Goal: Task Accomplishment & Management: Complete application form

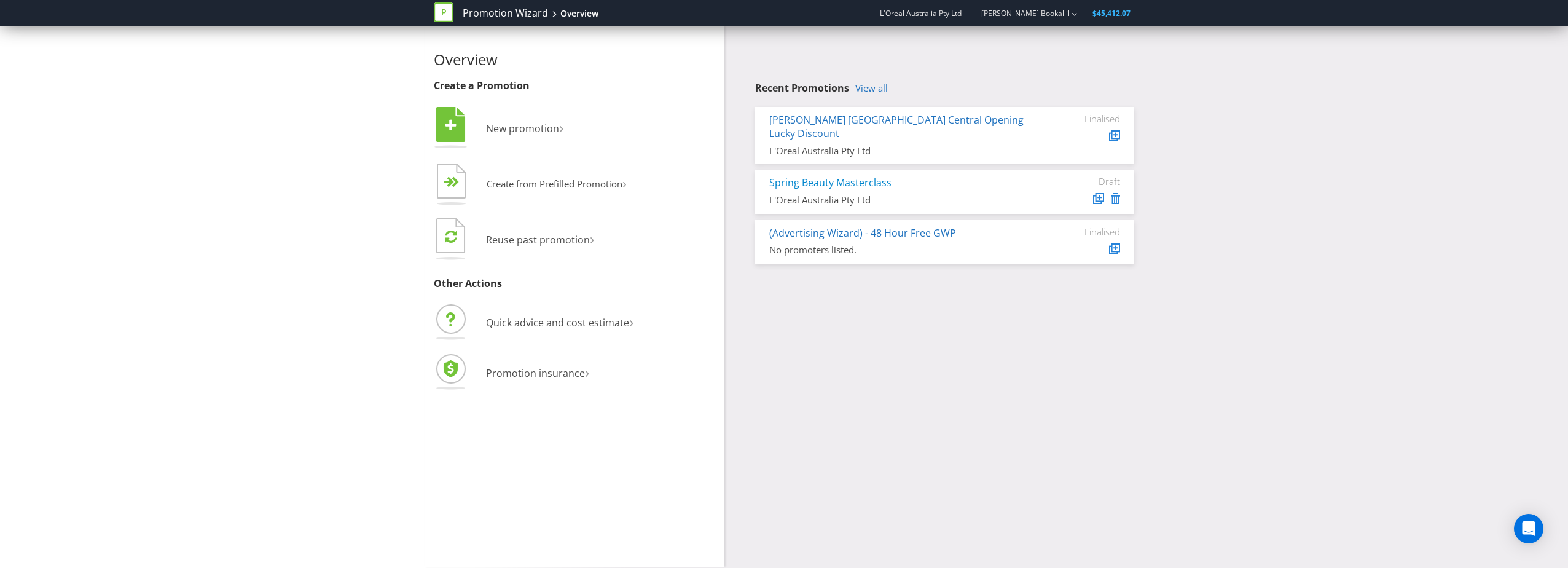
click at [864, 176] on link "Spring Beauty Masterclass" at bounding box center [830, 183] width 122 height 14
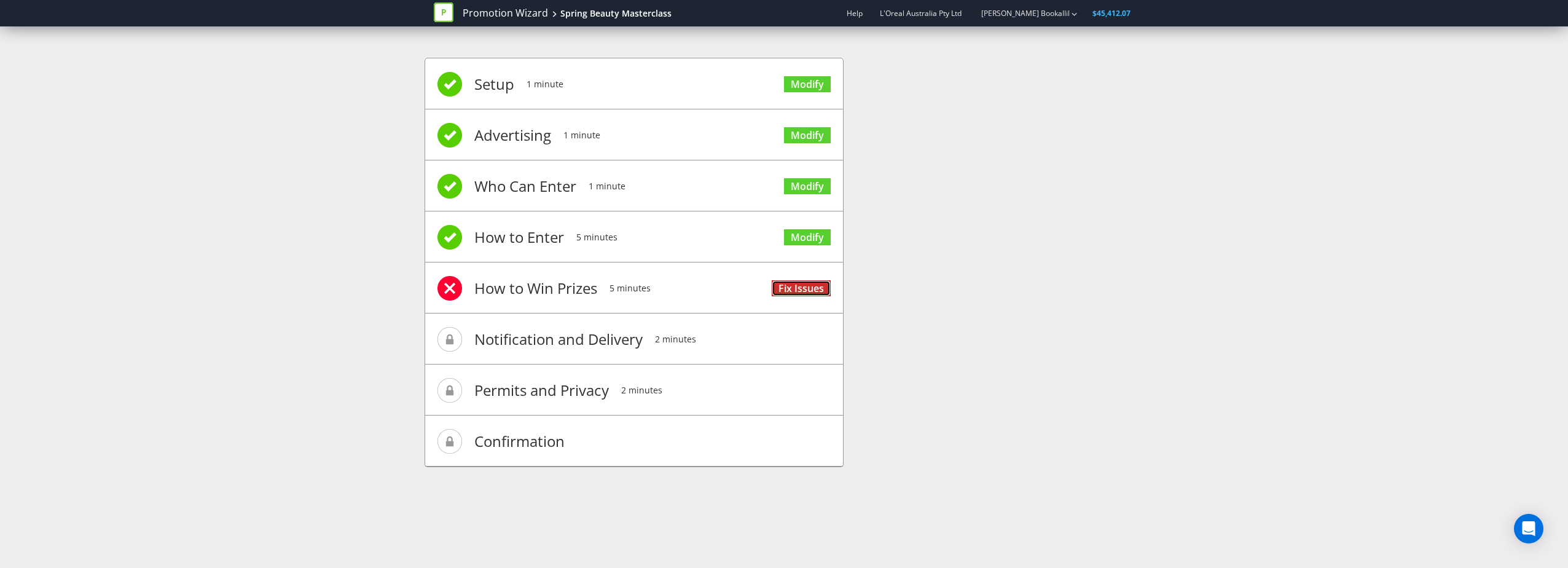
click at [798, 284] on link "Fix Issues" at bounding box center [801, 288] width 59 height 16
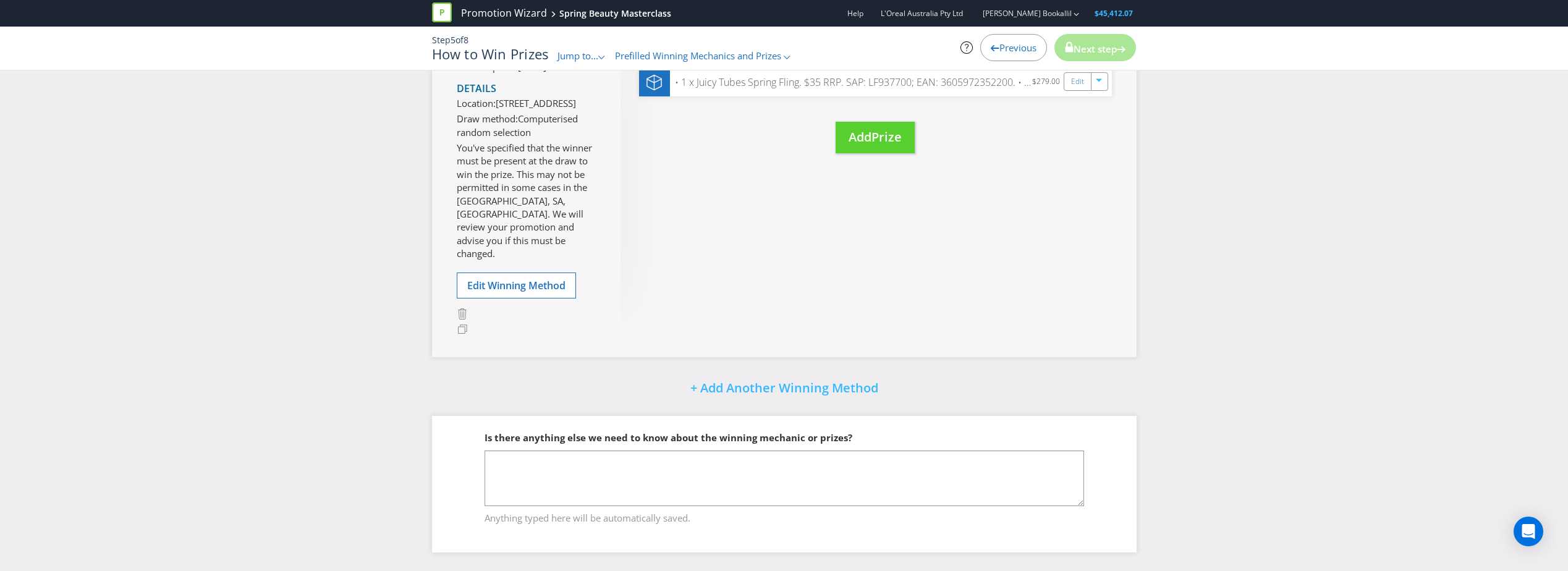
scroll to position [304, 0]
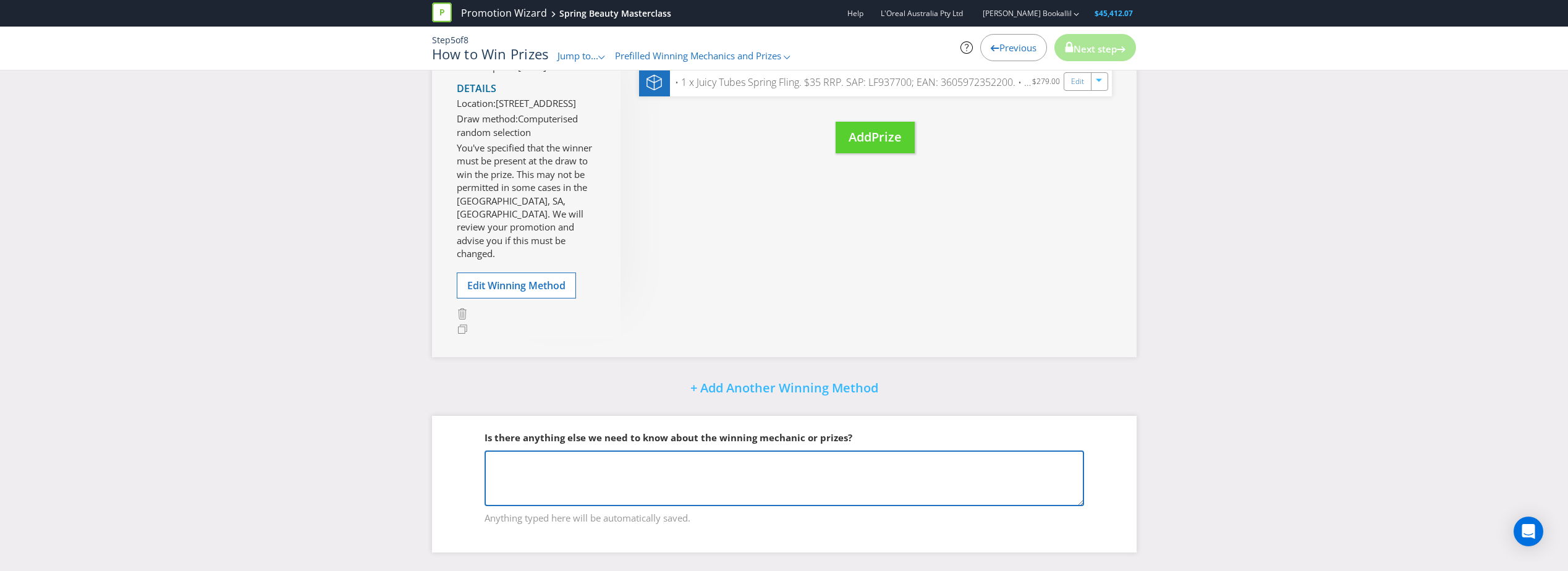
click at [786, 475] on textarea at bounding box center [784, 478] width 599 height 55
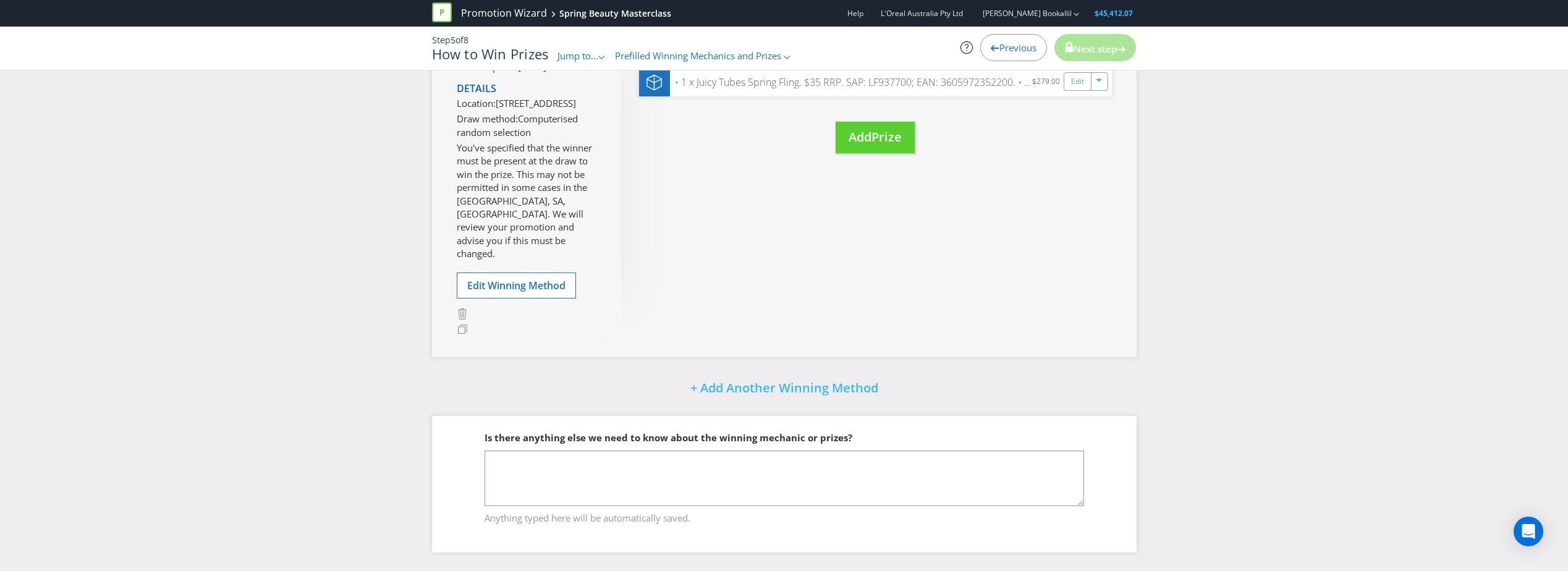
click at [1507, 526] on div "Please resolve the following errors: You have said that entrants can enter usin…" at bounding box center [784, 182] width 1568 height 778
click at [1533, 532] on icon "Open Intercom Messenger" at bounding box center [1528, 531] width 14 height 16
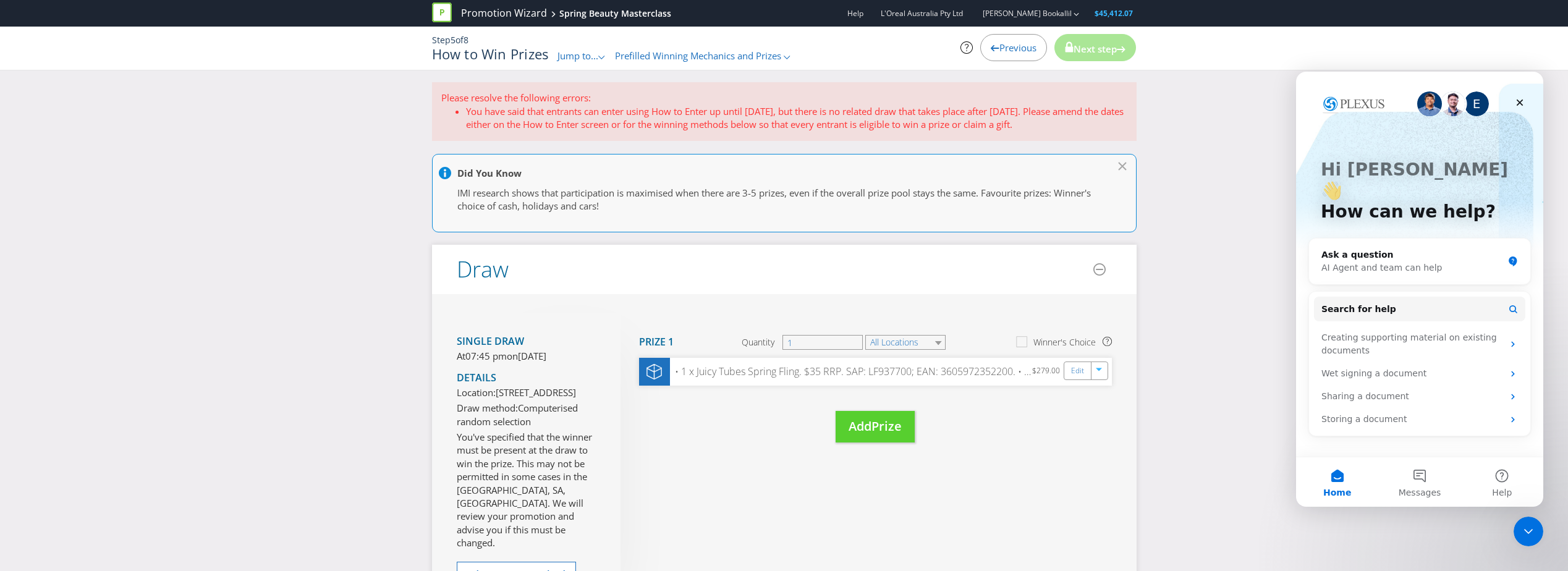
scroll to position [0, 0]
click at [969, 123] on li "You have said that entrants can enter using How to Enter up until [DATE], but t…" at bounding box center [797, 119] width 661 height 27
drag, startPoint x: 790, startPoint y: 114, endPoint x: 1100, endPoint y: 127, distance: 310.3
click at [1100, 127] on li "You have said that entrants can enter using How to Enter up until [DATE], but t…" at bounding box center [797, 119] width 661 height 27
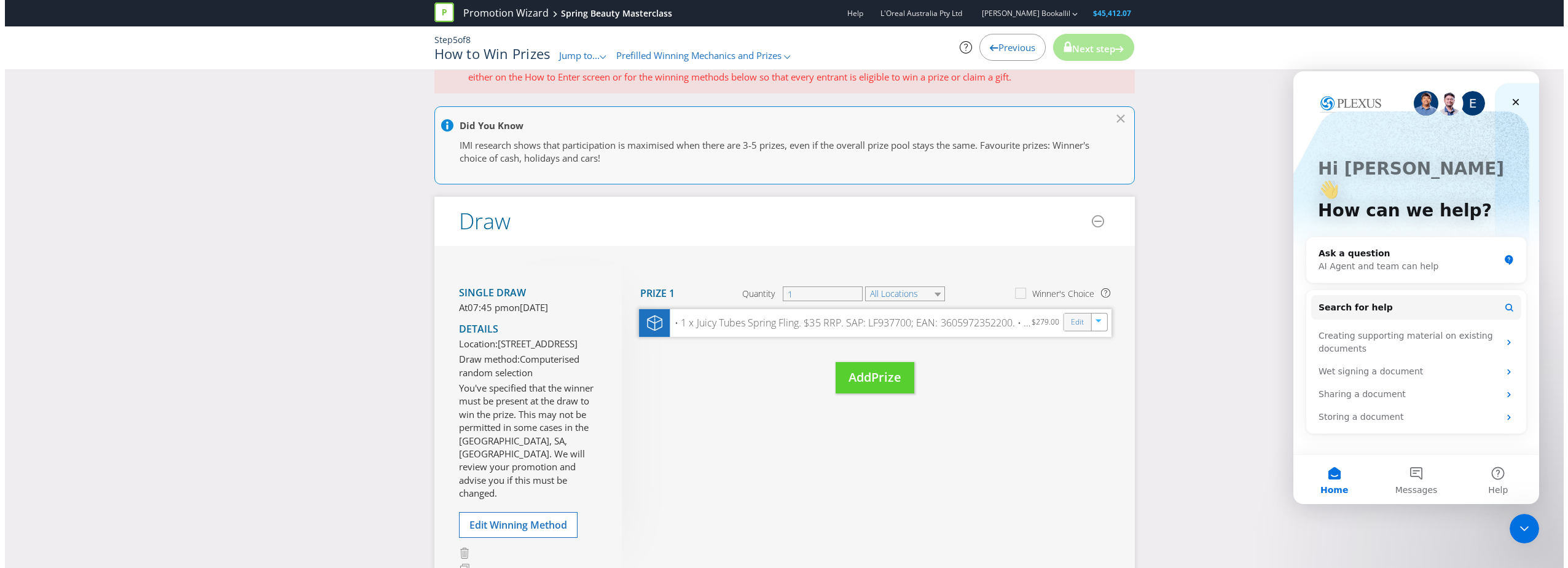
scroll to position [185, 0]
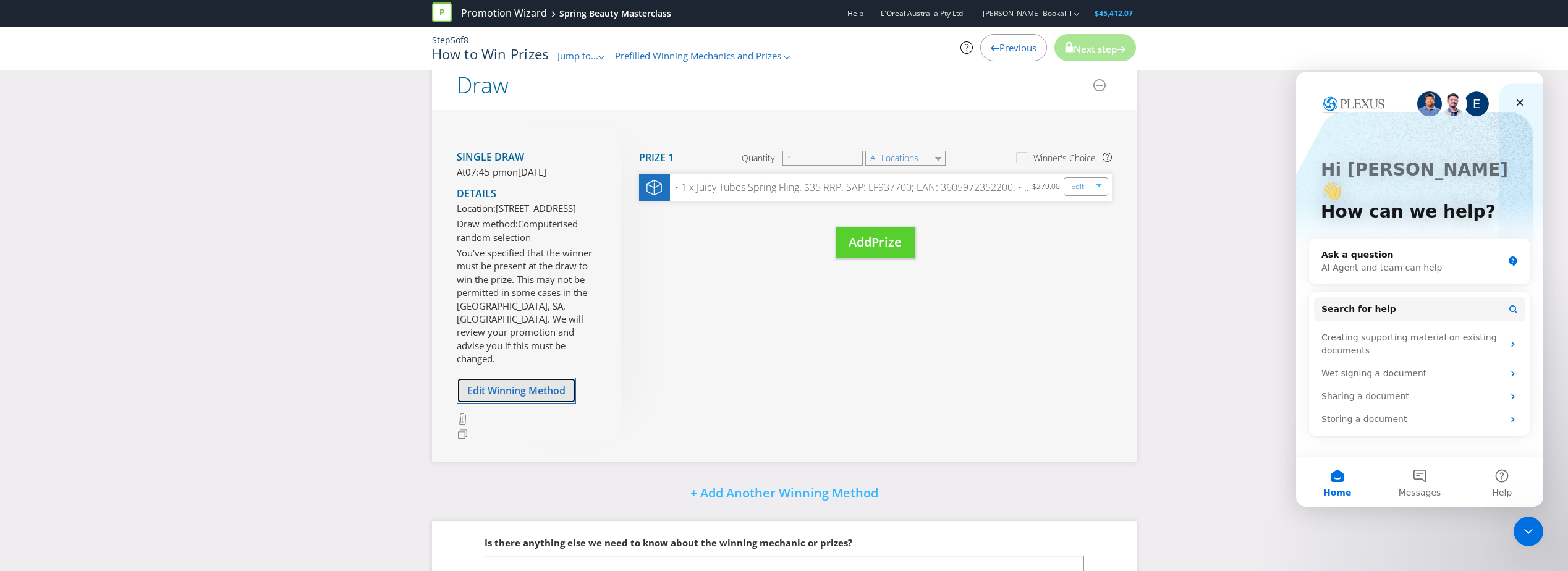
click at [526, 397] on span "Edit Winning Method" at bounding box center [517, 390] width 98 height 14
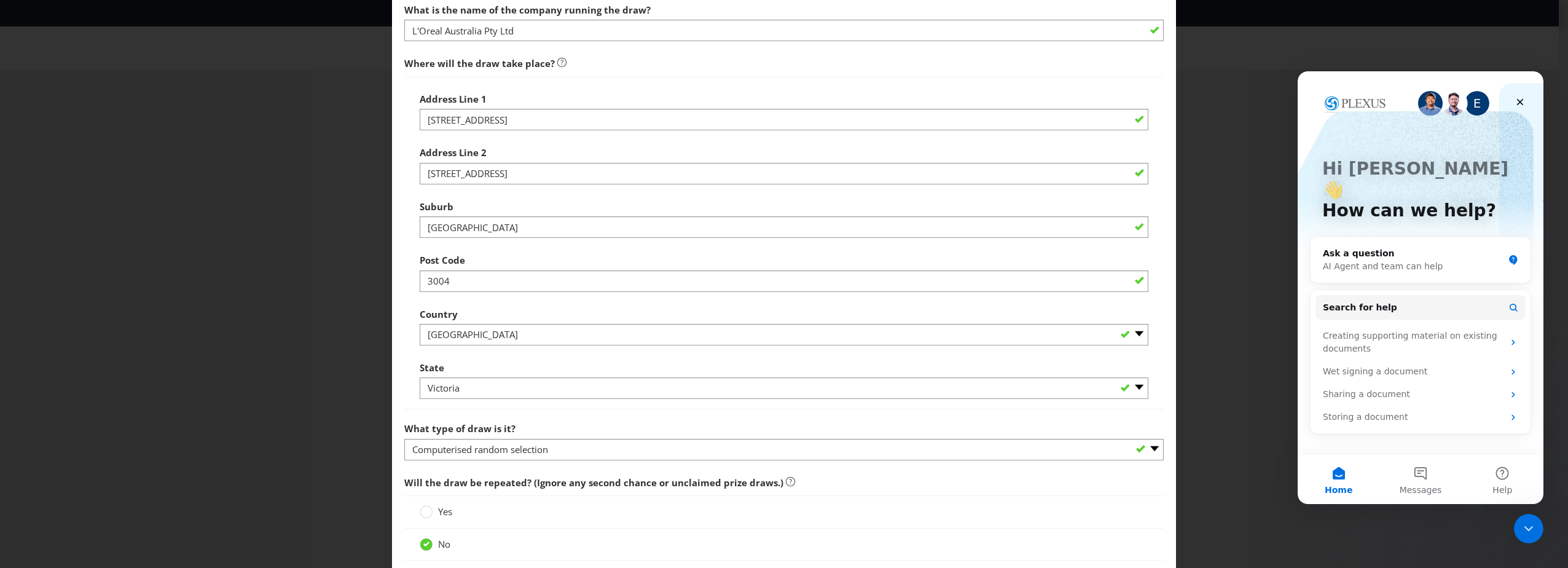
scroll to position [614, 0]
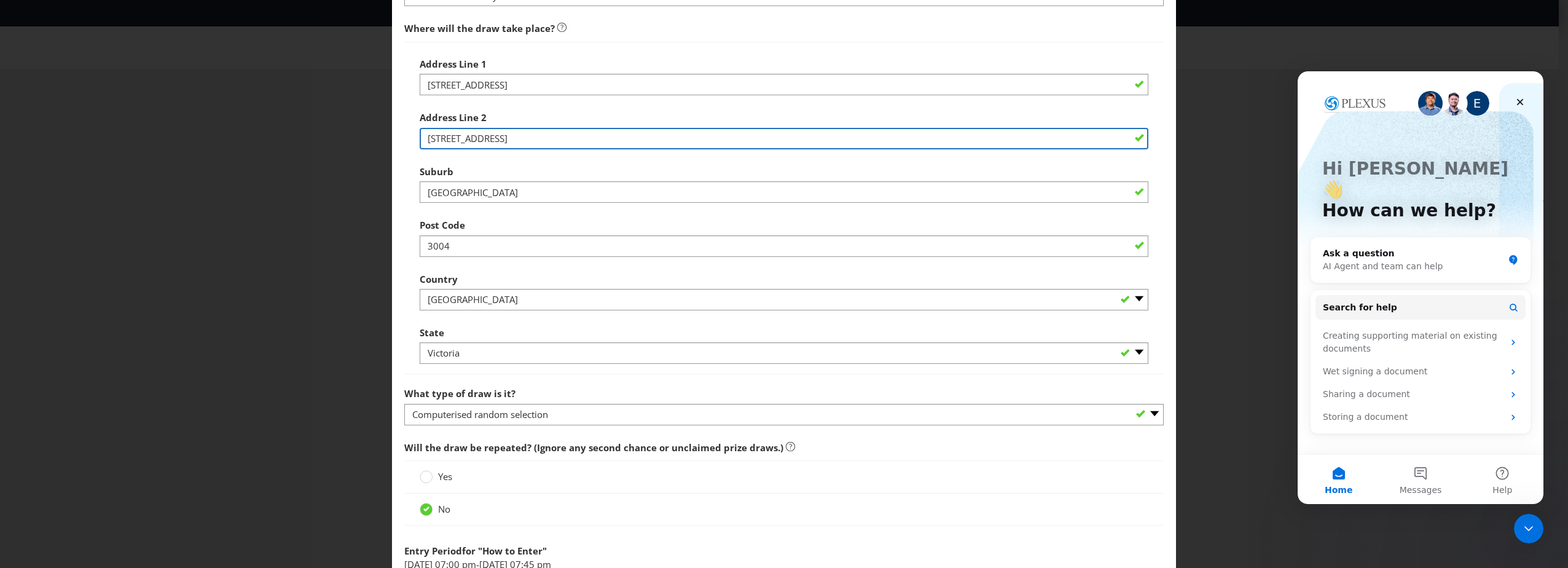
drag, startPoint x: 517, startPoint y: 140, endPoint x: 417, endPoint y: 133, distance: 100.2
click at [419, 133] on input "[STREET_ADDRESS]" at bounding box center [784, 138] width 729 height 22
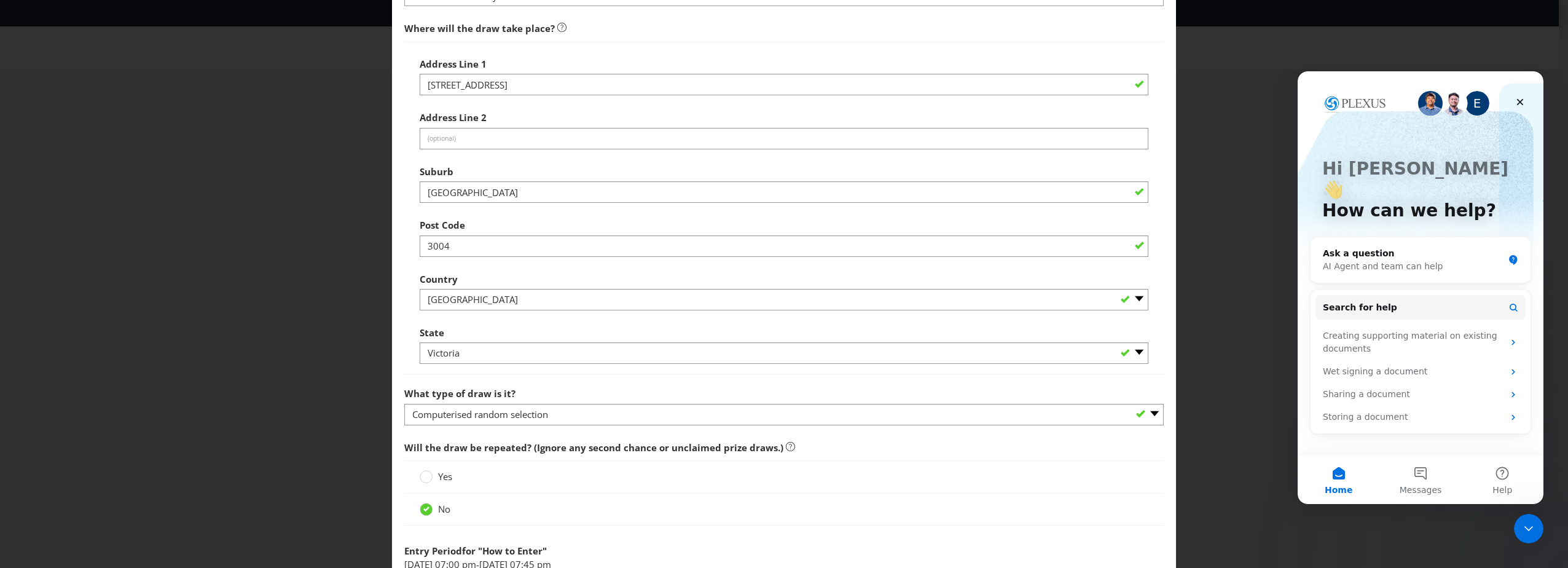
click at [544, 100] on div "Address Line [GEOGRAPHIC_DATA] Address Line 2 (optional) Suburb [GEOGRAPHIC_DAT…" at bounding box center [784, 208] width 729 height 314
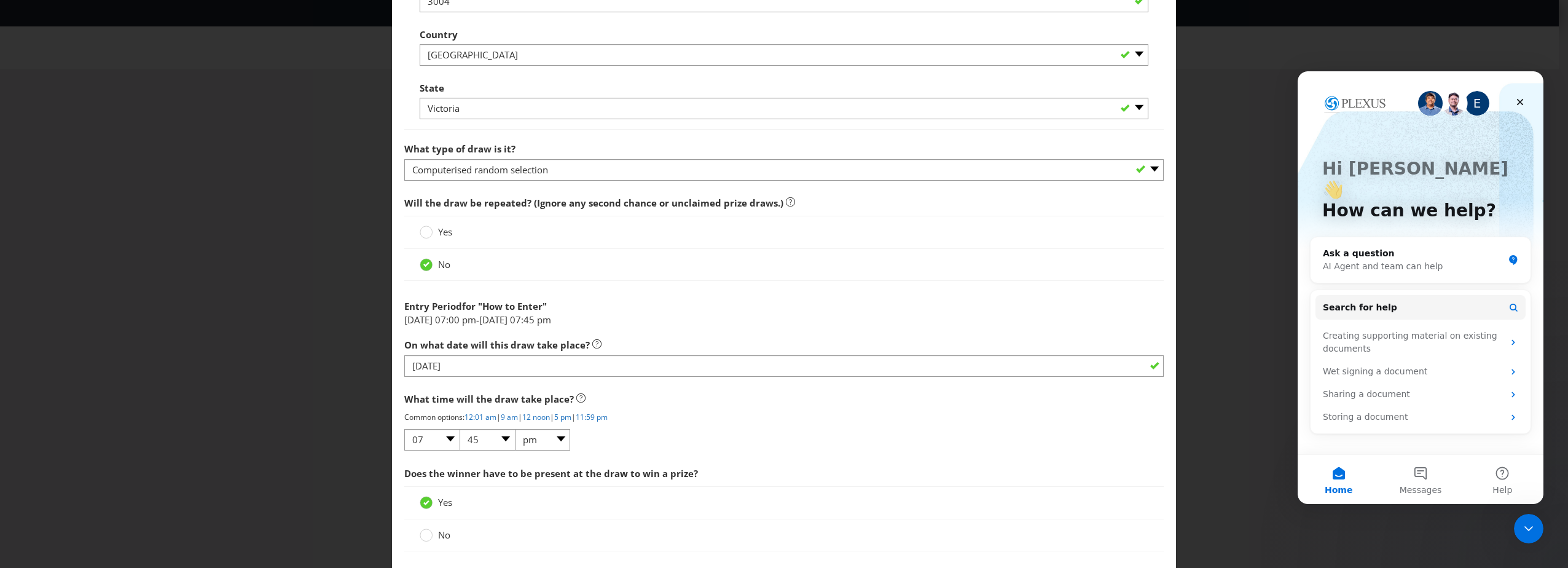
scroll to position [860, 0]
click at [476, 313] on span "07:00 pm" at bounding box center [455, 318] width 41 height 12
click at [453, 305] on span "Entry Period" at bounding box center [433, 305] width 58 height 12
drag, startPoint x: 573, startPoint y: 316, endPoint x: 393, endPoint y: 302, distance: 180.5
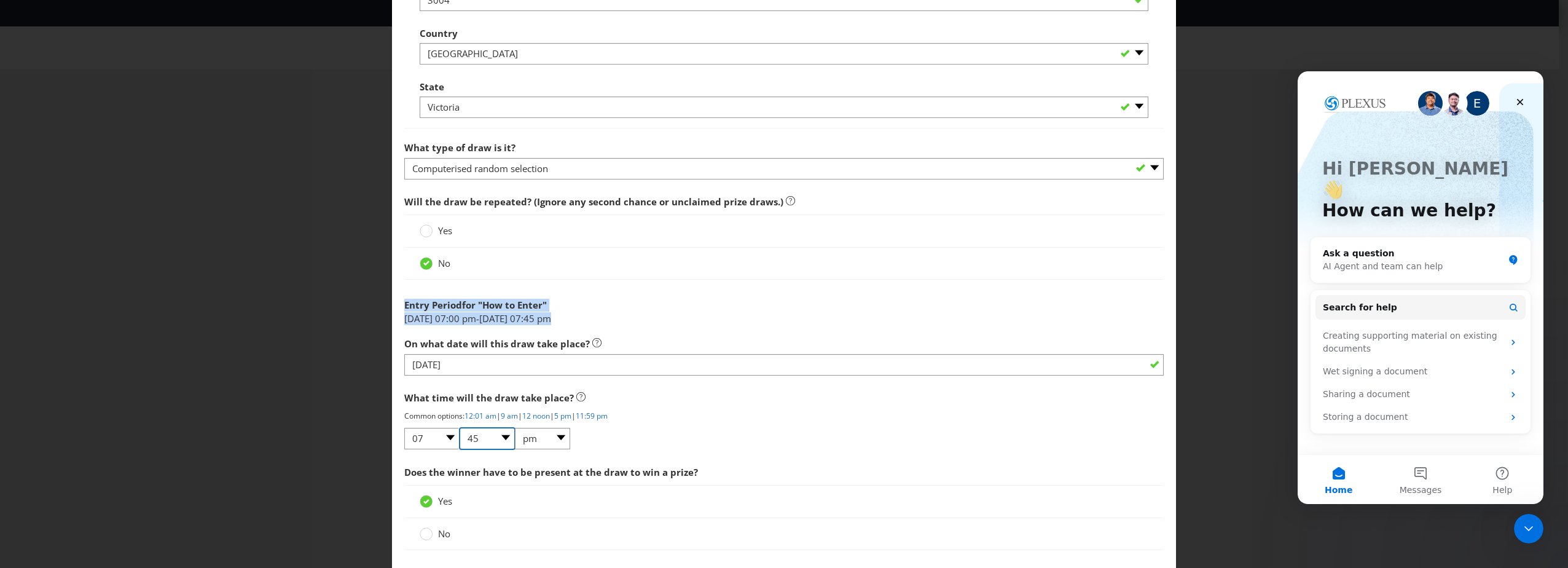
click at [485, 446] on select "00 01 05 10 15 20 25 29 30 35 40 45 50 55 59" at bounding box center [486, 438] width 55 height 22
click at [459, 428] on select "00 01 05 10 15 20 25 29 30 35 40 45 50 55 59" at bounding box center [486, 438] width 55 height 22
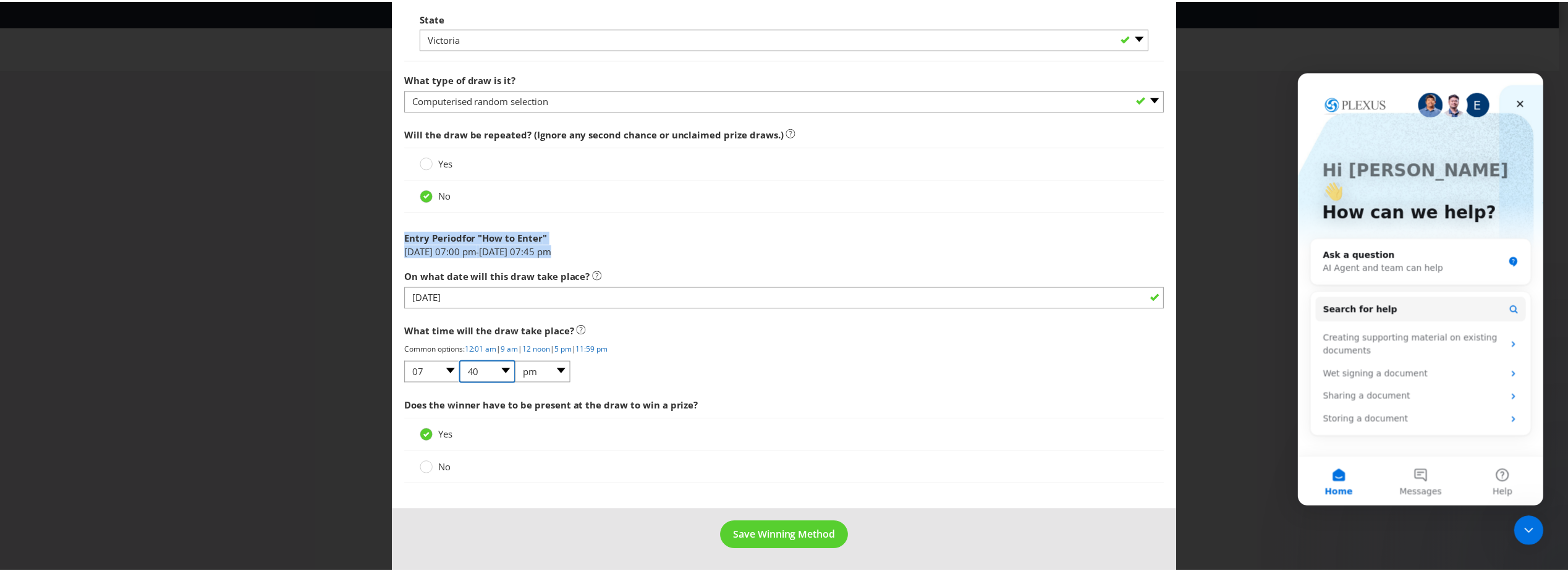
scroll to position [935, 0]
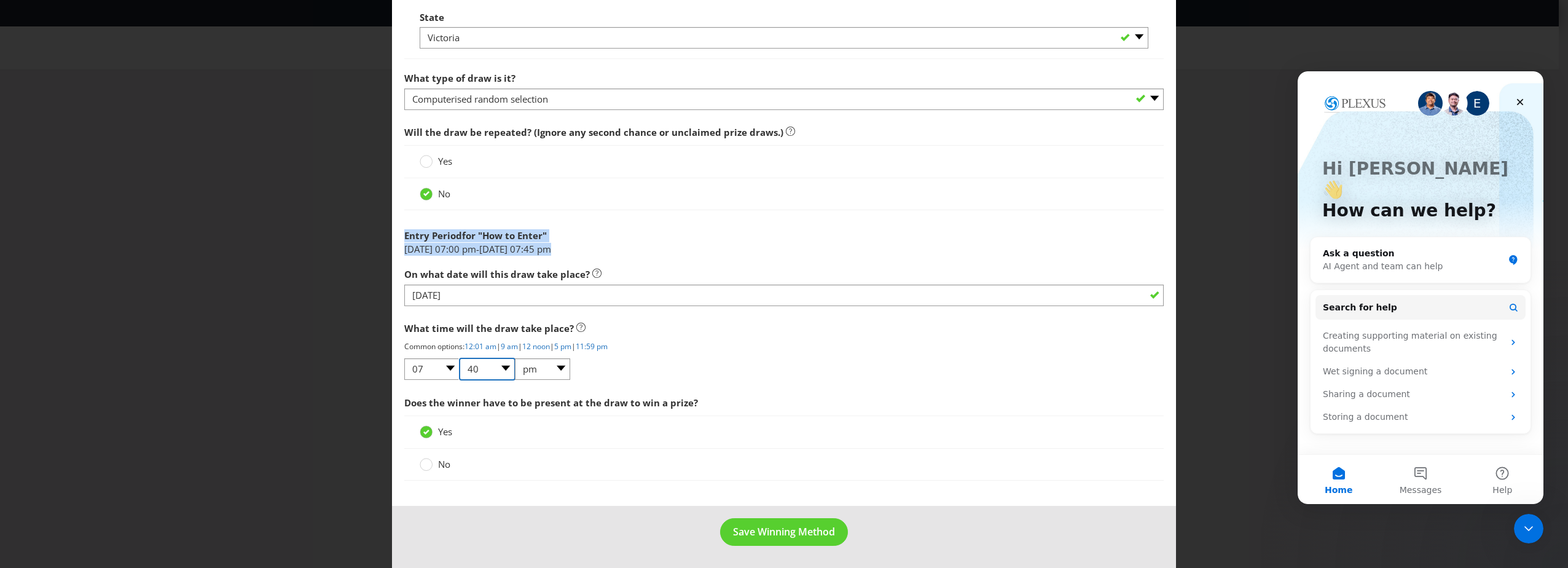
click at [504, 366] on select "00 01 05 10 15 20 25 29 30 35 40 45 50 55 59" at bounding box center [486, 369] width 55 height 22
select select "45"
click at [459, 358] on select "00 01 05 10 15 20 25 29 30 35 40 45 50 55 59" at bounding box center [486, 369] width 55 height 22
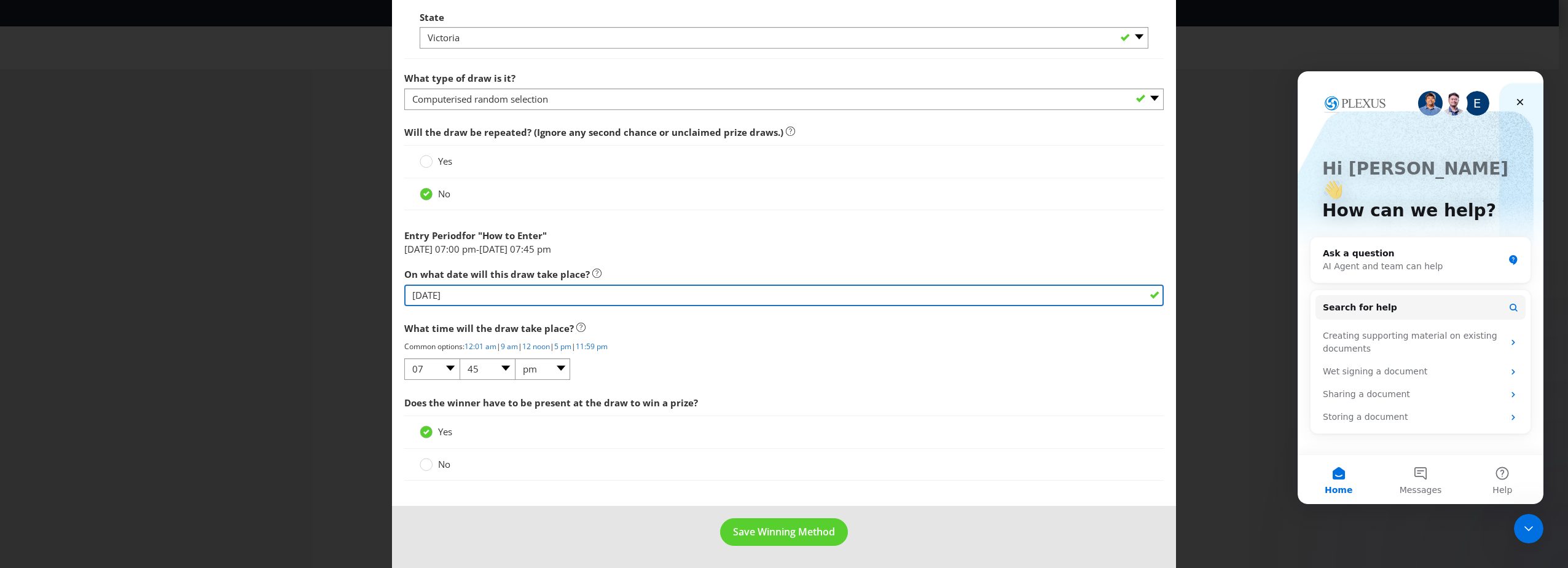
click at [478, 296] on input "[DATE]" at bounding box center [784, 295] width 759 height 22
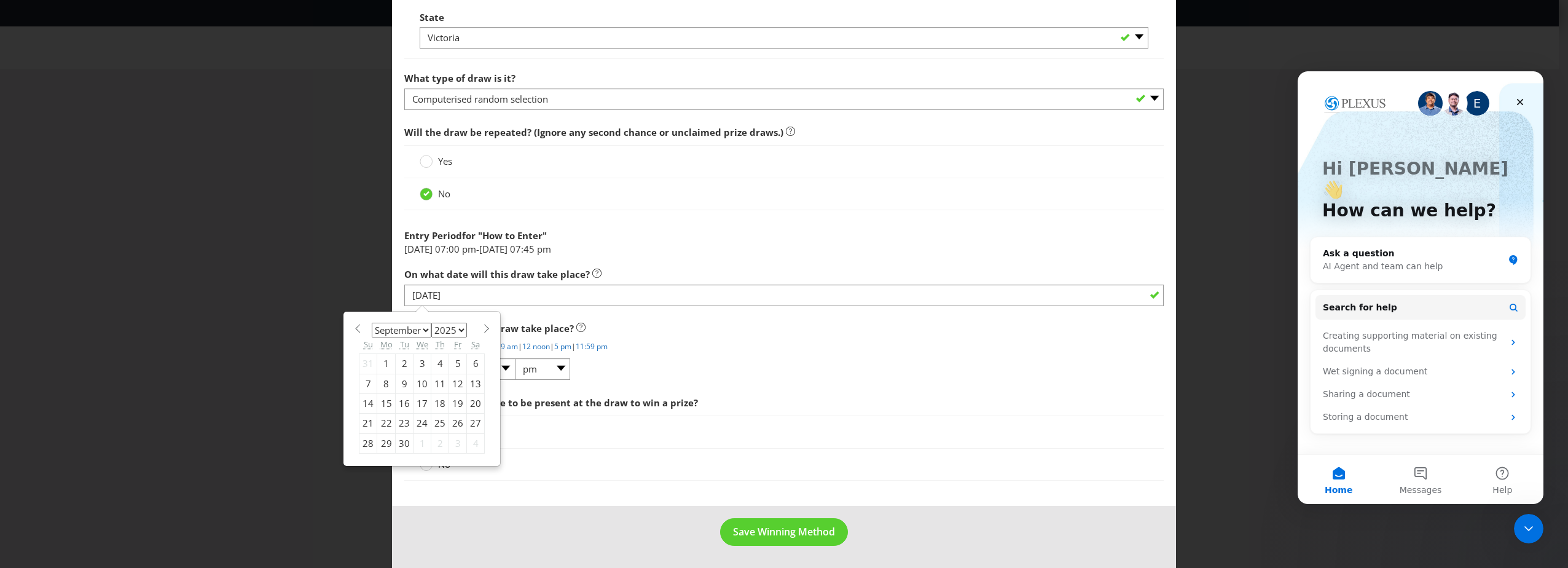
click at [423, 361] on div "3" at bounding box center [422, 364] width 18 height 20
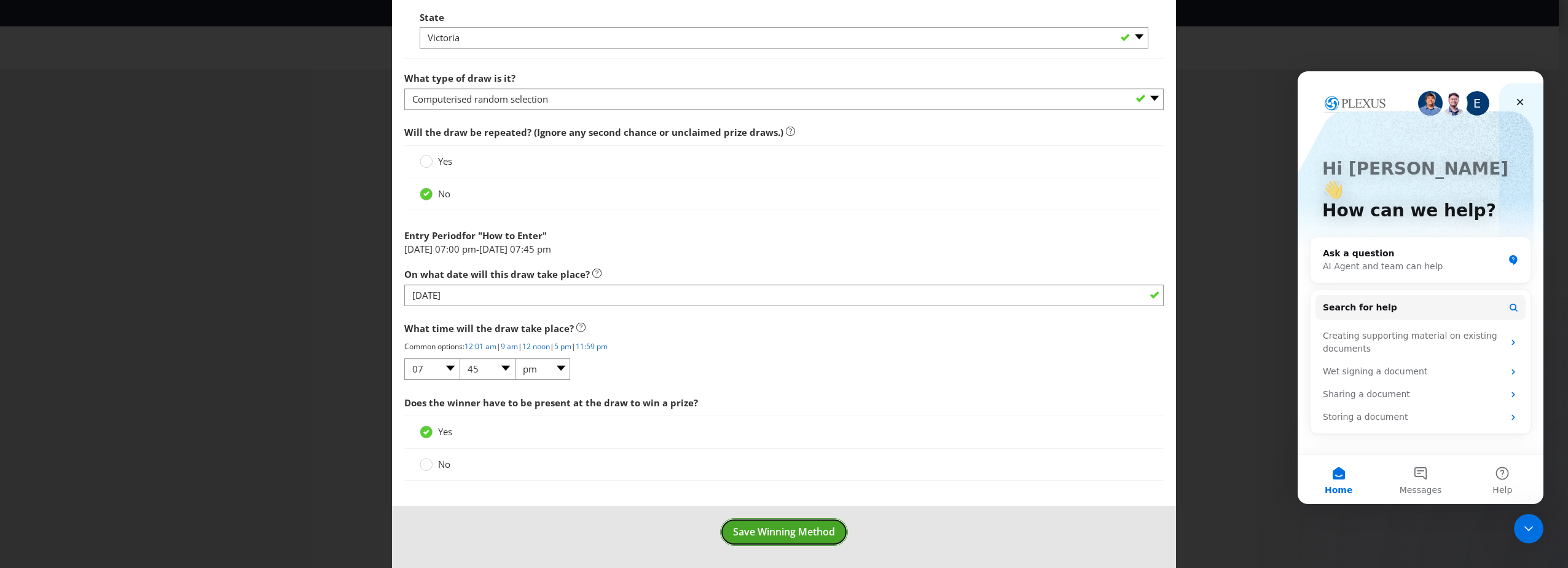
click at [779, 532] on span "Save Winning Method" at bounding box center [784, 531] width 102 height 14
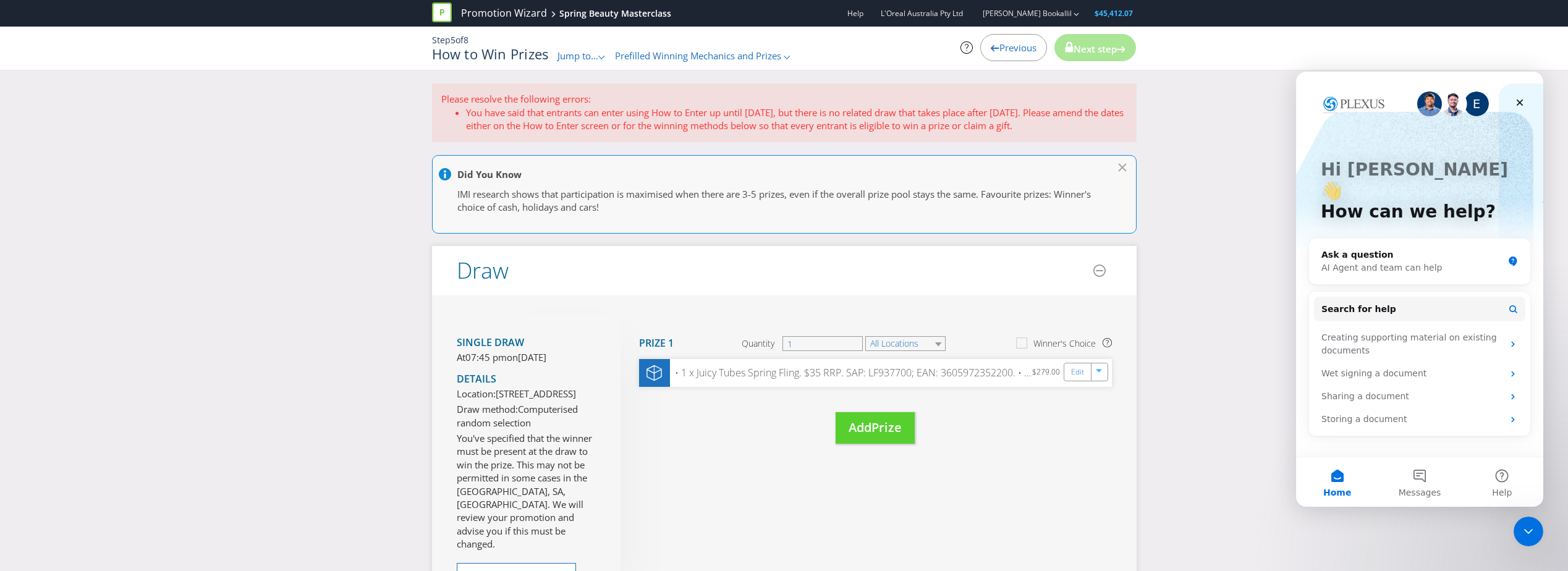
click at [1099, 54] on span "Next step" at bounding box center [1095, 48] width 43 height 12
click at [1099, 55] on span "Next step" at bounding box center [1095, 48] width 43 height 12
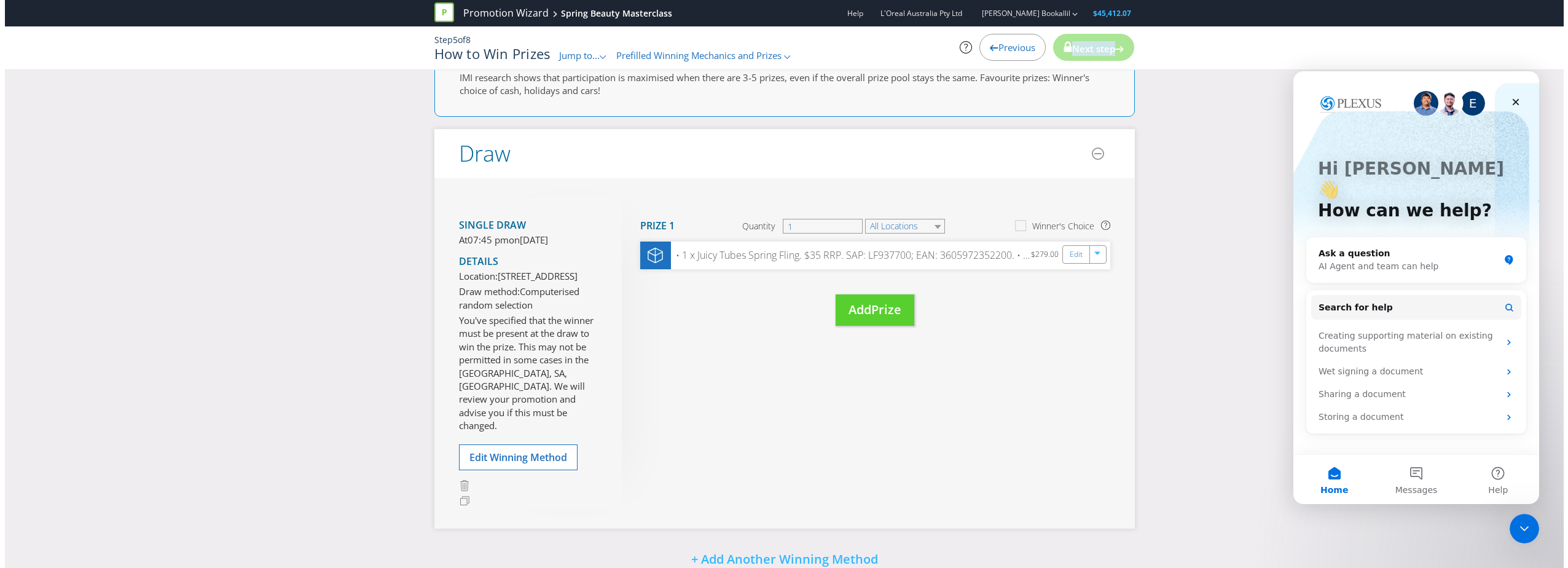
scroll to position [123, 0]
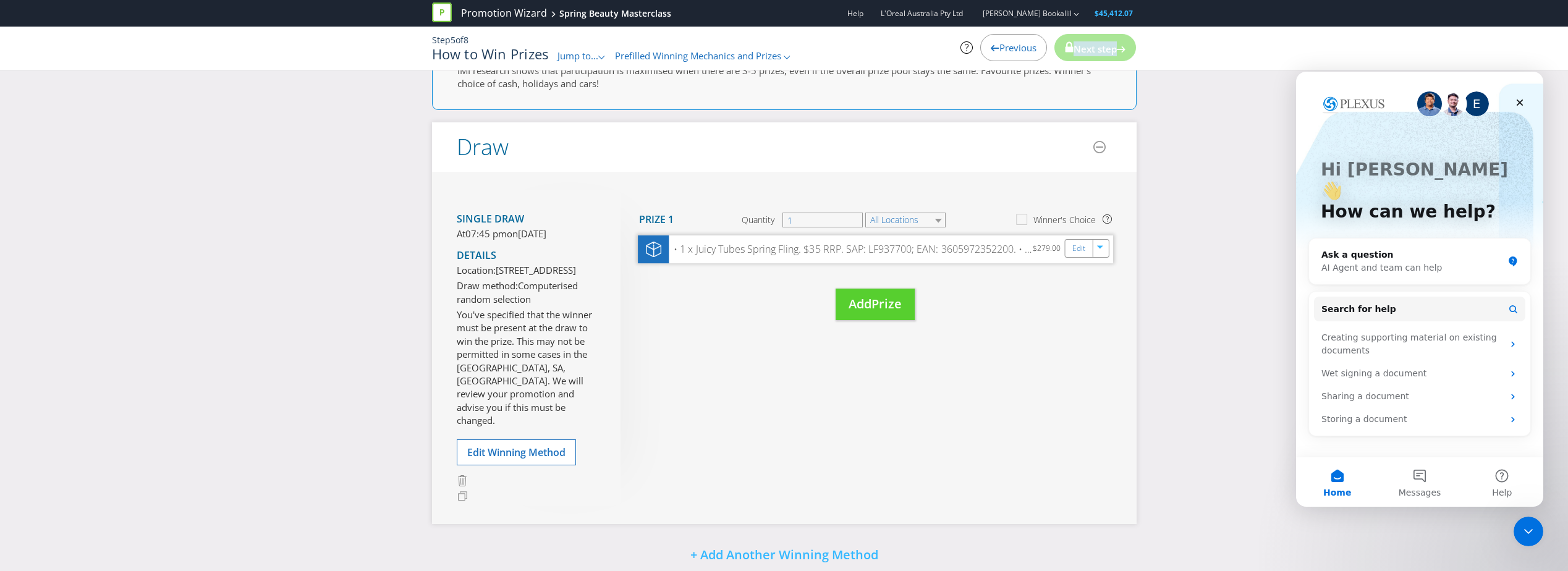
click at [881, 243] on div "• 1 x Juicy Tubes Spring Fling. $35 RRP. SAP: LF937700; EAN: 3605972352200. • 1…" at bounding box center [851, 249] width 364 height 14
click at [881, 248] on div "• 1 x Juicy Tubes Spring Fling. $35 RRP. SAP: LF937700; EAN: 3605972352200. • 1…" at bounding box center [851, 249] width 364 height 14
click at [1080, 248] on link "Edit" at bounding box center [1078, 248] width 13 height 14
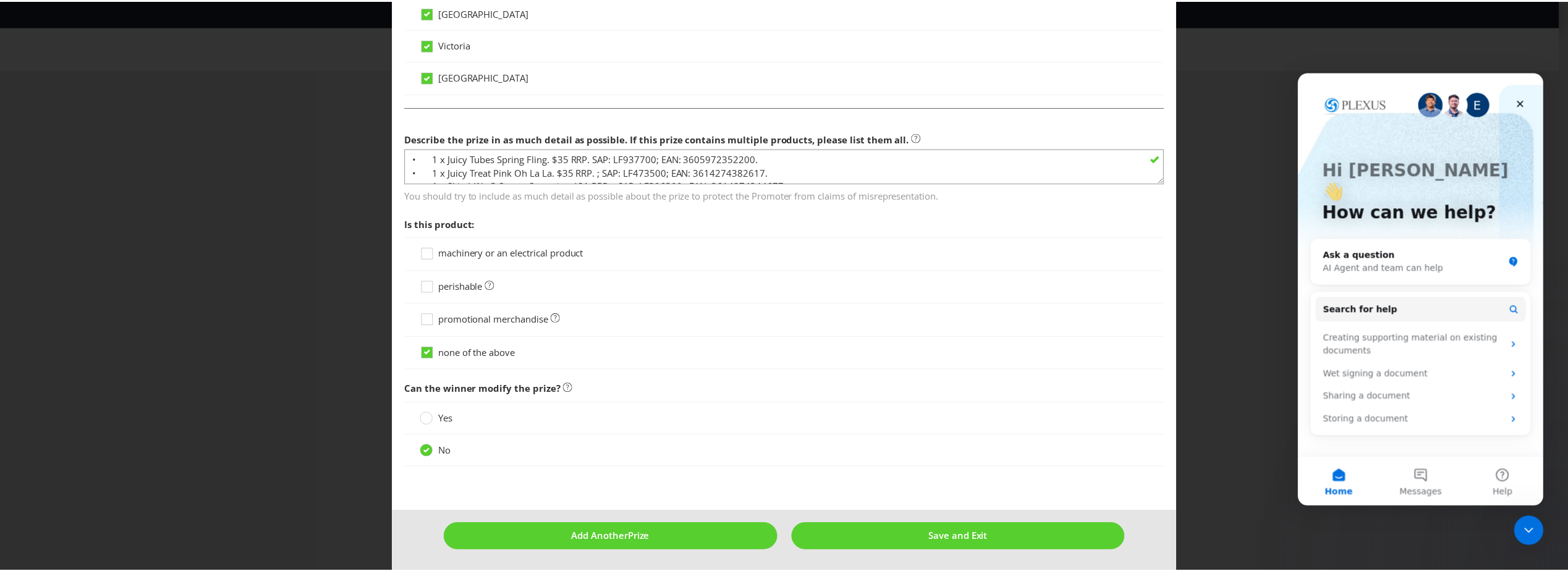
scroll to position [639, 0]
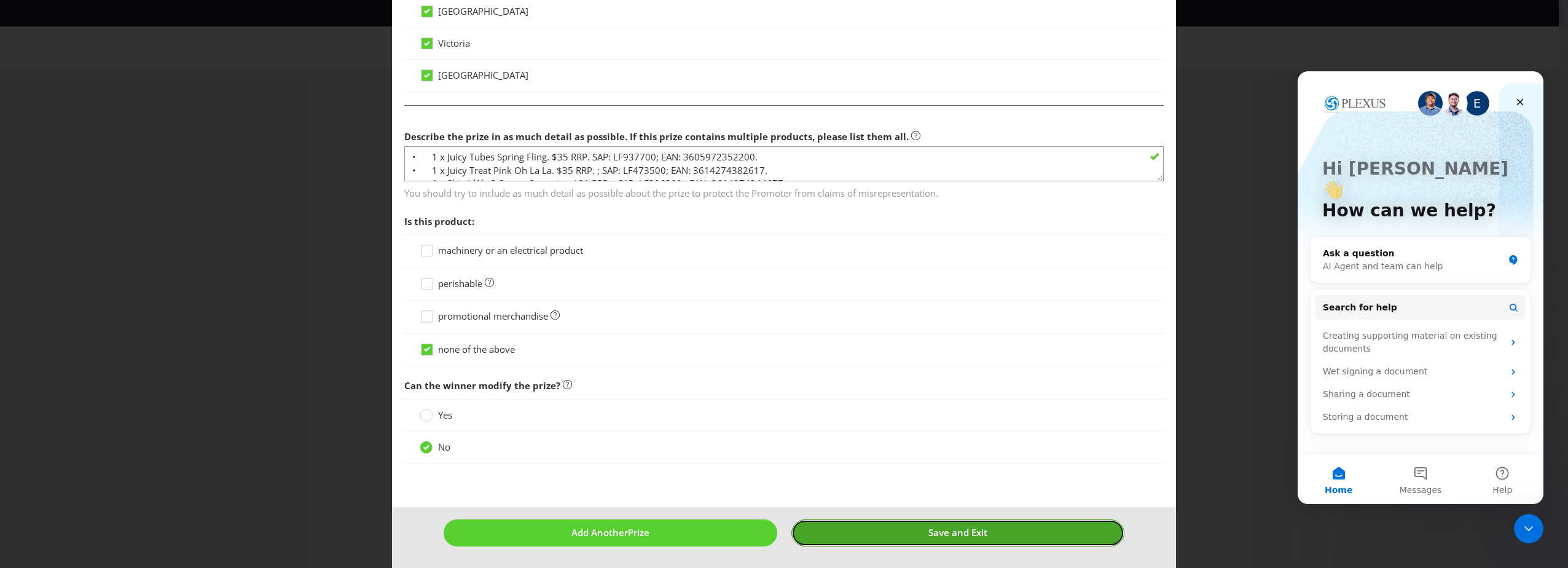
click at [916, 536] on button "Save and Exit" at bounding box center [958, 532] width 334 height 26
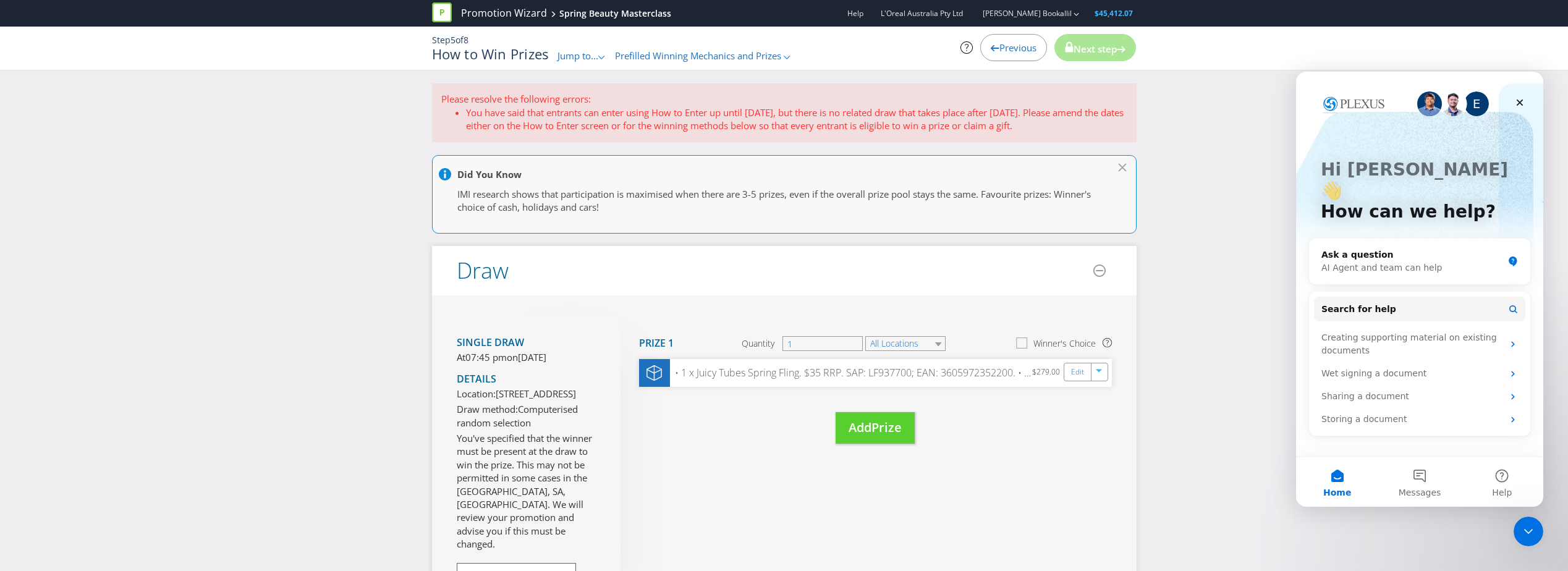
click at [1023, 345] on icon at bounding box center [1023, 345] width 17 height 17
click at [0, 0] on input "Winner's Choice" at bounding box center [0, 0] width 0 height 0
click at [1023, 344] on icon at bounding box center [1022, 342] width 6 height 5
click at [0, 0] on input "Winner's Choice" at bounding box center [0, 0] width 0 height 0
click at [1014, 47] on span "Previous" at bounding box center [1018, 48] width 37 height 12
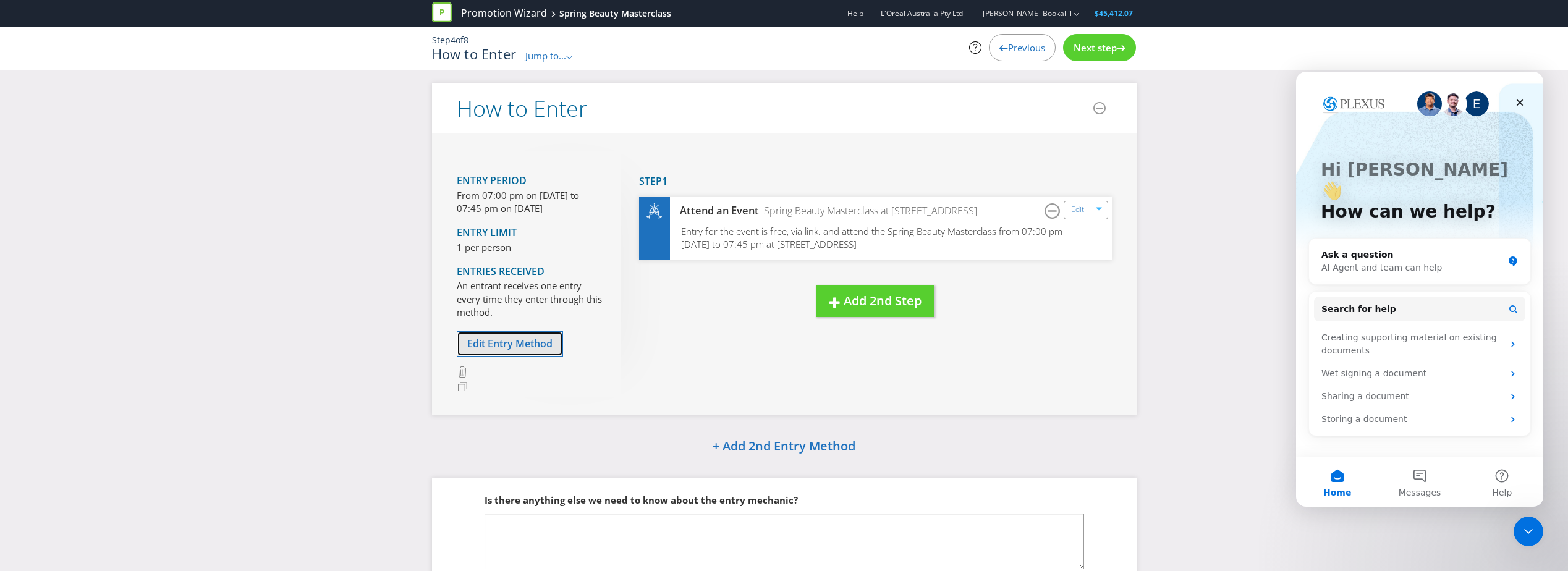
click at [520, 351] on button "Edit Entry Method" at bounding box center [510, 343] width 106 height 25
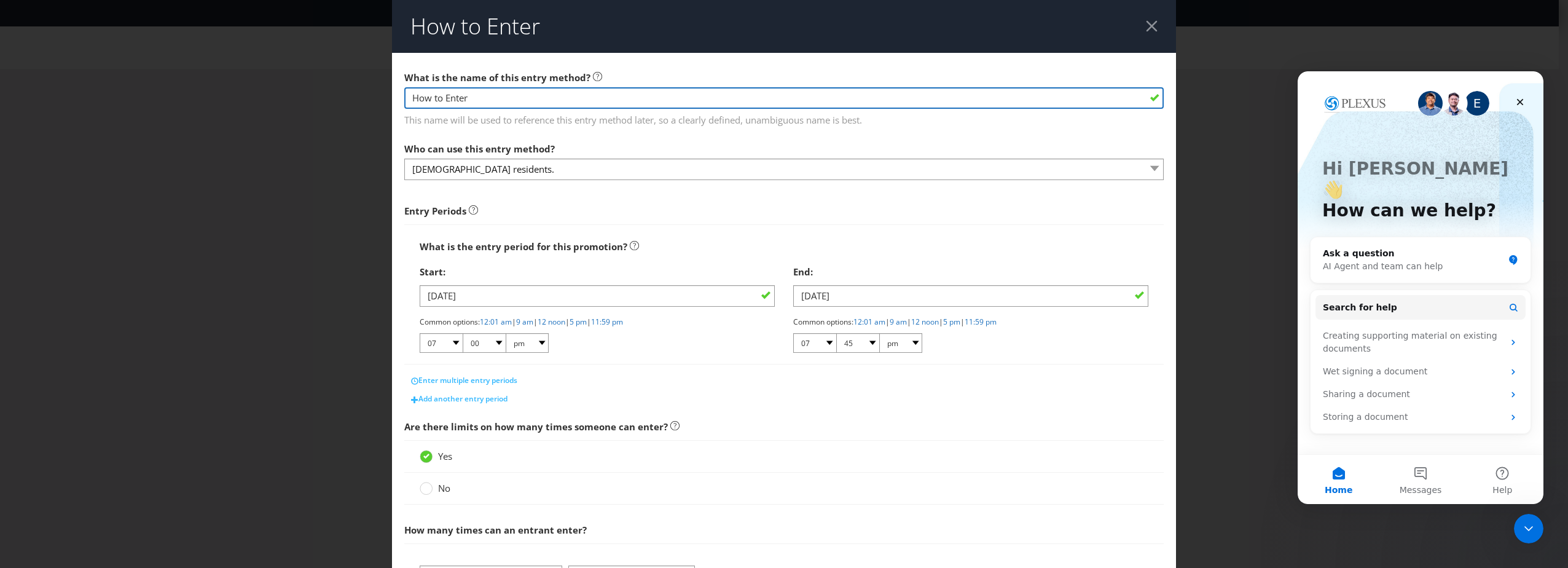
click at [489, 96] on input "How to Enter" at bounding box center [784, 98] width 759 height 22
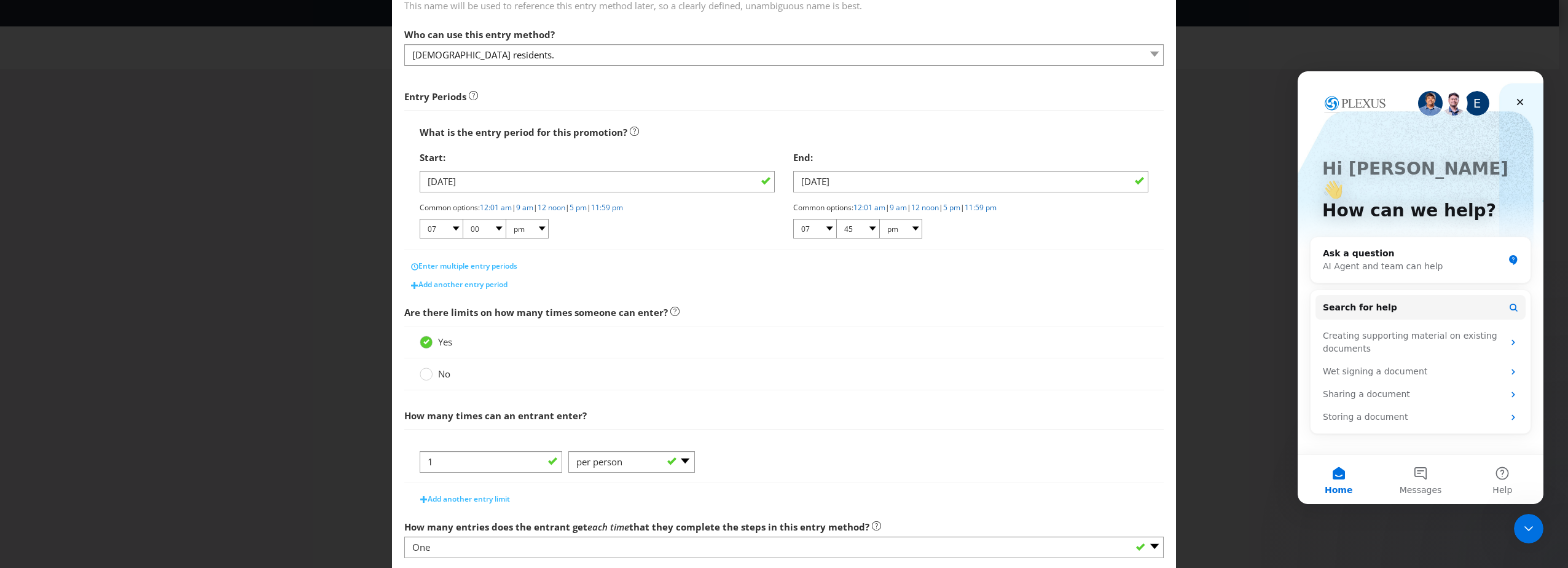
scroll to position [123, 0]
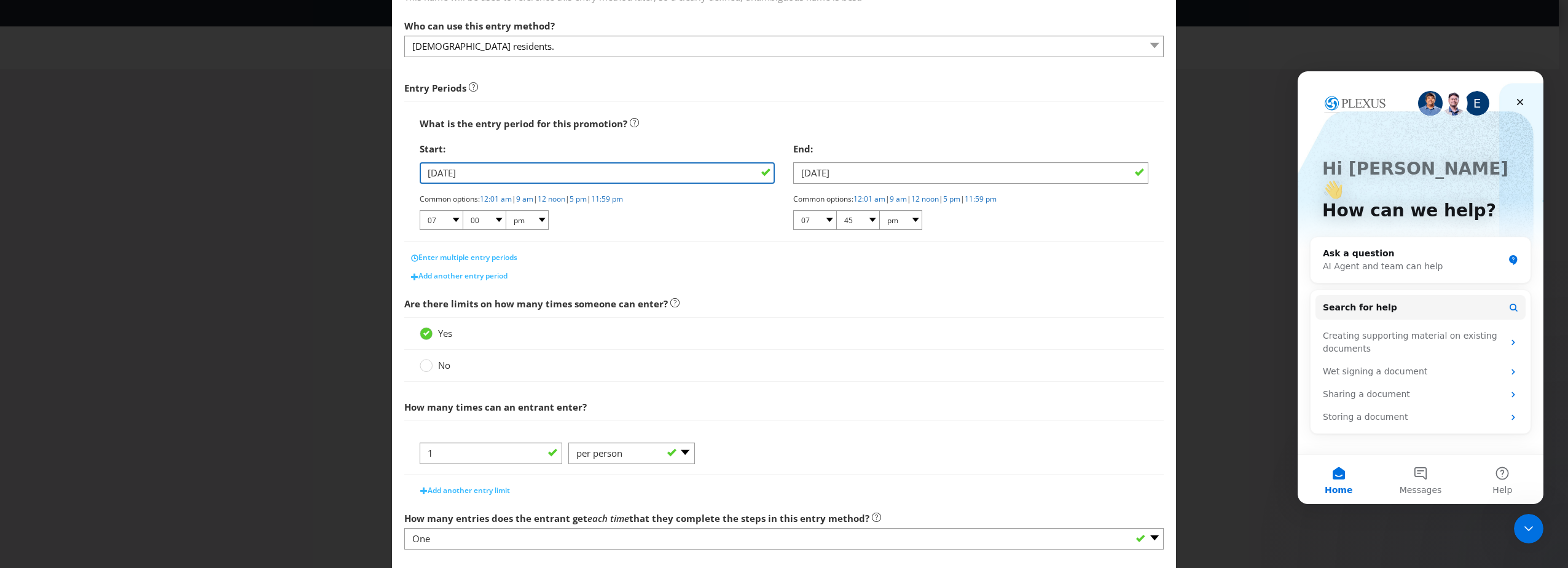
click at [501, 177] on input "[DATE]" at bounding box center [596, 173] width 355 height 22
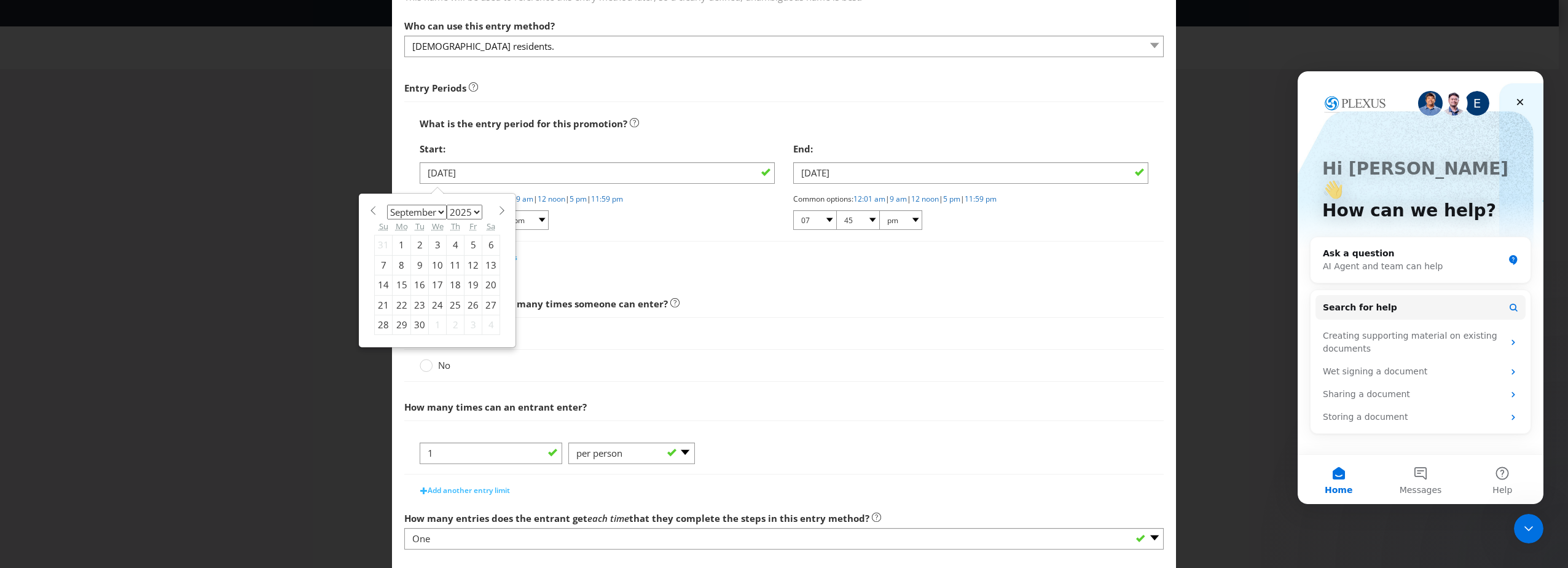
click at [436, 242] on div "3" at bounding box center [438, 245] width 18 height 20
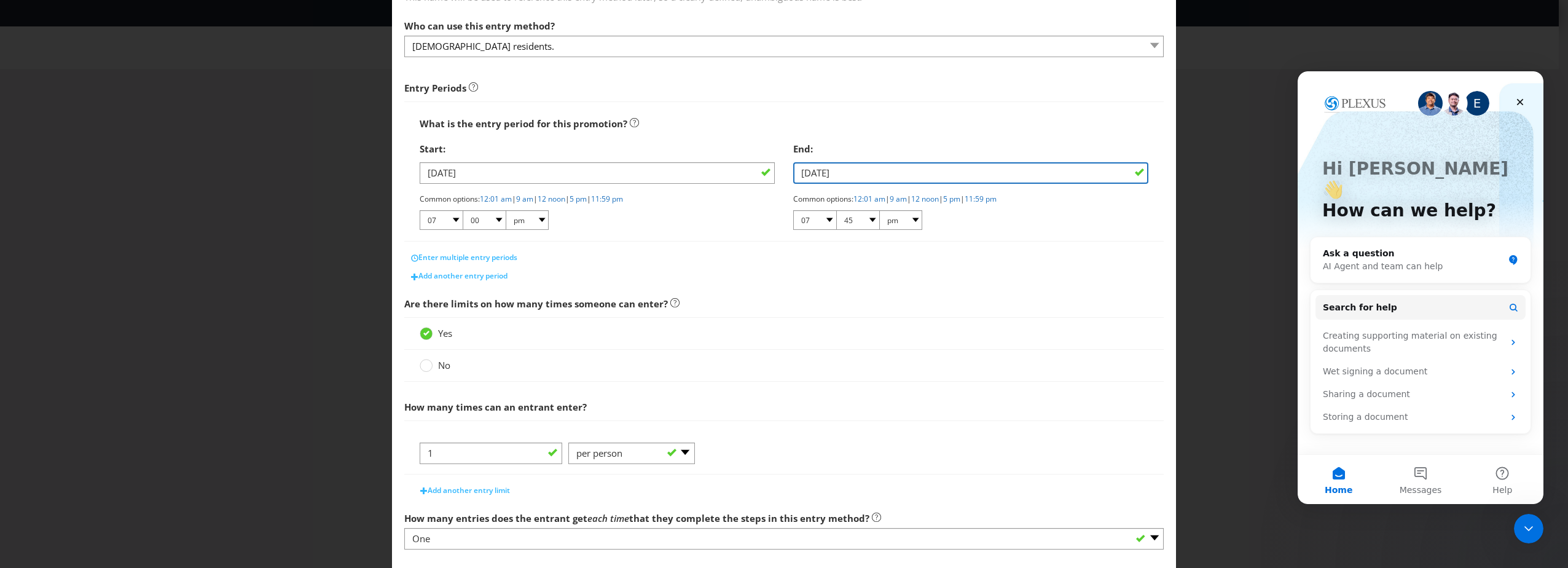
click at [879, 163] on input "[DATE]" at bounding box center [970, 173] width 355 height 22
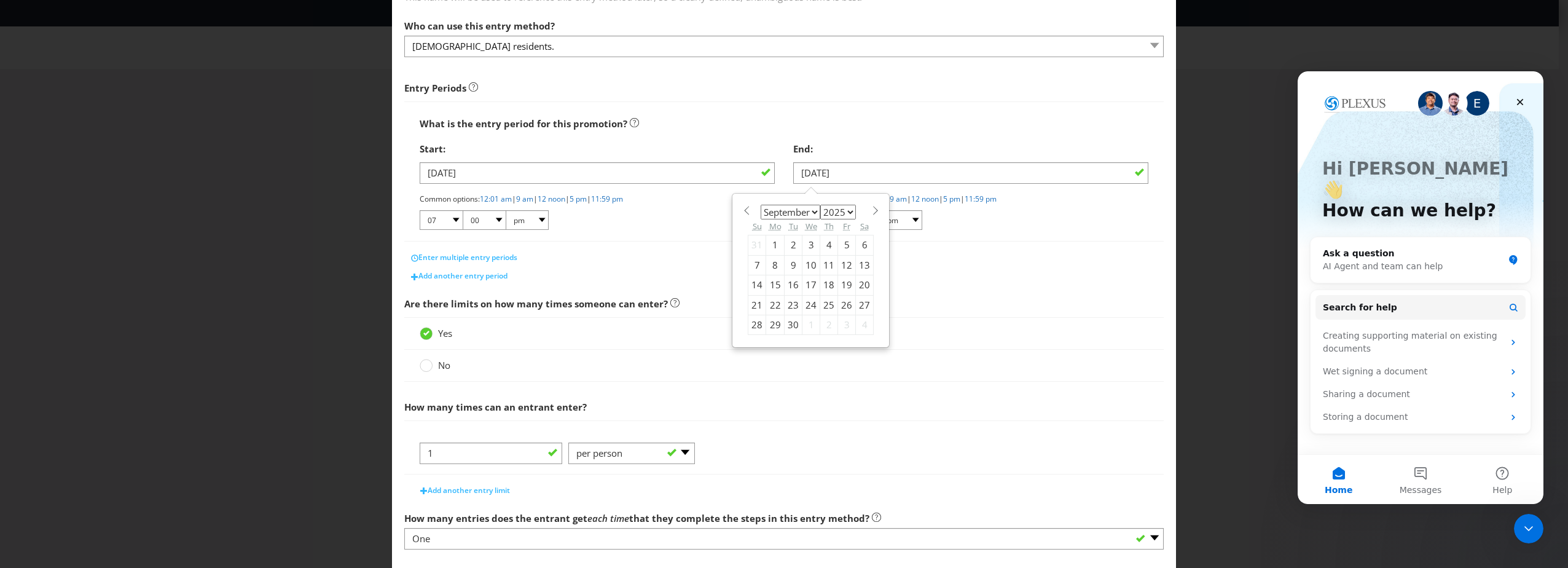
click at [803, 242] on div "3" at bounding box center [811, 245] width 18 height 20
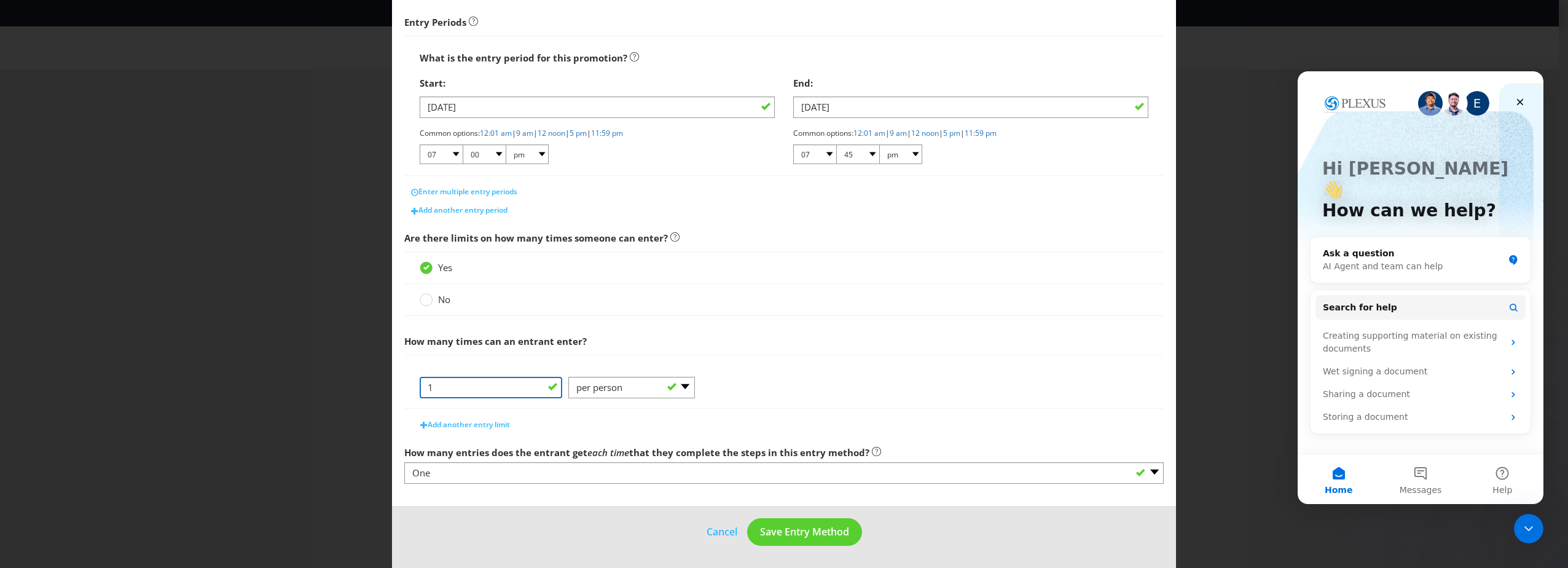
click at [491, 387] on input "1" at bounding box center [491, 387] width 142 height 22
click at [641, 383] on select "-- Please Select -- per person per day per purchase per transaction Other (plea…" at bounding box center [632, 387] width 127 height 22
click at [569, 377] on select "-- Please Select -- per person per day per purchase per transaction Other (plea…" at bounding box center [632, 387] width 127 height 22
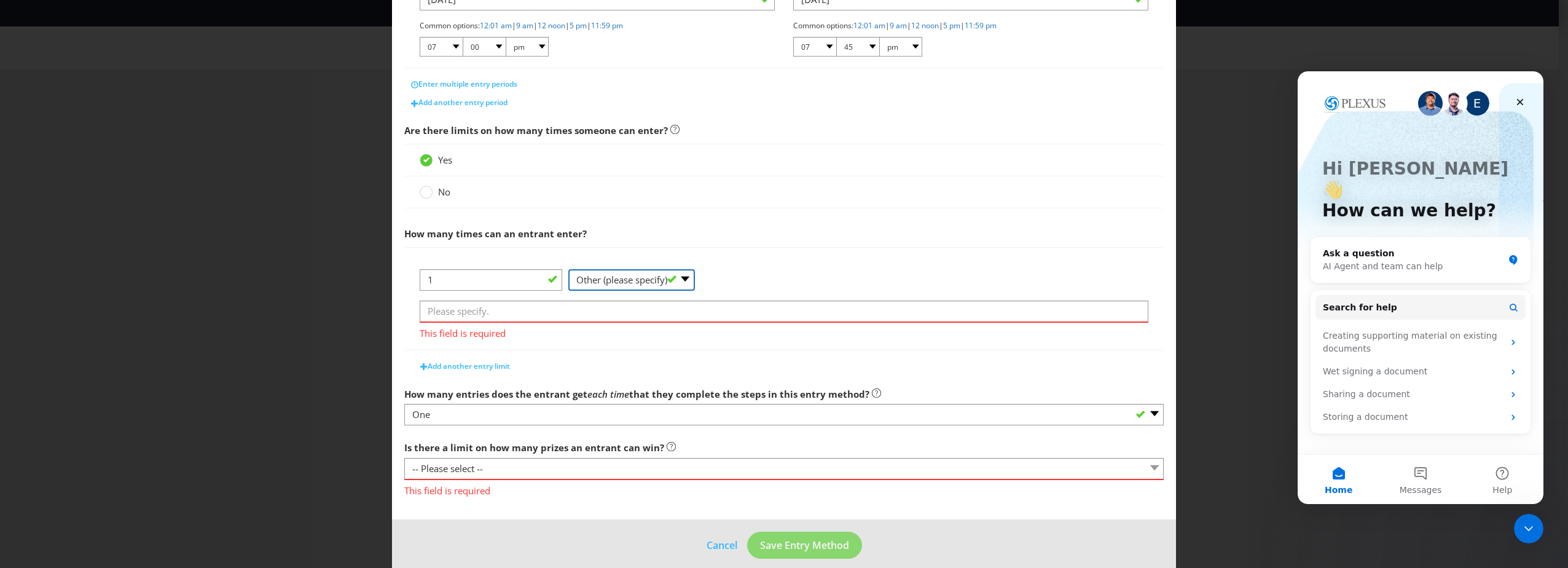
scroll to position [309, 0]
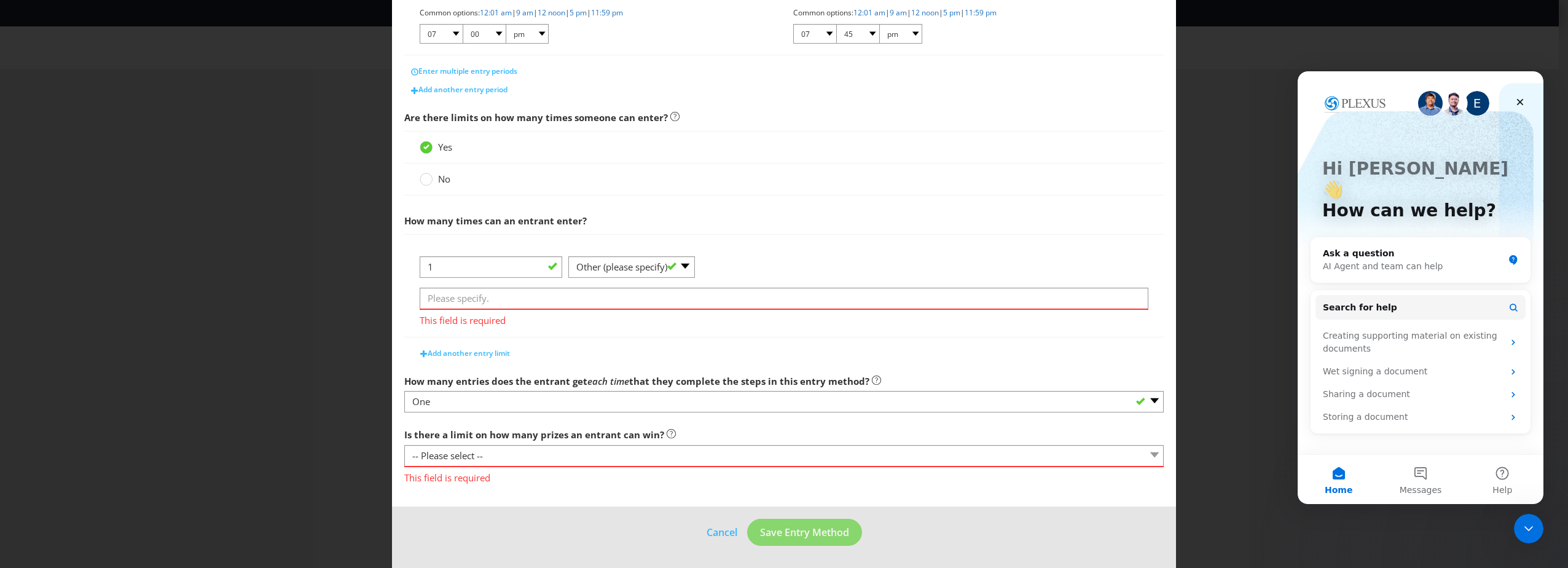
click at [484, 309] on span "This field is required" at bounding box center [784, 318] width 729 height 18
click at [486, 300] on input "text" at bounding box center [784, 299] width 729 height 22
click at [636, 265] on select "-- Please Select -- per person per day per purchase per transaction Other (plea…" at bounding box center [632, 267] width 127 height 22
select select "PER_PERSON"
click at [569, 278] on select "-- Please Select -- per person per day per purchase per transaction Other (plea…" at bounding box center [632, 267] width 127 height 22
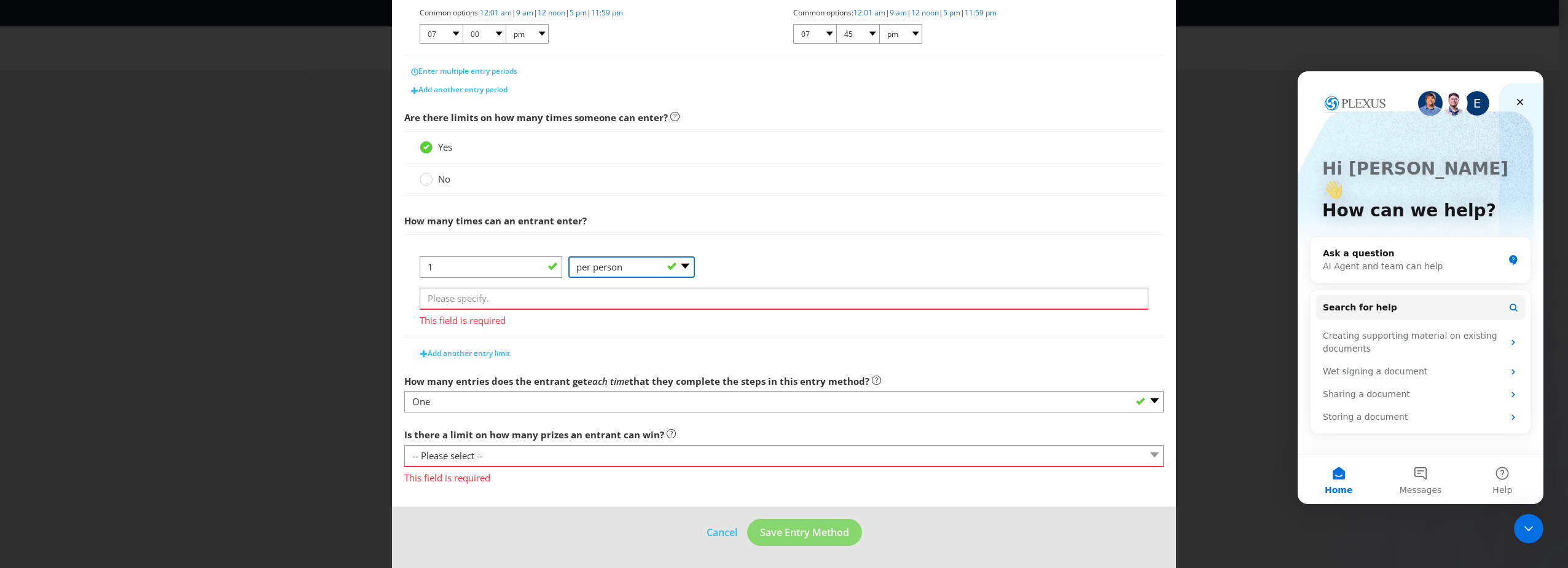
scroll to position [189, 0]
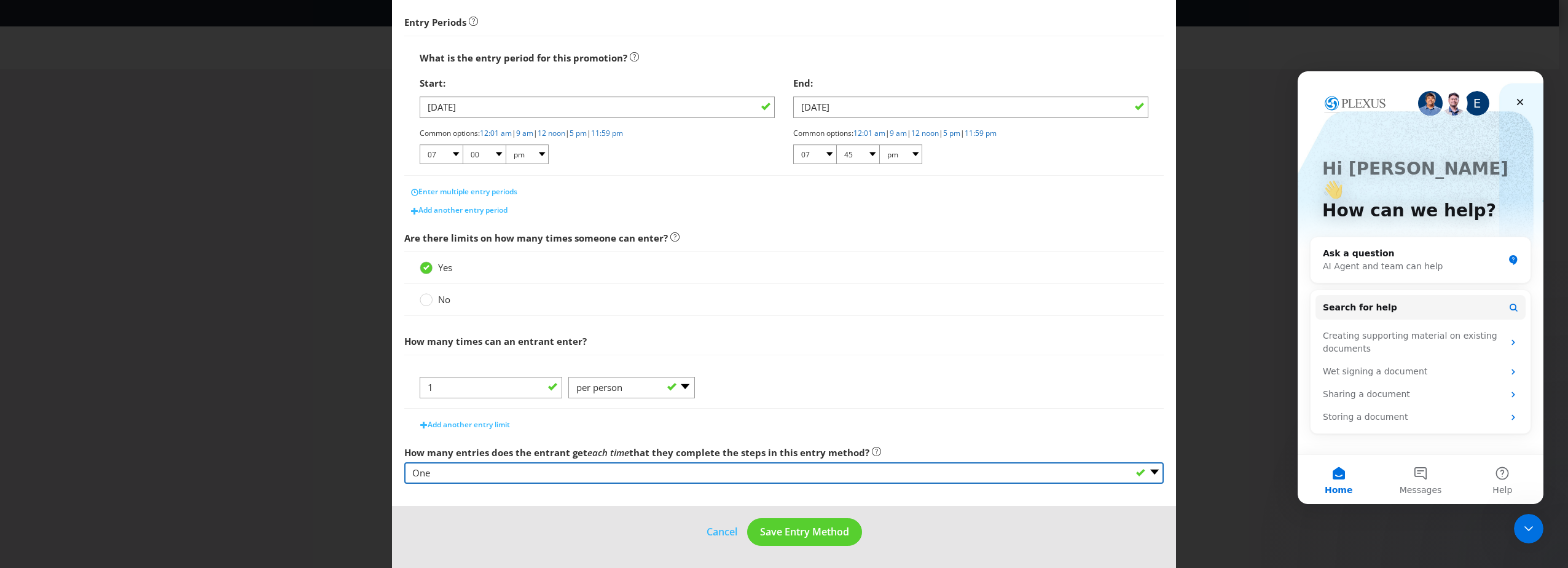
click at [498, 471] on select "-- Please select -- One More than one Other (please specify) Not applicable - g…" at bounding box center [784, 473] width 759 height 22
click at [404, 462] on select "-- Please select -- One More than one Other (please specify) Not applicable - g…" at bounding box center [784, 473] width 759 height 22
click at [534, 473] on select "-- Please select -- One More than one Other (please specify) Not applicable - g…" at bounding box center [784, 473] width 759 height 22
select select "OTHER"
click at [404, 462] on select "-- Please select -- One More than one Other (please specify) Not applicable - g…" at bounding box center [784, 473] width 759 height 22
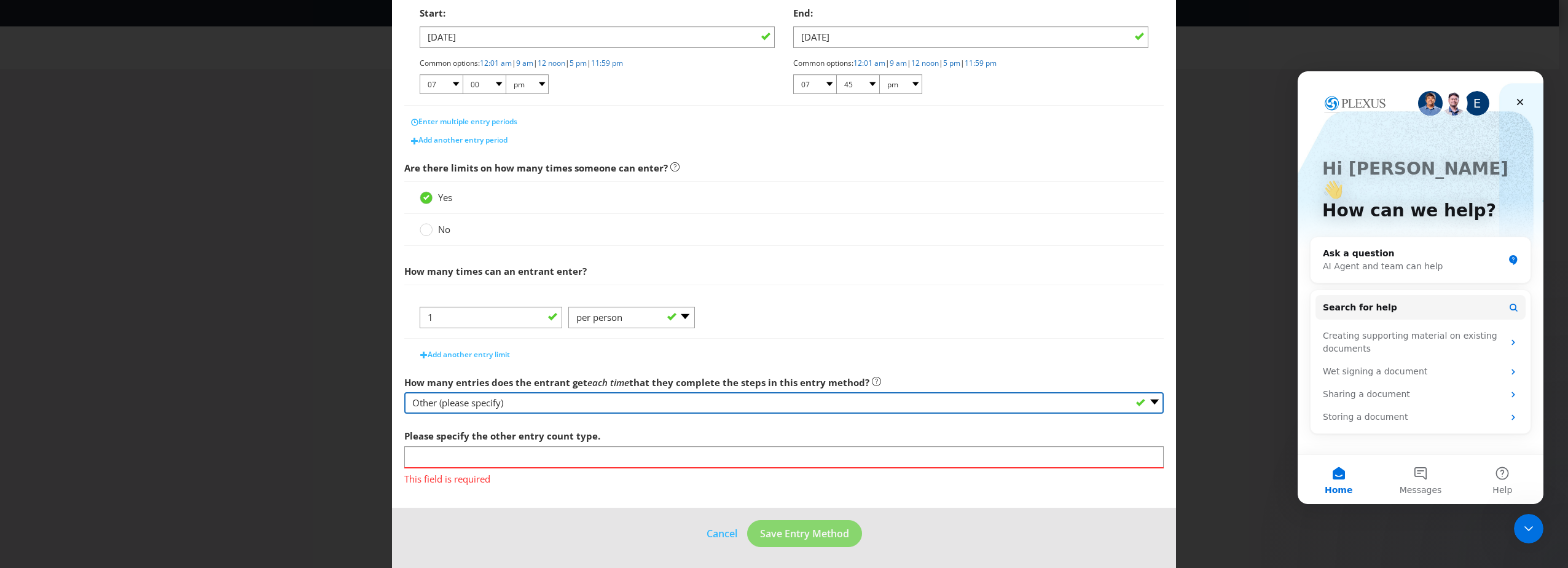
scroll to position [260, 0]
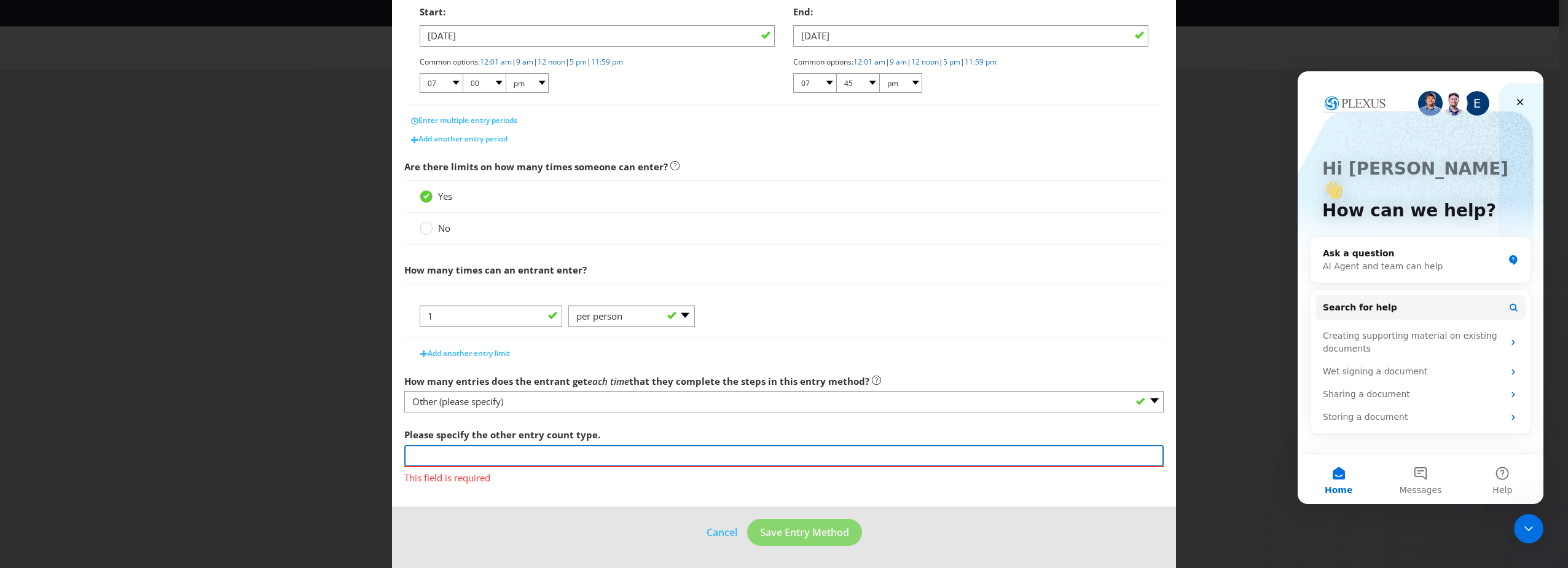
click at [466, 451] on input "text" at bounding box center [784, 456] width 759 height 22
type input "C"
click at [665, 390] on div "How many entries does the entrant get each time that they complete the steps in…" at bounding box center [784, 390] width 759 height 44
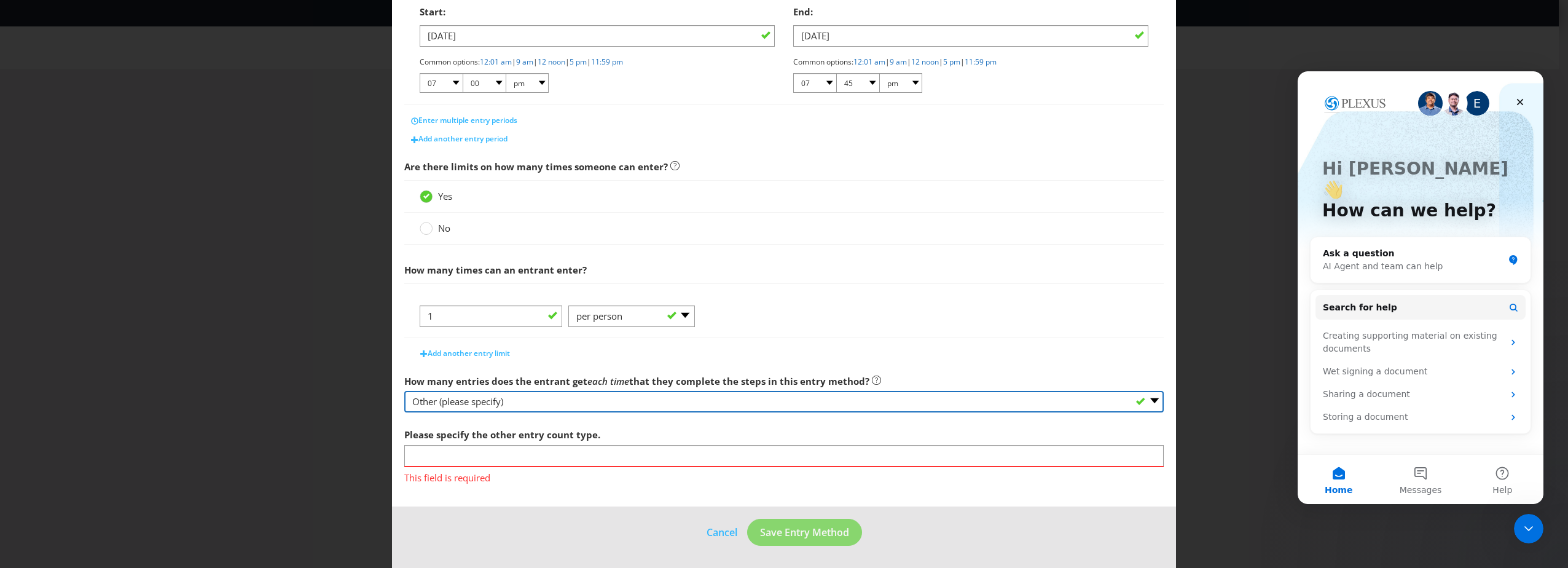
click at [653, 399] on select "-- Please select -- One More than one Other (please specify) Not applicable - g…" at bounding box center [784, 402] width 759 height 22
click at [404, 413] on select "-- Please select -- One More than one Other (please specify) Not applicable - g…" at bounding box center [784, 402] width 759 height 22
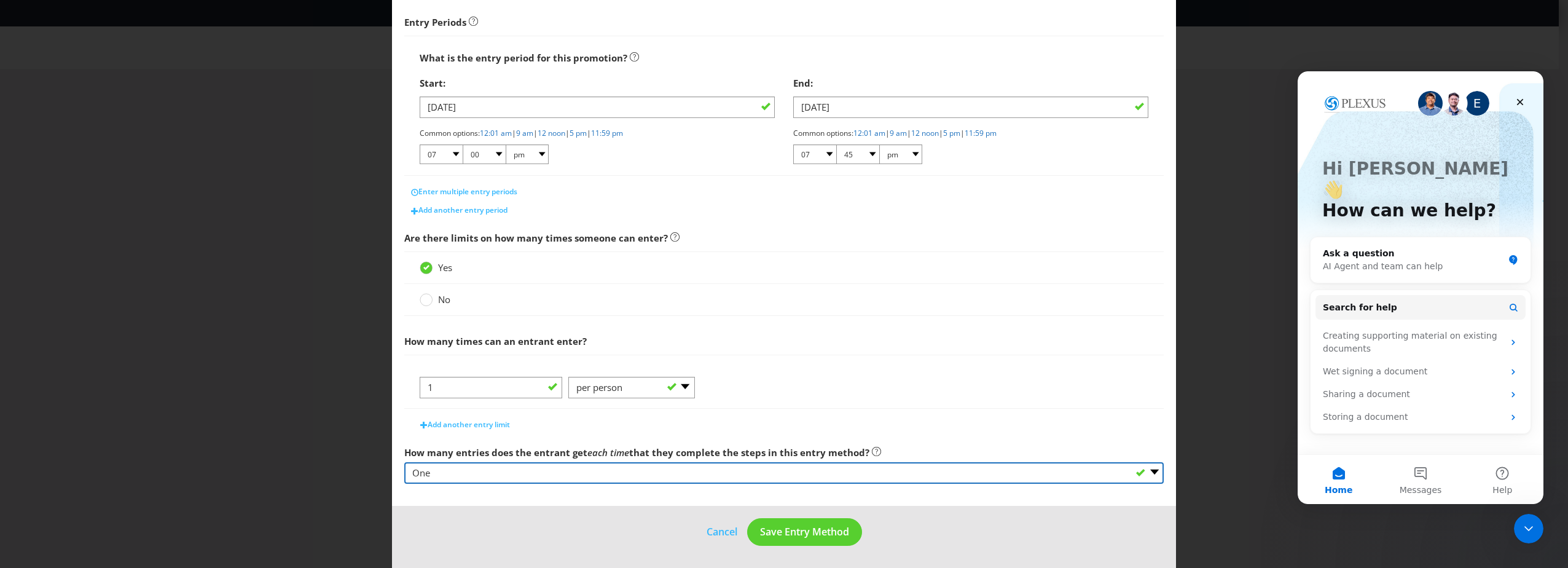
scroll to position [189, 0]
click at [499, 470] on select "-- Please select -- One More than one Other (please specify) Not applicable - g…" at bounding box center [784, 473] width 759 height 22
select select "OTHER"
click at [404, 462] on select "-- Please select -- One More than one Other (please specify) Not applicable - g…" at bounding box center [784, 473] width 759 height 22
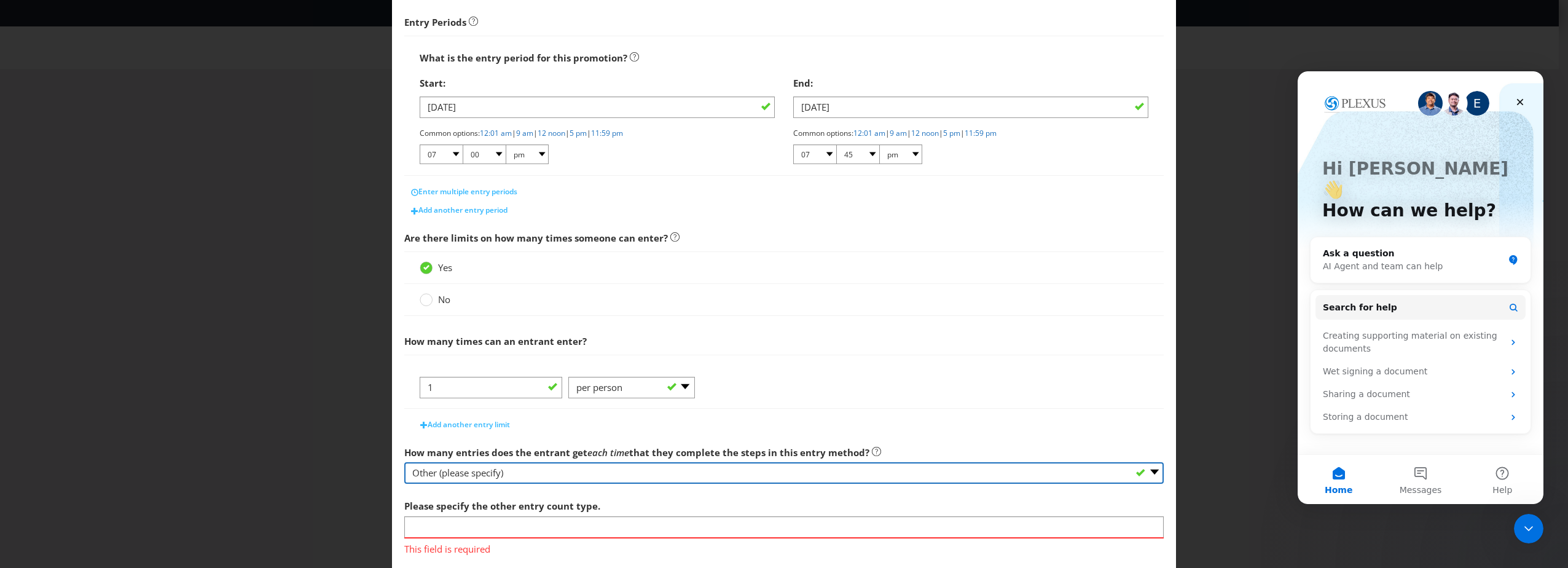
scroll to position [260, 0]
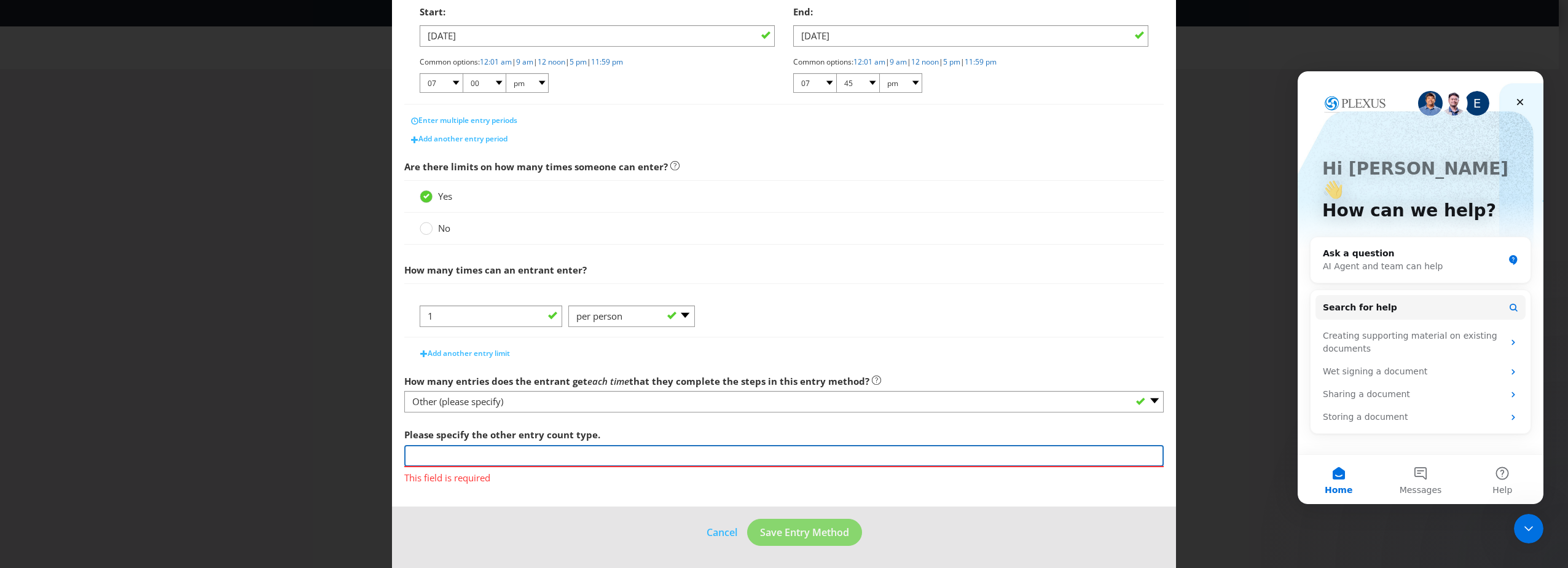
click at [471, 453] on input "text" at bounding box center [784, 456] width 759 height 22
click at [472, 452] on input "They earn one entry, for joining the call. Cannot earn more than one entry." at bounding box center [784, 456] width 759 height 22
click at [493, 455] on input "They earn one entry, for joining the call. Cannot earn more than one entry." at bounding box center [784, 456] width 759 height 22
drag, startPoint x: 611, startPoint y: 454, endPoint x: 580, endPoint y: 461, distance: 31.8
click at [580, 461] on input "They earn one entry, for joining the call. Cannot earn more than one entry." at bounding box center [784, 456] width 759 height 22
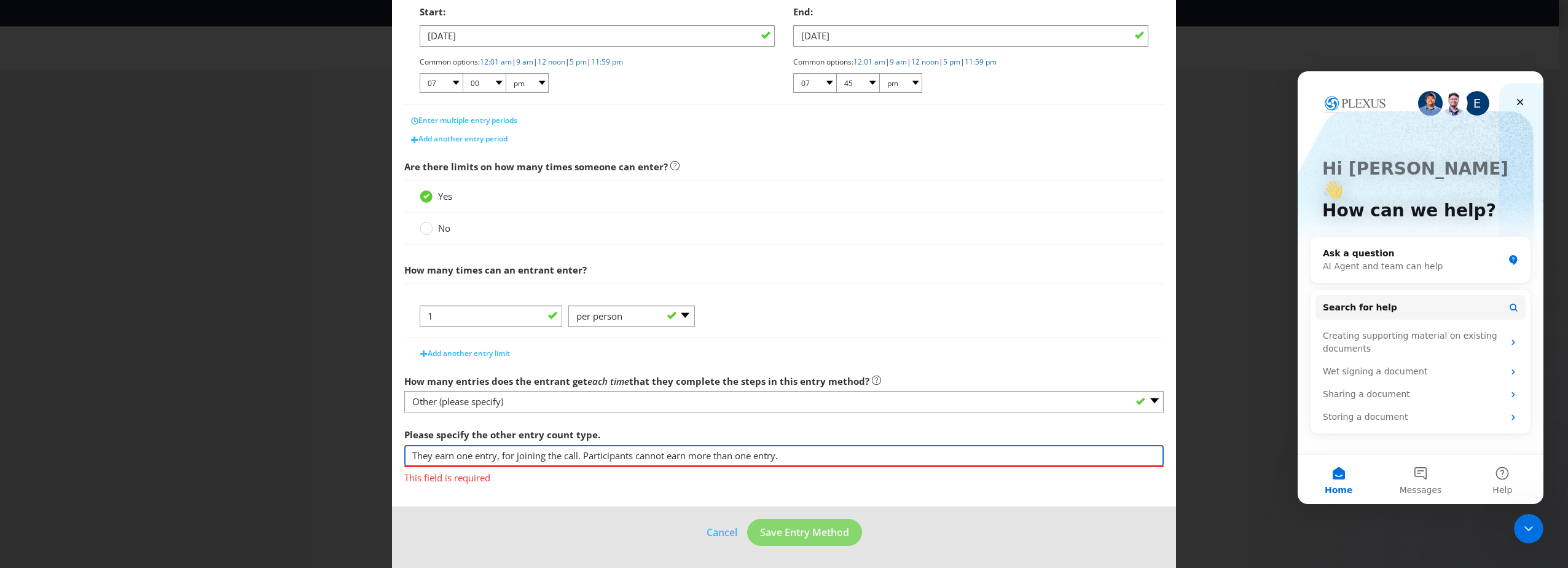
type input "They earn one entry, for joining the call. Participants cannot earn more than o…"
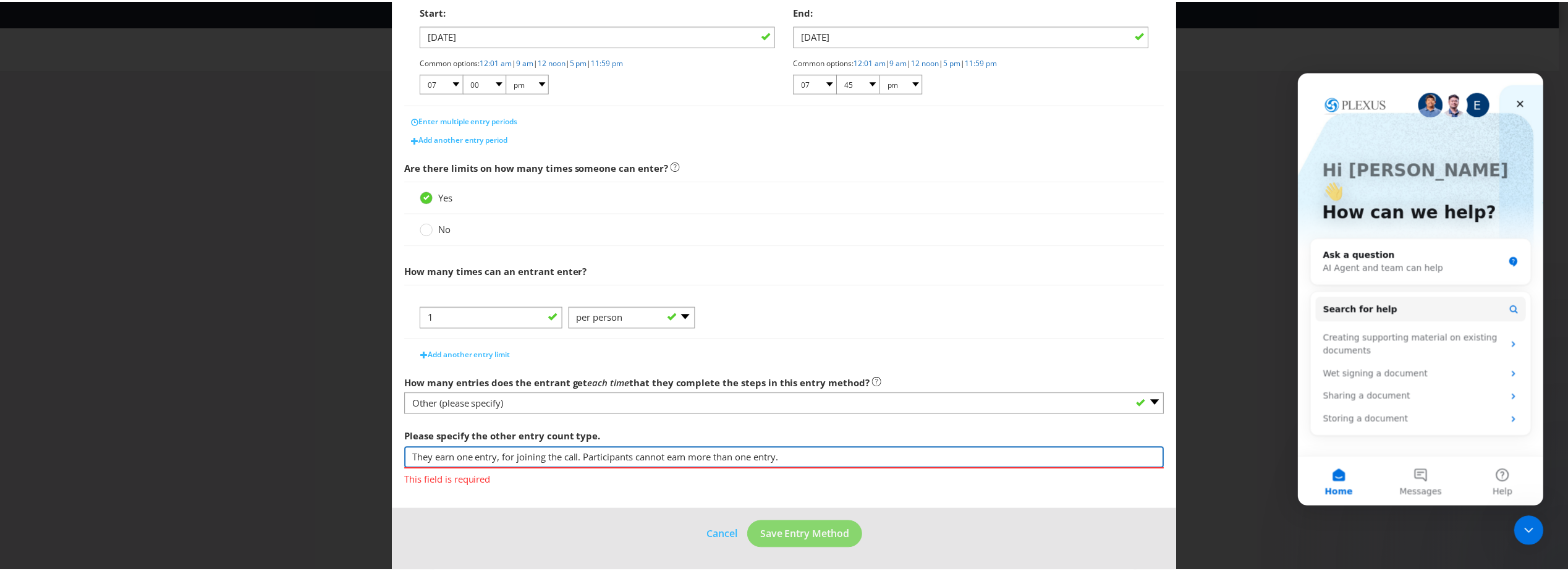
scroll to position [244, 0]
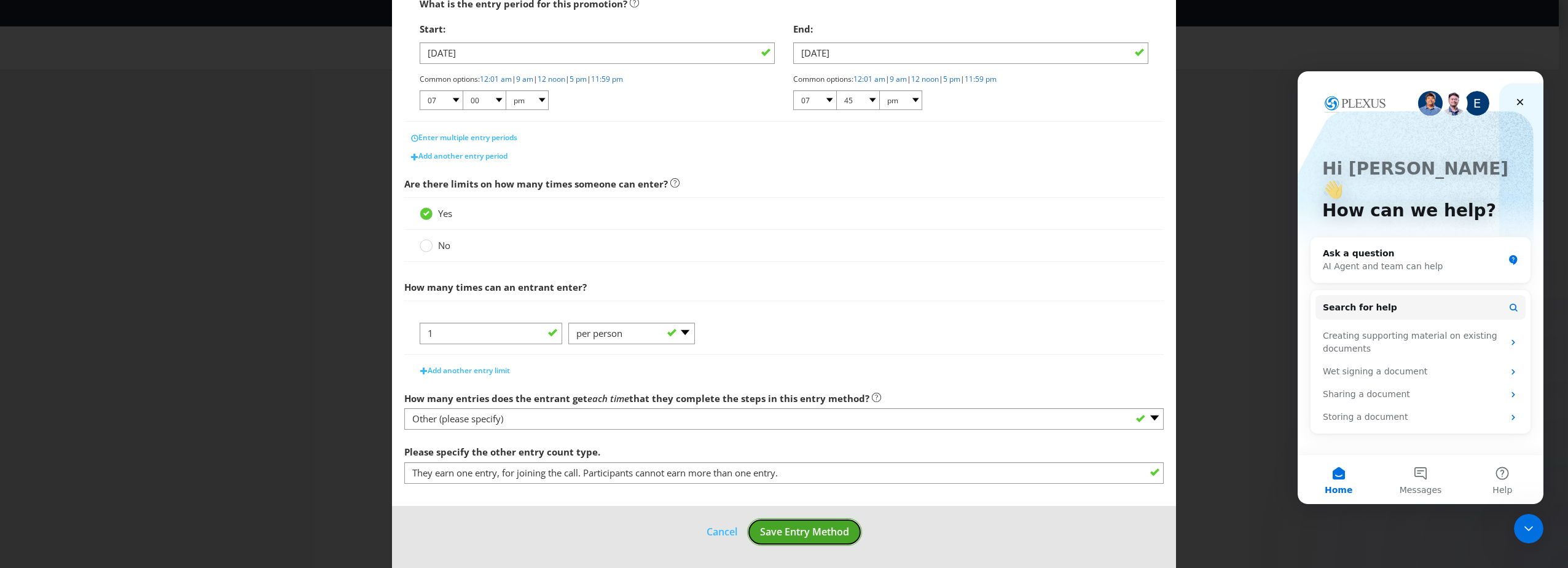
click at [824, 527] on span "Save Entry Method" at bounding box center [804, 531] width 89 height 14
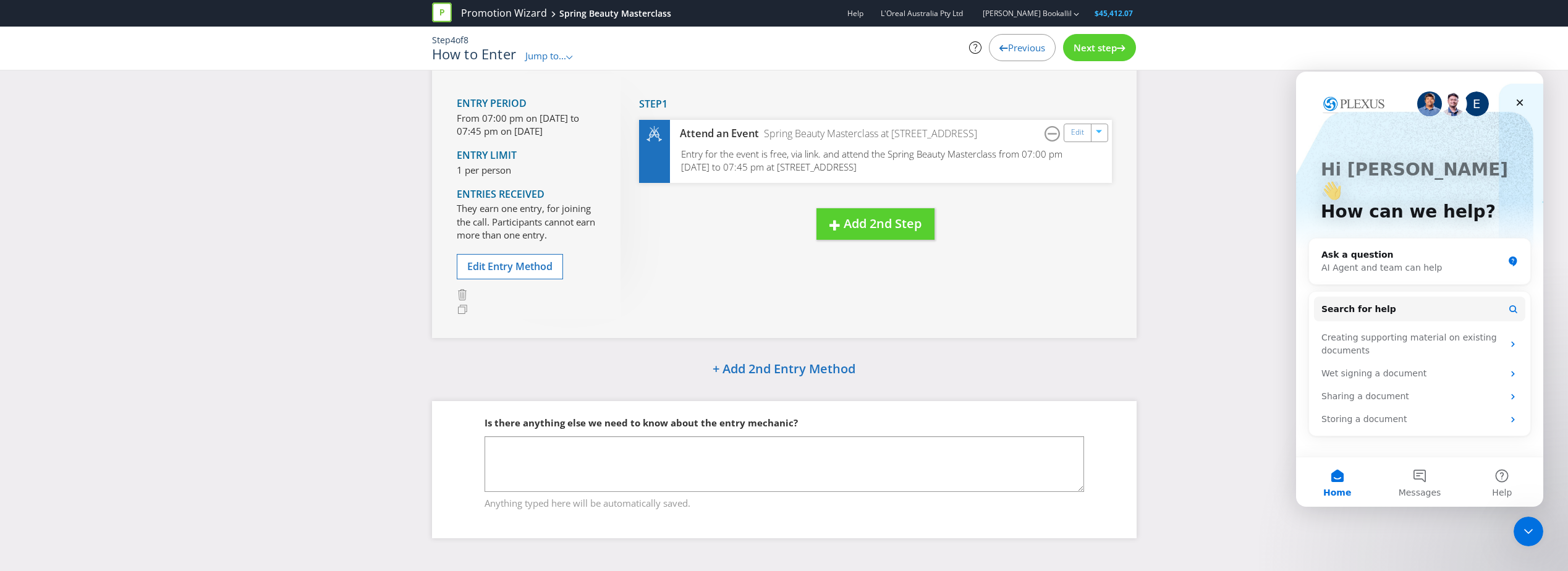
scroll to position [78, 0]
click at [1109, 45] on span "Next step" at bounding box center [1095, 48] width 43 height 12
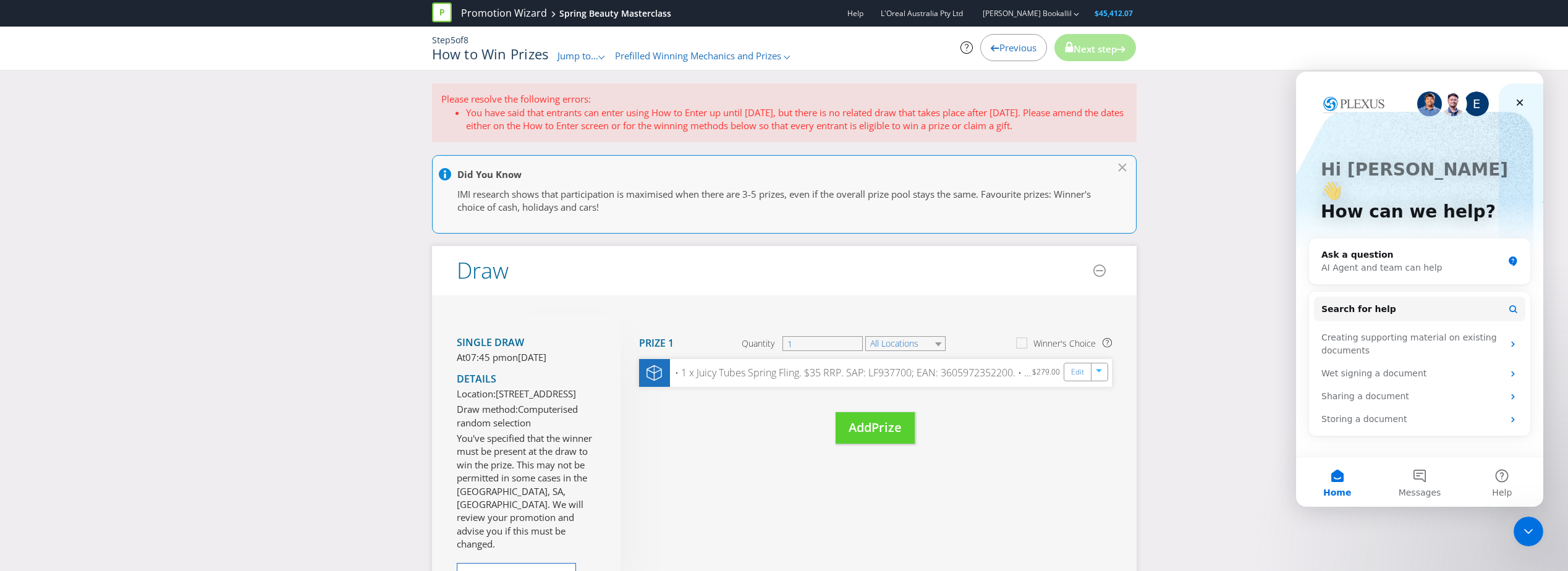
click at [1102, 55] on span "Next step" at bounding box center [1095, 48] width 43 height 12
click at [961, 48] on icon at bounding box center [967, 48] width 12 height 12
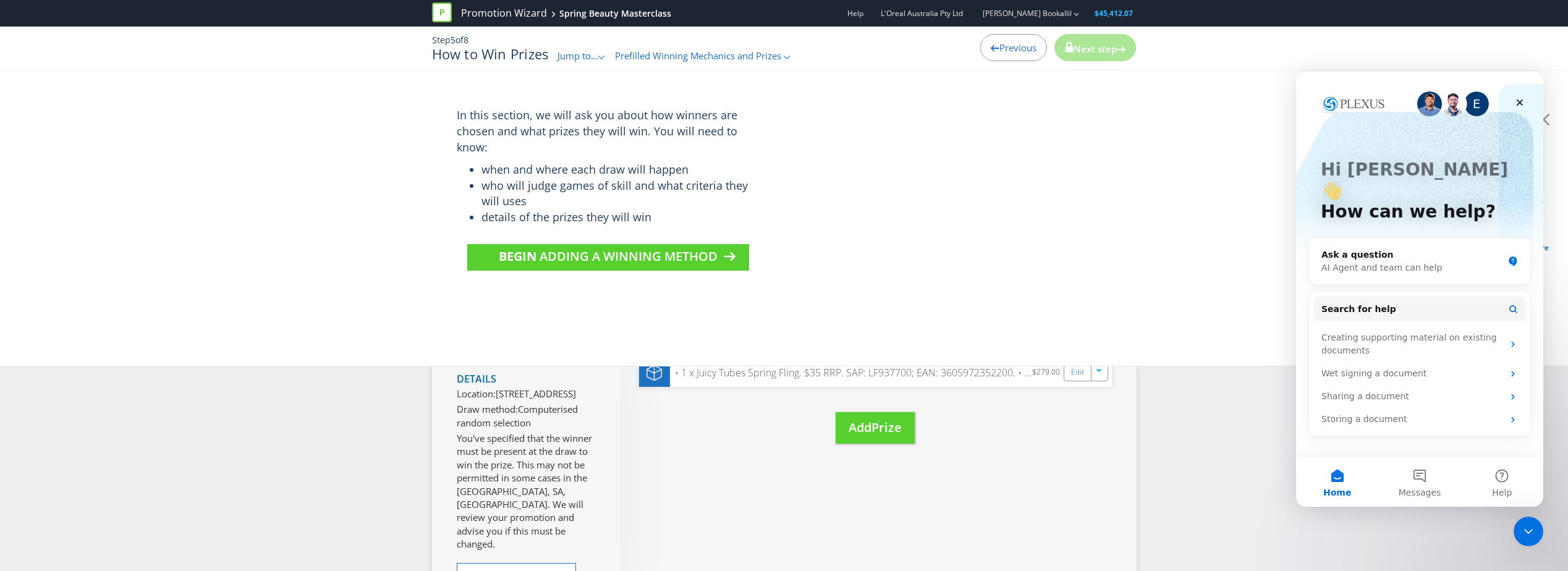
click at [943, 50] on div "Previous Next step" at bounding box center [1025, 48] width 223 height 27
click at [1067, 343] on div "In this section, we will ask you about how winners are chosen and what prizes t…" at bounding box center [784, 218] width 1568 height 297
click at [1039, 473] on div "Single draw At 07:45 pm [DATE][DATE] Details Location: [STREET_ADDRESS] Draw me…" at bounding box center [784, 471] width 704 height 352
click at [588, 55] on span "Jump to..." at bounding box center [578, 55] width 41 height 12
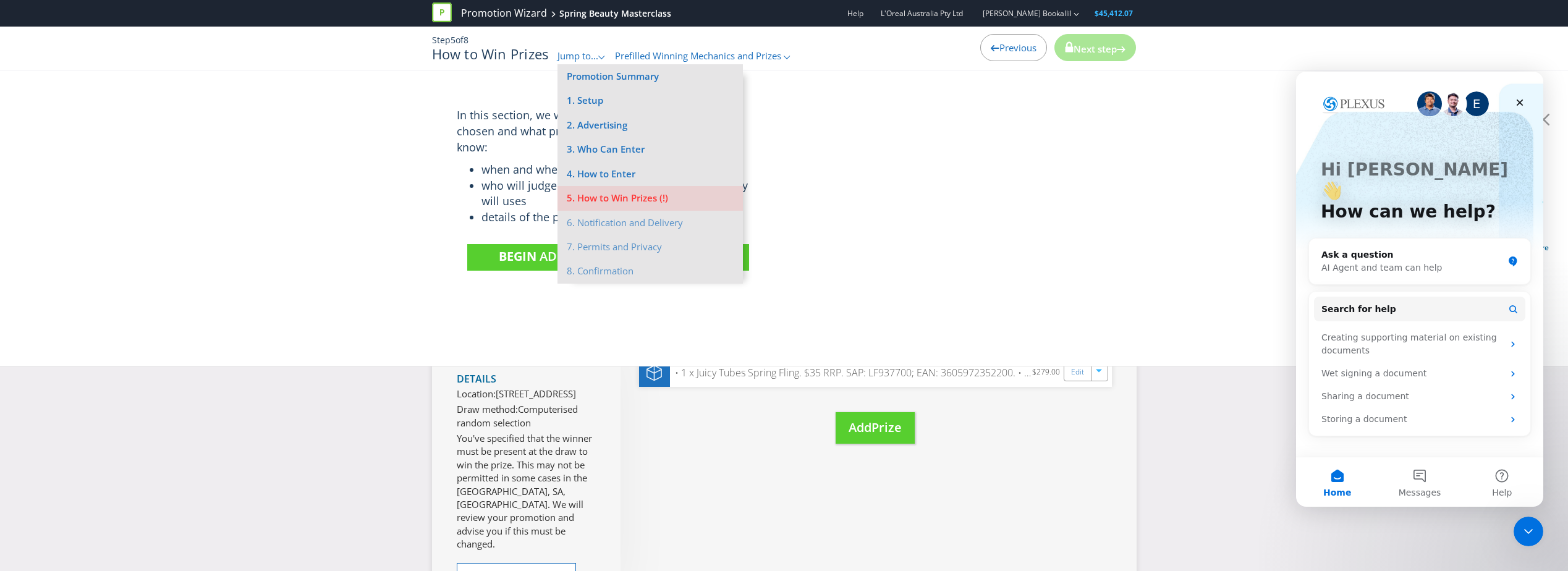
click at [622, 219] on li "6. Notification and Delivery" at bounding box center [651, 222] width 186 height 24
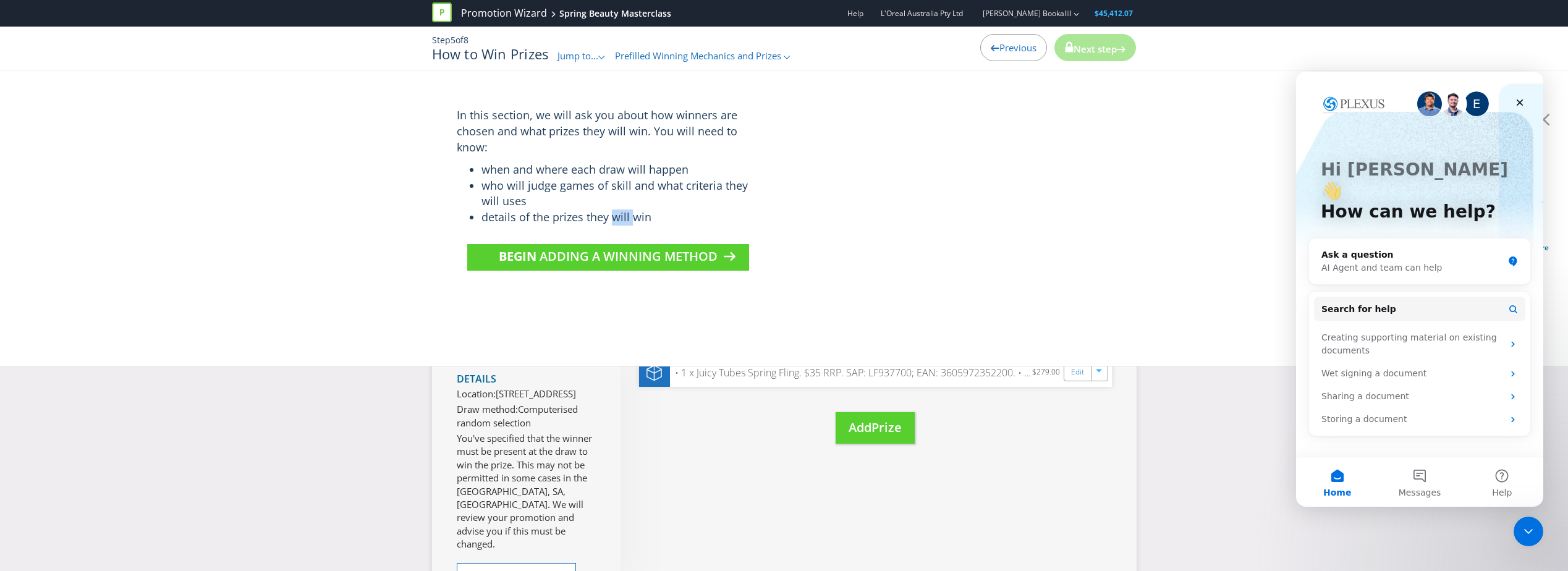
click at [622, 219] on li "details of the prizes they will win" at bounding box center [620, 218] width 278 height 16
click at [908, 138] on div "In this section, we will ask you about how winners are chosen and what prizes t…" at bounding box center [784, 182] width 723 height 175
click at [1007, 46] on span "Previous" at bounding box center [1018, 48] width 37 height 12
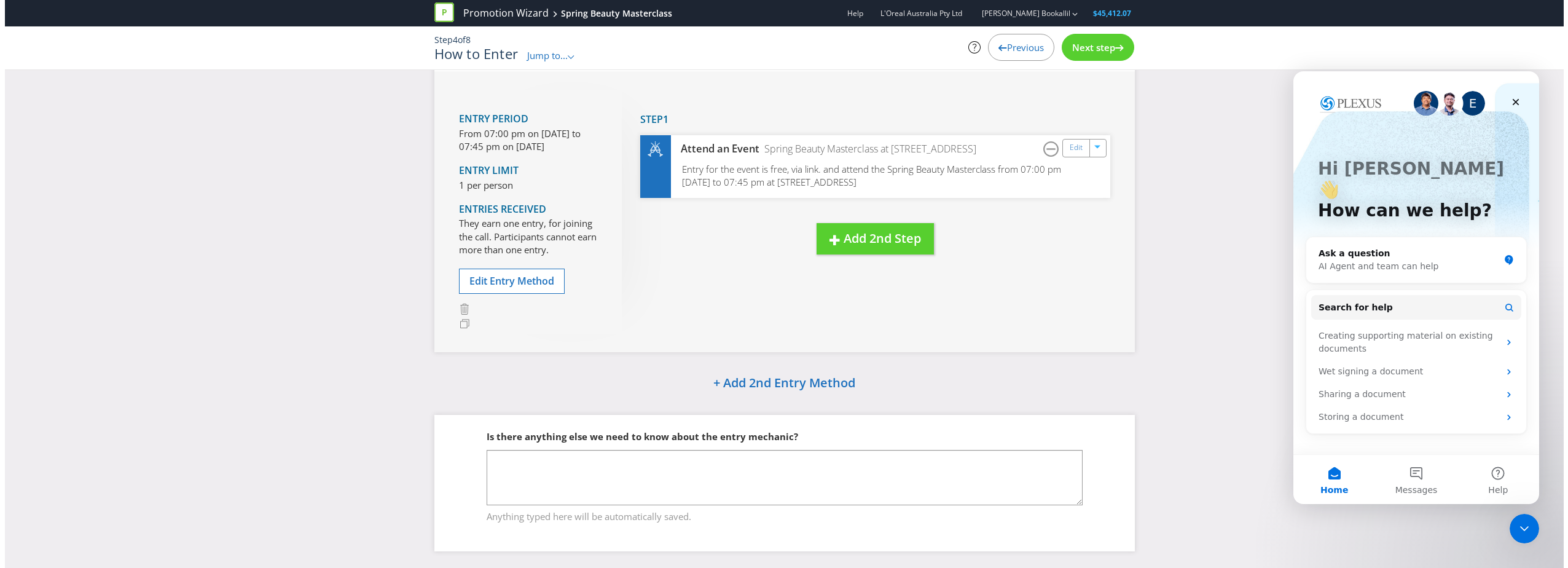
scroll to position [77, 0]
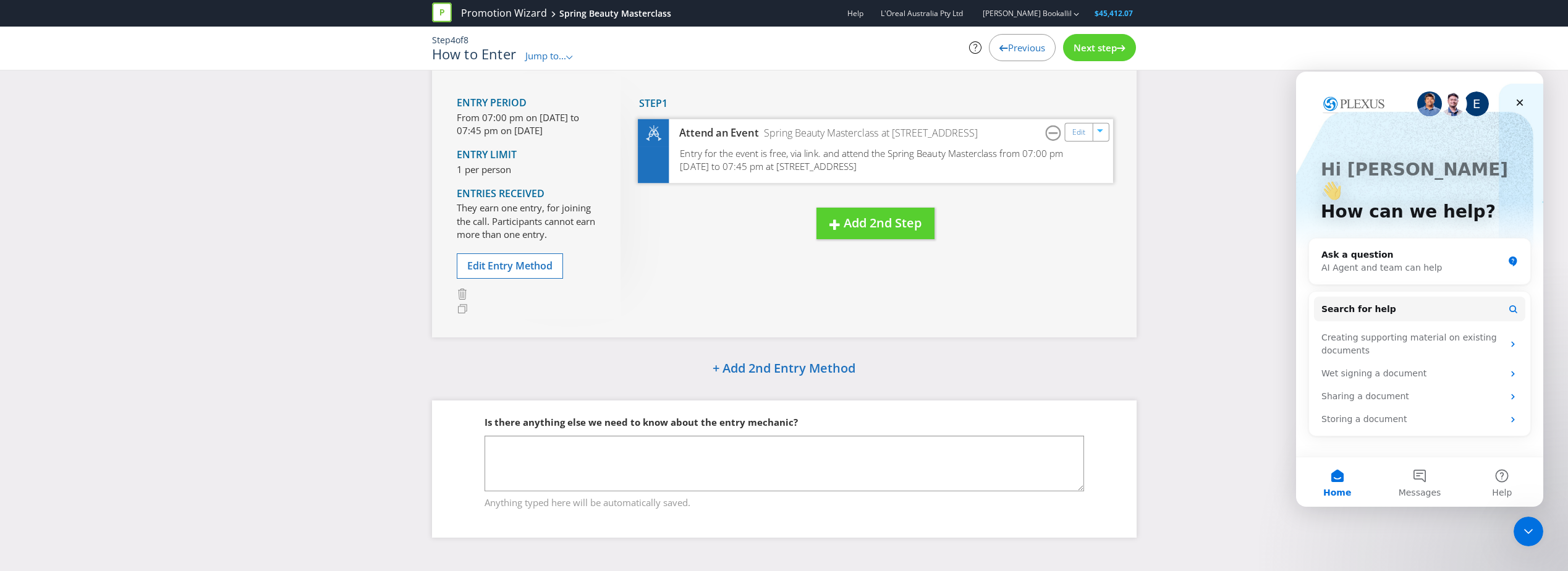
click at [992, 149] on span "Entry for the event is free, via link. and attend the Spring Beauty Masterclass…" at bounding box center [871, 160] width 383 height 26
click at [1054, 164] on div "Entry for the event is free, via link. and attend the Spring Beauty Masterclass…" at bounding box center [875, 164] width 475 height 36
click at [1085, 125] on div "Edit" at bounding box center [1079, 131] width 28 height 17
click at [1085, 134] on link "Edit" at bounding box center [1078, 132] width 13 height 14
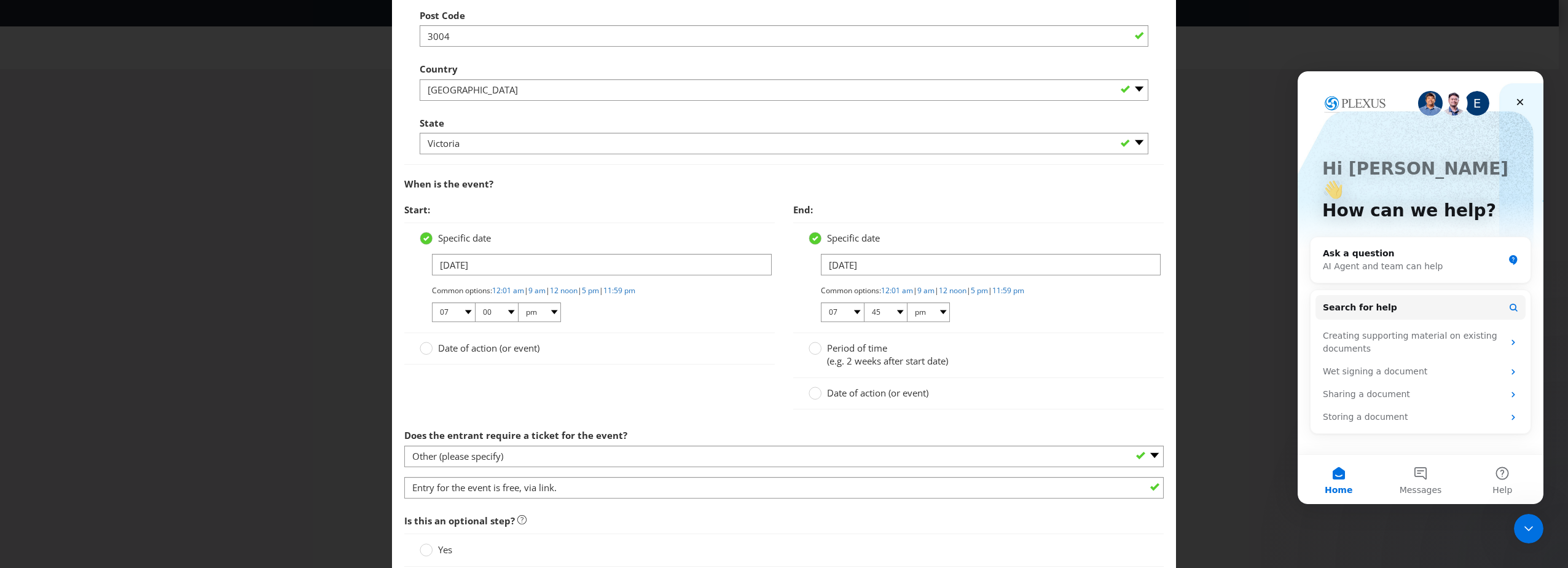
scroll to position [553, 0]
click at [901, 311] on select "00 01 05 10 15 20 25 29 30 35 40 45 50 55 59" at bounding box center [885, 311] width 43 height 20
select select "50"
click at [864, 301] on select "00 01 05 10 15 20 25 29 30 35 40 45 50 55 59" at bounding box center [885, 311] width 43 height 20
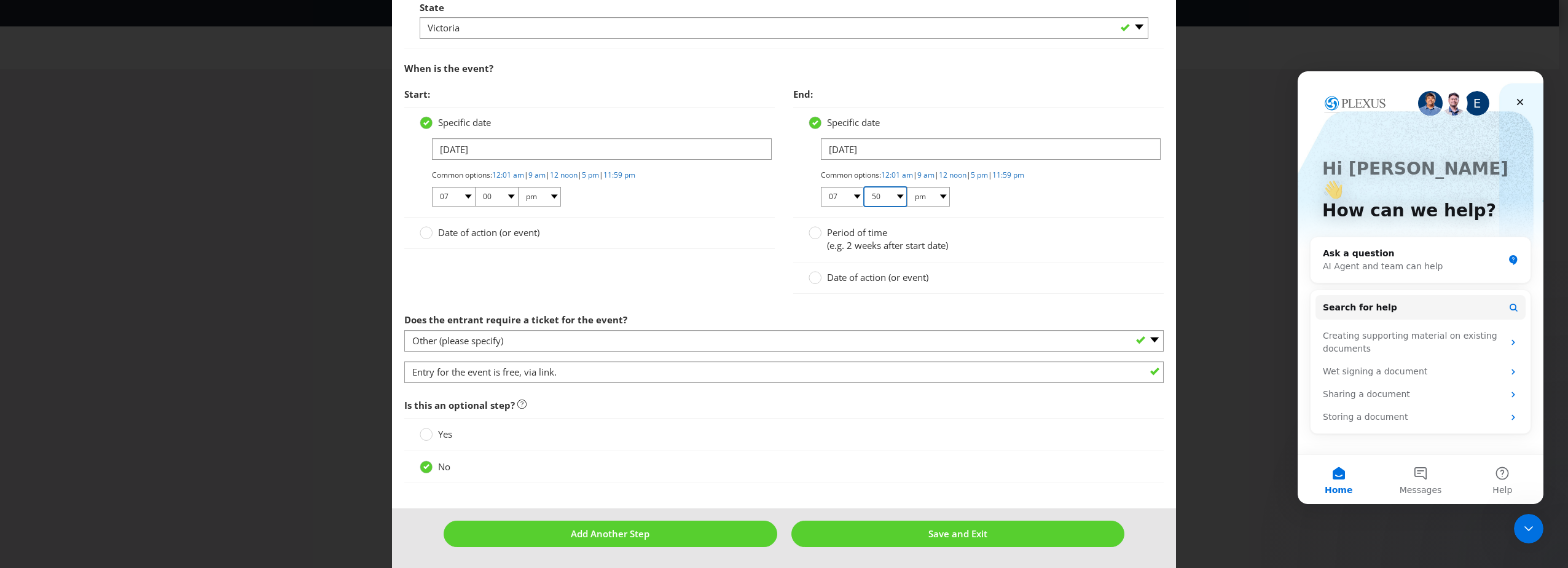
scroll to position [668, 0]
click at [904, 520] on button "Save and Exit" at bounding box center [958, 533] width 334 height 26
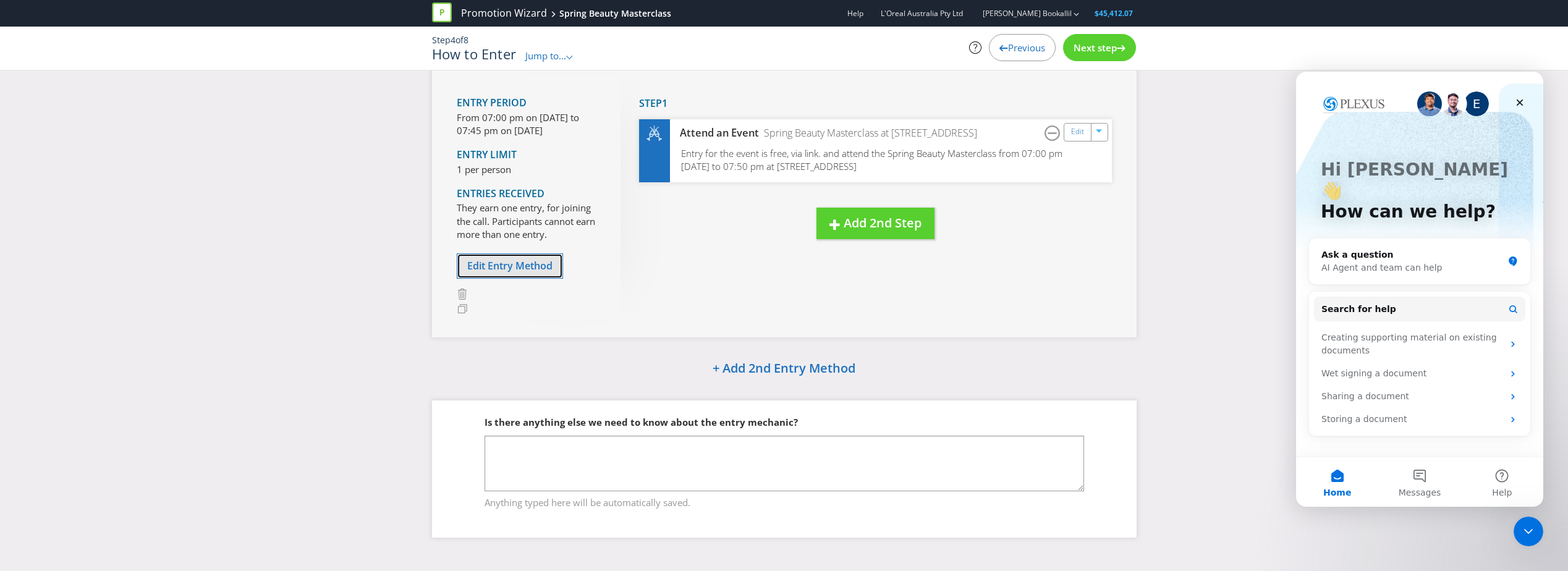
click at [510, 258] on button "Edit Entry Method" at bounding box center [510, 265] width 106 height 25
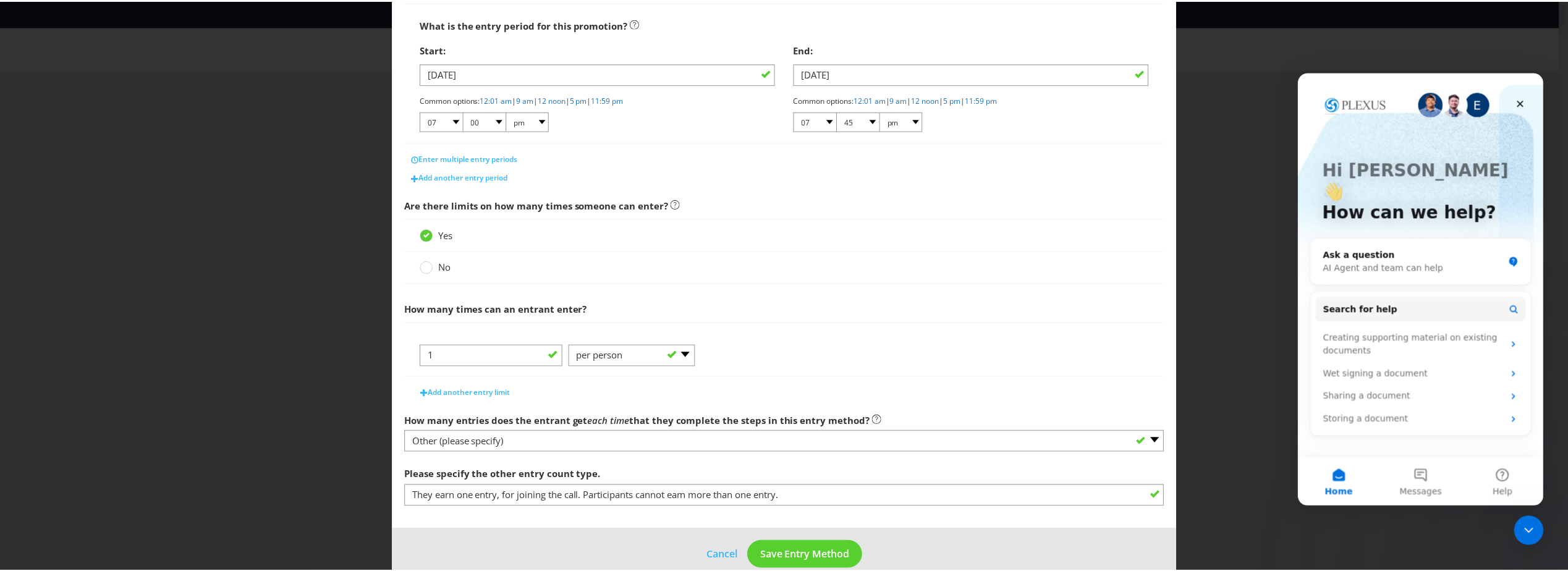
scroll to position [244, 0]
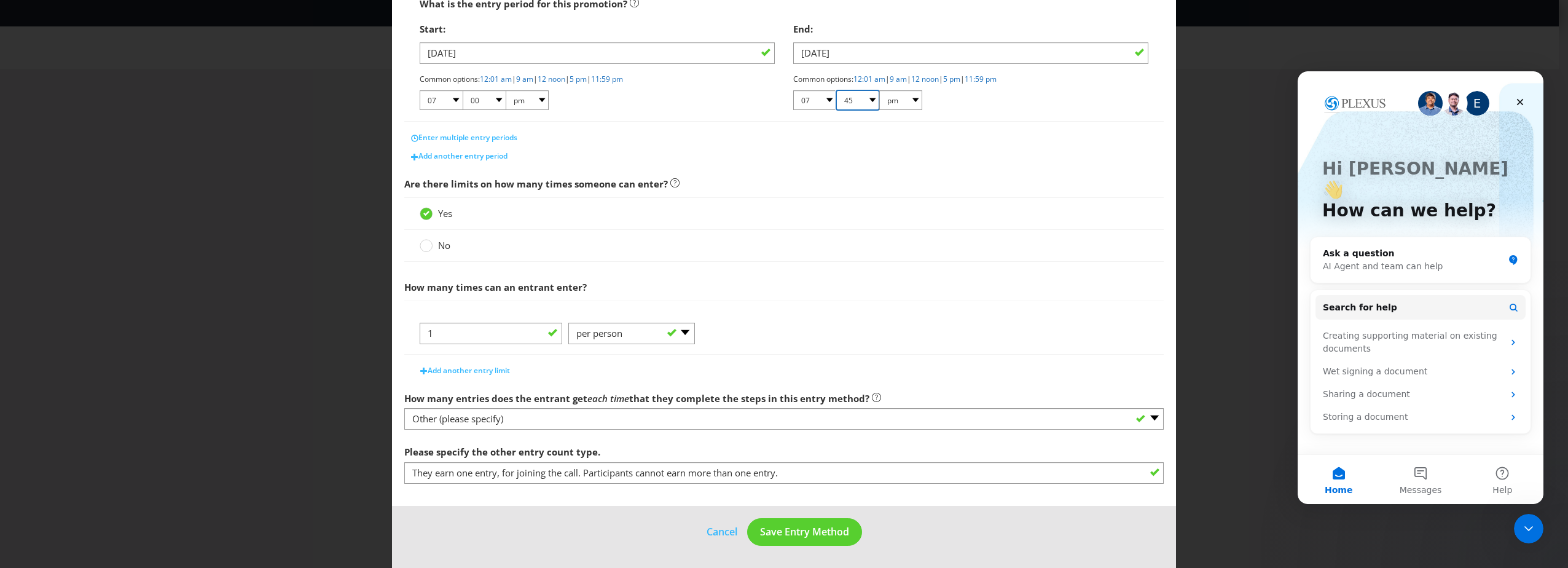
click at [867, 102] on select "00 01 05 10 15 20 25 29 30 35 40 45 50 55 59" at bounding box center [857, 100] width 43 height 20
click at [836, 90] on select "00 01 05 10 15 20 25 29 30 35 40 45 50 55 59" at bounding box center [857, 100] width 43 height 20
click at [852, 94] on select "00 01 05 10 15 20 25 29 30 35 40 45 50 55 59" at bounding box center [857, 100] width 43 height 20
select select "50"
click at [836, 90] on select "00 01 05 10 15 20 25 29 30 35 40 45 50 55 59" at bounding box center [857, 100] width 43 height 20
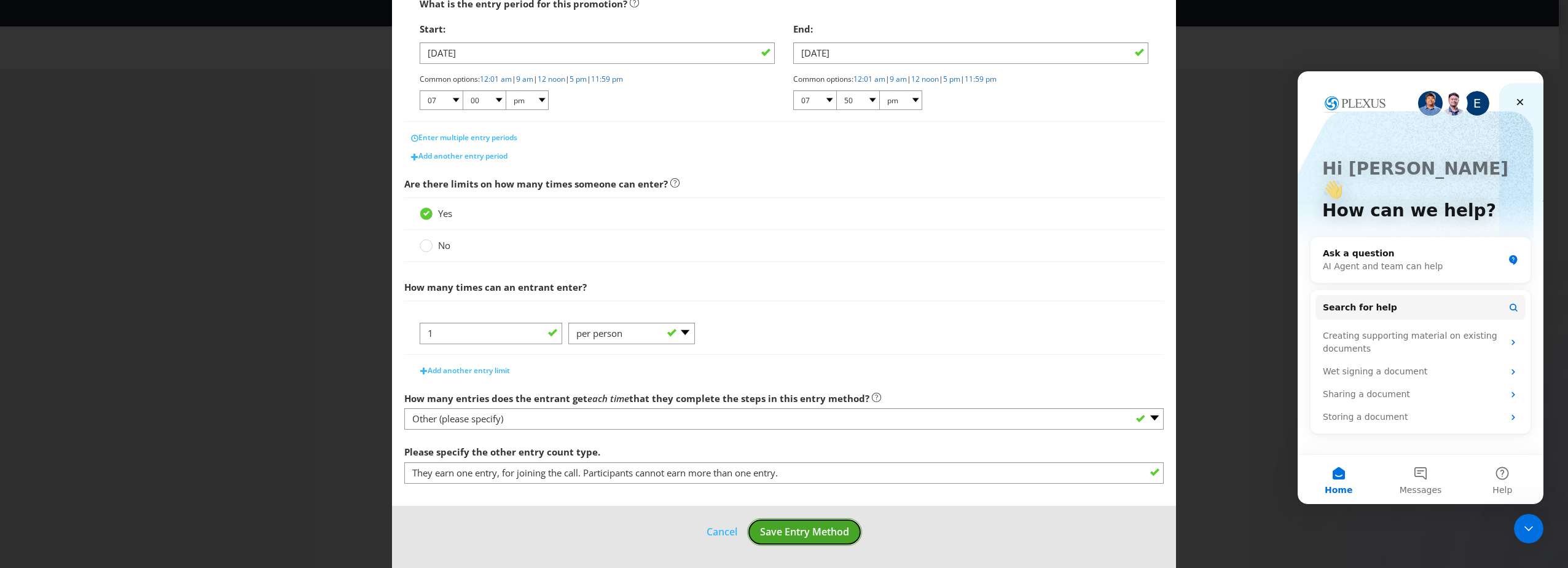
click at [796, 531] on span "Save Entry Method" at bounding box center [804, 531] width 89 height 14
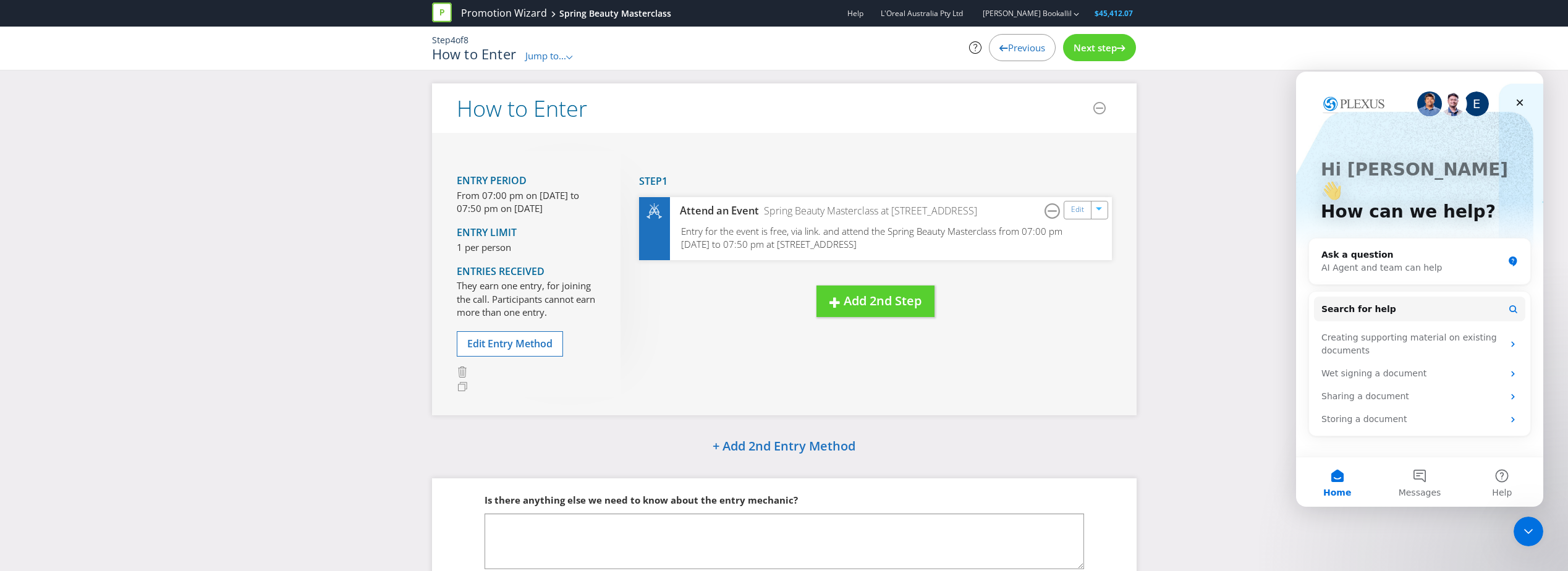
click at [1102, 50] on span "Next step" at bounding box center [1095, 48] width 43 height 12
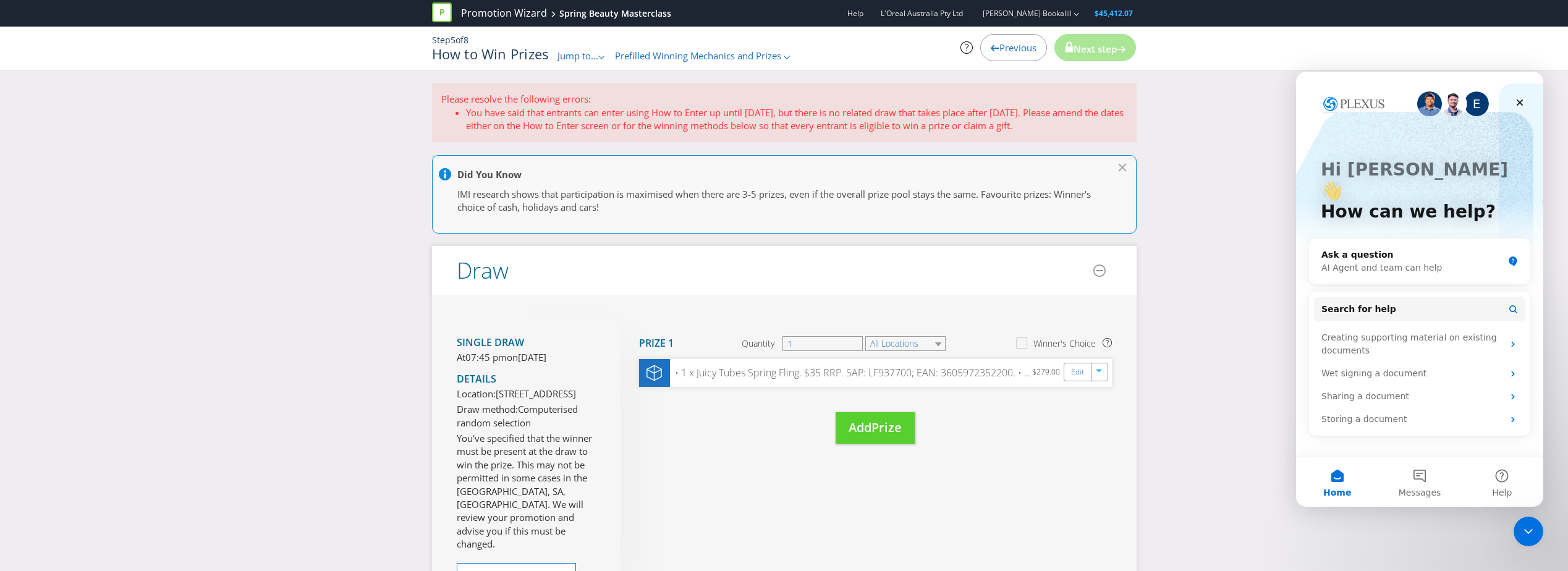
click at [1010, 55] on div "Previous" at bounding box center [1014, 48] width 67 height 27
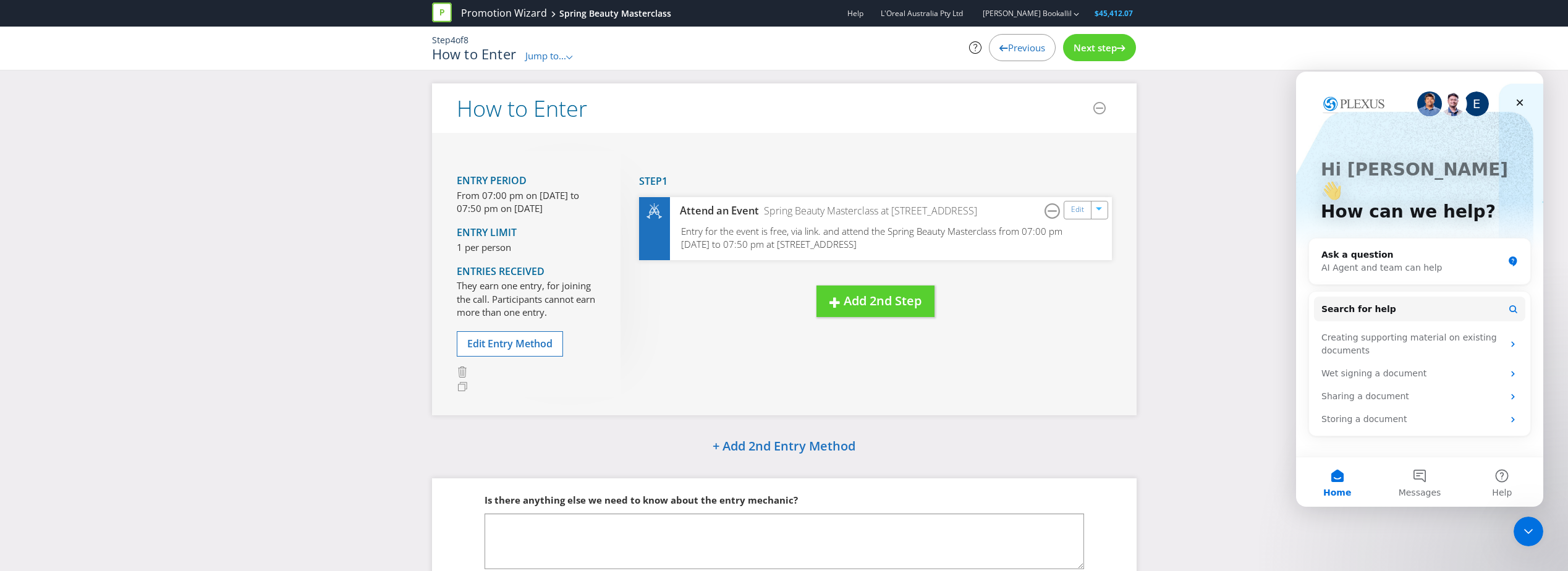
click at [1010, 55] on div "Previous" at bounding box center [1023, 48] width 67 height 27
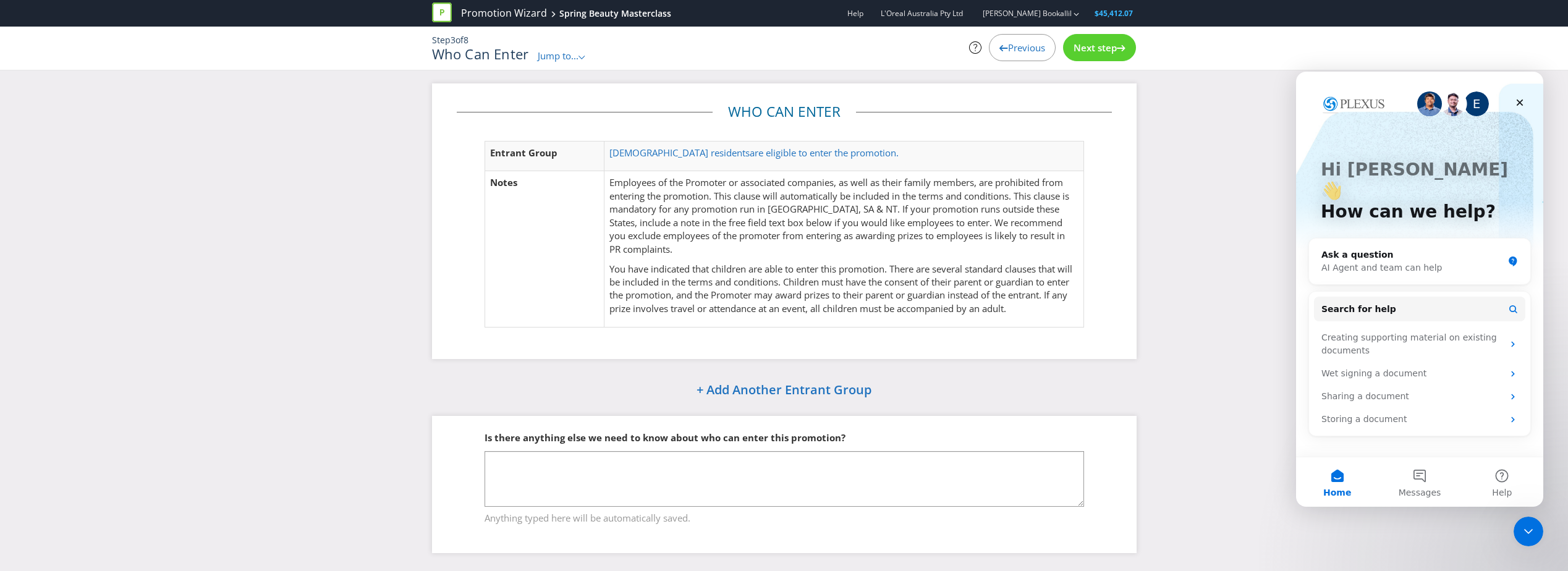
click at [1021, 48] on span "Previous" at bounding box center [1027, 48] width 37 height 12
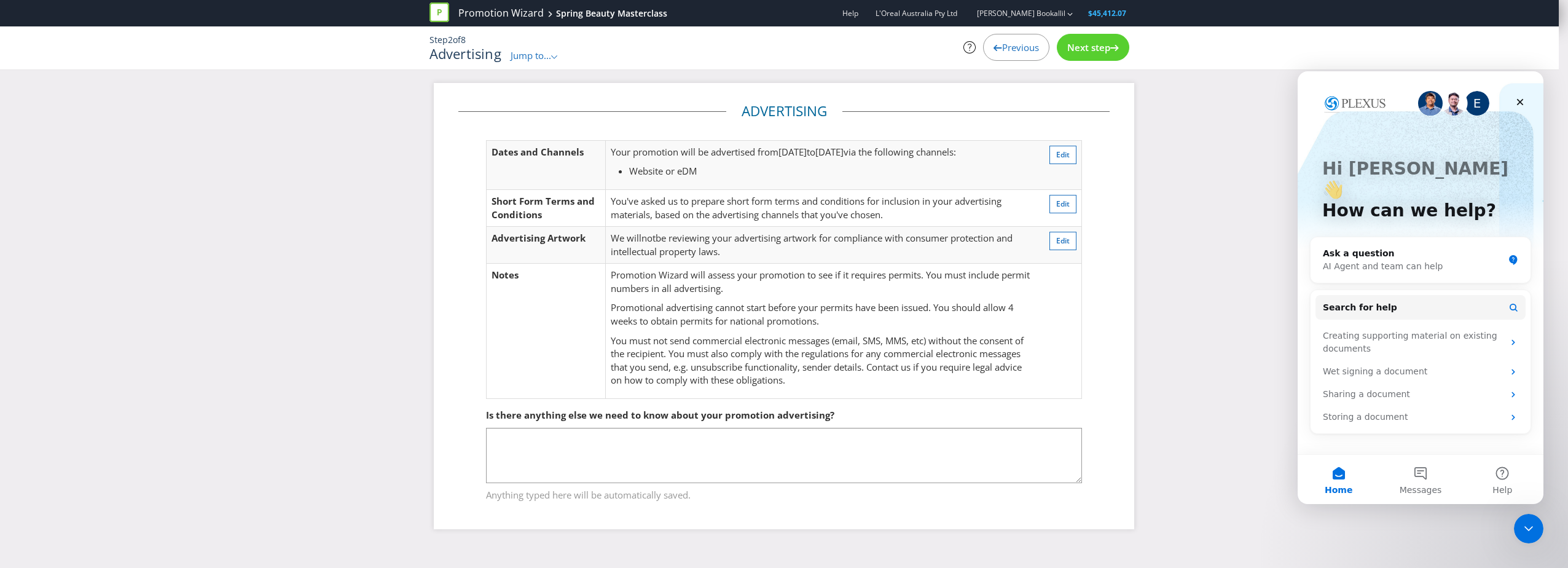
click at [1016, 44] on span "Previous" at bounding box center [1020, 48] width 37 height 12
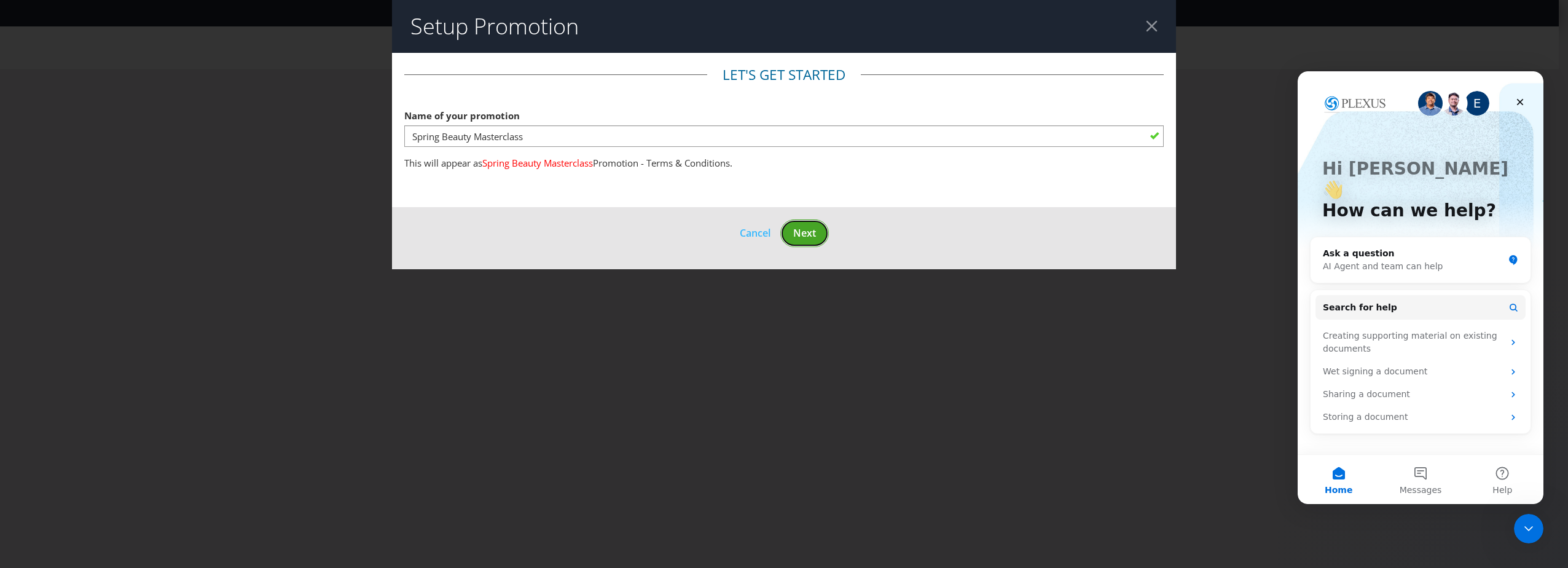
click at [815, 231] on span "Next" at bounding box center [805, 233] width 23 height 14
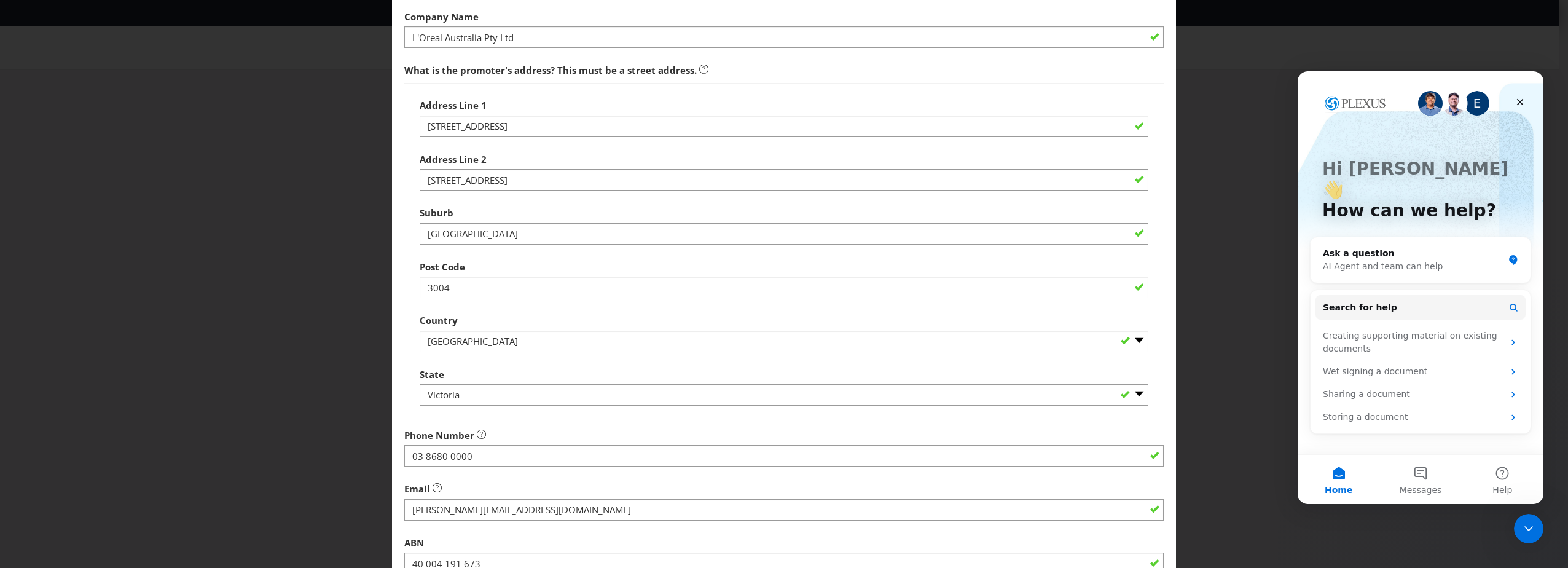
scroll to position [62, 0]
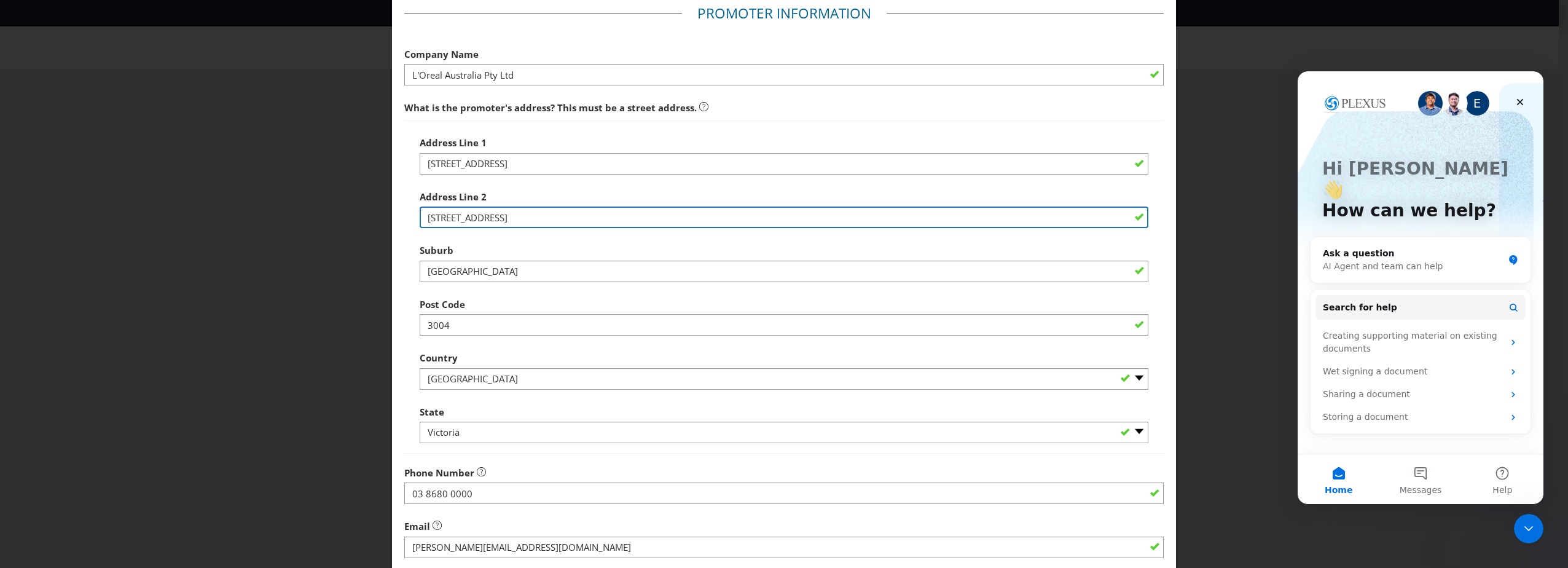
drag, startPoint x: 521, startPoint y: 210, endPoint x: 356, endPoint y: 205, distance: 165.1
click at [342, 204] on div "Edit Promoter Promoter Information Company Name L'Oreal Australia Pty Ltd What …" at bounding box center [784, 284] width 1568 height 568
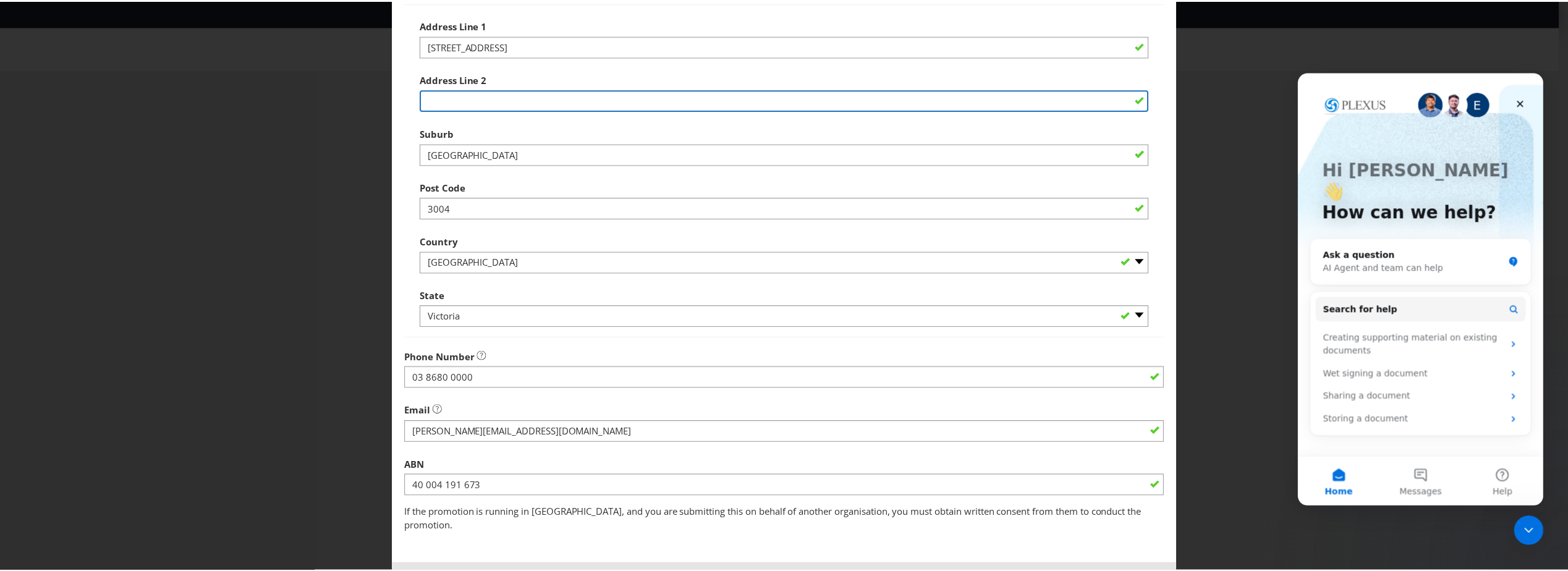
scroll to position [222, 0]
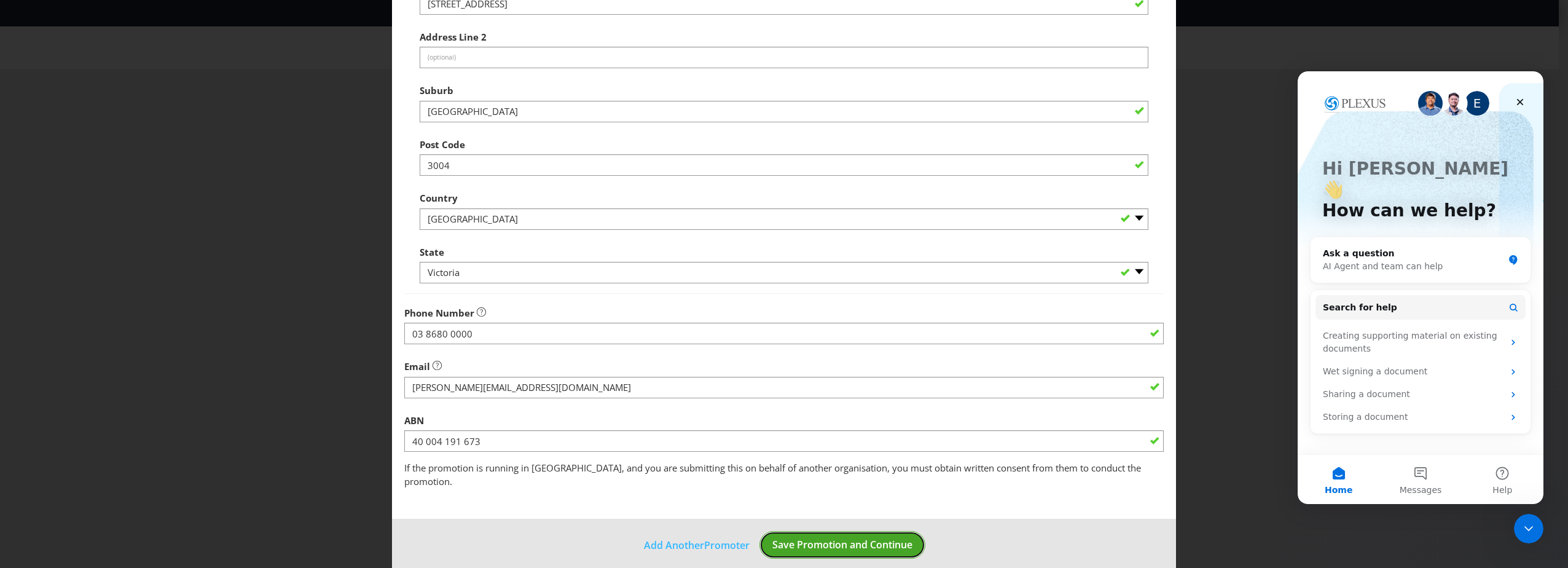
click at [845, 537] on span "Save Promotion and Continue" at bounding box center [842, 544] width 140 height 14
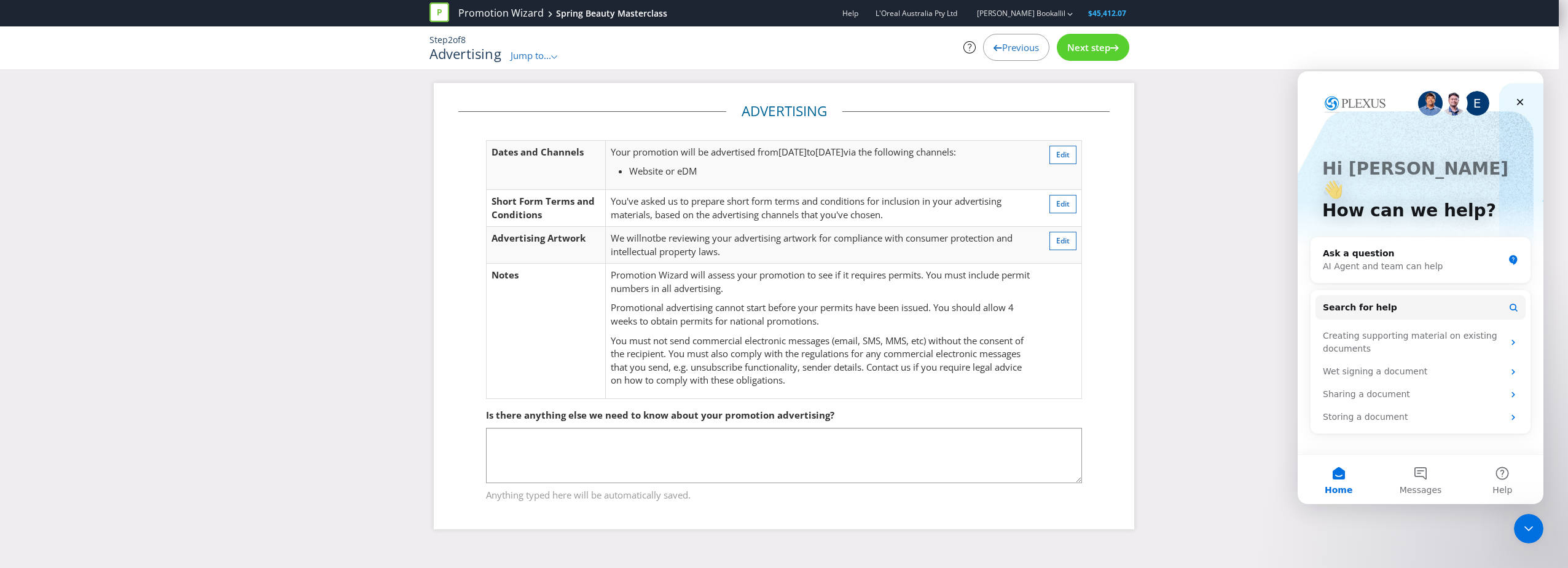
click at [1109, 42] on span "Next step" at bounding box center [1088, 48] width 43 height 12
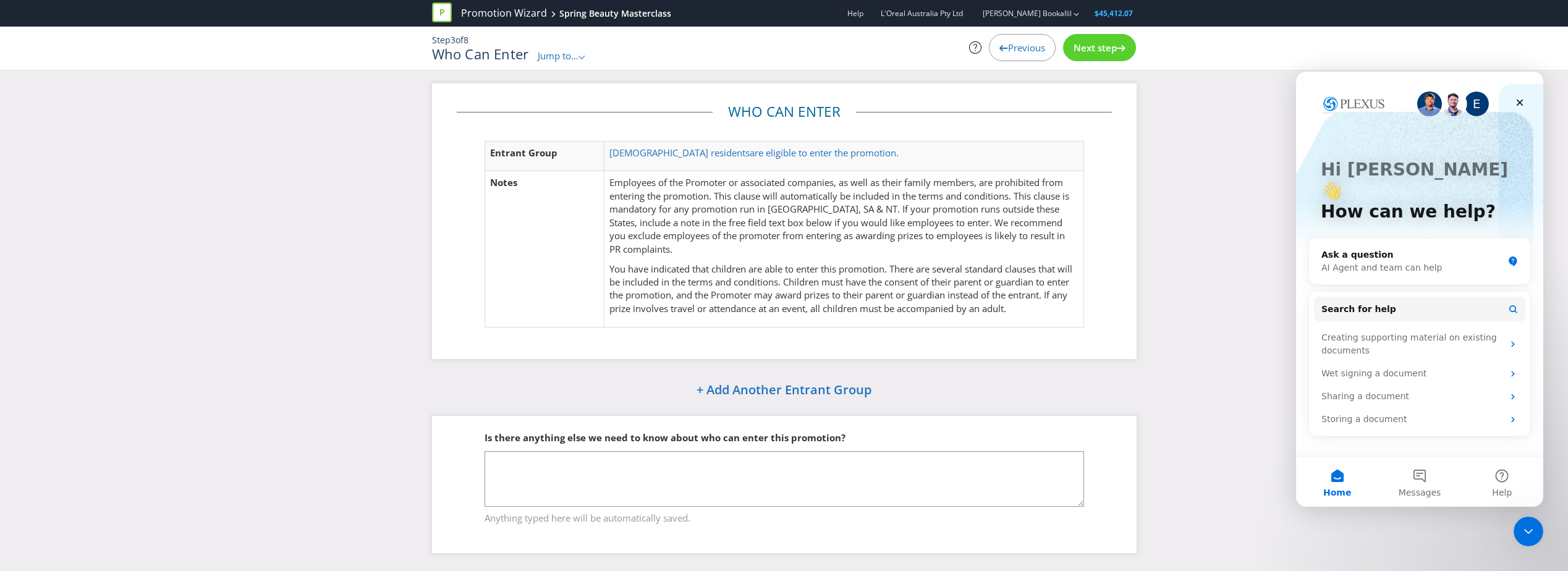
scroll to position [1, 0]
click at [1087, 42] on span "Next step" at bounding box center [1095, 48] width 43 height 12
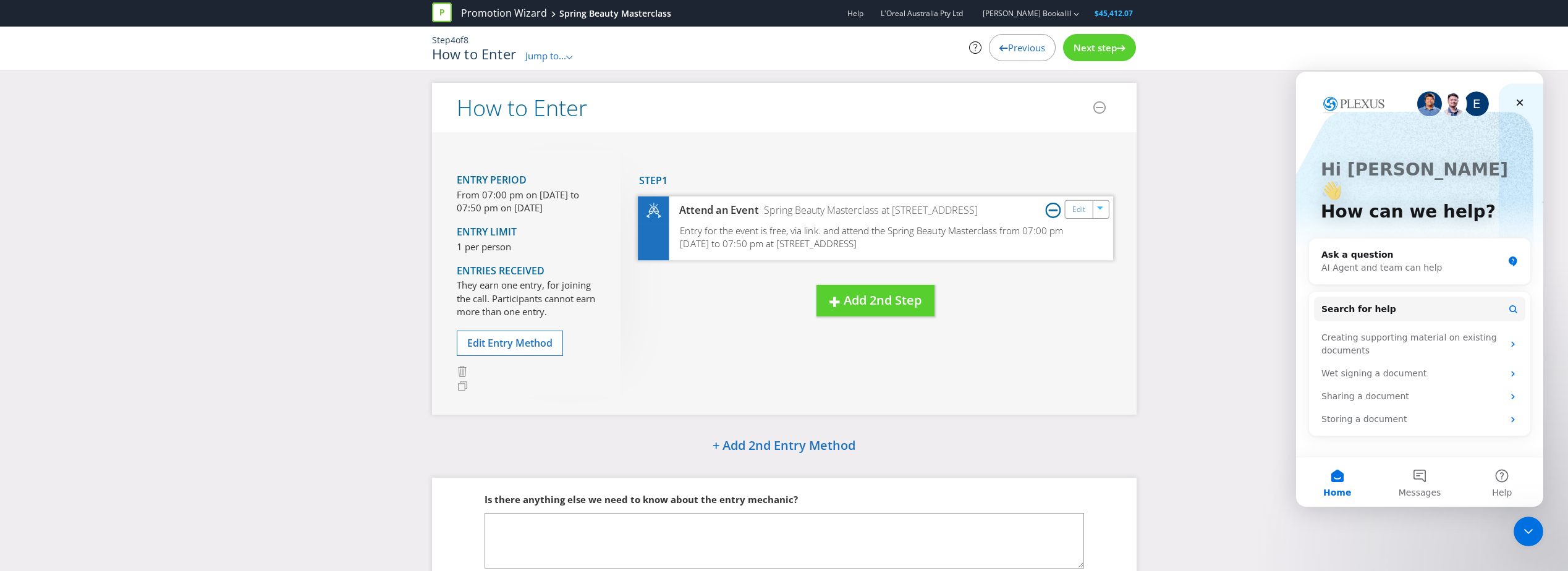
click at [1057, 211] on icon at bounding box center [1053, 209] width 16 height 16
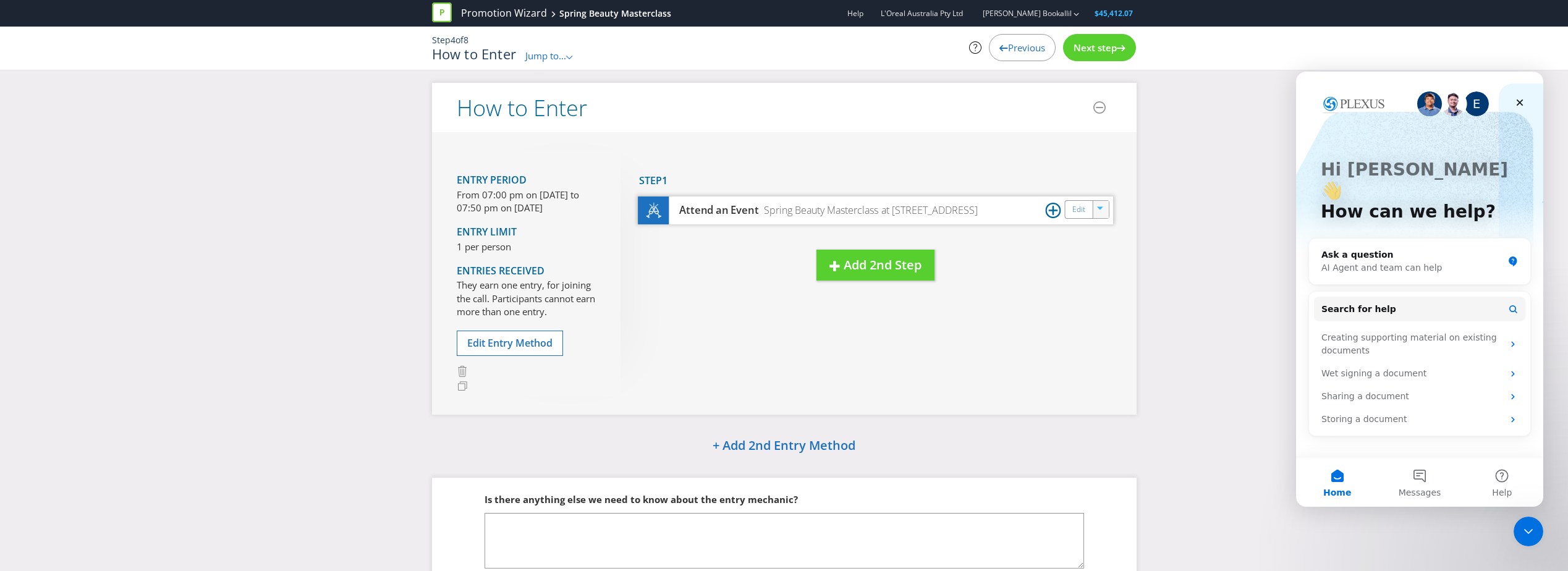
click at [1098, 207] on icon "button" at bounding box center [1100, 209] width 8 height 8
click at [1095, 260] on div "Duplicate Delete" at bounding box center [1100, 245] width 62 height 41
click at [1099, 205] on div "button" at bounding box center [1101, 207] width 12 height 12
click at [1098, 250] on link "Delete" at bounding box center [1092, 252] width 27 height 12
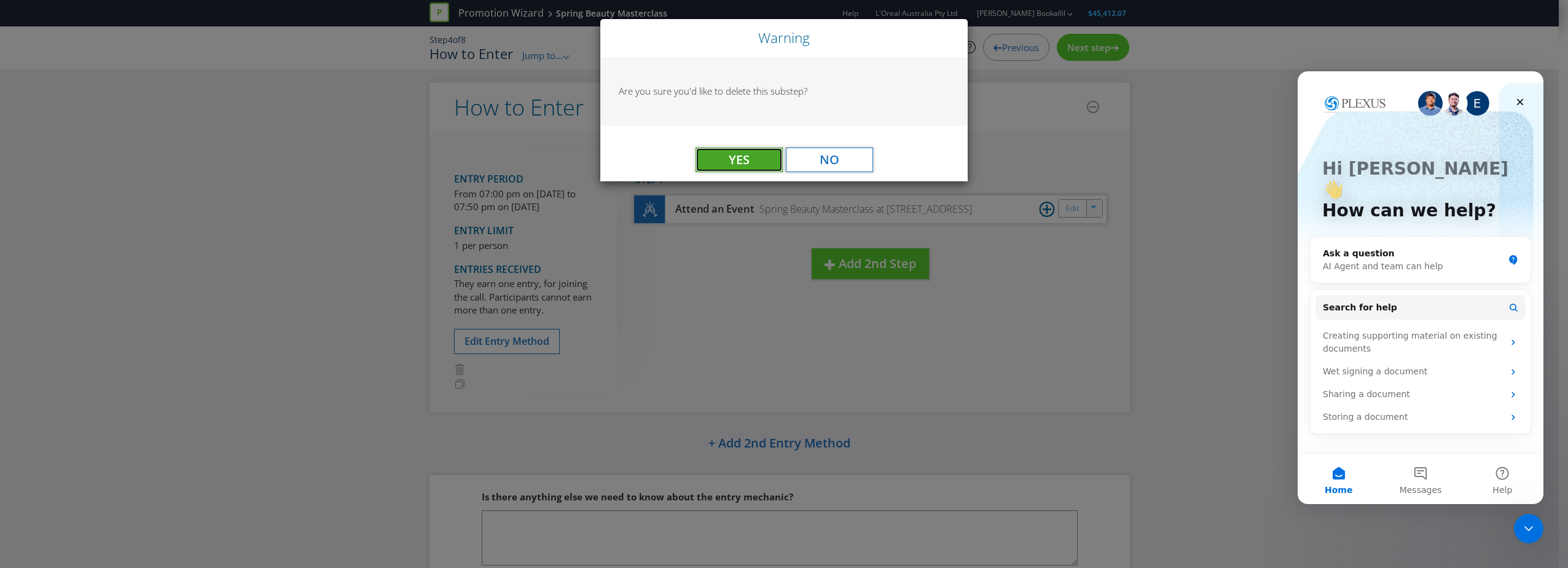
click at [740, 157] on span "Yes" at bounding box center [739, 159] width 21 height 16
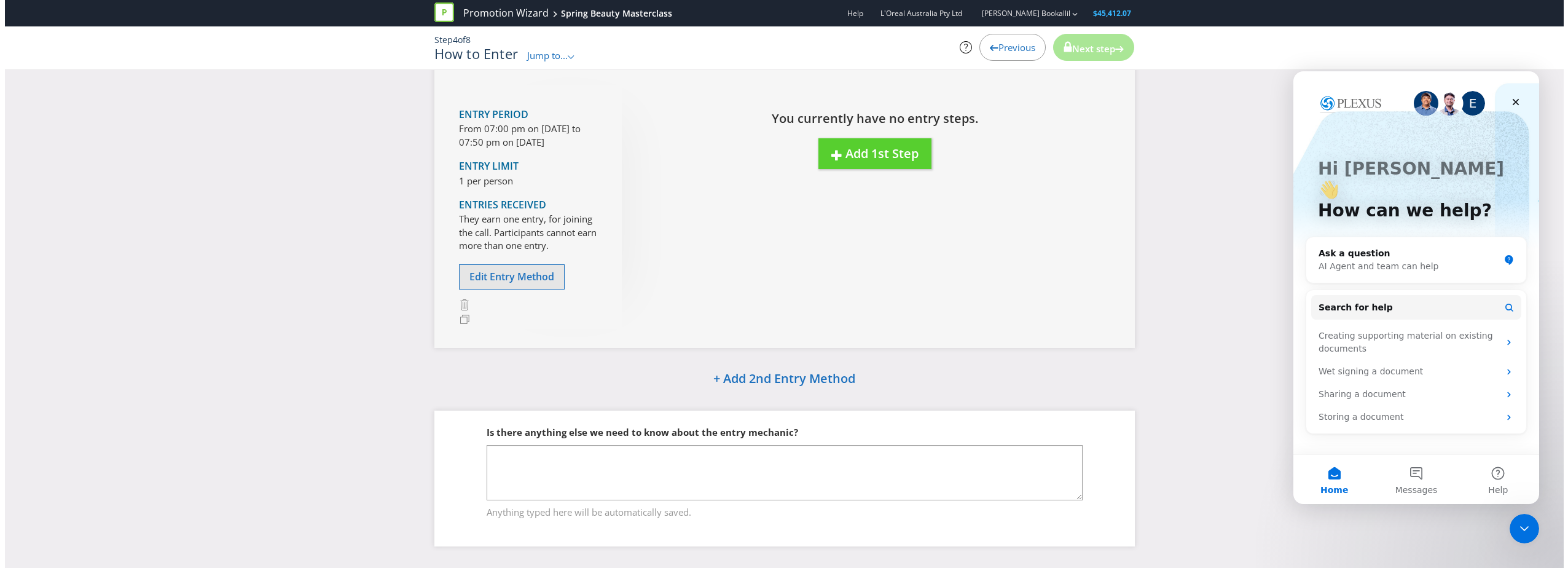
scroll to position [124, 0]
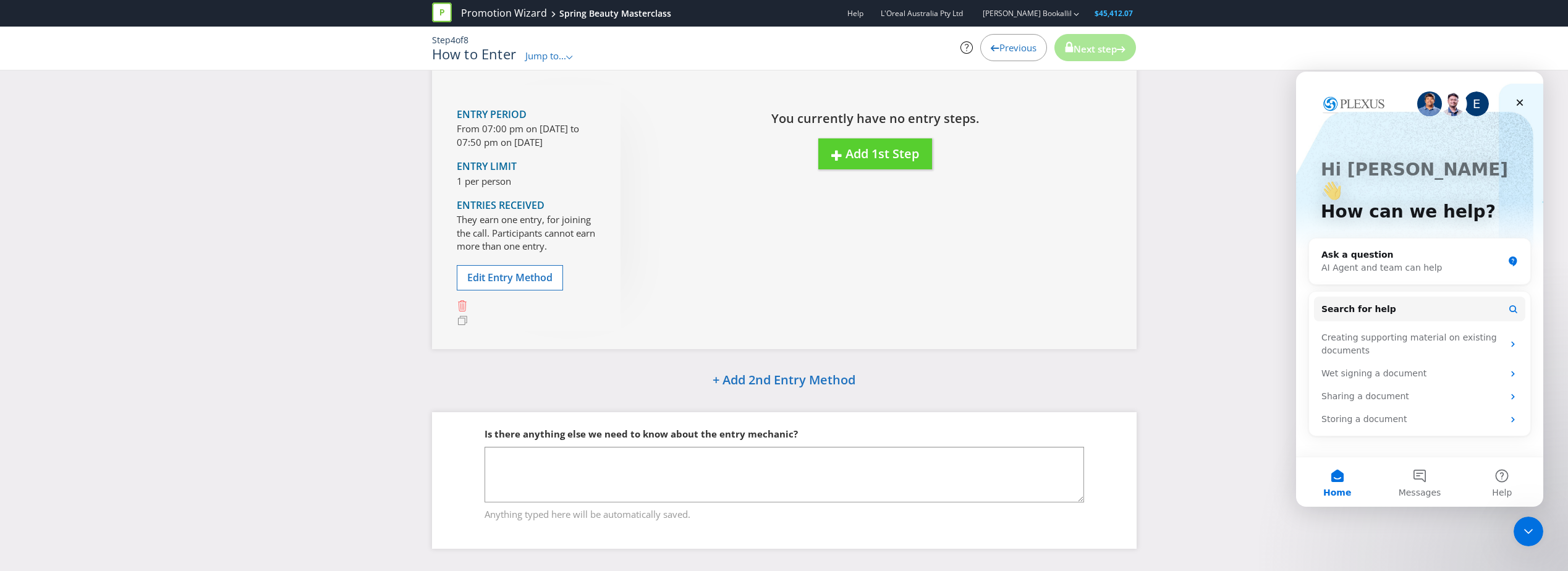
click at [461, 303] on icon at bounding box center [462, 306] width 12 height 12
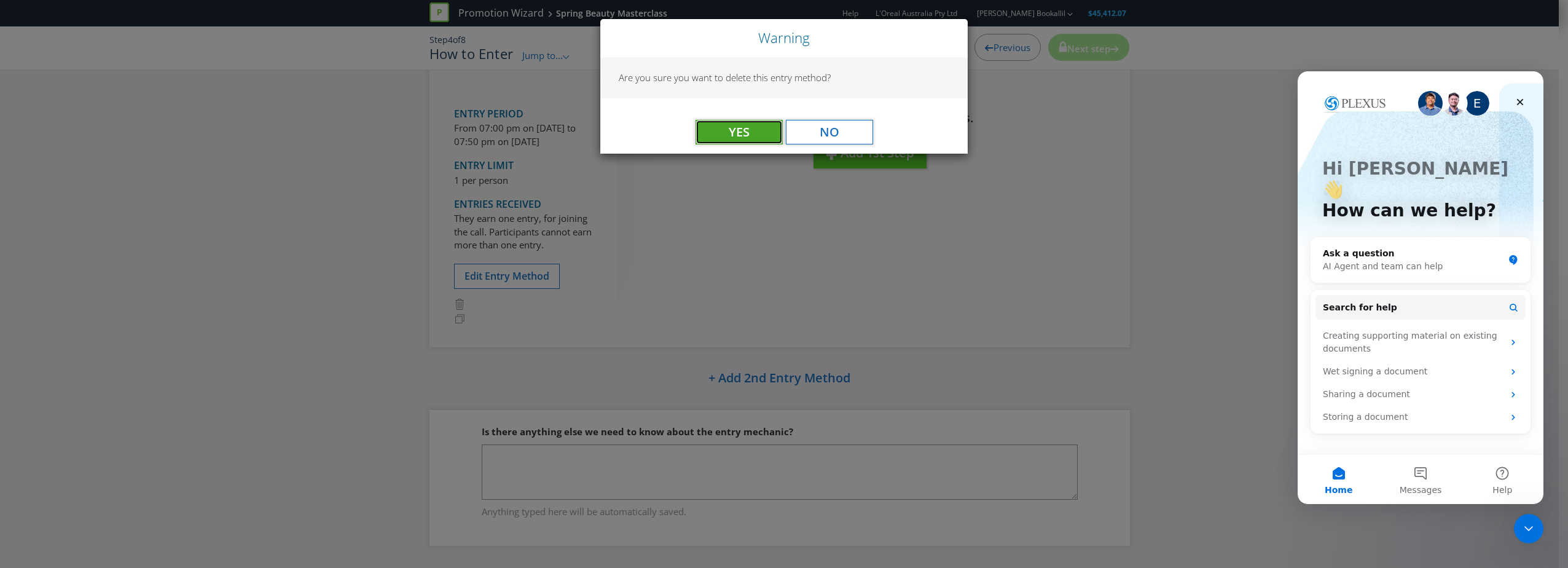
click at [747, 130] on span "Yes" at bounding box center [739, 132] width 21 height 16
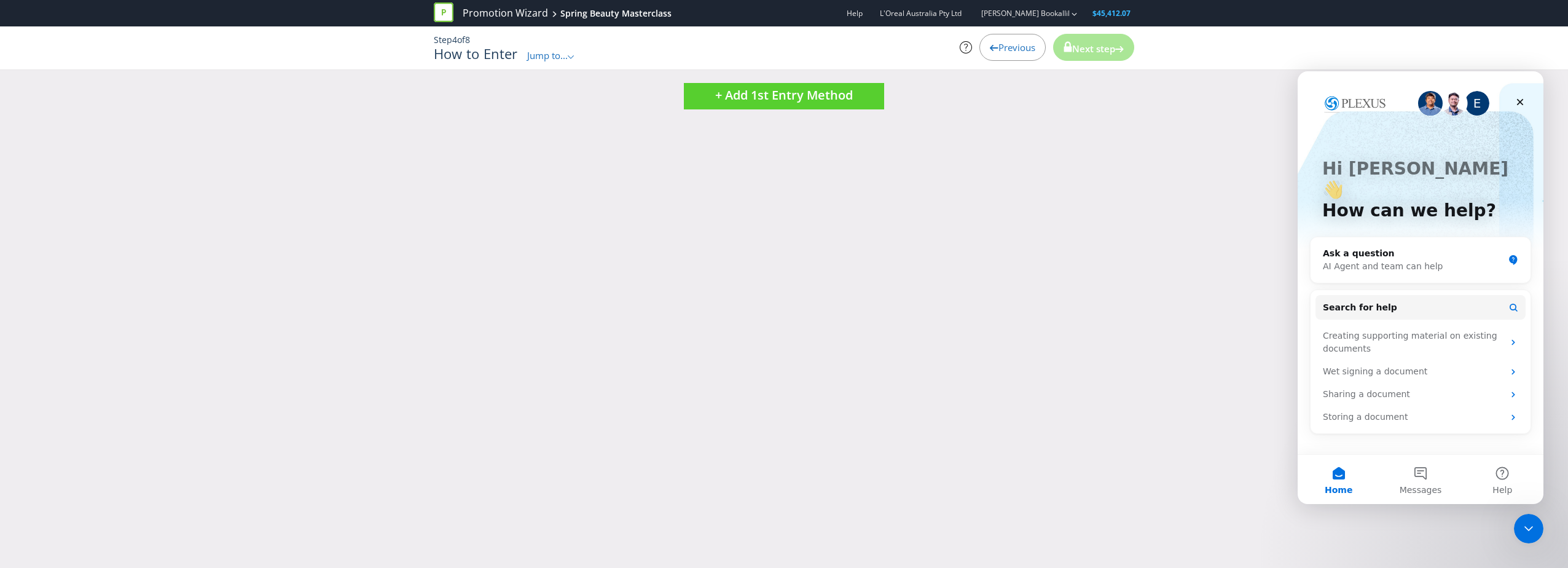
scroll to position [0, 0]
click at [761, 98] on span "+ Add 1st Entry Method" at bounding box center [784, 95] width 138 height 16
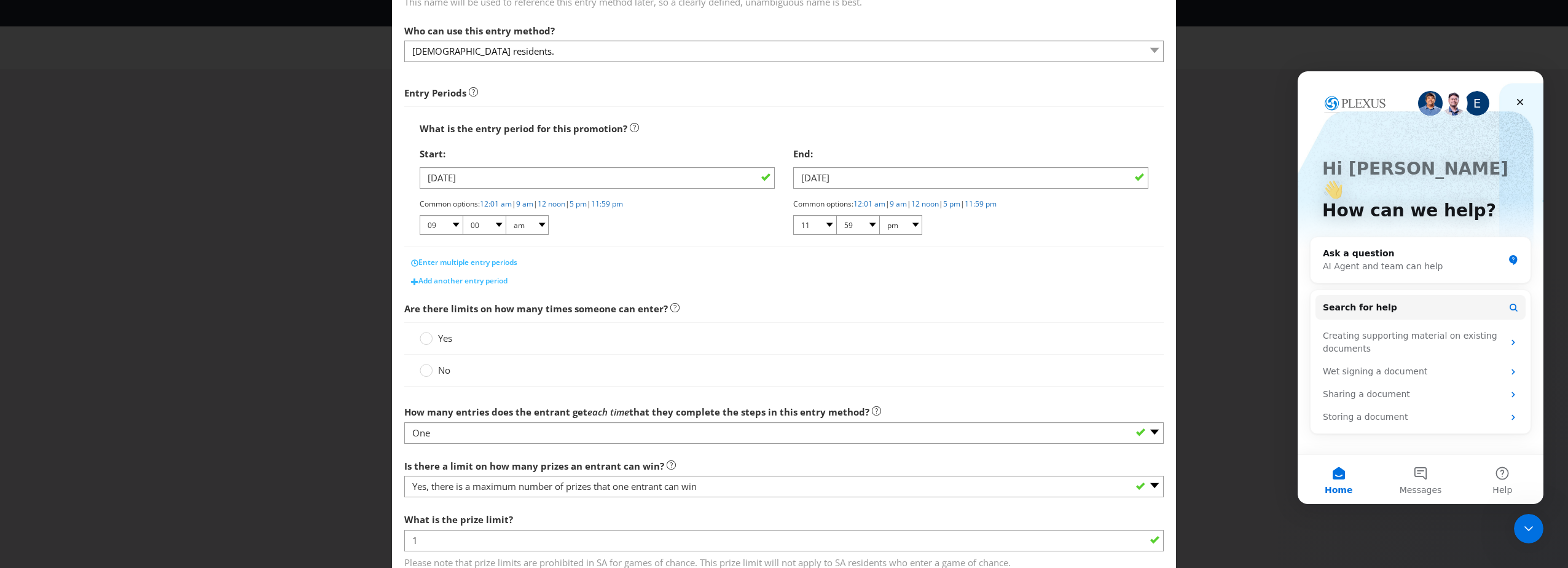
scroll to position [123, 0]
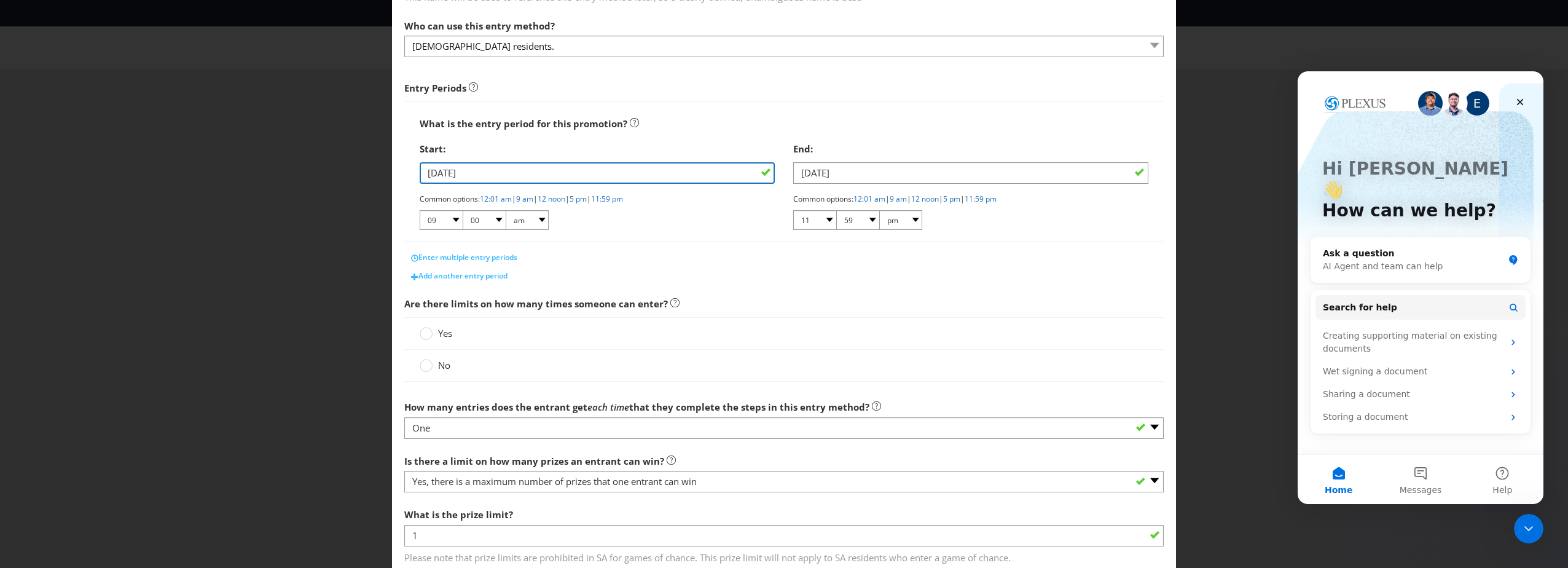
click at [501, 174] on input "[DATE]" at bounding box center [596, 173] width 355 height 22
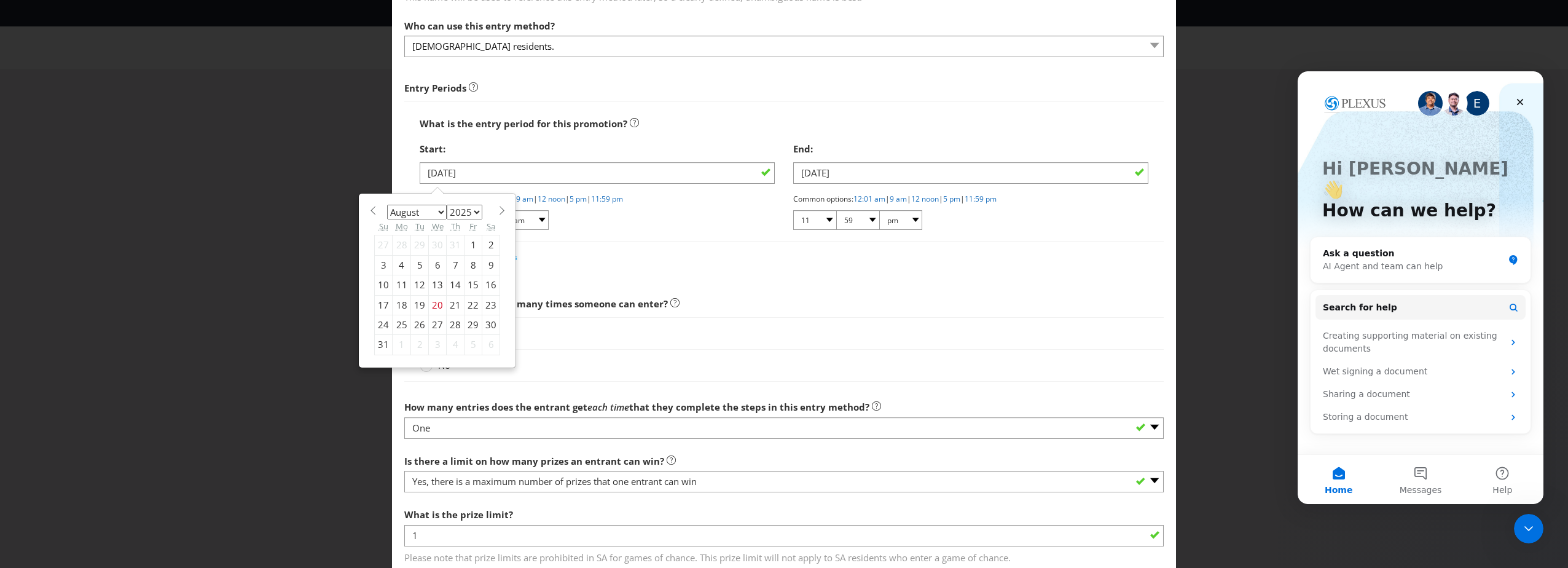
click at [497, 214] on span at bounding box center [502, 210] width 9 height 10
select select "8"
click at [437, 246] on div "3" at bounding box center [438, 245] width 18 height 20
type input "[DATE]"
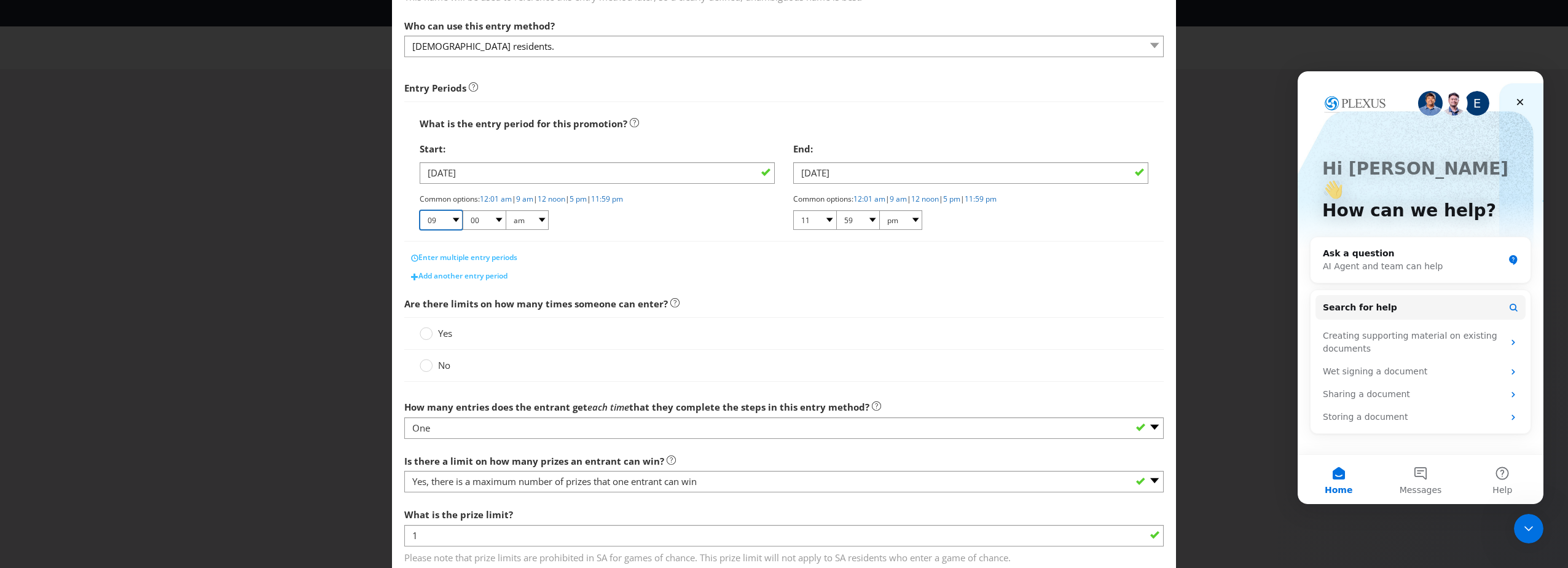
click at [456, 221] on select "01 02 03 04 05 06 07 08 09 10 11 12" at bounding box center [440, 220] width 43 height 20
click at [554, 217] on div "Common options: 12:01 am | 9 am | 12 noon | 5 pm | 11:59 pm 01 02 03 04 05 06 0…" at bounding box center [596, 212] width 355 height 38
drag, startPoint x: 536, startPoint y: 219, endPoint x: 535, endPoint y: 231, distance: 12.0
click at [536, 219] on select "am pm" at bounding box center [527, 220] width 43 height 20
select select "pm"
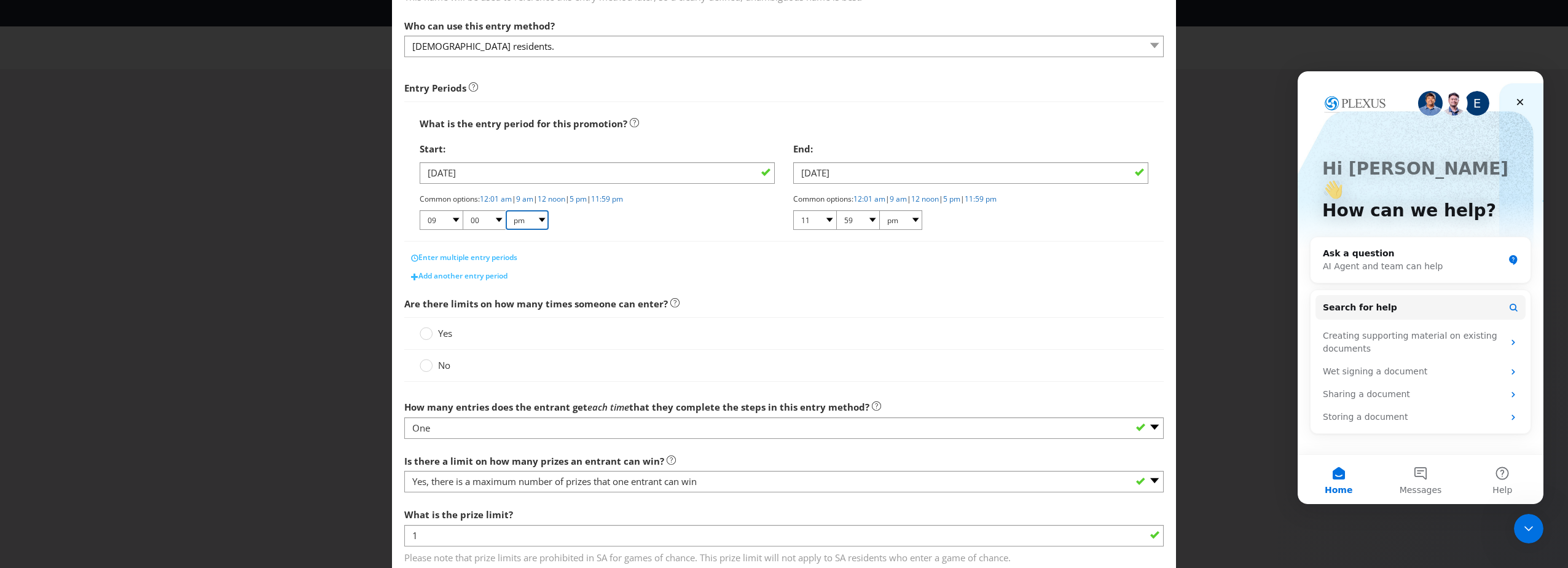
click at [505, 210] on select "am pm" at bounding box center [527, 220] width 43 height 20
click at [446, 223] on select "01 02 03 04 05 06 07 08 09 10 11 12" at bounding box center [440, 220] width 43 height 20
select select "07"
click at [419, 210] on select "01 02 03 04 05 06 07 08 09 10 11 12" at bounding box center [440, 220] width 43 height 20
click at [821, 221] on select "01 02 03 04 05 06 07 08 09 10 11 12" at bounding box center [814, 220] width 43 height 20
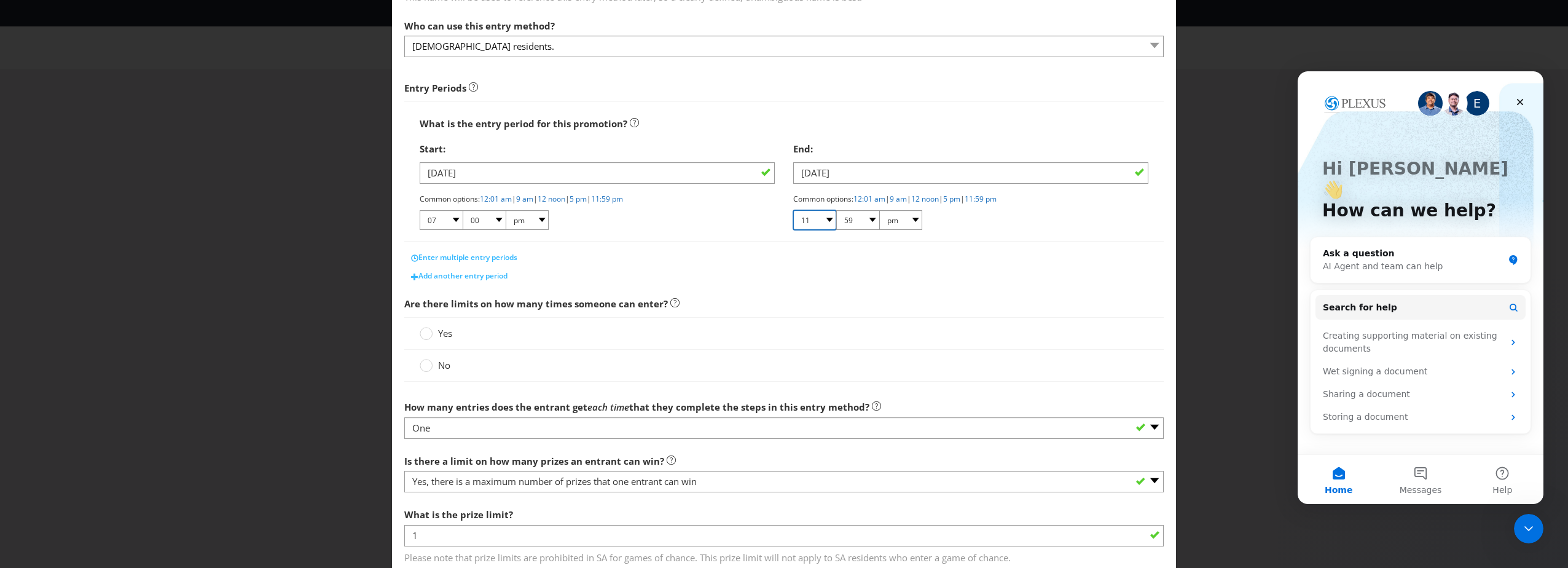
select select "07"
click at [793, 210] on select "01 02 03 04 05 06 07 08 09 10 11 12" at bounding box center [814, 220] width 43 height 20
click at [864, 227] on select "00 01 05 10 15 20 25 29 30 35 40 45 50 55 59" at bounding box center [857, 220] width 43 height 20
select select "45"
click at [836, 210] on select "00 01 05 10 15 20 25 29 30 35 40 45 50 55 59" at bounding box center [857, 220] width 43 height 20
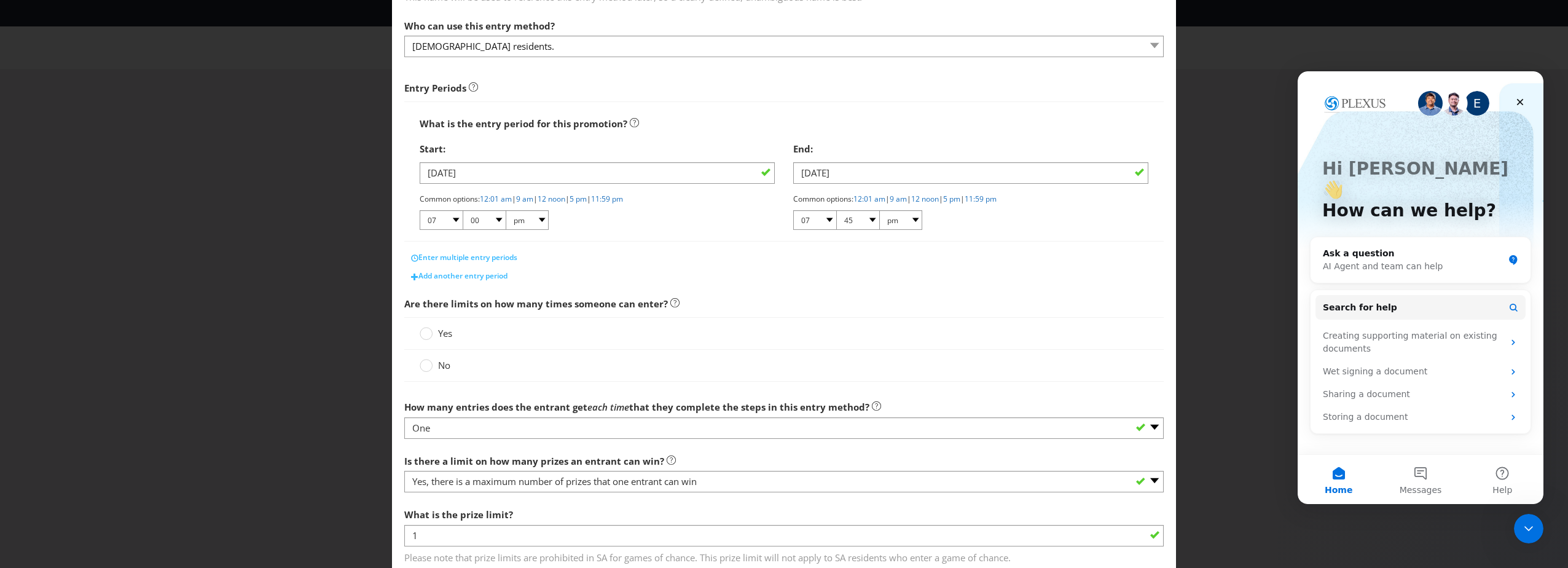
click at [963, 214] on div "Common options: 12:01 am | 9 am | 12 noon | 5 pm | 11:59 pm 01 02 03 04 05 06 0…" at bounding box center [970, 212] width 355 height 38
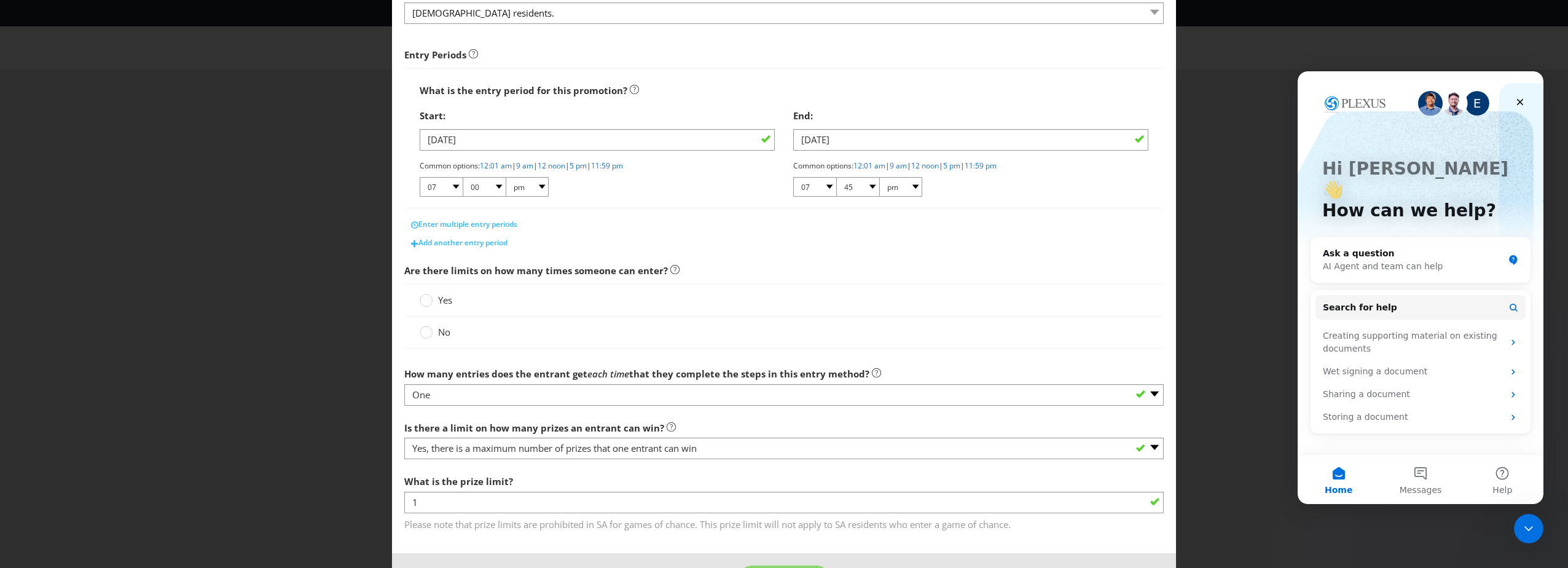
scroll to position [185, 0]
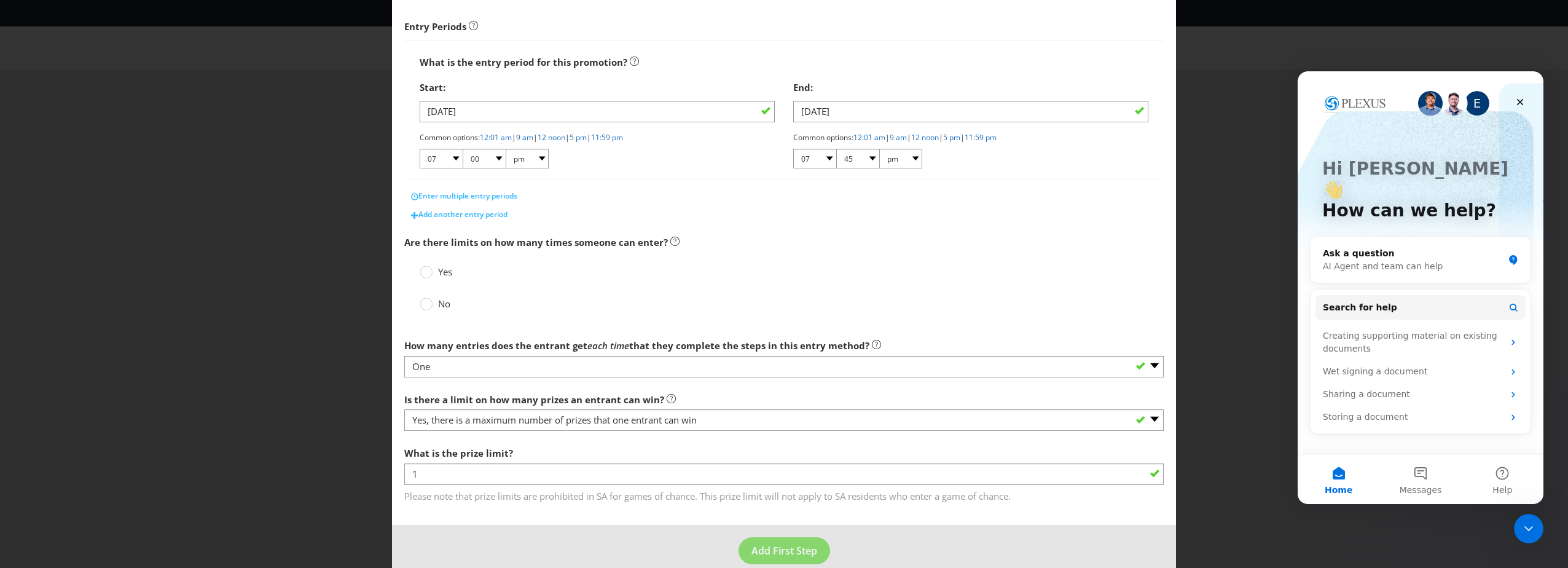
click at [438, 276] on span "Yes" at bounding box center [445, 271] width 14 height 12
click at [0, 0] on input "Yes" at bounding box center [0, 0] width 0 height 0
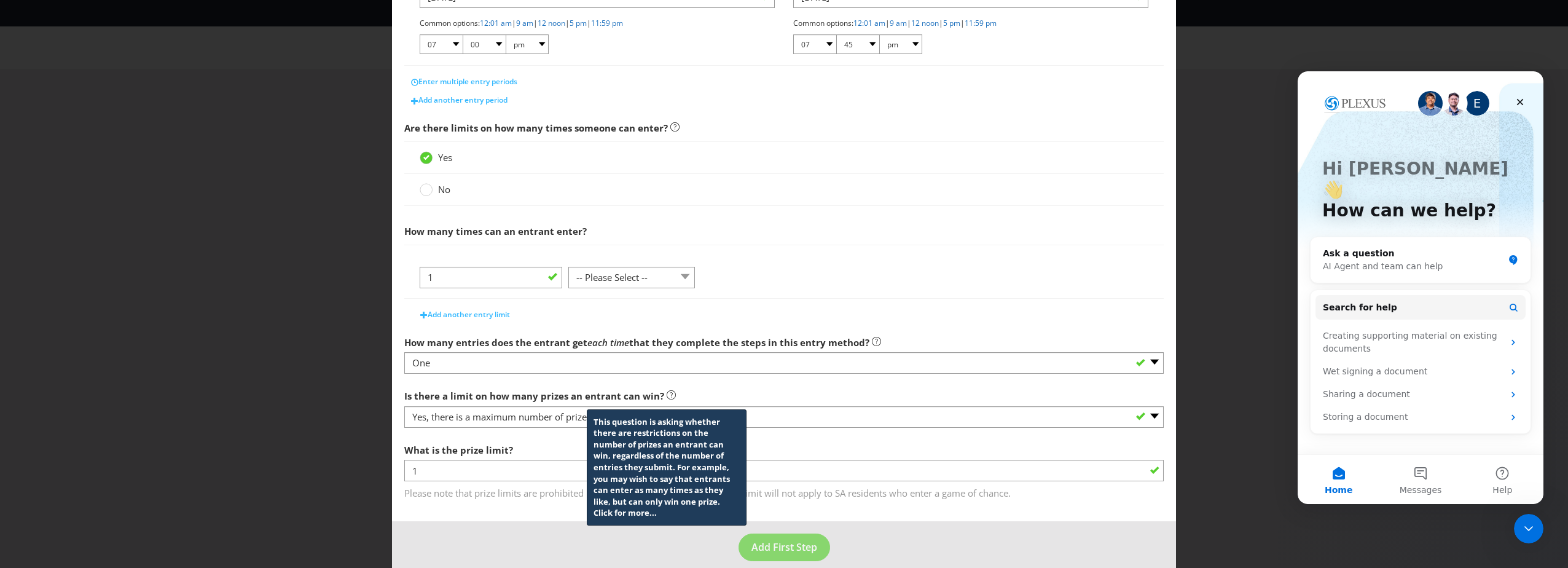
scroll to position [307, 0]
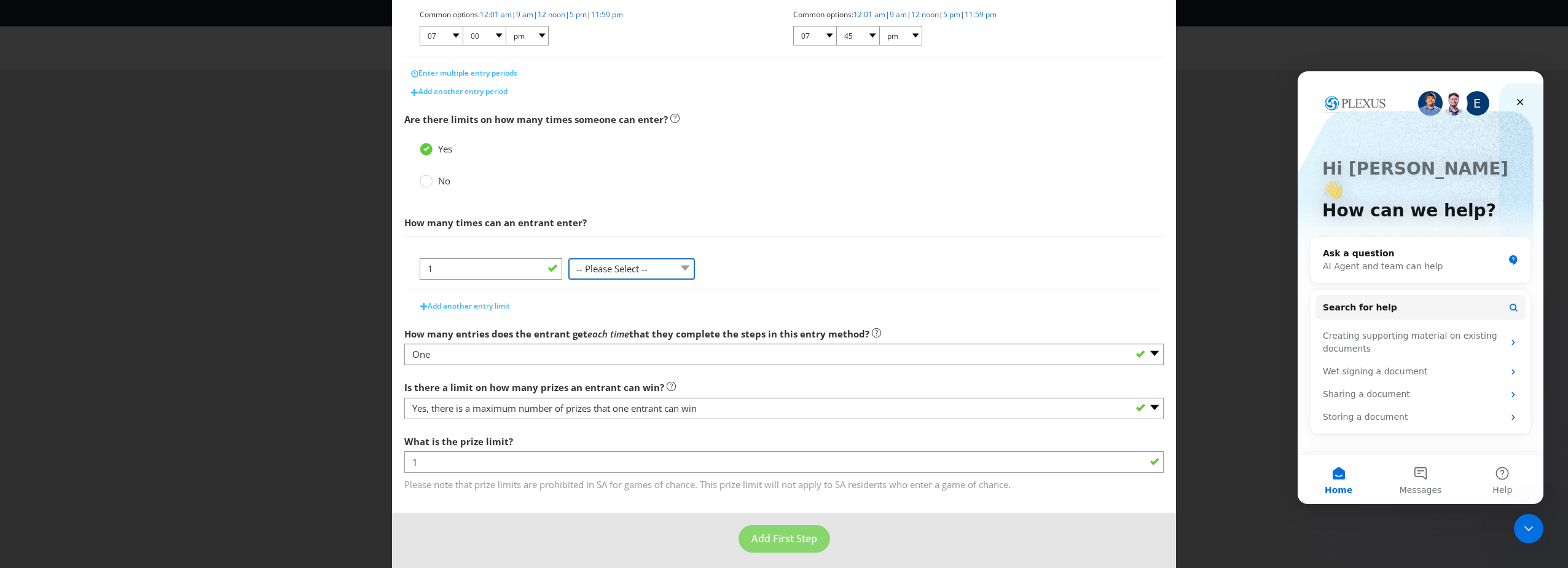
click at [615, 273] on select "-- Please Select -- per person per day per purchase per transaction Other (plea…" at bounding box center [632, 269] width 127 height 22
click at [645, 268] on select "-- Please Select -- per person per day per purchase per transaction Other (plea…" at bounding box center [632, 269] width 127 height 22
select select "PER_PERSON"
click at [569, 280] on select "-- Please Select -- per person per day per purchase per transaction Other (plea…" at bounding box center [632, 269] width 127 height 22
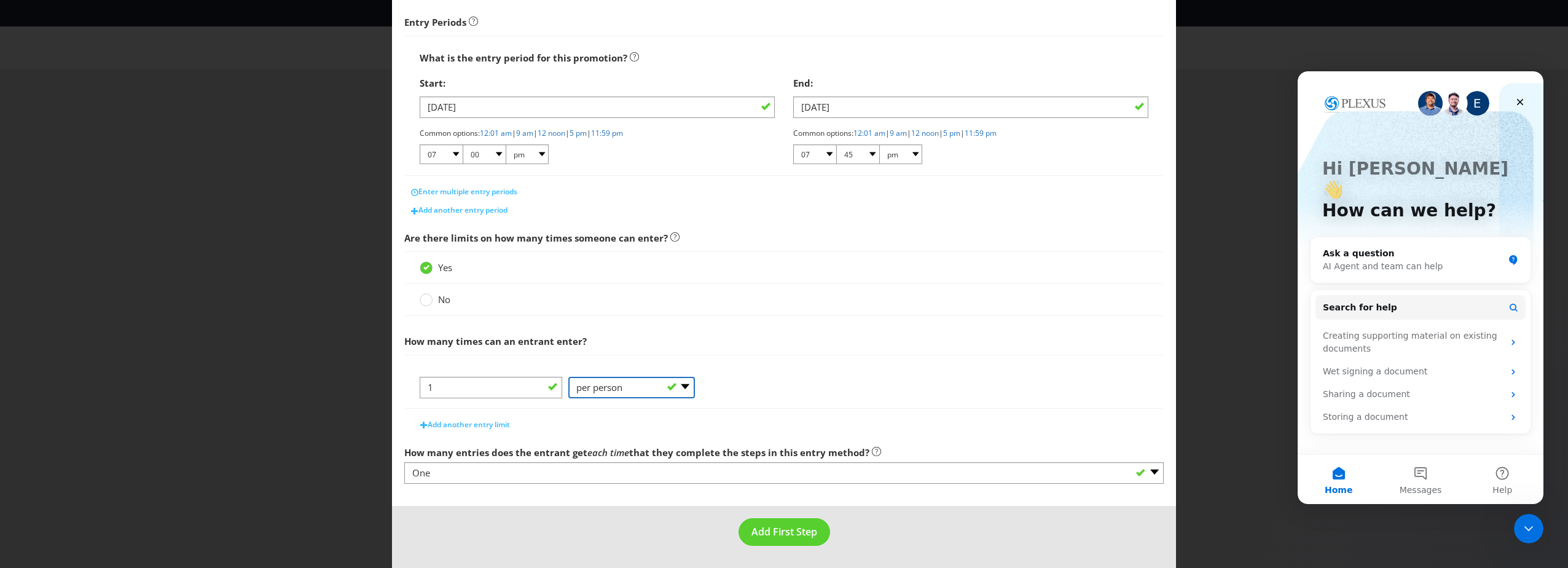
scroll to position [189, 0]
click at [798, 535] on span "Add First Step" at bounding box center [784, 531] width 66 height 14
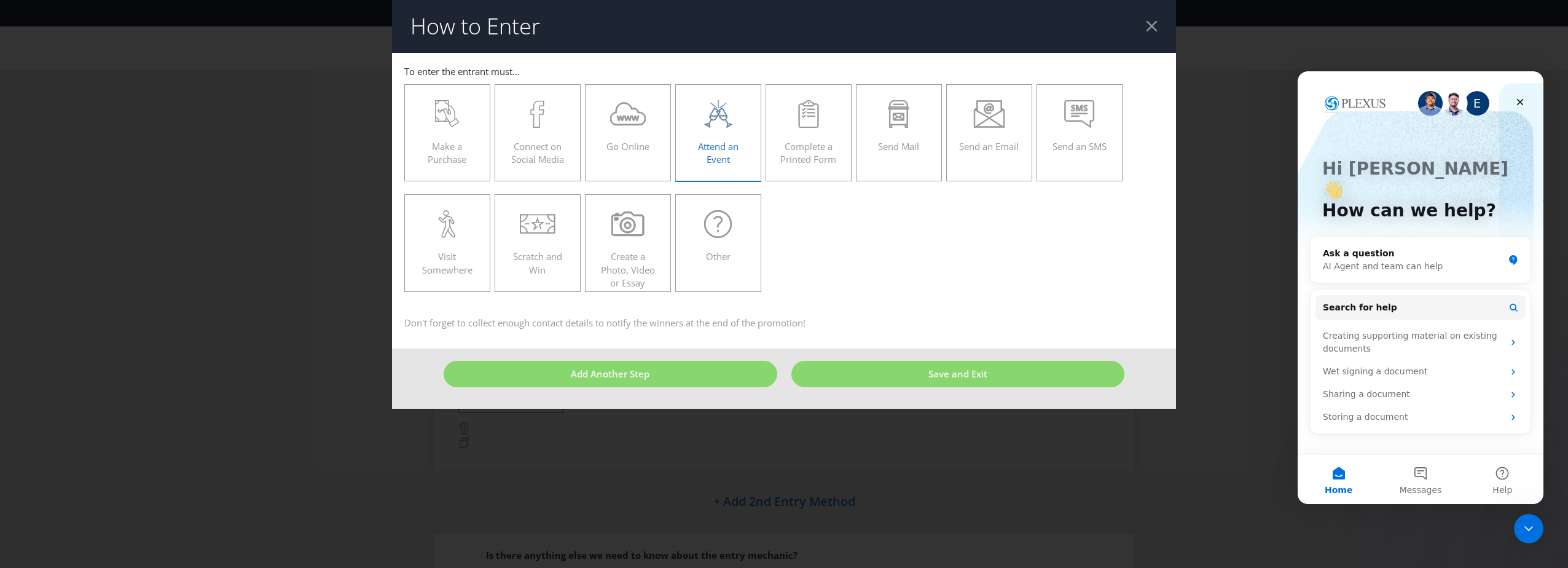
click at [706, 149] on span "Attend an Event" at bounding box center [719, 152] width 41 height 25
click at [0, 0] on input "Attend an Event" at bounding box center [0, 0] width 0 height 0
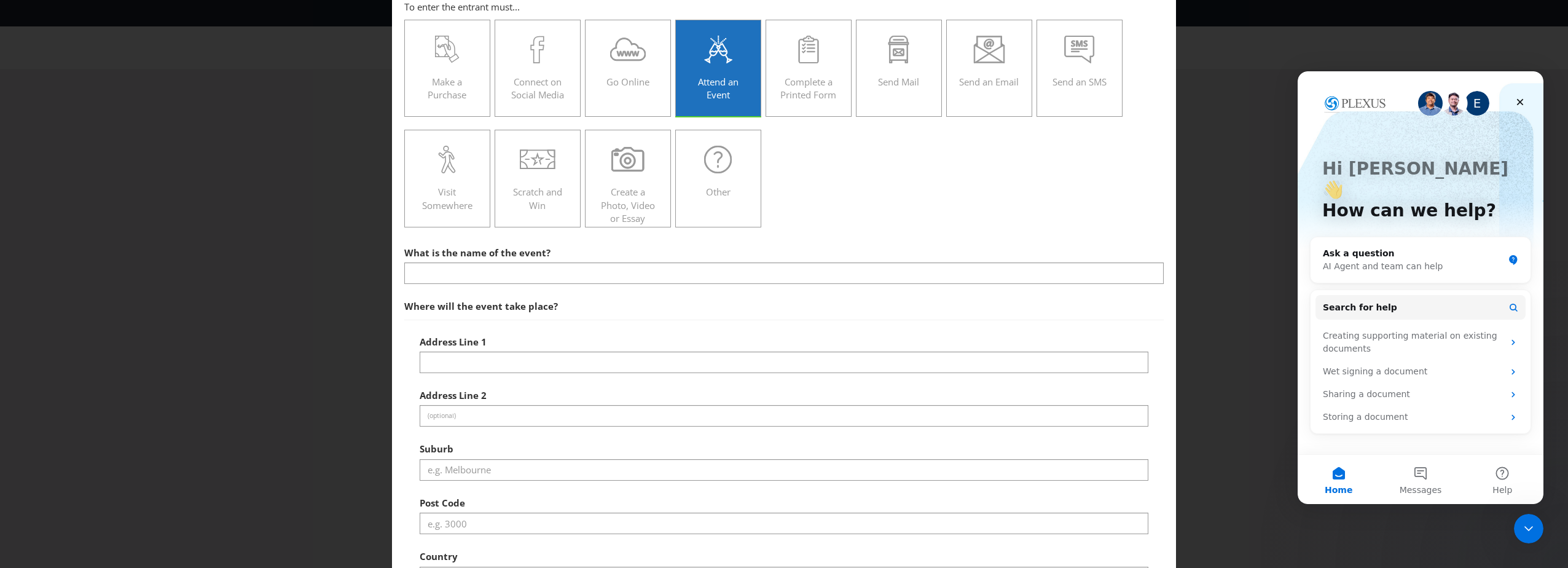
scroll to position [123, 0]
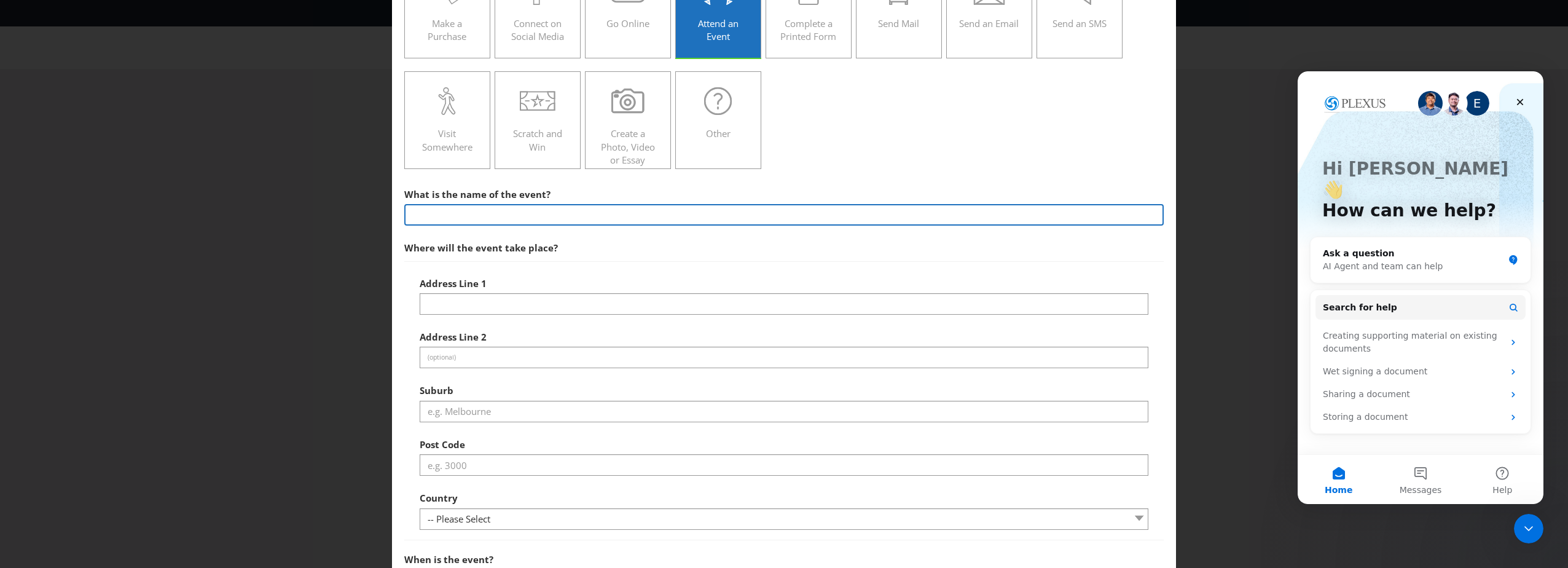
click at [522, 220] on input "text" at bounding box center [784, 215] width 759 height 22
type input "Spring Beauty Masterclass"
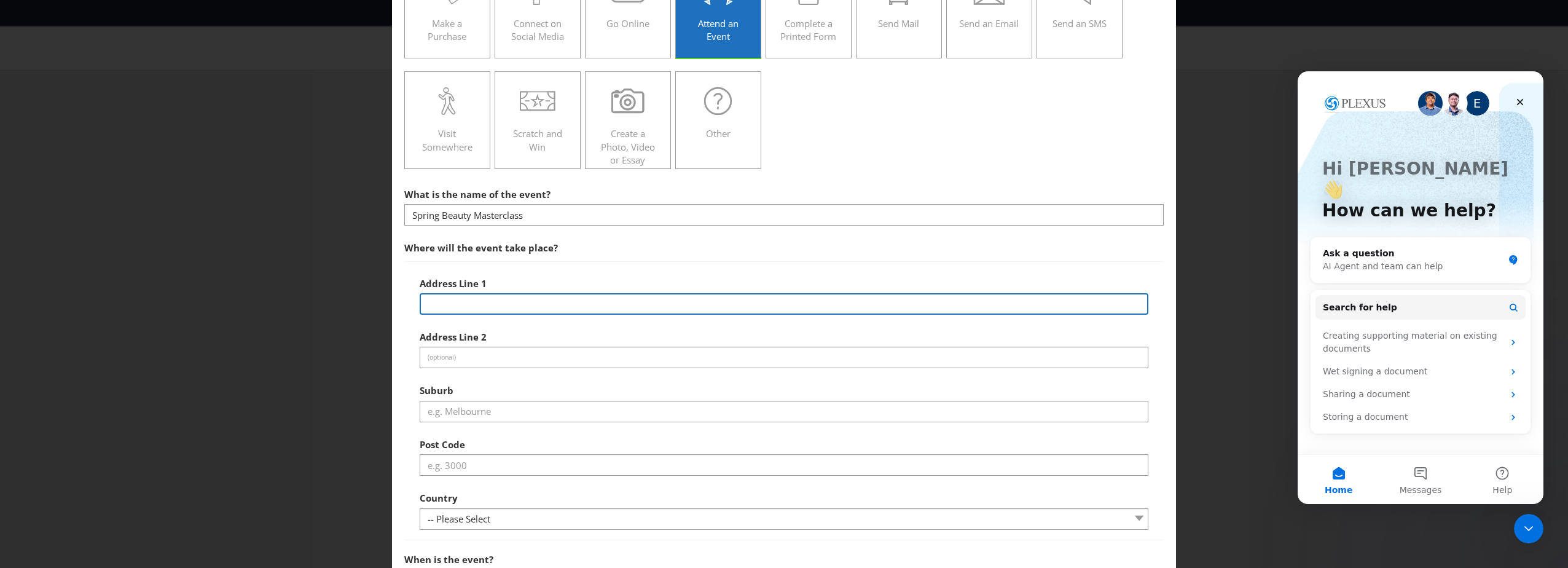
type input "[STREET_ADDRESS]"
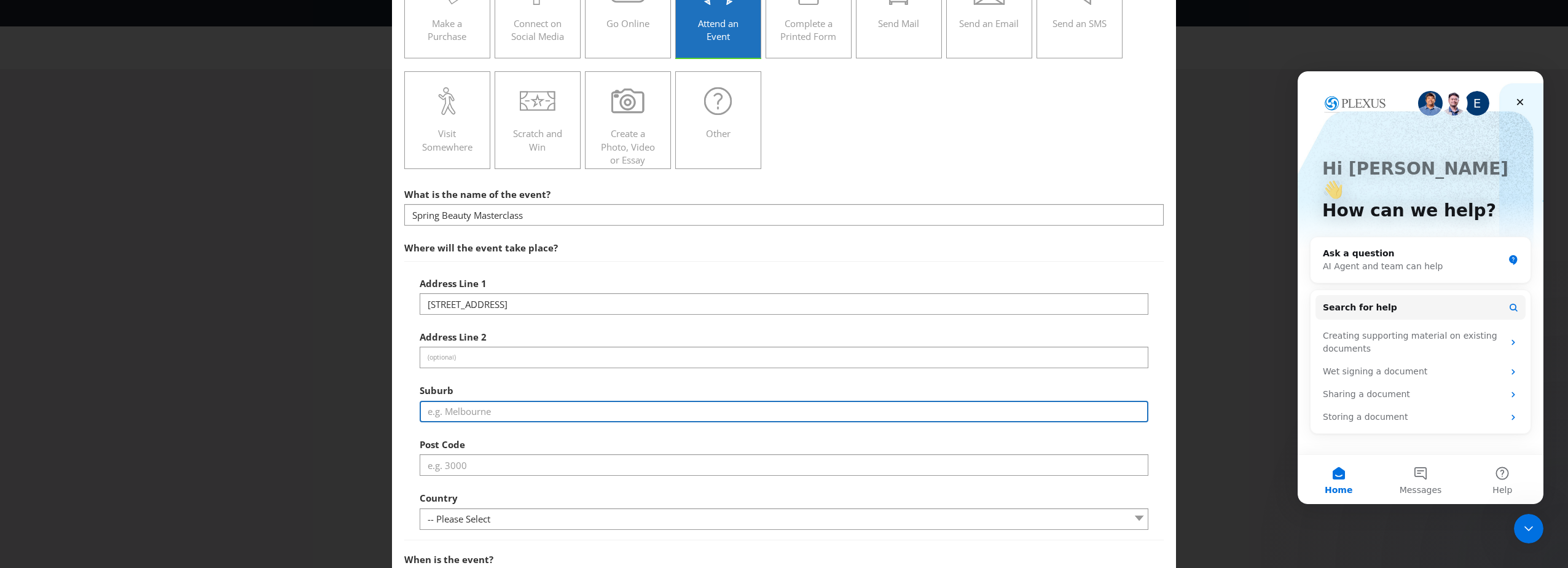
type input "[GEOGRAPHIC_DATA]"
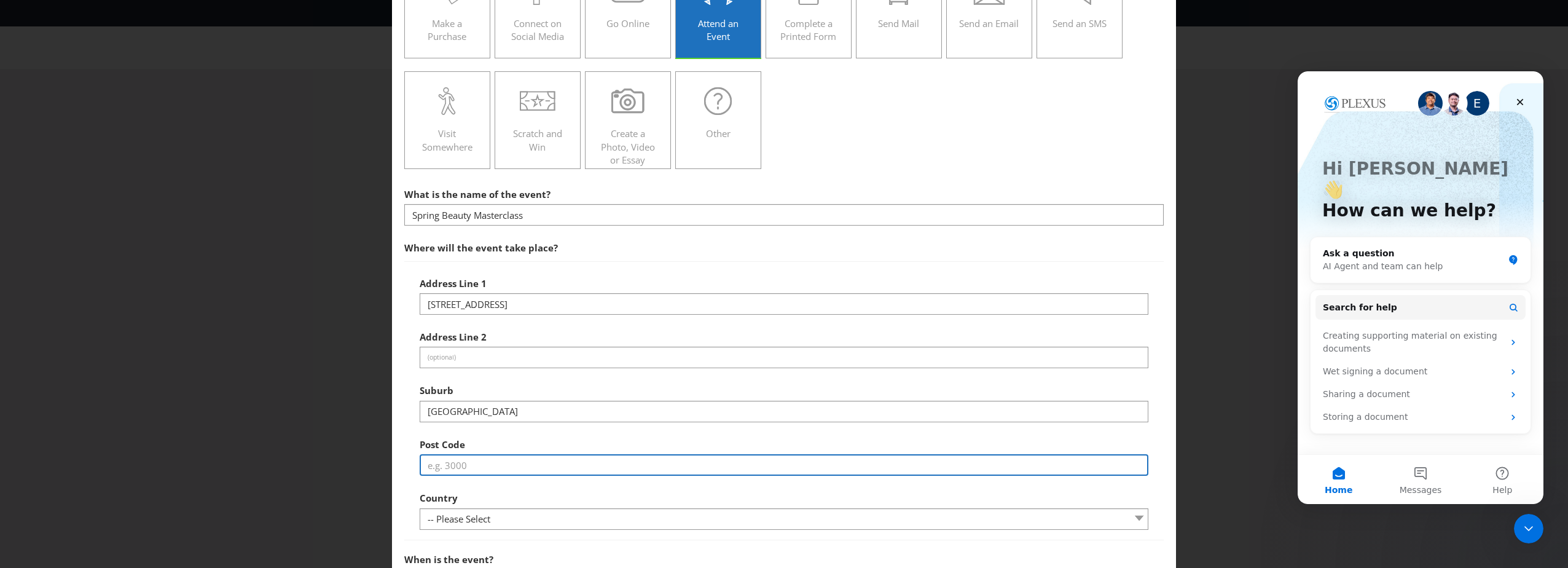
type input "3004"
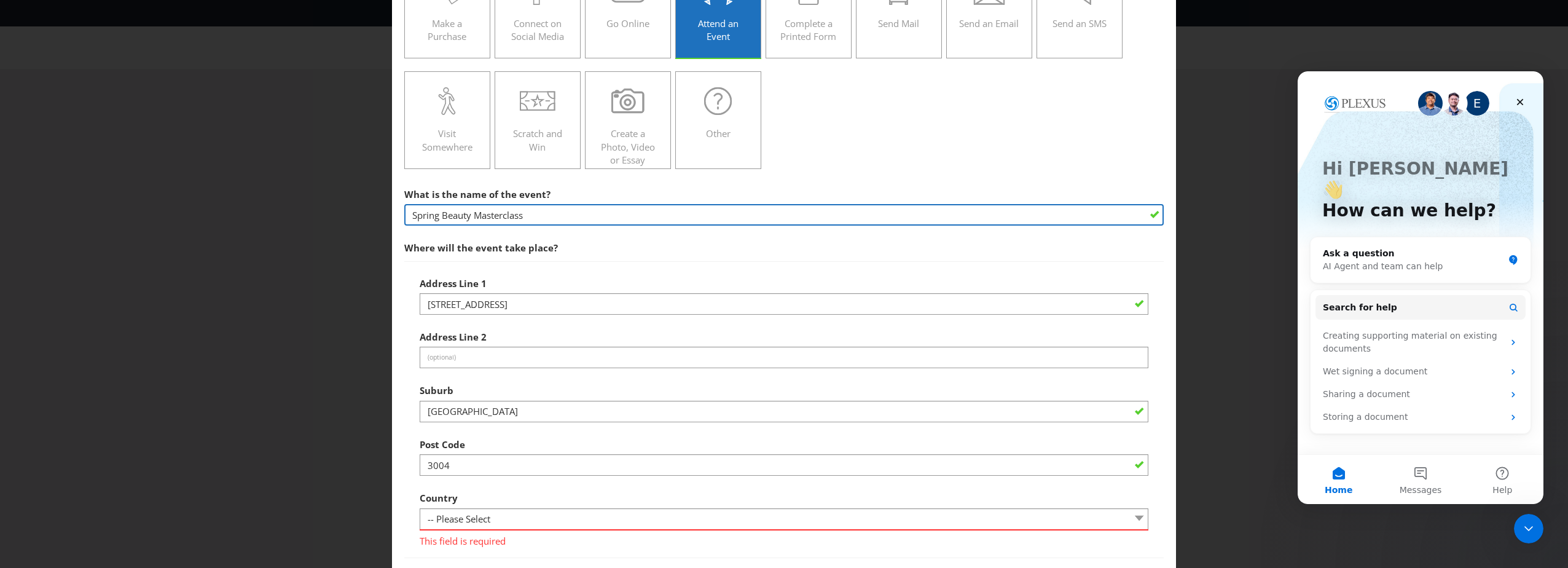
scroll to position [246, 0]
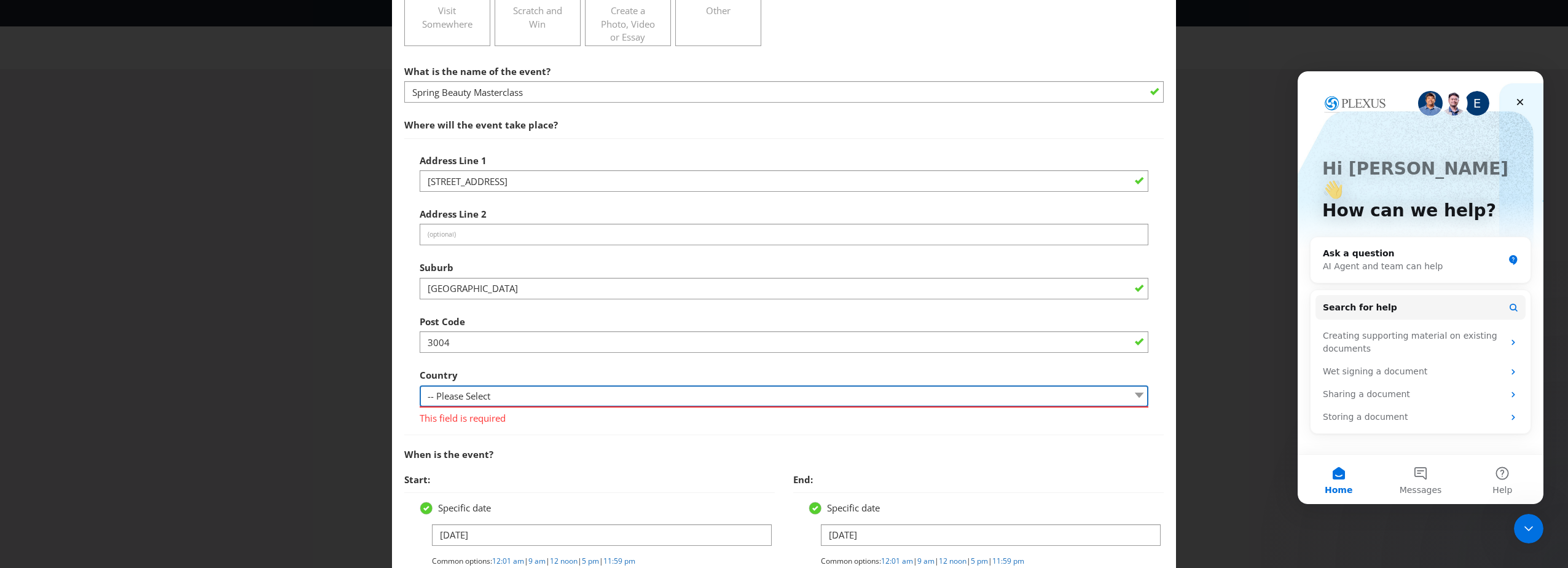
click at [509, 387] on select "-- Please Select [GEOGRAPHIC_DATA] [GEOGRAPHIC_DATA]" at bounding box center [784, 396] width 729 height 22
select select "AU"
click at [419, 385] on select "-- Please Select [GEOGRAPHIC_DATA] [GEOGRAPHIC_DATA]" at bounding box center [784, 396] width 729 height 22
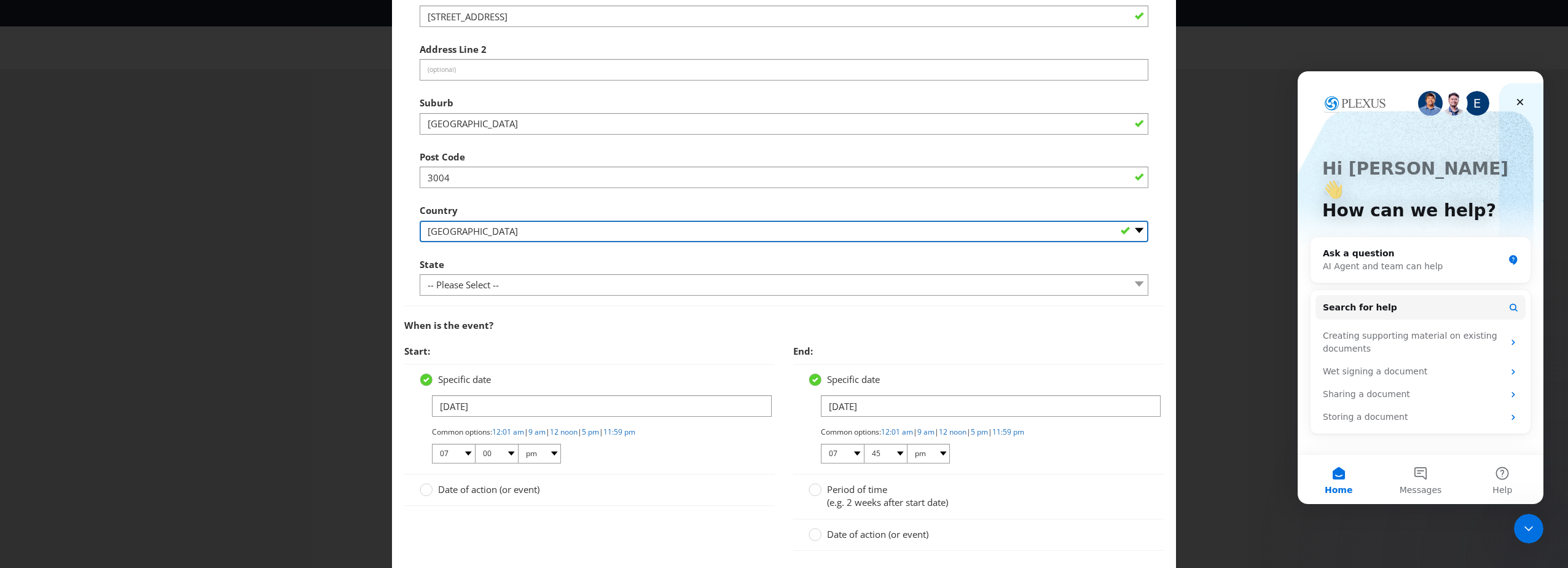
scroll to position [430, 0]
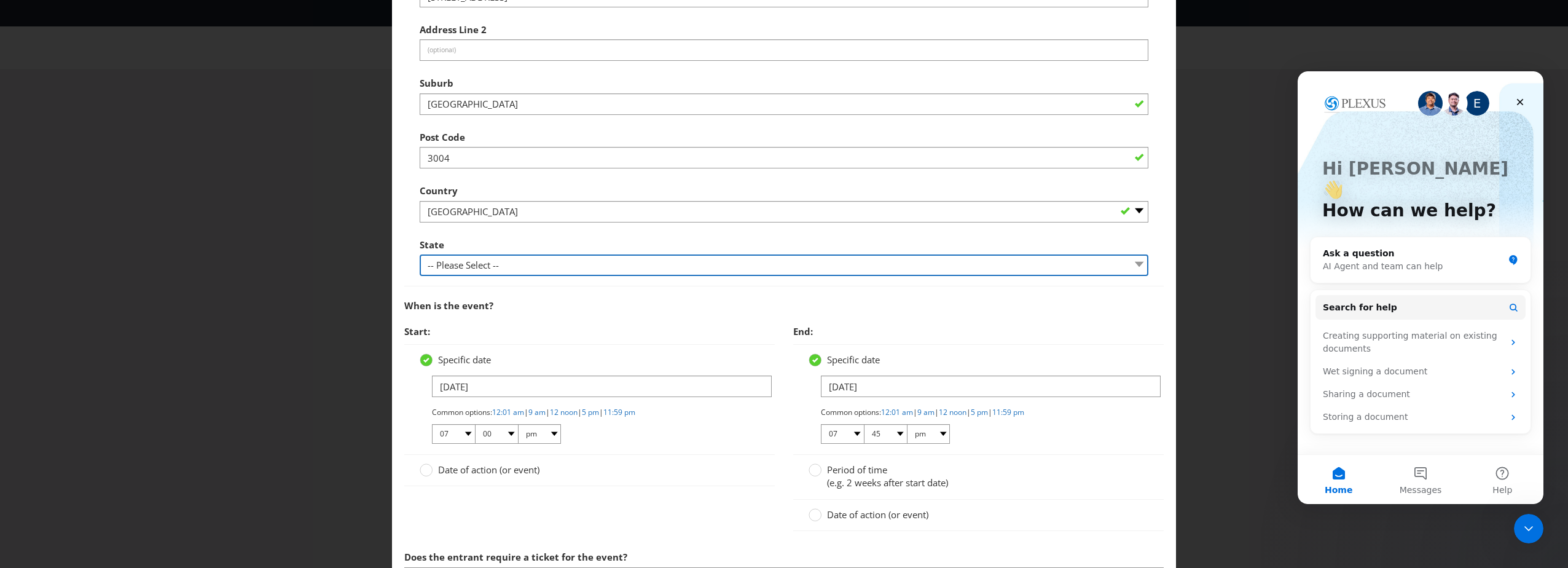
click at [484, 265] on select "-- Please Select -- [GEOGRAPHIC_DATA] [GEOGRAPHIC_DATA] [GEOGRAPHIC_DATA] [GEOG…" at bounding box center [784, 265] width 729 height 22
click at [539, 242] on div "State -- Please Select -- [GEOGRAPHIC_DATA] [GEOGRAPHIC_DATA] [GEOGRAPHIC_DATA]…" at bounding box center [784, 254] width 729 height 44
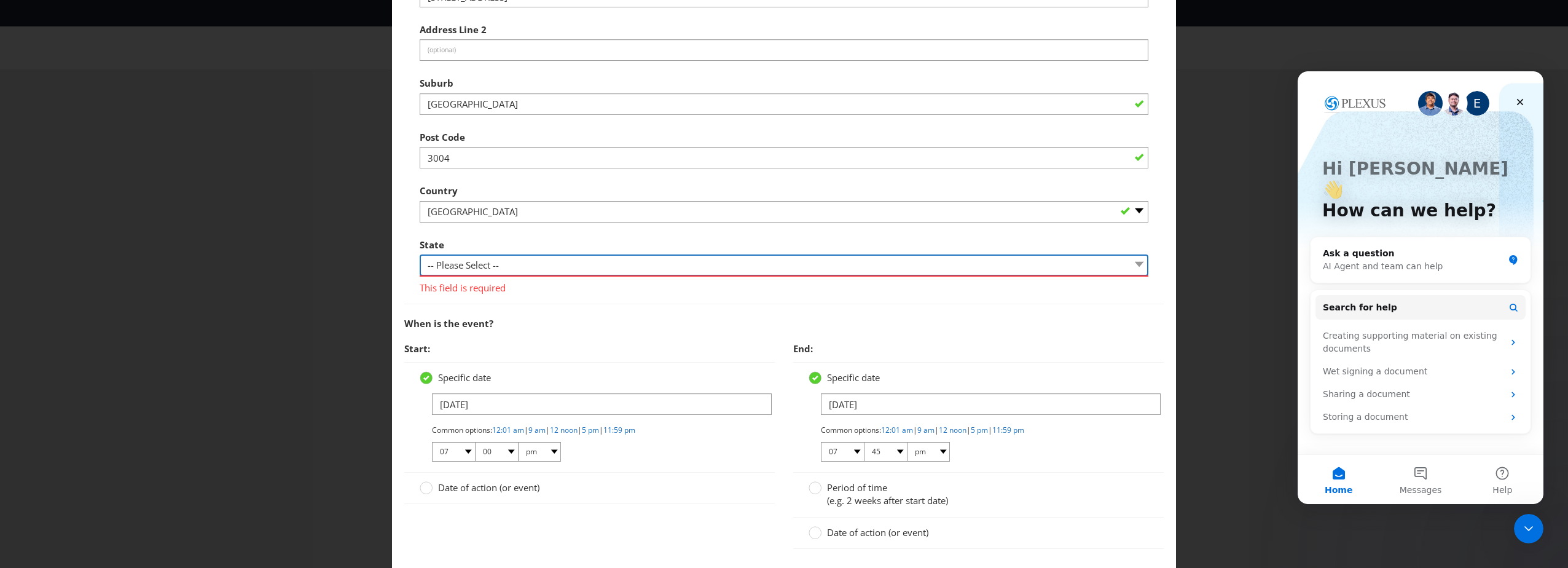
click at [493, 275] on select "-- Please Select -- [GEOGRAPHIC_DATA] [GEOGRAPHIC_DATA] [GEOGRAPHIC_DATA] [GEOG…" at bounding box center [784, 265] width 729 height 22
select select "VIC"
click at [419, 254] on select "-- Please Select -- [GEOGRAPHIC_DATA] [GEOGRAPHIC_DATA] [GEOGRAPHIC_DATA] [GEOG…" at bounding box center [784, 265] width 729 height 22
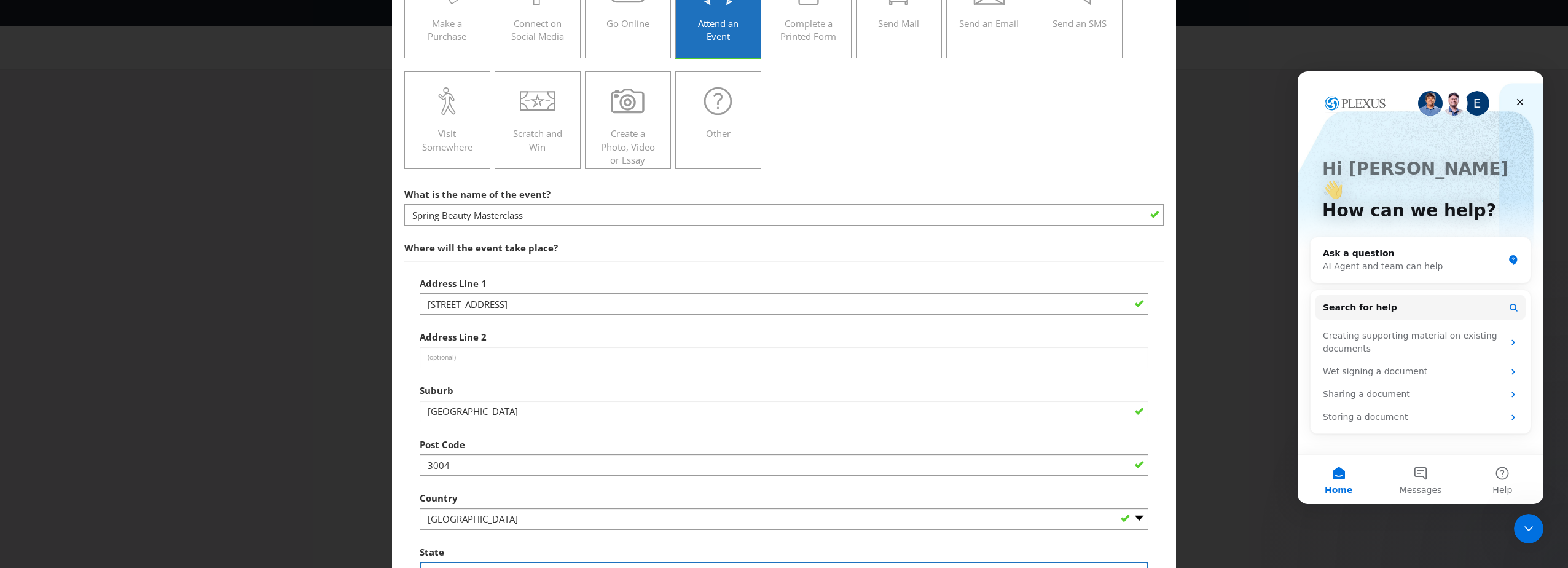
scroll to position [0, 0]
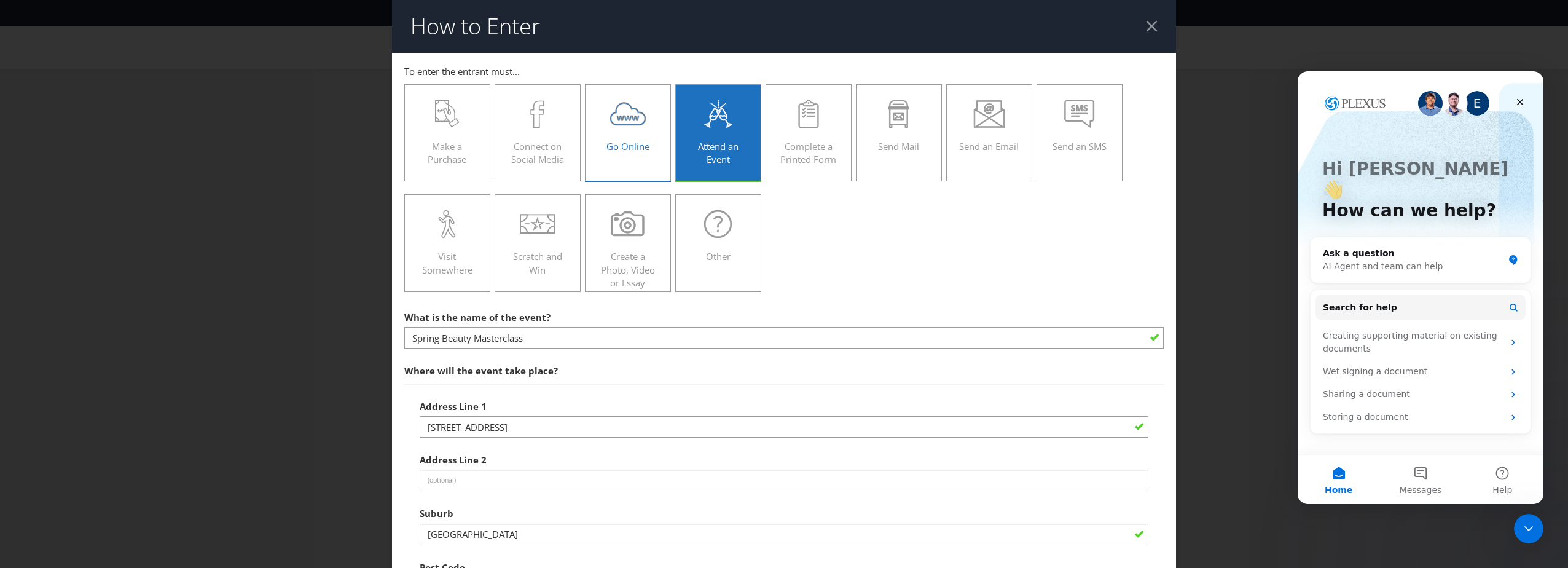
click at [624, 153] on div "Go Online" at bounding box center [628, 128] width 60 height 55
click at [0, 0] on input "Go Online" at bounding box center [0, 0] width 0 height 0
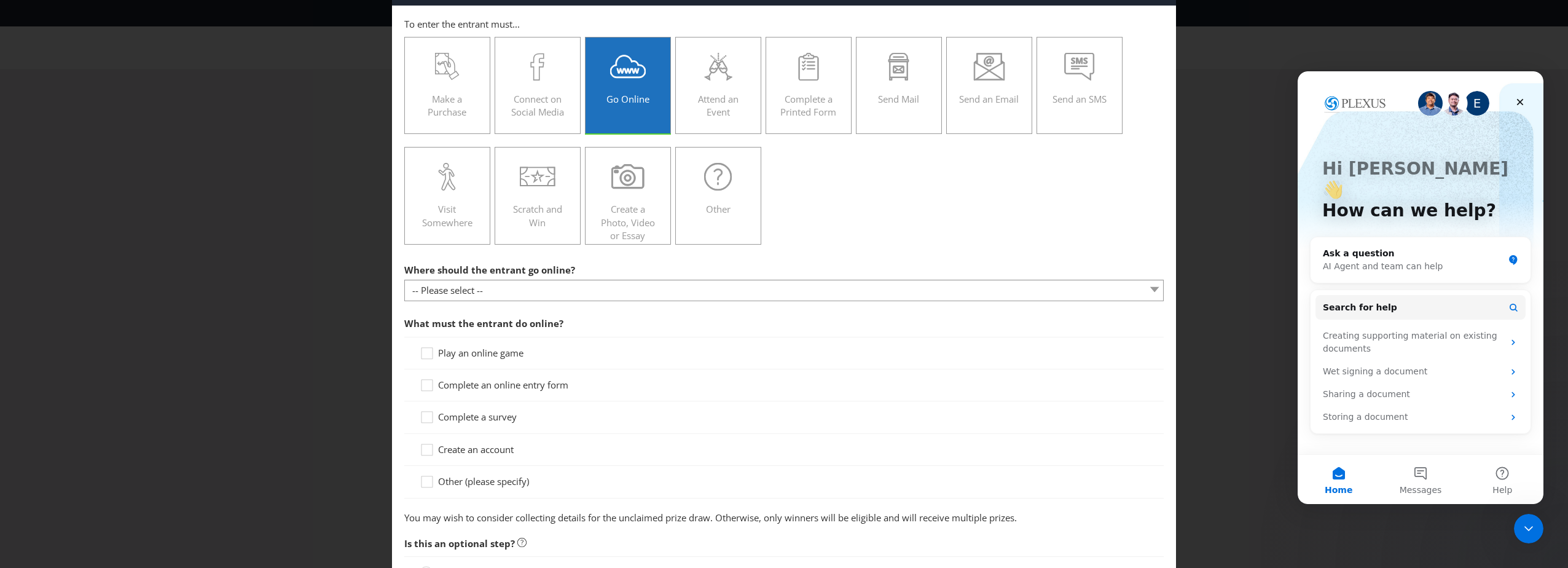
scroll to position [62, 0]
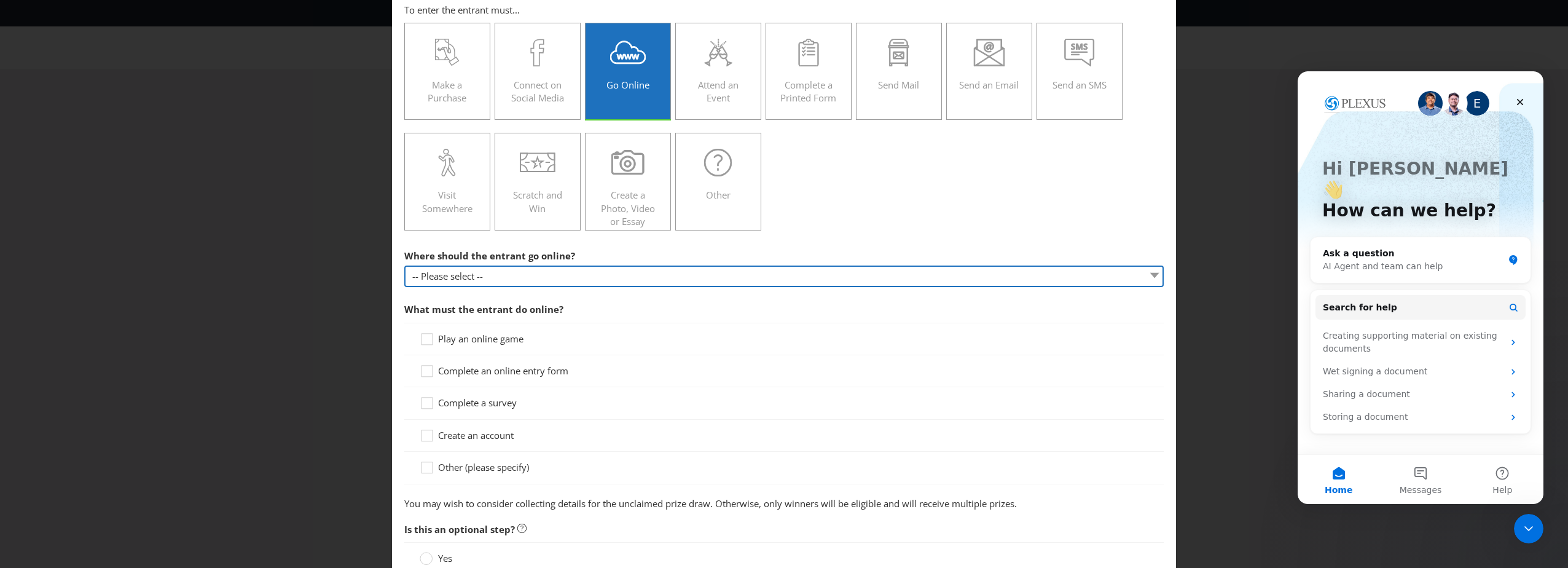
click at [494, 283] on select "-- Please select -- At a specific URL Using a direct link sent to the entrant b…" at bounding box center [784, 276] width 759 height 22
select select "EMAIL_LINK"
click at [404, 265] on select "-- Please select -- At a specific URL Using a direct link sent to the entrant b…" at bounding box center [784, 276] width 759 height 22
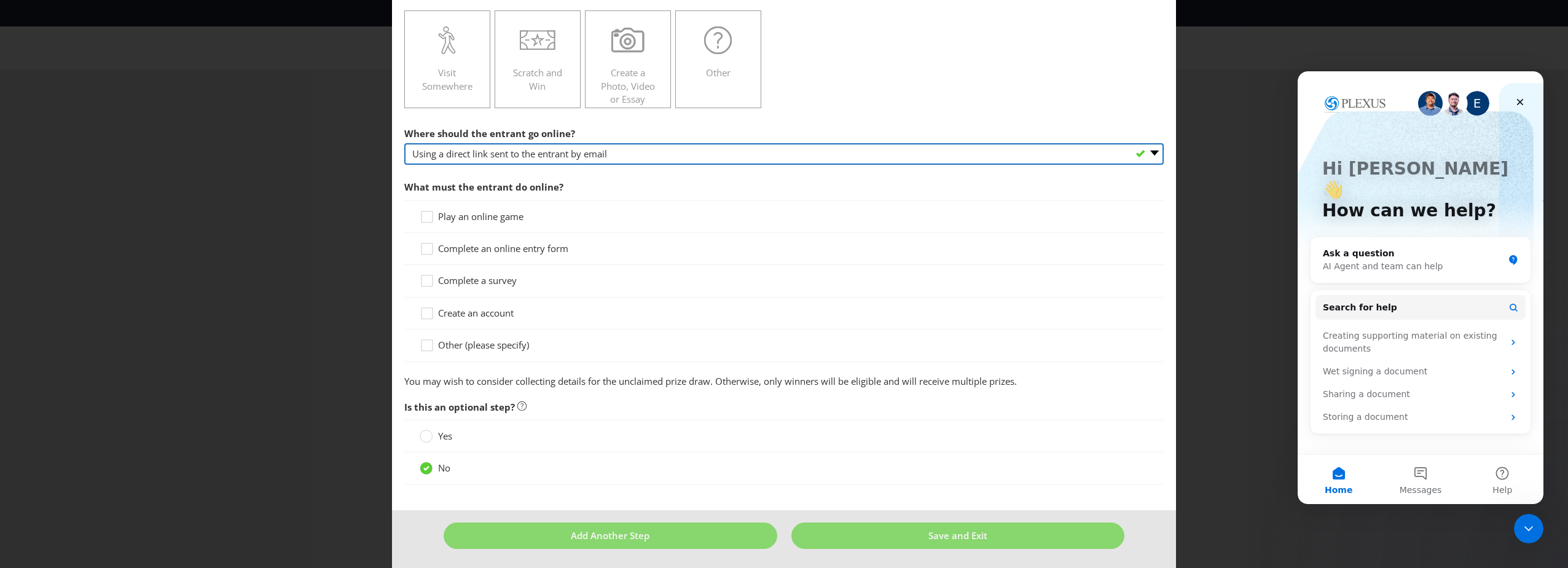
scroll to position [185, 0]
click at [497, 345] on span "Other (please specify)" at bounding box center [484, 344] width 91 height 12
click at [0, 0] on input "Other (please specify)" at bounding box center [0, 0] width 0 height 0
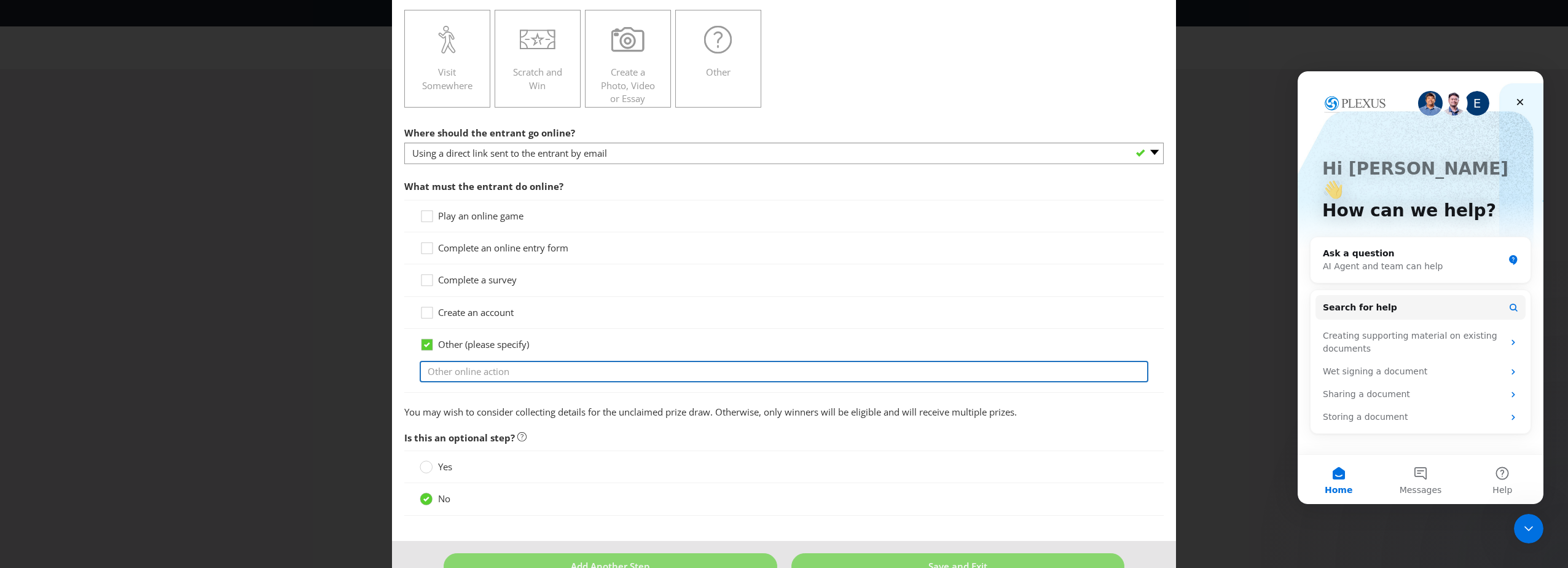
click at [497, 375] on input "text" at bounding box center [784, 372] width 729 height 22
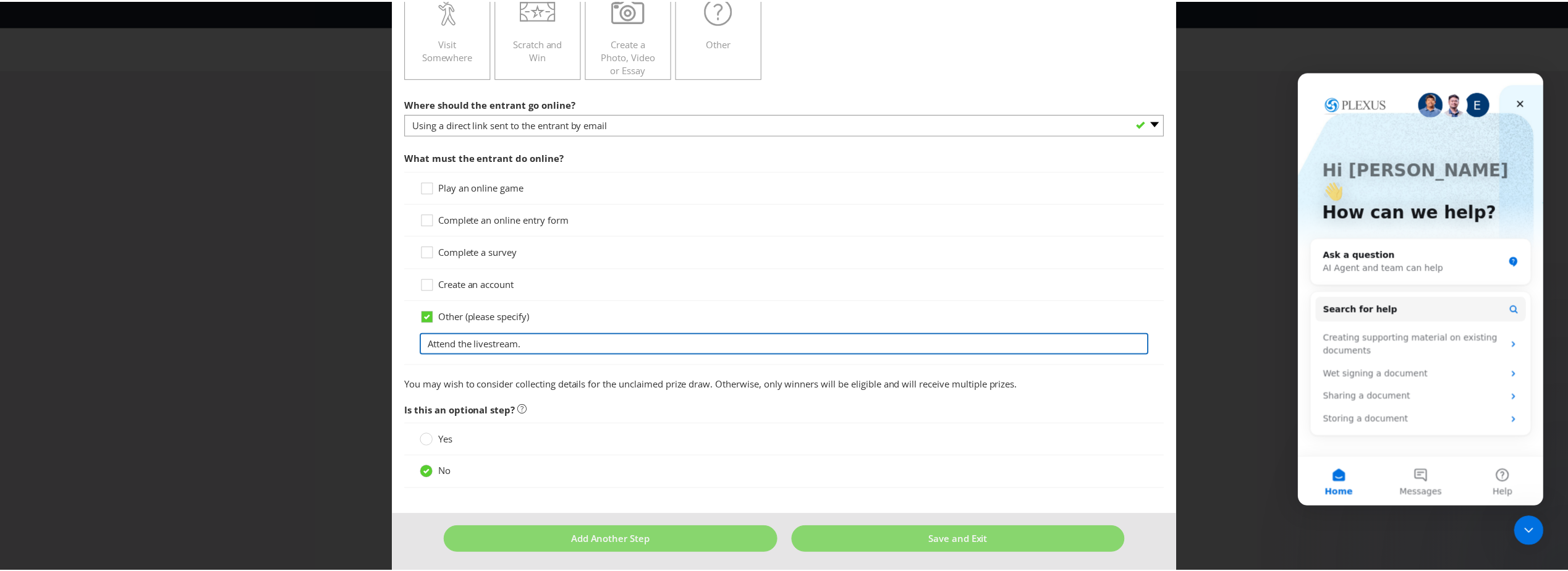
scroll to position [219, 0]
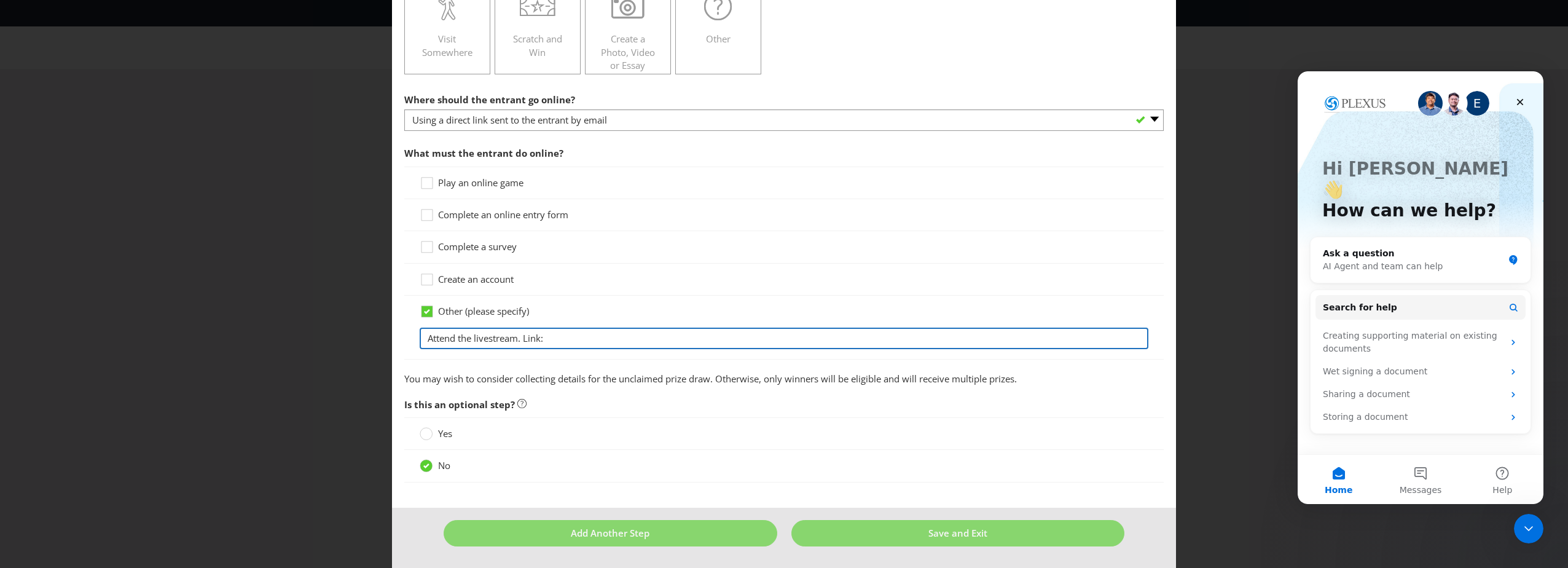
paste input "[URL][DOMAIN_NAME]"
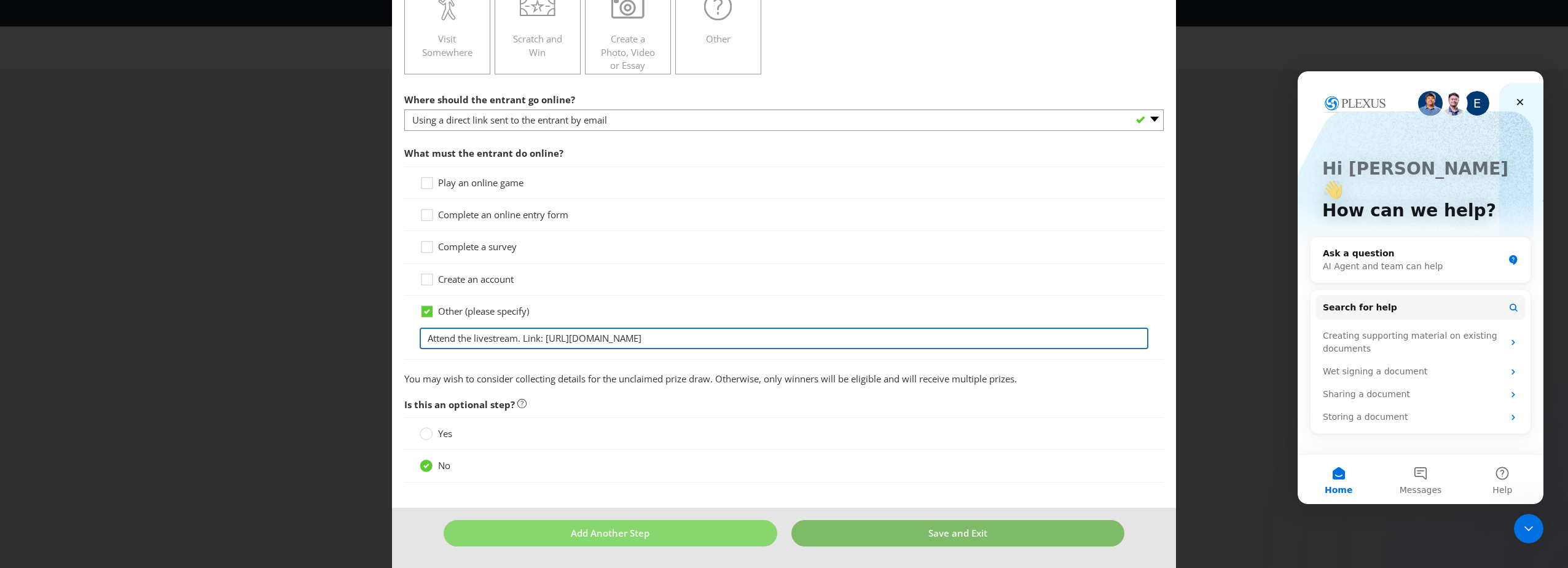
type input "Attend the livestream. Link: [URL][DOMAIN_NAME]"
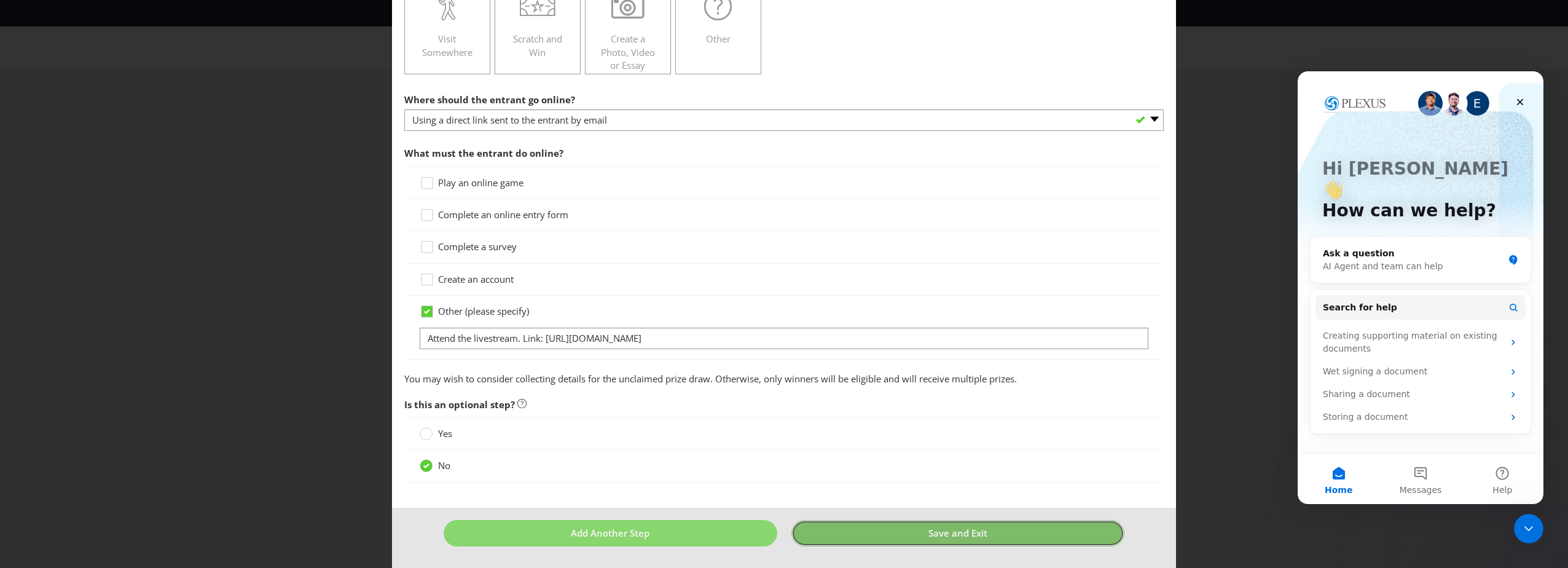
click at [913, 535] on button "Save and Exit" at bounding box center [958, 533] width 334 height 26
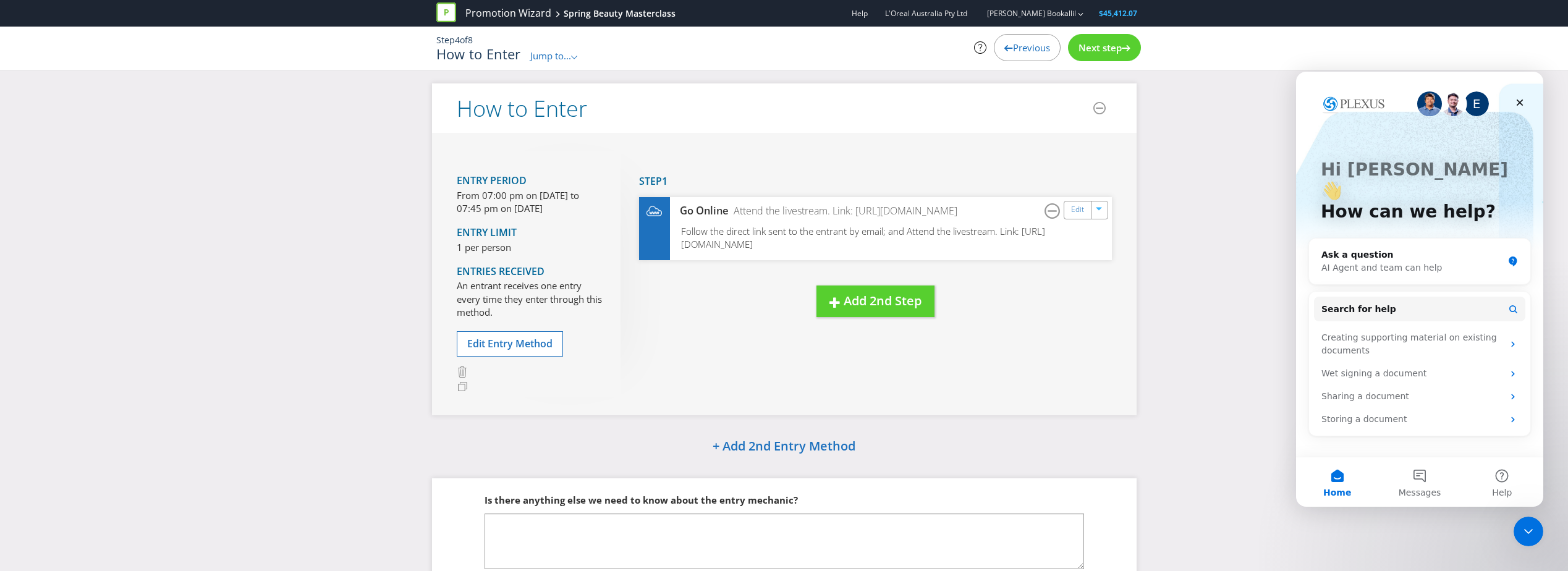
click at [1094, 50] on span "Next step" at bounding box center [1100, 48] width 43 height 12
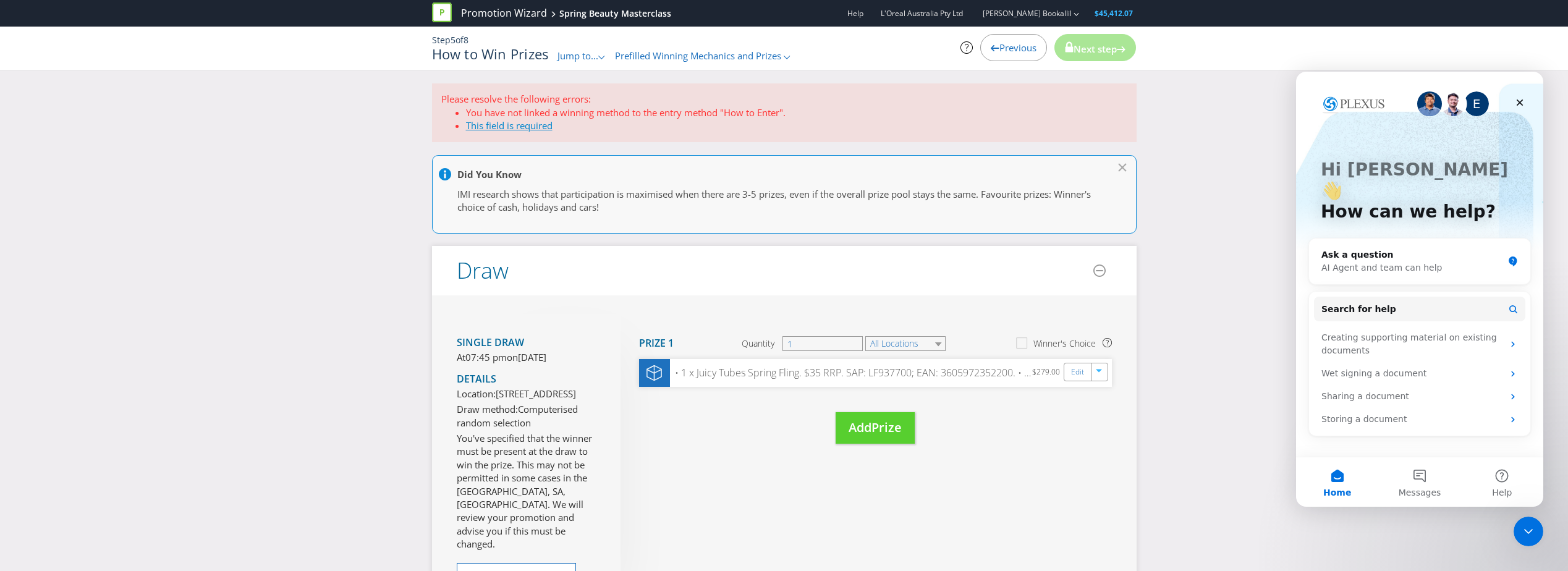
click at [543, 121] on link "This field is required" at bounding box center [509, 126] width 87 height 12
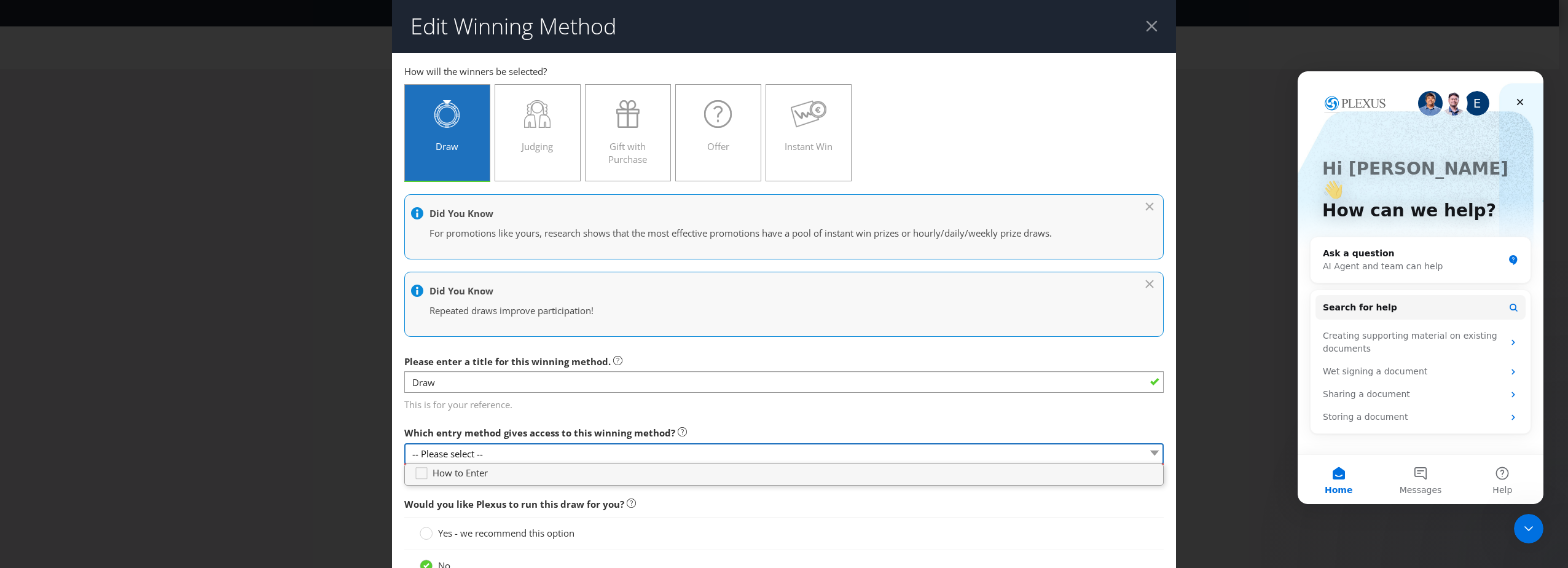
click at [594, 455] on select "-- Please select --" at bounding box center [784, 454] width 759 height 22
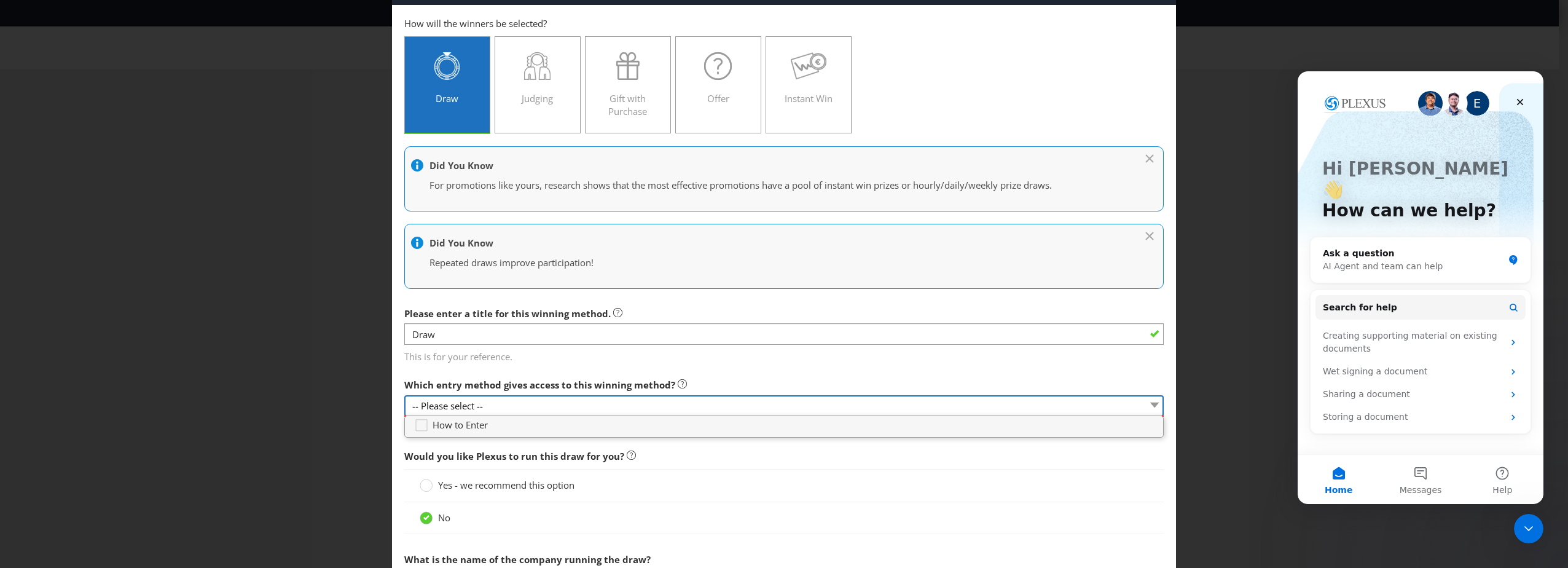
scroll to position [62, 0]
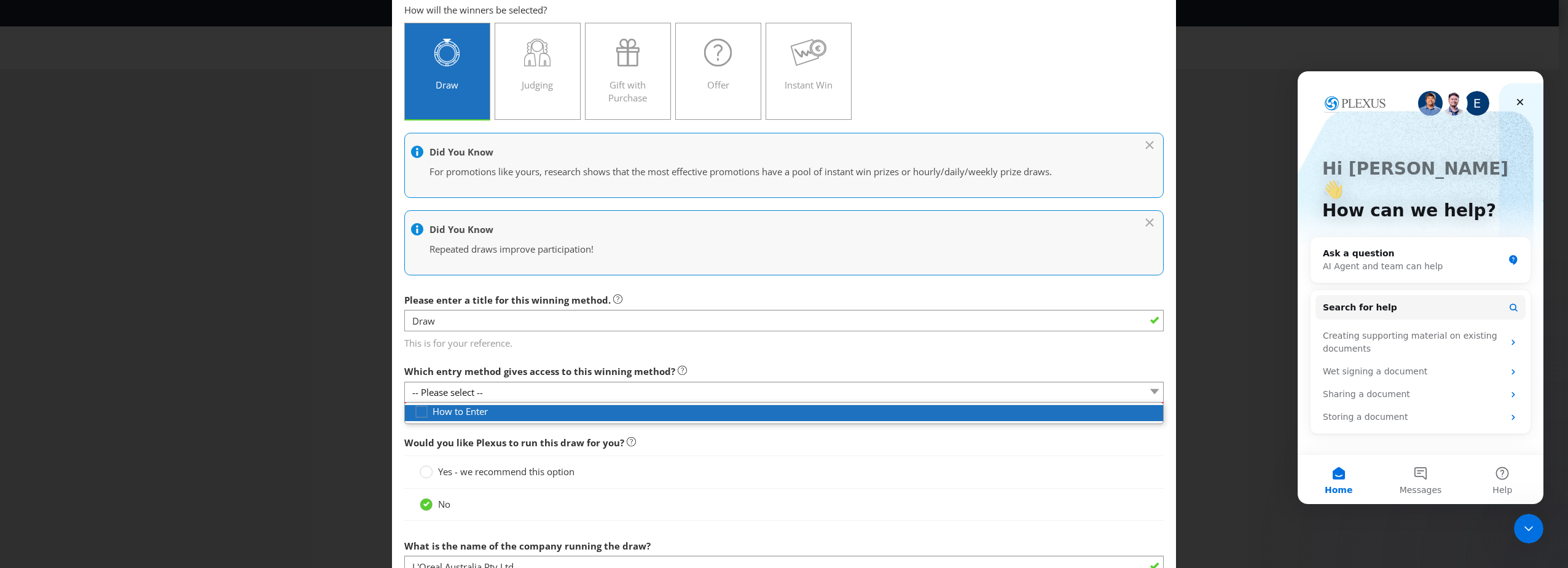
click at [429, 418] on div at bounding box center [788, 418] width 749 height 1
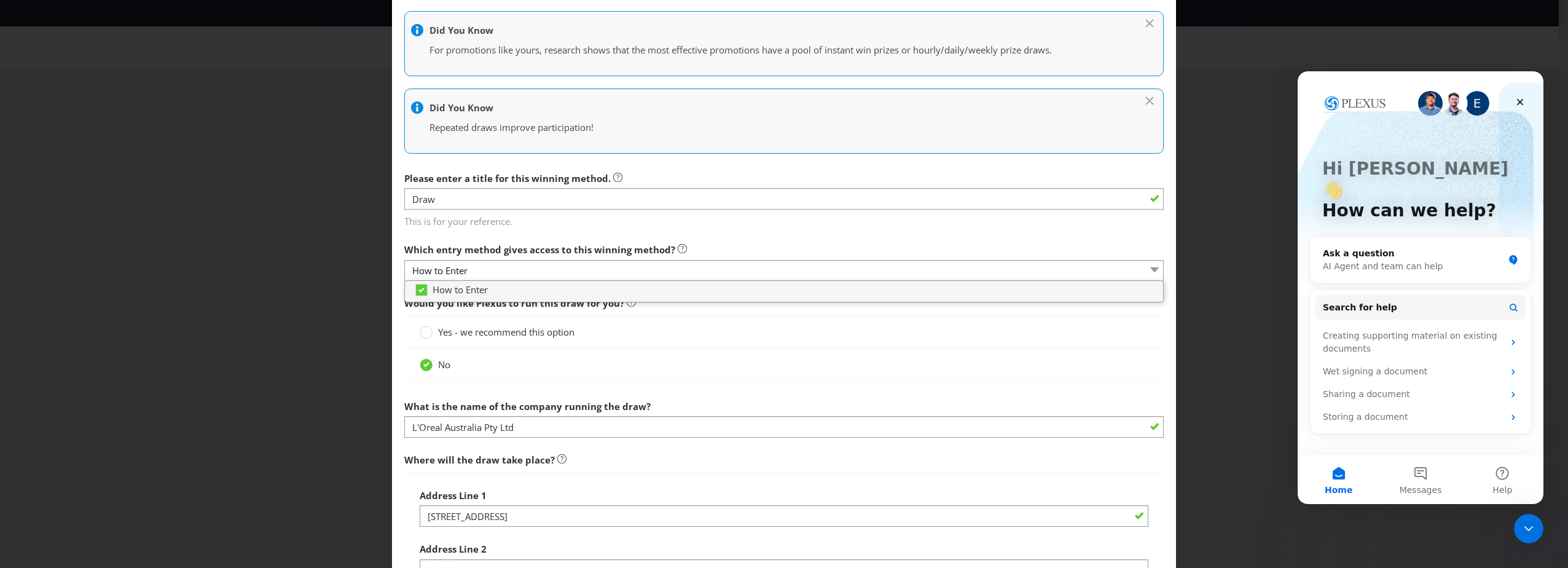
scroll to position [185, 0]
click at [294, 378] on div "Edit Winning Method How to Enter How will the winners be selected? Draw Judging…" at bounding box center [784, 284] width 1568 height 568
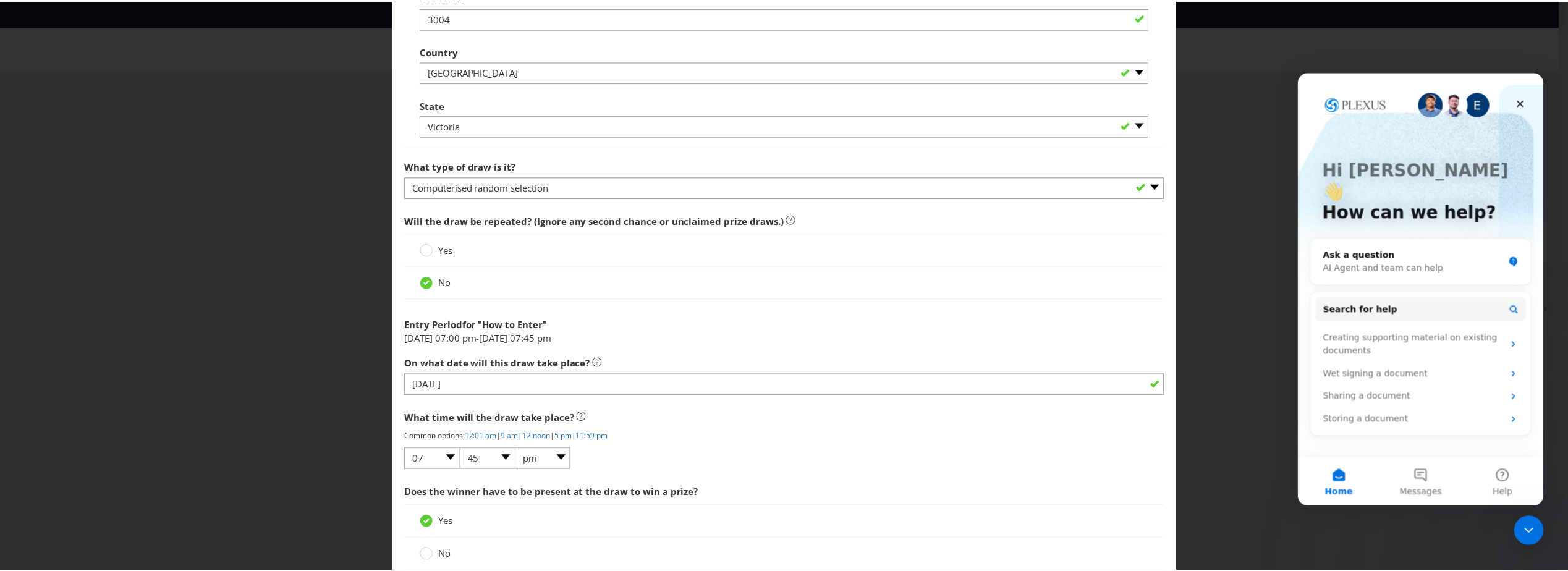
scroll to position [926, 0]
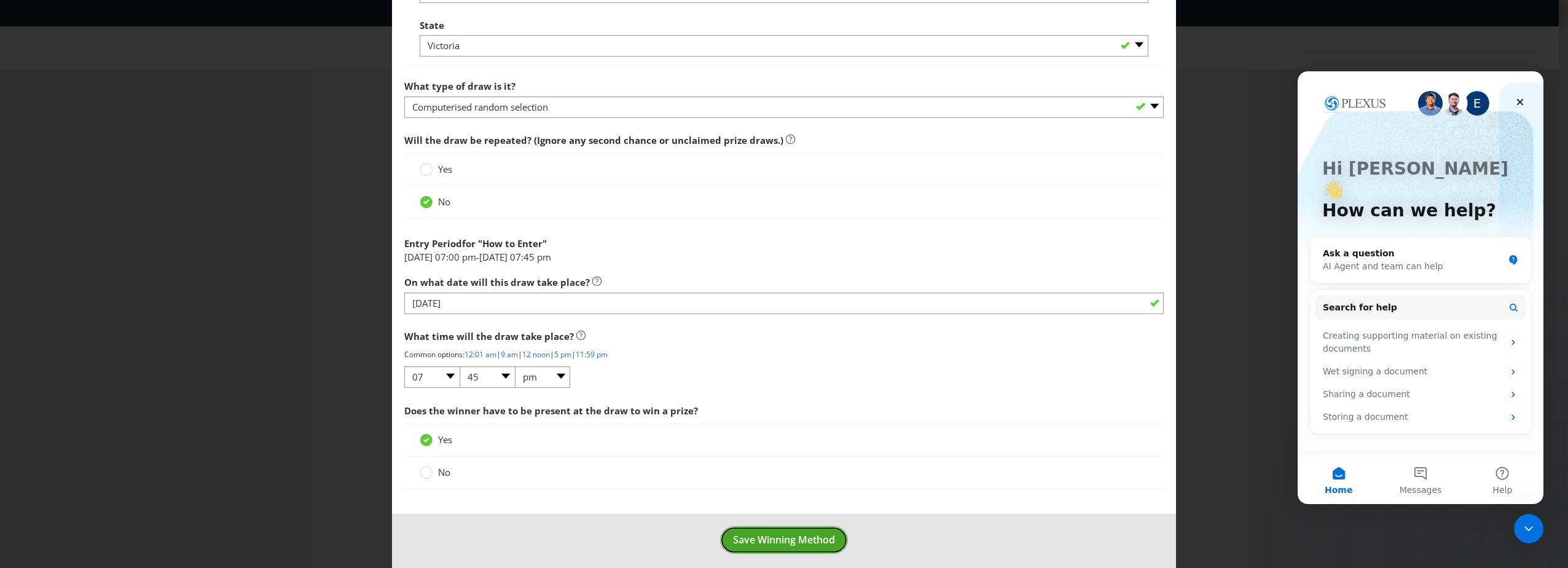
click at [771, 541] on span "Save Winning Method" at bounding box center [784, 539] width 102 height 14
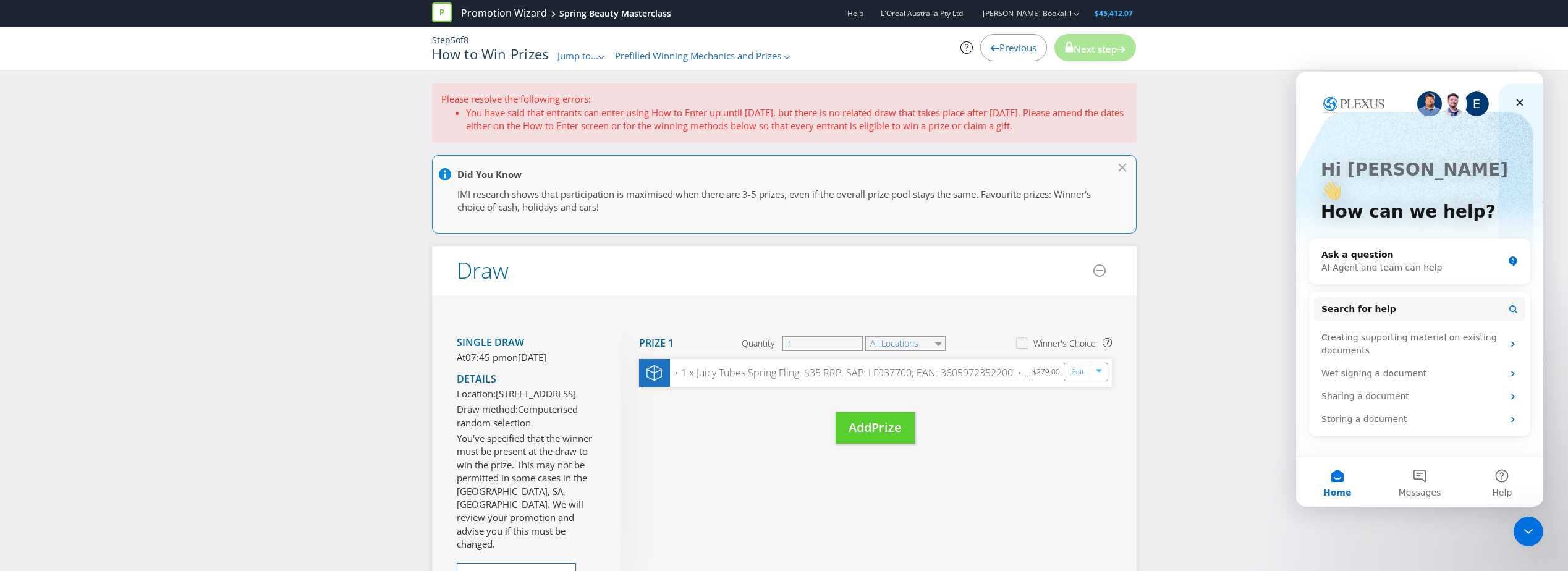
drag, startPoint x: 464, startPoint y: 110, endPoint x: 1073, endPoint y: 125, distance: 609.2
click at [1073, 125] on ul "You have said that entrants can enter using How to Enter up until [DATE], but t…" at bounding box center [784, 119] width 686 height 27
drag, startPoint x: 1073, startPoint y: 125, endPoint x: 1003, endPoint y: 123, distance: 70.0
copy li "You have said that entrants can enter using How to Enter up until [DATE], but t…"
click at [1395, 254] on div "Ask a question AI Agent and team can help" at bounding box center [1420, 261] width 221 height 46
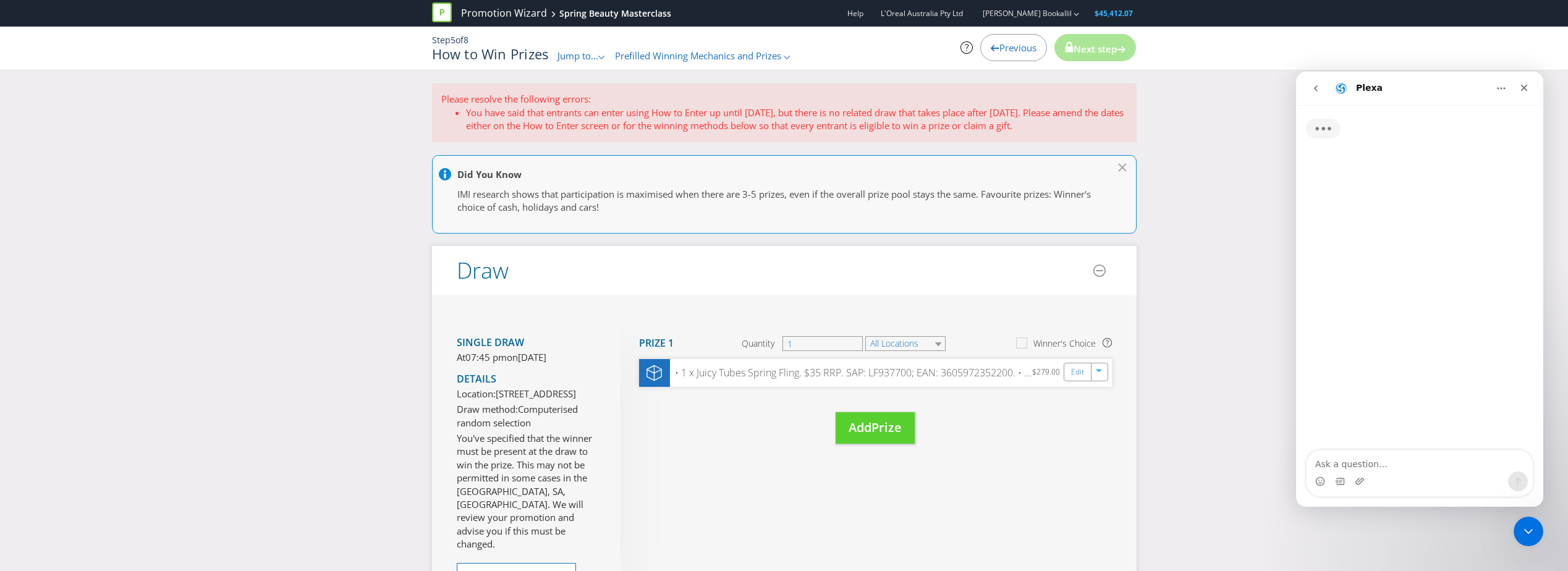
click at [1368, 456] on textarea "Ask a question…" at bounding box center [1419, 460] width 226 height 21
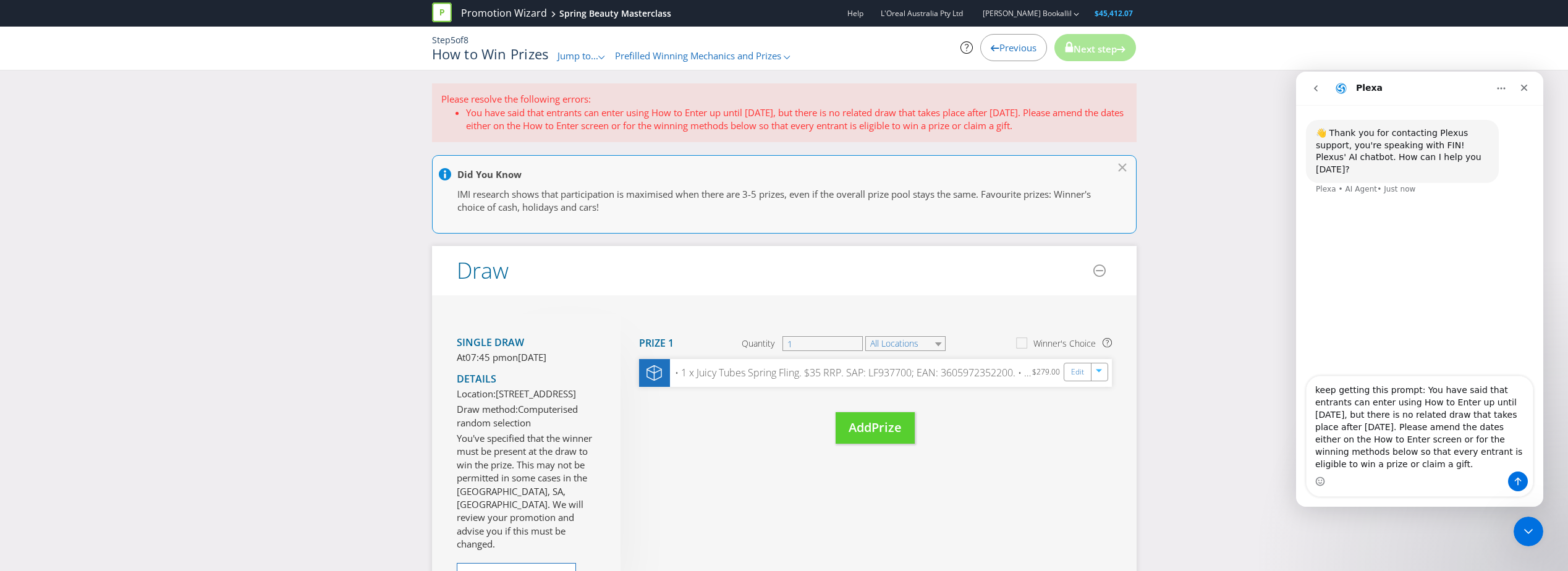
scroll to position [10, 0]
type textarea "keep getting this prompt: You have said that entrants can enter using How to En…"
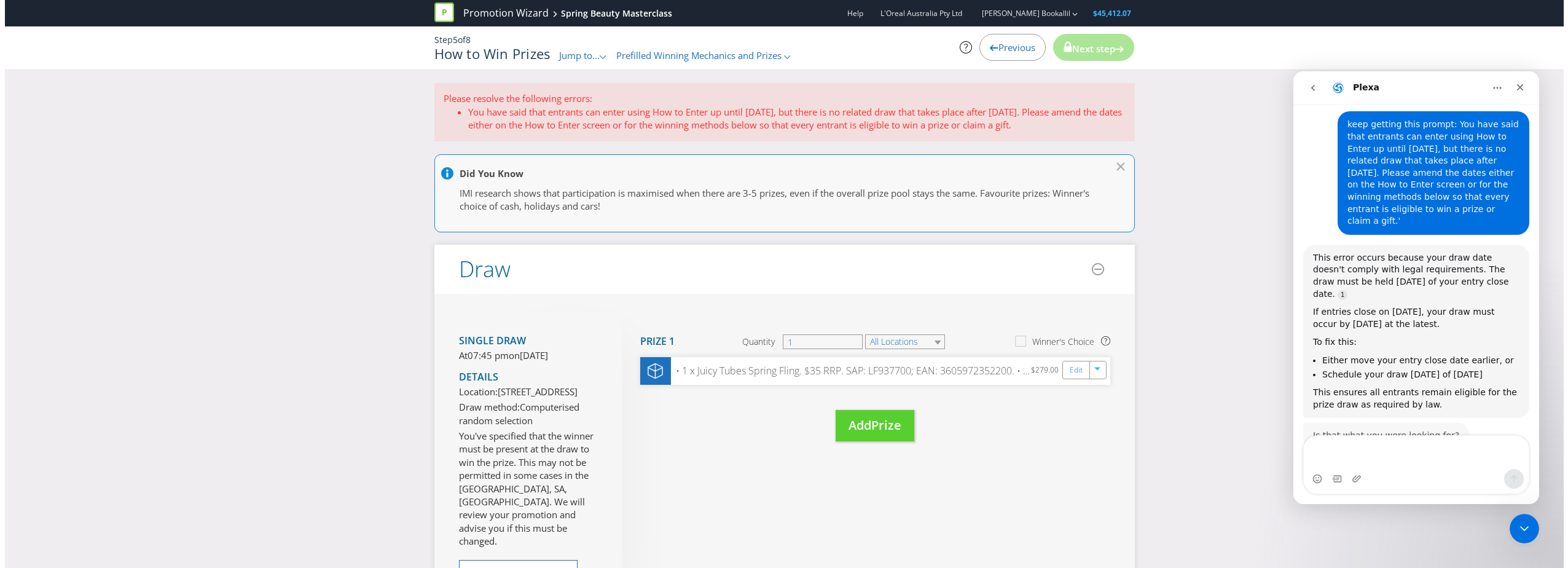
scroll to position [92, 0]
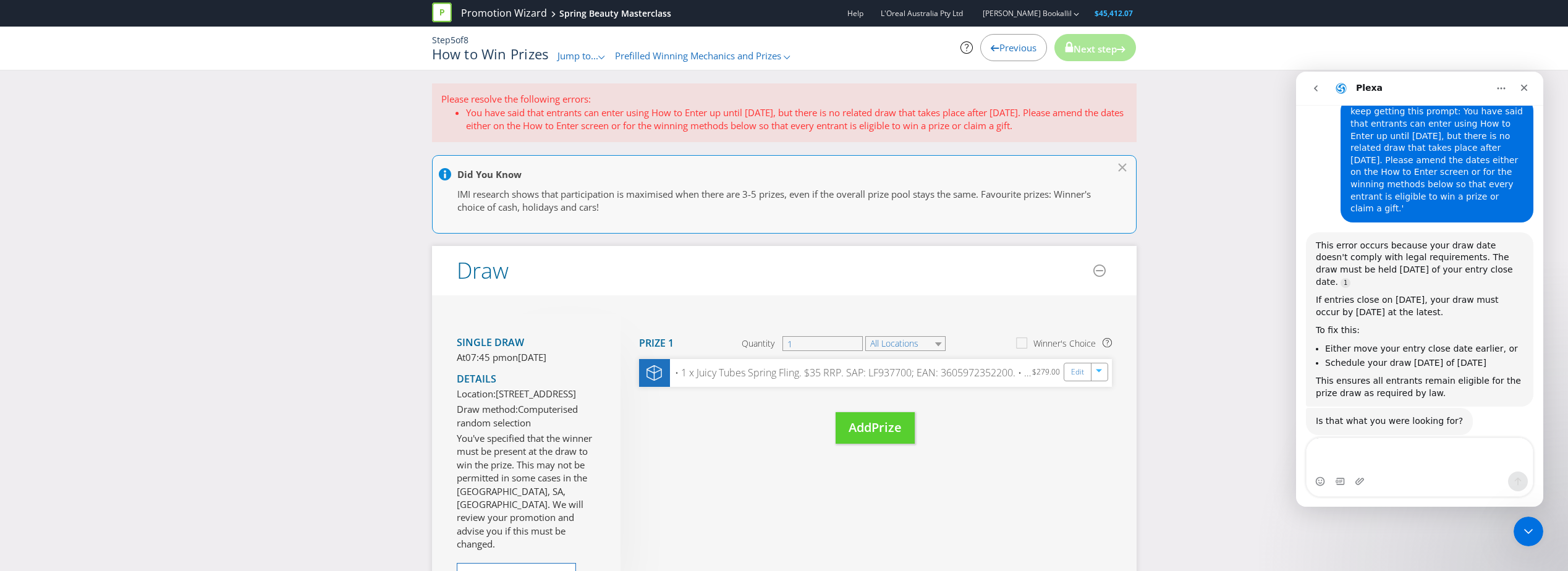
click at [1012, 48] on span "Previous" at bounding box center [1018, 48] width 37 height 12
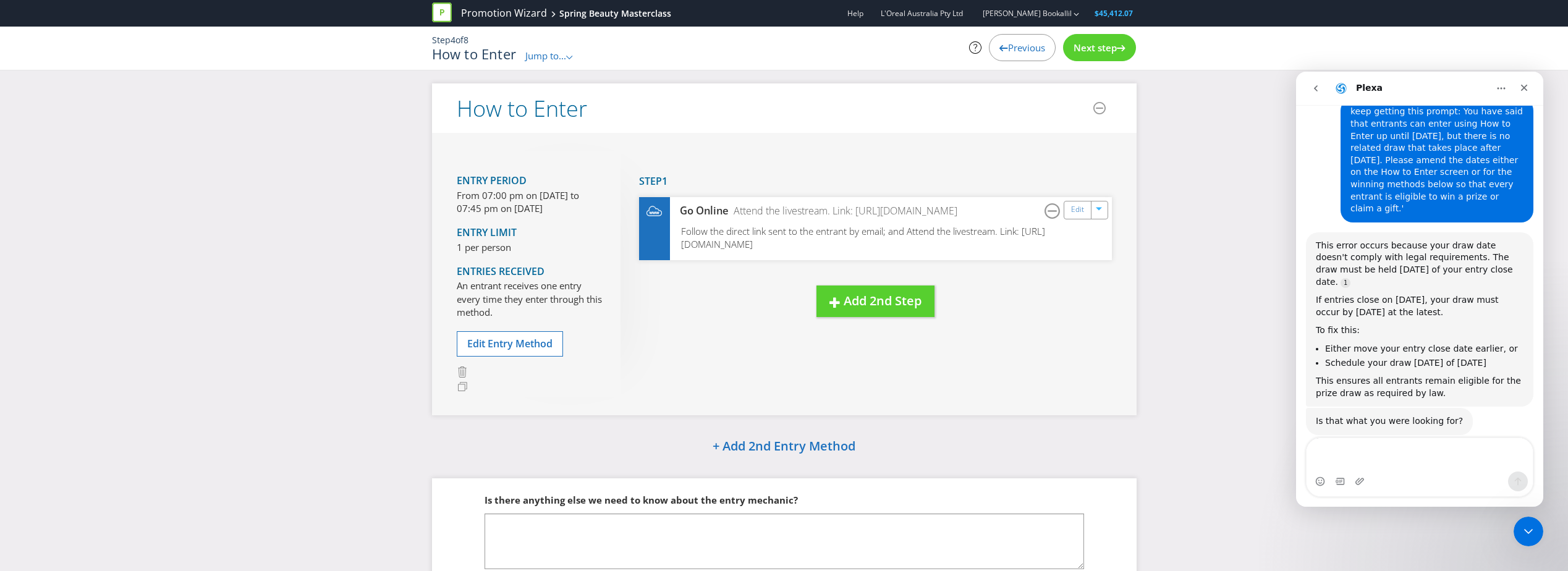
click at [1012, 48] on span "Previous" at bounding box center [1027, 48] width 37 height 12
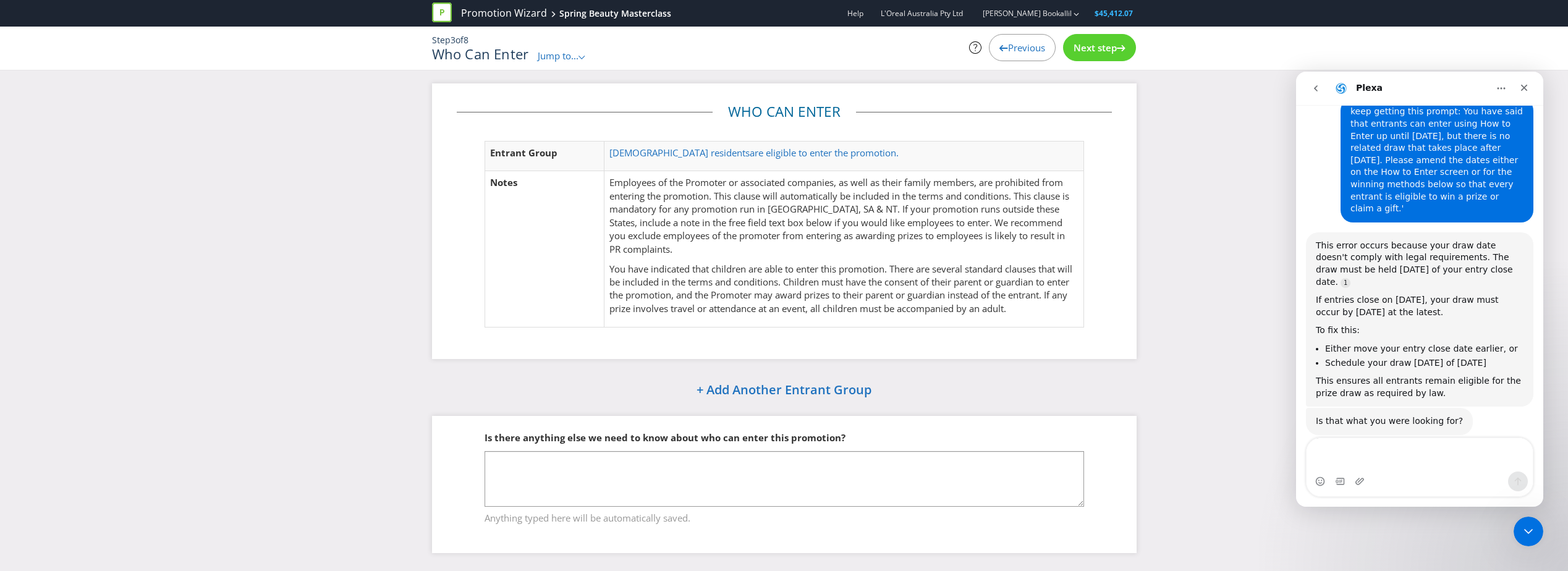
click at [1012, 48] on span "Previous" at bounding box center [1027, 48] width 37 height 12
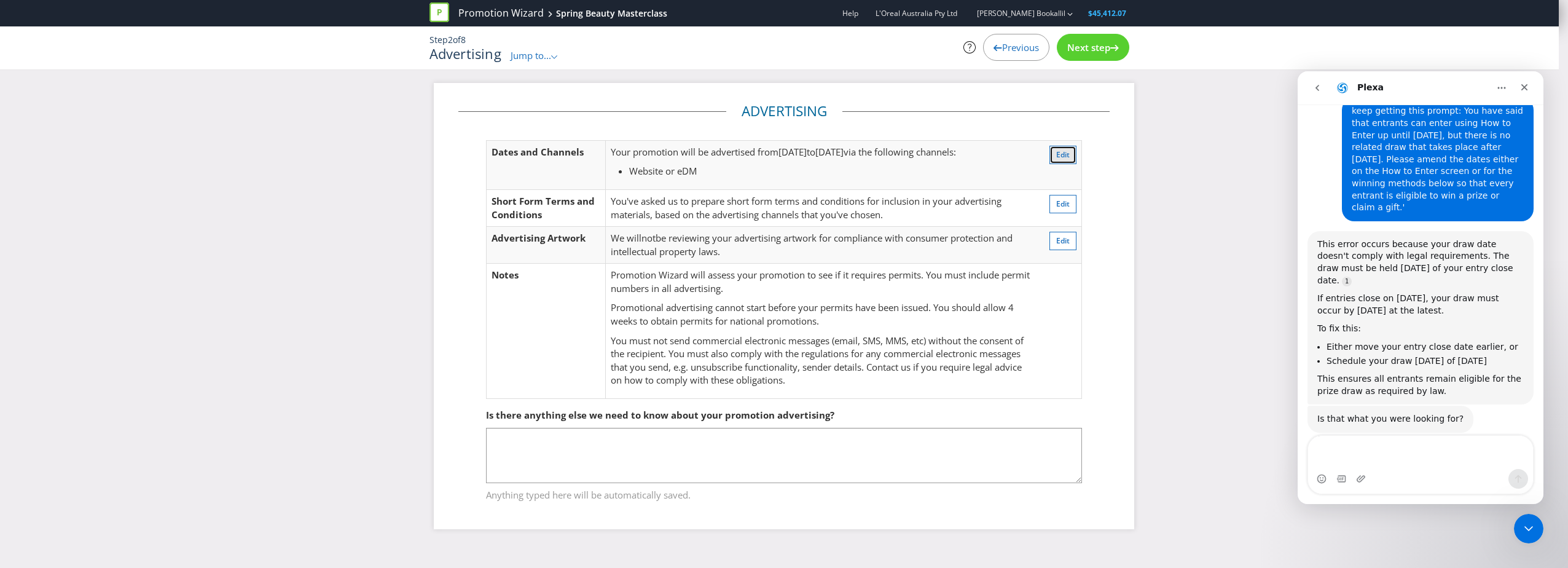
click at [1063, 162] on button "Edit" at bounding box center [1063, 155] width 27 height 18
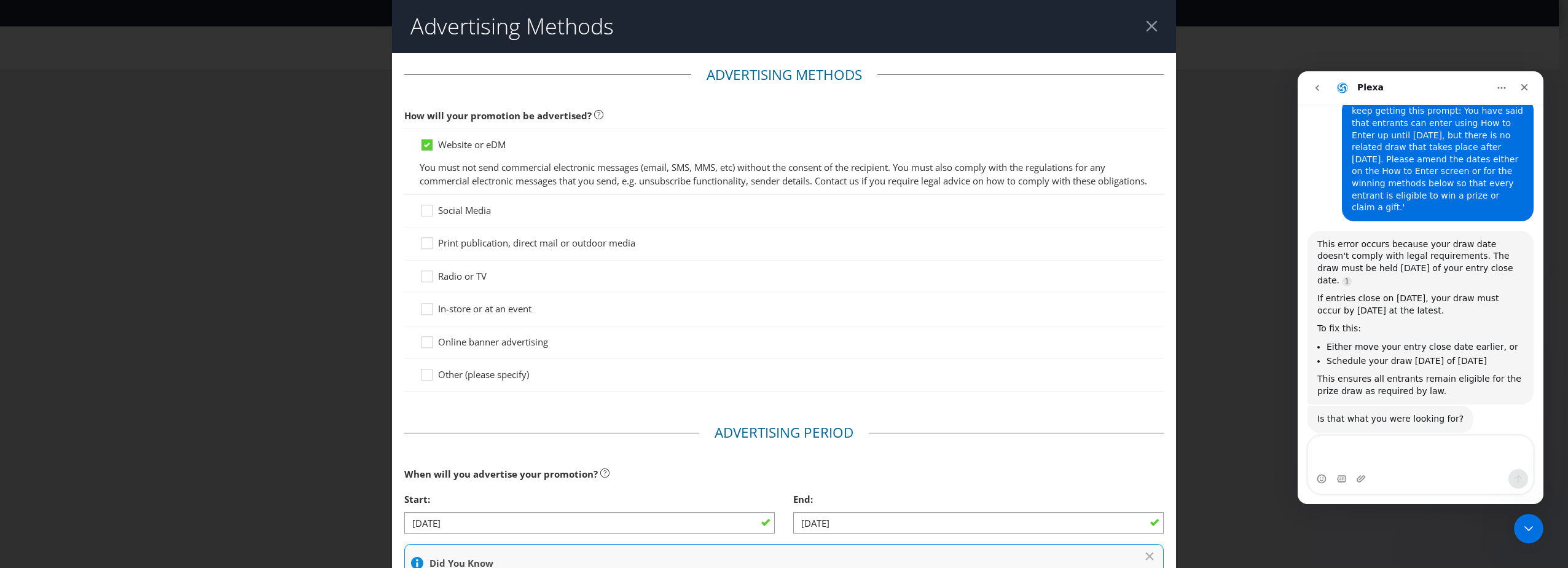
click at [1146, 30] on div at bounding box center [1151, 26] width 12 height 12
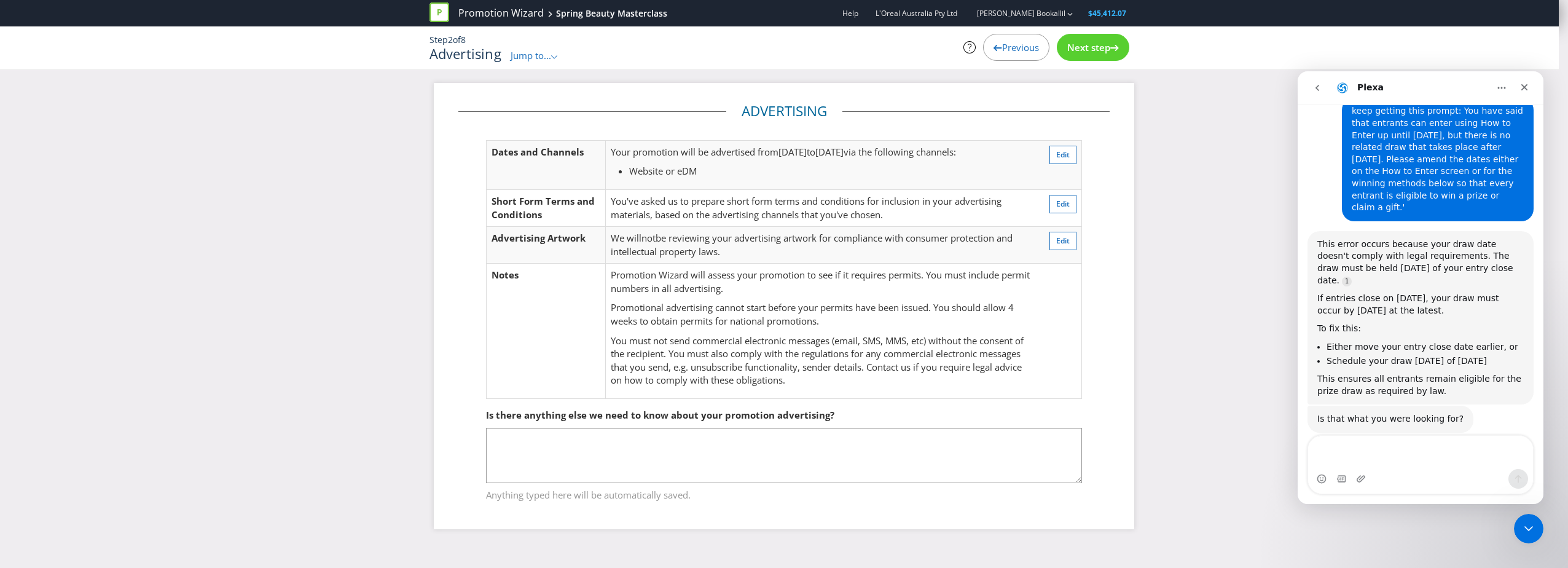
click at [1084, 50] on span "Next step" at bounding box center [1088, 48] width 43 height 12
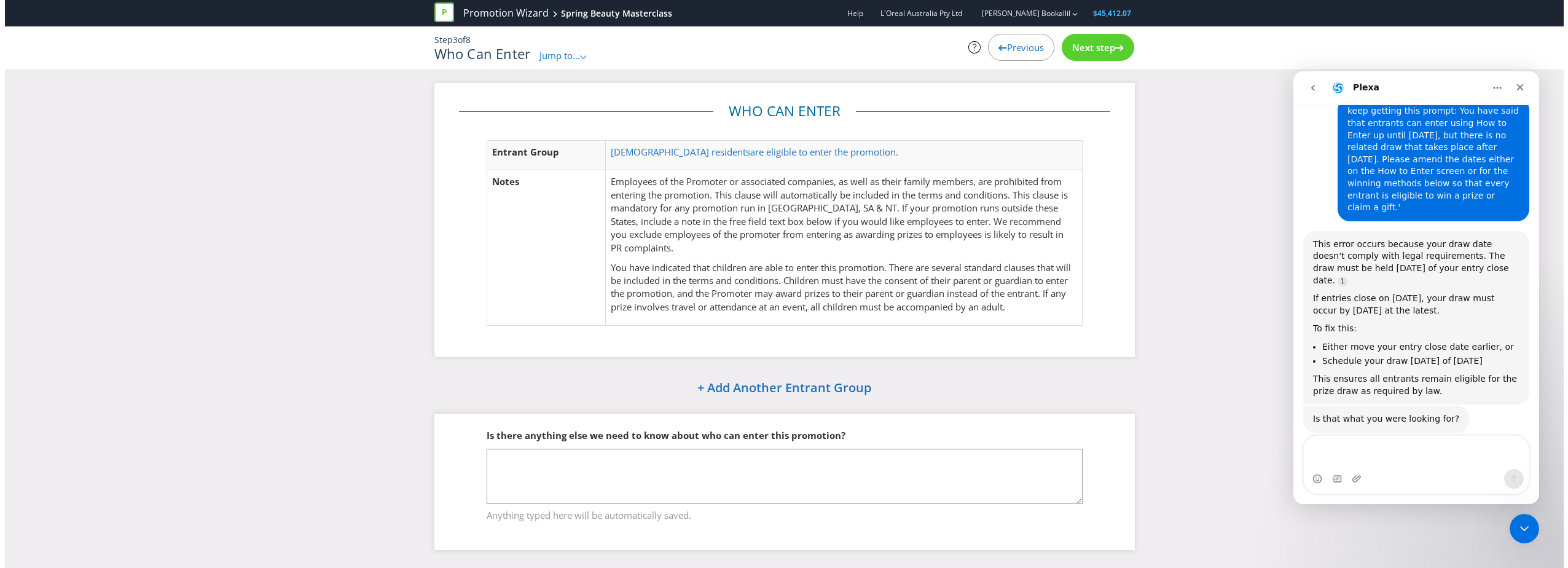
scroll to position [1, 0]
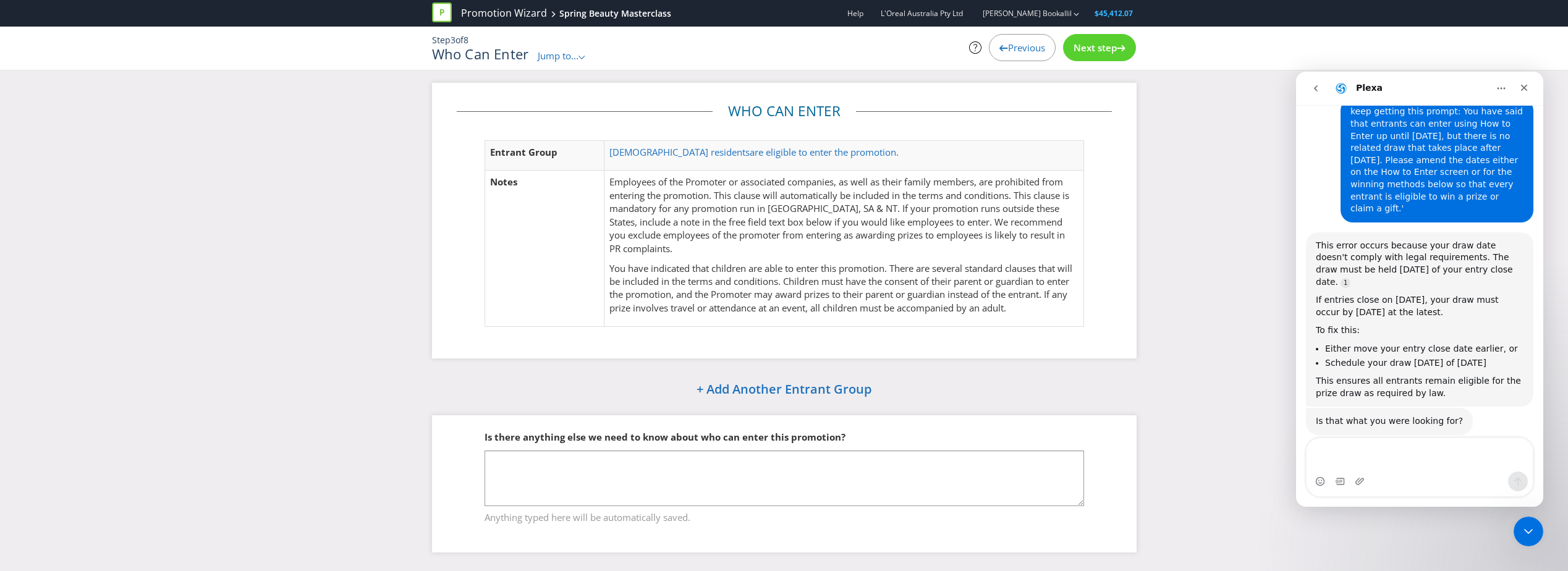
click at [1109, 50] on span "Next step" at bounding box center [1095, 48] width 43 height 12
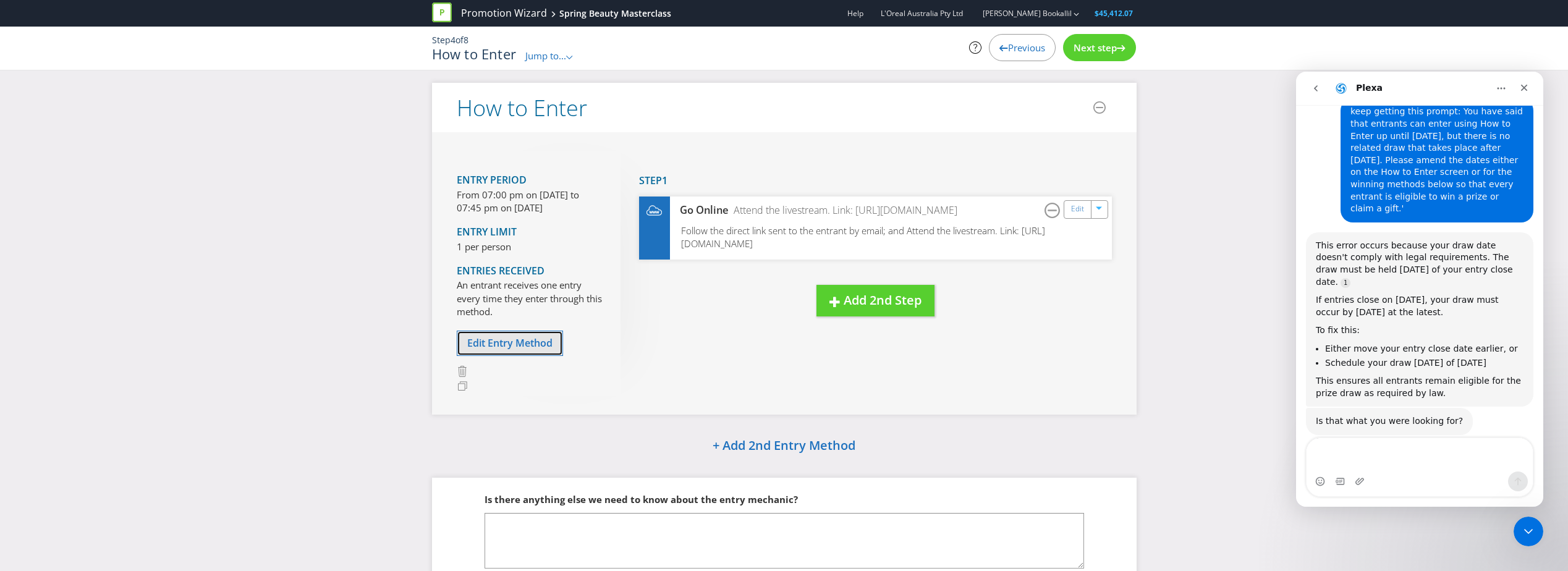
click at [541, 343] on span "Edit Entry Method" at bounding box center [510, 343] width 85 height 14
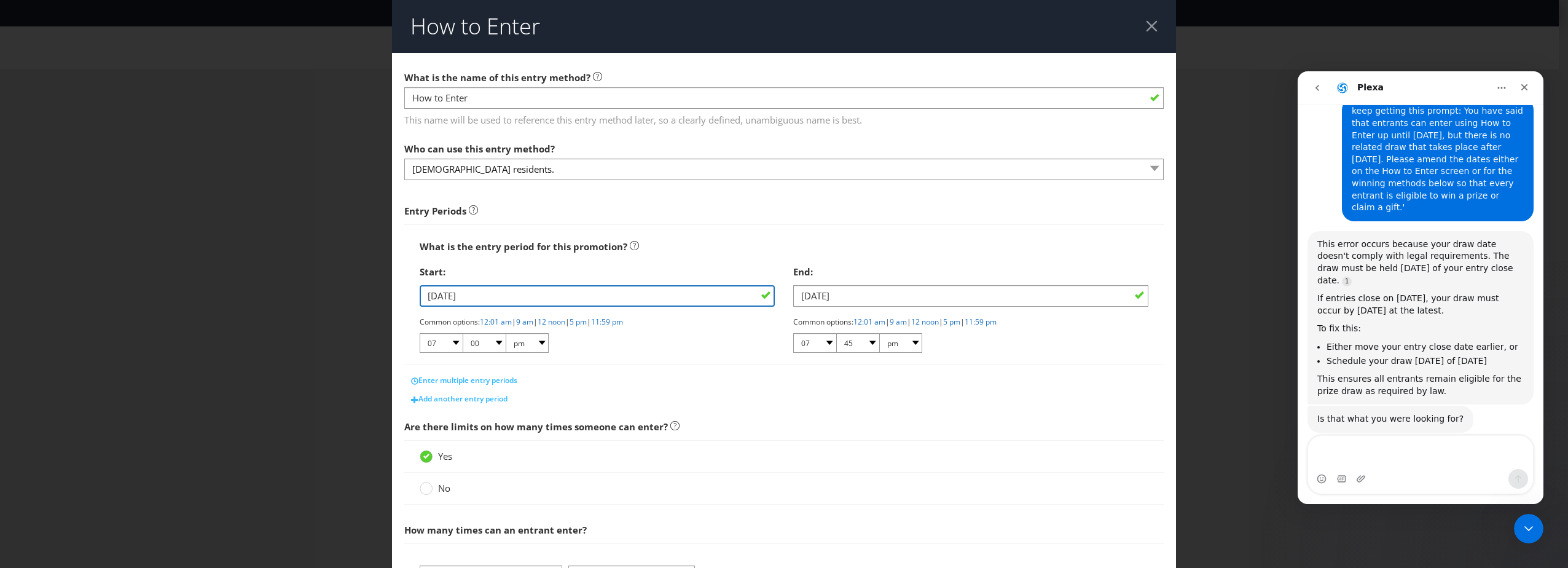
click at [728, 297] on input "[DATE]" at bounding box center [596, 296] width 355 height 22
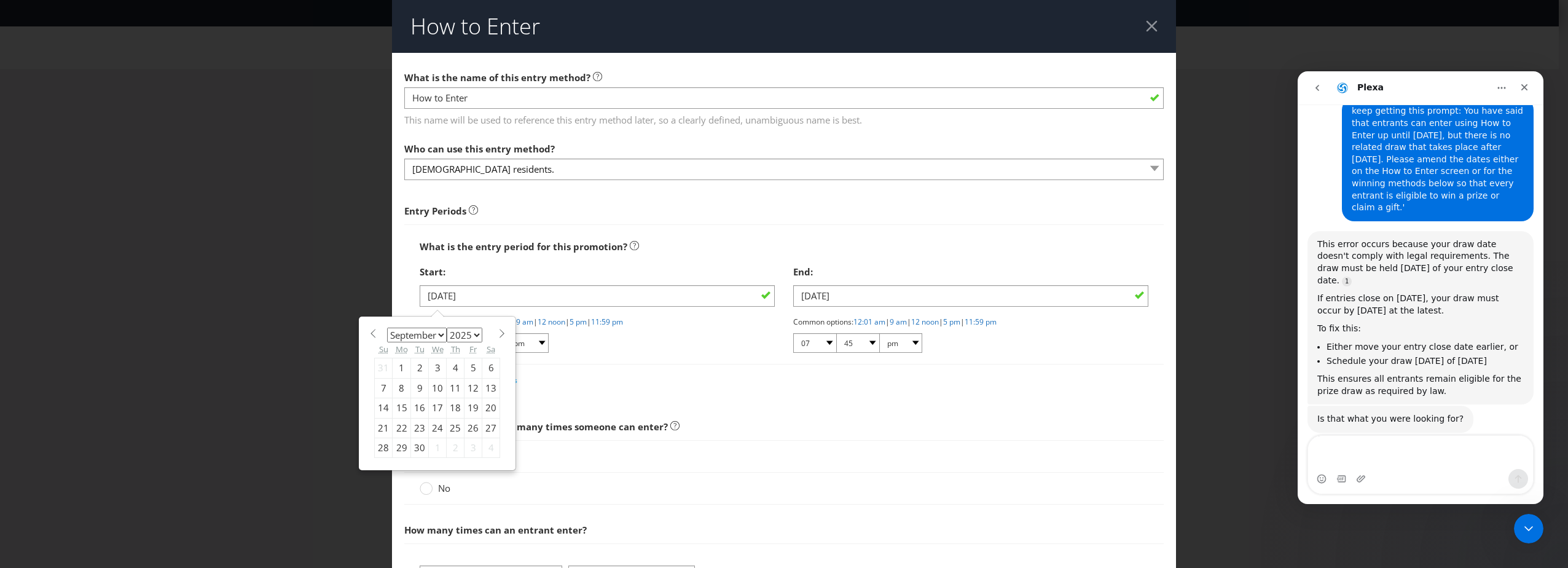
click at [372, 329] on span at bounding box center [372, 333] width 9 height 10
select select "7"
click at [383, 386] on div "3" at bounding box center [383, 387] width 18 height 20
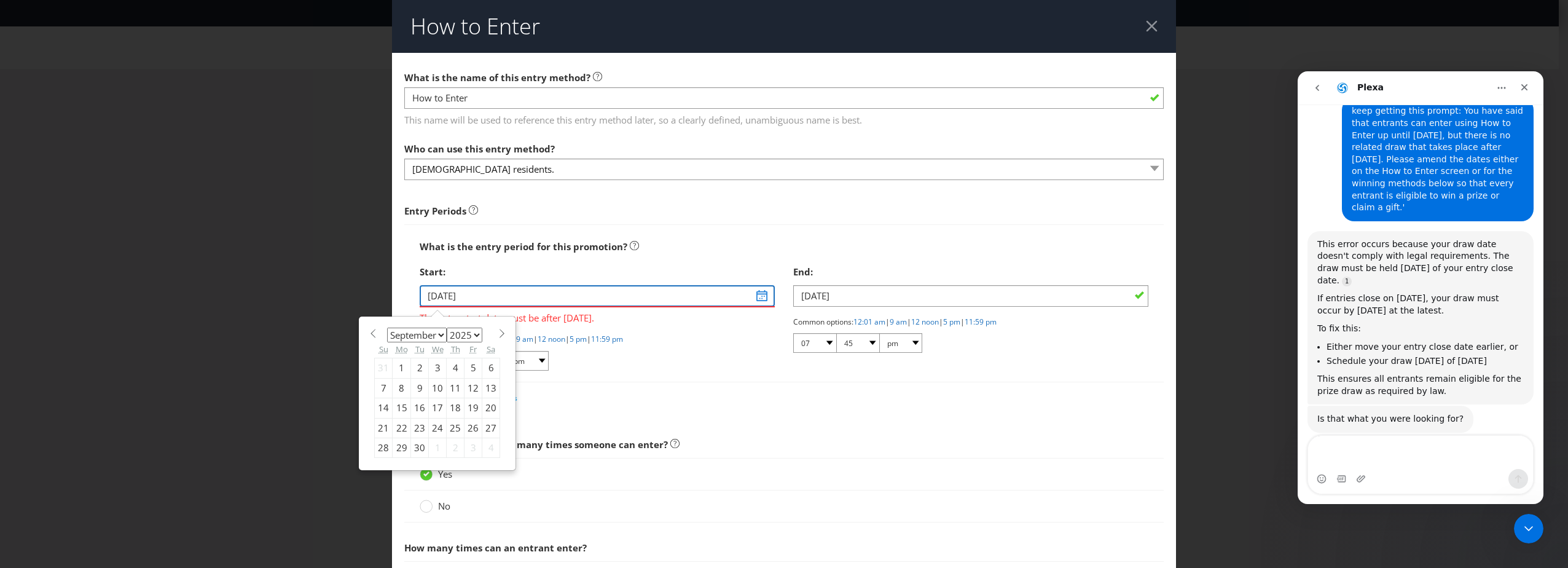
click at [531, 304] on input "[DATE]" at bounding box center [596, 296] width 355 height 22
click at [438, 367] on div "3" at bounding box center [438, 368] width 18 height 20
type input "[DATE]"
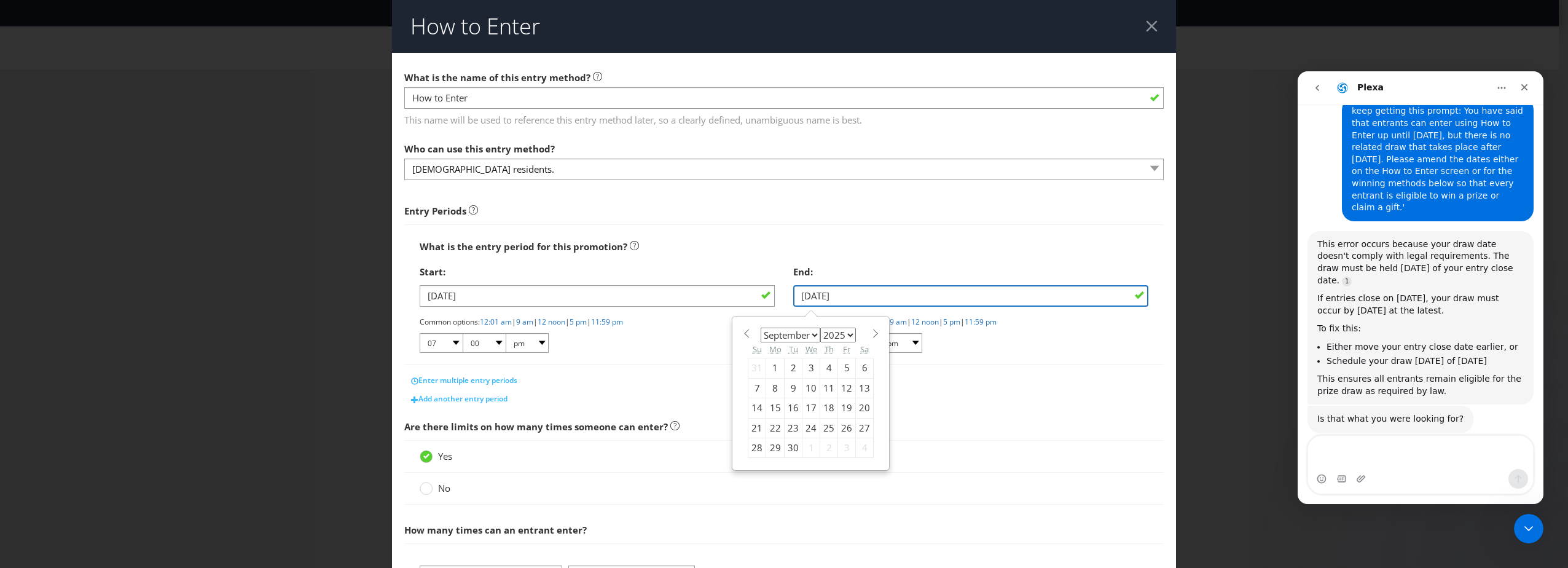
click at [900, 286] on input "[DATE]" at bounding box center [970, 296] width 355 height 22
click at [813, 332] on select "January February March April May June July August September October November De…" at bounding box center [790, 335] width 60 height 15
select select "9"
click at [761, 328] on select "January February March April May June July August September October November De…" at bounding box center [790, 335] width 60 height 15
click at [1206, 208] on div "How to Enter What is the name of this entry method? How to Enter This name will…" at bounding box center [784, 284] width 1568 height 568
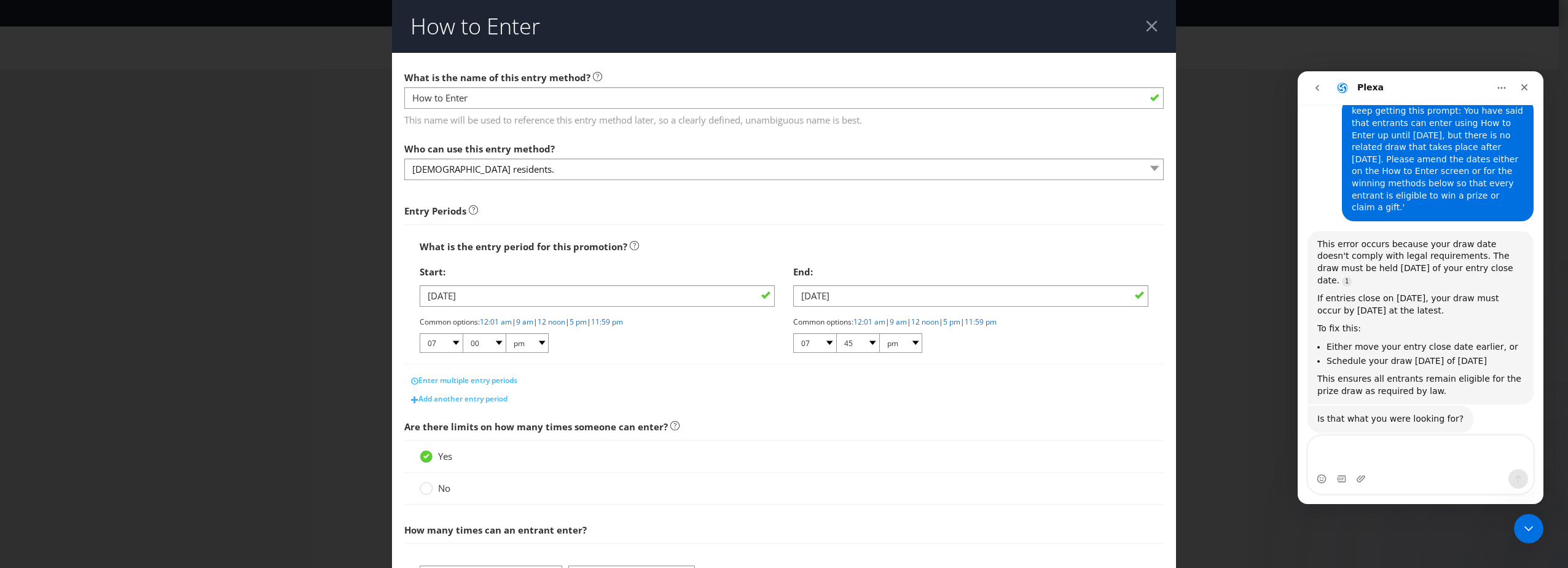
click at [1157, 22] on header "How to Enter" at bounding box center [784, 26] width 784 height 53
click at [1149, 24] on div at bounding box center [1151, 26] width 12 height 12
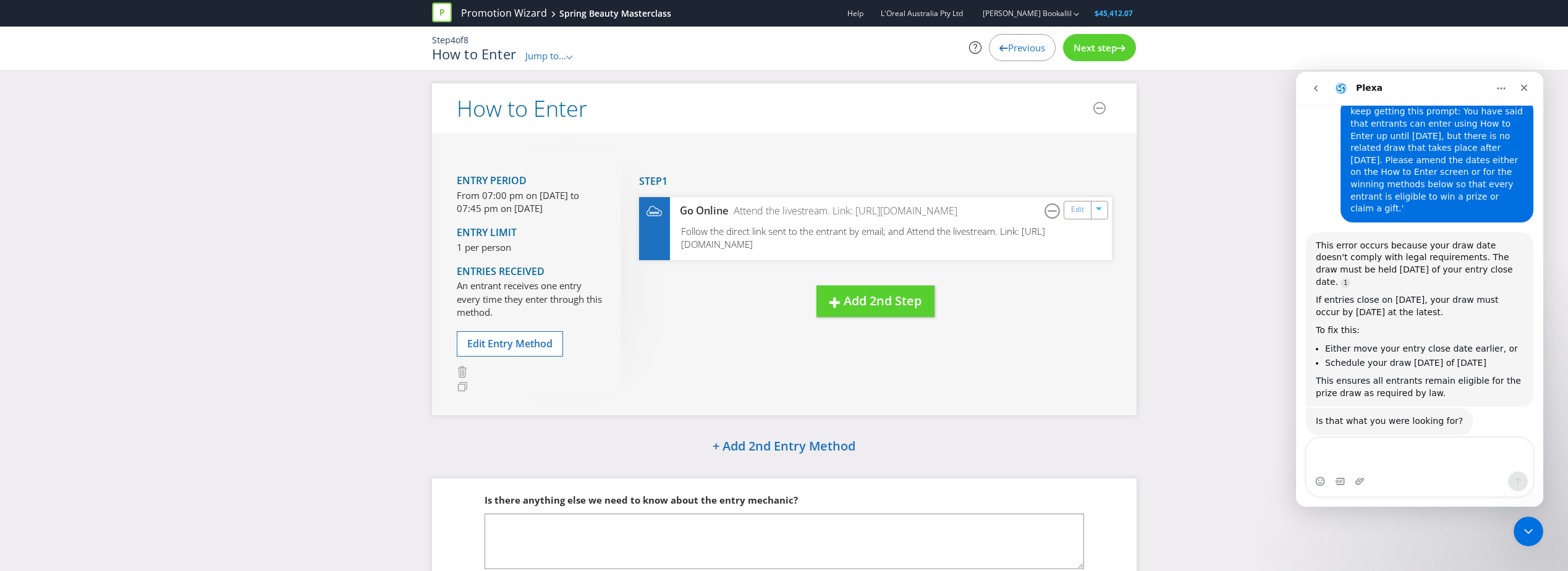
click at [1102, 41] on div "Next step" at bounding box center [1099, 48] width 73 height 27
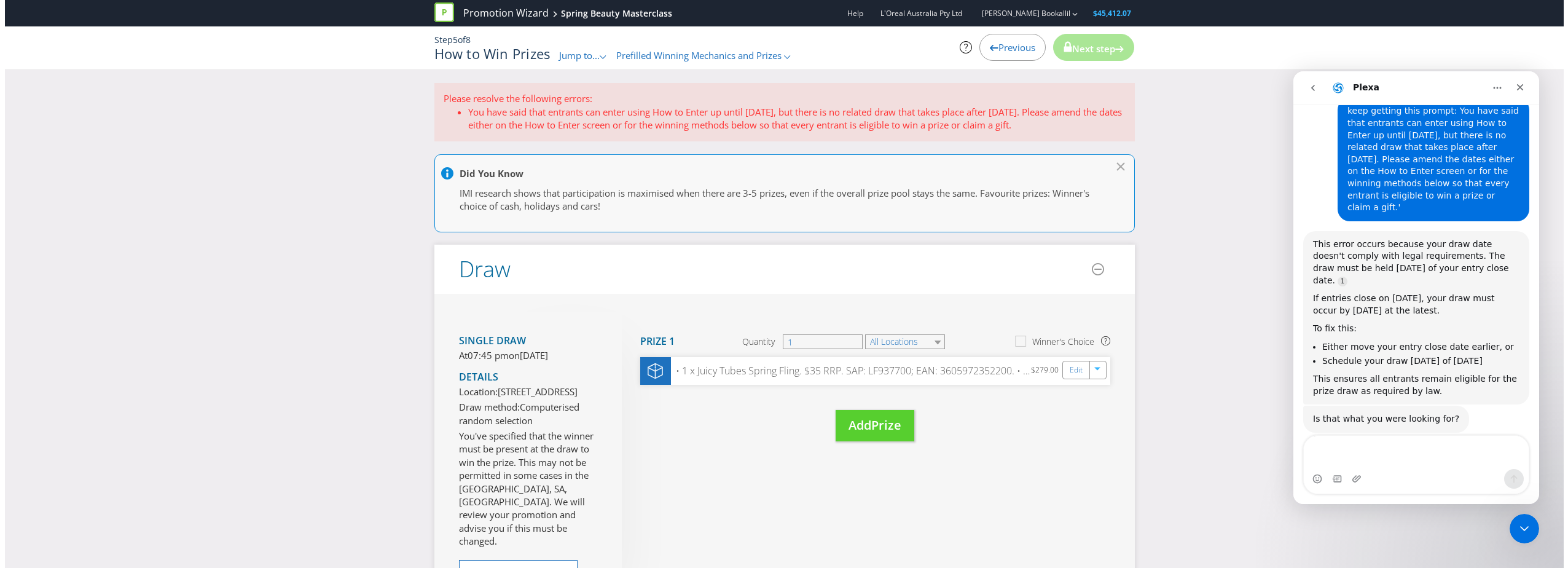
scroll to position [123, 0]
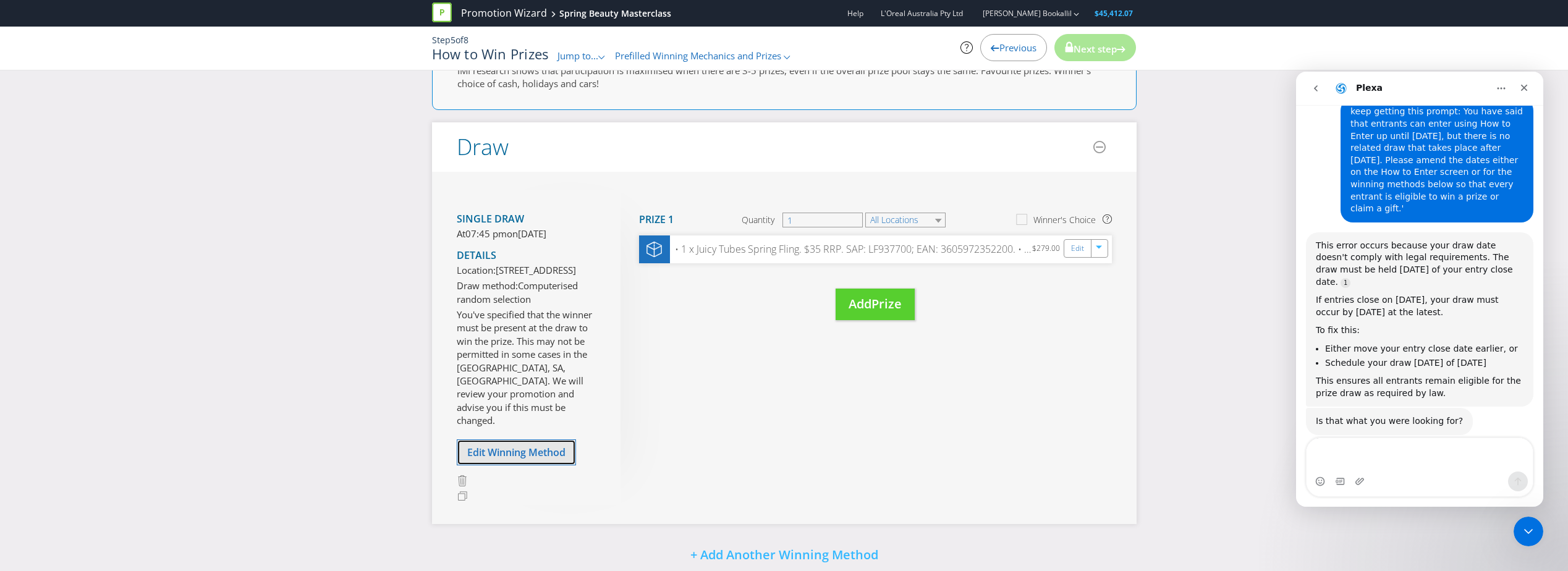
click at [539, 456] on span "Edit Winning Method" at bounding box center [517, 452] width 98 height 14
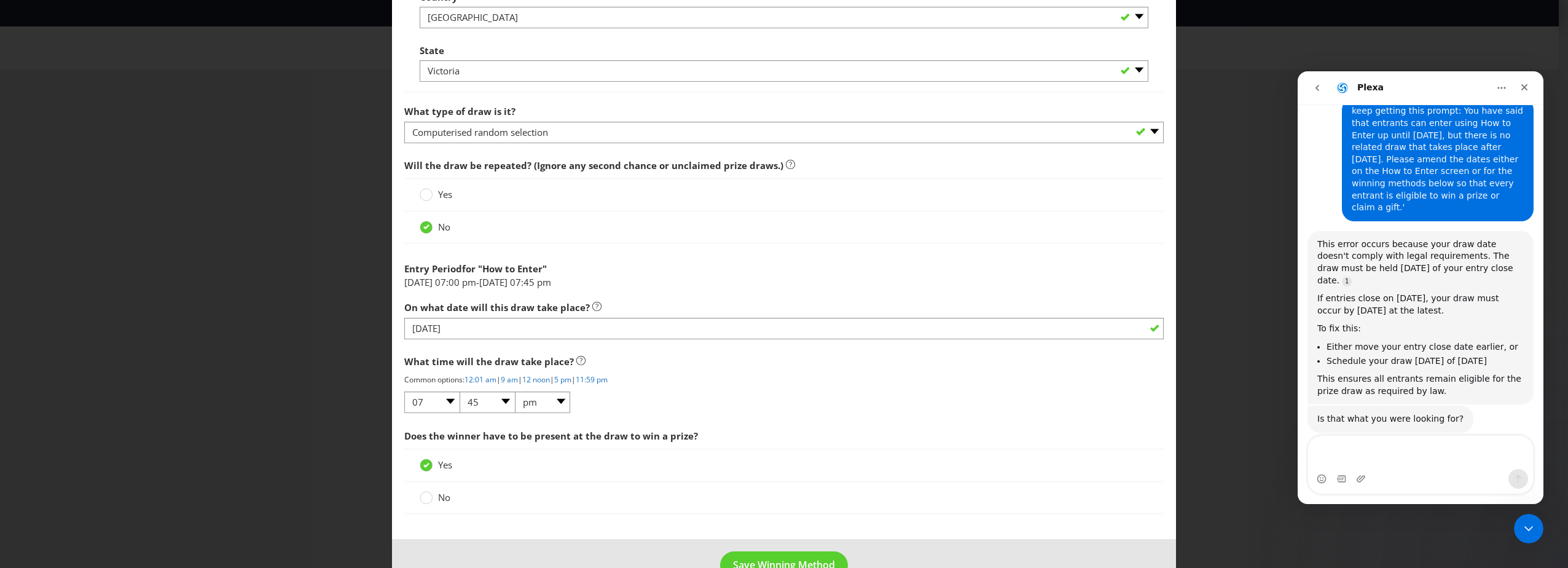
scroll to position [868, 0]
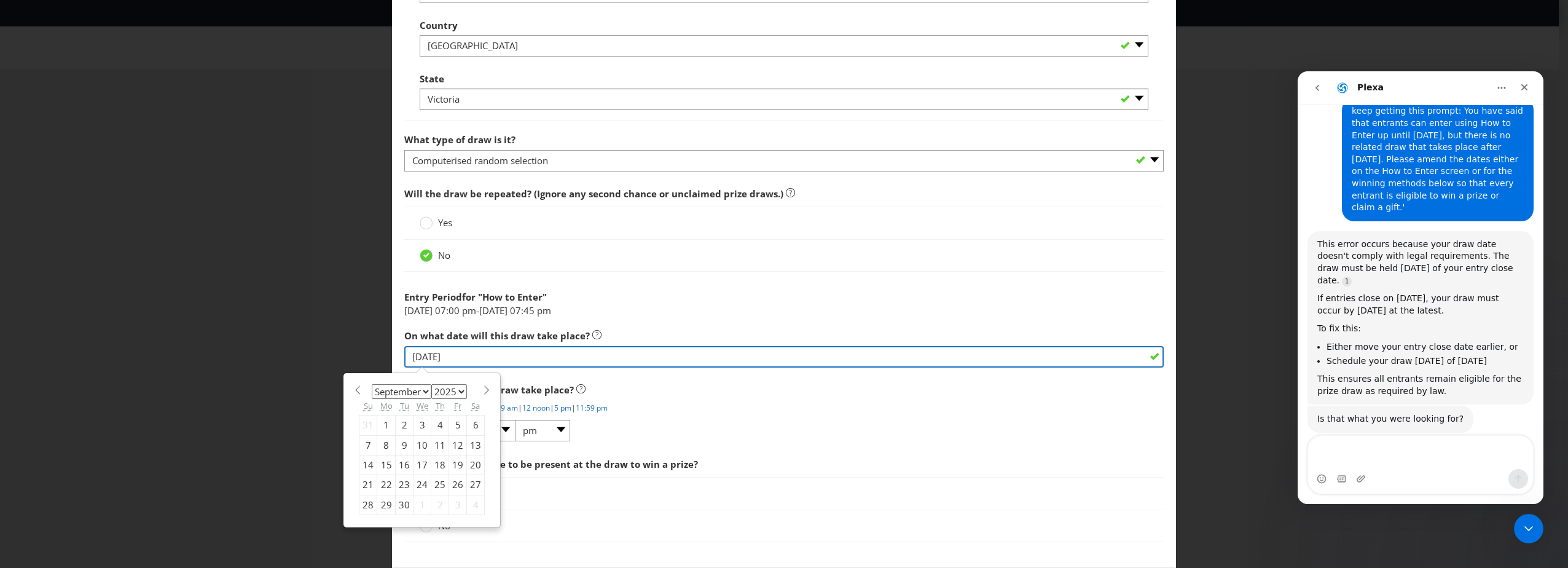
click at [465, 359] on input "[DATE]" at bounding box center [784, 357] width 759 height 22
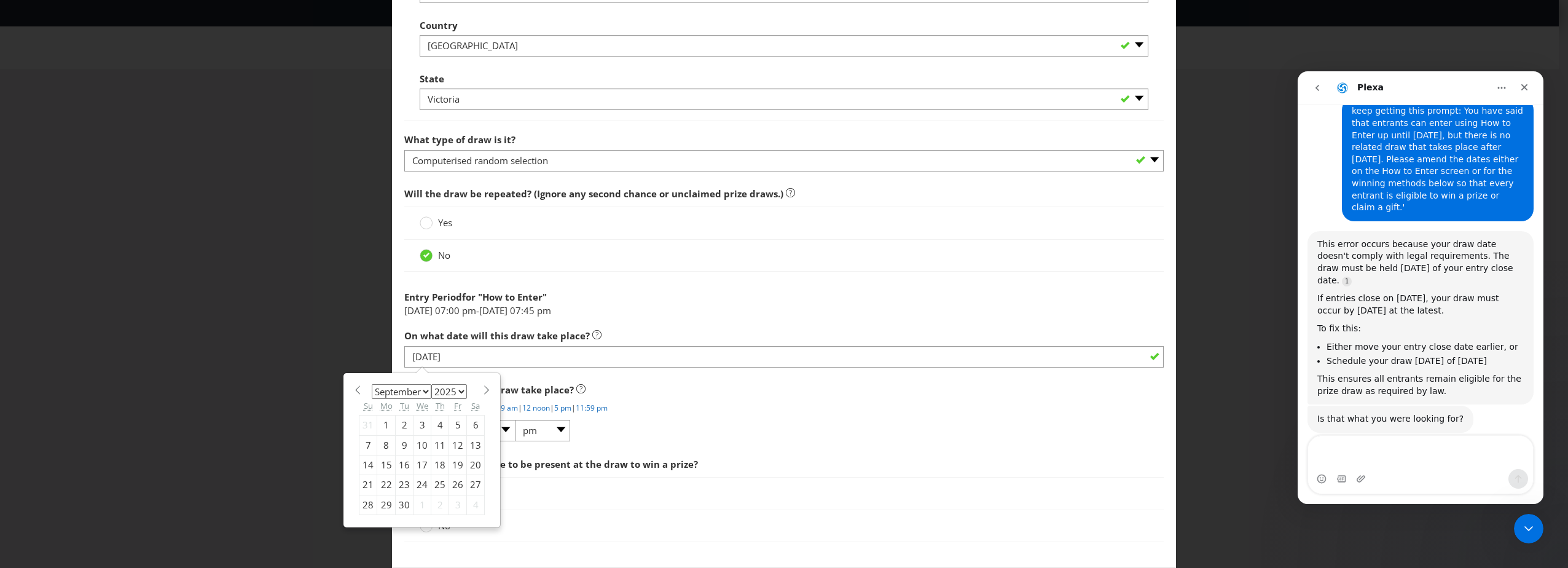
click at [421, 425] on div "3" at bounding box center [422, 425] width 18 height 20
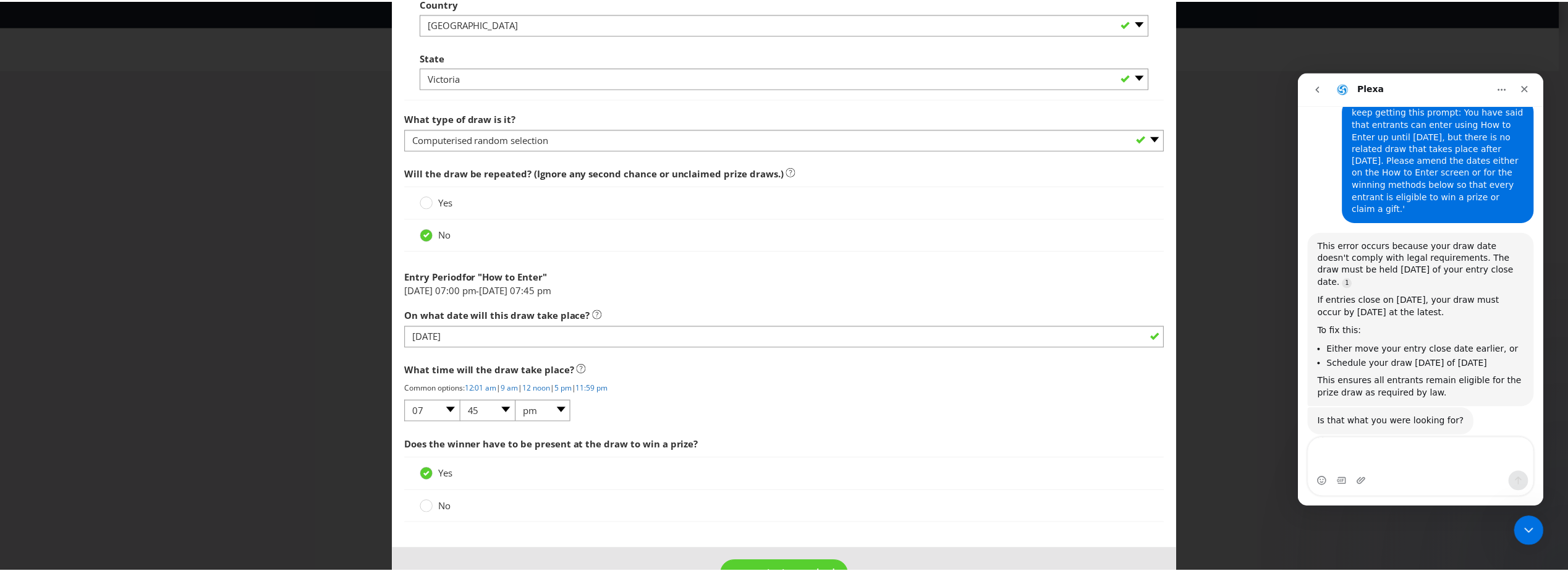
scroll to position [935, 0]
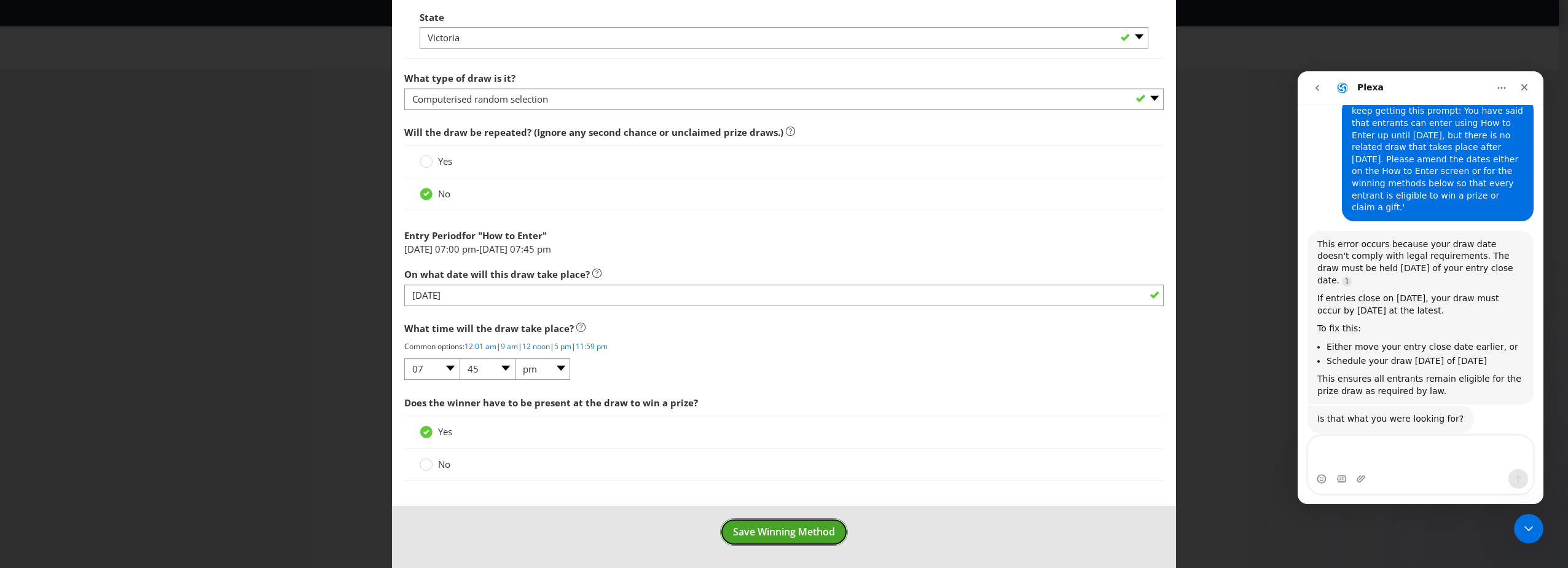
click at [790, 528] on span "Save Winning Method" at bounding box center [784, 531] width 102 height 14
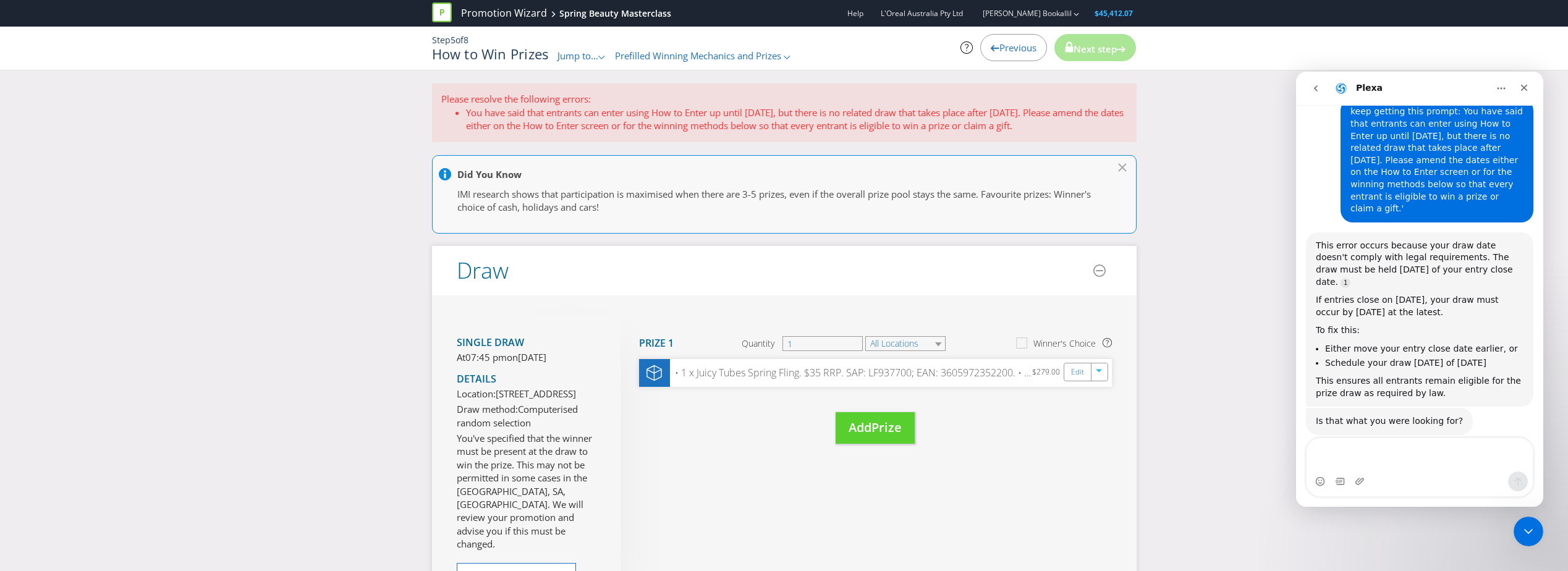
click at [999, 44] on span "Previous" at bounding box center [1018, 48] width 37 height 12
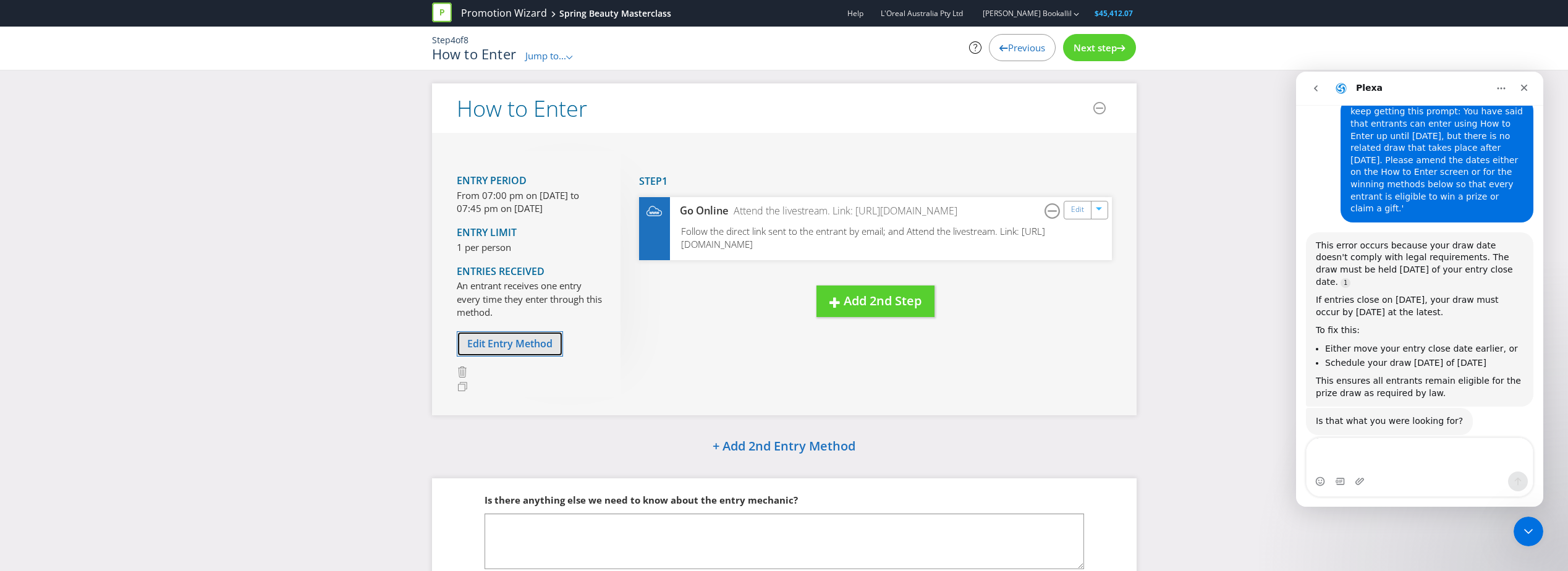
click at [500, 356] on button "Edit Entry Method" at bounding box center [510, 343] width 106 height 25
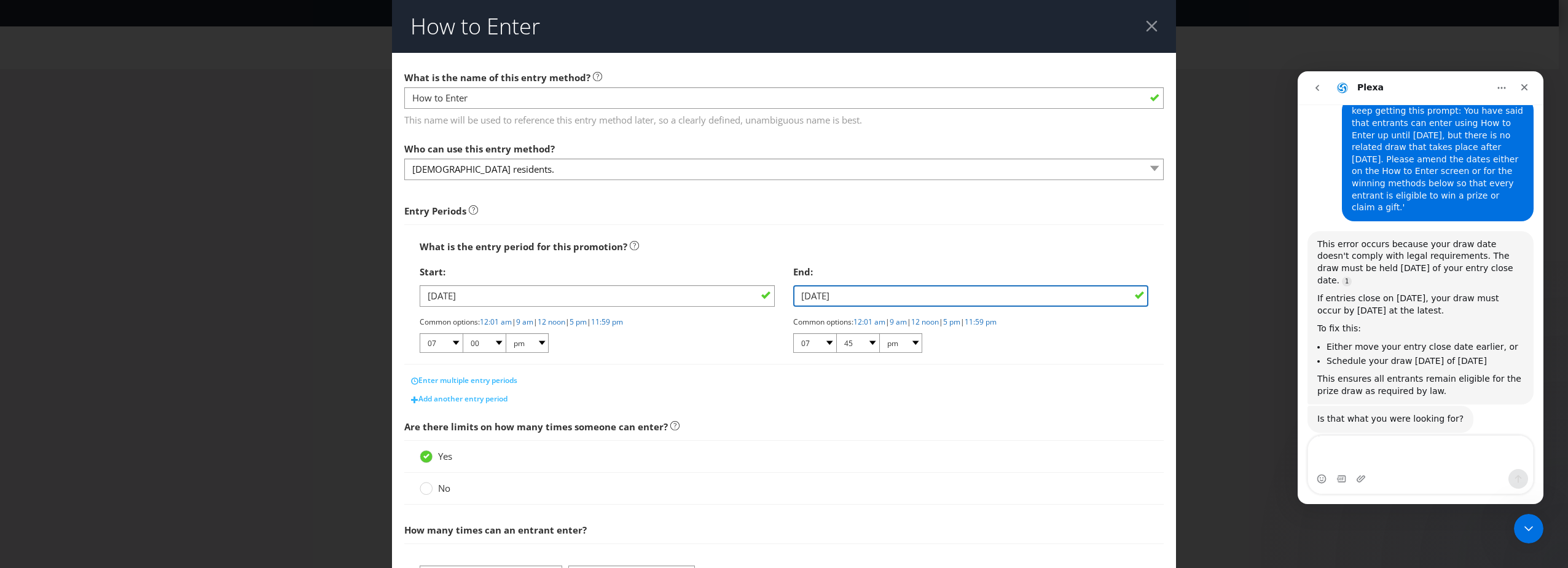
click at [1047, 286] on input "[DATE]" at bounding box center [970, 296] width 355 height 22
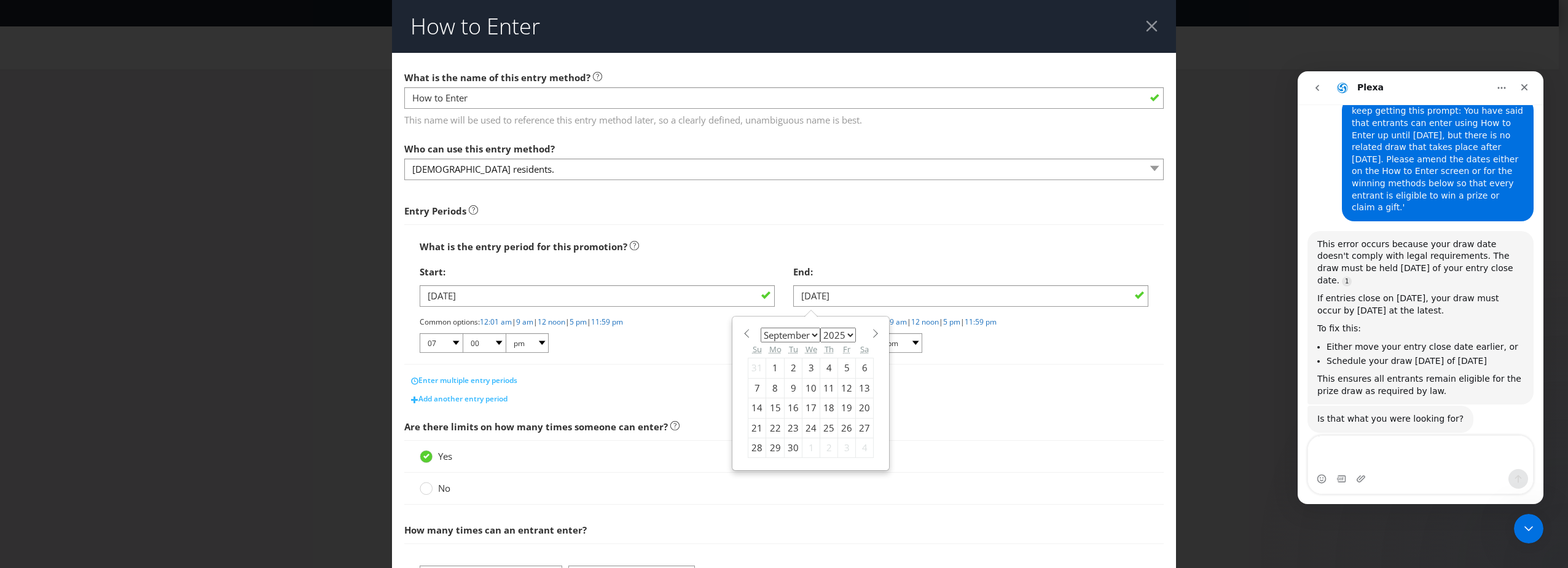
click at [807, 333] on select "January February March April May June July August September October November De…" at bounding box center [790, 335] width 60 height 15
select select "9"
click at [761, 328] on select "January February March April May June July August September October November De…" at bounding box center [790, 335] width 60 height 15
click at [838, 366] on div "3" at bounding box center [847, 368] width 18 height 20
type input "[DATE]"
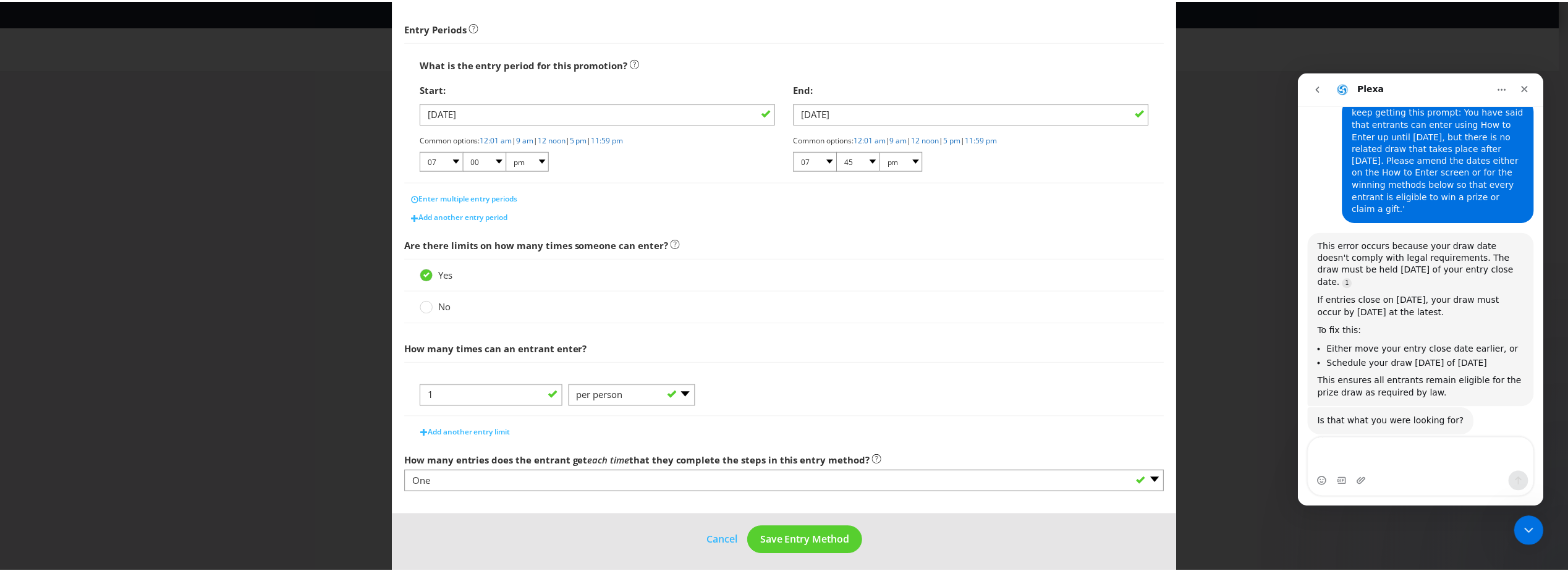
scroll to position [190, 0]
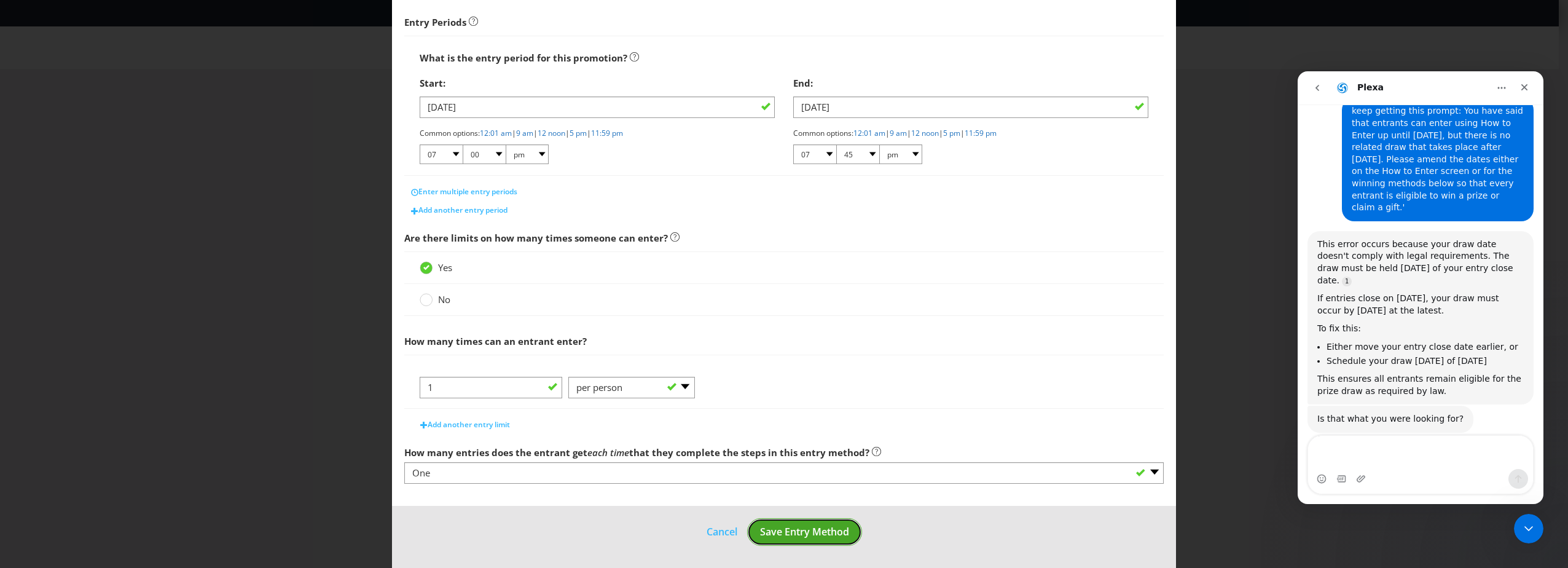
click at [817, 535] on span "Save Entry Method" at bounding box center [804, 531] width 89 height 14
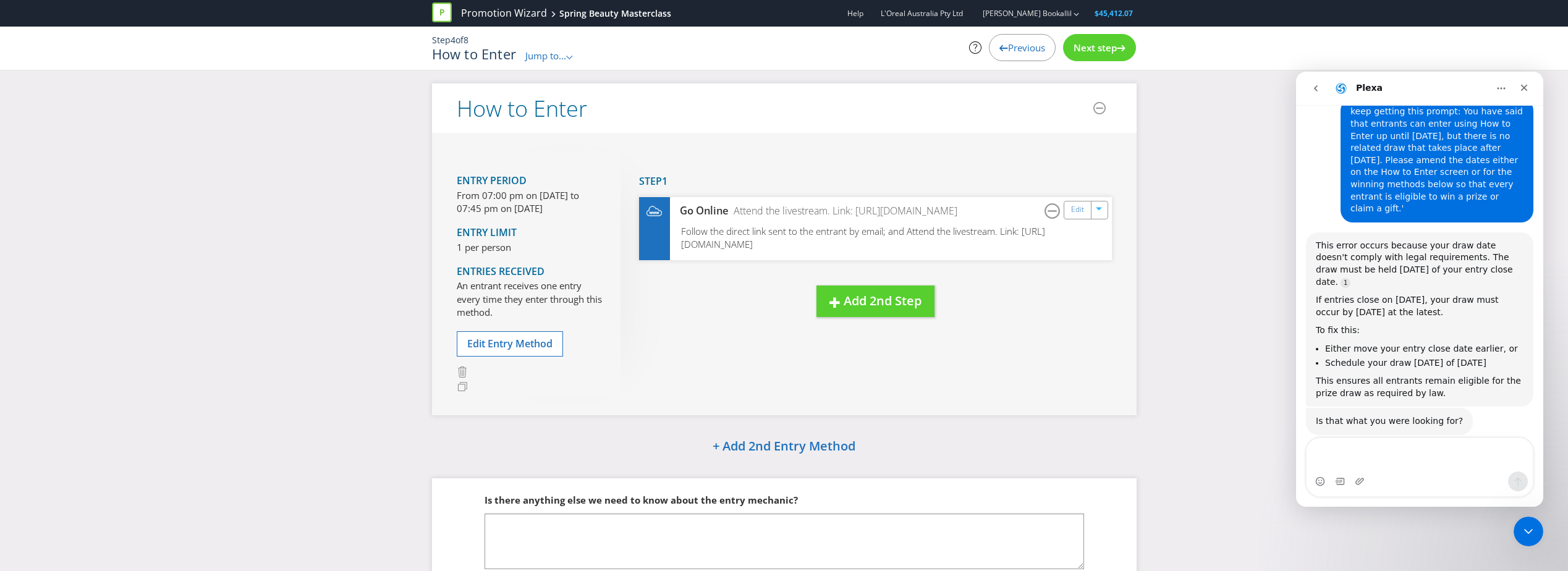
click at [1089, 50] on span "Next step" at bounding box center [1095, 48] width 43 height 12
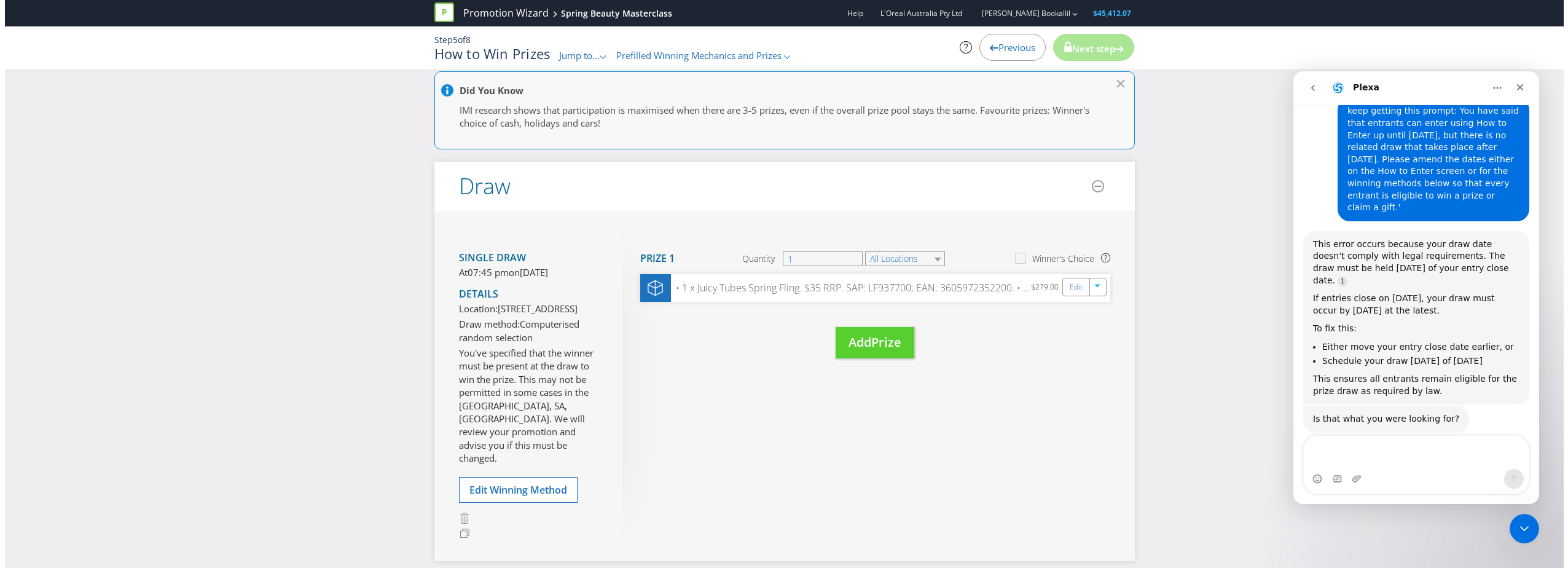
scroll to position [62, 0]
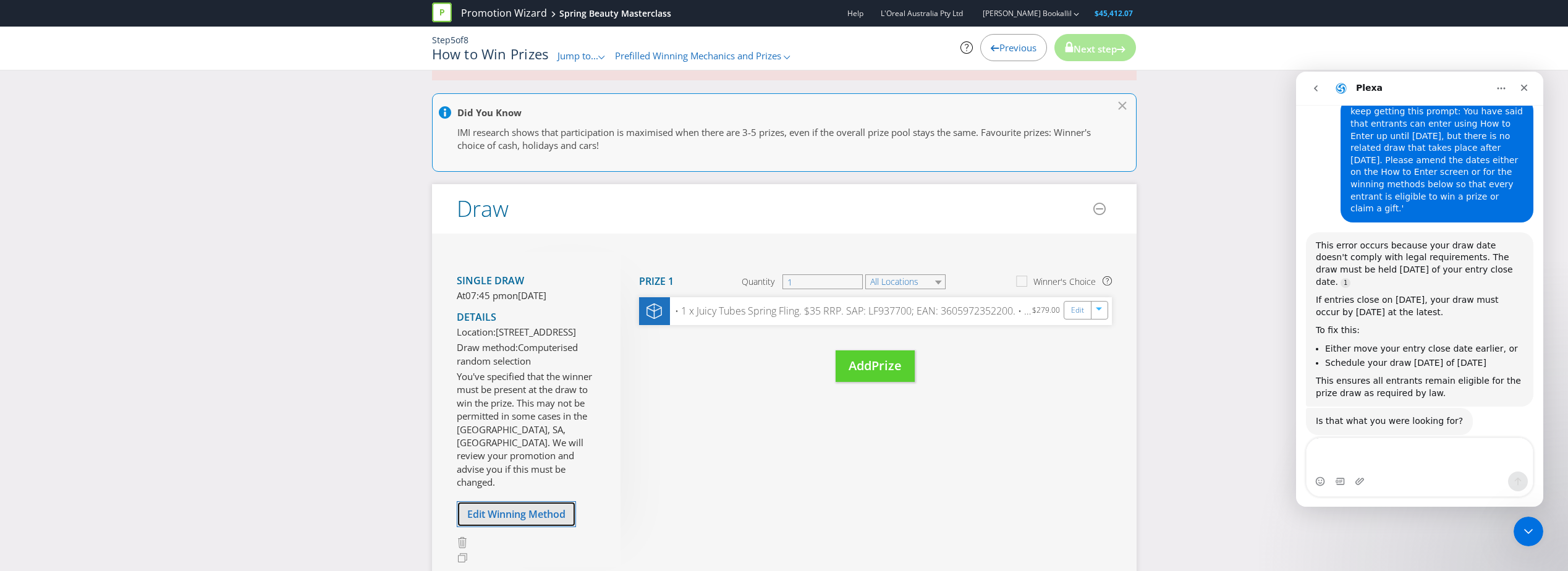
click at [532, 504] on button "Edit Winning Method" at bounding box center [516, 514] width 119 height 26
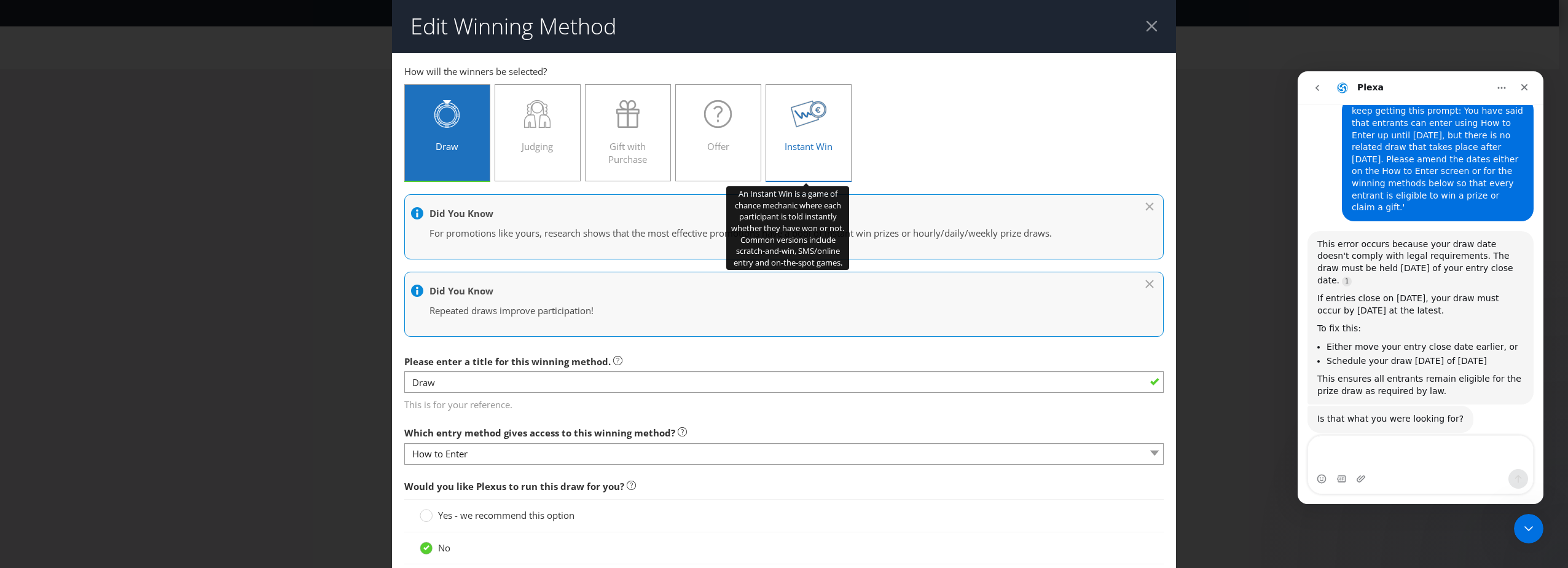
click at [790, 137] on div "Instant Win" at bounding box center [808, 128] width 60 height 55
click at [0, 0] on input "Instant Win" at bounding box center [0, 0] width 0 height 0
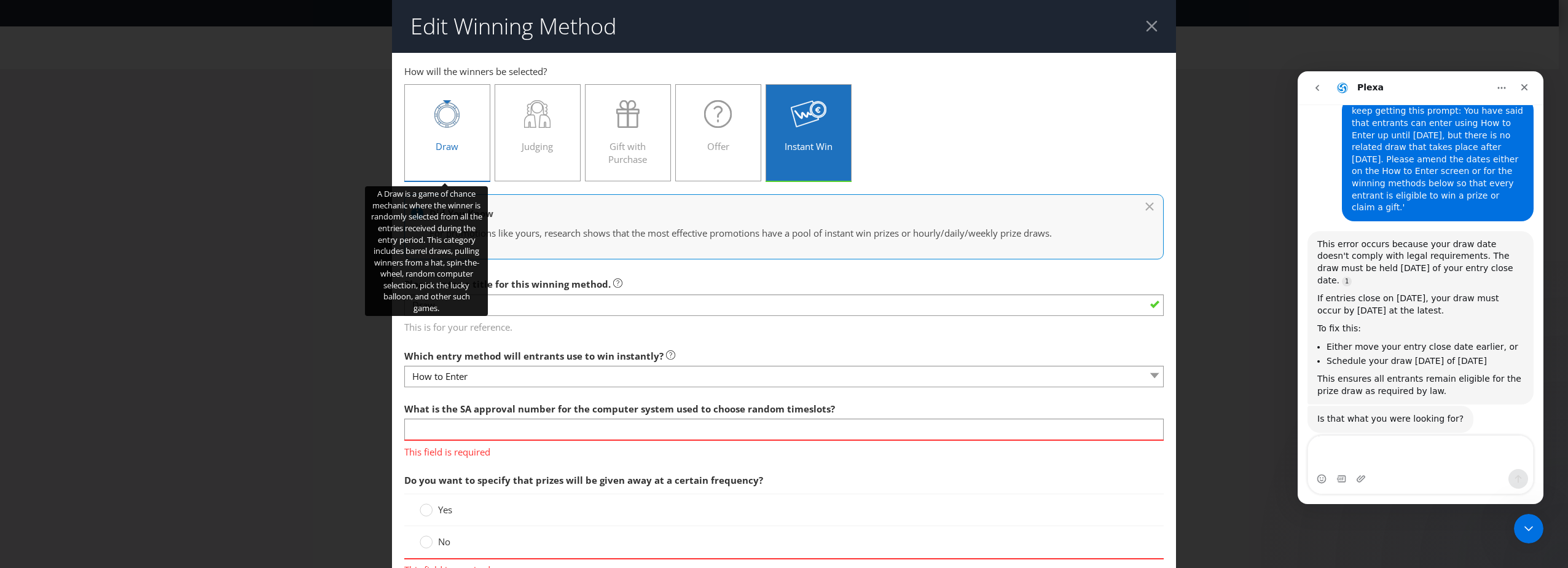
click at [471, 143] on div "Draw" at bounding box center [447, 128] width 60 height 55
click at [0, 0] on input "Draw" at bounding box center [0, 0] width 0 height 0
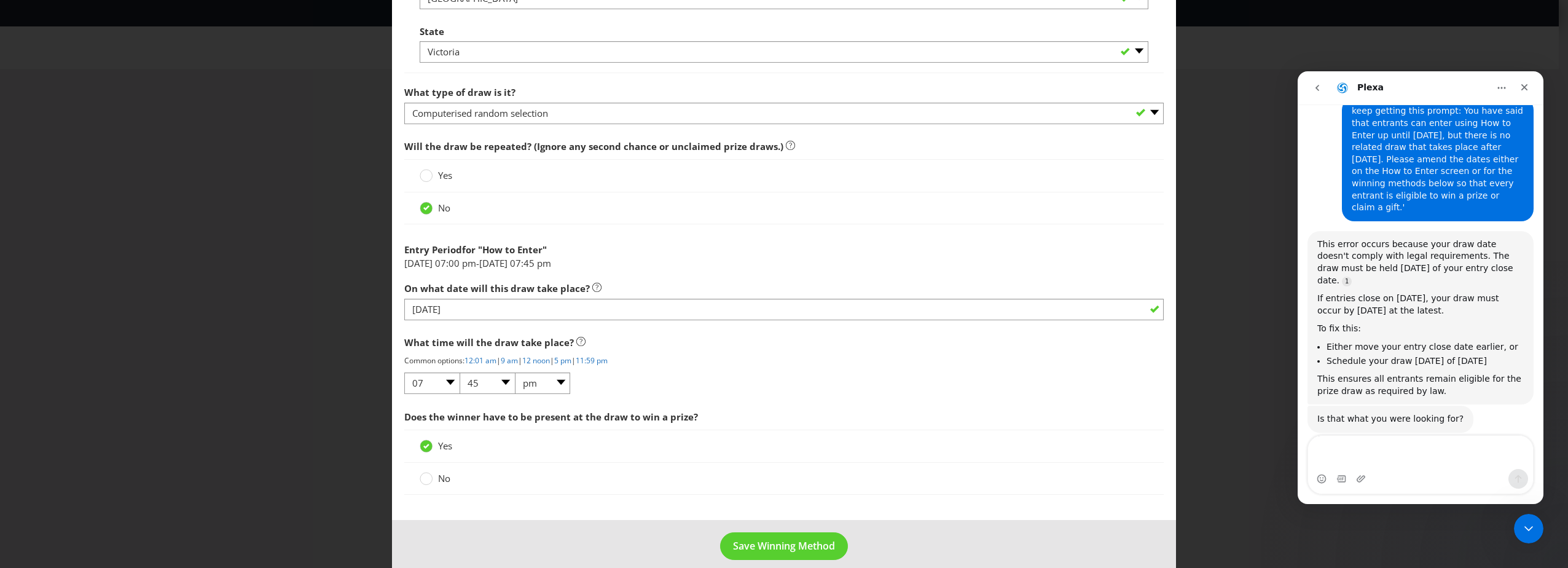
scroll to position [922, 0]
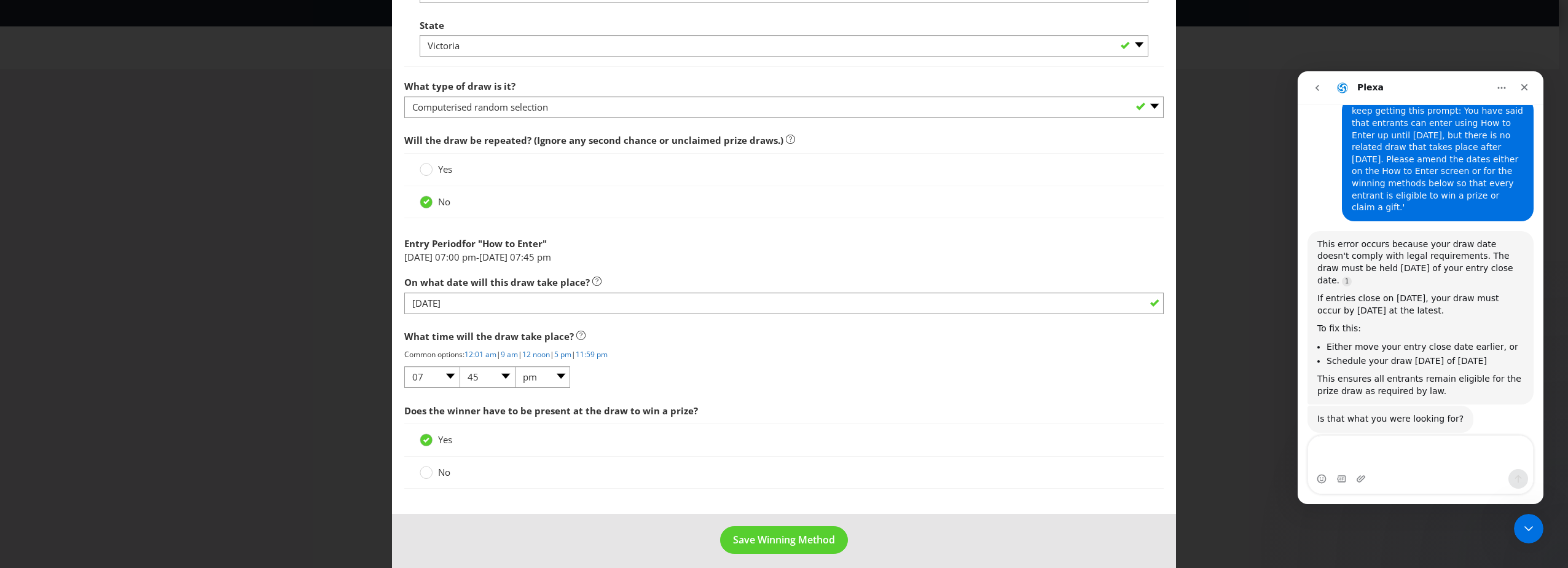
click at [444, 176] on label "Yes" at bounding box center [437, 169] width 35 height 13
click at [0, 0] on input "Yes" at bounding box center [0, 0] width 0 height 0
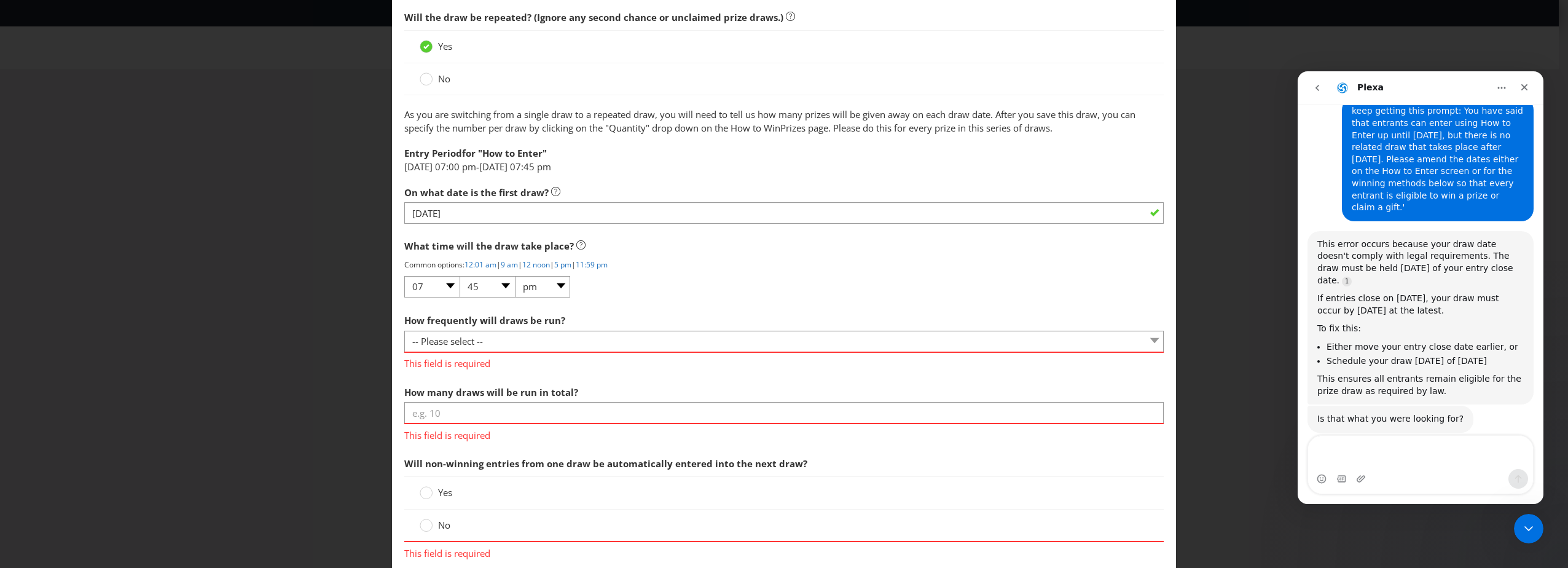
scroll to position [1106, 0]
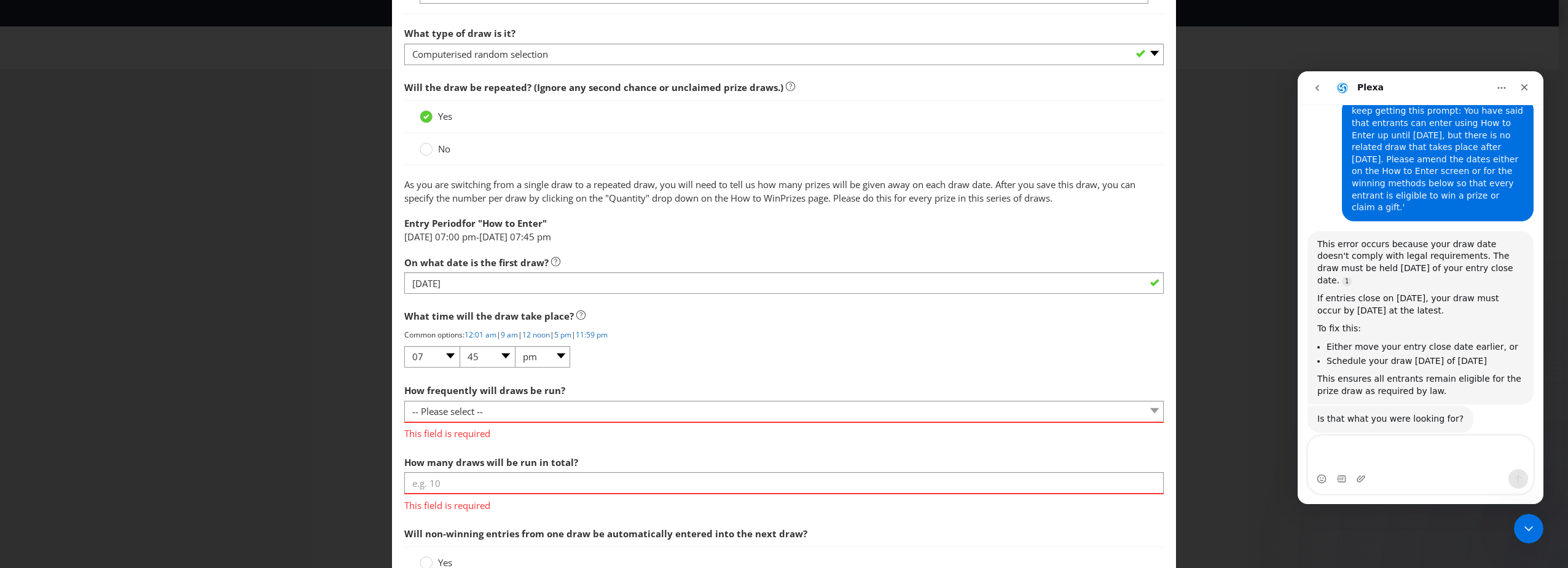
click at [446, 149] on span "No" at bounding box center [444, 149] width 12 height 12
click at [0, 0] on input "No" at bounding box center [0, 0] width 0 height 0
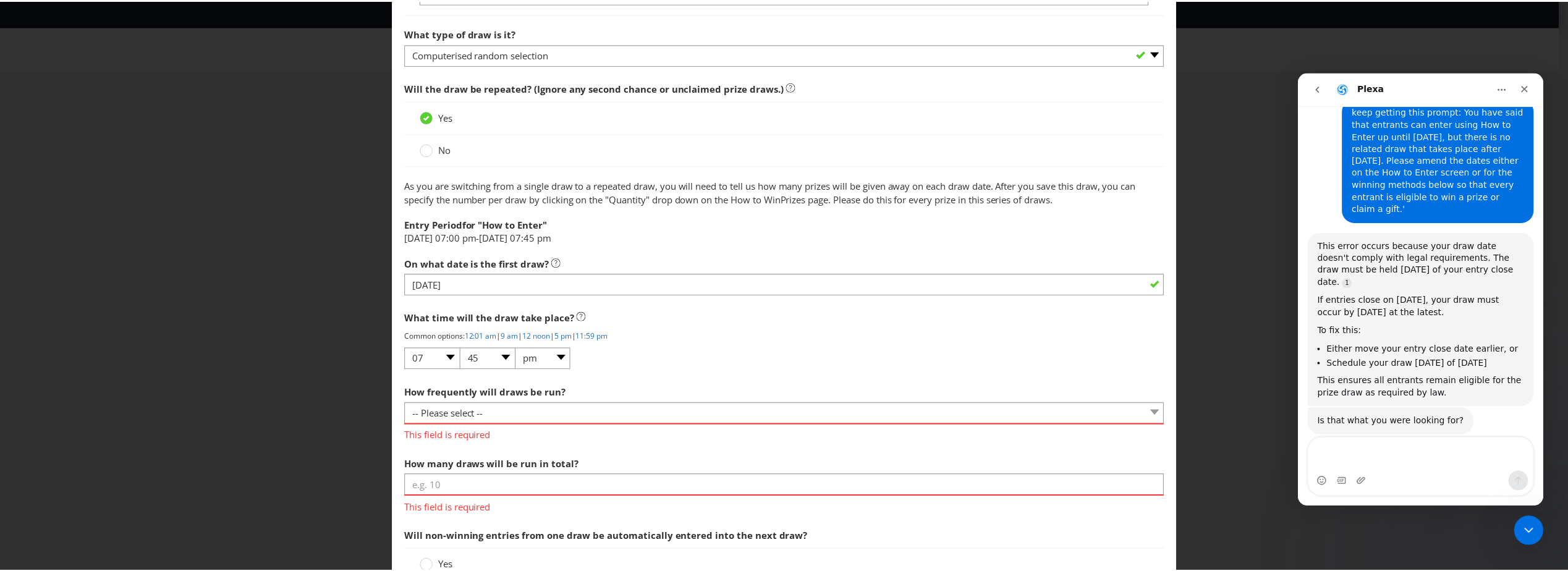
scroll to position [935, 0]
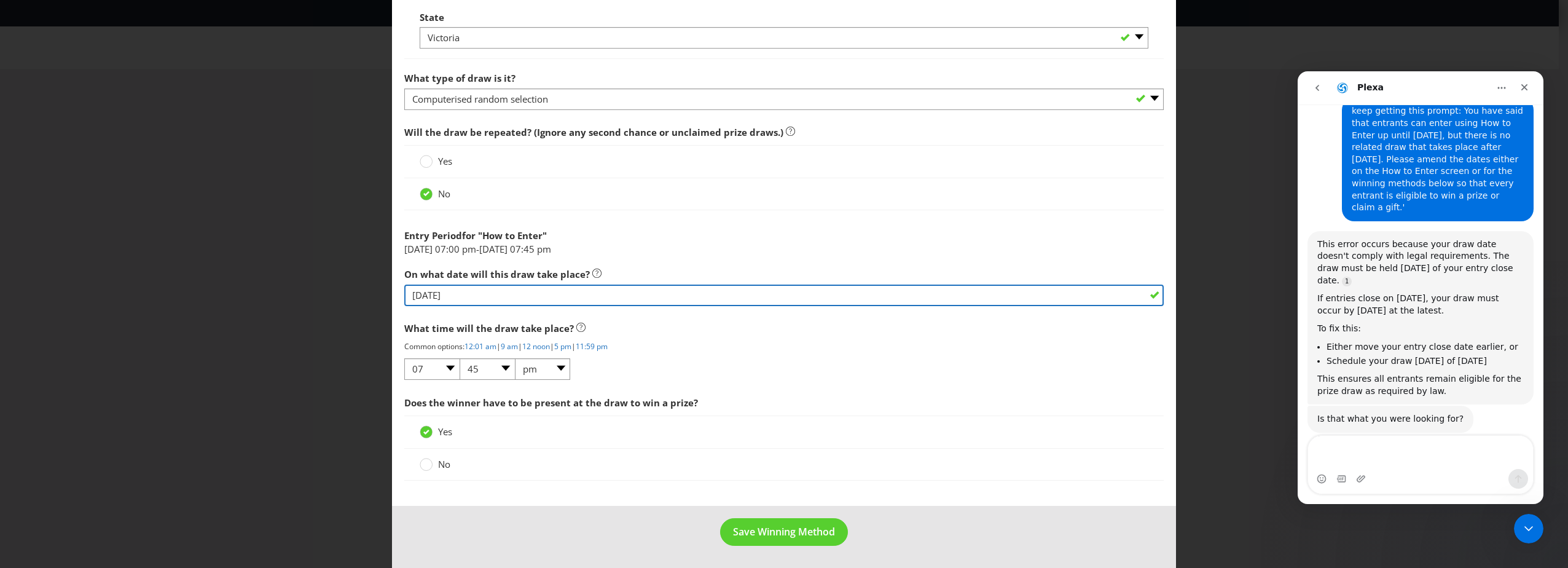
click at [481, 289] on input "[DATE]" at bounding box center [784, 295] width 759 height 22
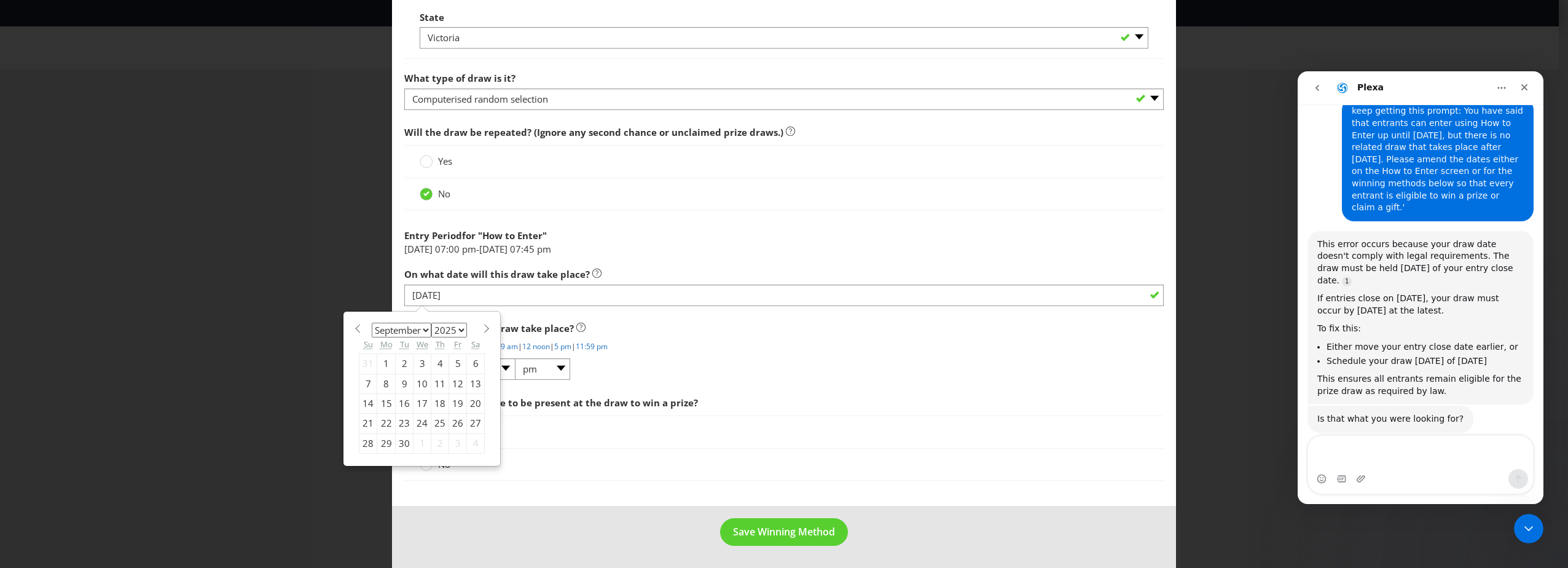
click at [418, 358] on div "3" at bounding box center [422, 364] width 18 height 20
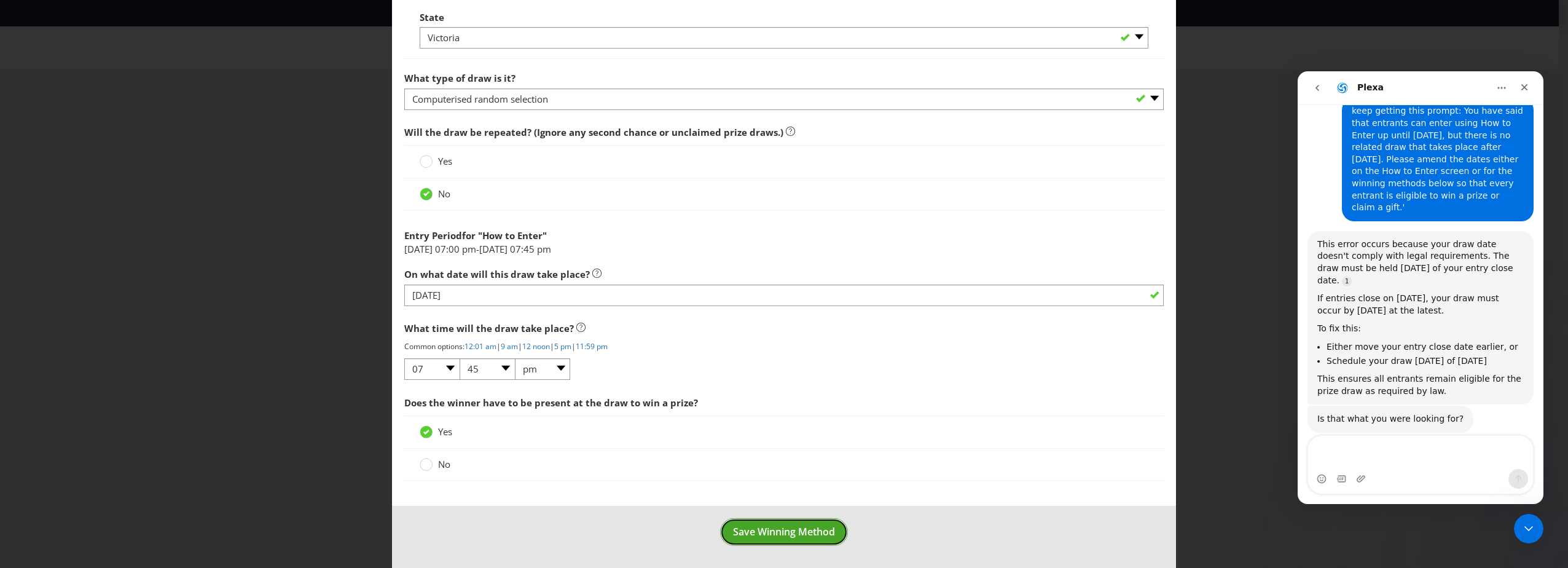
click at [801, 523] on button "Save Winning Method" at bounding box center [784, 531] width 128 height 28
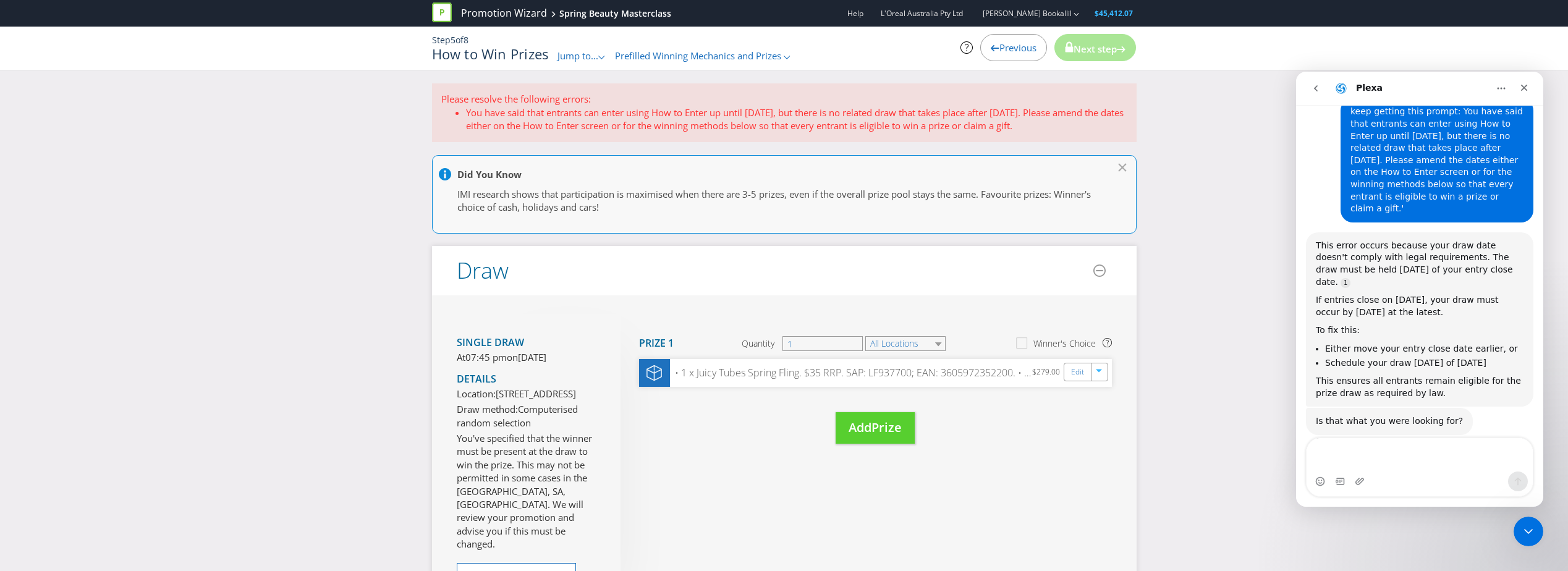
click at [1023, 53] on span "Previous" at bounding box center [1018, 48] width 37 height 12
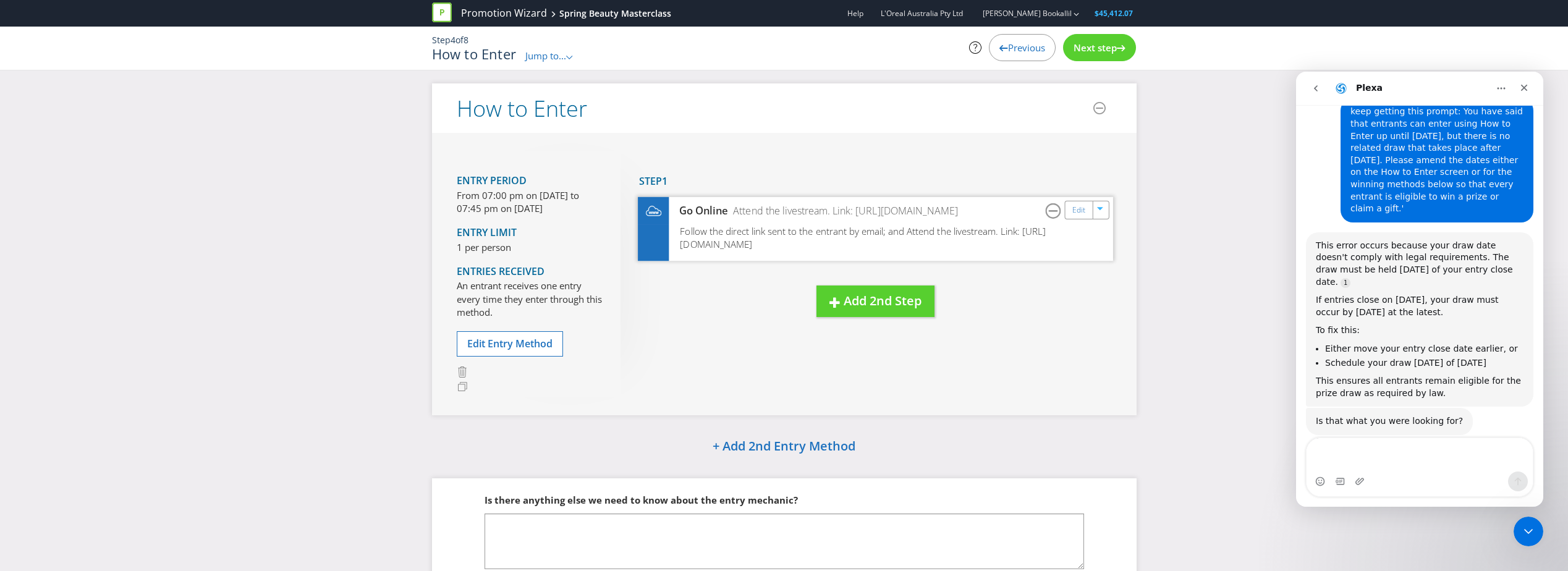
click at [915, 255] on div "Follow the direct link sent to the entrant by email; and Attend the livestream.…" at bounding box center [875, 242] width 475 height 36
click at [920, 232] on span "Follow the direct link sent to the entrant by email; and Attend the livestream.…" at bounding box center [863, 237] width 366 height 26
click at [1083, 211] on link "Edit" at bounding box center [1078, 209] width 13 height 14
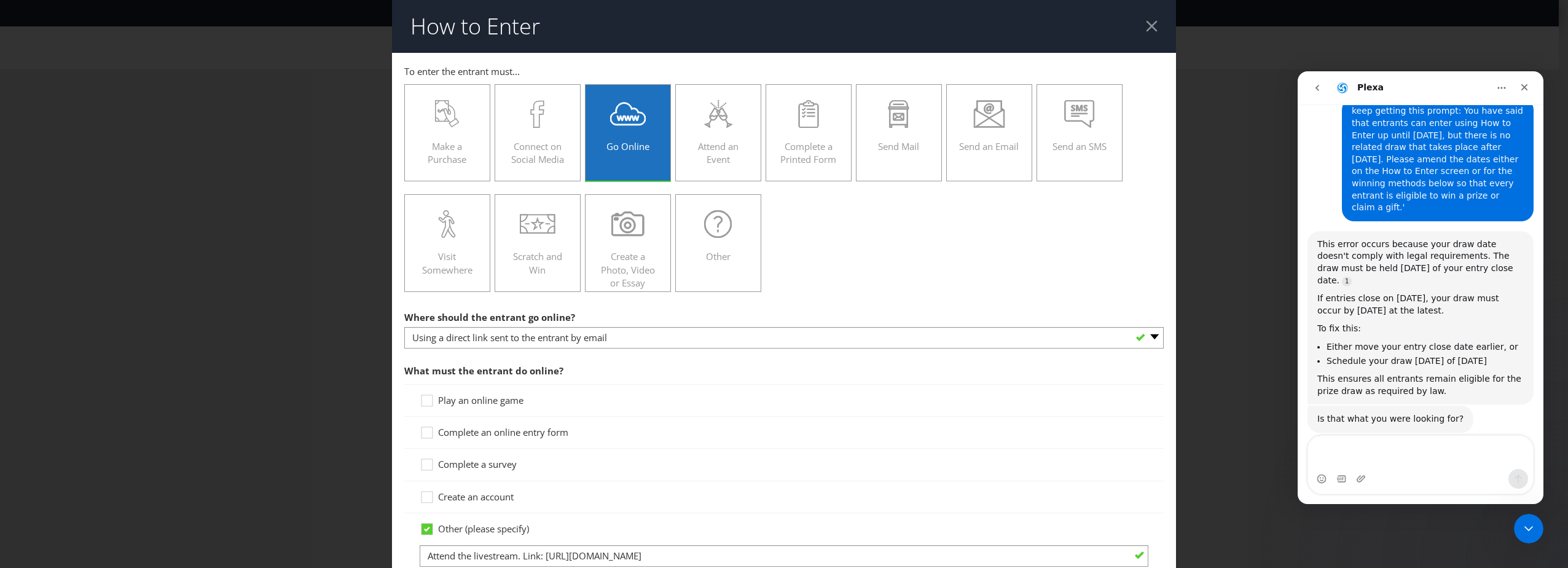
click at [1134, 30] on header "How to Enter" at bounding box center [784, 26] width 784 height 53
click at [1150, 27] on div at bounding box center [1151, 26] width 12 height 12
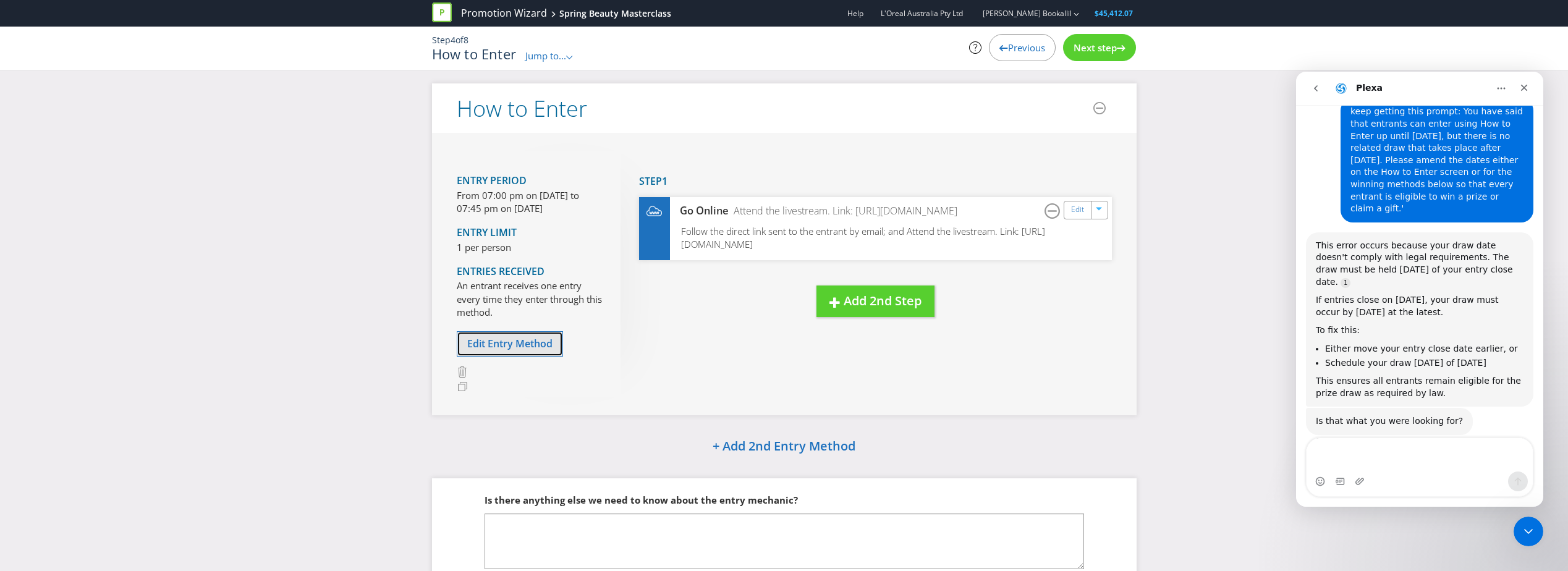
click at [537, 341] on span "Edit Entry Method" at bounding box center [510, 343] width 85 height 14
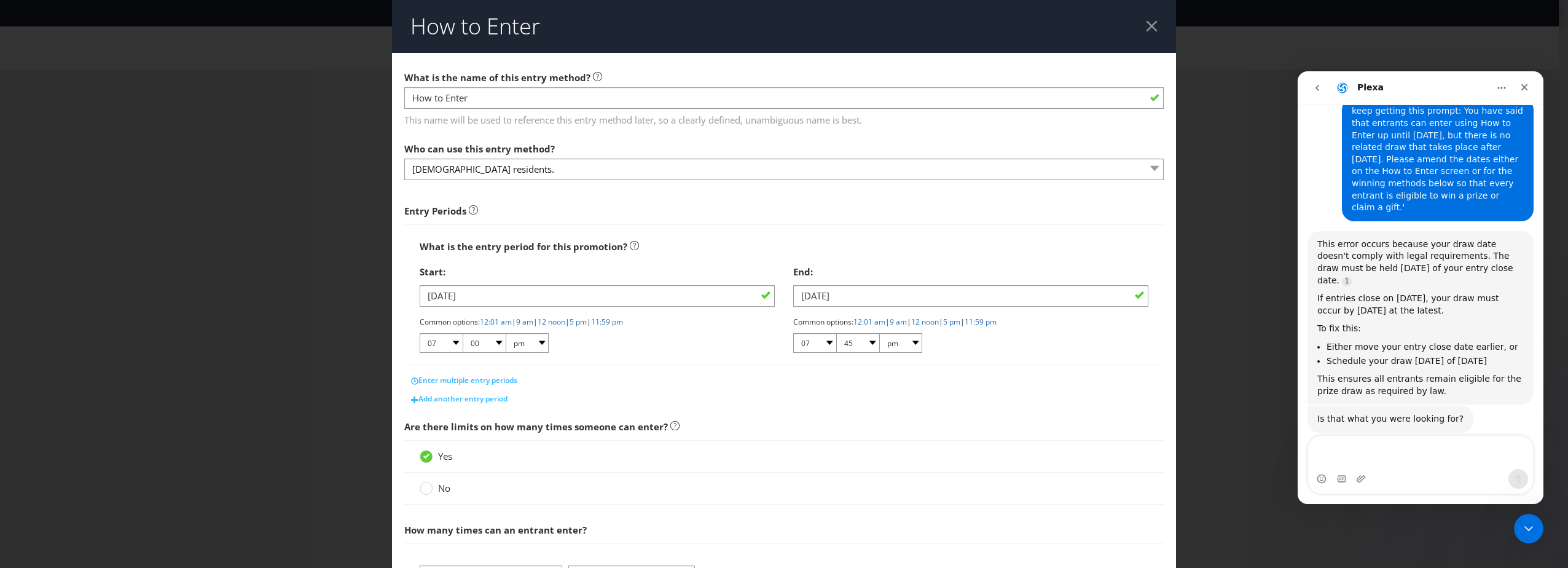
scroll to position [123, 0]
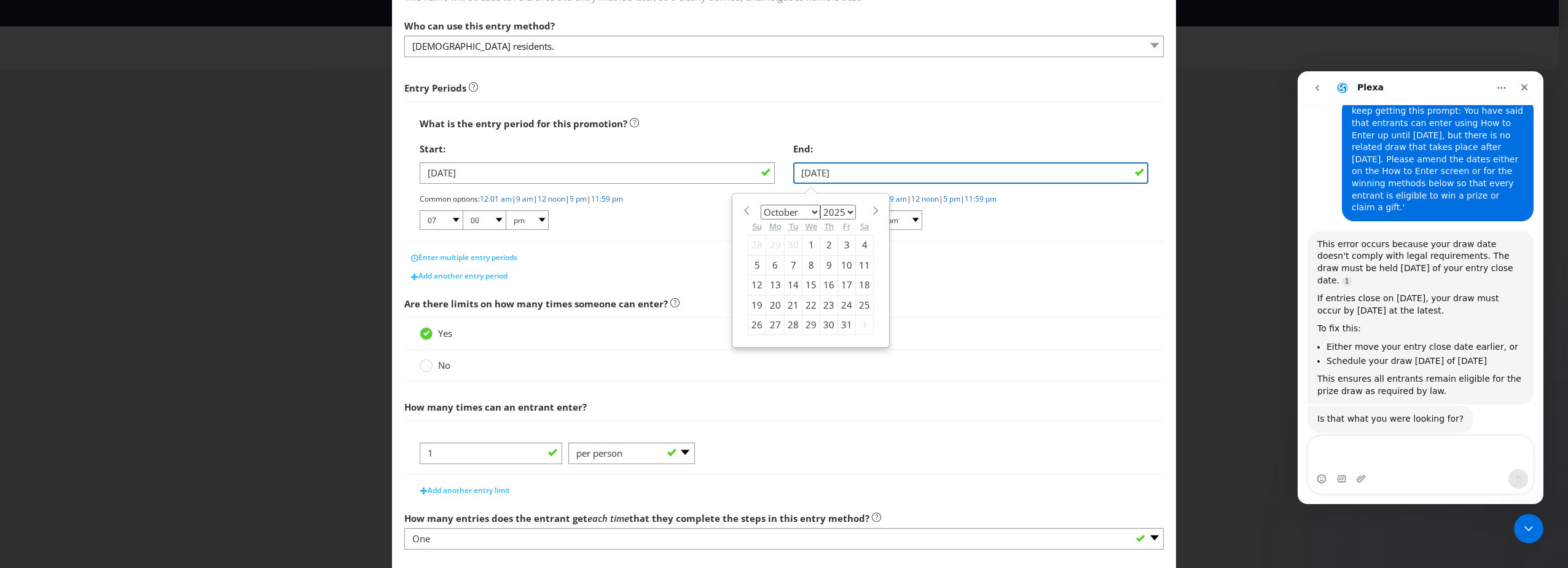
click at [1097, 169] on input "[DATE]" at bounding box center [970, 173] width 355 height 22
click at [809, 207] on select "January February March April May June July August September October November De…" at bounding box center [790, 212] width 60 height 15
select select "8"
click at [761, 205] on select "January February March April May June July August September October November De…" at bounding box center [790, 212] width 60 height 15
click at [807, 244] on div "3" at bounding box center [811, 245] width 18 height 20
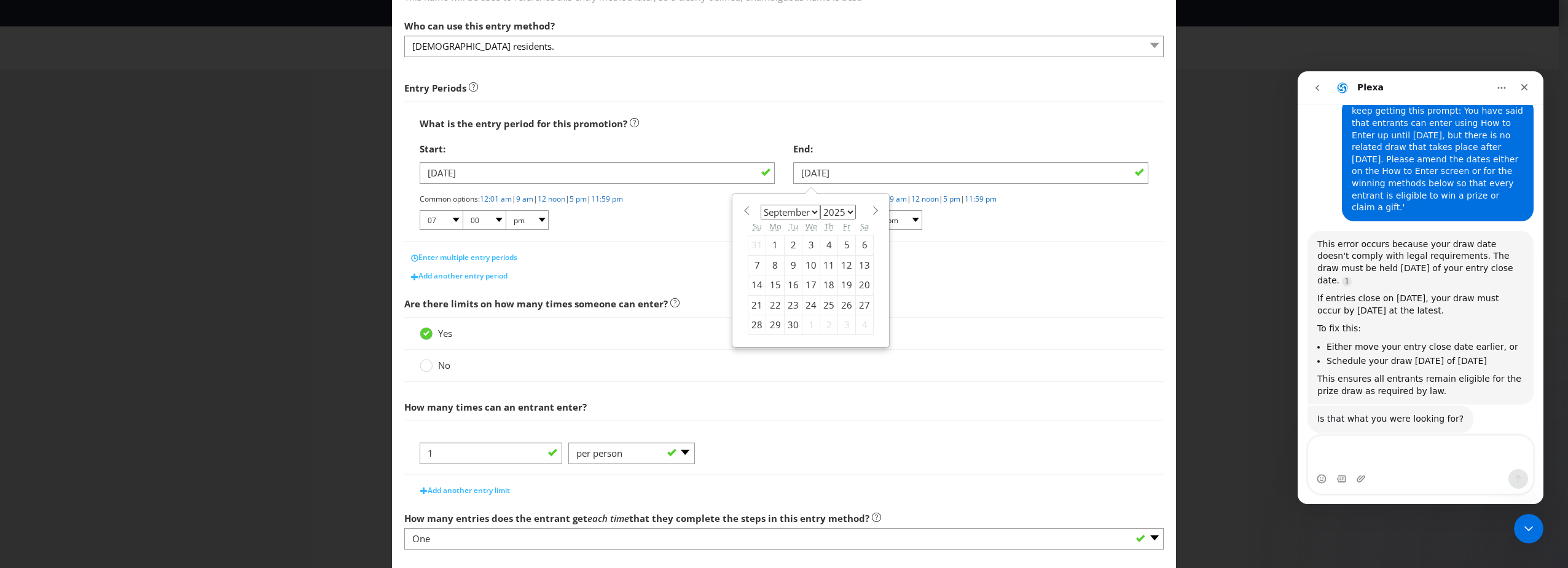
type input "[DATE]"
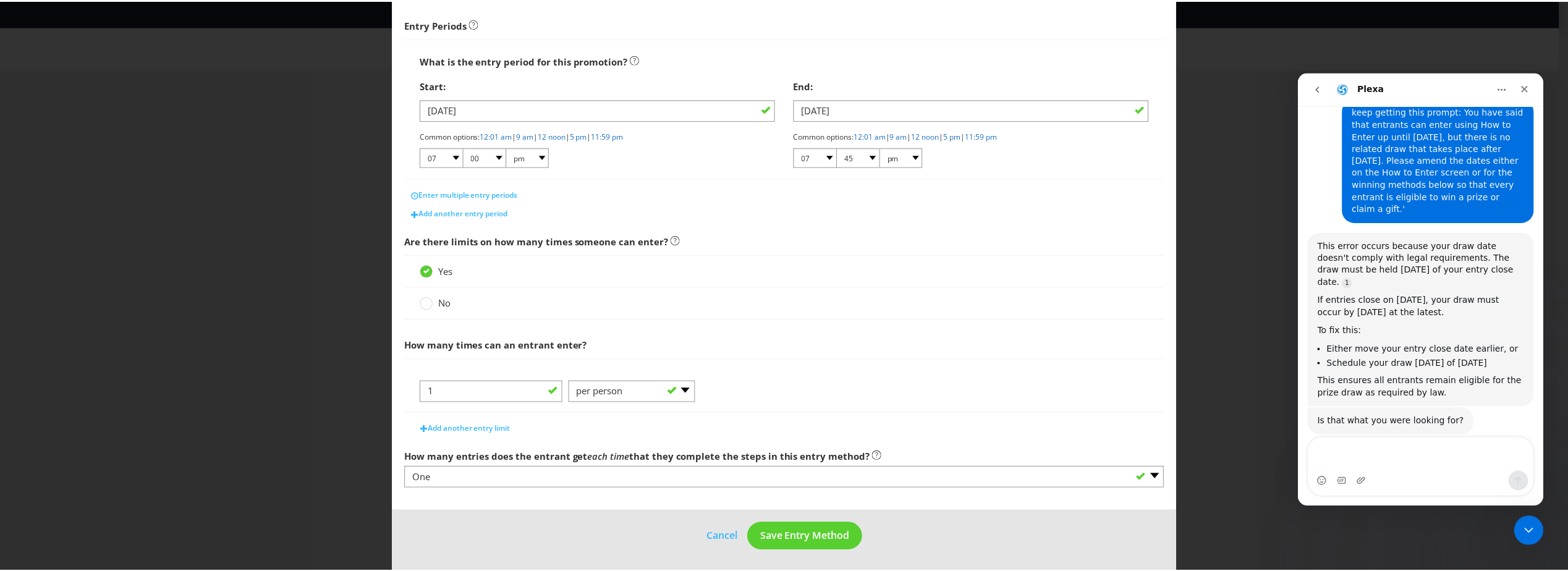
scroll to position [190, 0]
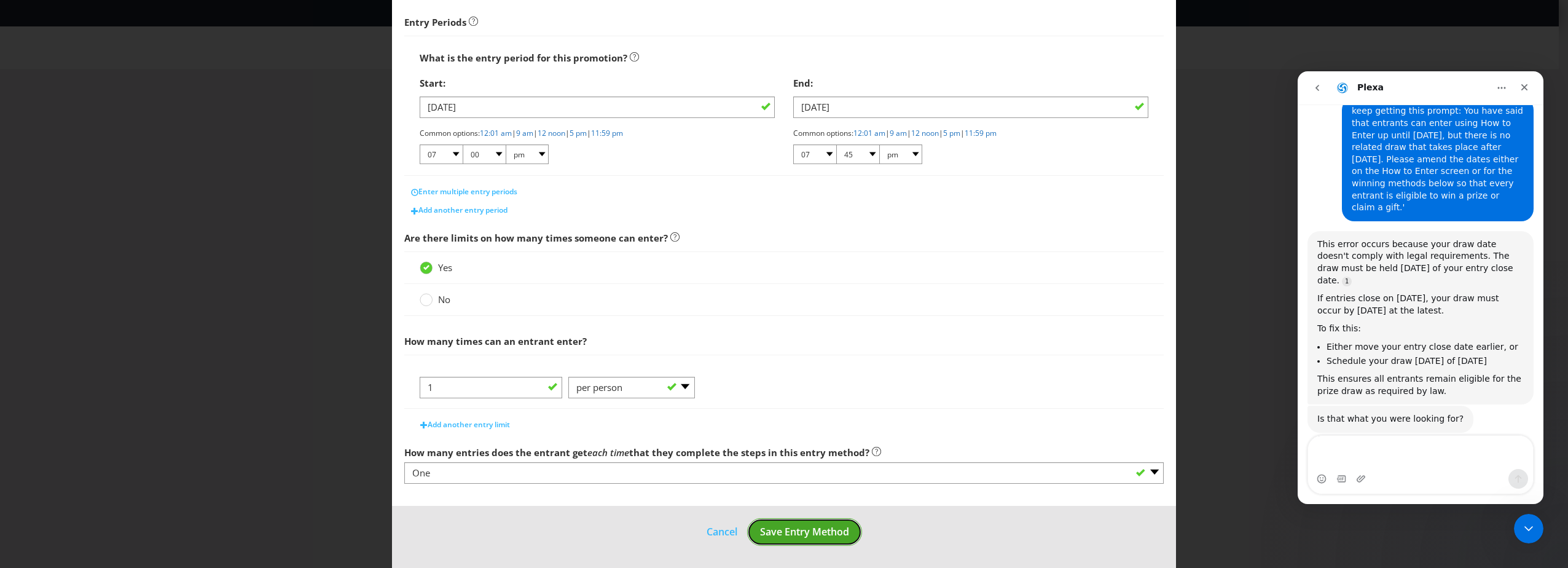
click at [824, 530] on span "Save Entry Method" at bounding box center [804, 531] width 89 height 14
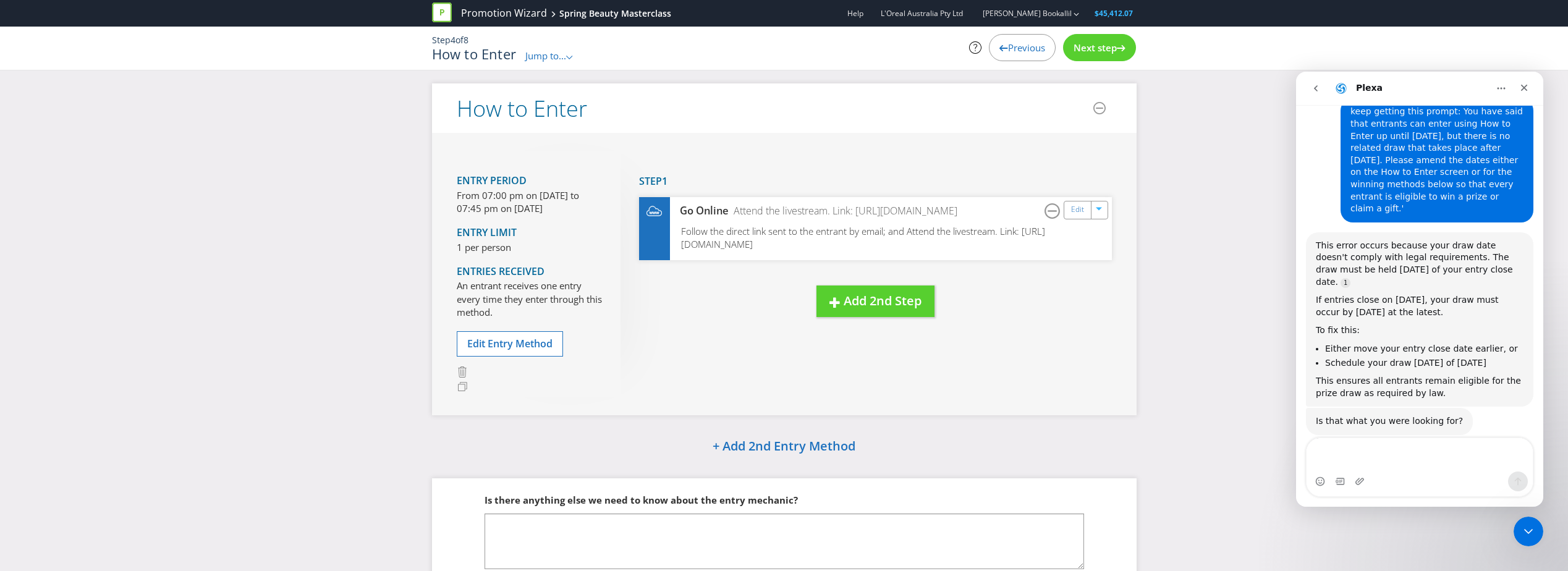
click at [1039, 31] on div "Step 4 of 8 How to Enter Jump to... .st0{fill-rule:evenodd;clip-rule:evenodd;} …" at bounding box center [784, 48] width 723 height 43
click at [1037, 43] on span "Previous" at bounding box center [1027, 48] width 37 height 12
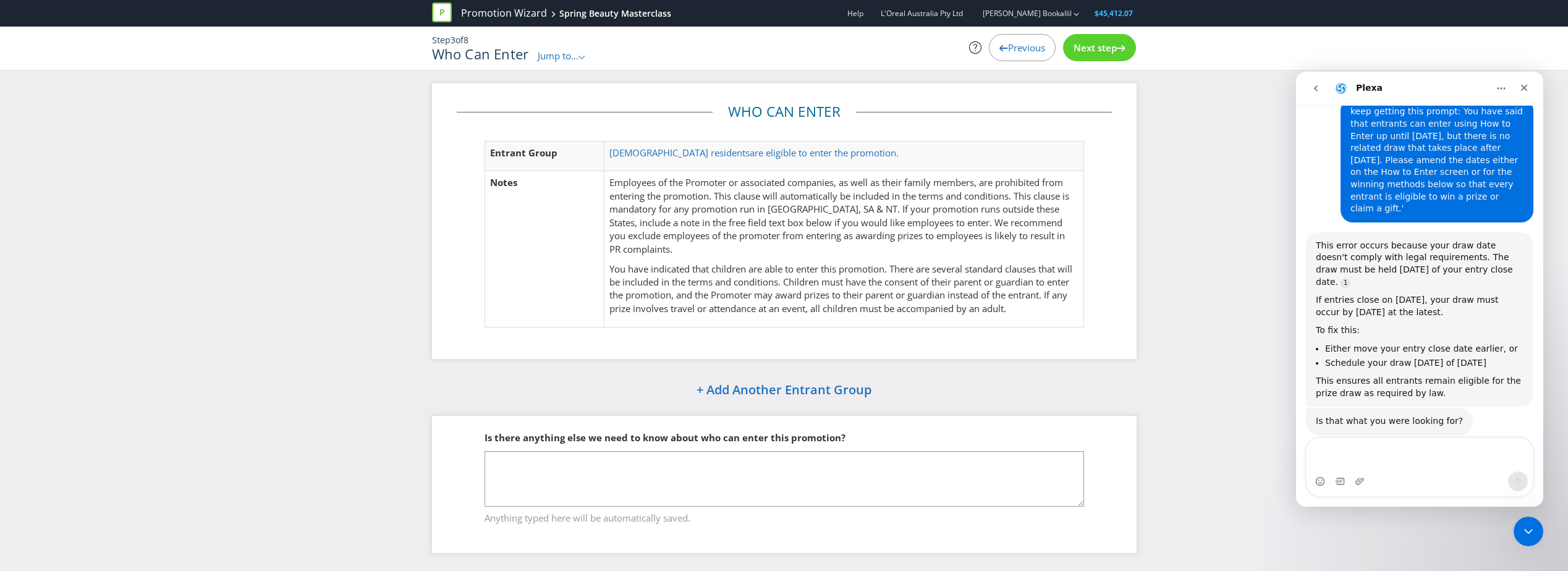
click at [1037, 43] on span "Previous" at bounding box center [1027, 48] width 37 height 12
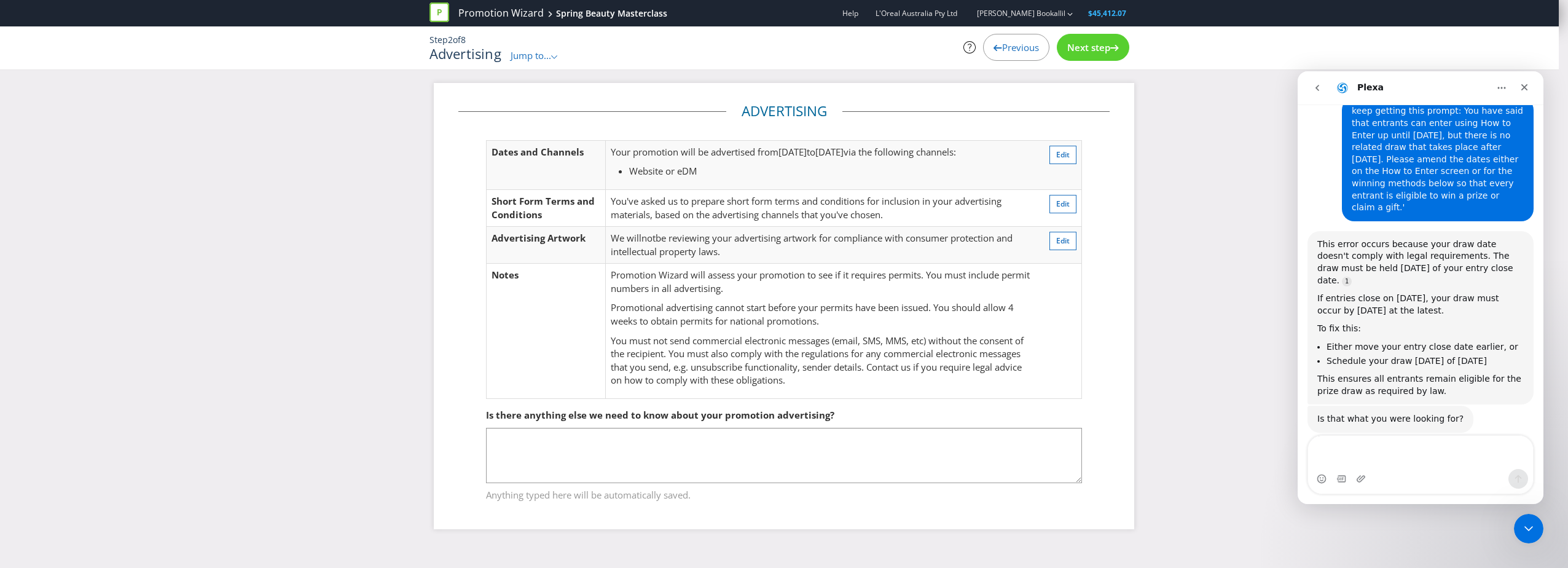
click at [1189, 180] on div "Advertising Dates and Channels Your promotion will be advertised from [DATE] to…" at bounding box center [784, 315] width 1568 height 465
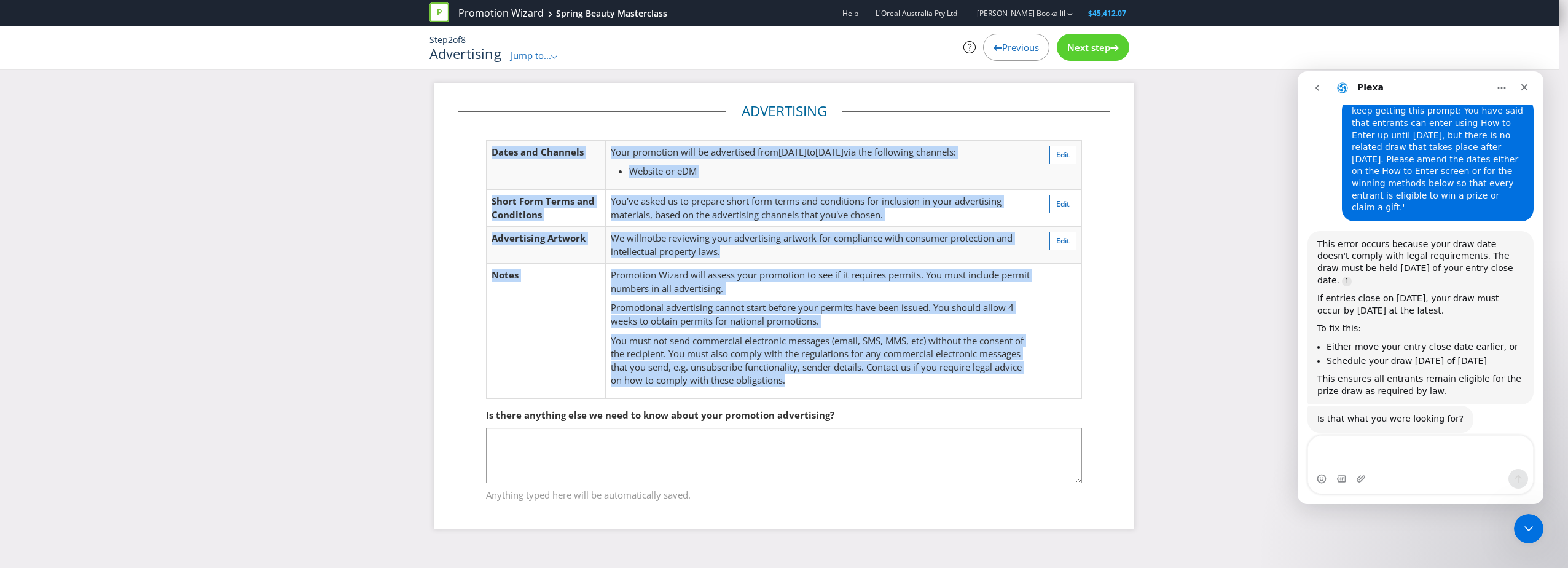
click at [1189, 180] on div "Advertising Dates and Channels Your promotion will be advertised from [DATE] to…" at bounding box center [784, 315] width 1568 height 465
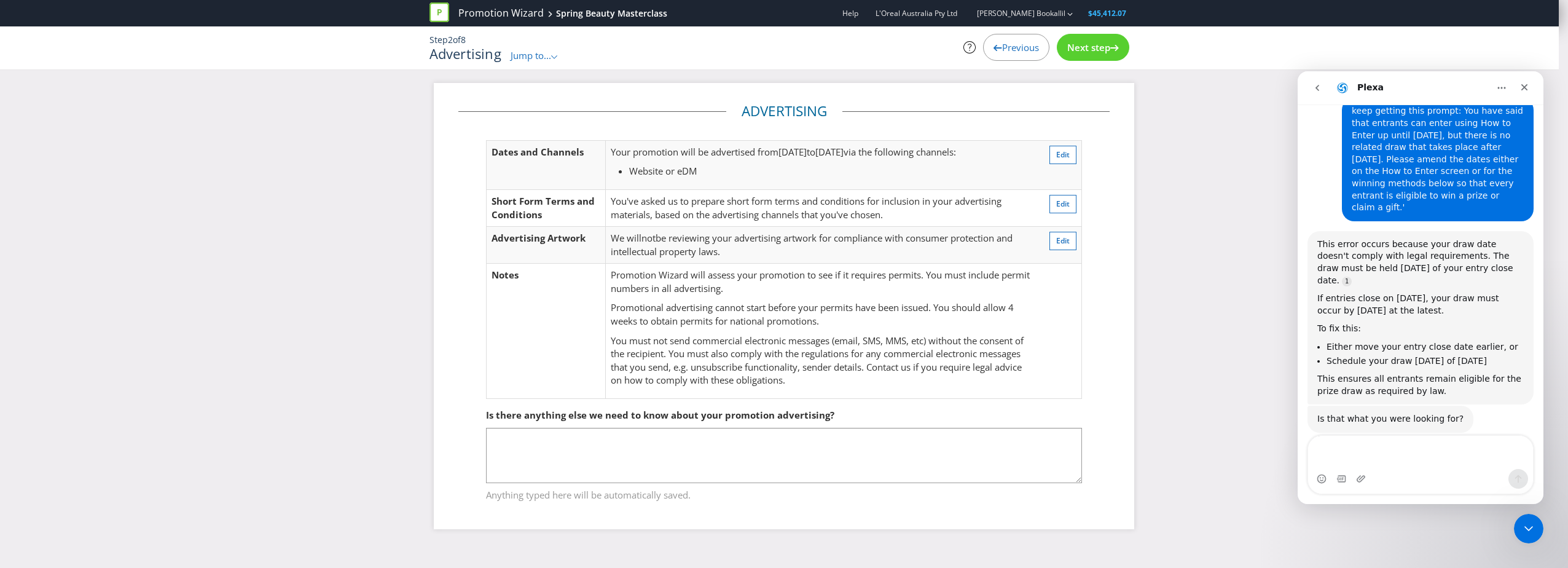
click at [1062, 189] on td "Edit" at bounding box center [1059, 164] width 45 height 50
click at [1062, 204] on span "Edit" at bounding box center [1063, 203] width 14 height 10
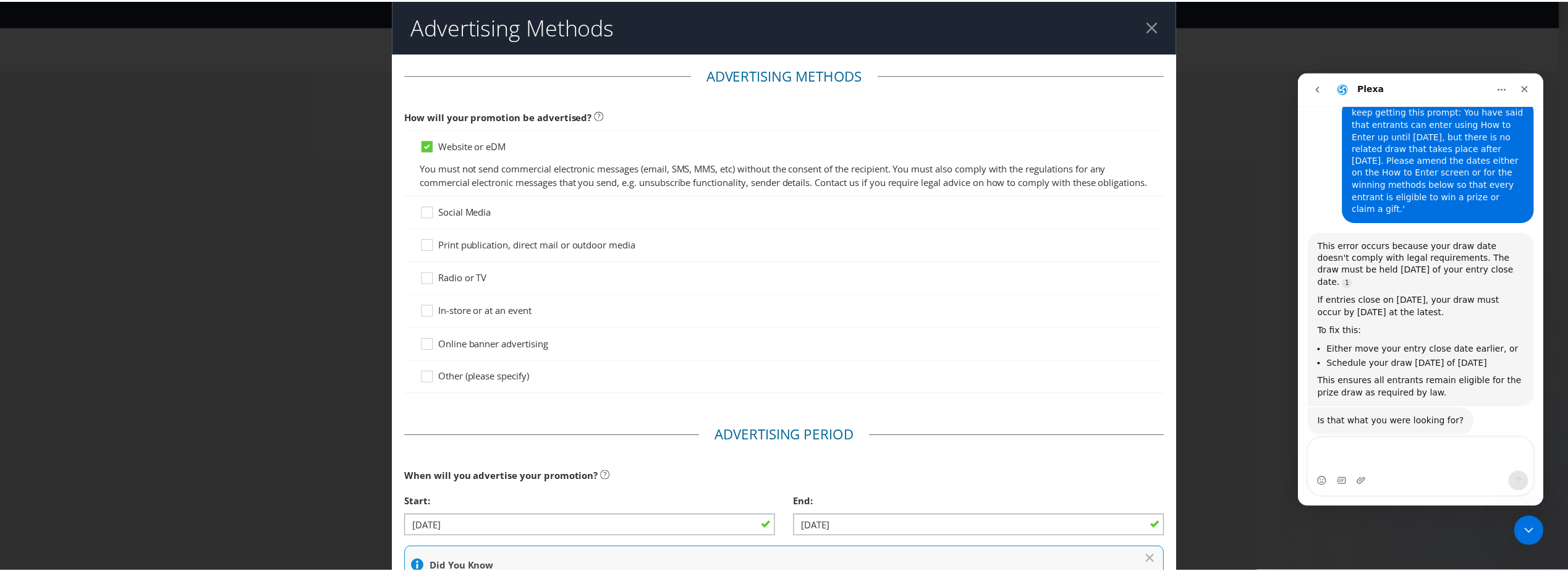
scroll to position [395, 0]
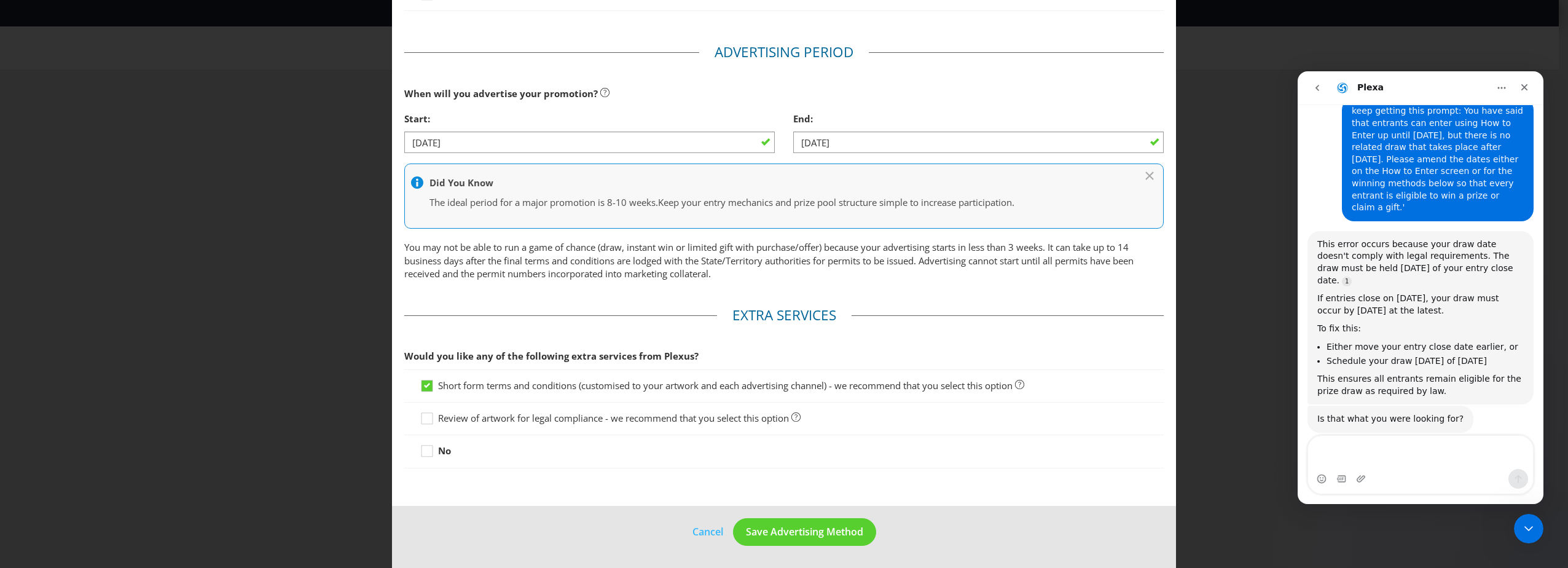
click at [603, 388] on span "Short form terms and conditions (customised to your artwork and each advertisin…" at bounding box center [725, 385] width 575 height 12
click at [0, 0] on input "Short form terms and conditions (customised to your artwork and each advertisin…" at bounding box center [0, 0] width 0 height 0
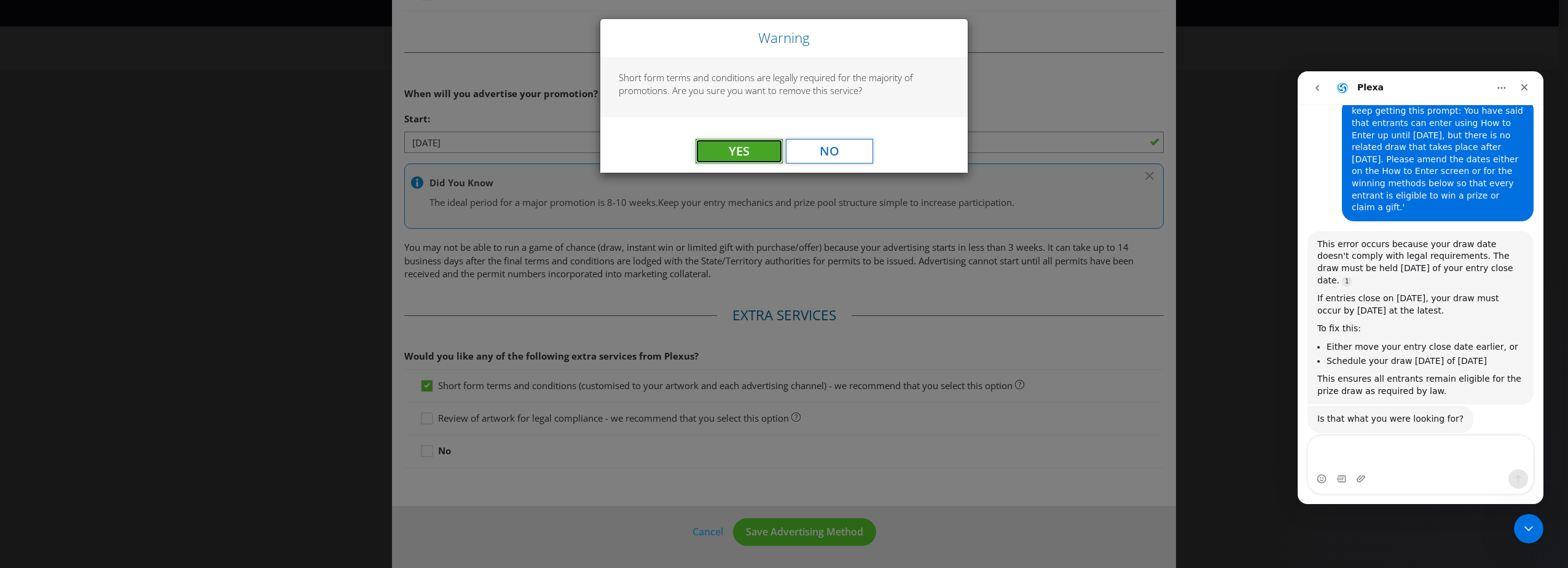
click at [752, 155] on button "Yes" at bounding box center [739, 151] width 88 height 24
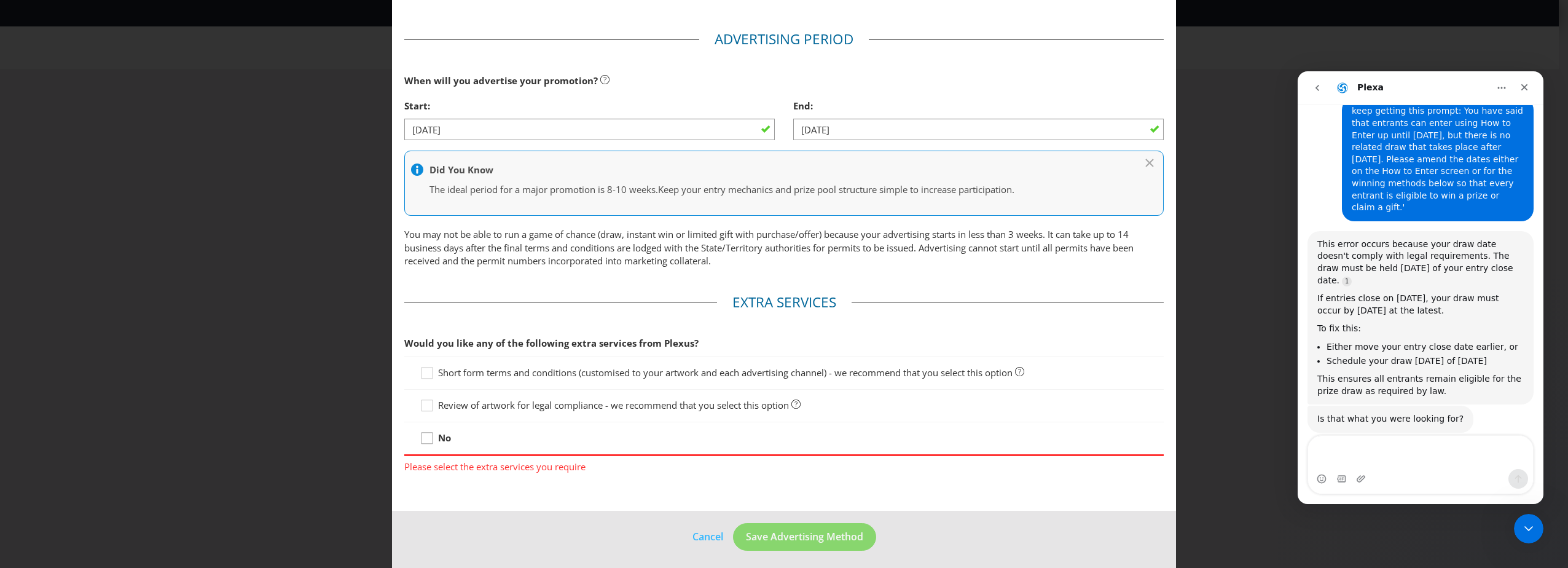
click at [430, 444] on icon at bounding box center [427, 438] width 11 height 11
click at [0, 0] on input "No" at bounding box center [0, 0] width 0 height 0
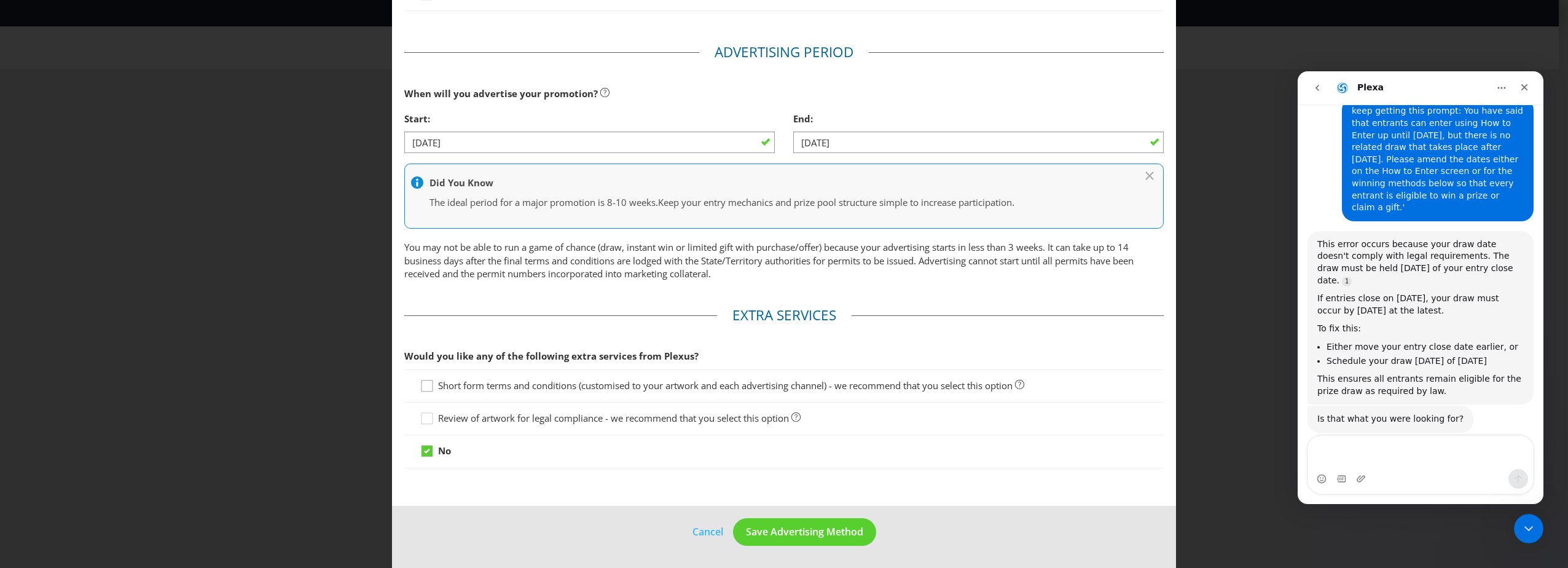
click at [428, 385] on icon at bounding box center [428, 388] width 18 height 18
click at [0, 0] on input "Short form terms and conditions (customised to your artwork and each advertisin…" at bounding box center [0, 0] width 0 height 0
click at [833, 537] on span "Save Advertising Method" at bounding box center [804, 531] width 117 height 14
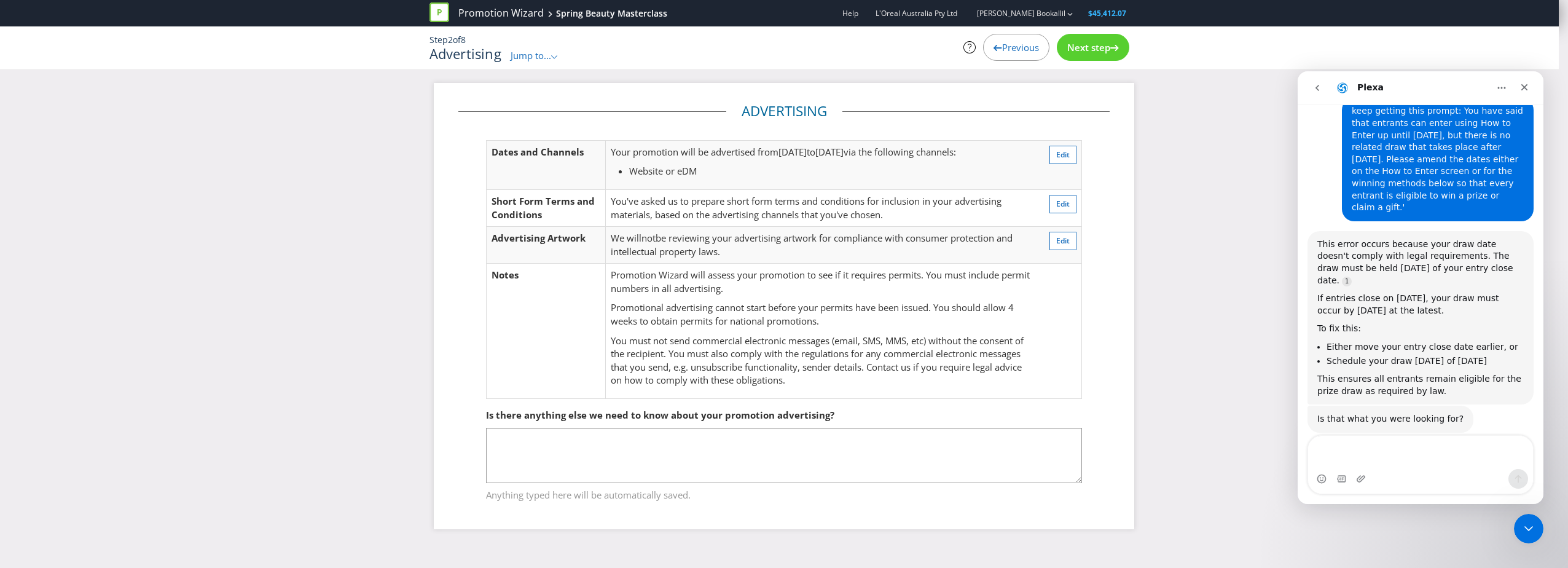
click at [1130, 48] on div "Previous Next step" at bounding box center [1019, 48] width 240 height 27
click at [1115, 48] on icon at bounding box center [1114, 48] width 9 height 6
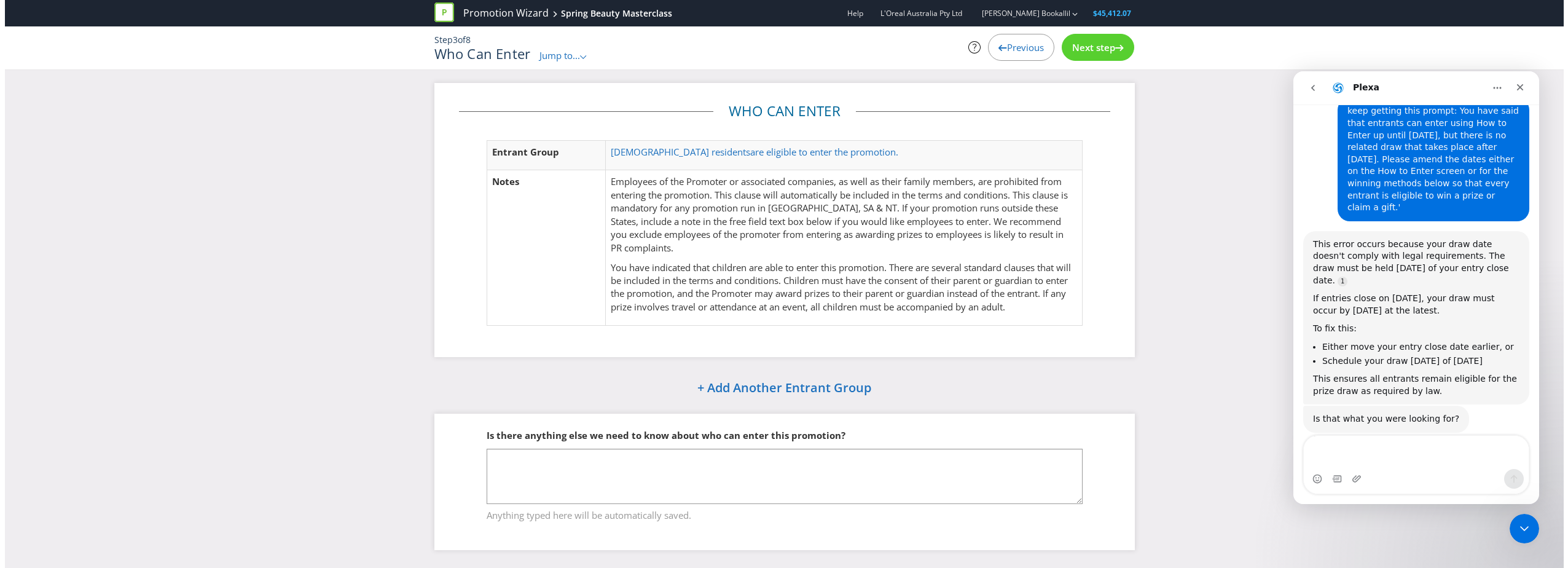
scroll to position [1, 0]
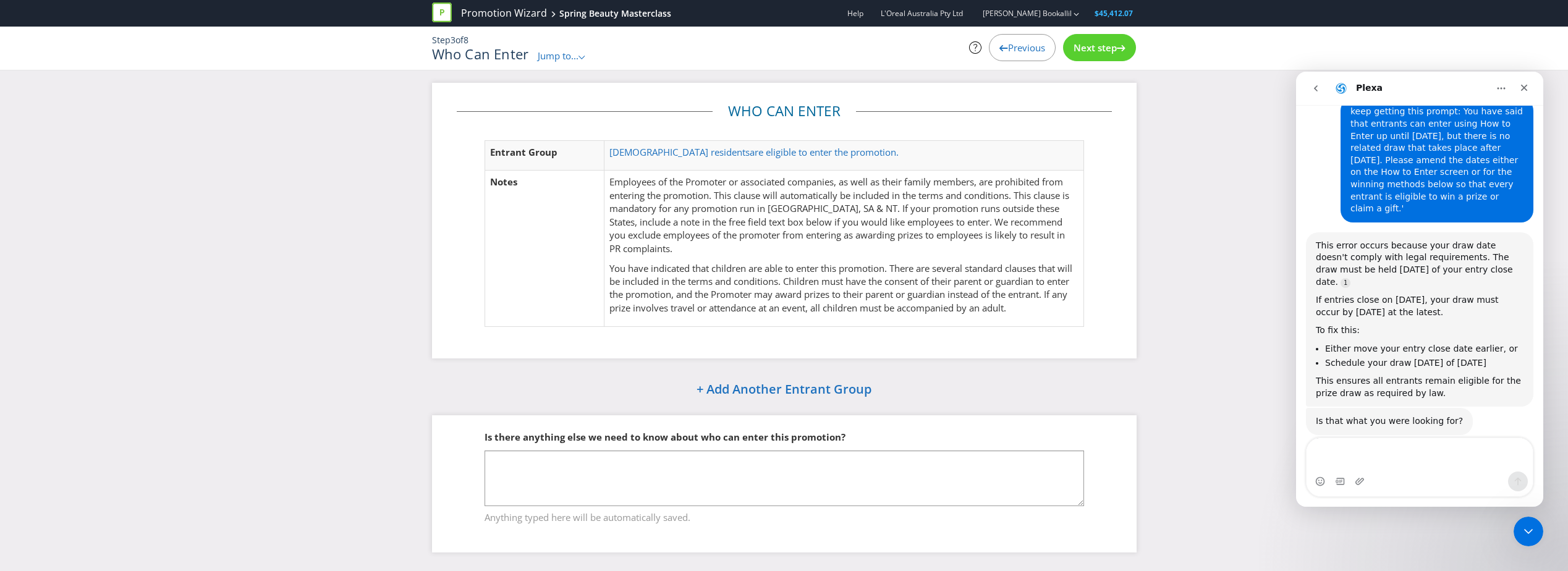
click at [748, 287] on p "You have indicated that children are able to enter this promotion. There are se…" at bounding box center [844, 289] width 468 height 53
click at [794, 169] on td "[DEMOGRAPHIC_DATA] residents are eligible to enter the promotion." at bounding box center [844, 156] width 479 height 30
click at [776, 149] on span "are eligible to enter the promotion." at bounding box center [824, 152] width 149 height 12
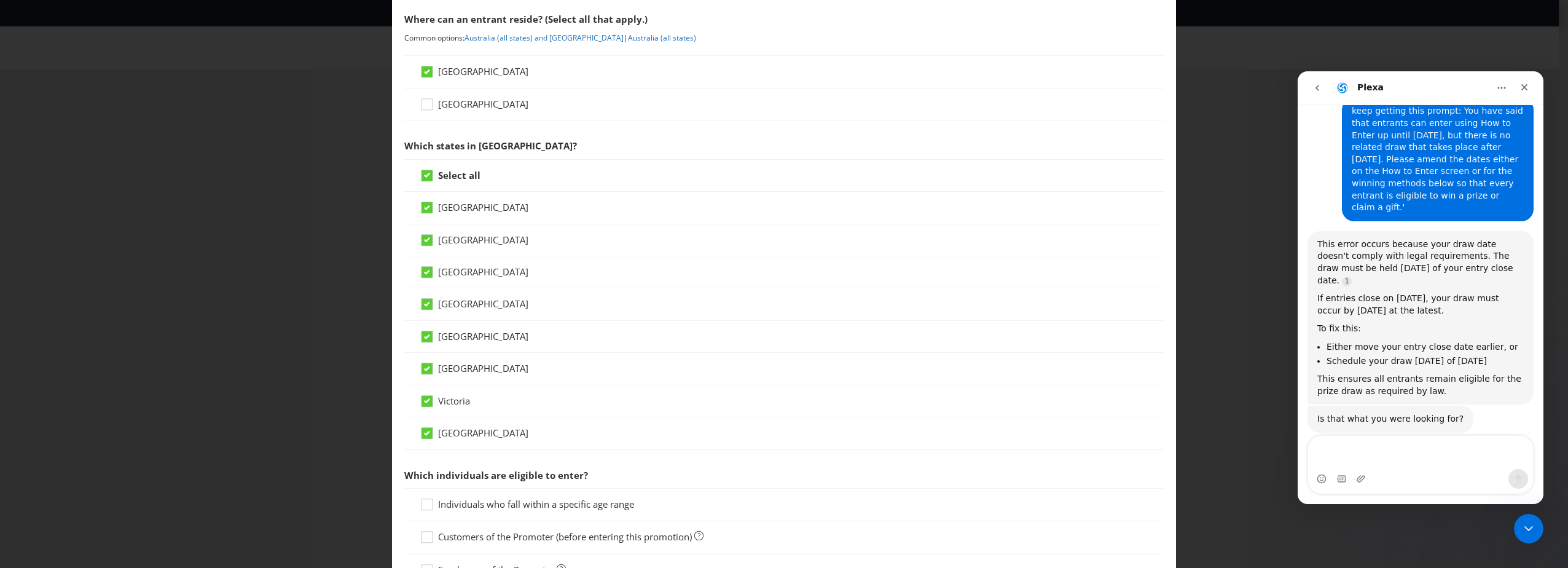
scroll to position [356, 0]
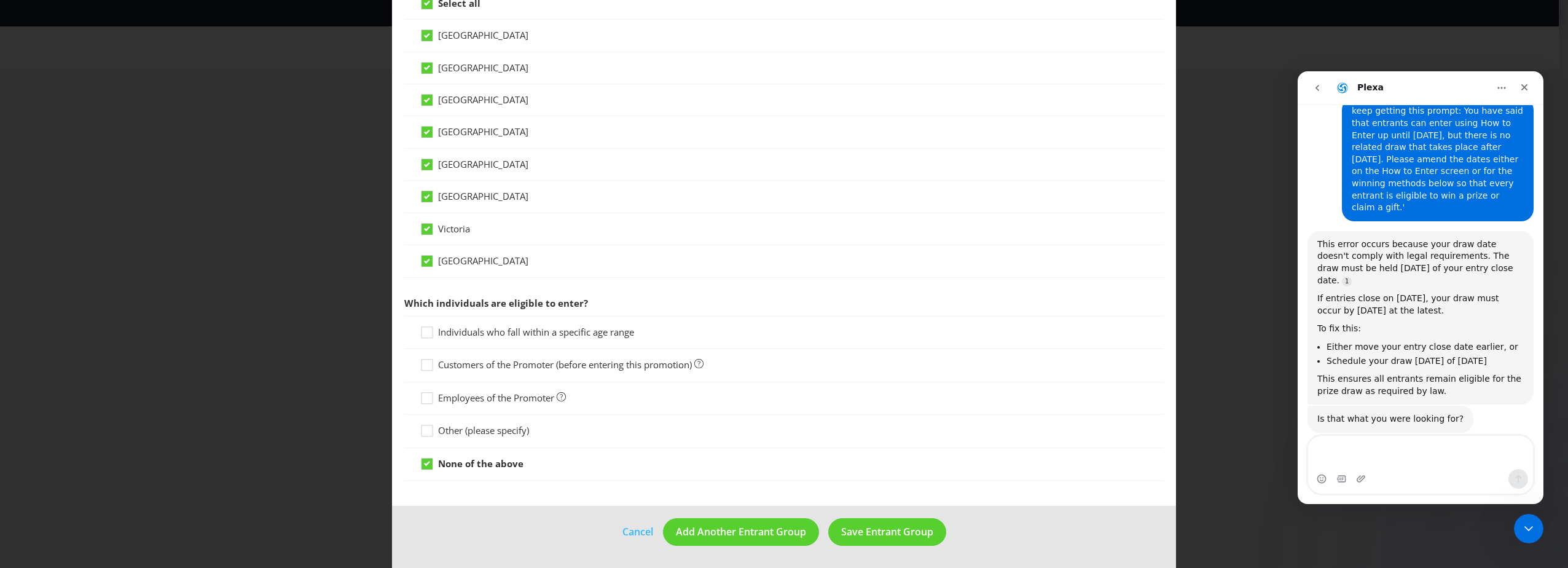
click at [499, 439] on div "Other (please specify)" at bounding box center [784, 431] width 759 height 33
click at [496, 430] on span "Other (please specify)" at bounding box center [484, 430] width 91 height 12
click at [0, 0] on input "Other (please specify)" at bounding box center [0, 0] width 0 height 0
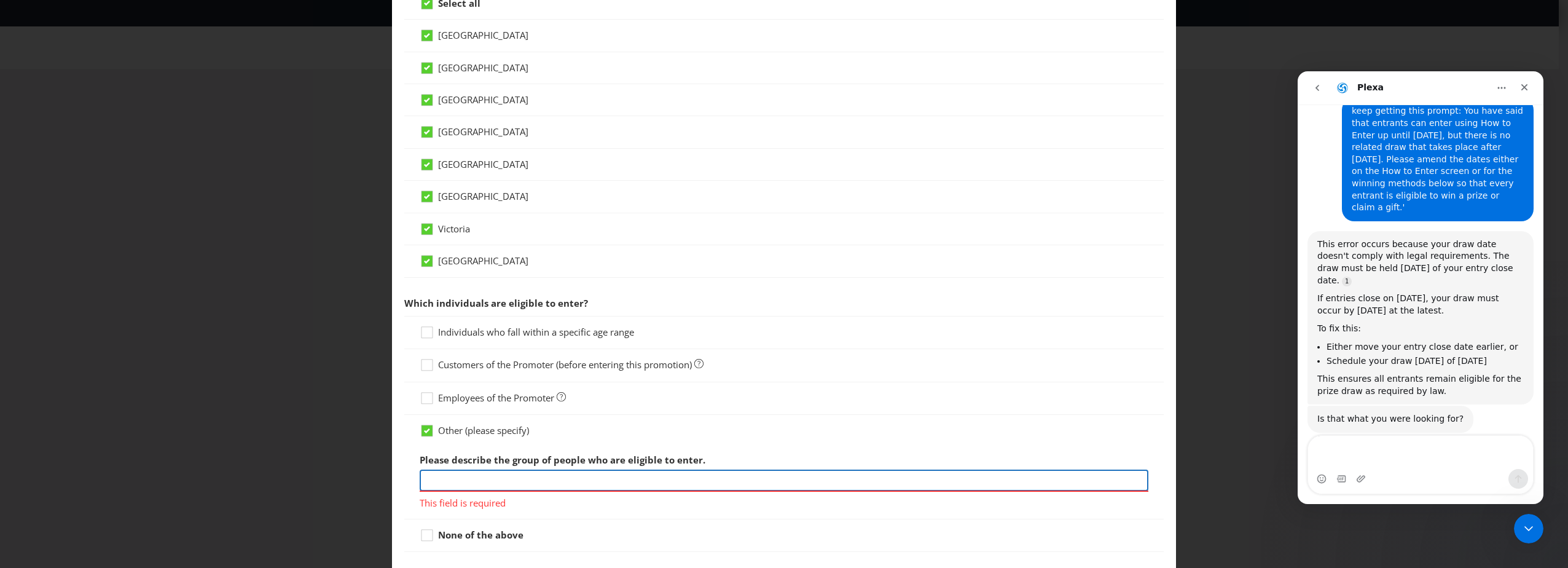
click at [472, 486] on input "text" at bounding box center [784, 480] width 729 height 22
paste input "Eligible entrance must books a spot through [URL][DOMAIN_NAME] and be attendees…"
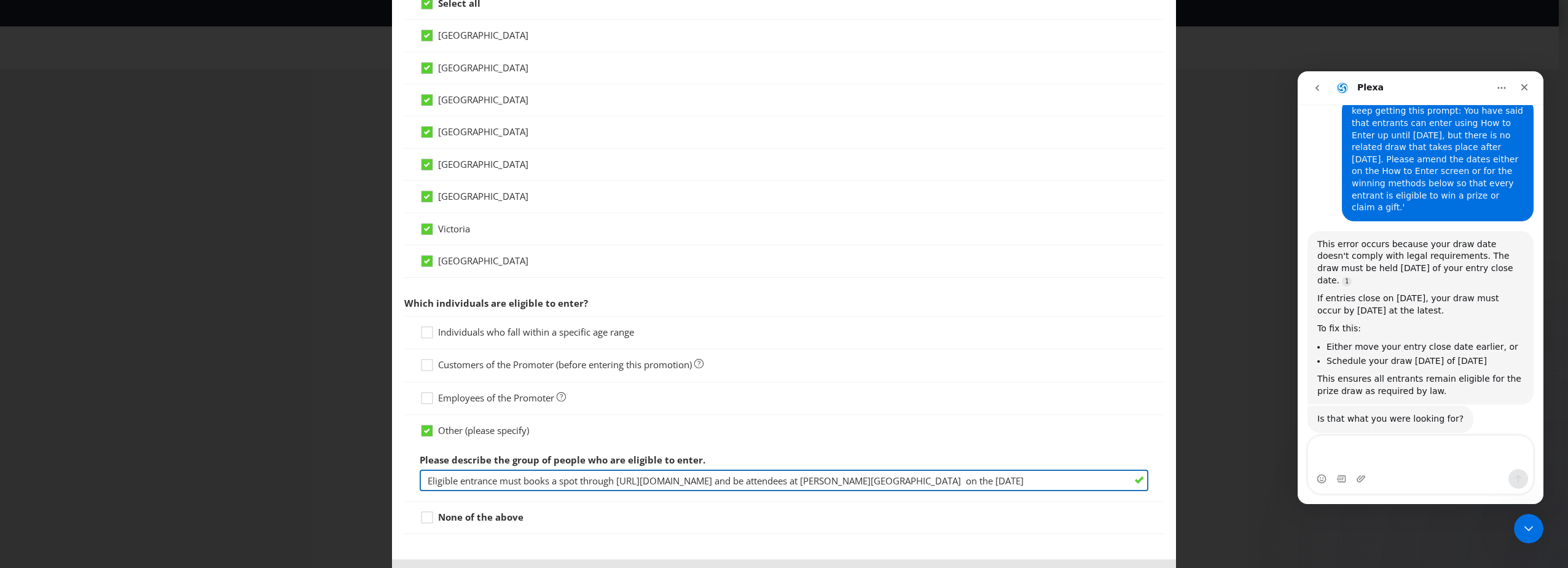
drag, startPoint x: 978, startPoint y: 480, endPoint x: 952, endPoint y: 478, distance: 26.1
click at [952, 478] on input "Eligible entrance must books a spot through [URL][DOMAIN_NAME] and be attendees…" at bounding box center [784, 480] width 729 height 22
paste input "Lancome Spring Beauty Masterclass"
type input "Eligible entrance must books a spot through [URL][DOMAIN_NAME] and be attendees…"
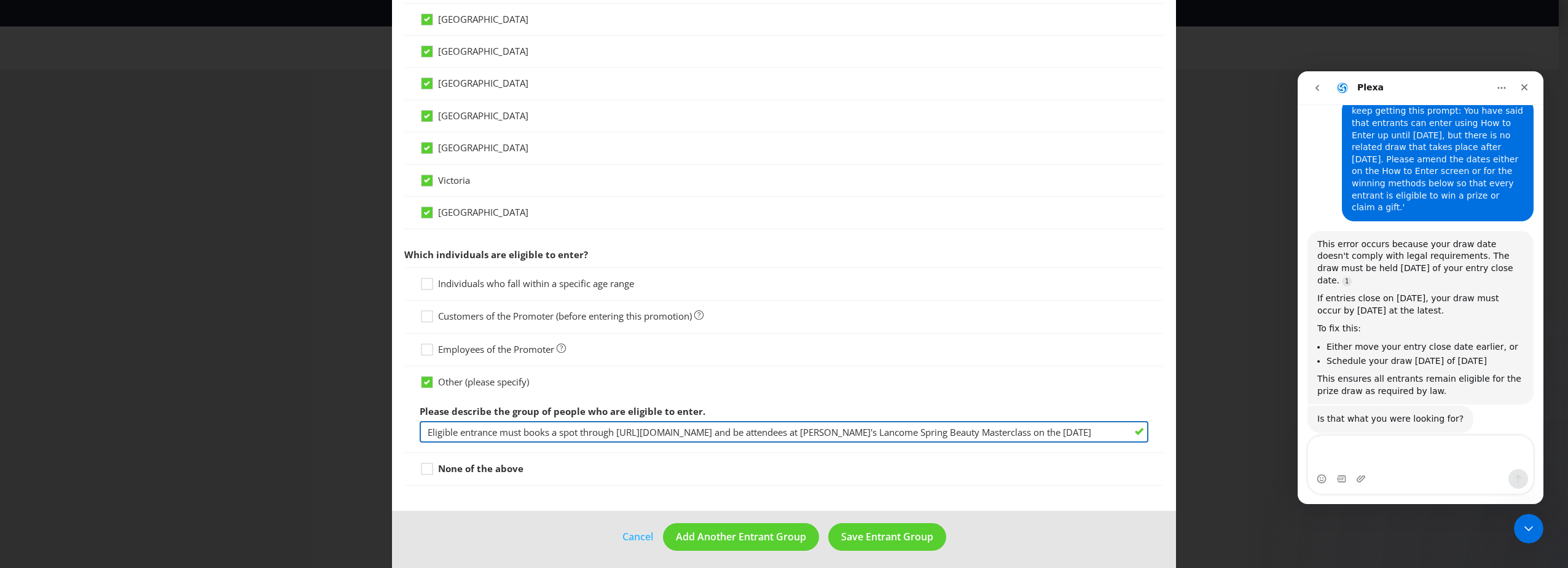
scroll to position [410, 0]
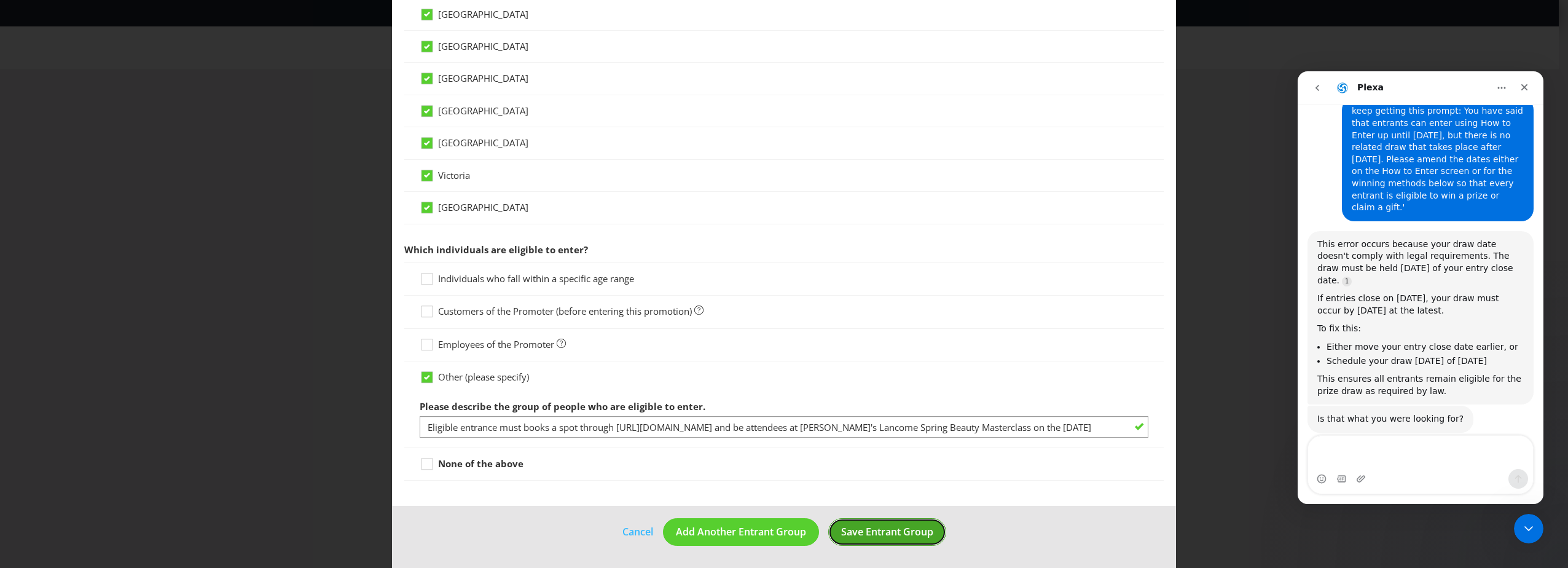
click at [871, 531] on span "Save Entrant Group" at bounding box center [887, 531] width 92 height 14
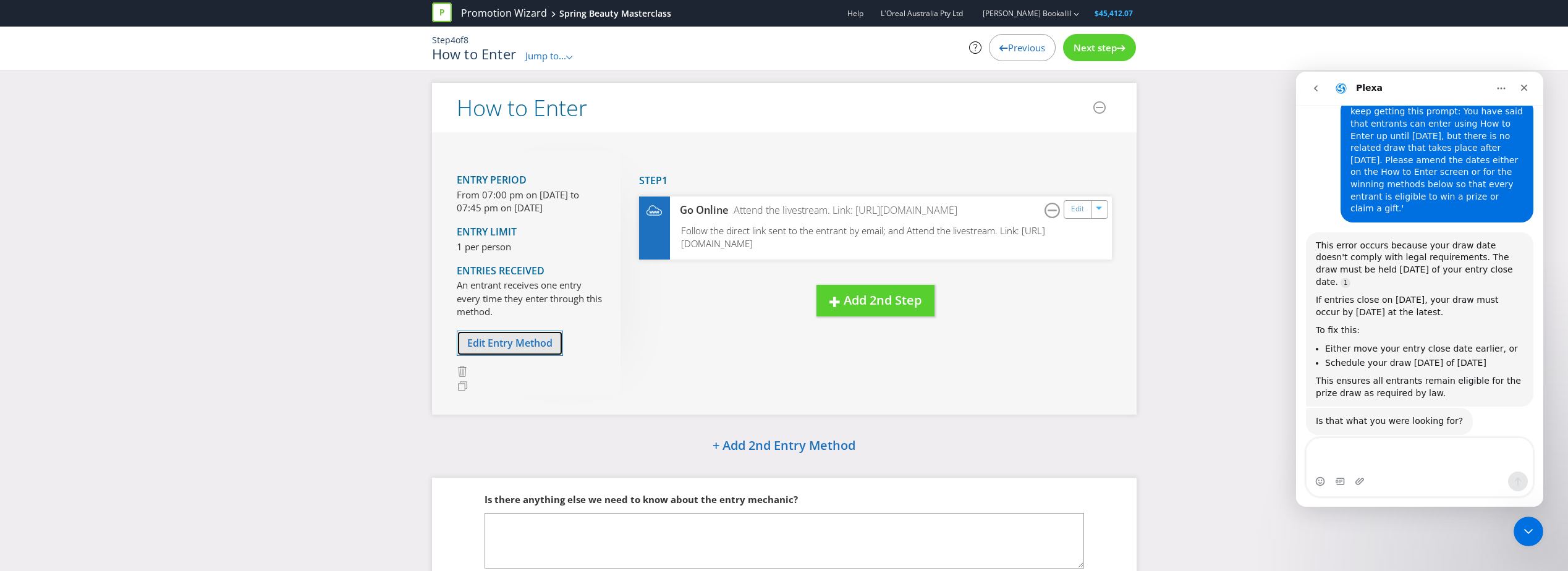
click at [540, 340] on span "Edit Entry Method" at bounding box center [510, 343] width 85 height 14
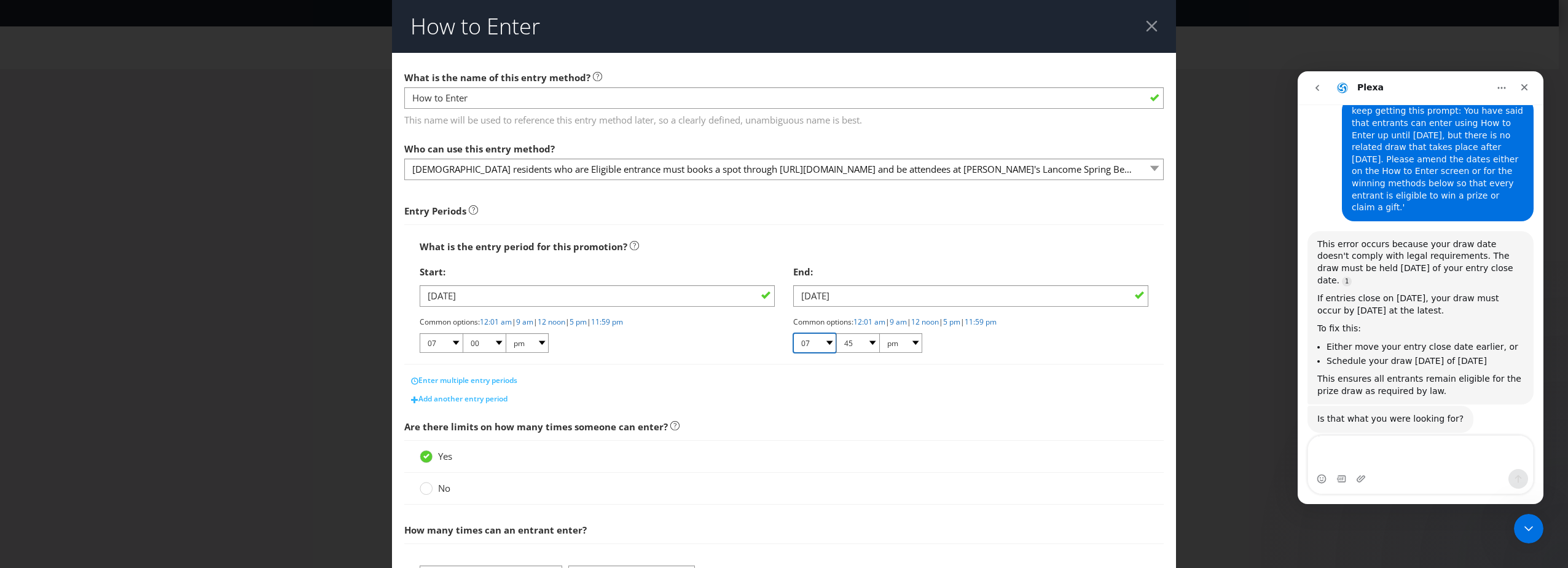
drag, startPoint x: 805, startPoint y: 342, endPoint x: 813, endPoint y: 347, distance: 9.4
click at [805, 342] on select "01 02 03 04 05 06 07 08 09 10 11 12" at bounding box center [814, 343] width 43 height 20
select select "11"
click at [793, 333] on select "01 02 03 04 05 06 07 08 09 10 11 12" at bounding box center [814, 343] width 43 height 20
click at [845, 354] on div at bounding box center [858, 354] width 129 height 1
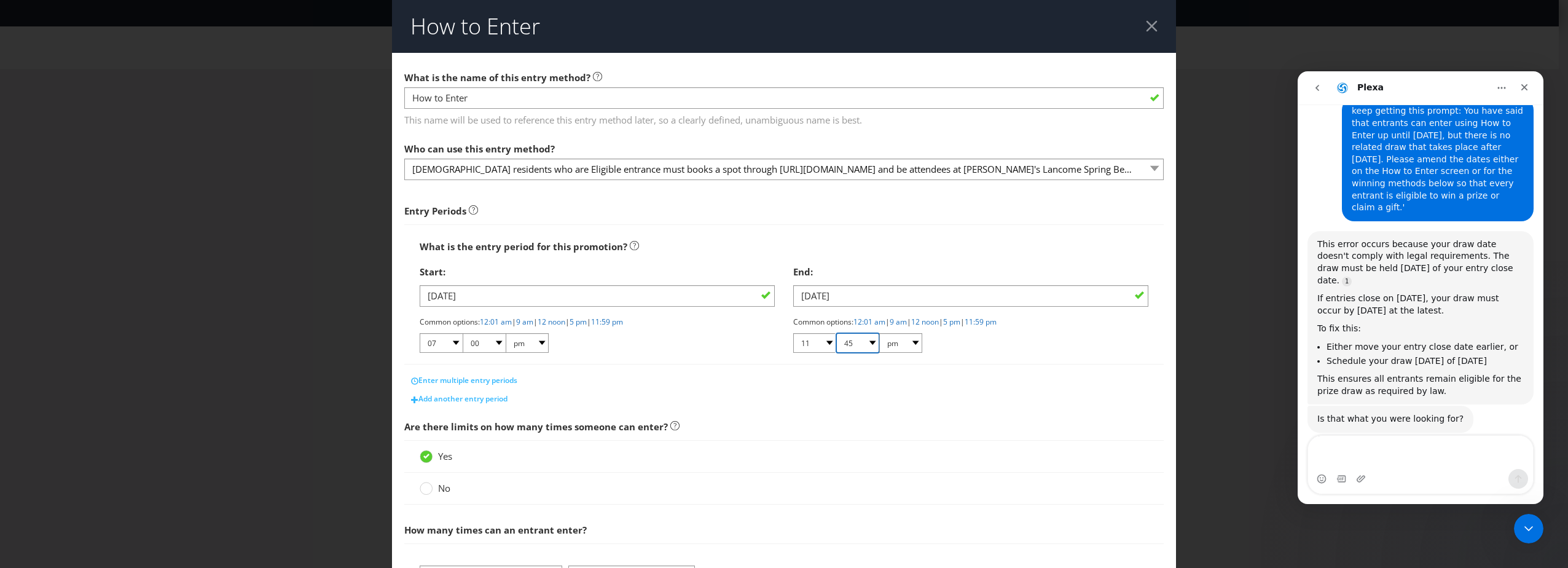
click at [846, 341] on select "00 01 05 10 15 20 25 29 30 35 40 45 50 55 59" at bounding box center [857, 343] width 43 height 20
select select "59"
click at [836, 333] on select "00 01 05 10 15 20 25 29 30 35 40 45 50 55 59" at bounding box center [857, 343] width 43 height 20
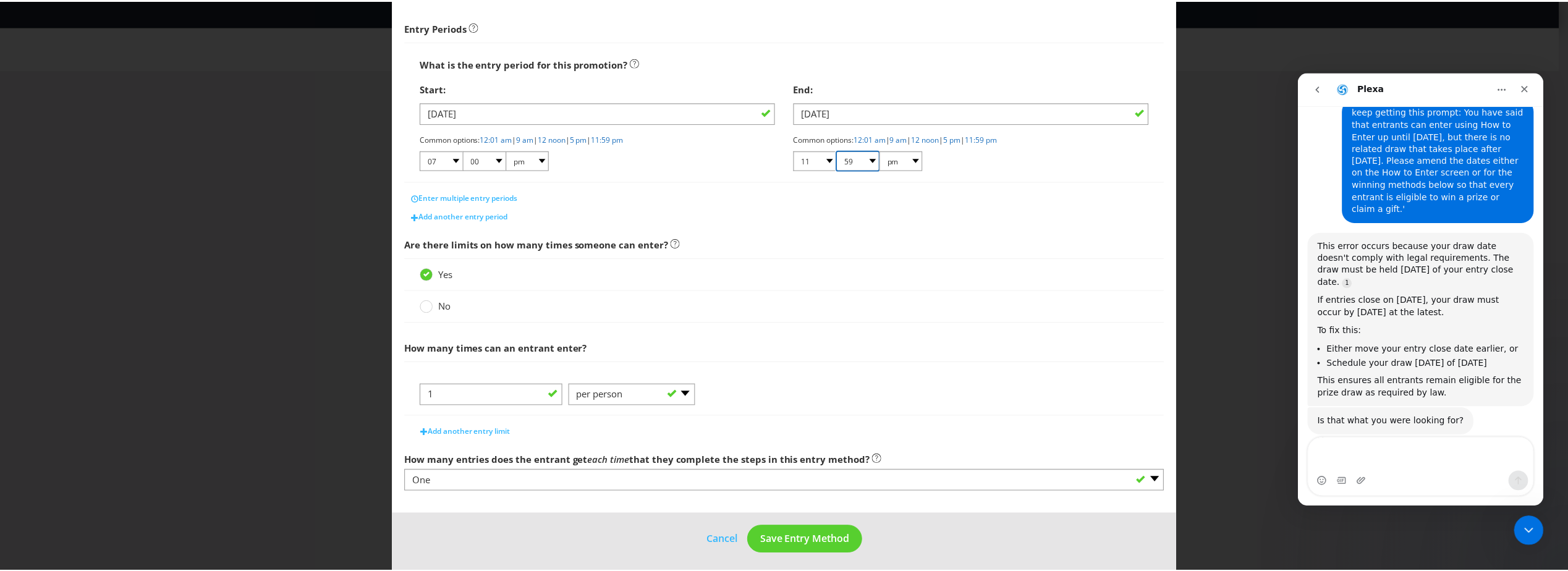
scroll to position [190, 0]
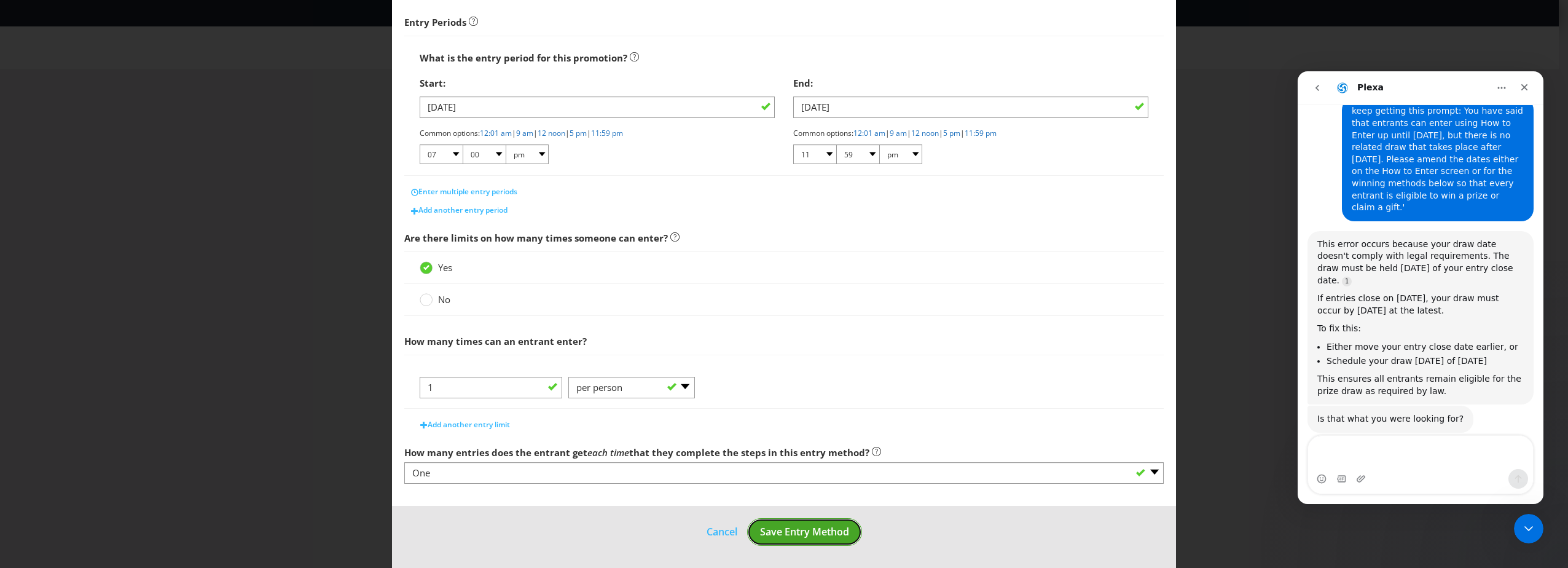
click at [801, 542] on button "Save Entry Method" at bounding box center [804, 531] width 115 height 28
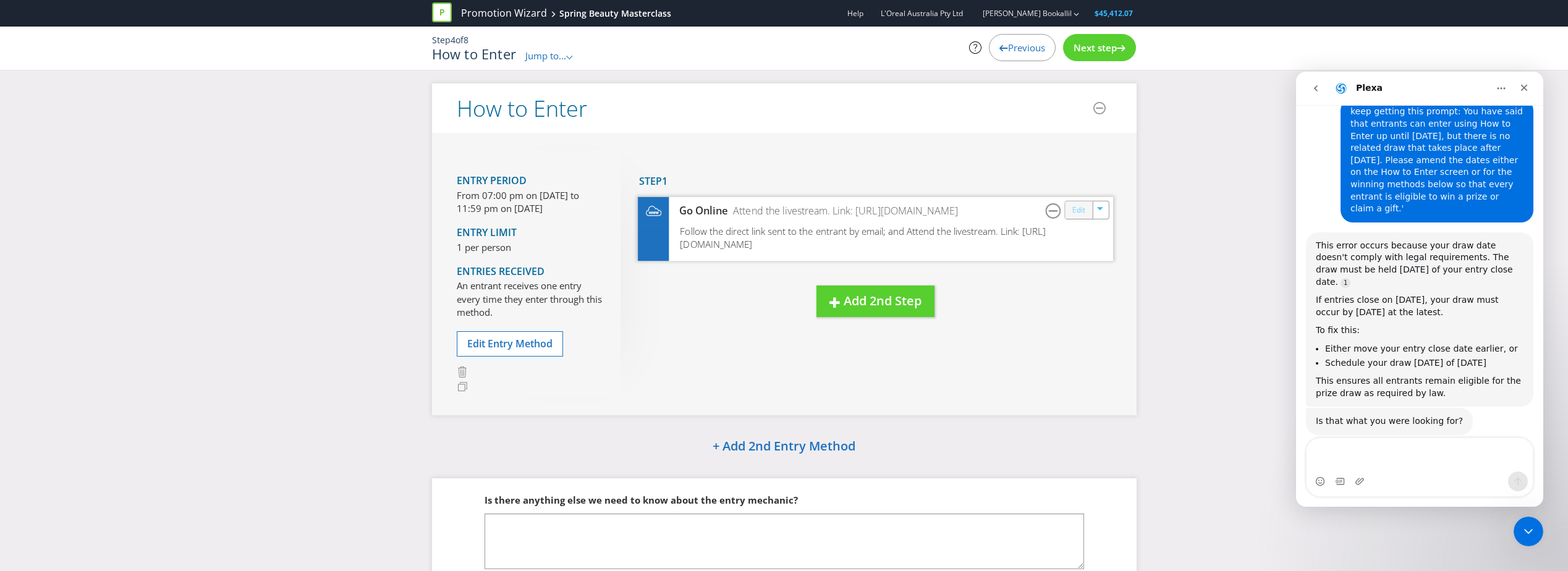
click at [1074, 216] on link "Edit" at bounding box center [1078, 209] width 13 height 14
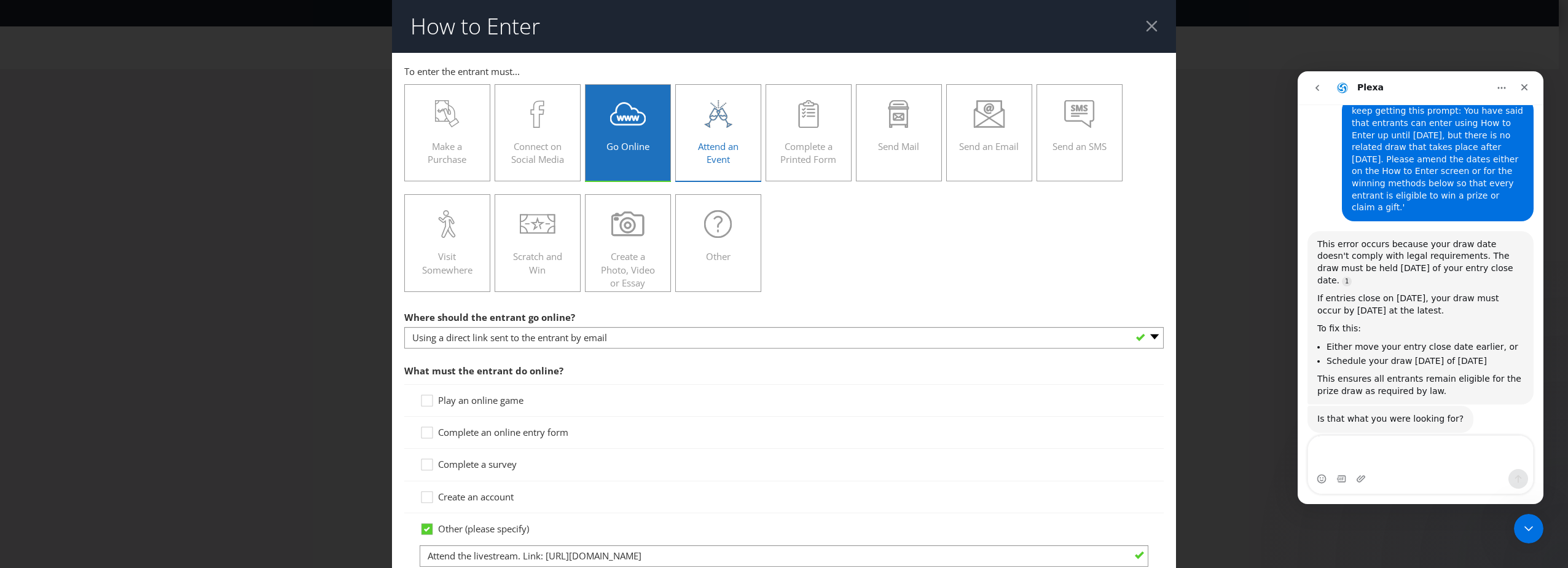
click at [712, 136] on div "Attend an Event" at bounding box center [718, 128] width 60 height 55
click at [0, 0] on input "Attend an Event" at bounding box center [0, 0] width 0 height 0
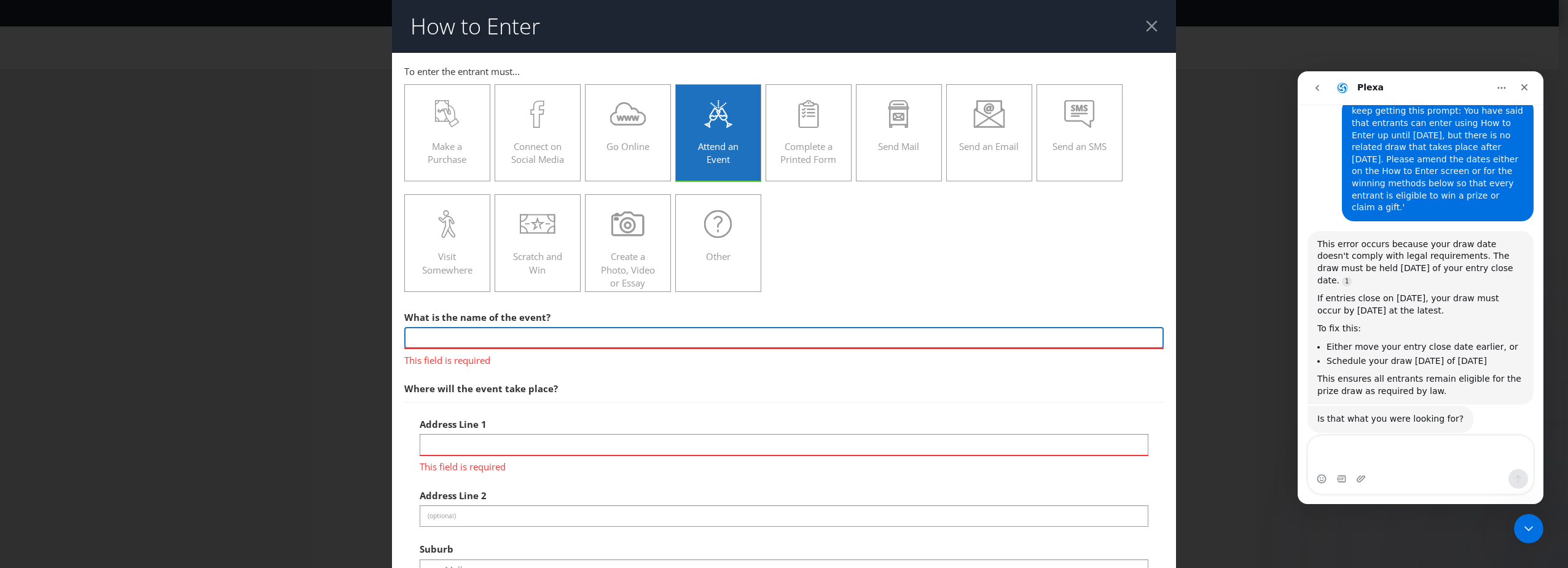
click at [505, 337] on input "text" at bounding box center [784, 338] width 759 height 22
type input "Spring Beauty Masterclass"
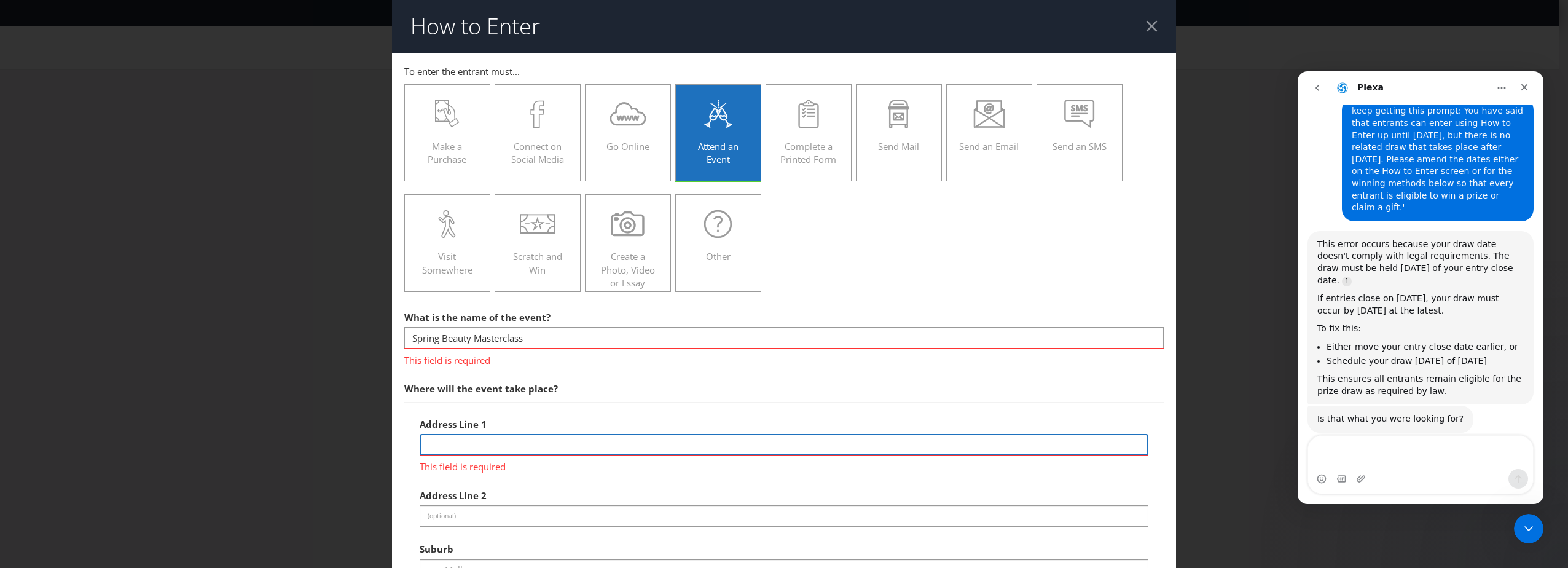
type input "[STREET_ADDRESS]"
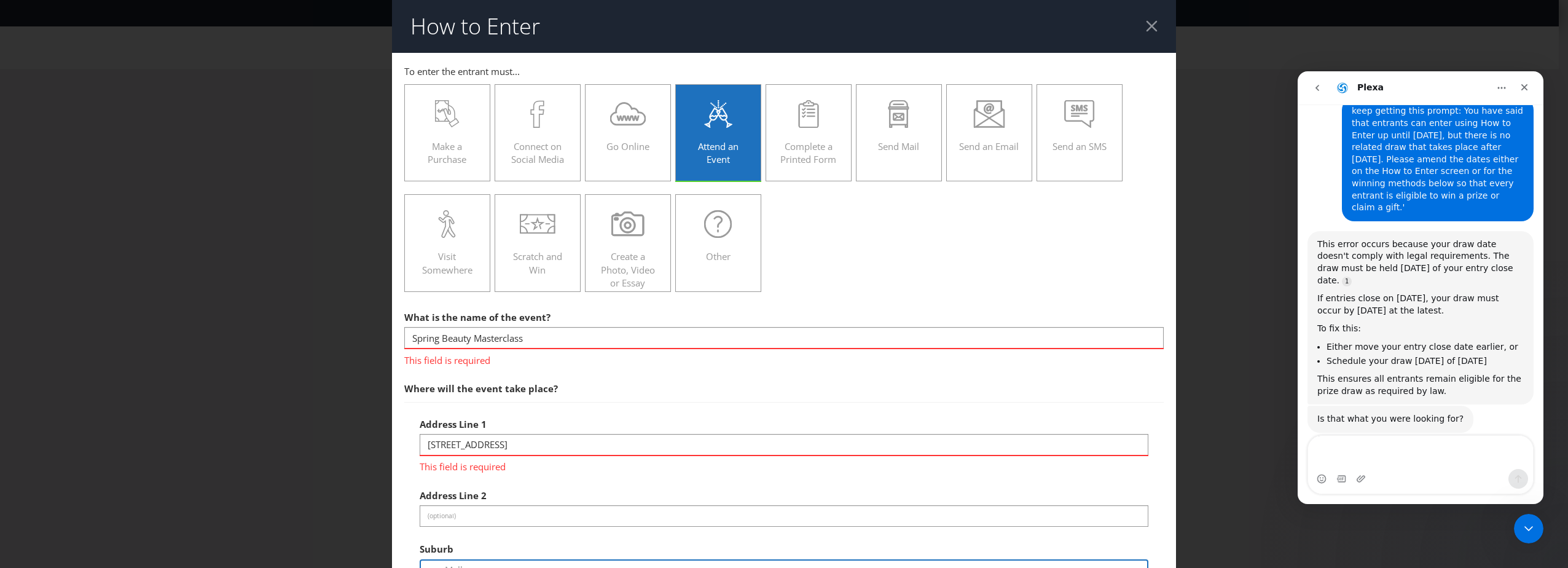
type input "[GEOGRAPHIC_DATA]"
type input "3004"
select select "AU"
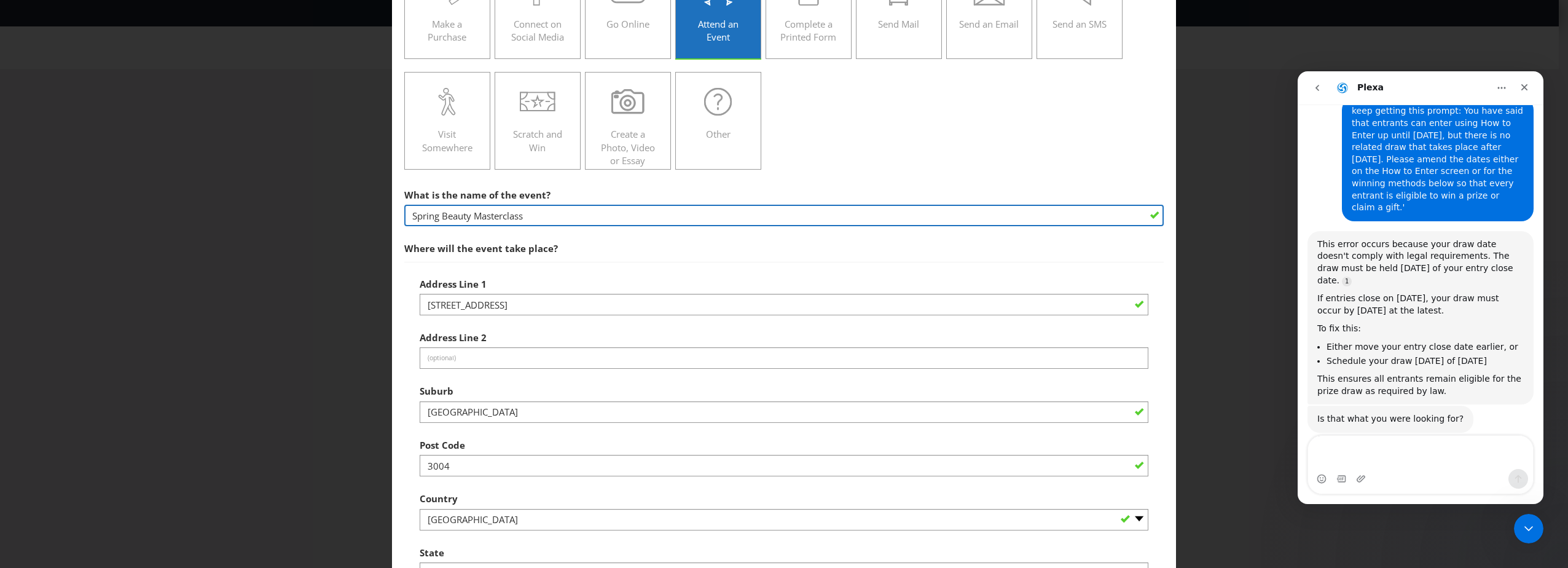
scroll to position [123, 0]
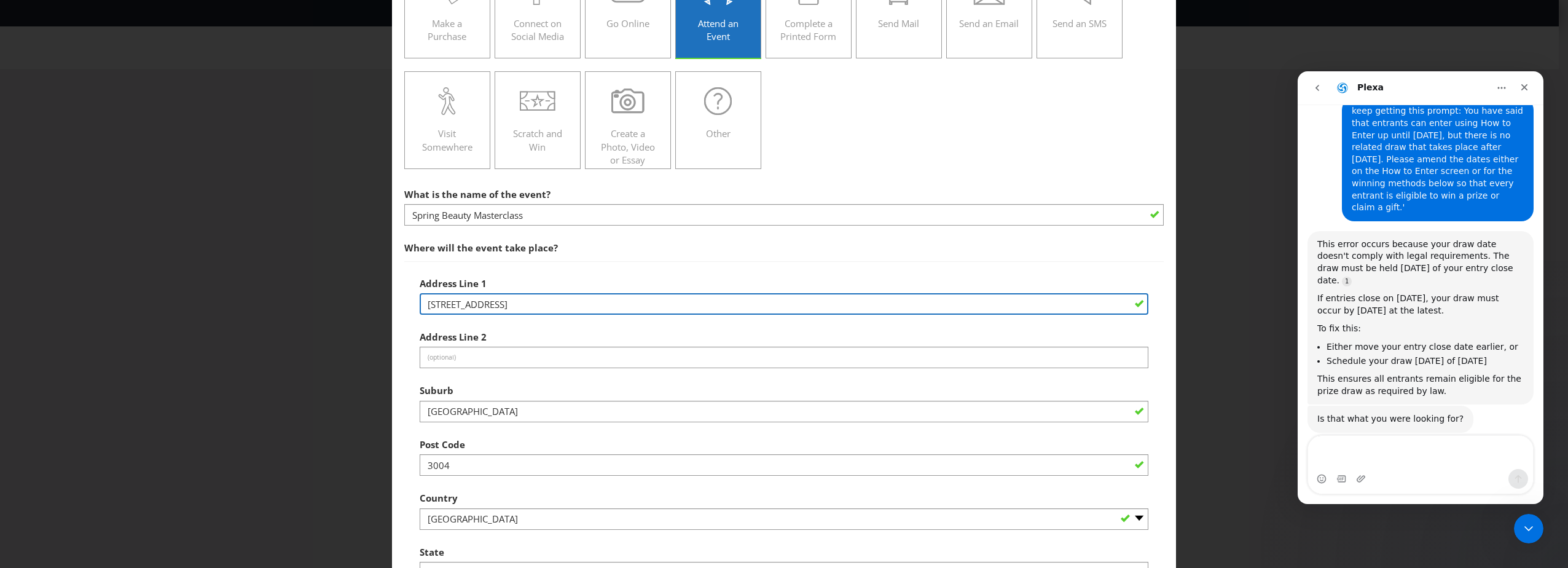
drag, startPoint x: 449, startPoint y: 304, endPoint x: 403, endPoint y: 304, distance: 46.0
click at [404, 304] on div "Address Line [GEOGRAPHIC_DATA] Address Line 2 (optional) Suburb [GEOGRAPHIC_DAT…" at bounding box center [784, 436] width 759 height 350
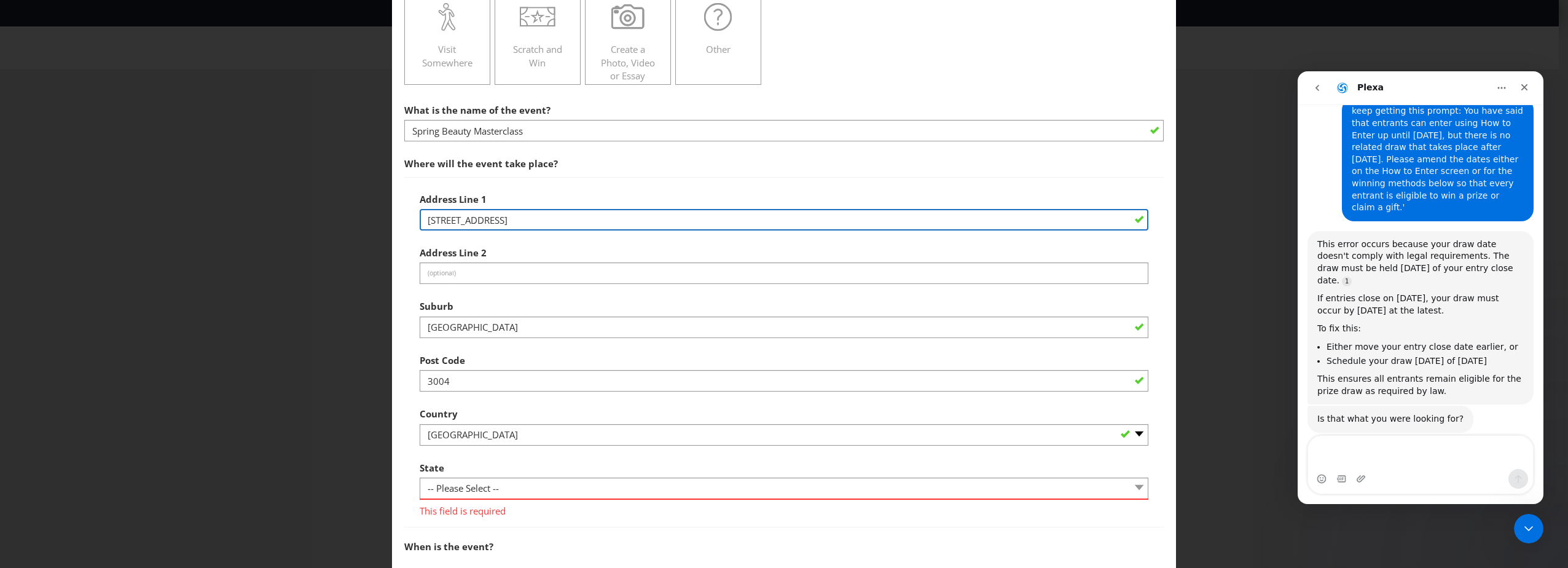
scroll to position [246, 0]
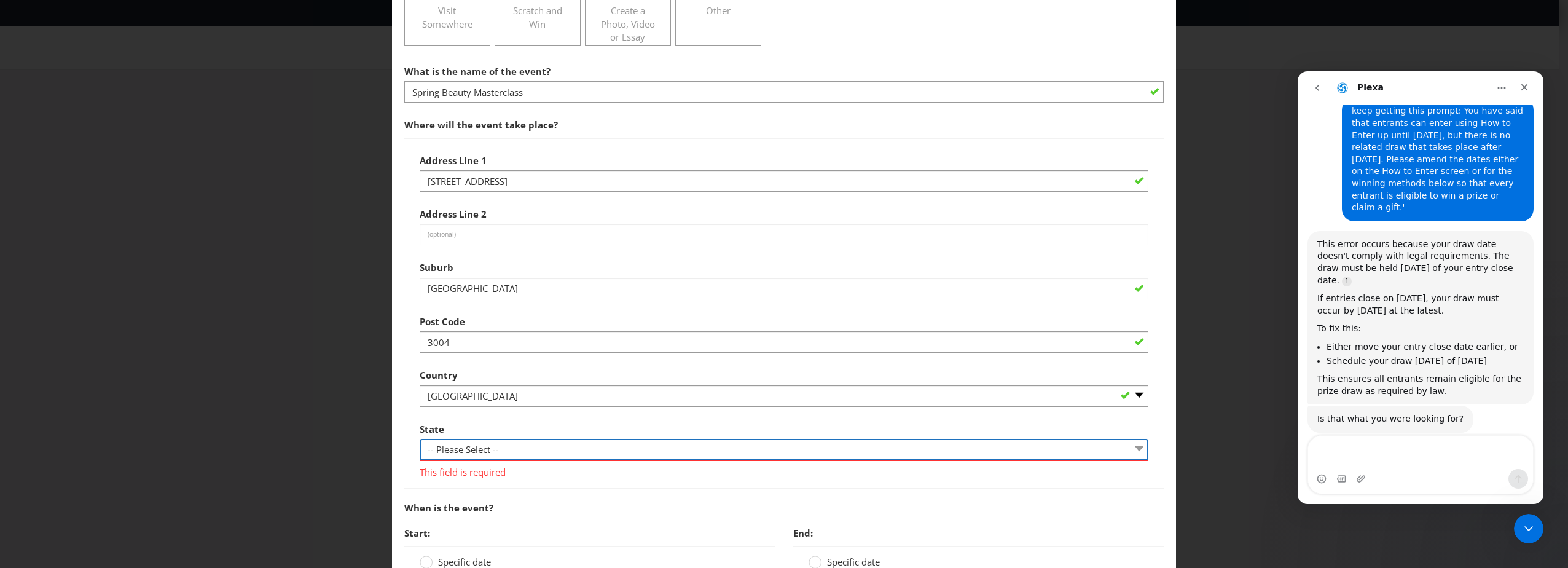
click at [509, 452] on select "-- Please Select -- [GEOGRAPHIC_DATA] [GEOGRAPHIC_DATA] [GEOGRAPHIC_DATA] [GEOG…" at bounding box center [784, 450] width 729 height 22
click at [519, 445] on select "-- Please Select -- [GEOGRAPHIC_DATA] [GEOGRAPHIC_DATA] [GEOGRAPHIC_DATA] [GEOG…" at bounding box center [784, 450] width 729 height 22
select select "VIC"
click at [419, 439] on select "-- Please Select -- [GEOGRAPHIC_DATA] [GEOGRAPHIC_DATA] [GEOGRAPHIC_DATA] [GEOG…" at bounding box center [784, 450] width 729 height 22
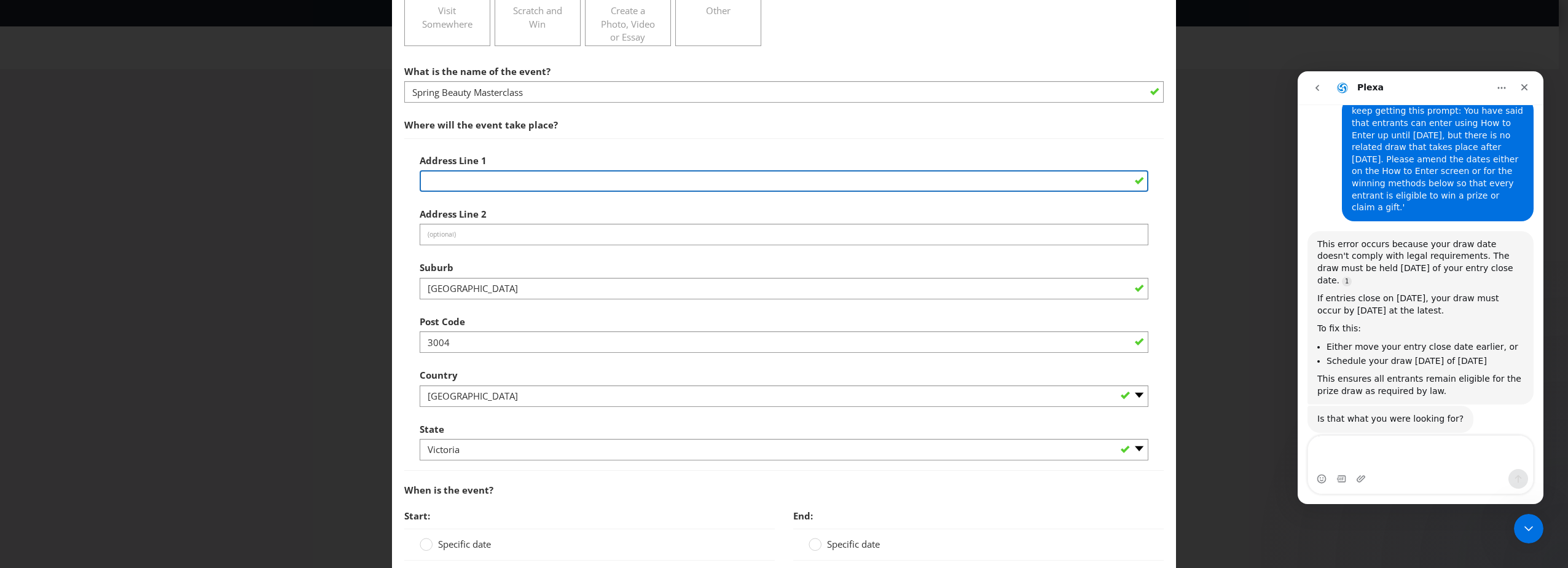
paste input "Online, [URL][DOMAIN_NAME]"
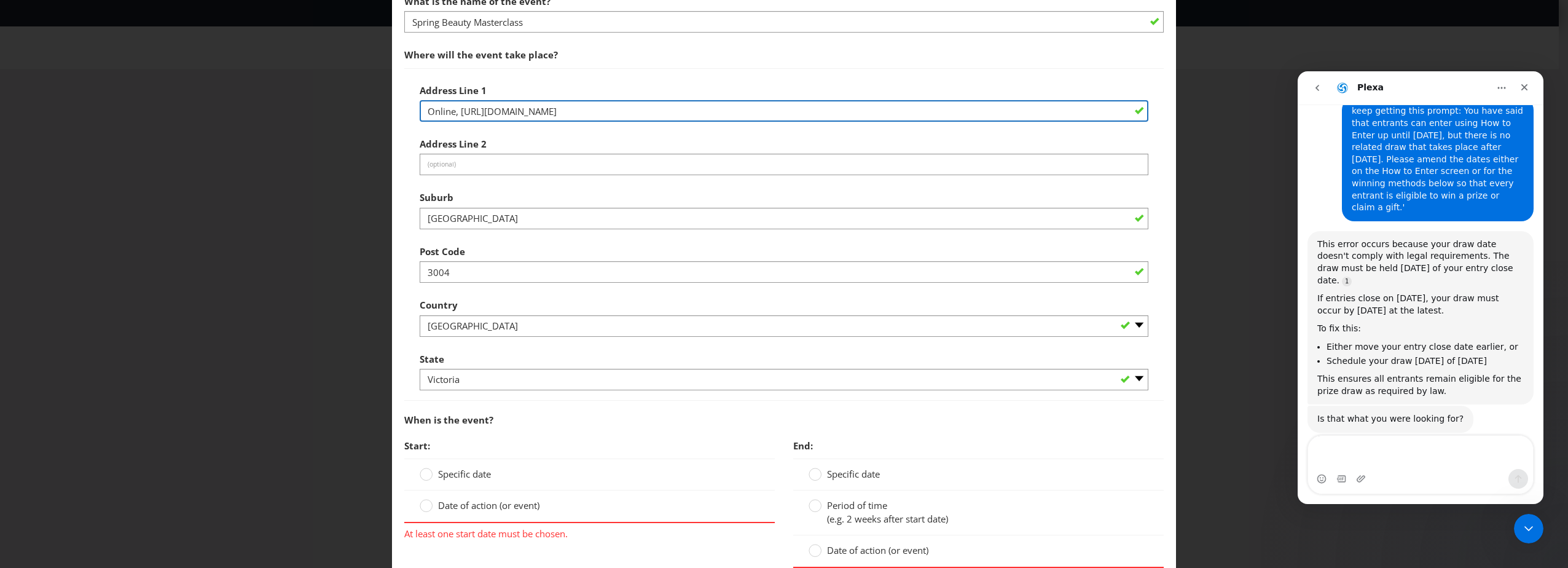
scroll to position [368, 0]
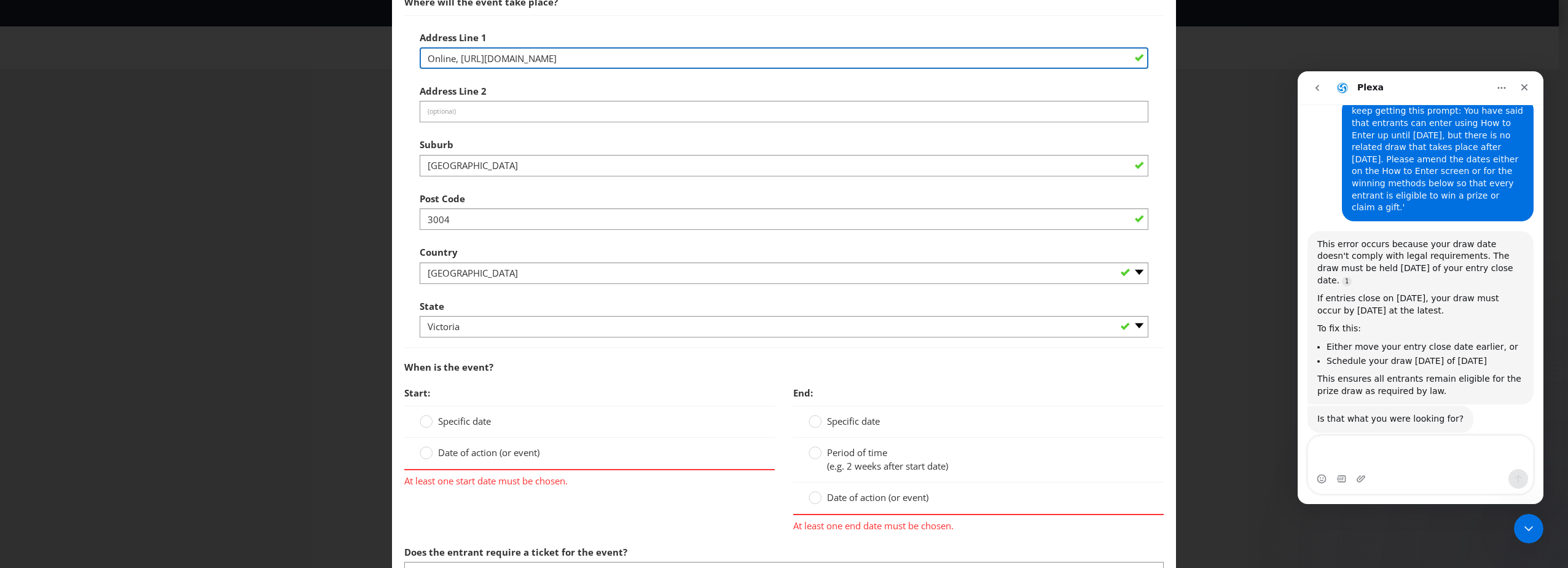
type input "Online, [URL][DOMAIN_NAME]"
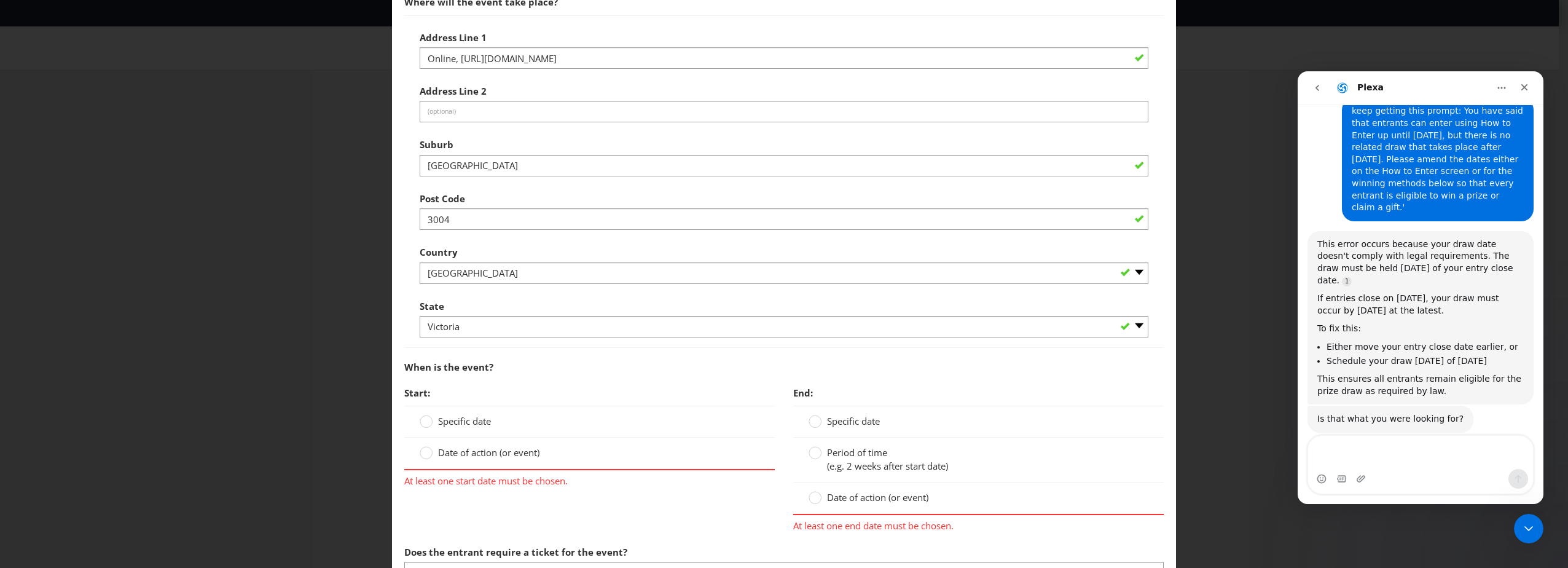
click at [578, 363] on div "When is the event?" at bounding box center [784, 366] width 759 height 25
click at [474, 426] on span "Specific date" at bounding box center [465, 421] width 53 height 12
click at [0, 0] on input "Specific date" at bounding box center [0, 0] width 0 height 0
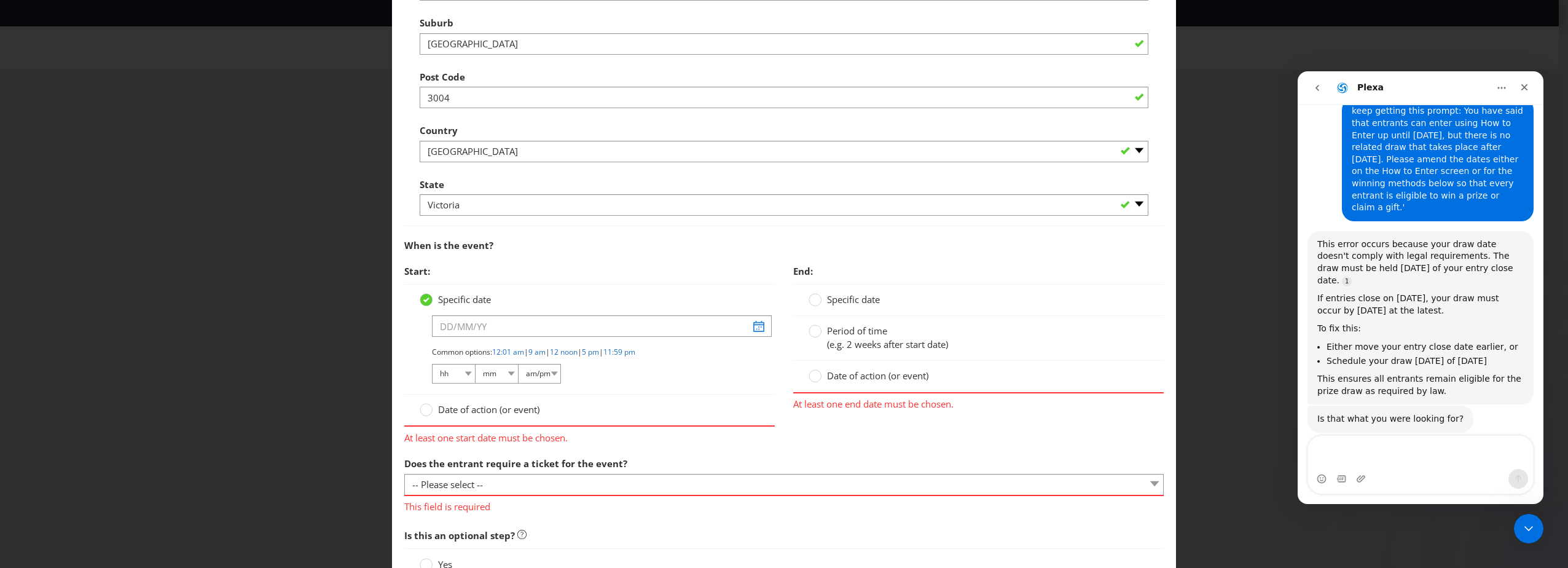
scroll to position [491, 0]
click at [509, 327] on input "text" at bounding box center [602, 325] width 340 height 22
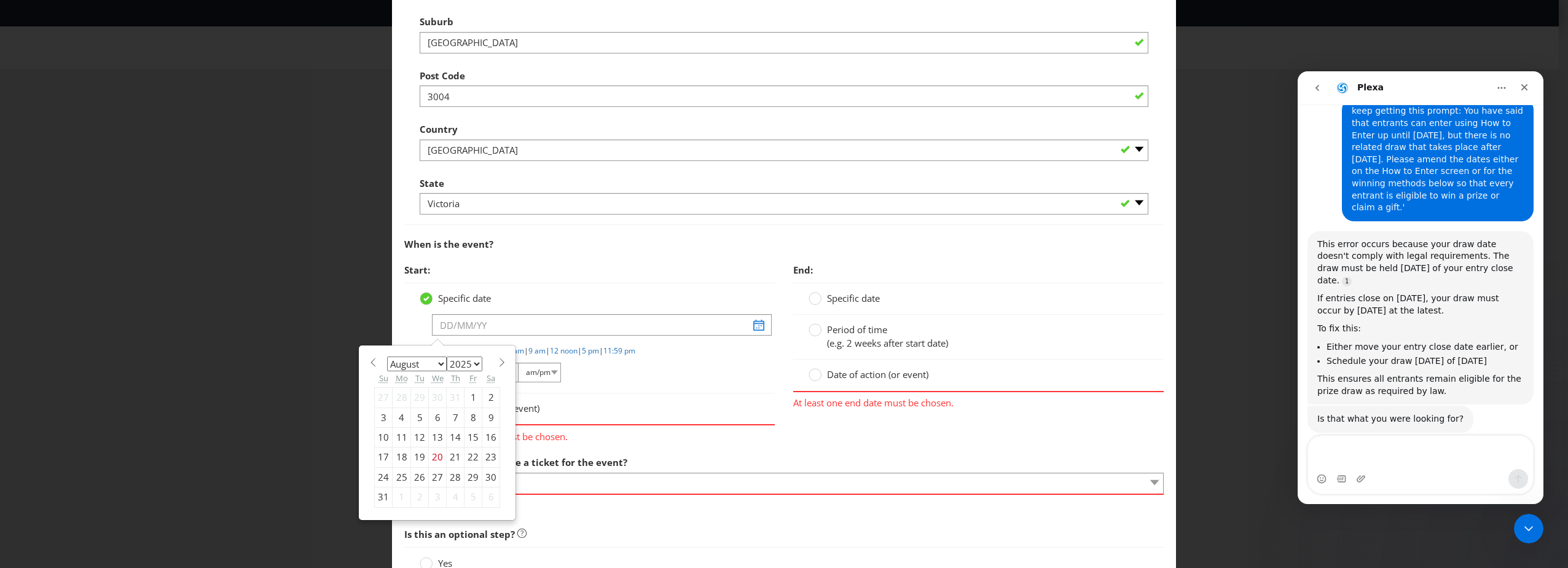
click at [432, 363] on select "January February March April May June July August September October November De…" at bounding box center [417, 364] width 60 height 15
select select "8"
click at [387, 356] on select "January February March April May June July August September October November De…" at bounding box center [417, 364] width 60 height 15
click at [432, 394] on div "3" at bounding box center [438, 397] width 18 height 20
type input "[DATE]"
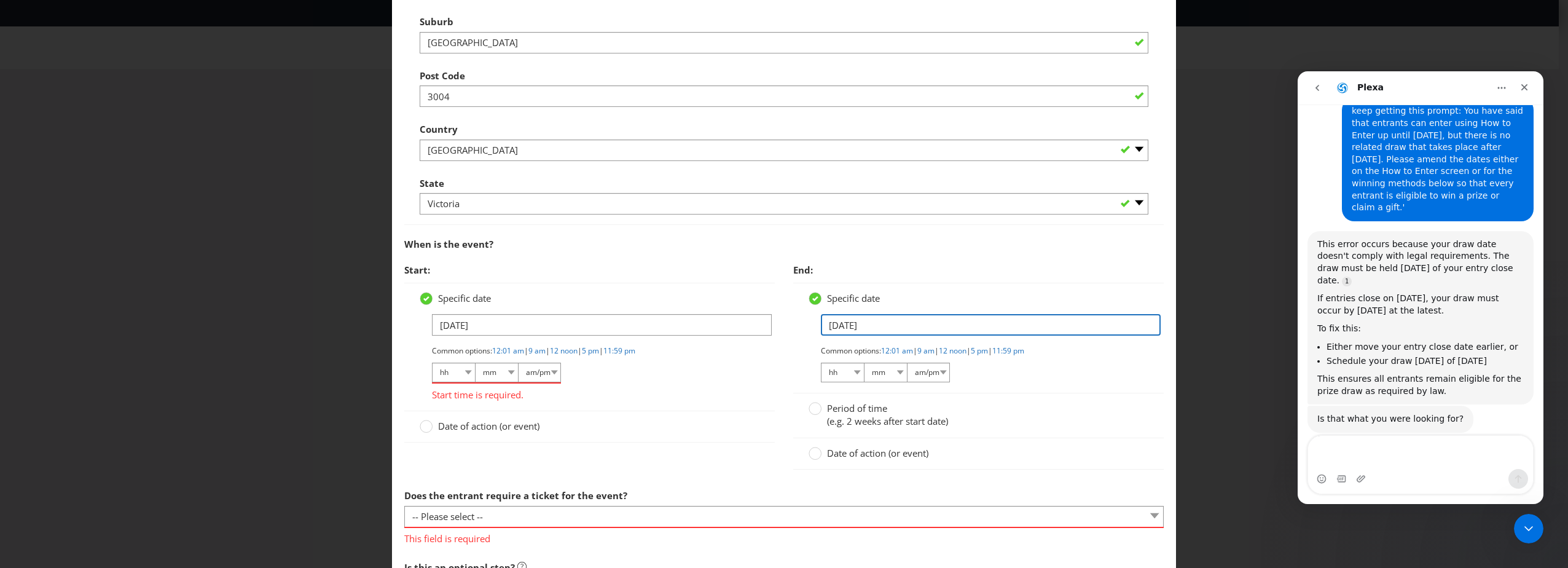
click at [892, 330] on input "[DATE]" at bounding box center [991, 325] width 340 height 22
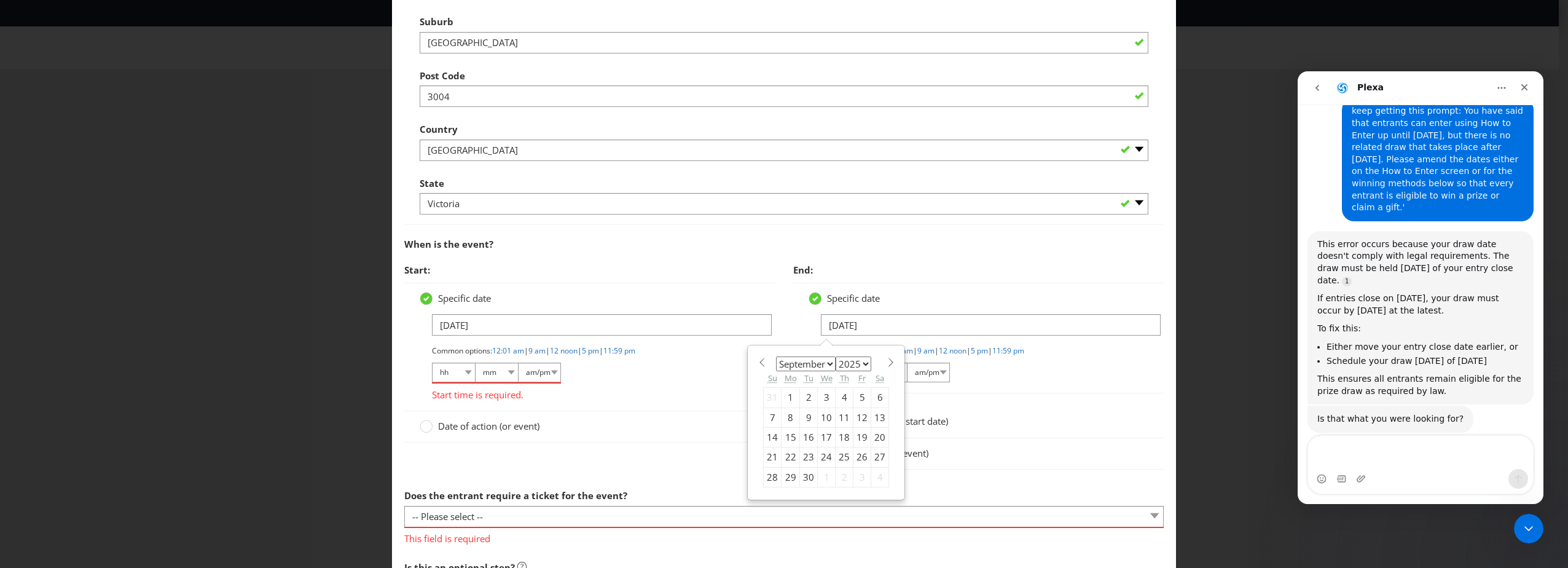
click at [824, 400] on div "3" at bounding box center [826, 397] width 18 height 20
type input "[DATE]"
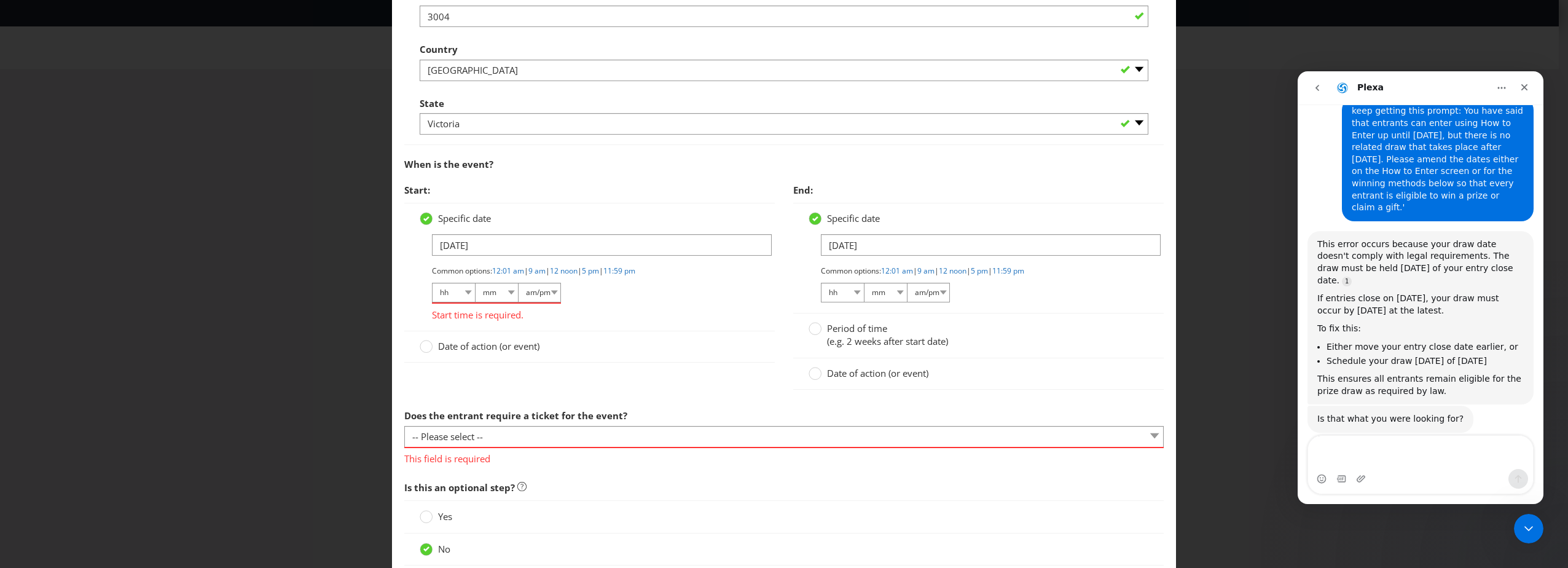
scroll to position [614, 0]
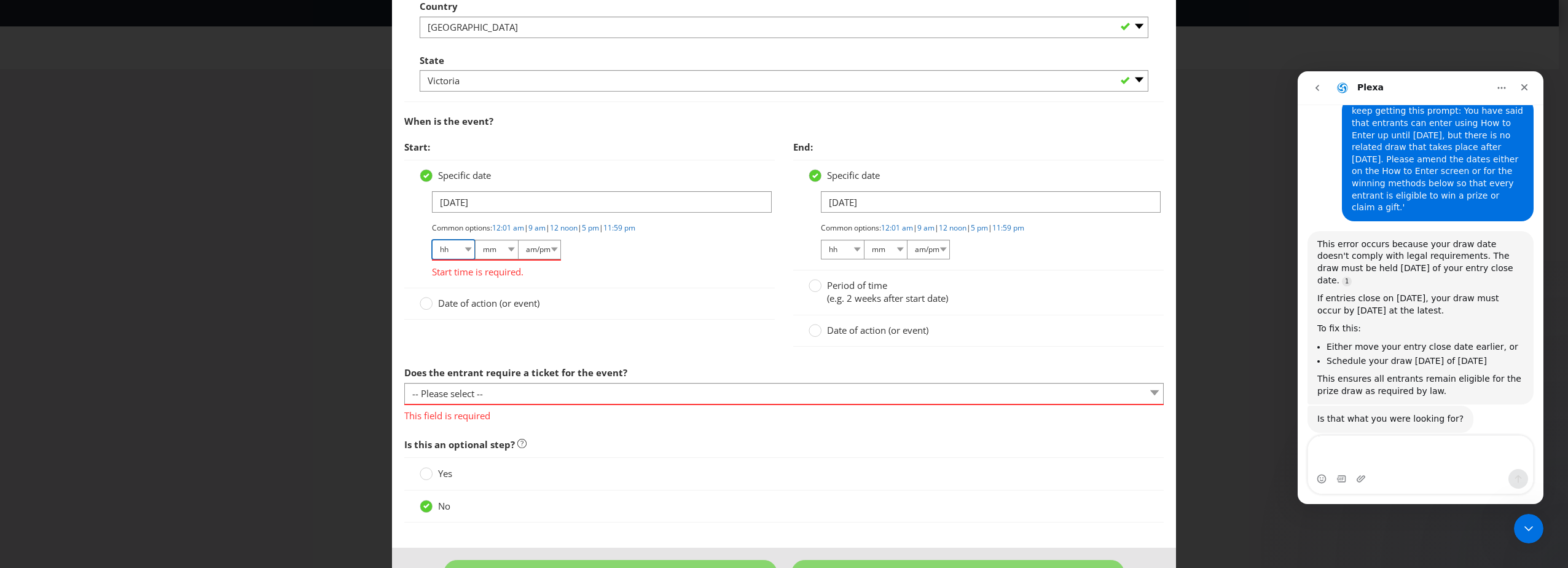
click at [460, 250] on select "hh 01 02 03 04 05 06 07 08 09 10 11 12" at bounding box center [453, 249] width 43 height 20
select select "07"
click at [432, 240] on select "hh 01 02 03 04 05 06 07 08 09 10 11 12" at bounding box center [453, 249] width 43 height 20
click at [514, 246] on select "mm 00 01 05 10 15 20 25 29 30 35 40 45 50 55 59" at bounding box center [496, 249] width 43 height 20
select select "00"
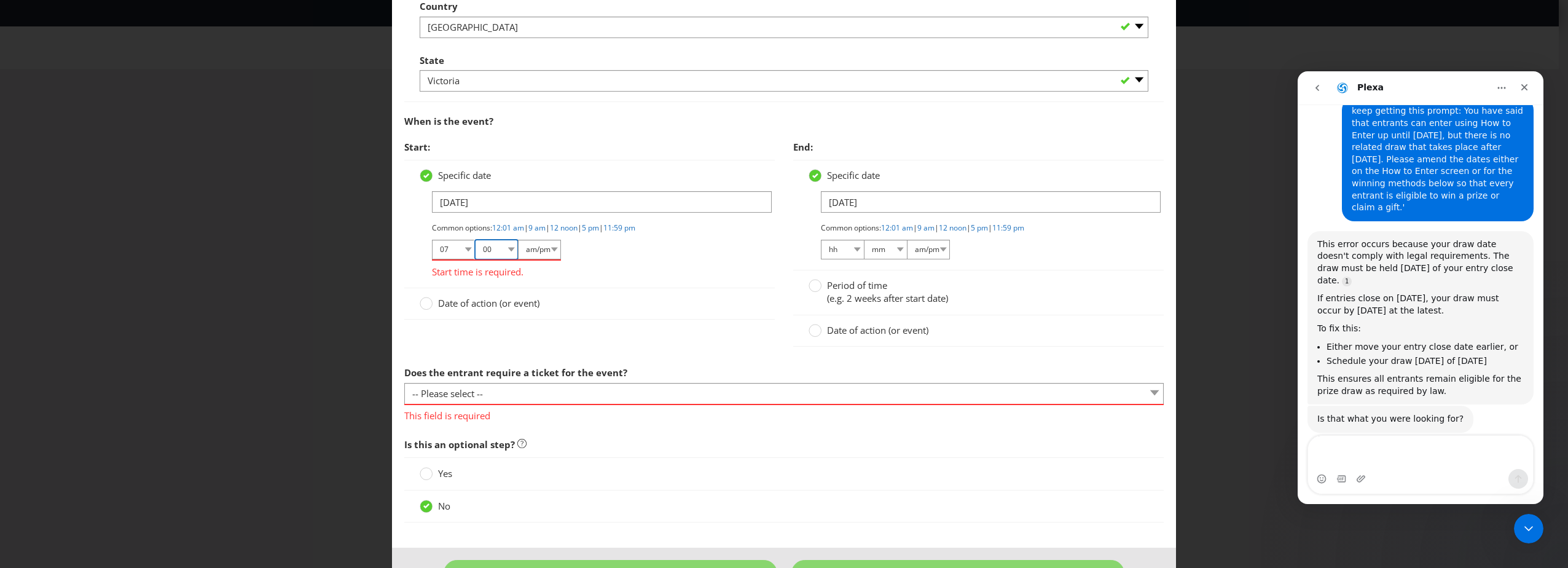
click at [475, 240] on select "mm 00 01 05 10 15 20 25 29 30 35 40 45 50 55 59" at bounding box center [496, 249] width 43 height 20
click at [552, 250] on select "am/pm am pm" at bounding box center [539, 249] width 43 height 20
select select "pm"
click at [518, 240] on select "am/pm am pm" at bounding box center [539, 249] width 43 height 20
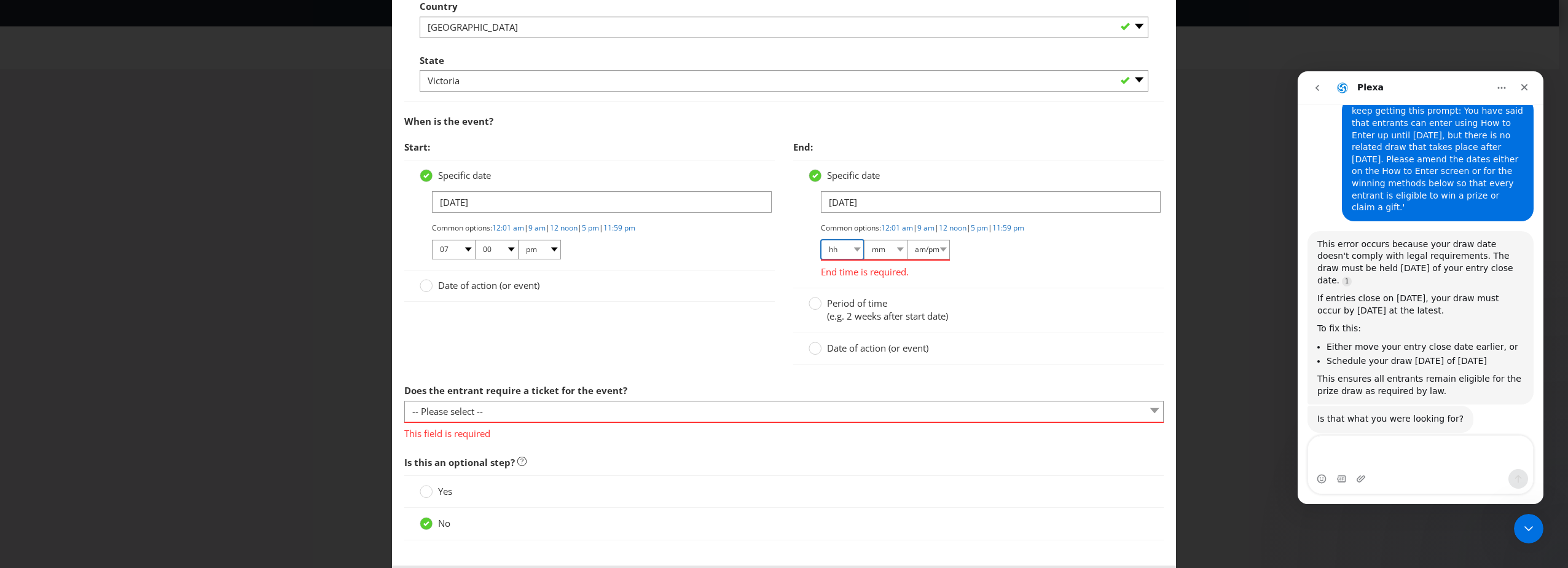
click at [847, 244] on select "hh 01 02 03 04 05 06 07 08 09 10 11 12" at bounding box center [842, 249] width 43 height 20
select select "07"
click at [821, 240] on select "hh 01 02 03 04 05 06 07 08 09 10 11 12" at bounding box center [842, 249] width 43 height 20
click at [879, 244] on select "mm 00 01 05 10 15 20 25 29 30 35 40 45 50 55 59" at bounding box center [885, 249] width 43 height 20
select select "45"
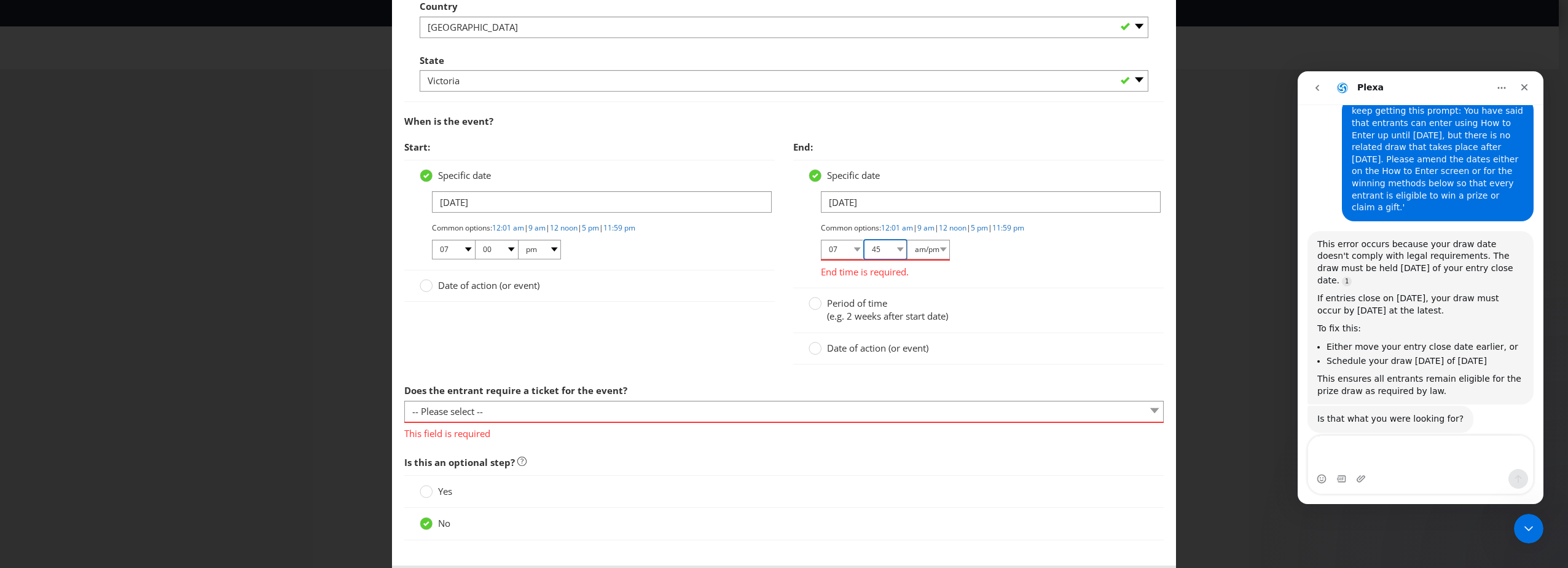
click at [864, 240] on select "mm 00 01 05 10 15 20 25 29 30 35 40 45 50 55 59" at bounding box center [885, 249] width 43 height 20
click at [928, 251] on select "am/pm am pm" at bounding box center [928, 249] width 43 height 20
select select "pm"
click at [906, 240] on select "am/pm am pm" at bounding box center [928, 249] width 43 height 20
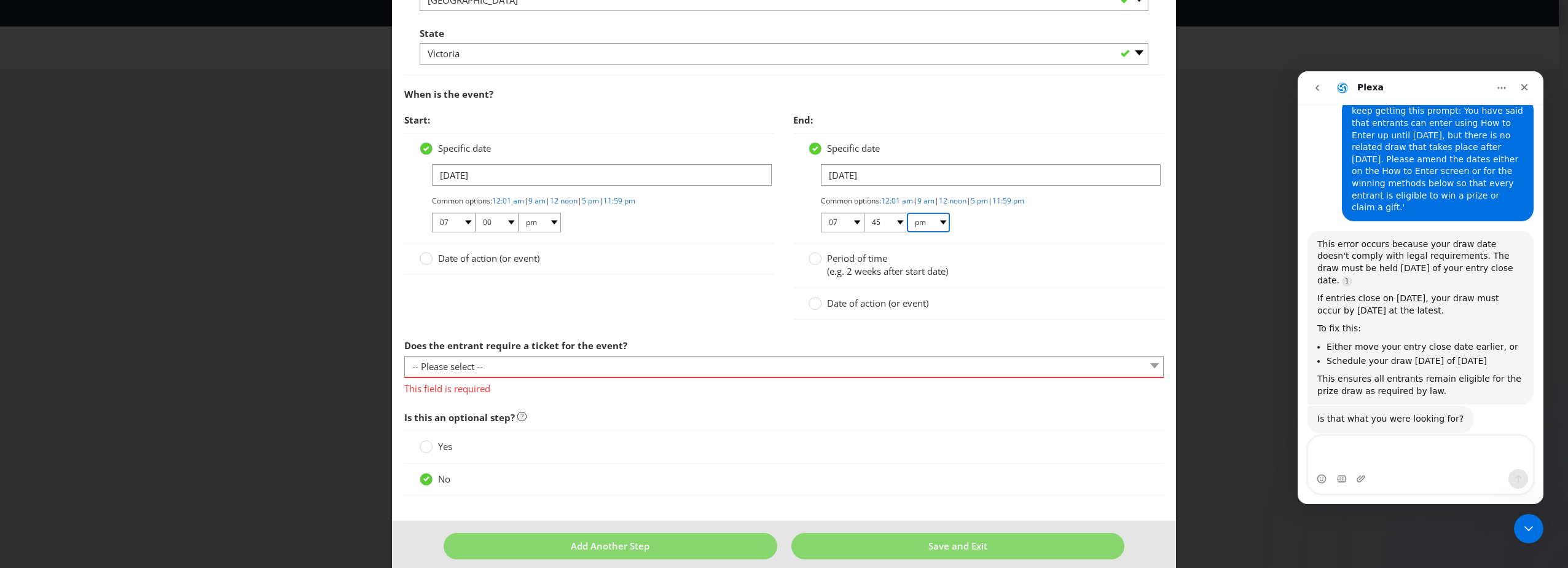
scroll to position [654, 0]
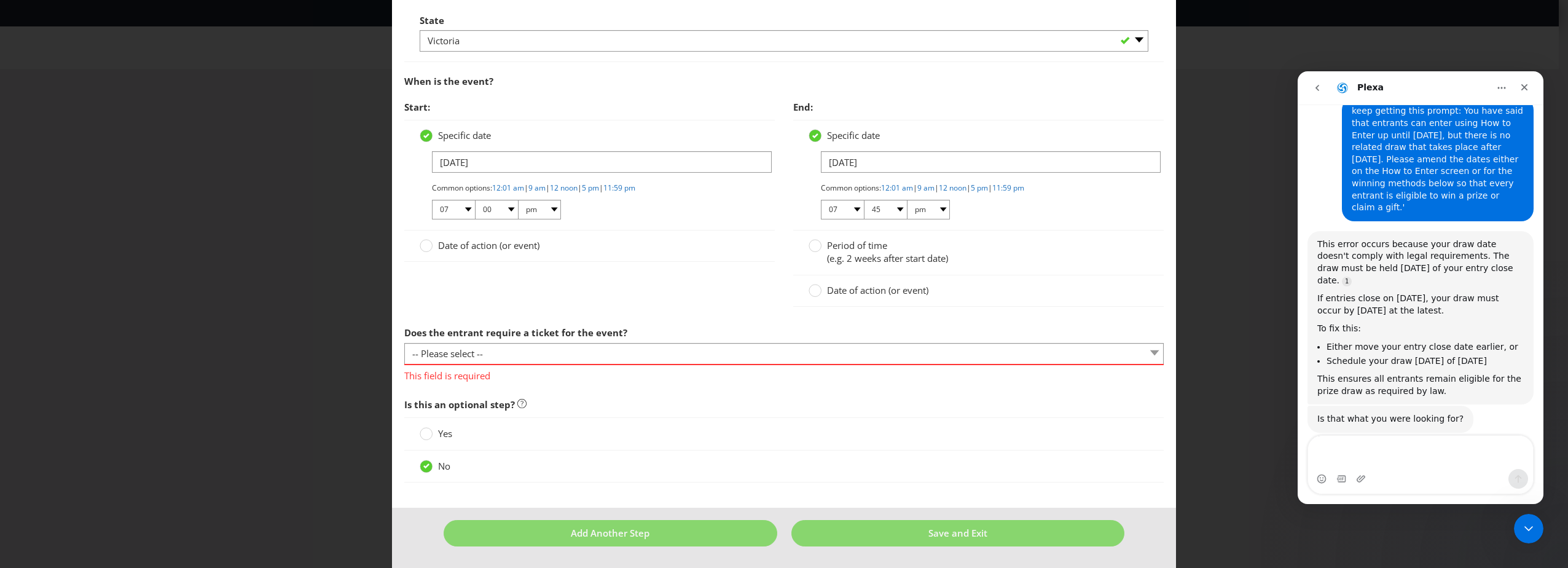
click at [894, 294] on span "Date of action (or event)" at bounding box center [877, 290] width 101 height 12
click at [814, 288] on circle at bounding box center [816, 290] width 12 height 12
click at [0, 0] on input "Date of action (or event)" at bounding box center [0, 0] width 0 height 0
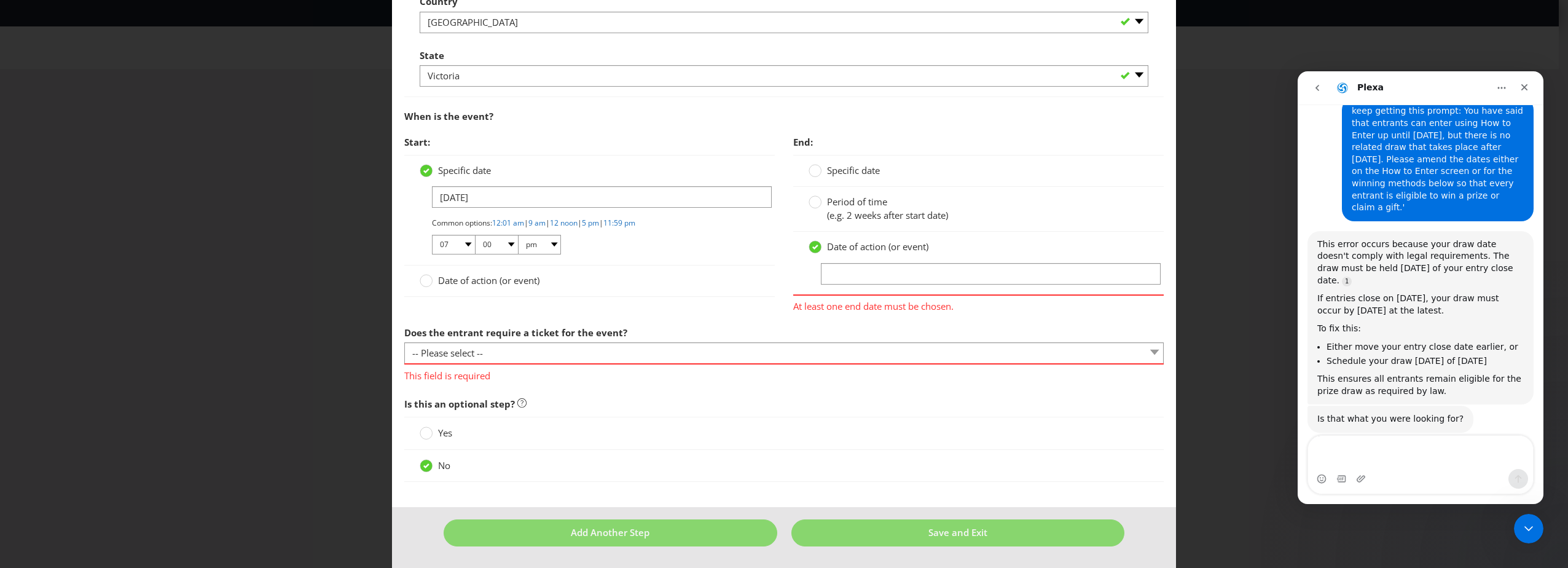
scroll to position [620, 0]
click at [868, 269] on input "text" at bounding box center [991, 274] width 340 height 22
click at [429, 286] on icon at bounding box center [425, 280] width 13 height 13
click at [0, 0] on input "Date of action (or event)" at bounding box center [0, 0] width 0 height 0
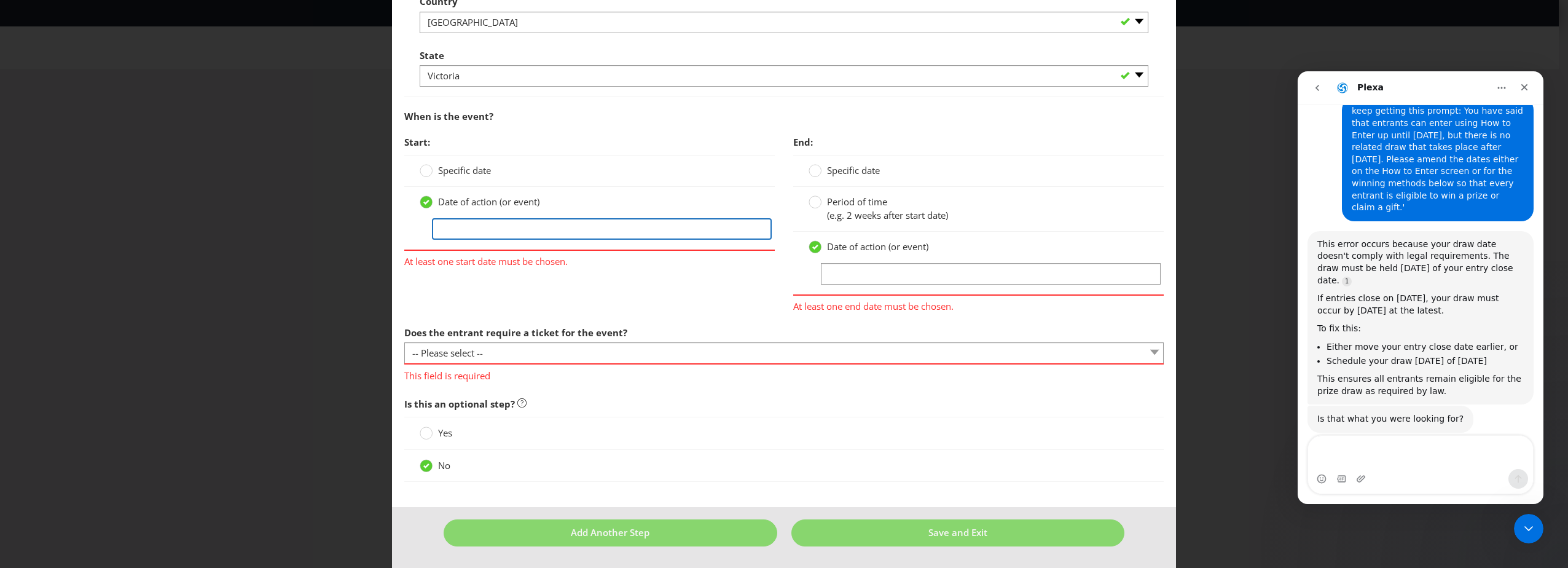
click at [497, 229] on input "text" at bounding box center [602, 229] width 340 height 22
type input "9"
type input "[DATE]"
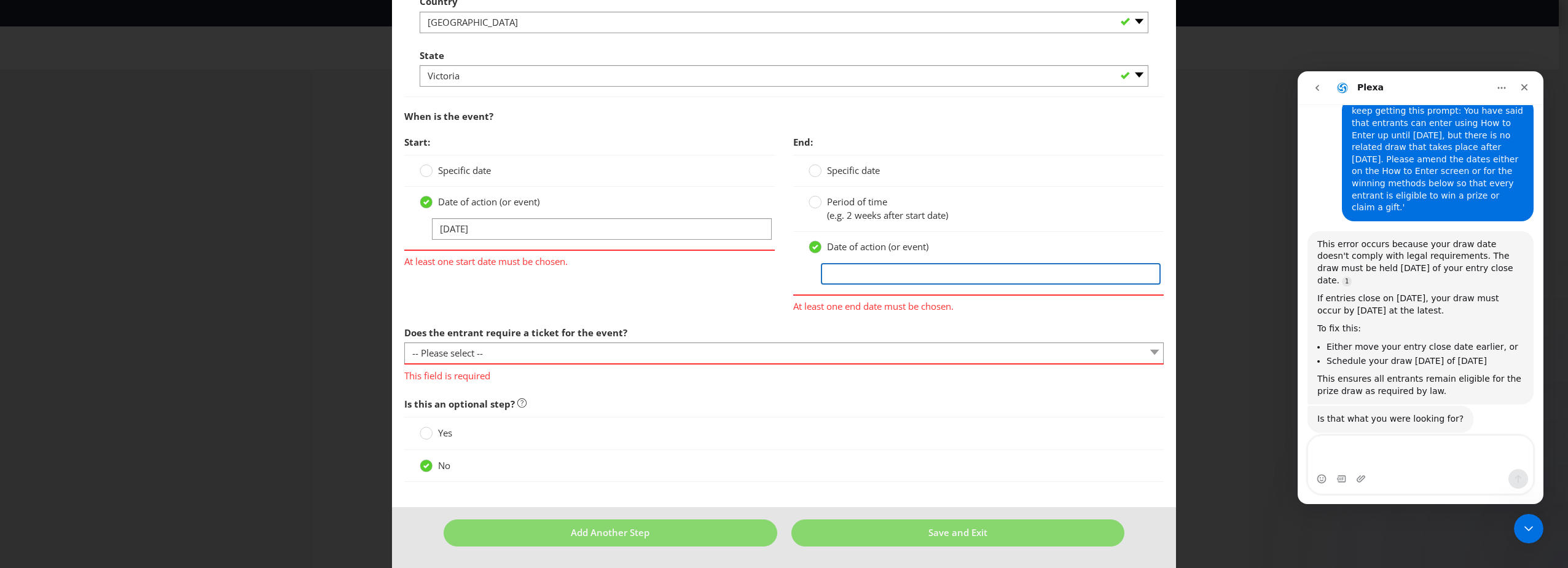
click at [835, 273] on input "text" at bounding box center [991, 274] width 340 height 22
type input "[DATE]"
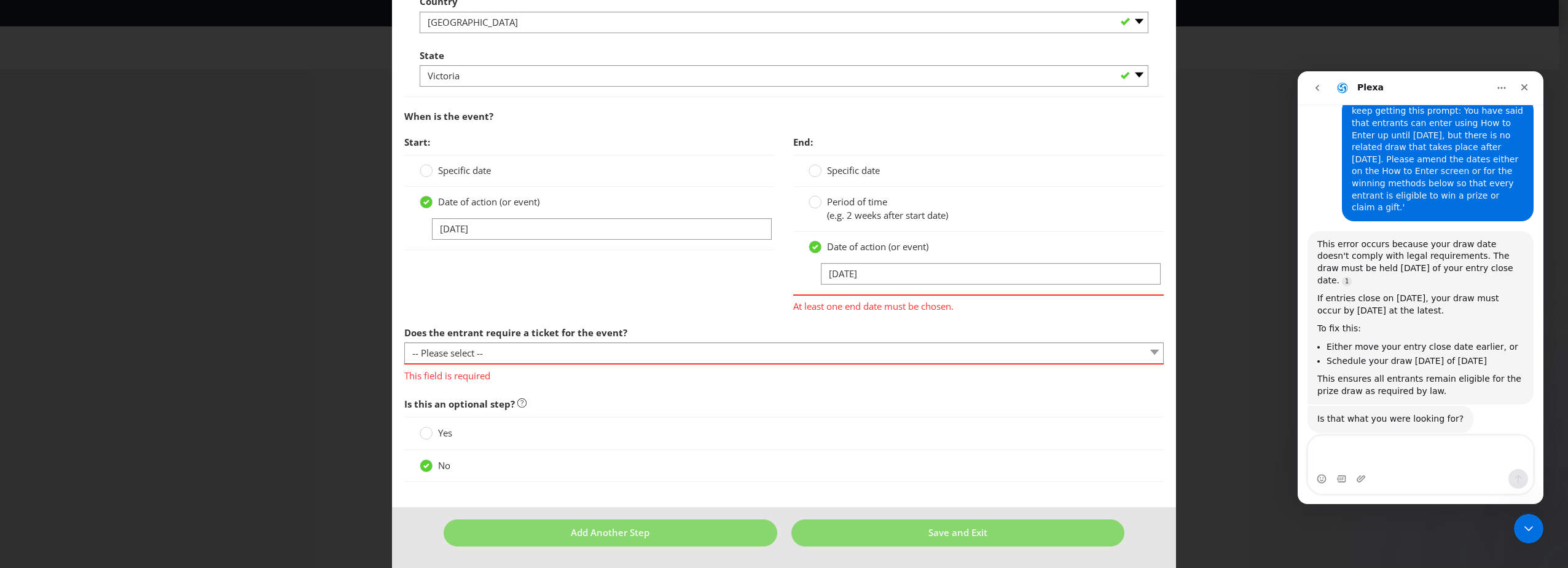
click at [756, 280] on div "Start: Specific date Date of action (or event) [DATE] End: Specific date Period…" at bounding box center [784, 225] width 778 height 190
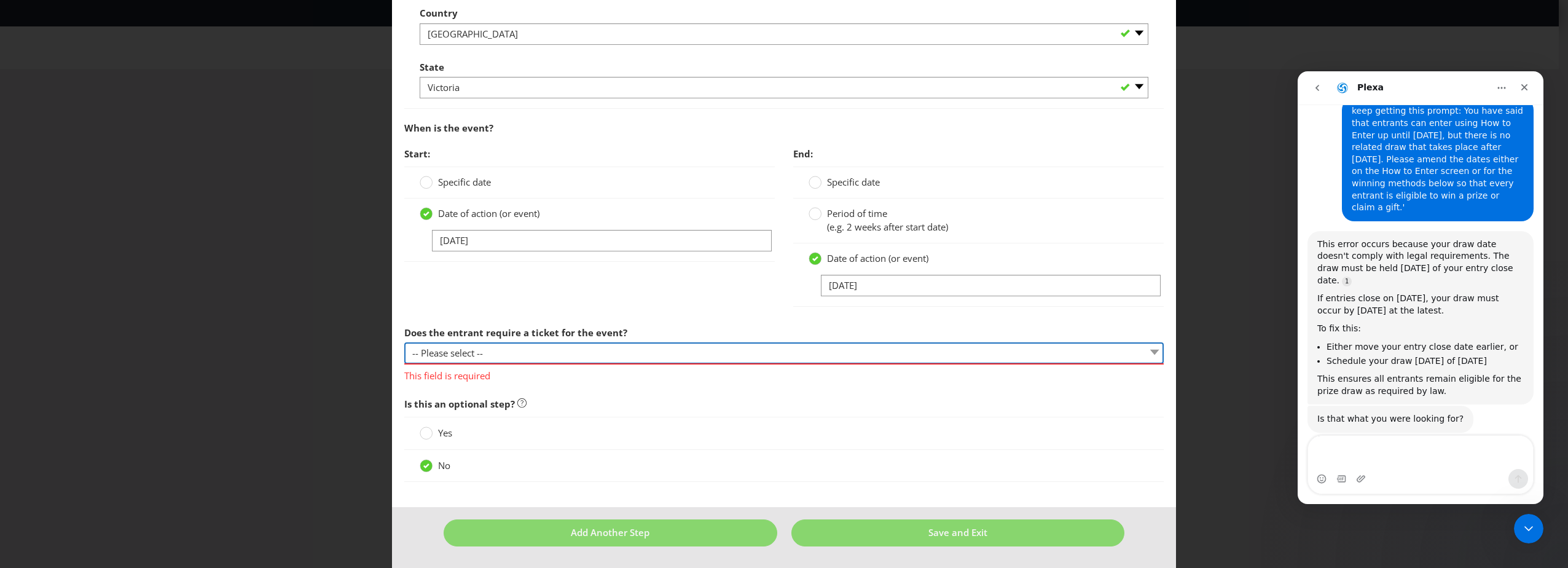
click at [527, 360] on select "-- Please select -- Yes, they must buy a ticket Yes, but tickets are free No ti…" at bounding box center [784, 353] width 759 height 22
click at [491, 356] on select "-- Please select -- Yes, they must buy a ticket Yes, but tickets are free No ti…" at bounding box center [784, 353] width 759 height 22
select select "YES_FREE"
click at [404, 360] on select "-- Please select -- Yes, they must buy a ticket Yes, but tickets are free No ti…" at bounding box center [784, 353] width 759 height 22
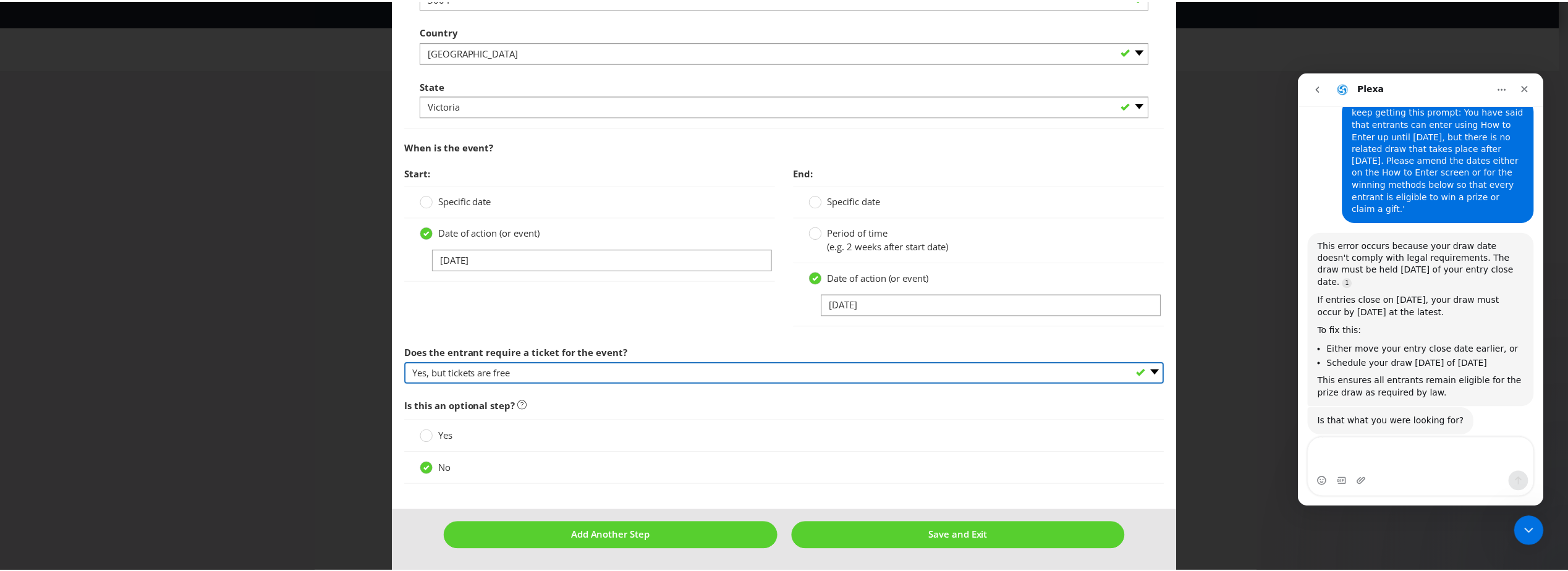
scroll to position [593, 0]
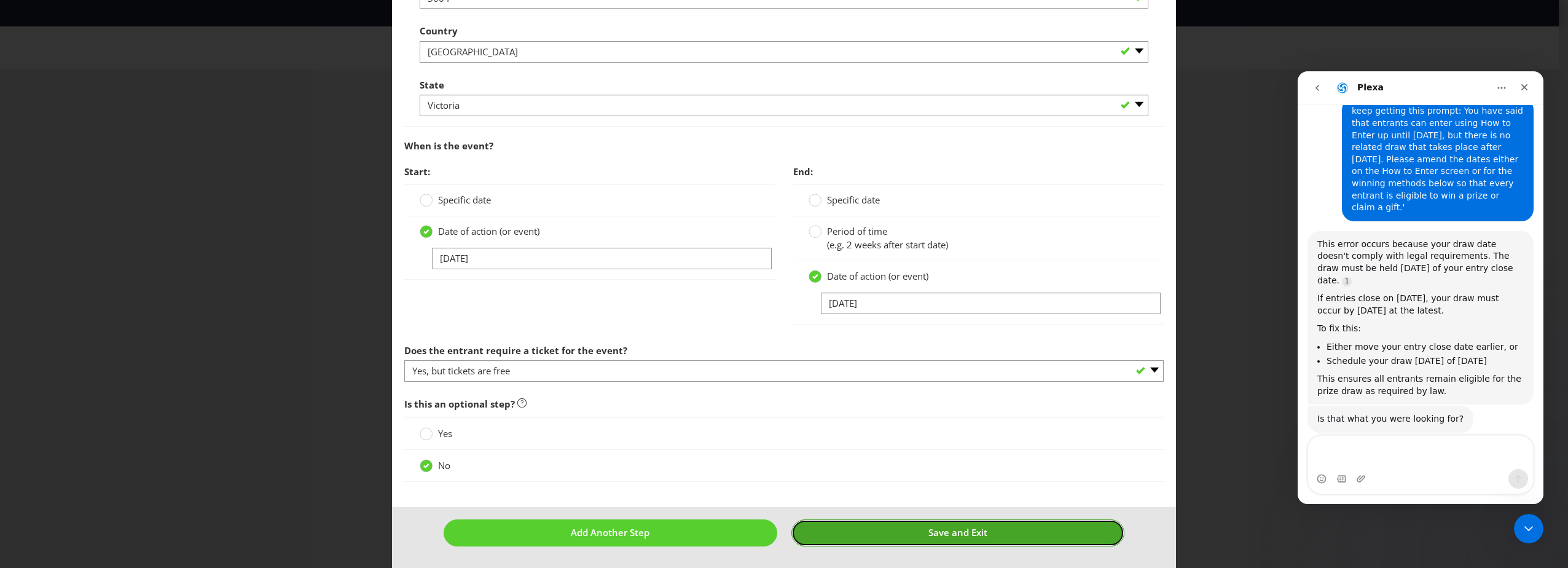
click at [987, 541] on button "Save and Exit" at bounding box center [958, 532] width 334 height 26
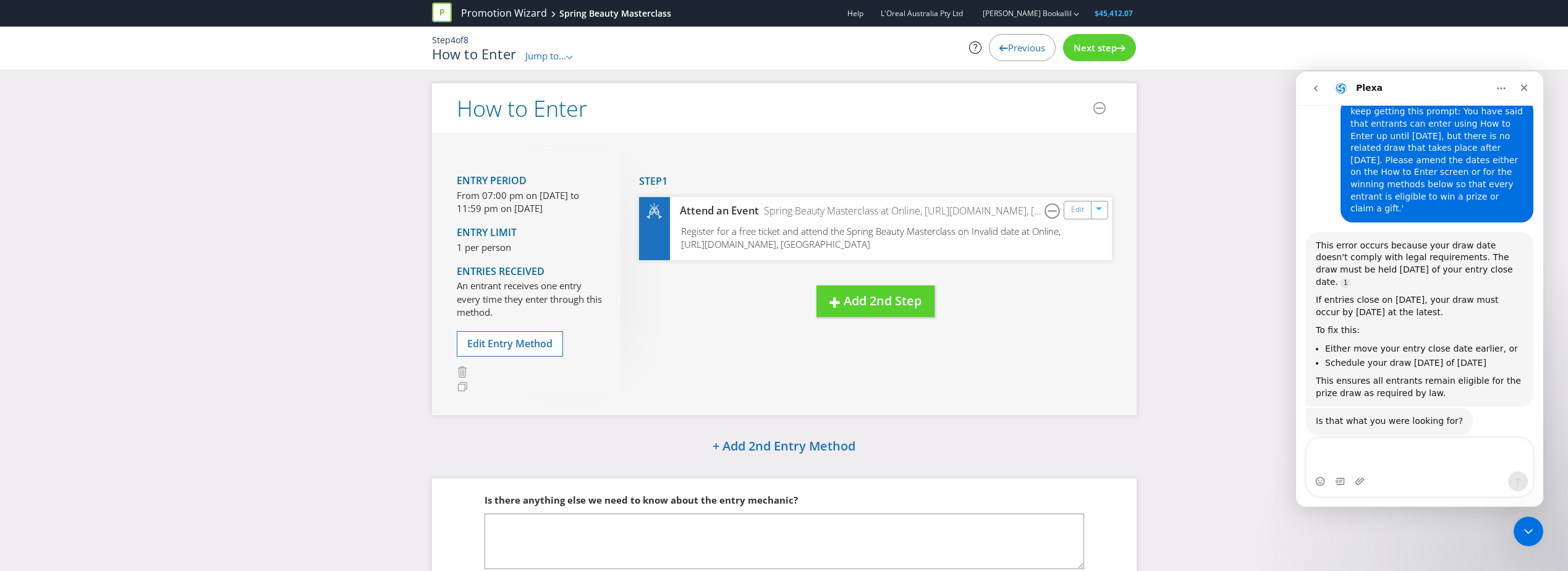
click at [1093, 63] on div "Step 4 of 8 How to Enter Jump to... .st0{fill-rule:evenodd;clip-rule:evenodd;} …" at bounding box center [784, 48] width 723 height 43
click at [1096, 55] on div "Next step" at bounding box center [1099, 48] width 73 height 27
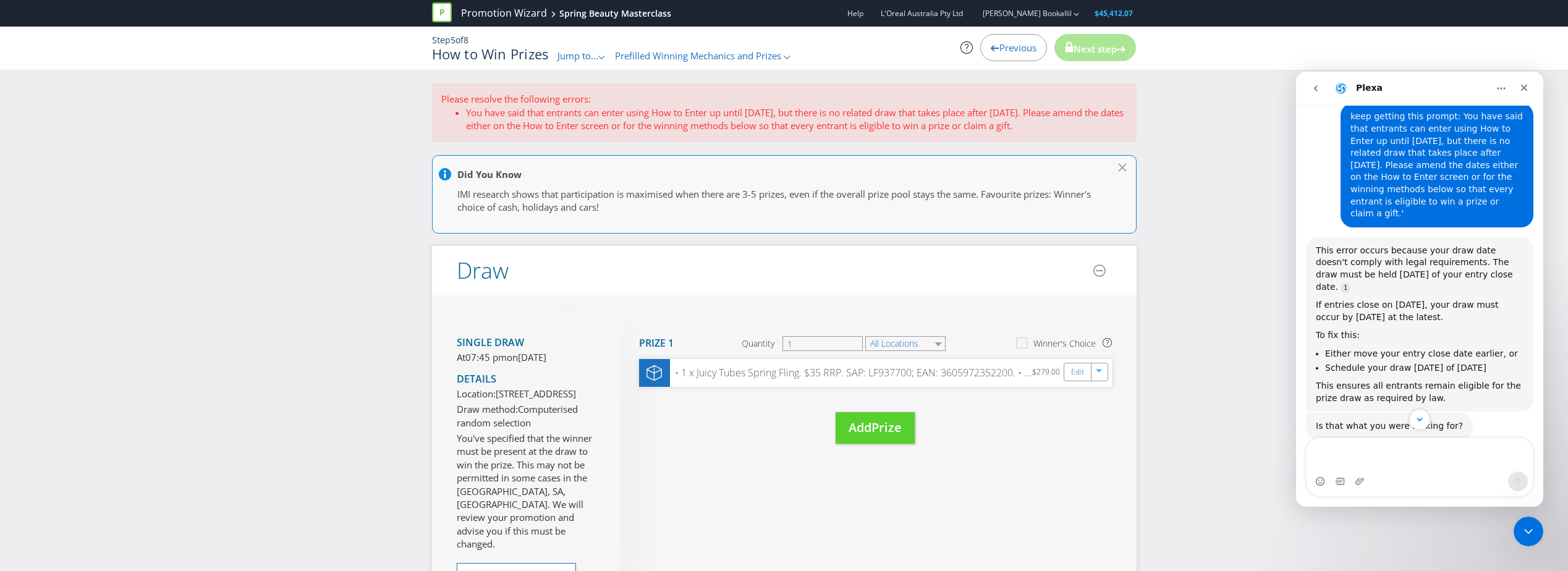
scroll to position [93, 0]
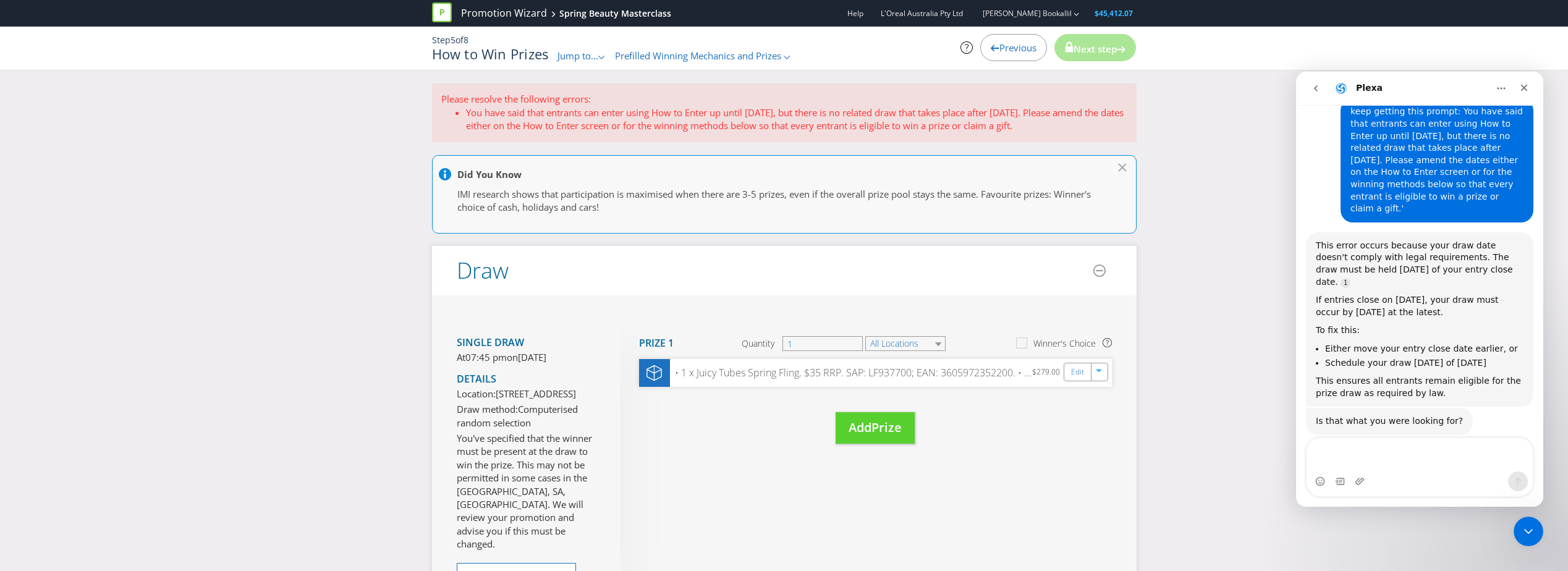
click at [1439, 294] on div "If entries close on [DATE], your draw must occur by [DATE] at the latest." at bounding box center [1420, 306] width 208 height 24
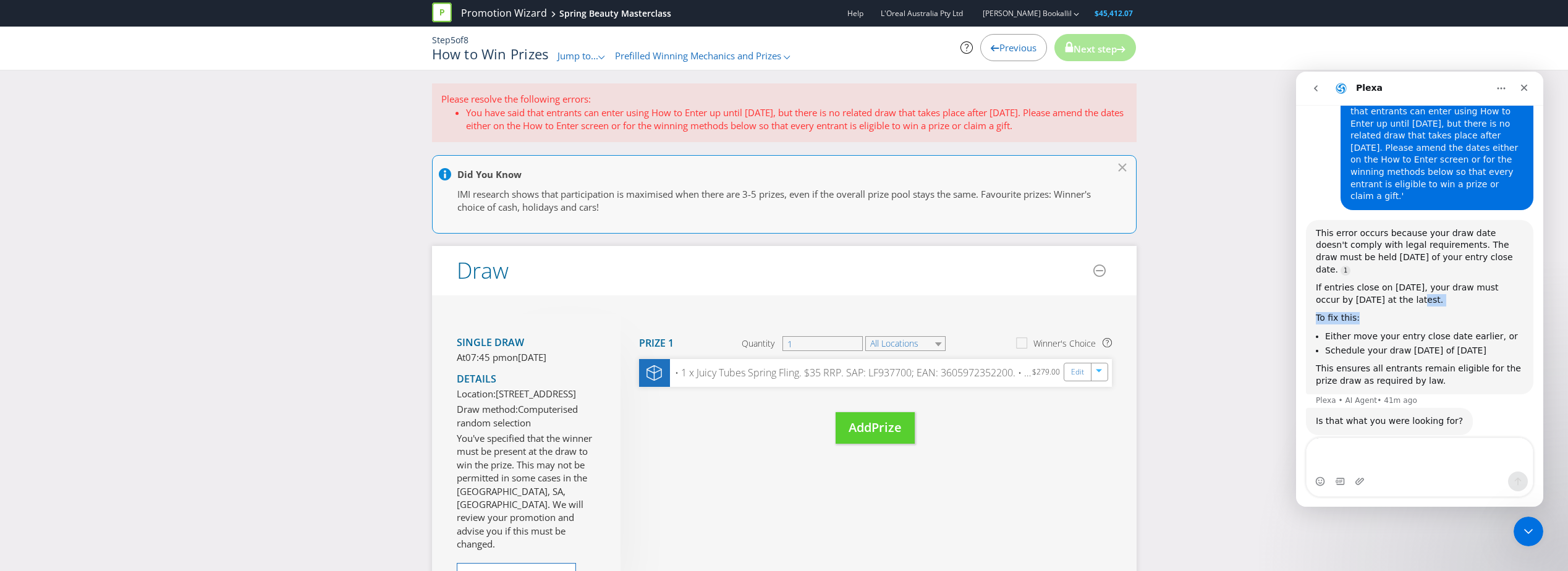
drag, startPoint x: 1410, startPoint y: 276, endPoint x: 1384, endPoint y: 269, distance: 26.9
click at [1384, 269] on div "This error occurs because your draw date doesn't comply with legal requirements…" at bounding box center [1420, 307] width 208 height 160
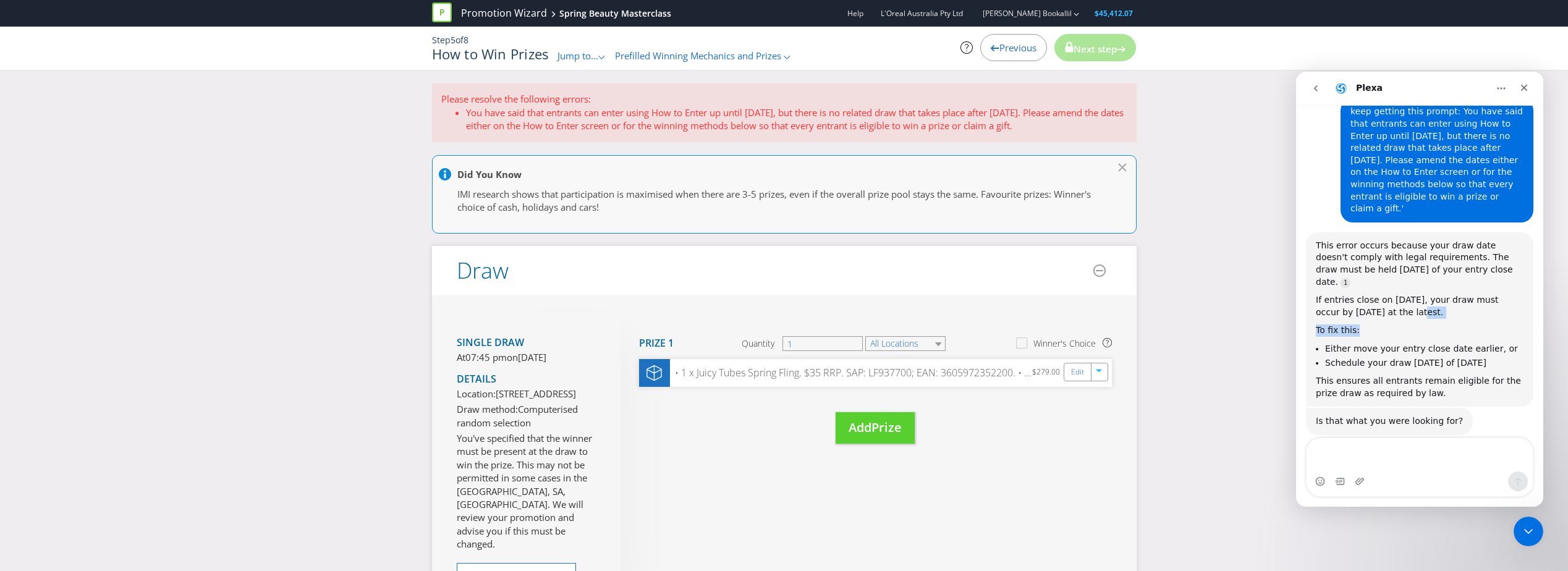
drag, startPoint x: 1384, startPoint y: 269, endPoint x: 1442, endPoint y: 273, distance: 58.1
click at [1442, 294] on div "If entries close on [DATE], your draw must occur by [DATE] at the latest." at bounding box center [1420, 306] width 208 height 24
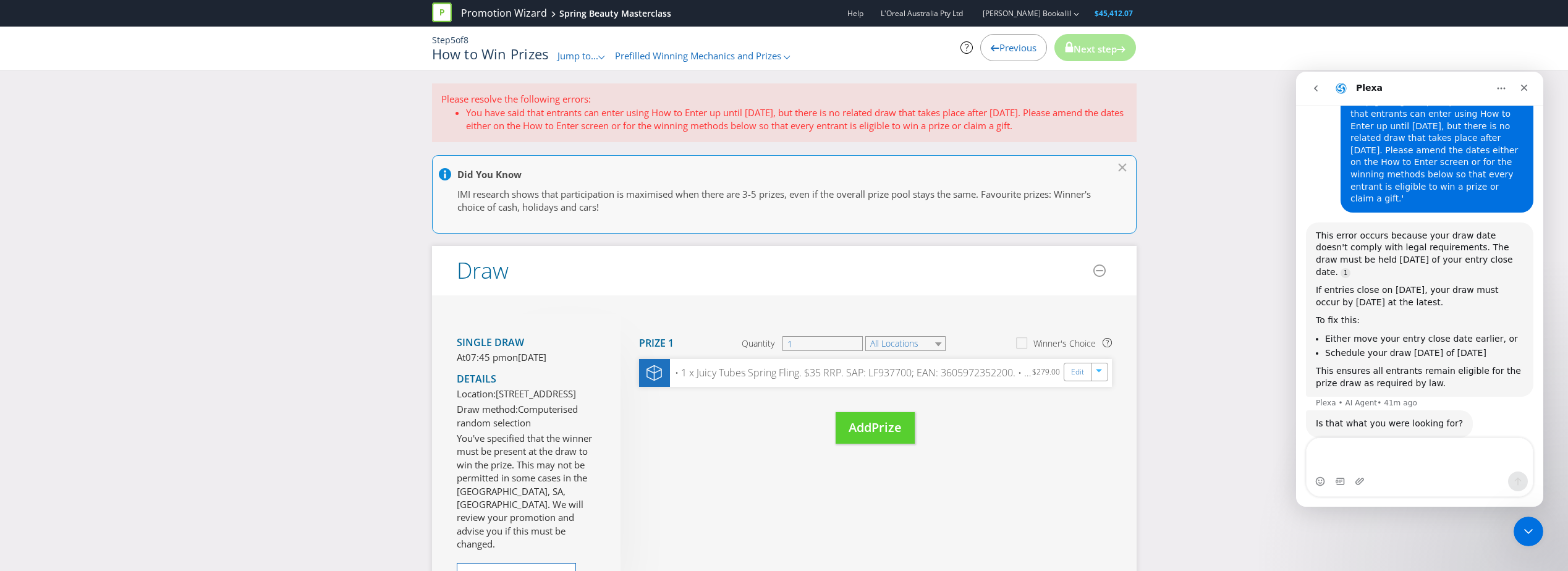
scroll to position [105, 0]
drag, startPoint x: 1408, startPoint y: 262, endPoint x: 1292, endPoint y: 246, distance: 117.1
click html "Plexa 👋 Thank you for contacting Plexus support, you're speaking with FIN! Plex…"
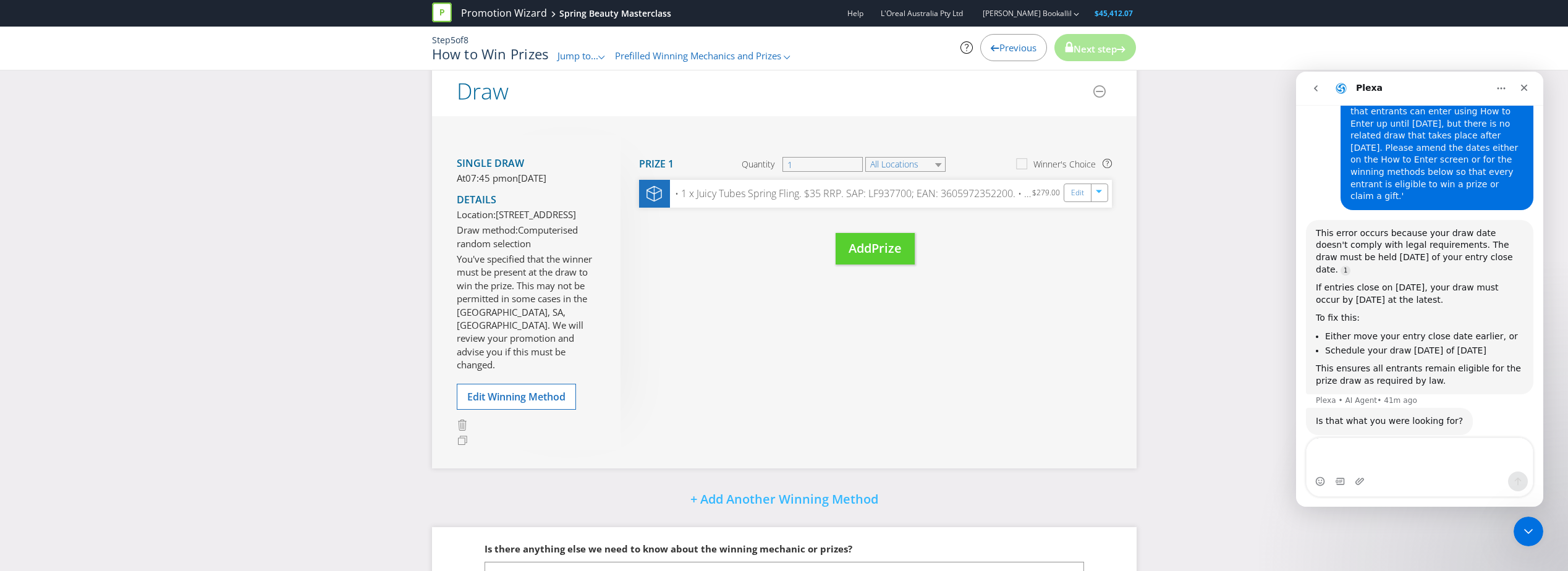
scroll to position [186, 0]
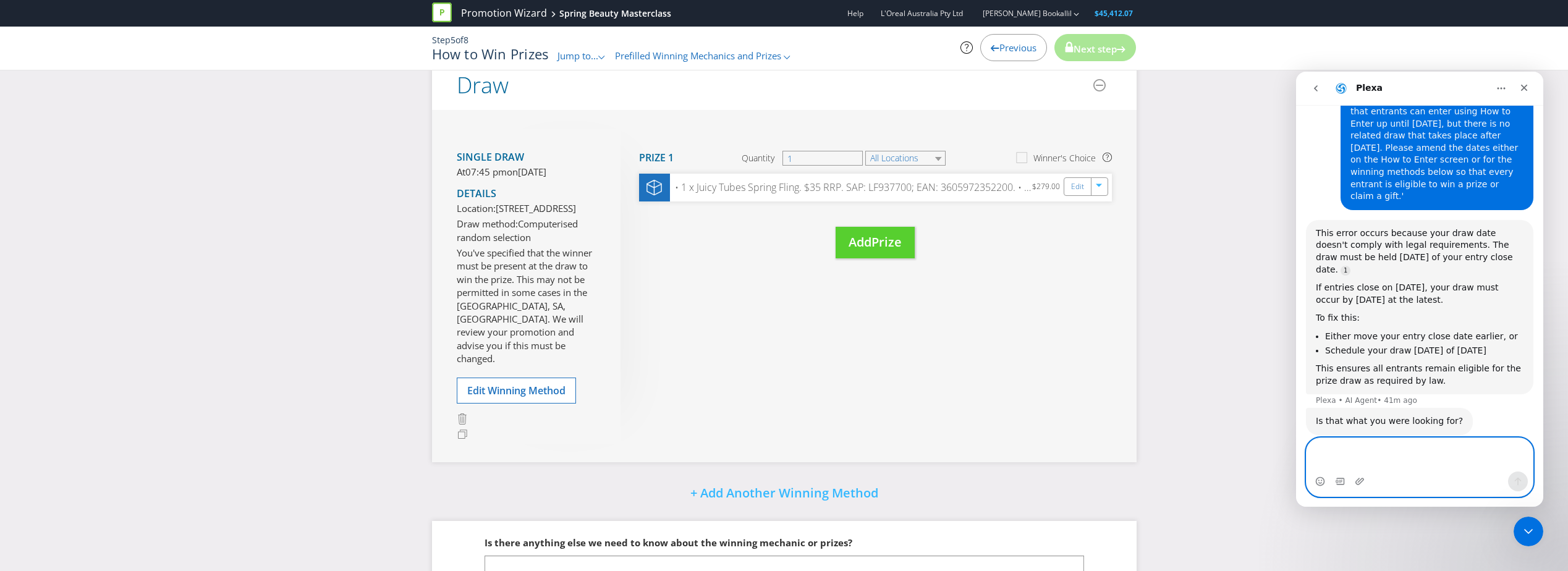
click at [1385, 467] on textarea "Message…" at bounding box center [1419, 454] width 226 height 33
click at [1007, 49] on span "Previous" at bounding box center [1018, 48] width 37 height 12
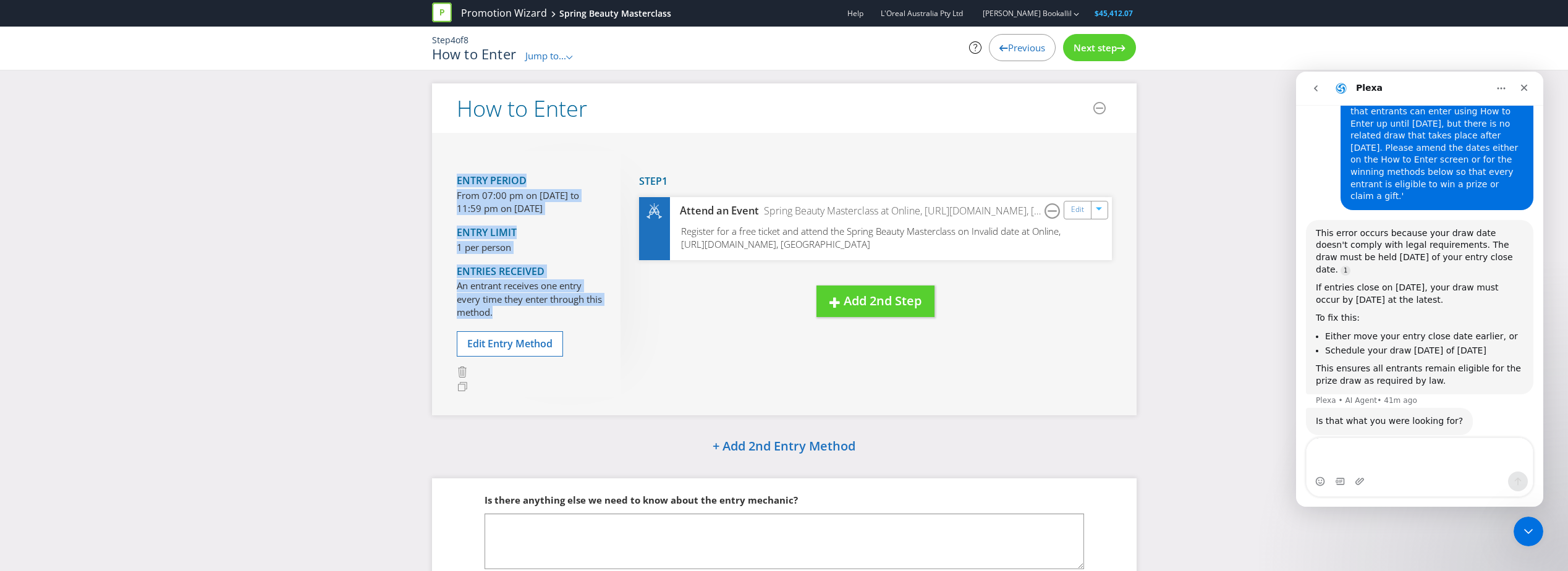
drag, startPoint x: 450, startPoint y: 170, endPoint x: 588, endPoint y: 317, distance: 201.6
click at [588, 317] on div "Entry Period From 07:00 pm on [DATE] to 11:59 pm on [DATE] Entry Limit 1 per pe…" at bounding box center [784, 274] width 704 height 282
drag, startPoint x: 588, startPoint y: 317, endPoint x: 520, endPoint y: 288, distance: 73.9
copy div "Entry Period From 07:00 pm on [DATE] to 11:59 pm on [DATE] Entry Limit 1 per pe…"
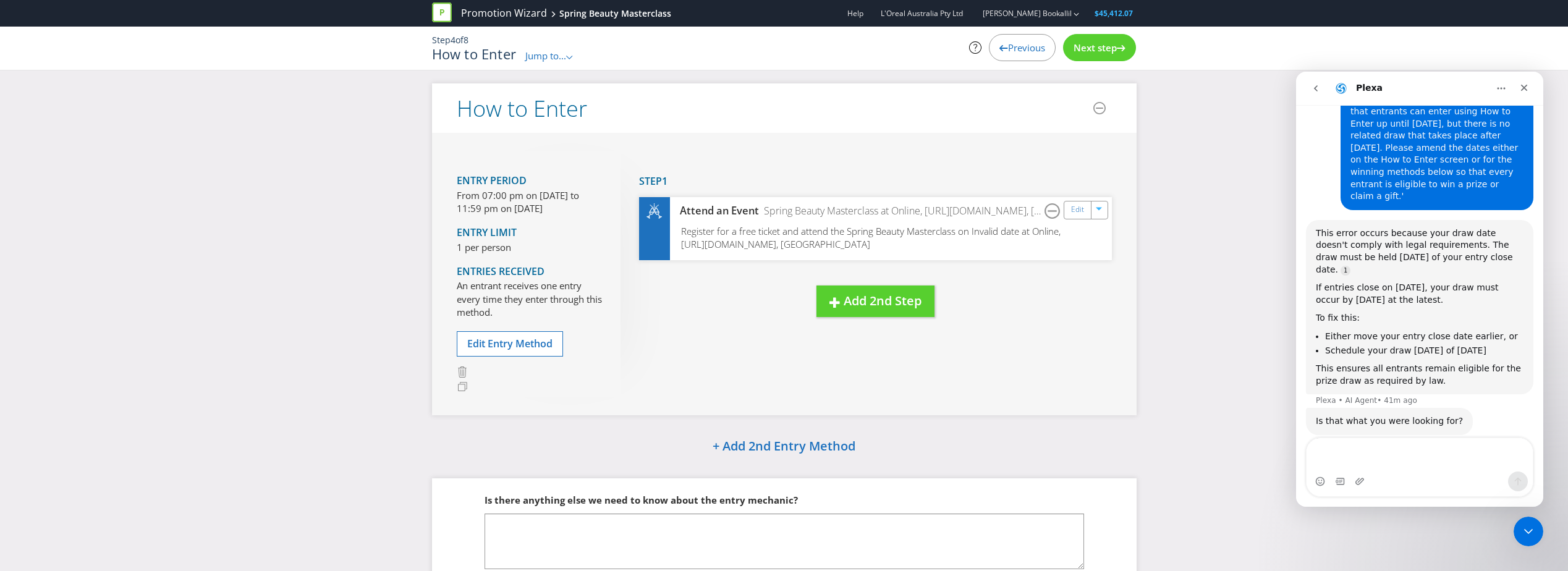
click at [1096, 53] on span "Next step" at bounding box center [1095, 48] width 43 height 12
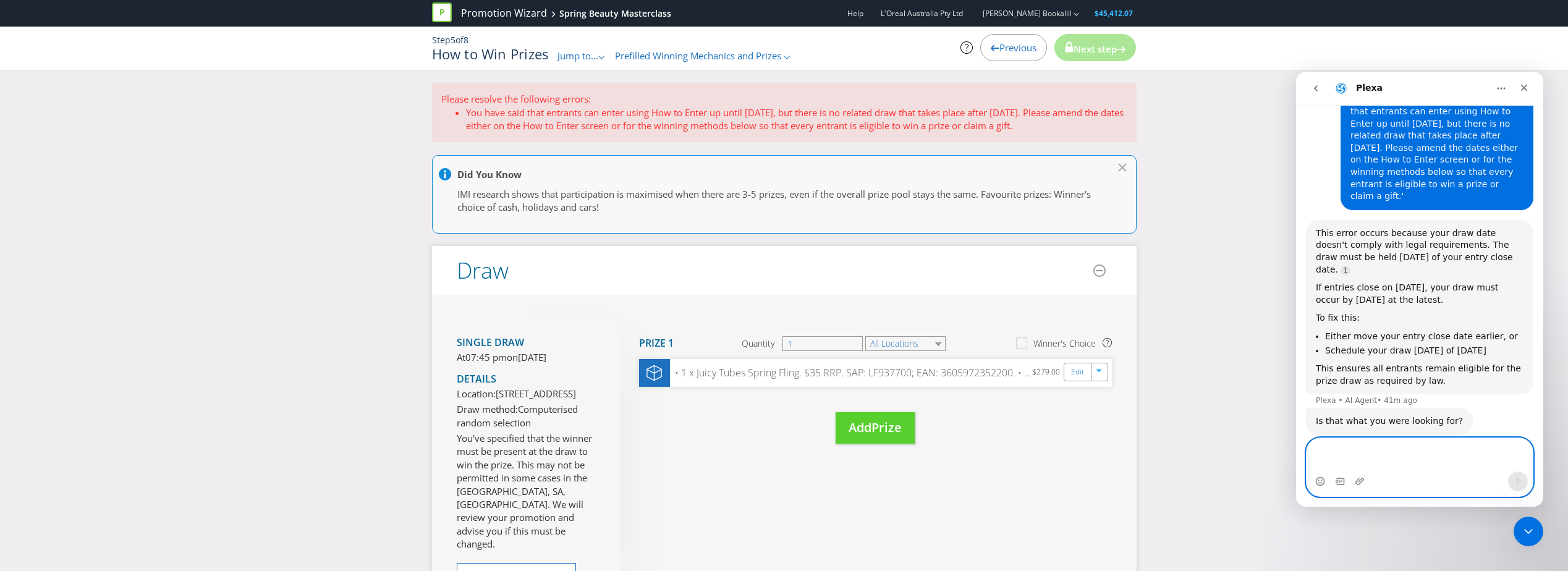
drag, startPoint x: 1399, startPoint y: 459, endPoint x: 1389, endPoint y: 456, distance: 10.4
click at [1393, 457] on textarea "Message…" at bounding box center [1419, 454] width 226 height 33
paste textarea "Entry Period From 07:00 pm on [DATE] to 11:59 pm on [DATE] Entry Limit 1 per pe…"
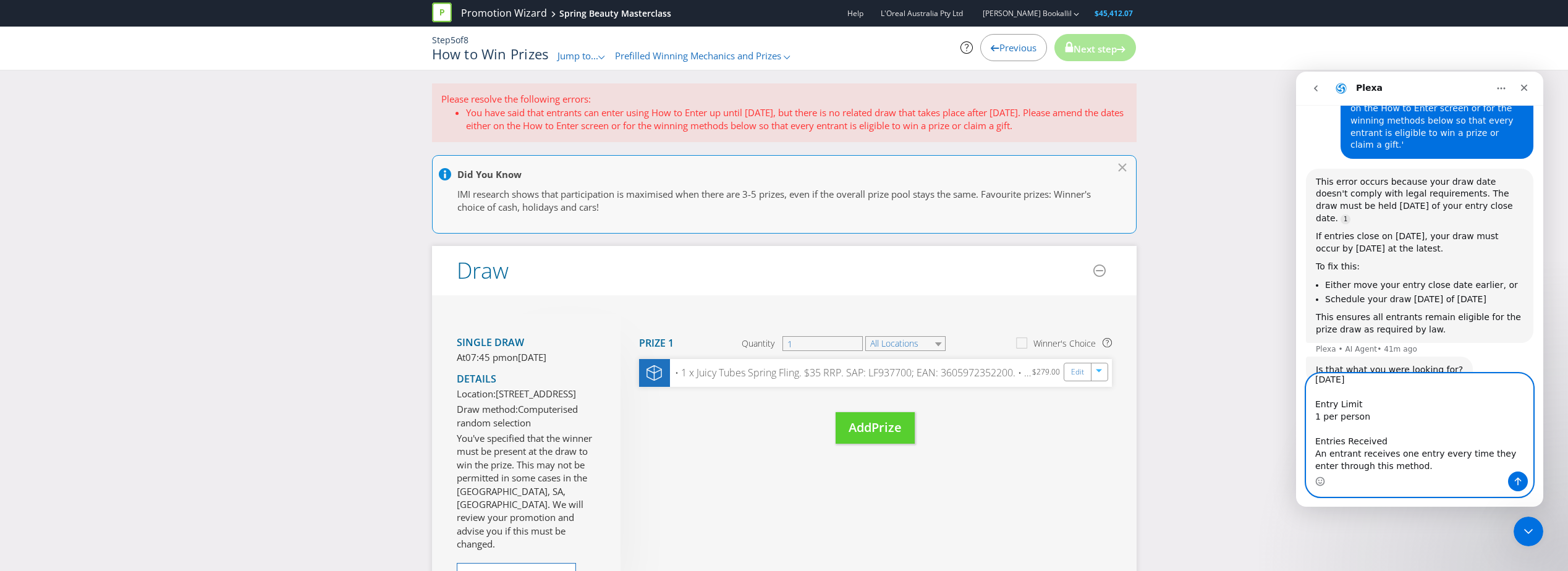
scroll to position [169, 0]
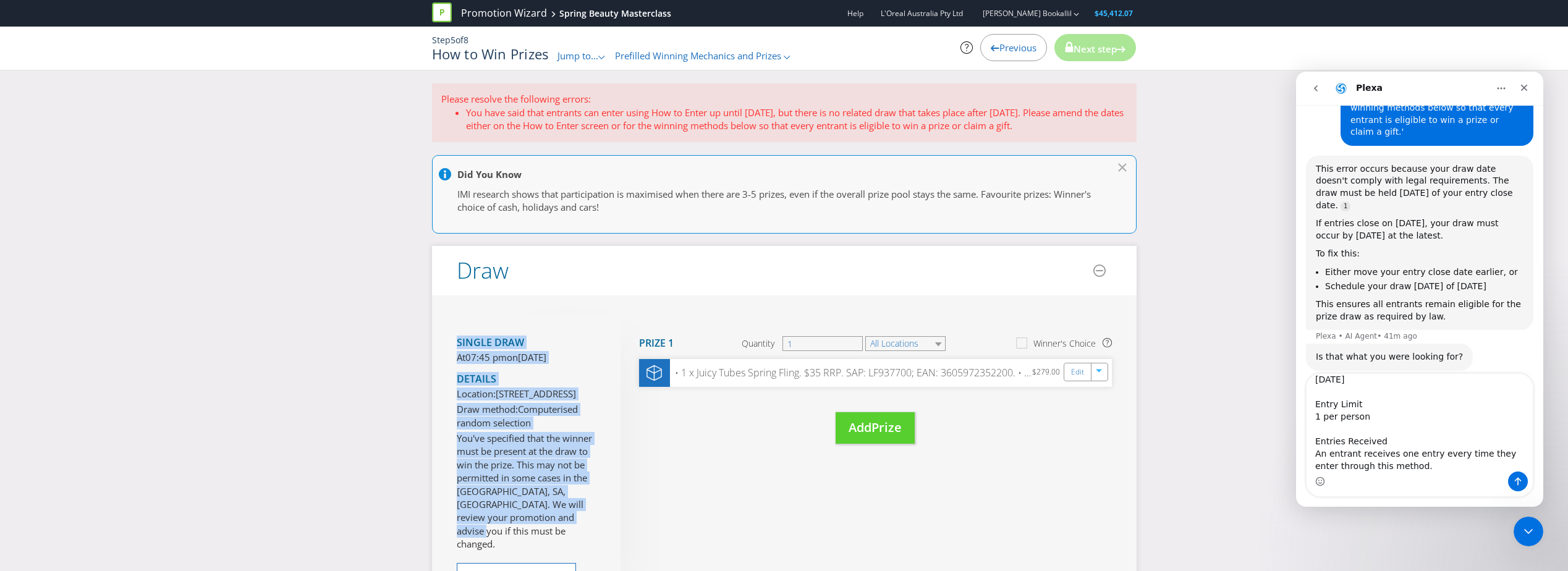
drag, startPoint x: 470, startPoint y: 360, endPoint x: 590, endPoint y: 550, distance: 224.7
click at [590, 550] on div "Single draw At 07:45 pm [DATE][DATE] Details Location: [STREET_ADDRESS] Draw me…" at bounding box center [784, 471] width 704 height 352
drag, startPoint x: 590, startPoint y: 550, endPoint x: 544, endPoint y: 505, distance: 64.4
copy section "Single draw At 07:45 pm [DATE][DATE] Details Location: [STREET_ADDRESS] Draw me…"
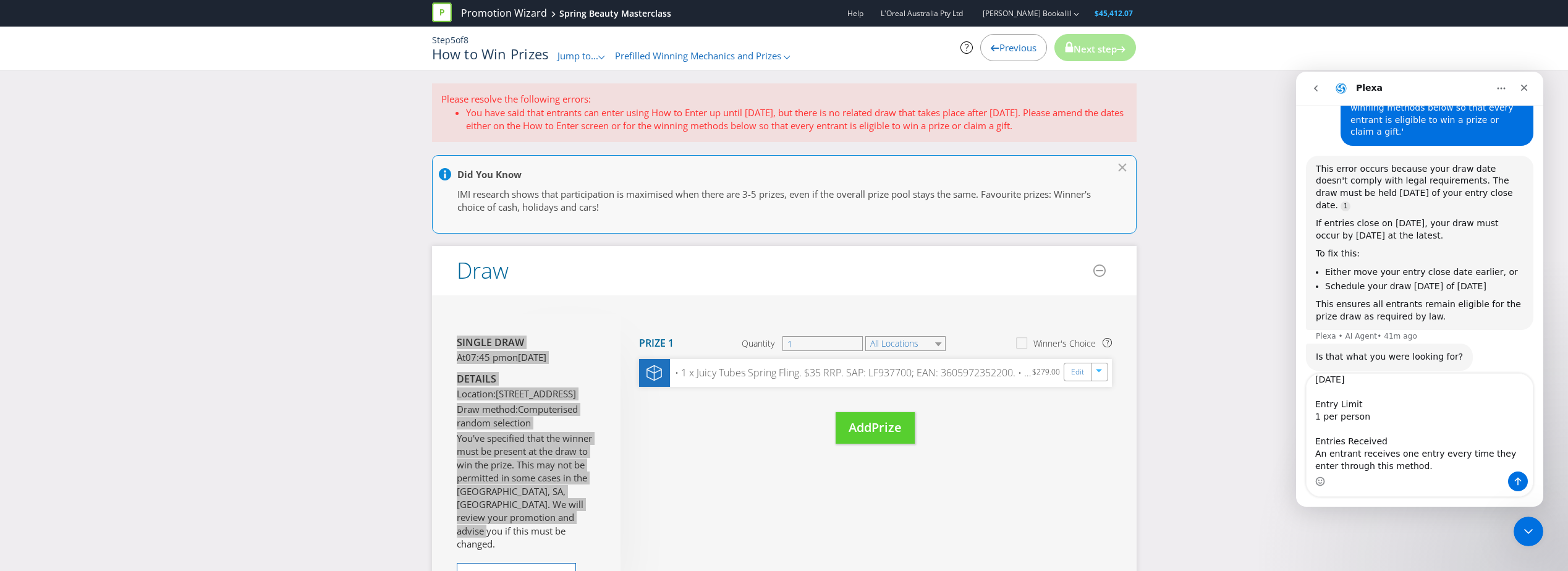
click at [1422, 481] on div "Intercom messenger" at bounding box center [1419, 481] width 226 height 20
click at [1412, 470] on textarea "Entry Period From 07:00 pm on [DATE] to 11:59 pm on [DATE] Entry Limit 1 per pe…" at bounding box center [1419, 422] width 226 height 98
paste textarea "Single draw At 07:45 pm [DATE][DATE] Details Location: [STREET_ADDRESS] Draw me…"
type textarea "Entry Period From 07:00 pm on [DATE] to 11:59 pm on [DATE] Entry Limit 1 per pe…"
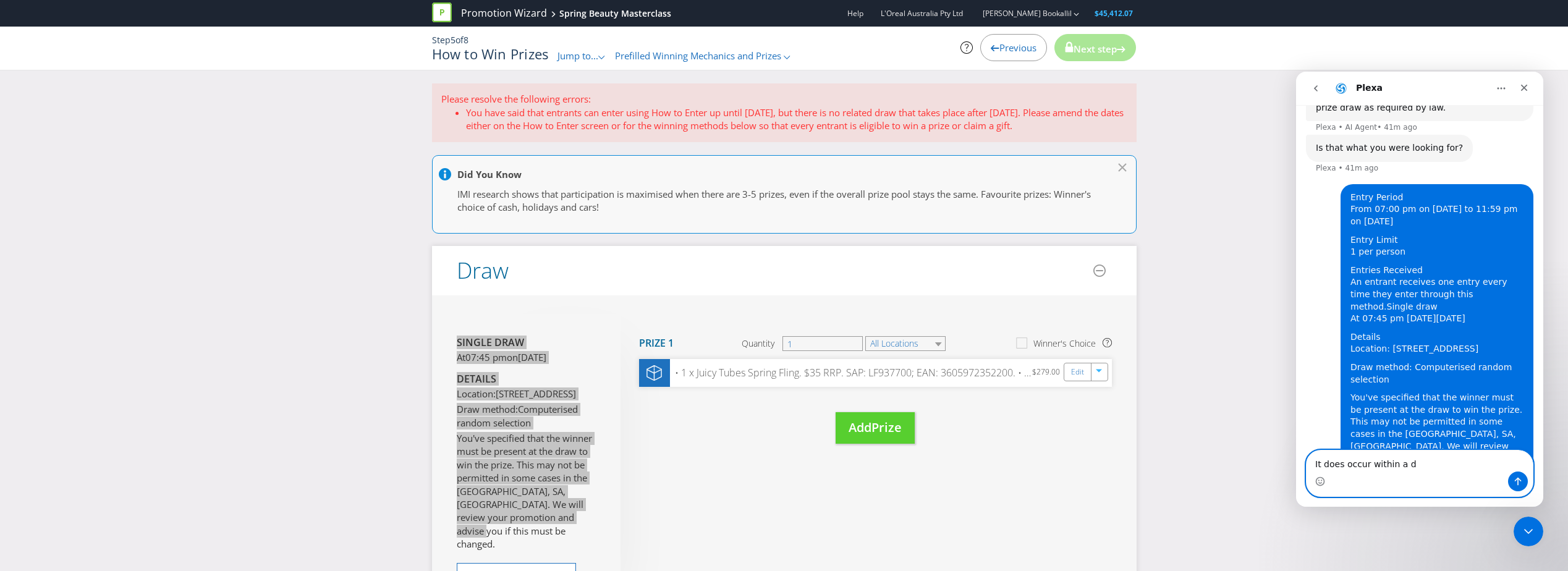
scroll to position [418, 0]
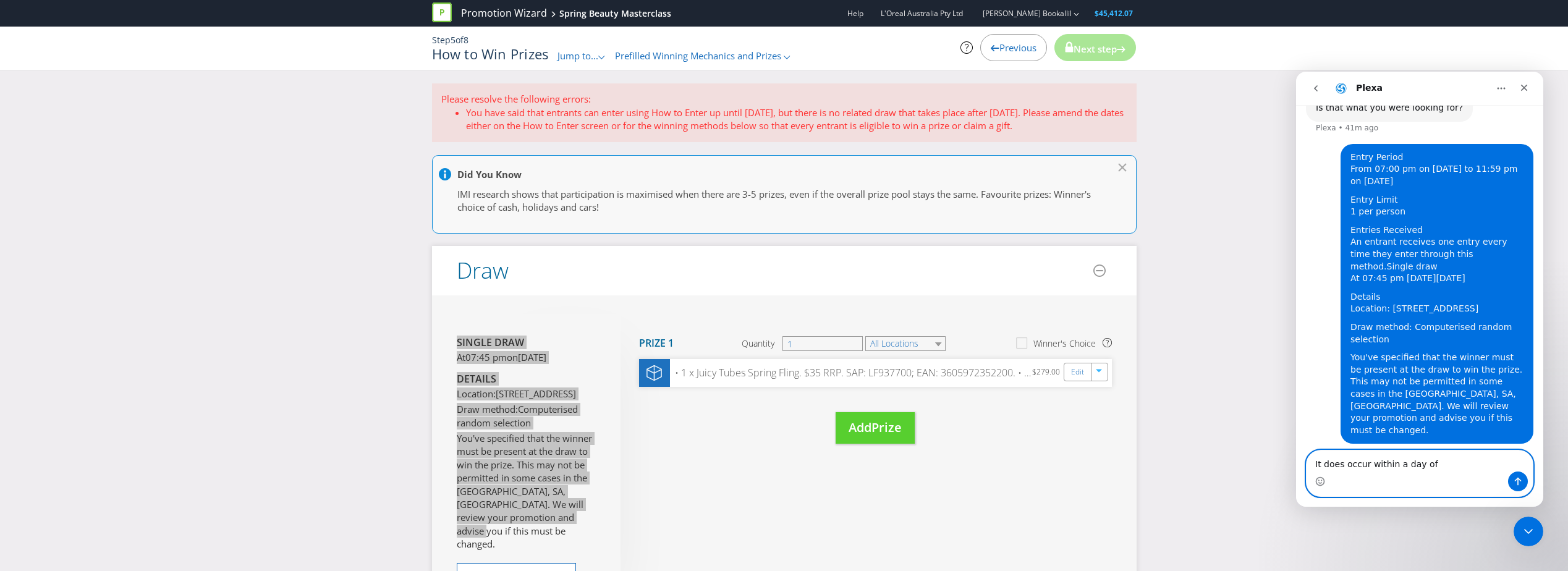
type textarea "It does occur within a day of?"
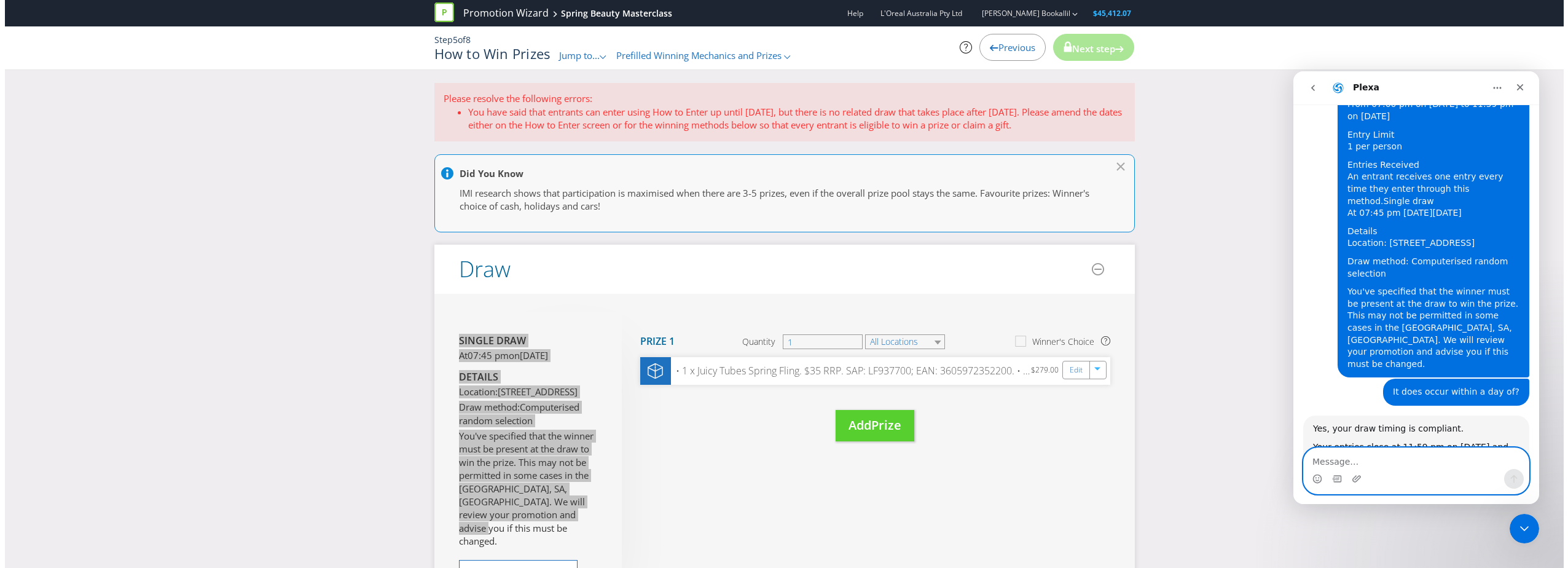
scroll to position [391, 0]
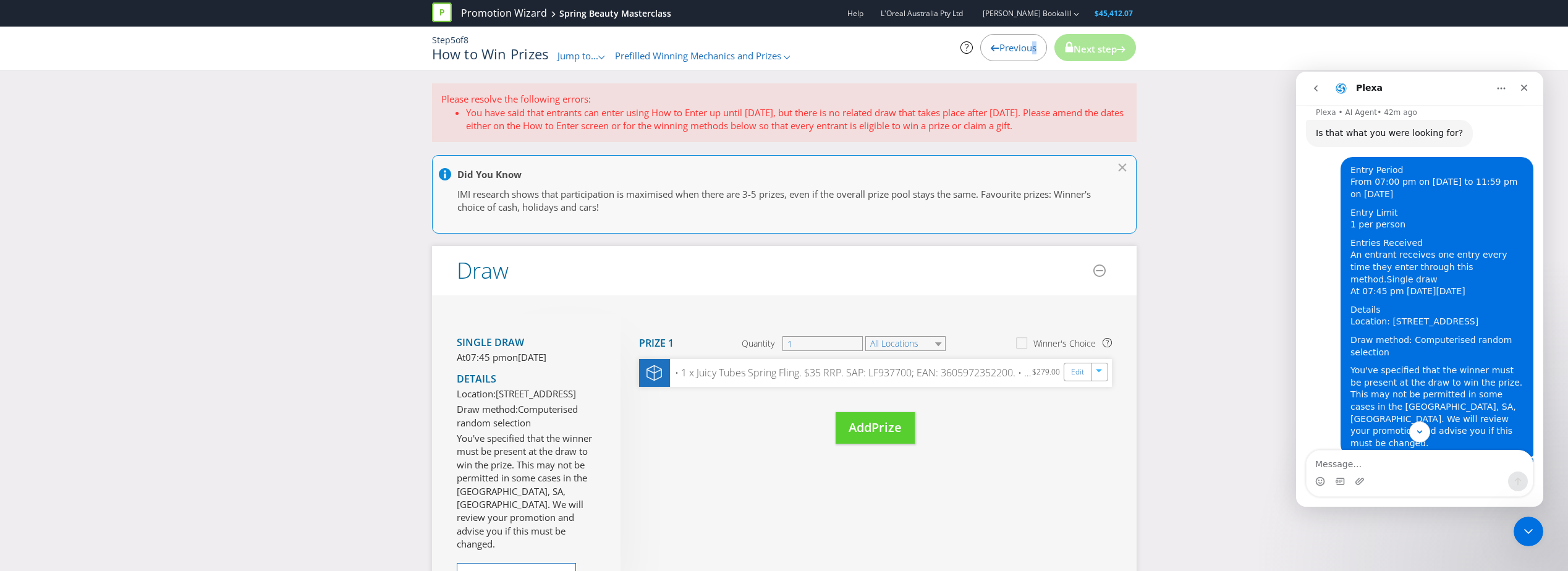
click at [1025, 57] on div "Previous" at bounding box center [1014, 48] width 67 height 27
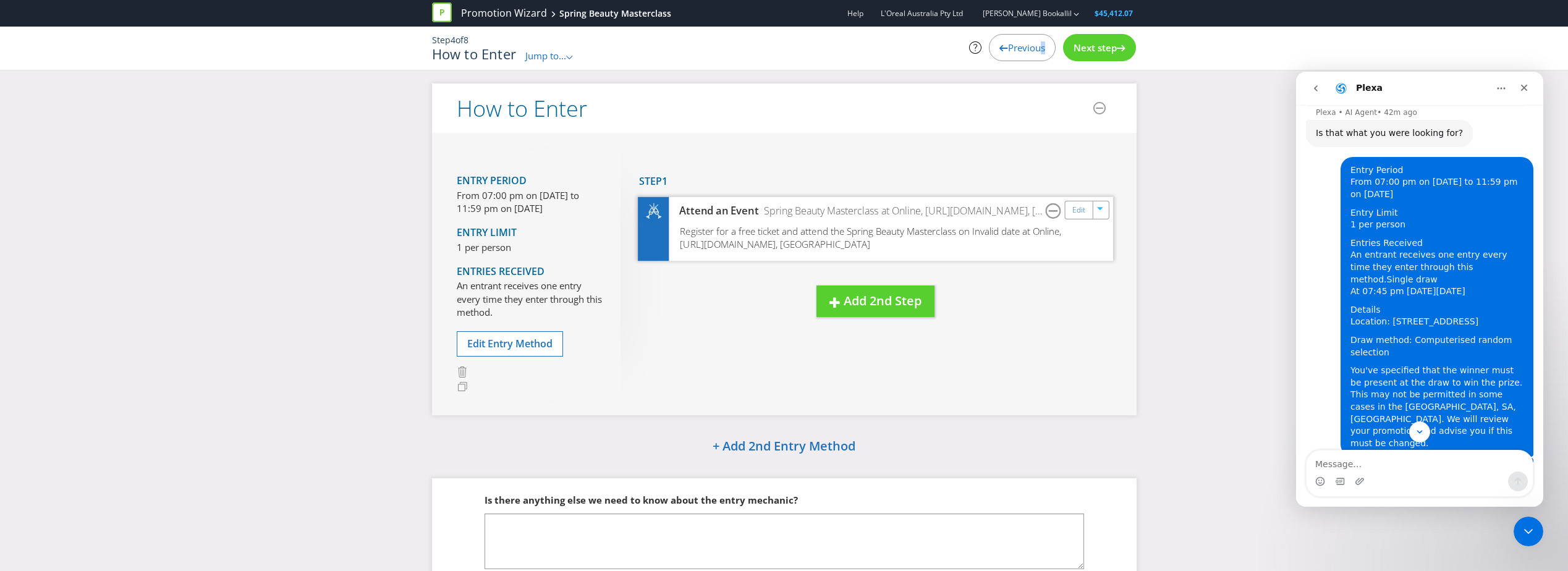
click at [900, 249] on span "Register for a free ticket and attend the Spring Beauty Masterclass on Invalid …" at bounding box center [870, 237] width 382 height 26
click at [1074, 209] on link "Edit" at bounding box center [1078, 209] width 13 height 14
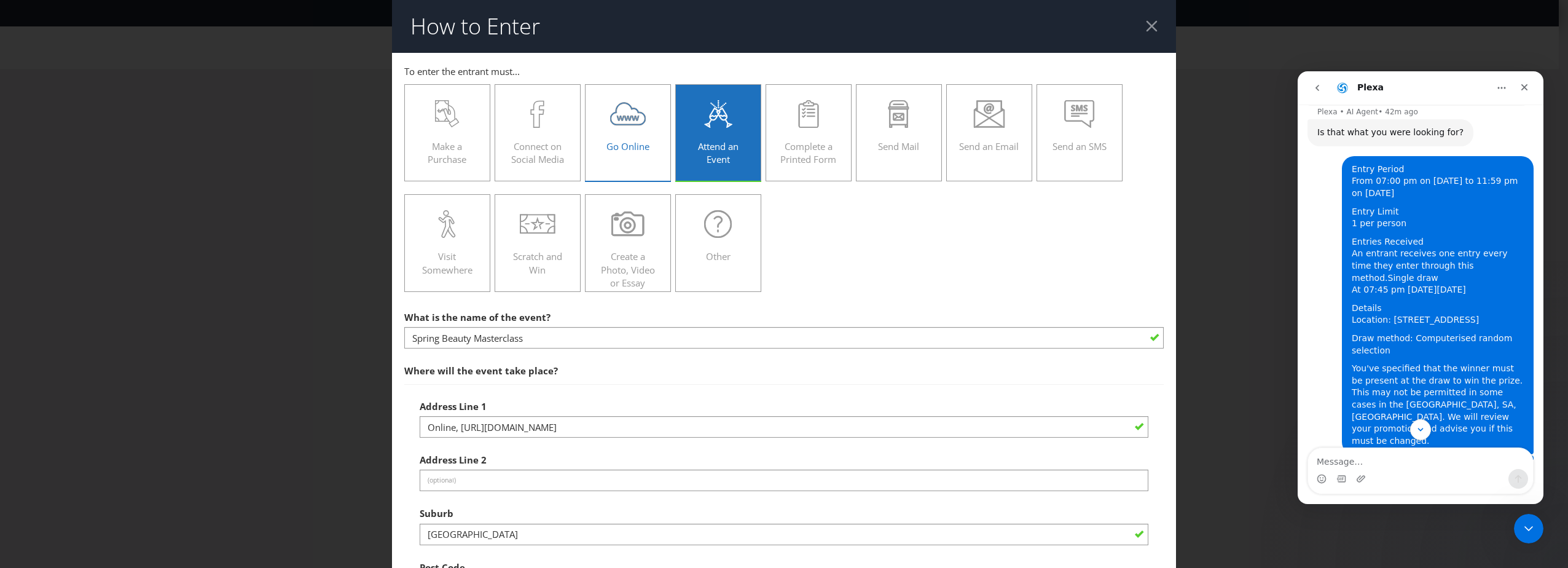
click at [647, 157] on label "Go Online" at bounding box center [628, 132] width 86 height 97
click at [0, 0] on input "Go Online" at bounding box center [0, 0] width 0 height 0
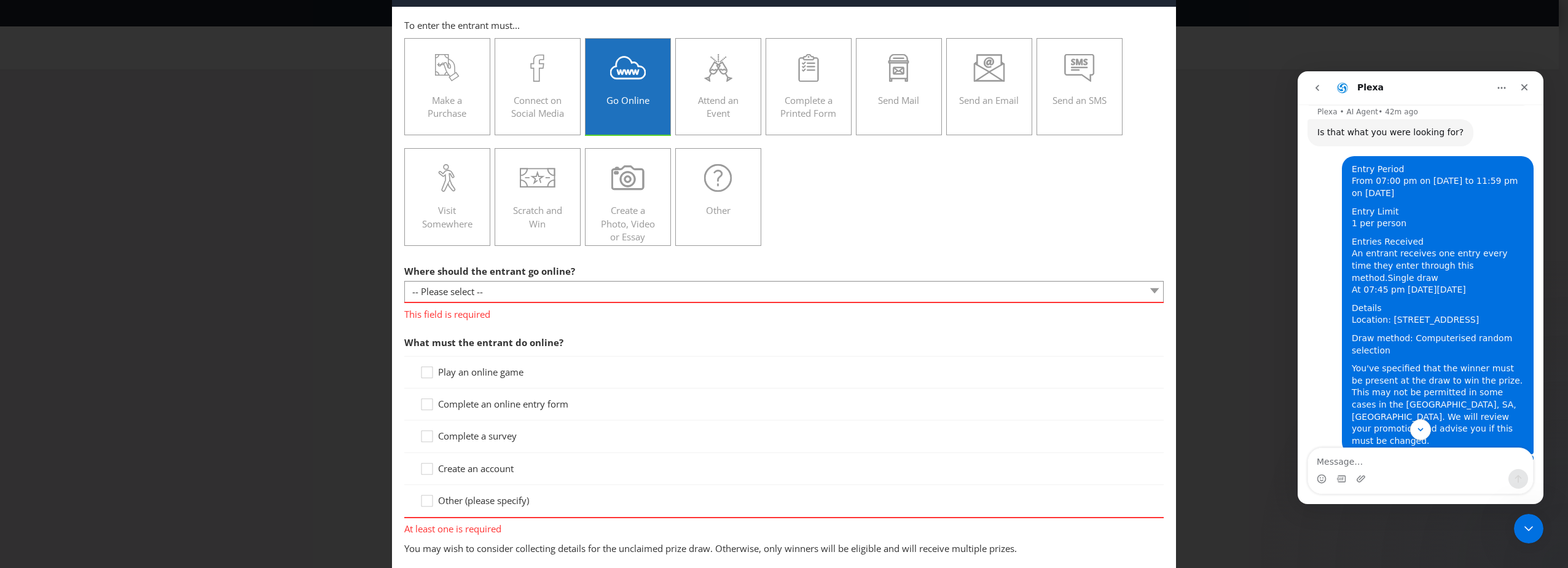
scroll to position [123, 0]
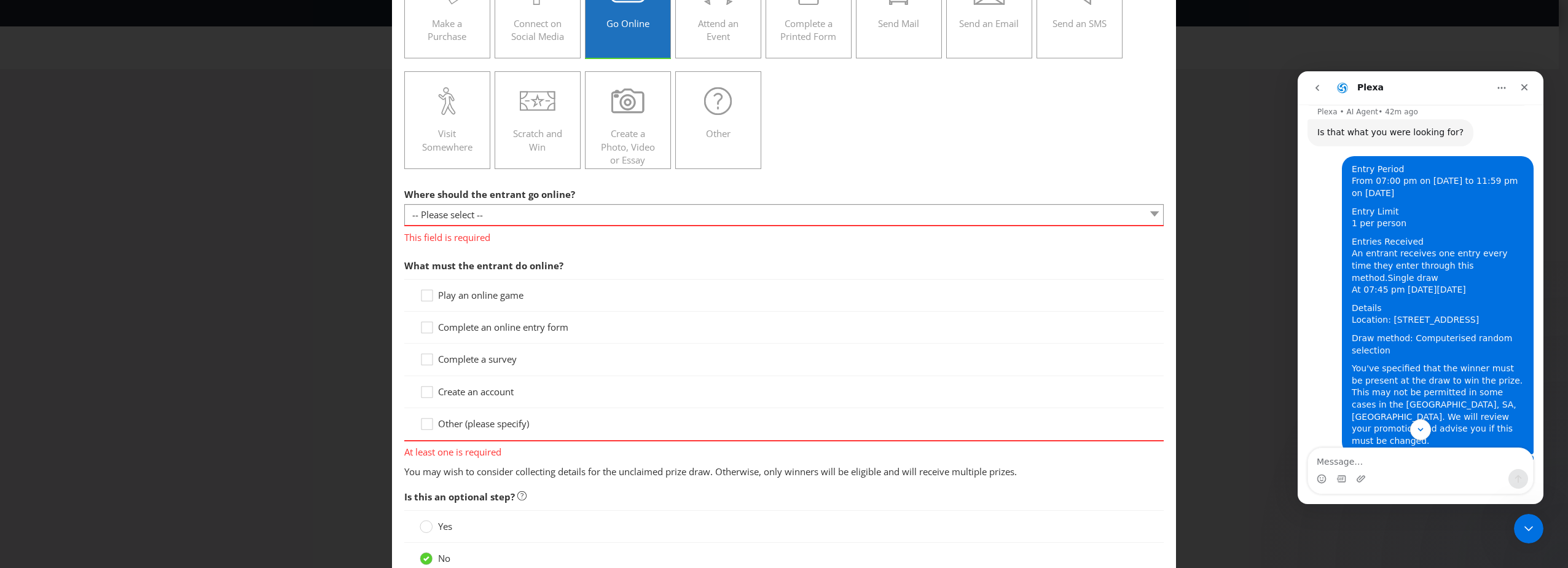
click at [501, 197] on span "Where should the entrant go online?" at bounding box center [490, 194] width 171 height 12
click at [517, 208] on select "-- Please select -- At a specific URL Using a direct link sent to the entrant b…" at bounding box center [784, 215] width 759 height 22
select select "SPECIFIC_URL"
click at [404, 204] on select "-- Please select -- At a specific URL Using a direct link sent to the entrant b…" at bounding box center [784, 215] width 759 height 22
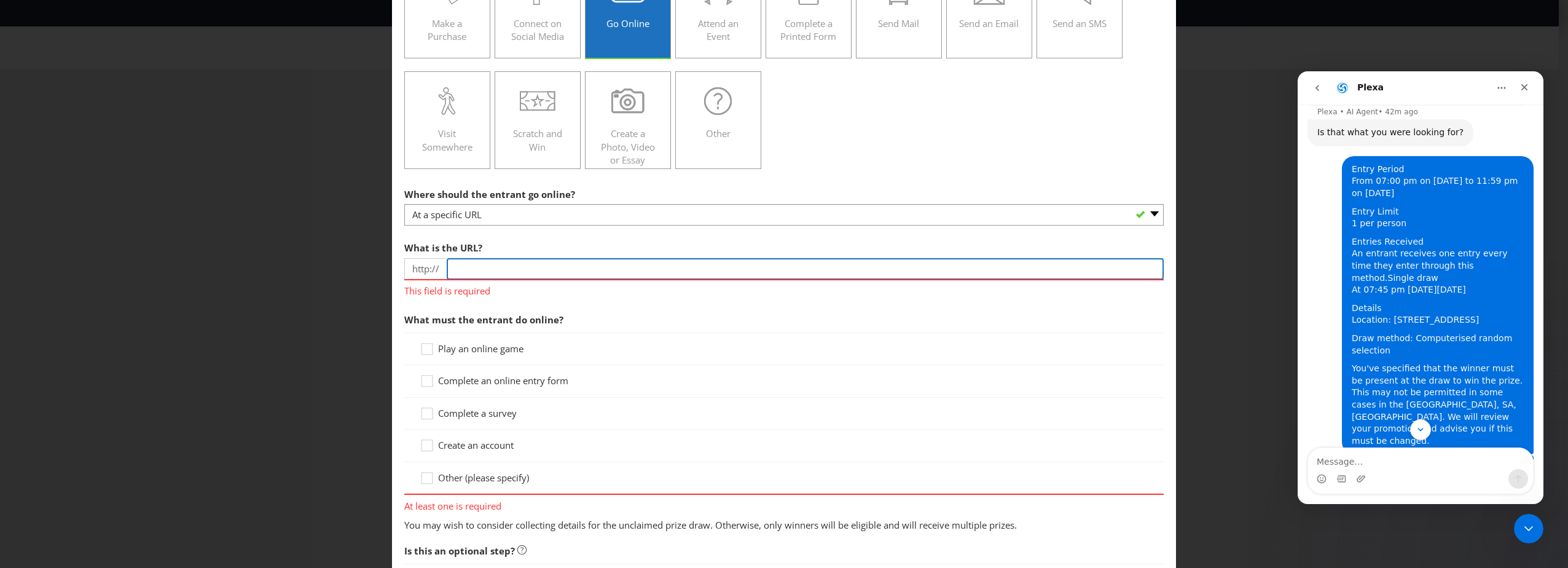
click at [505, 262] on input "text" at bounding box center [805, 269] width 717 height 22
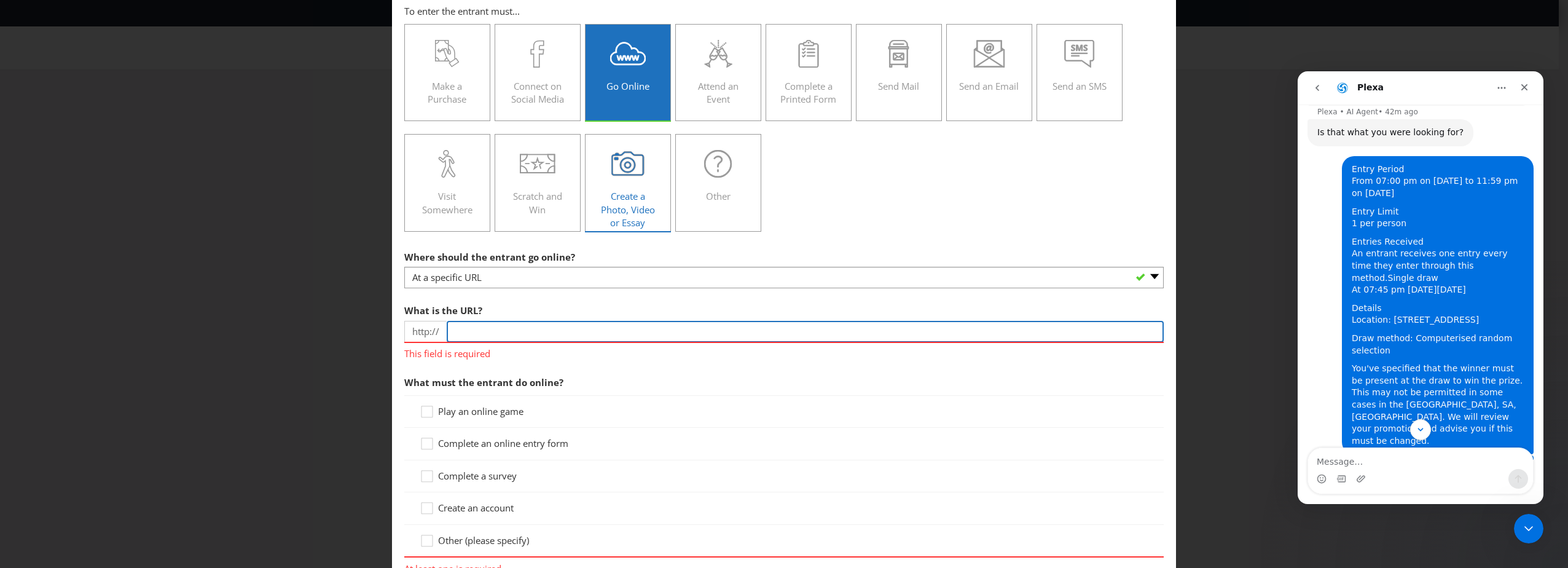
scroll to position [0, 0]
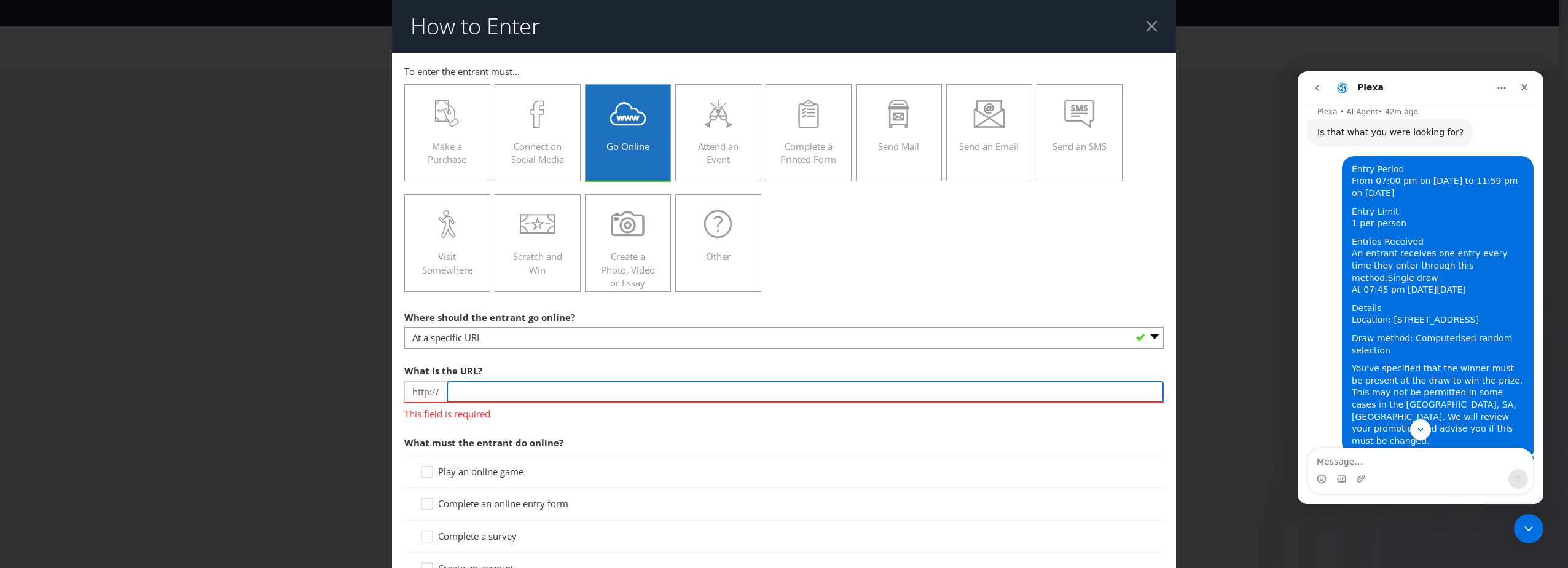
paste input "Single draw At 07:45 pm [DATE][DATE] Details Location: [STREET_ADDRESS] Draw me…"
type input "Single draw At 07:45 pm [DATE][DATE] Details Location: [STREET_ADDRESS] Draw me…"
click at [1132, 10] on header "How to Enter" at bounding box center [784, 26] width 784 height 53
click at [1146, 20] on div at bounding box center [1151, 26] width 12 height 12
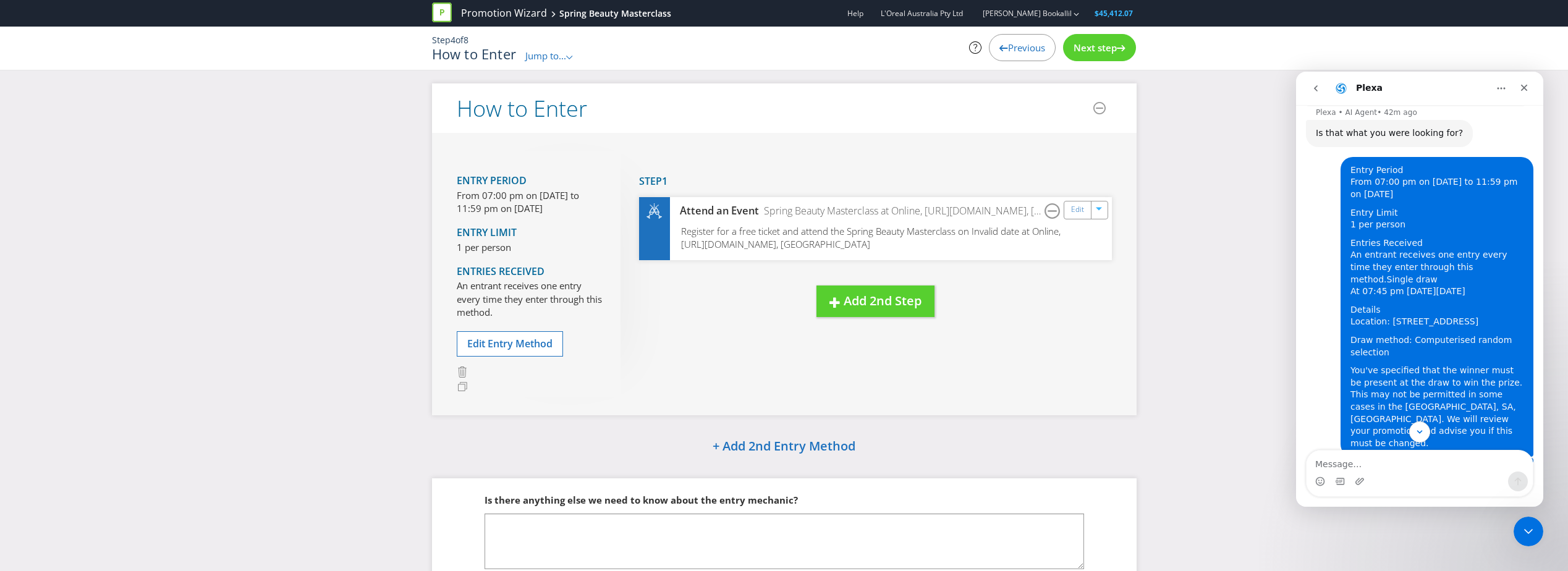
click at [1040, 44] on span "Previous" at bounding box center [1027, 48] width 37 height 12
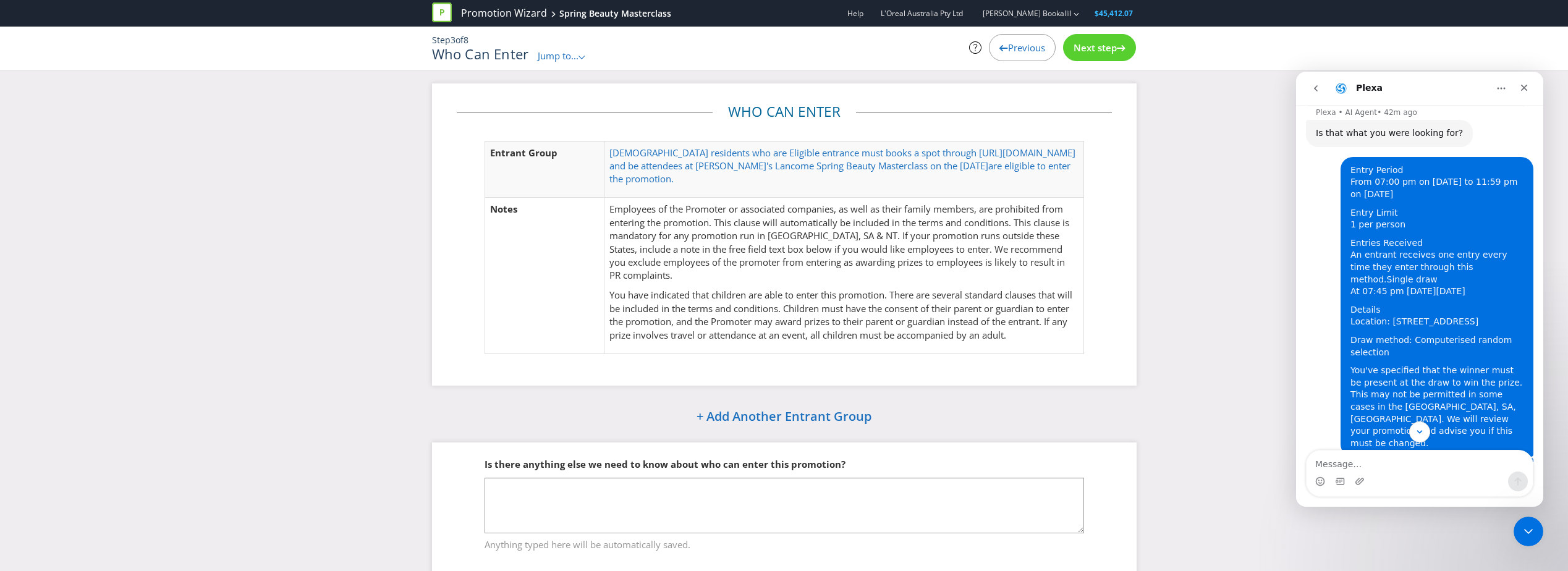
click at [1081, 44] on span "Next step" at bounding box center [1095, 48] width 43 height 12
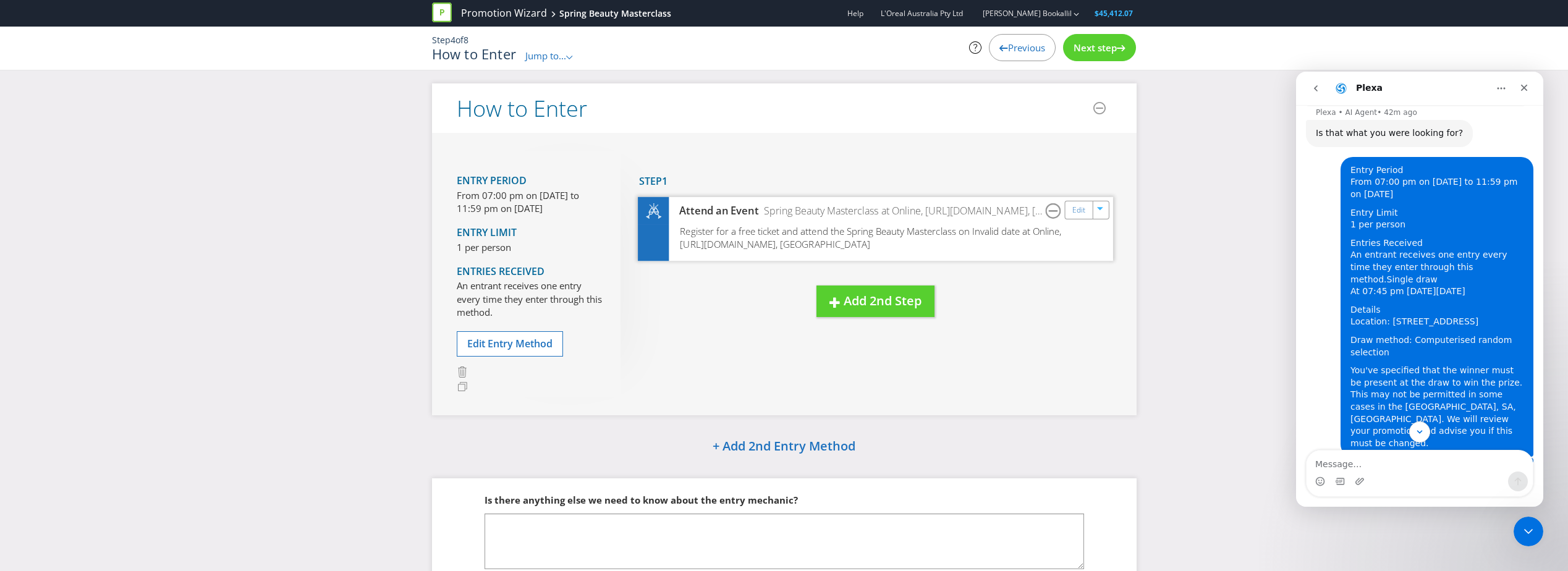
click at [998, 229] on span "Register for a free ticket and attend the Spring Beauty Masterclass on Invalid …" at bounding box center [870, 237] width 382 height 26
click at [1082, 207] on link "Edit" at bounding box center [1078, 209] width 13 height 14
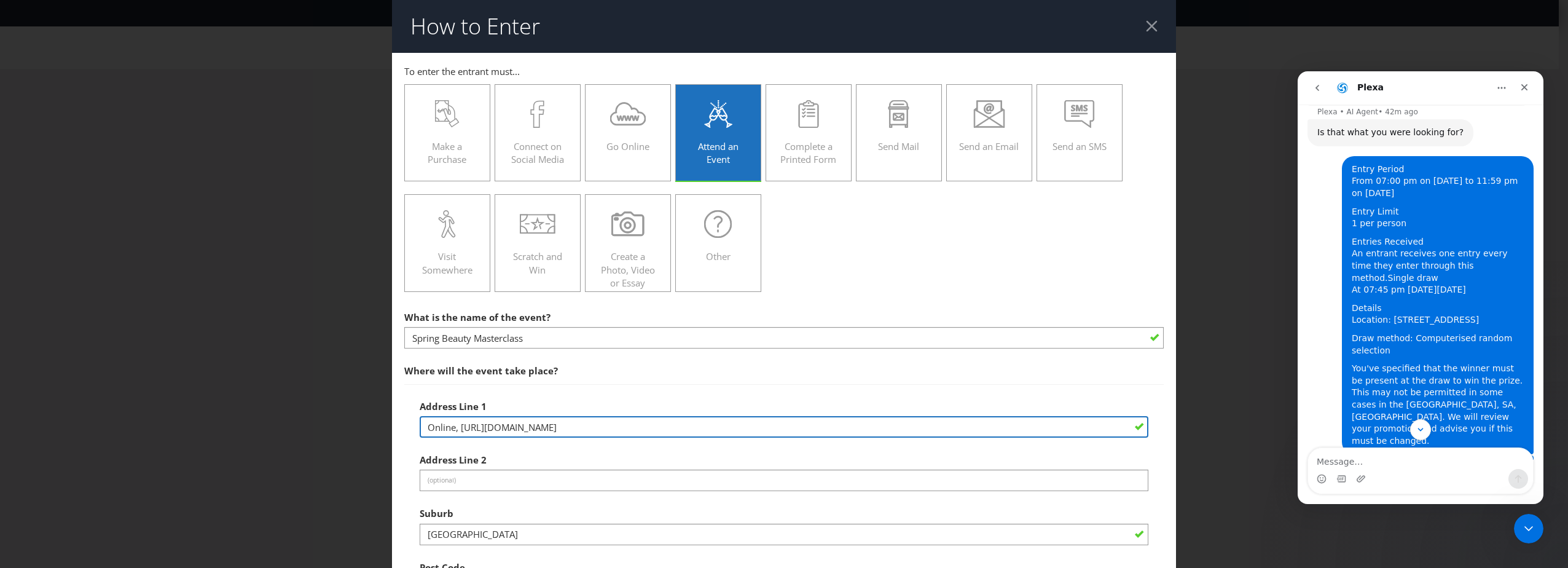
click at [622, 419] on input "Online, [URL][DOMAIN_NAME]" at bounding box center [784, 427] width 729 height 22
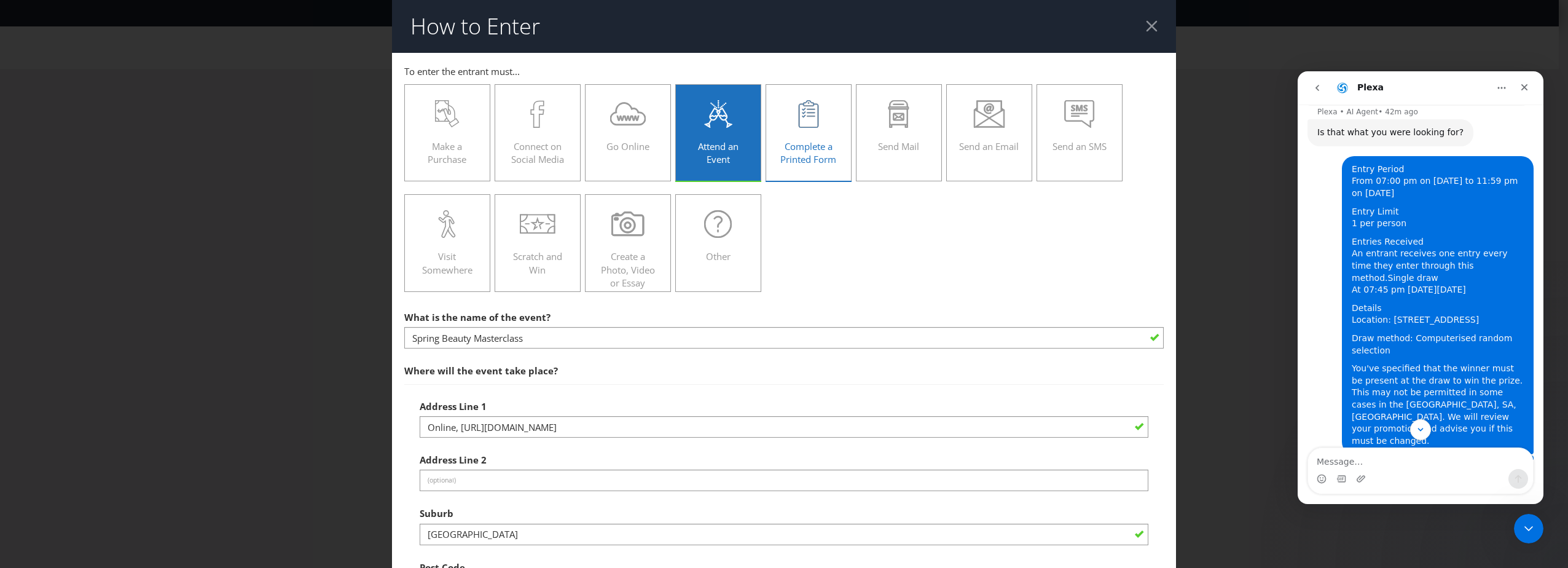
click at [796, 148] on span "Complete a Printed Form" at bounding box center [808, 152] width 56 height 25
click at [0, 0] on input "Complete a Printed Form" at bounding box center [0, 0] width 0 height 0
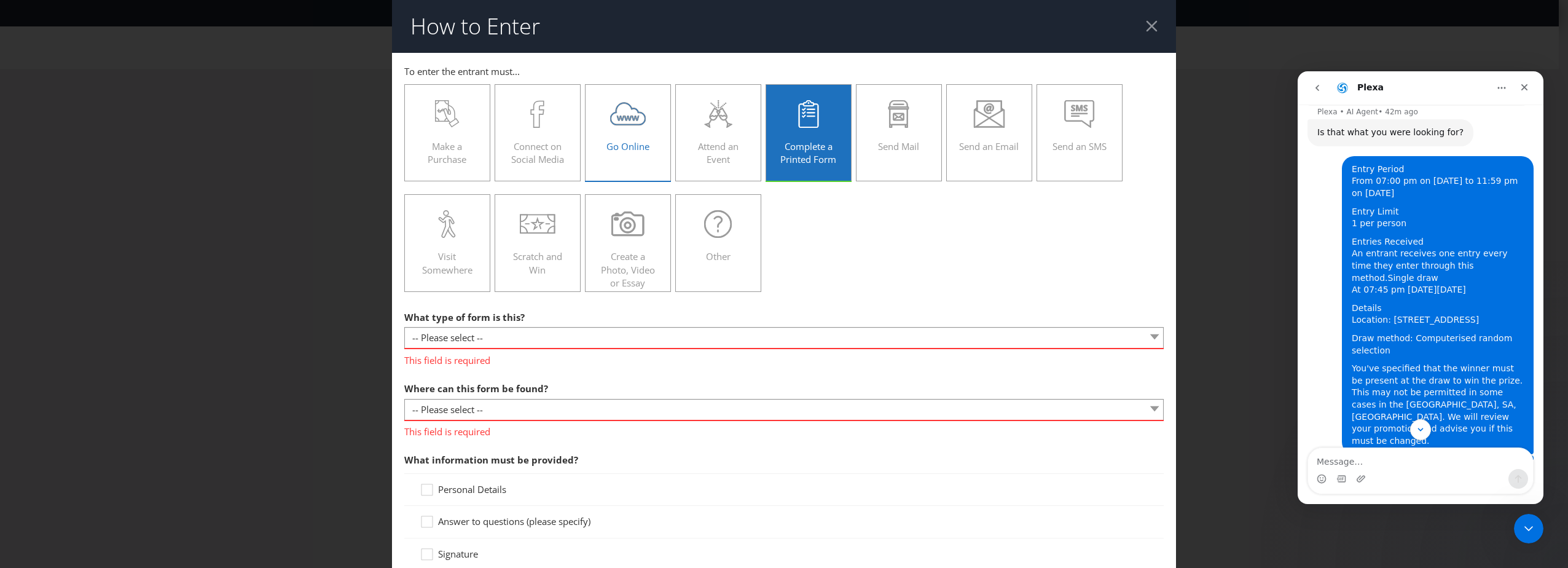
click at [638, 131] on div "Go Online" at bounding box center [628, 128] width 60 height 55
click at [0, 0] on input "Go Online" at bounding box center [0, 0] width 0 height 0
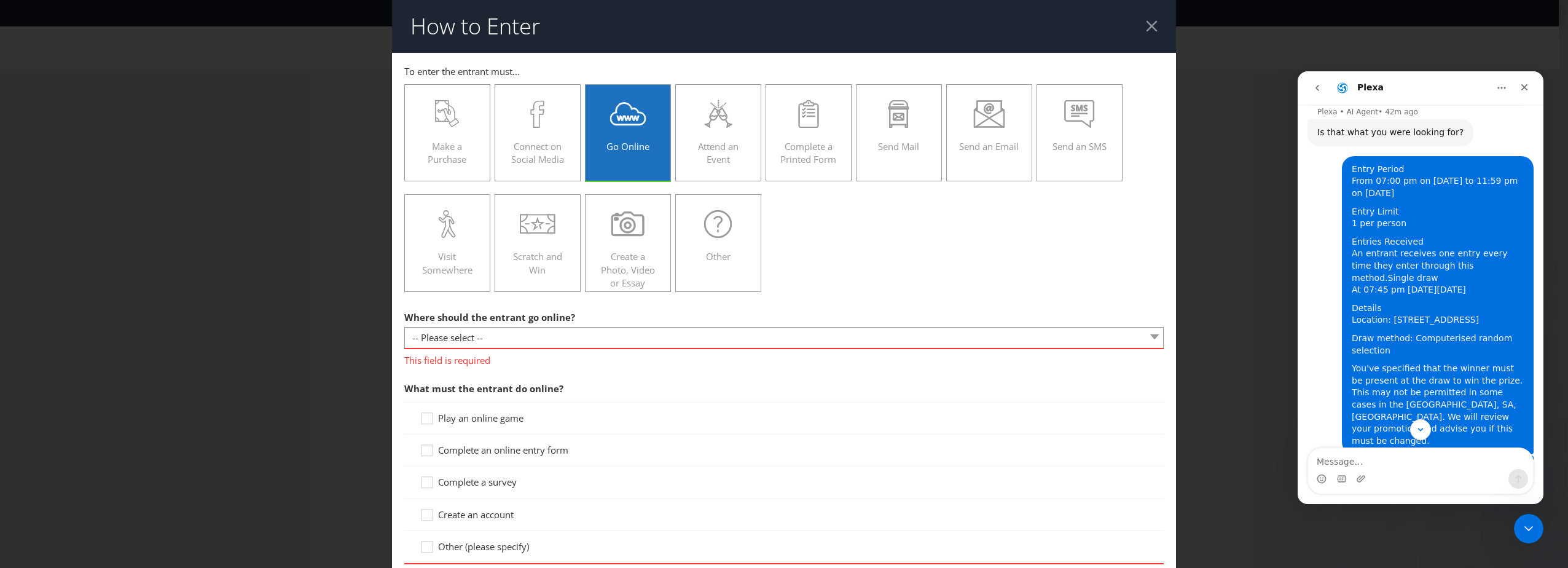
click at [481, 320] on span "Where should the entrant go online?" at bounding box center [490, 317] width 171 height 12
click at [478, 341] on select "-- Please select -- At a specific URL Using a direct link sent to the entrant b…" at bounding box center [784, 338] width 759 height 22
select select "SPECIFIC_URL"
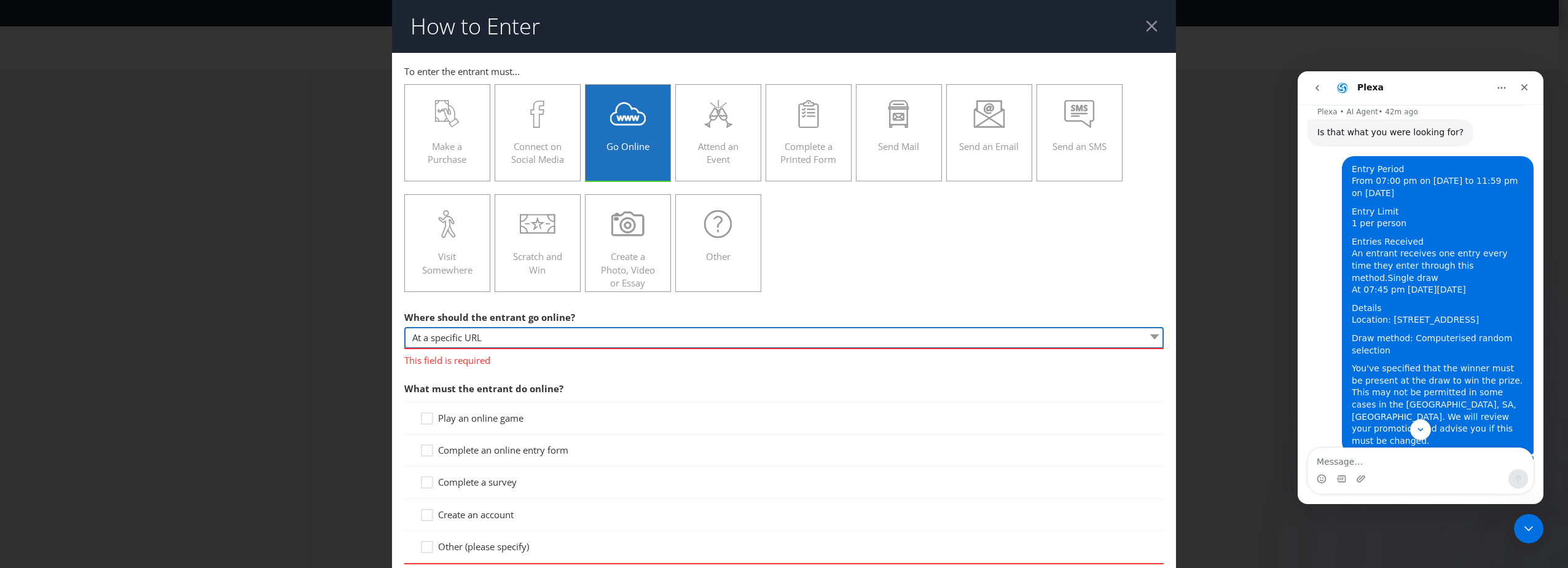
click at [404, 327] on select "-- Please select -- At a specific URL Using a direct link sent to the entrant b…" at bounding box center [784, 338] width 759 height 22
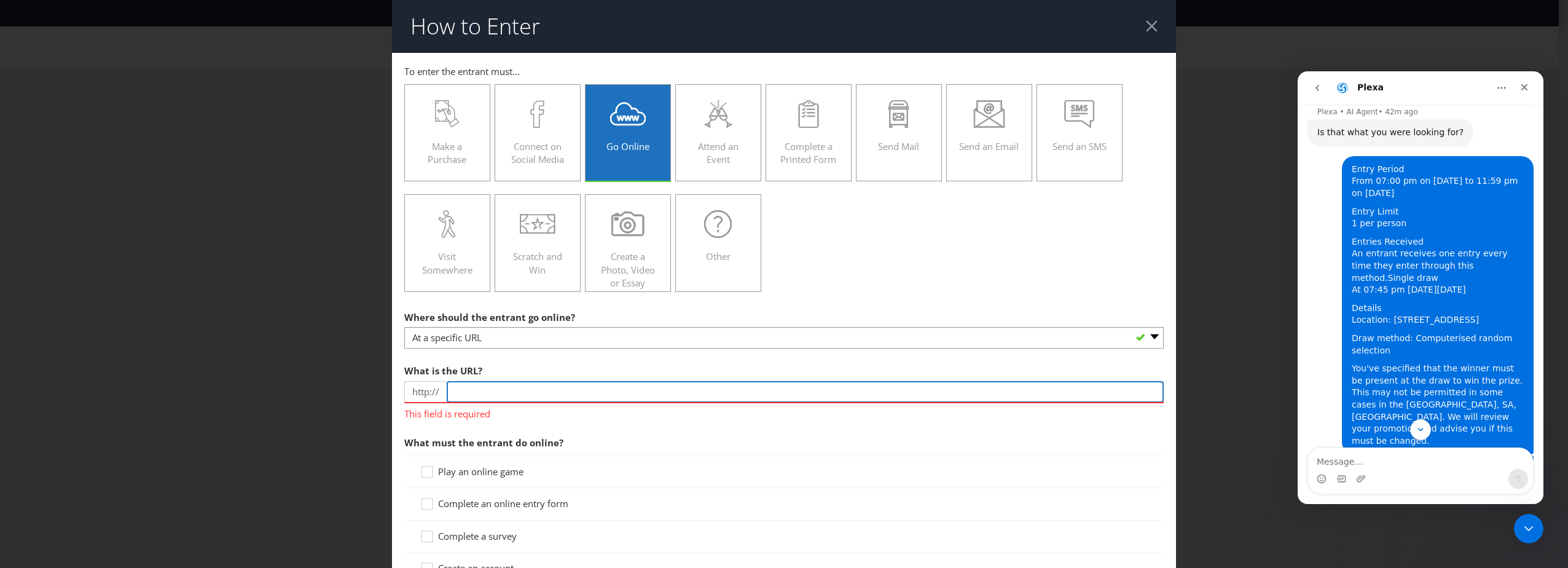
click at [482, 400] on input "text" at bounding box center [805, 392] width 717 height 22
paste input "Online, [URL][DOMAIN_NAME]"
click at [493, 398] on input "Online, [URL][DOMAIN_NAME]" at bounding box center [805, 392] width 717 height 22
drag, startPoint x: 484, startPoint y: 394, endPoint x: 387, endPoint y: 399, distance: 97.1
click at [388, 399] on div "How to Enter To enter the entrant must... Make a Purchase Connect on Social Med…" at bounding box center [784, 284] width 1568 height 568
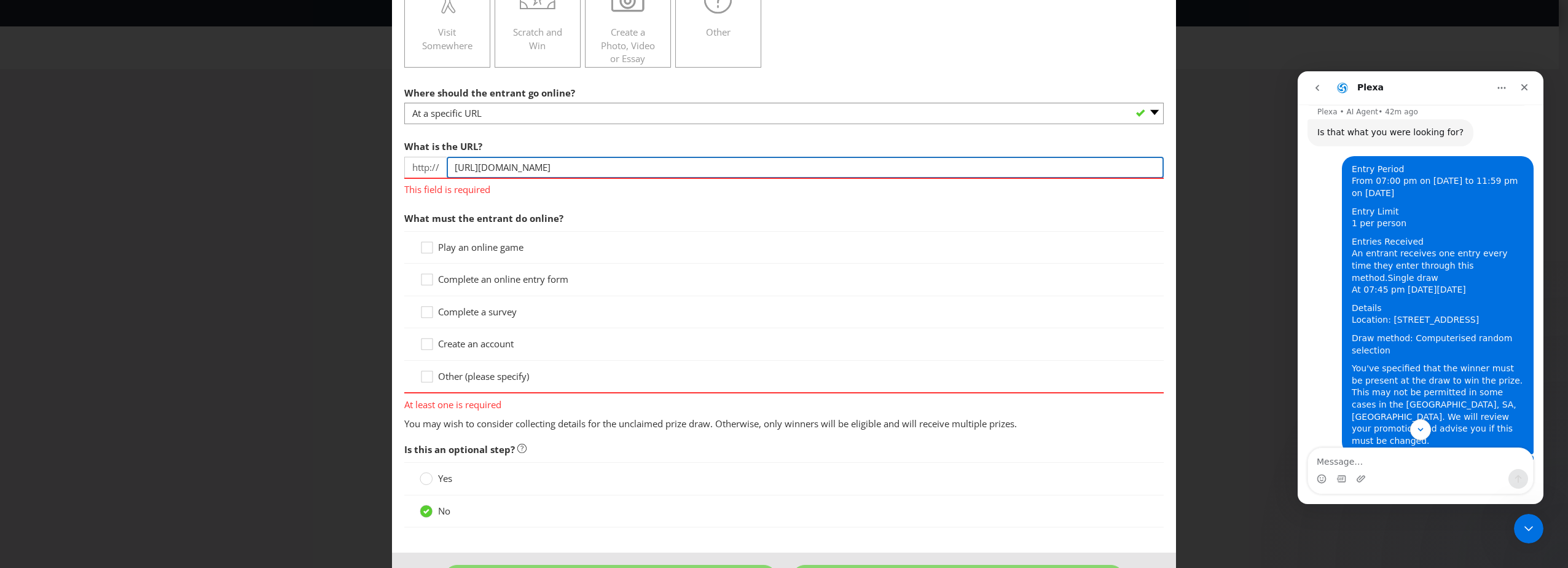
scroll to position [246, 0]
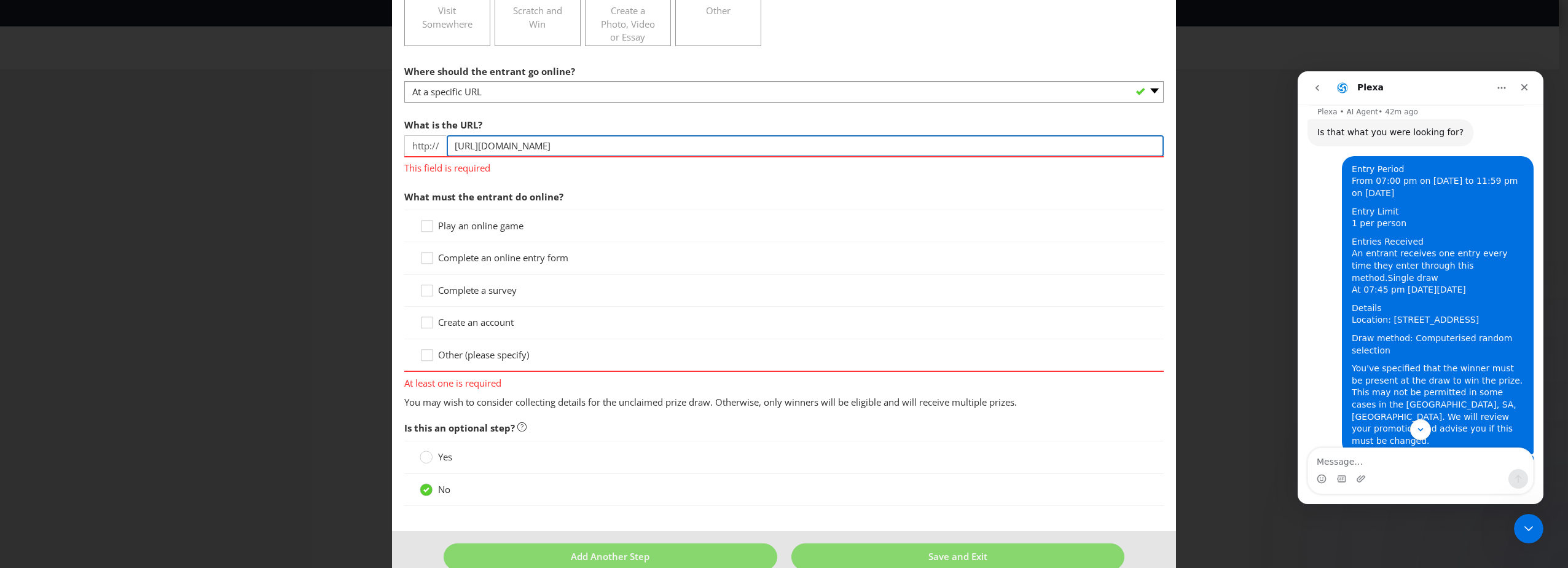
type input "[URL][DOMAIN_NAME]"
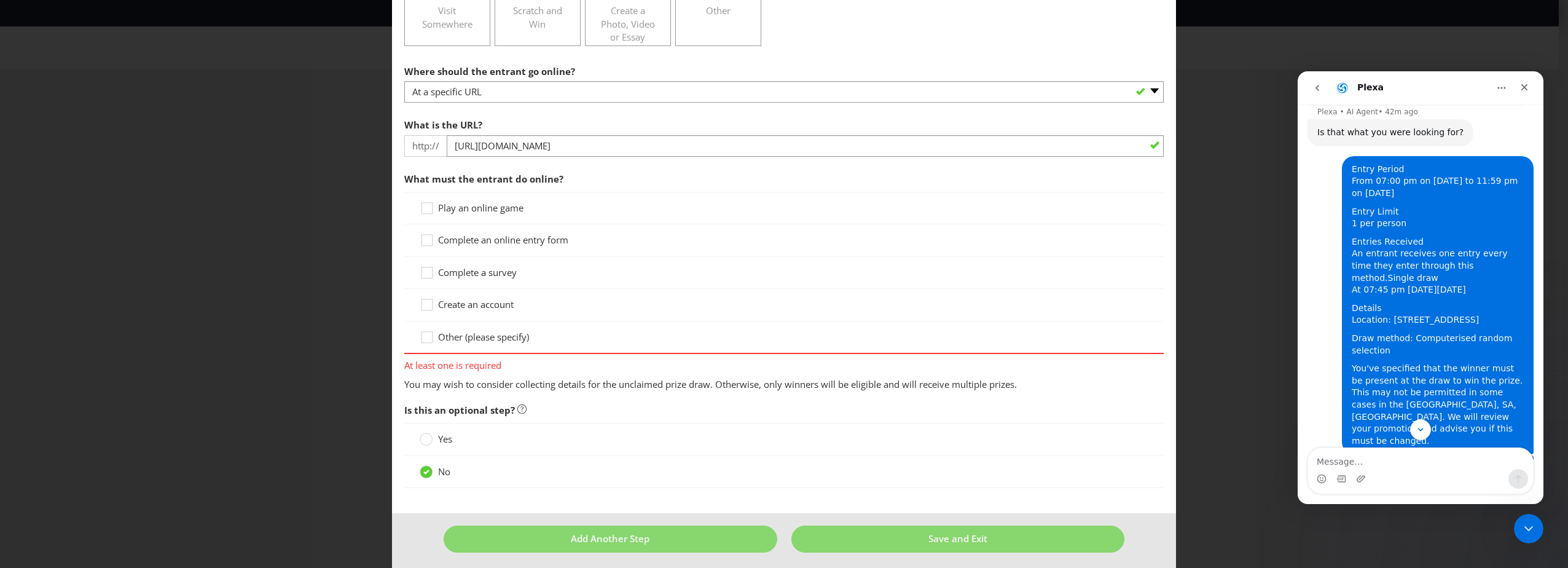
click at [584, 178] on section "Where should the entrant go online? -- Please select -- At a specific URL Using…" at bounding box center [784, 225] width 759 height 333
click at [501, 336] on span "Other (please specify)" at bounding box center [484, 337] width 91 height 12
click at [0, 0] on input "Other (please specify)" at bounding box center [0, 0] width 0 height 0
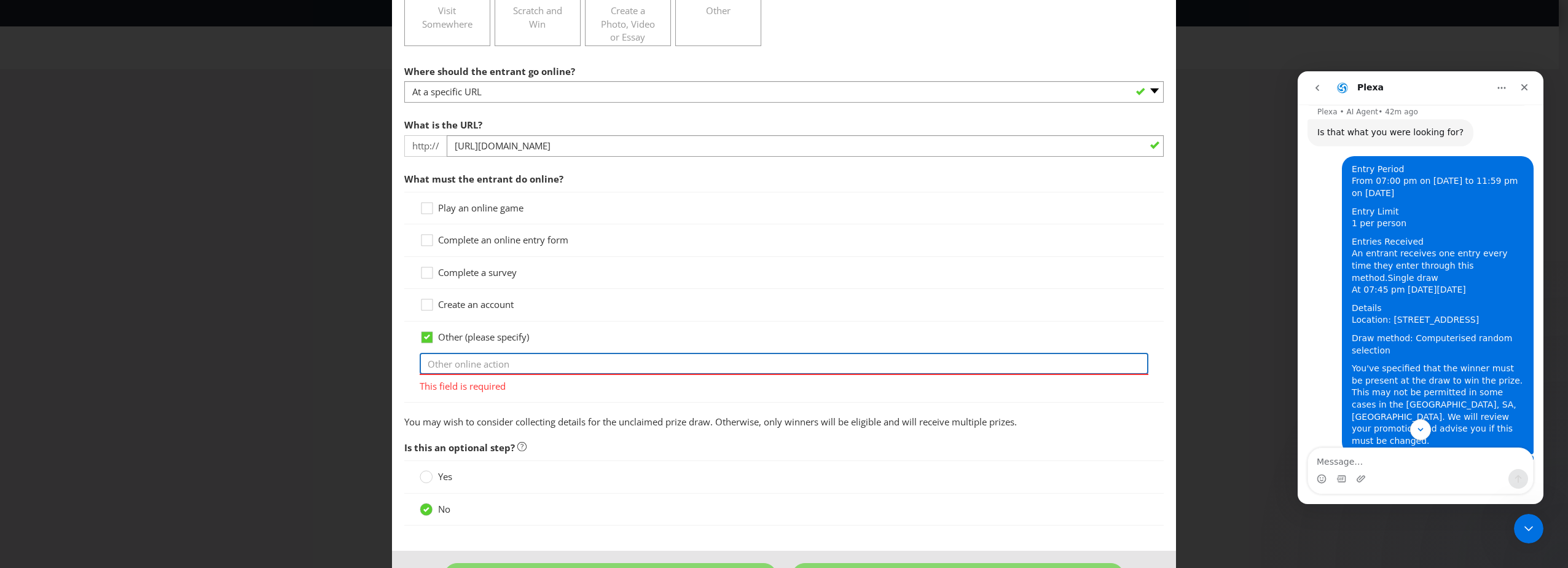
click at [510, 362] on input "text" at bounding box center [784, 364] width 729 height 22
type input "Attend the livestream. Link: [URL][DOMAIN_NAME]"
click at [751, 413] on main "To enter the entrant must... Make a Purchase Connect on Social Media Go Online …" at bounding box center [784, 179] width 784 height 744
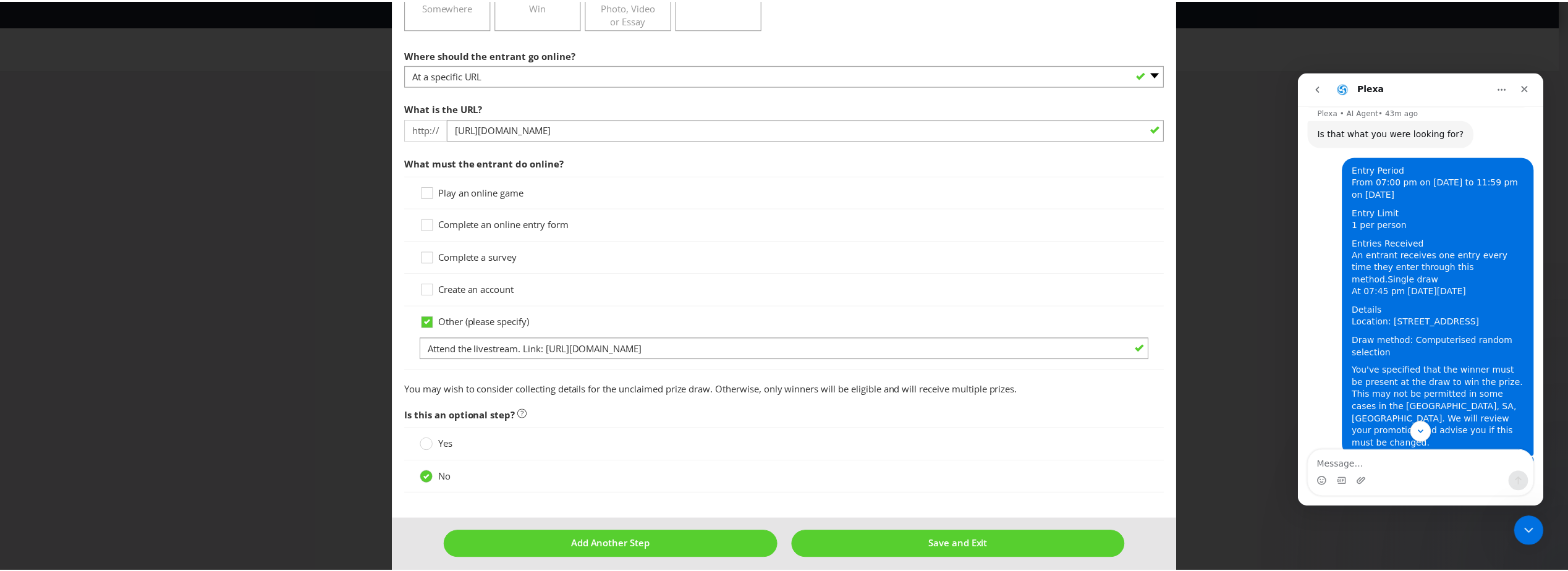
scroll to position [273, 0]
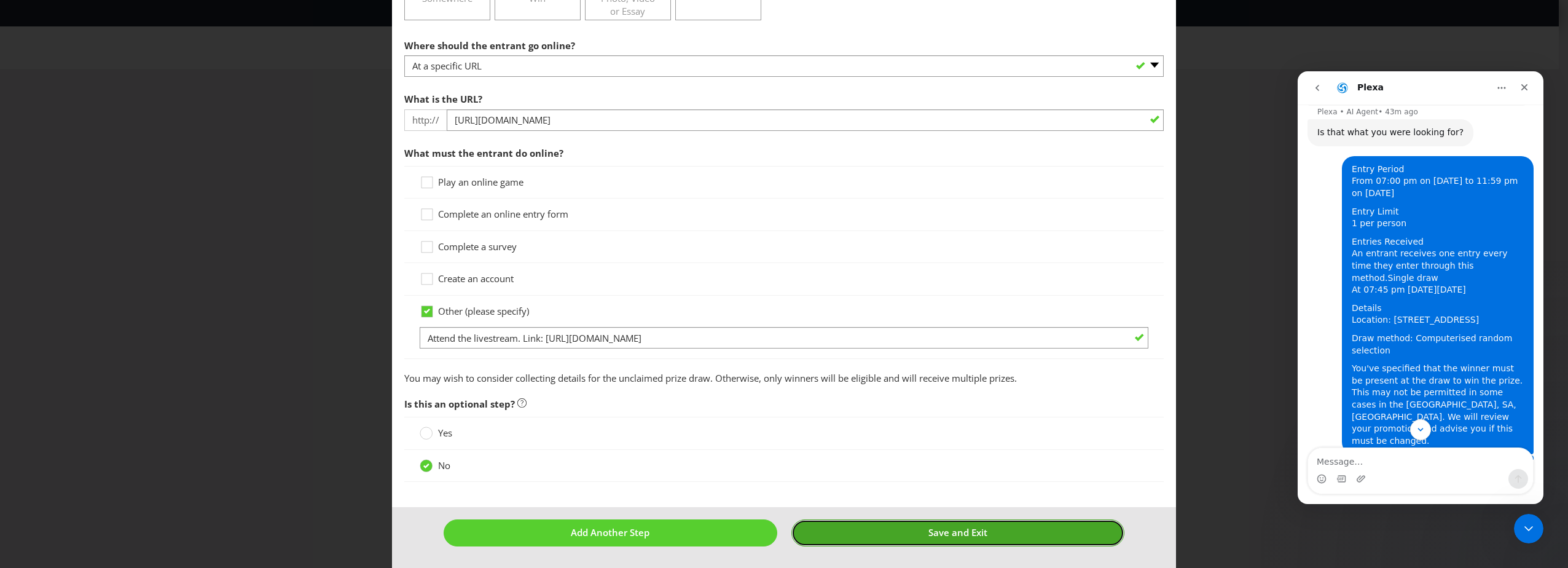
click at [953, 528] on span "Save and Exit" at bounding box center [957, 532] width 59 height 12
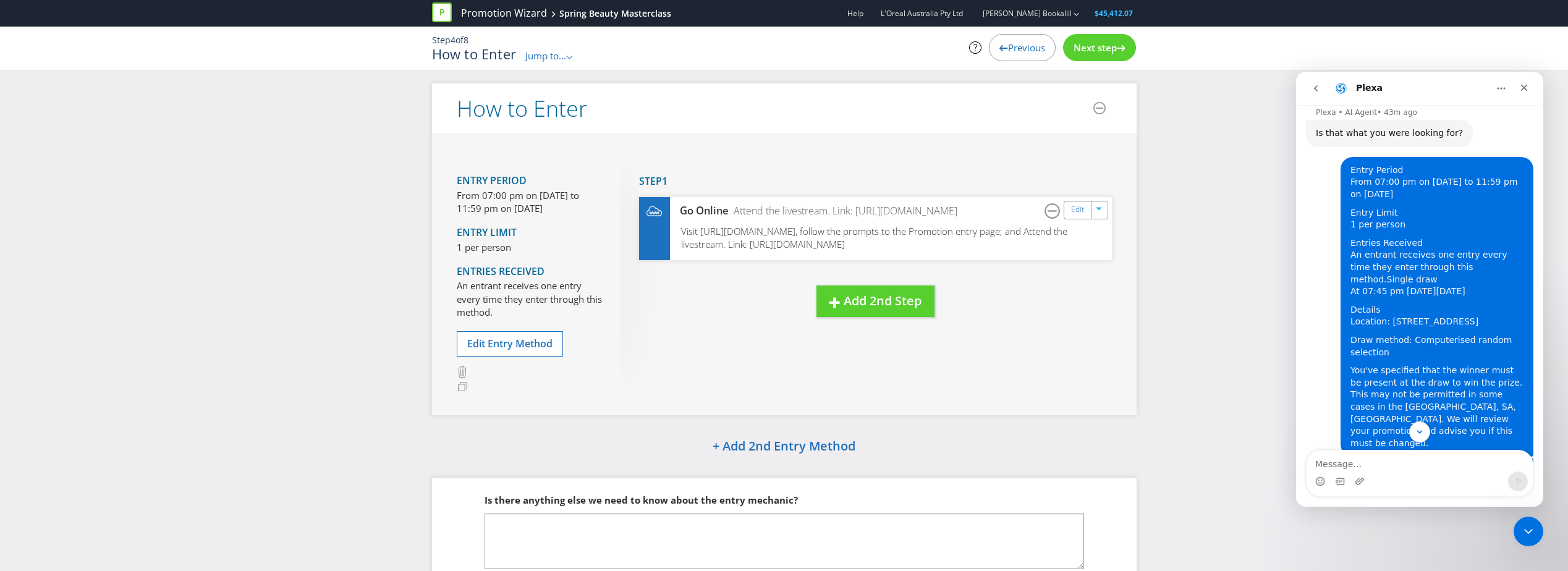
click at [1104, 45] on span "Next step" at bounding box center [1095, 48] width 43 height 12
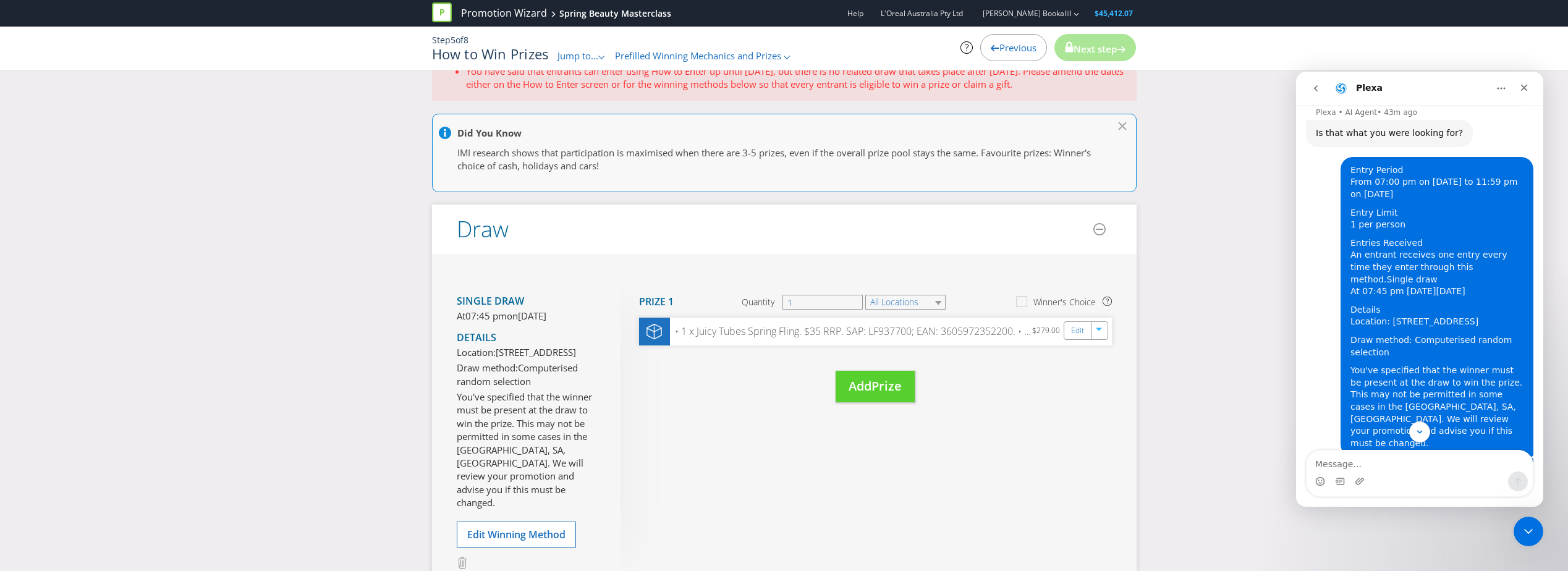
scroll to position [123, 0]
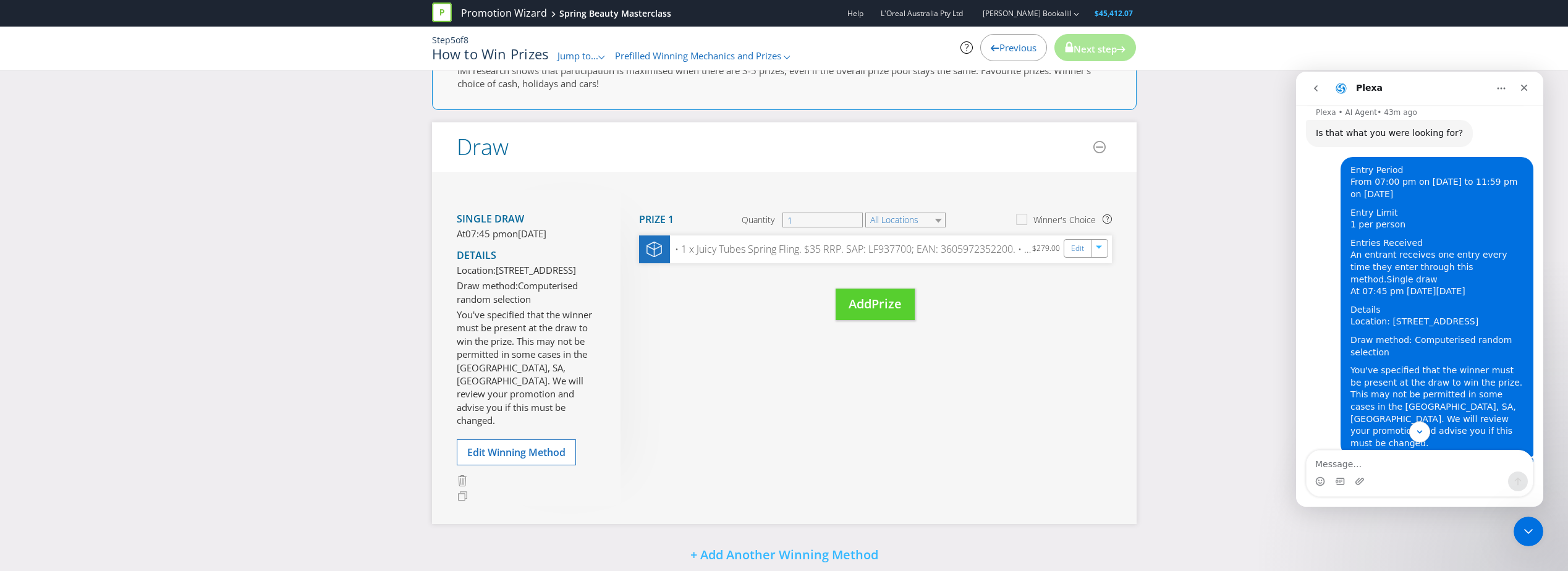
click at [1008, 38] on div "Previous" at bounding box center [1014, 48] width 67 height 27
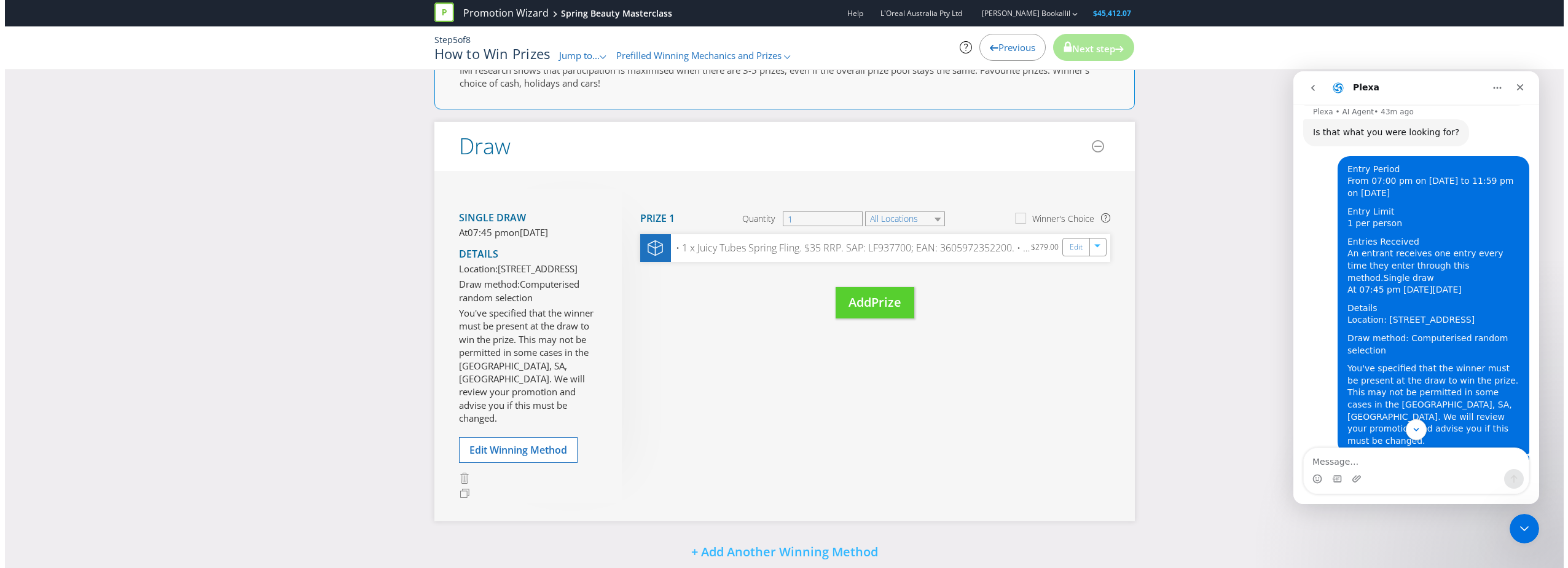
scroll to position [77, 0]
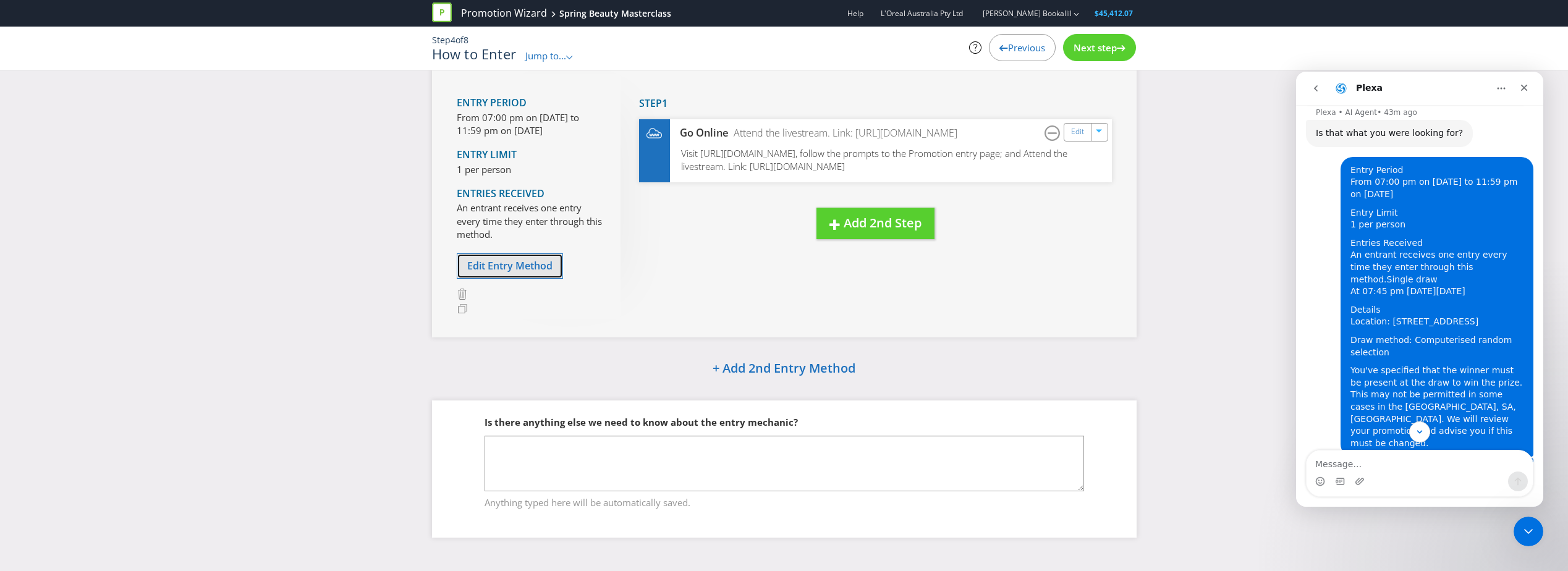
click at [543, 265] on span "Edit Entry Method" at bounding box center [510, 265] width 85 height 14
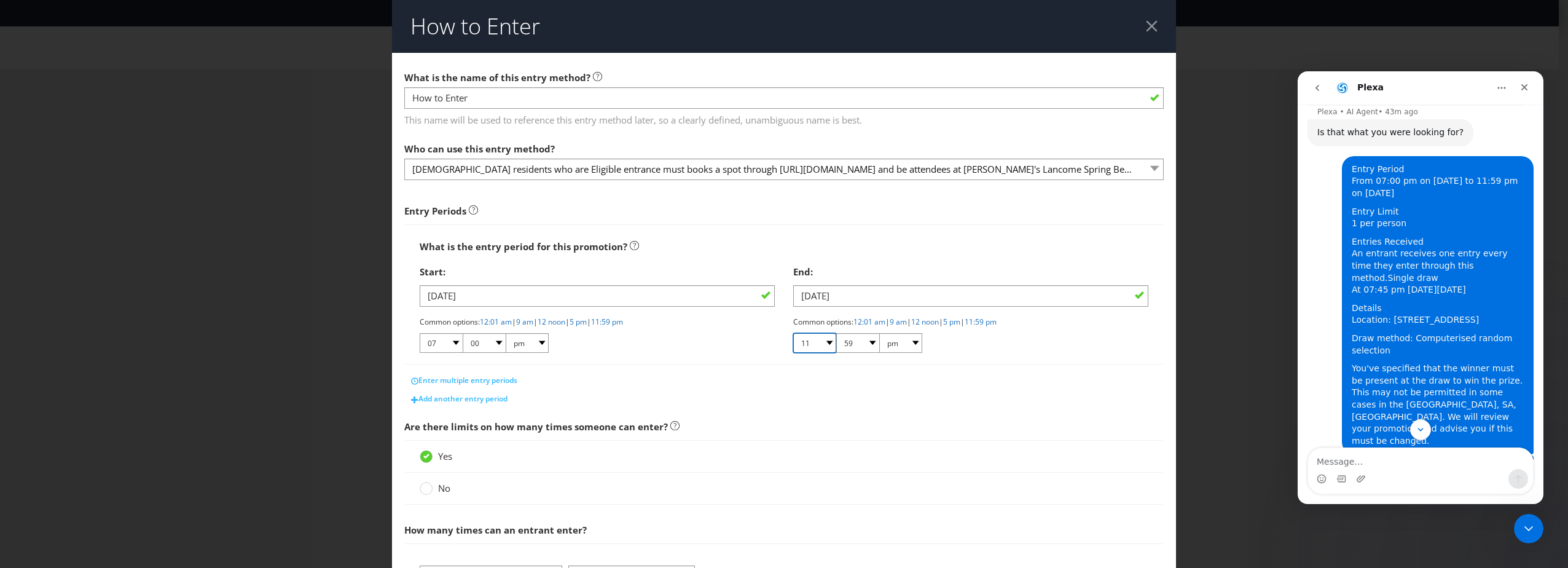
click at [823, 346] on select "01 02 03 04 05 06 07 08 09 10 11 12" at bounding box center [814, 343] width 43 height 20
select select "07"
click at [793, 333] on select "01 02 03 04 05 06 07 08 09 10 11 12" at bounding box center [814, 343] width 43 height 20
click at [856, 349] on select "00 01 05 10 15 20 25 29 30 35 40 45 50 55 59" at bounding box center [857, 343] width 43 height 20
select select "45"
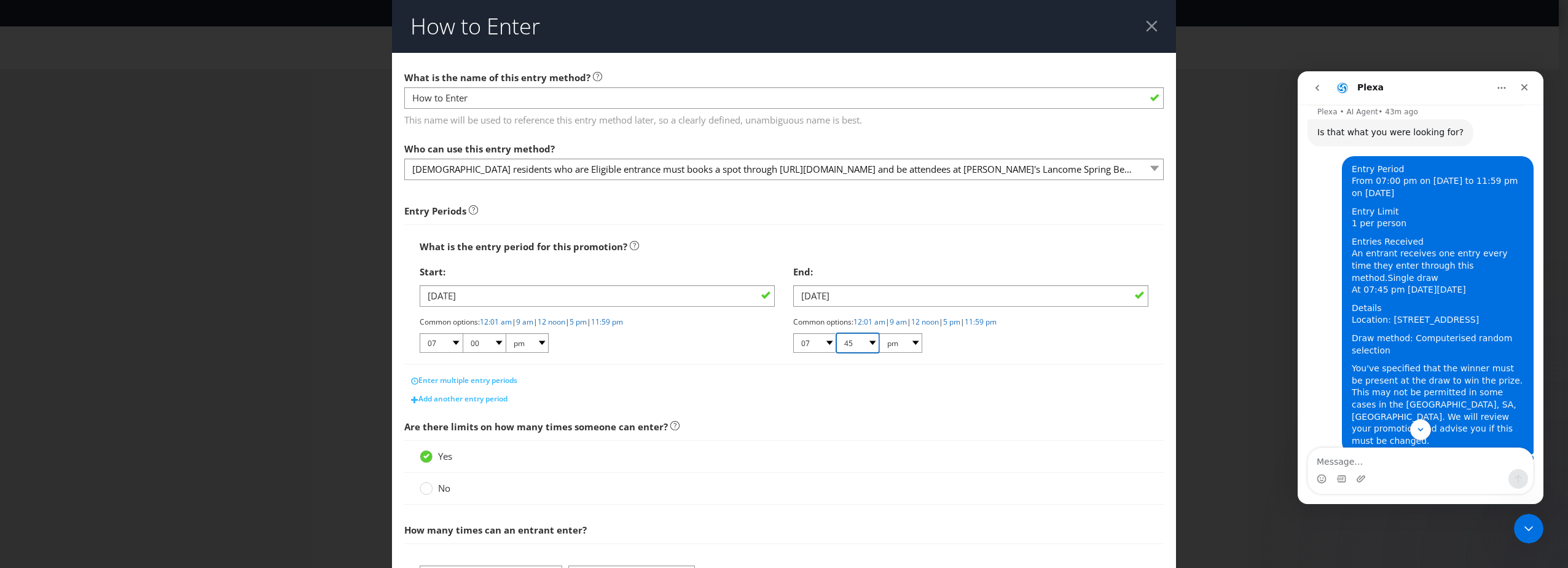
click at [836, 333] on select "00 01 05 10 15 20 25 29 30 35 40 45 50 55 59" at bounding box center [857, 343] width 43 height 20
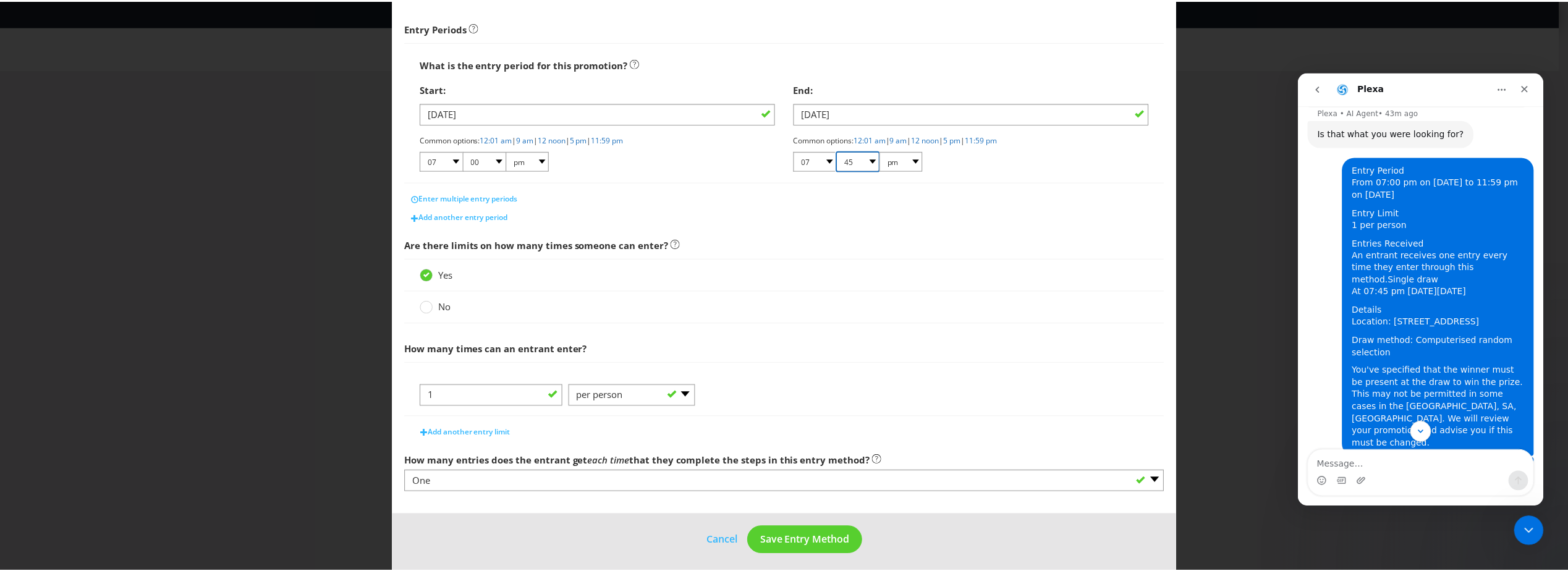
scroll to position [190, 0]
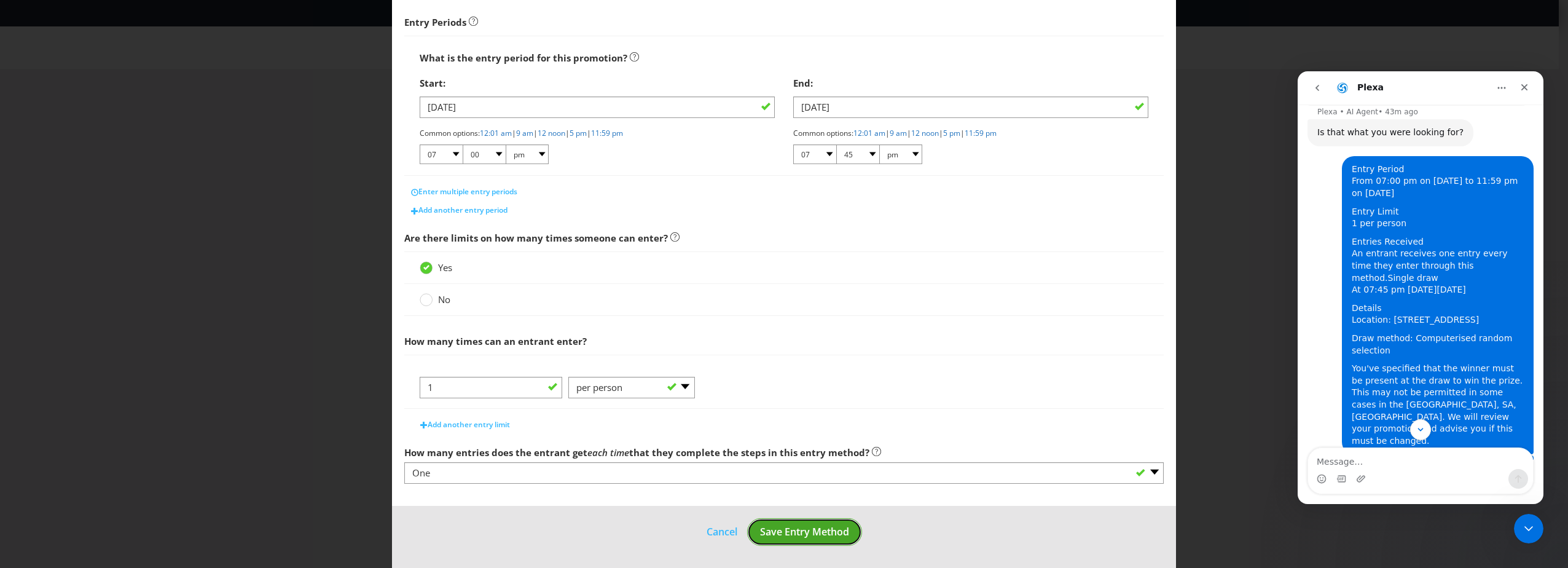
click at [809, 531] on span "Save Entry Method" at bounding box center [804, 531] width 89 height 14
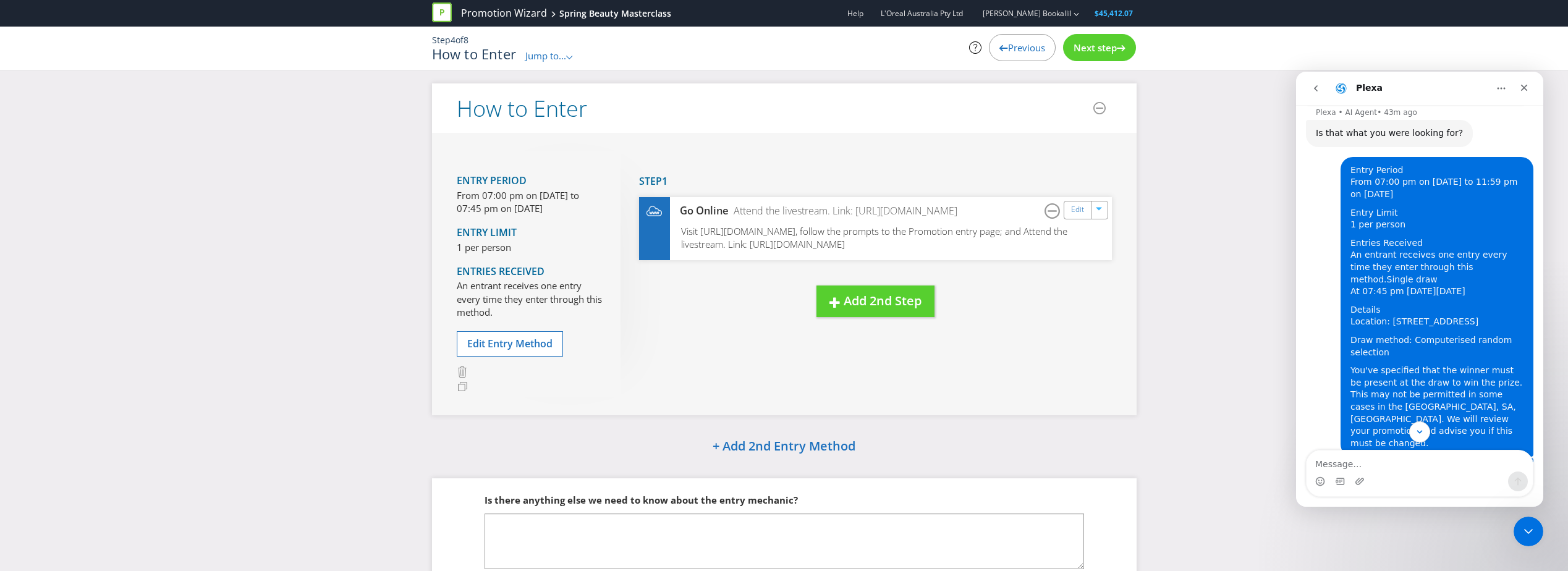
click at [1094, 53] on div "Next step" at bounding box center [1099, 48] width 73 height 27
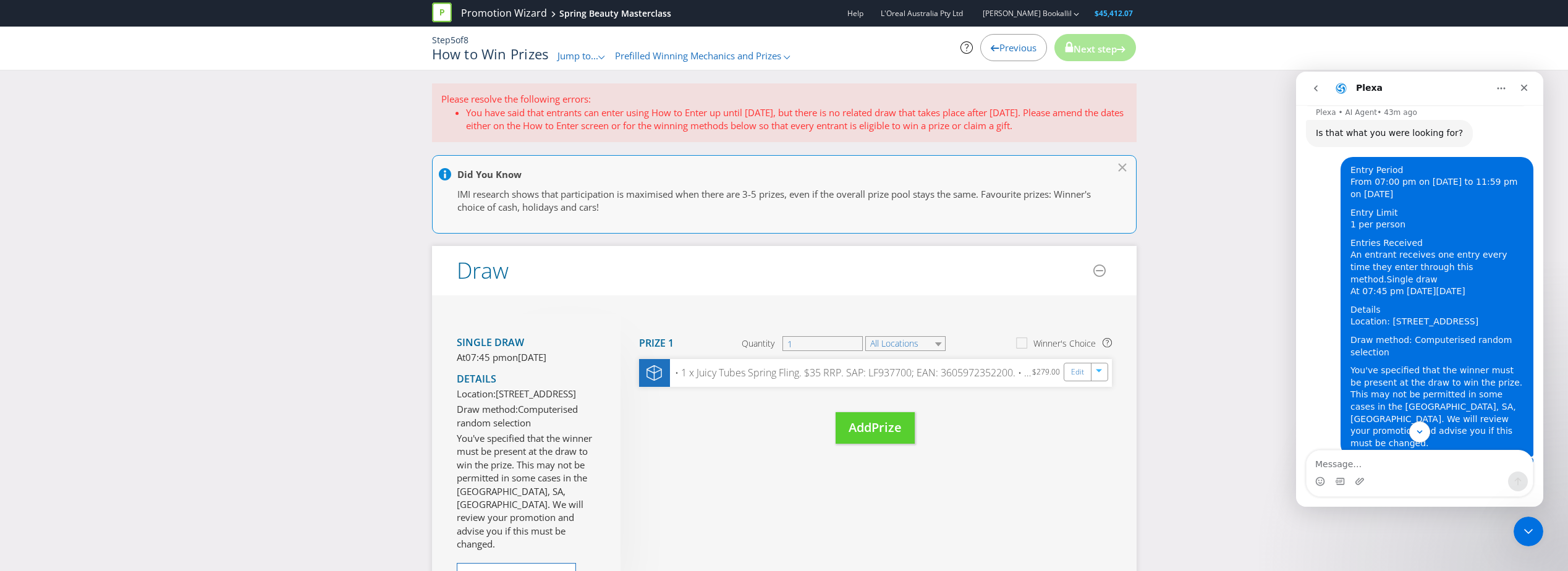
click at [795, 110] on li "You have said that entrants can enter using How to Enter up until [DATE], but t…" at bounding box center [797, 119] width 661 height 27
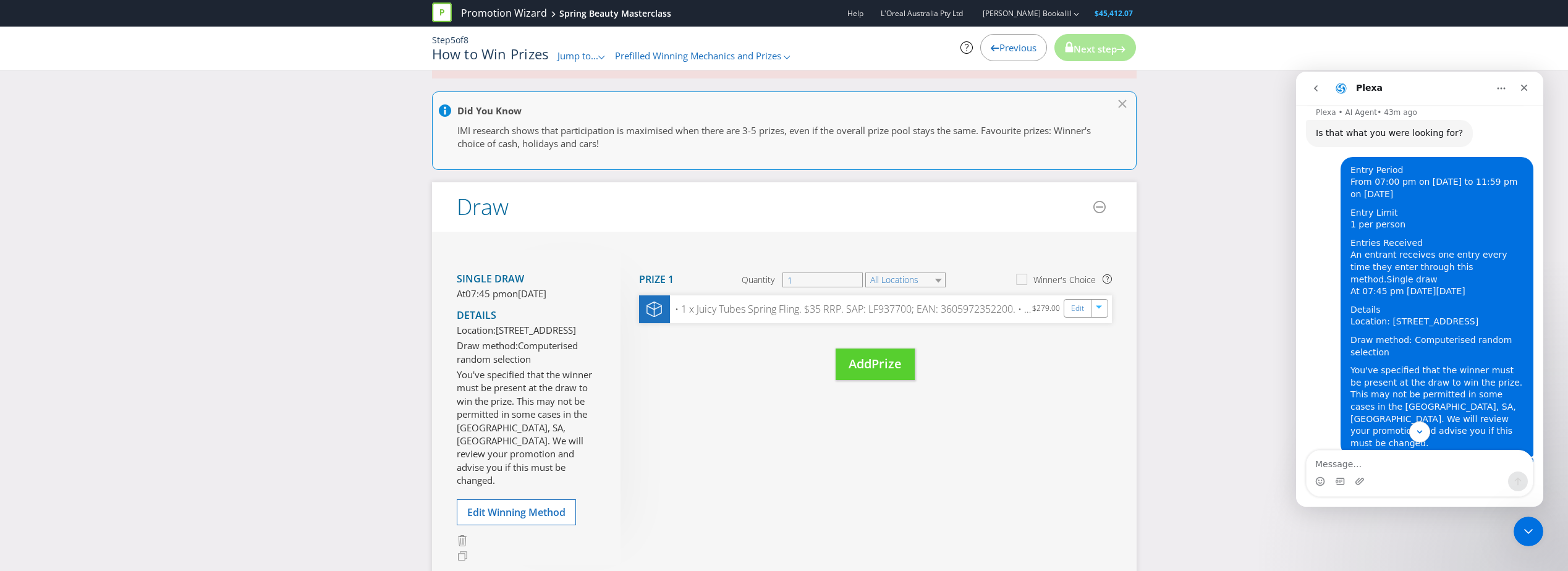
scroll to position [123, 0]
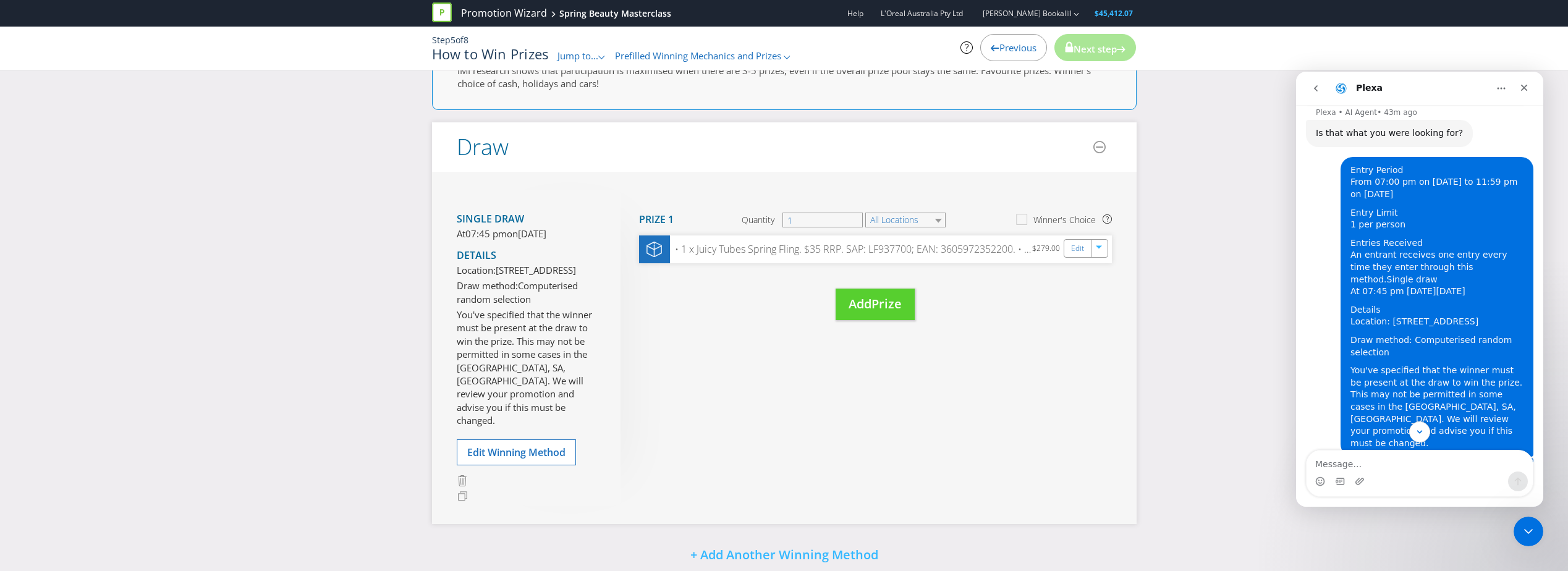
click at [1003, 46] on span "Previous" at bounding box center [1018, 48] width 37 height 12
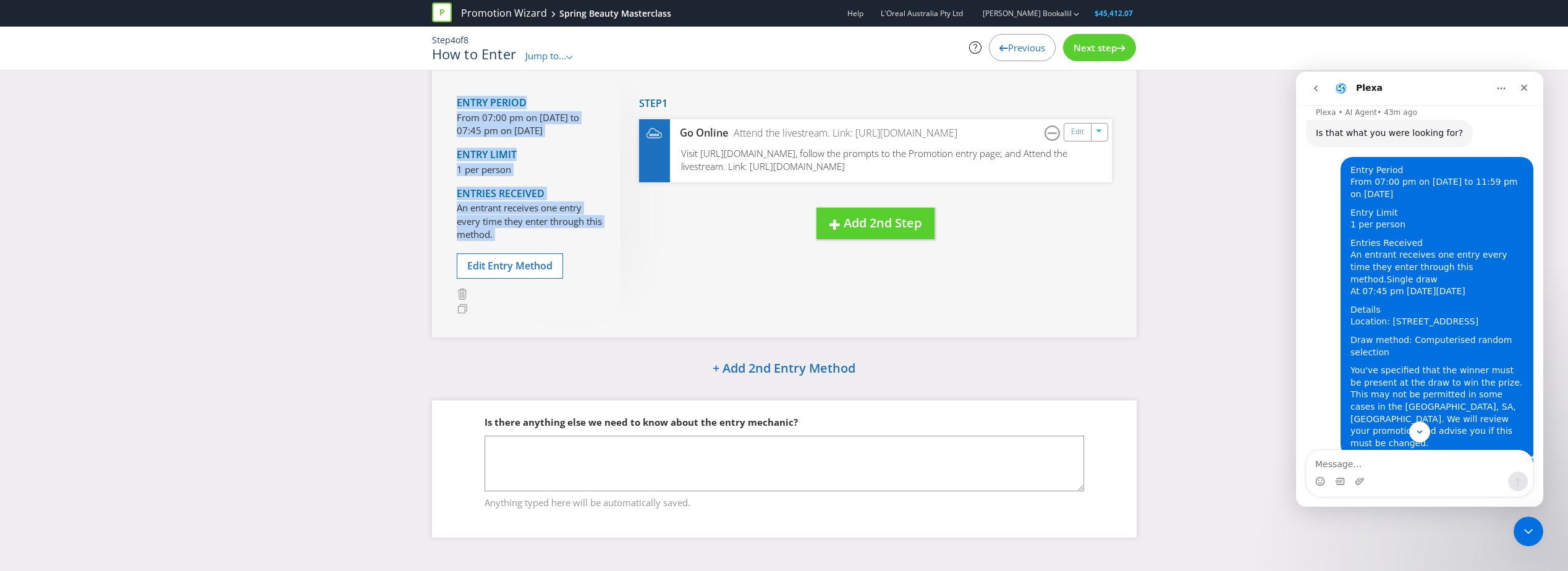
drag, startPoint x: 448, startPoint y: 95, endPoint x: 1003, endPoint y: 202, distance: 565.2
click at [1003, 202] on div "Entry Period From 07:00 pm on [DATE] to 07:45 pm on [DATE] Entry Limit 1 per pe…" at bounding box center [784, 196] width 704 height 282
copy div "Entry Period From 07:00 pm on [DATE] to 07:45 pm on [DATE] Entry Limit 1 per pe…"
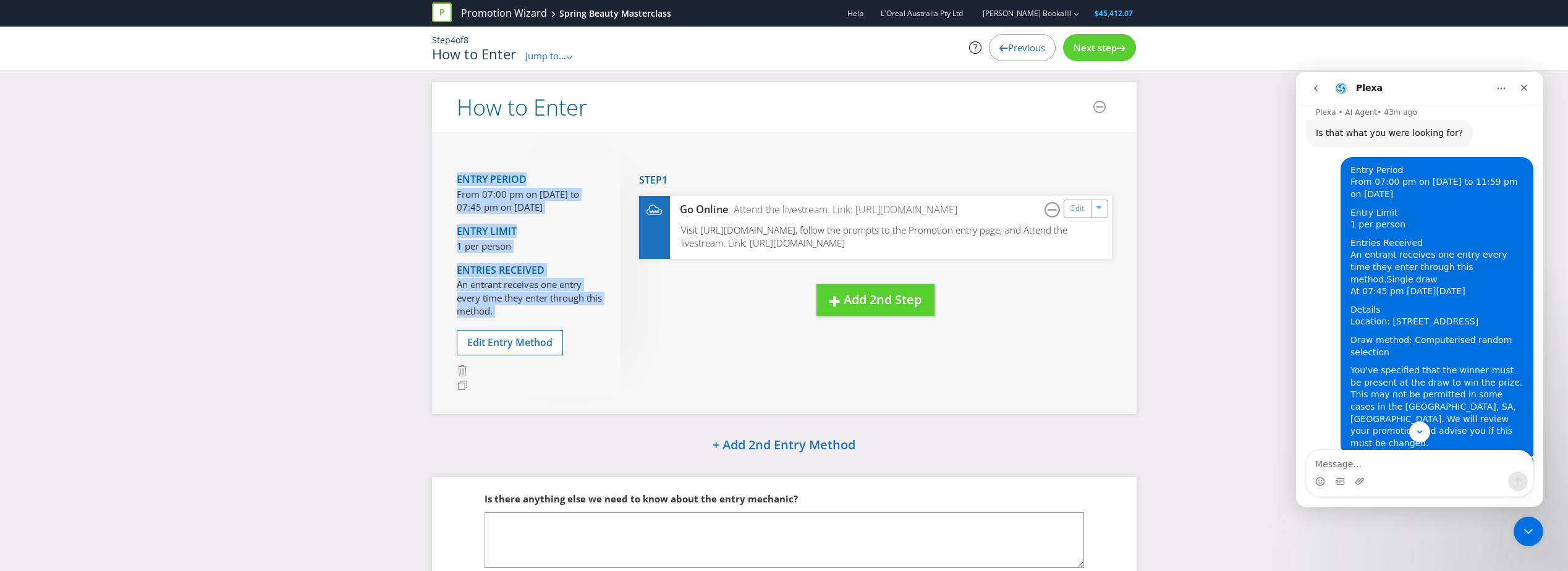
scroll to position [0, 0]
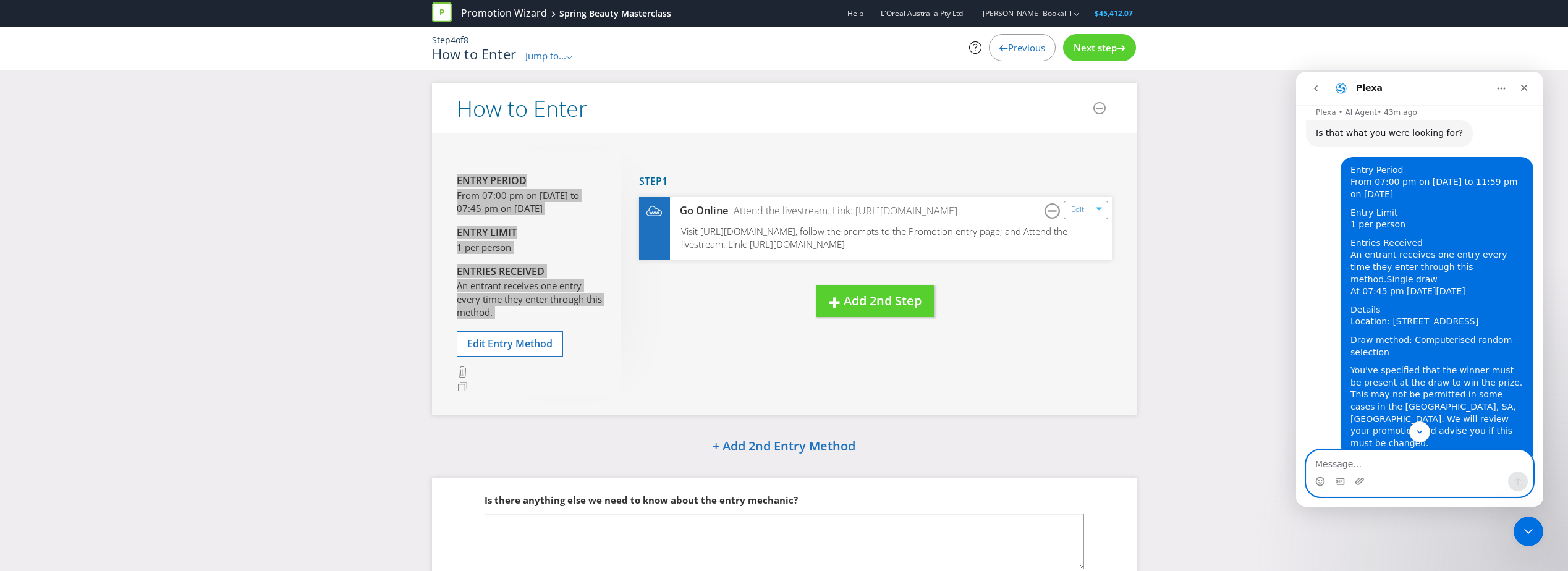
click at [1357, 465] on textarea "Message…" at bounding box center [1419, 460] width 226 height 21
paste textarea "Entry Period From 07:00 pm on [DATE] to 07:45 pm on [DATE] Entry Limit 1 per pe…"
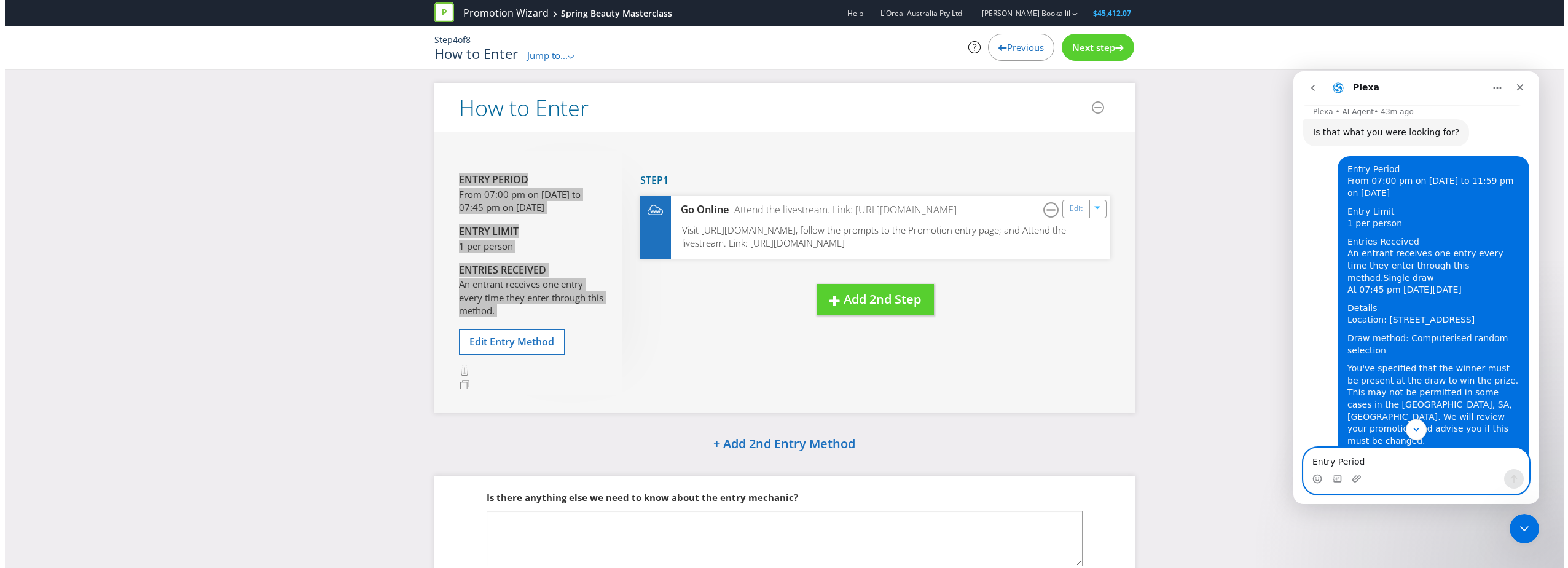
scroll to position [94, 0]
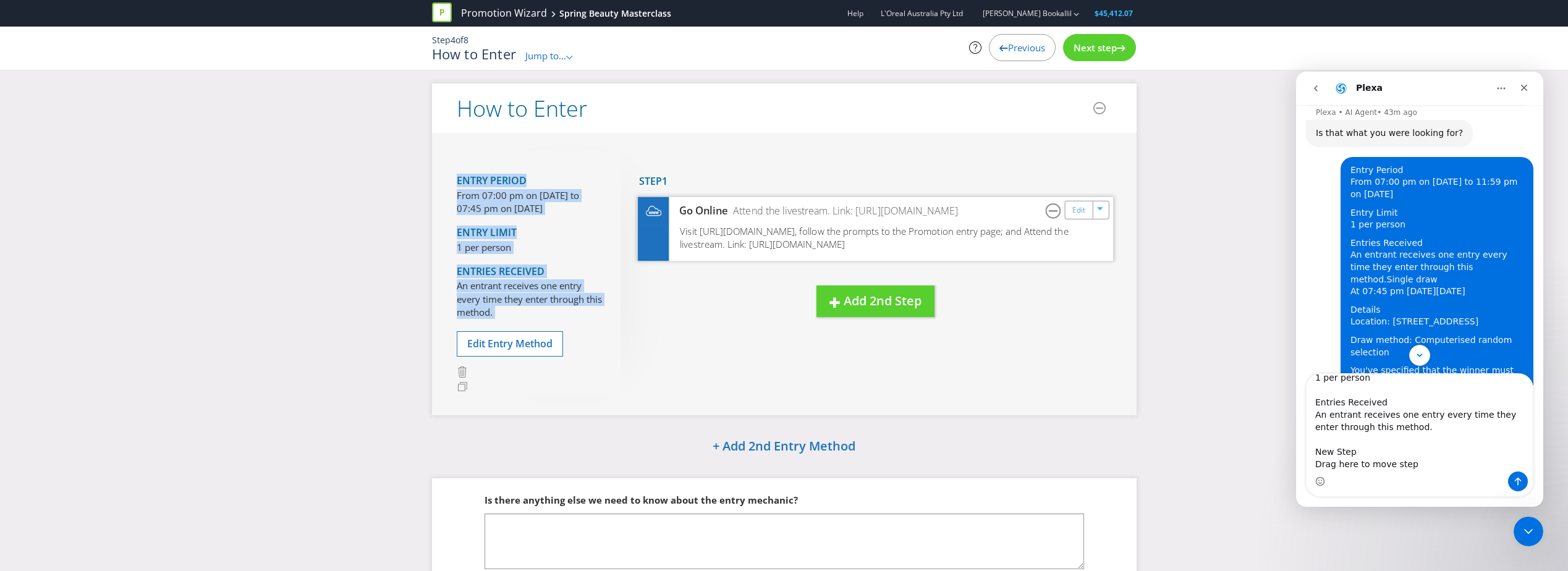
click at [791, 218] on div "Go Online Attend the livestream. Link: [URL][DOMAIN_NAME] Edit" at bounding box center [875, 210] width 475 height 28
click at [755, 219] on div "Go Online Attend the livestream. Link: [URL][DOMAIN_NAME] Edit" at bounding box center [875, 210] width 475 height 28
click at [1071, 206] on div "Edit" at bounding box center [1079, 209] width 28 height 17
click at [1082, 212] on link "Edit" at bounding box center [1078, 209] width 13 height 14
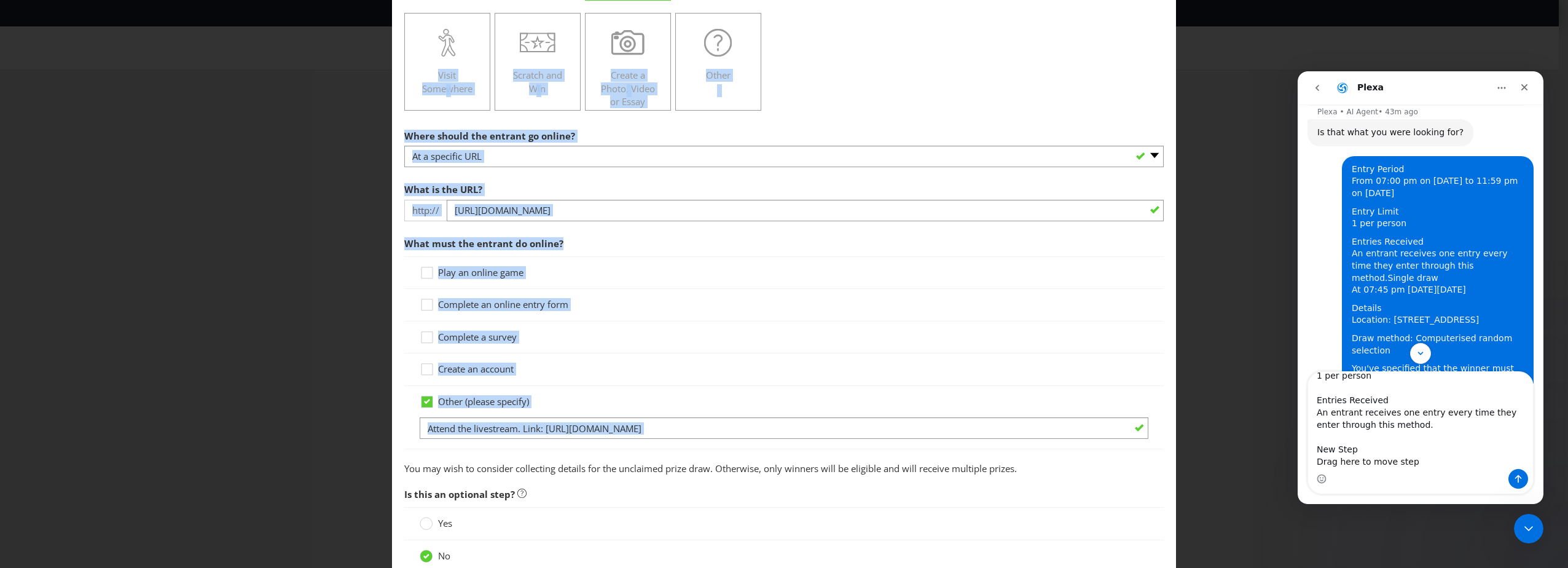
scroll to position [185, 0]
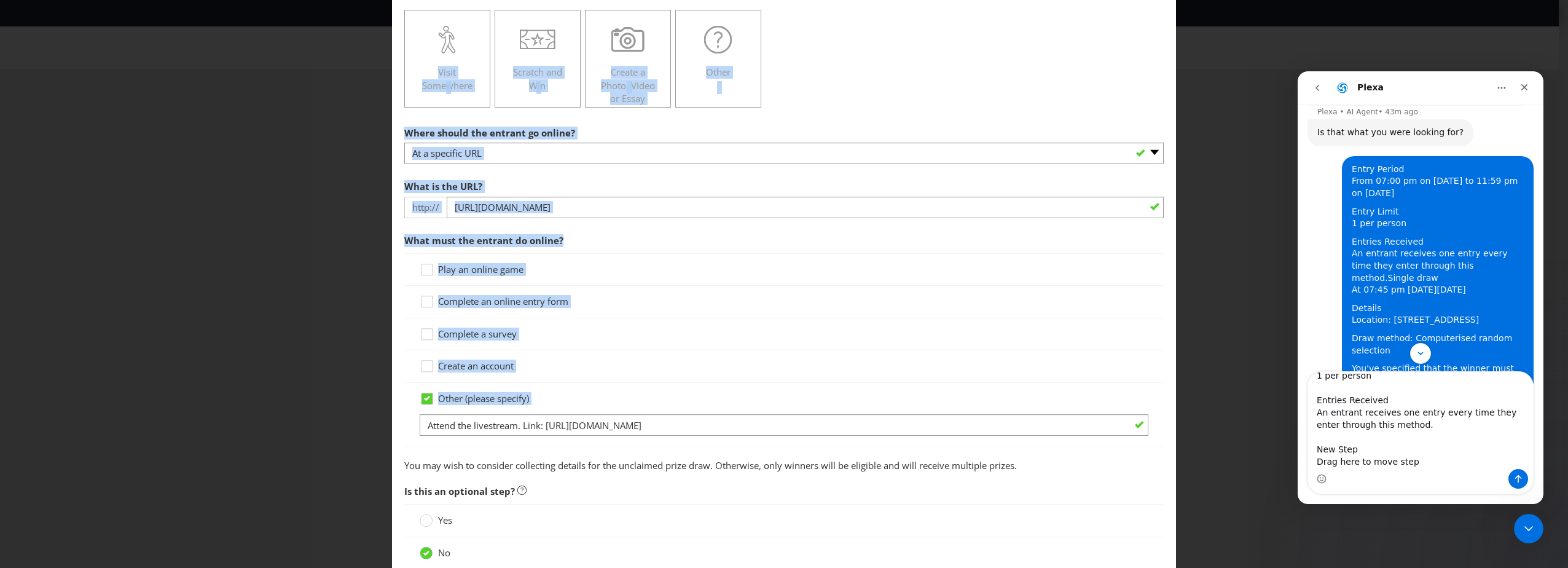
drag, startPoint x: 399, startPoint y: 62, endPoint x: 687, endPoint y: 394, distance: 439.5
click at [697, 431] on main "To enter the entrant must... Make a Purchase Connect on Social Media Go Online …" at bounding box center [784, 231] width 784 height 726
click at [689, 342] on div "Complete a survey" at bounding box center [784, 334] width 759 height 32
click at [680, 318] on div "Complete a survey" at bounding box center [784, 334] width 759 height 32
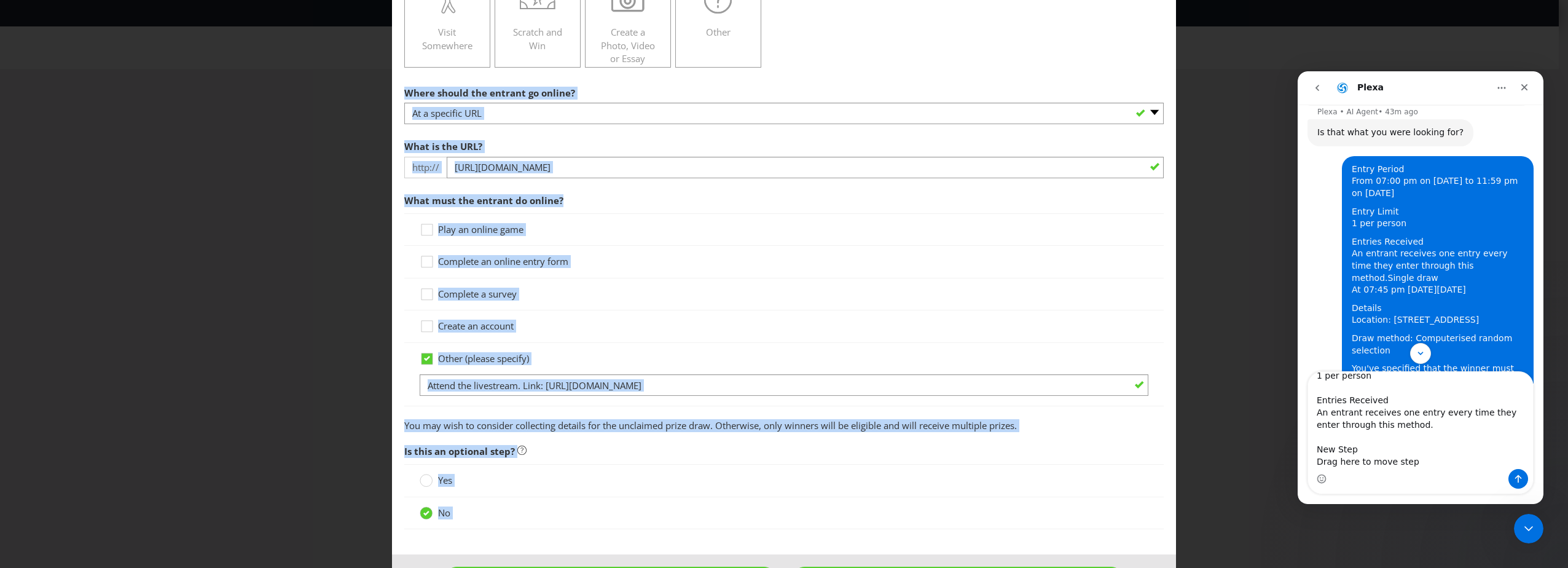
scroll to position [271, 0]
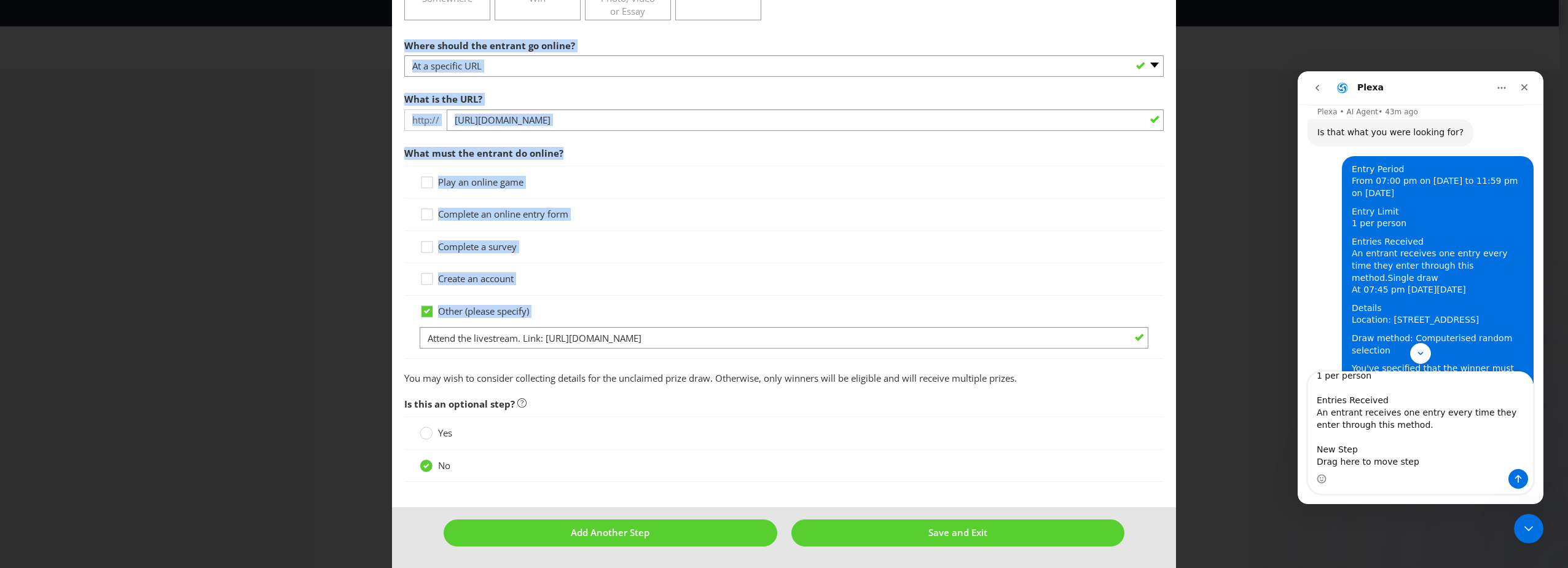
drag, startPoint x: 403, startPoint y: 131, endPoint x: 828, endPoint y: 347, distance: 476.7
click at [828, 347] on section "Where should the entrant go online? -- Please select -- At a specific URL Using…" at bounding box center [784, 209] width 759 height 352
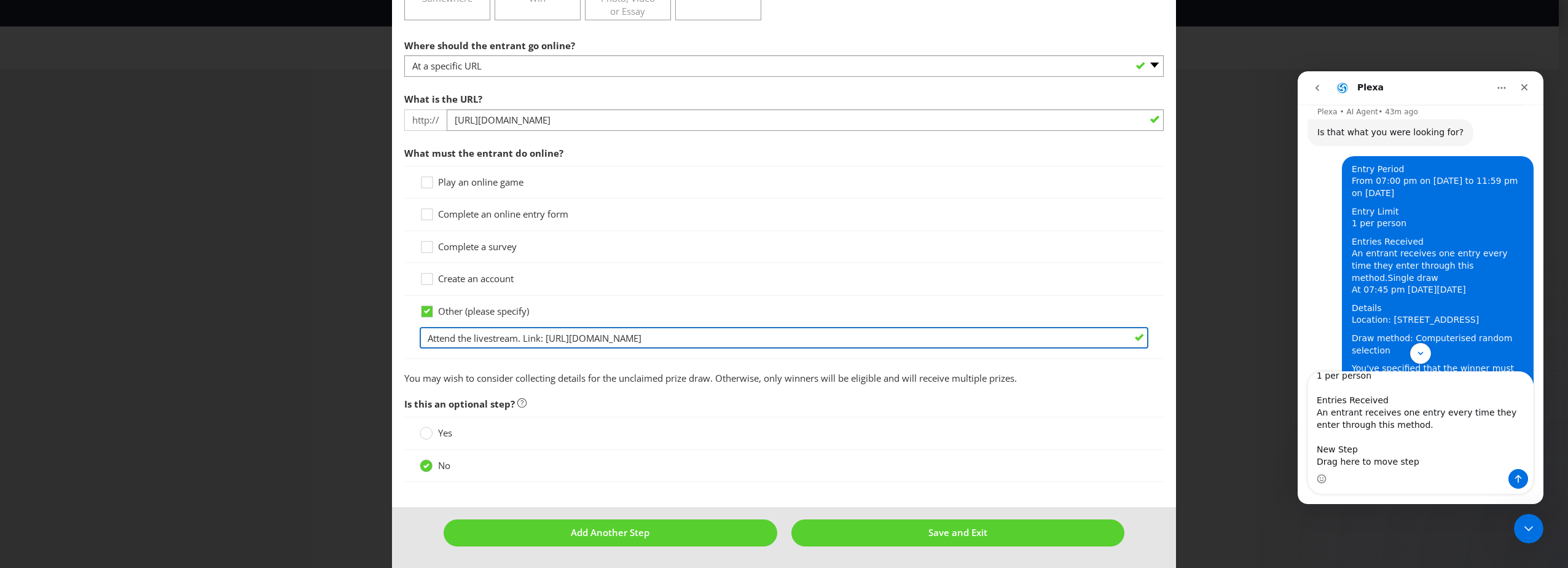
click at [823, 344] on input "Attend the livestream. Link: [URL][DOMAIN_NAME]" at bounding box center [784, 338] width 729 height 22
drag, startPoint x: 792, startPoint y: 311, endPoint x: 318, endPoint y: 58, distance: 537.3
click at [318, 58] on div "How to Enter To enter the entrant must... Make a Purchase Connect on Social Med…" at bounding box center [784, 284] width 1568 height 568
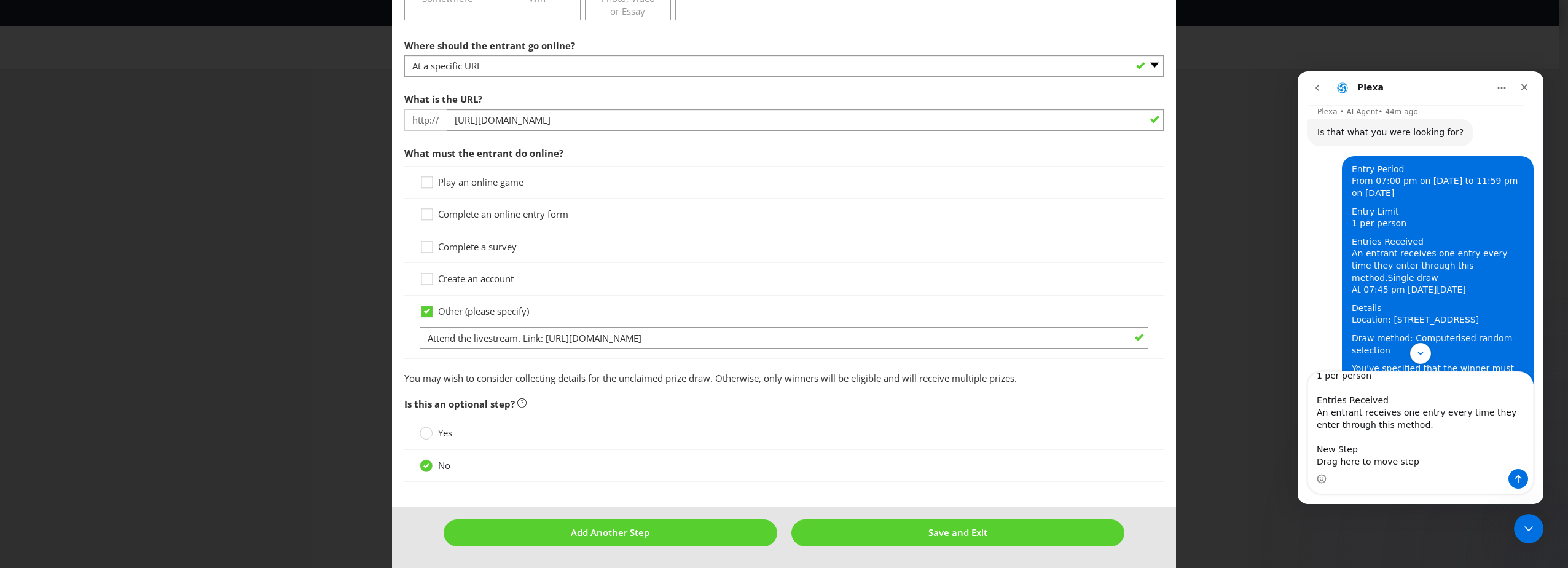
click at [396, 337] on main "To enter the entrant must... Make a Purchase Connect on Social Media Go Online …" at bounding box center [784, 145] width 784 height 726
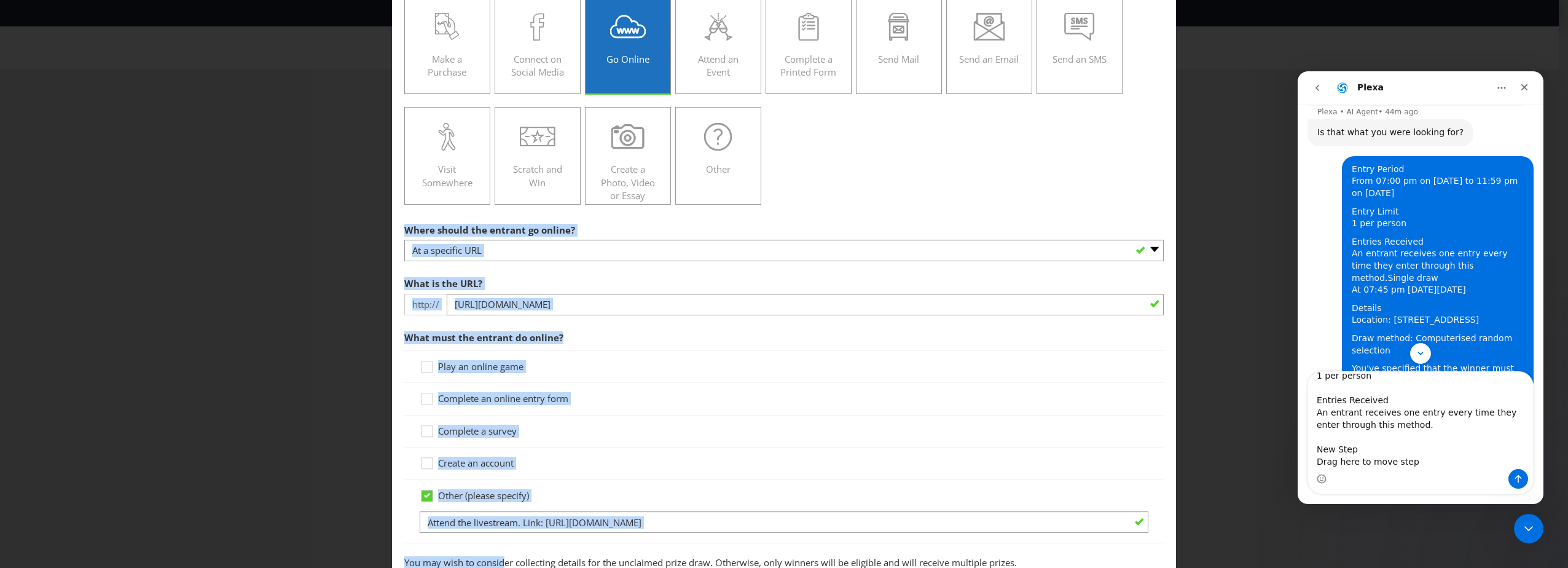
scroll to position [114, 0]
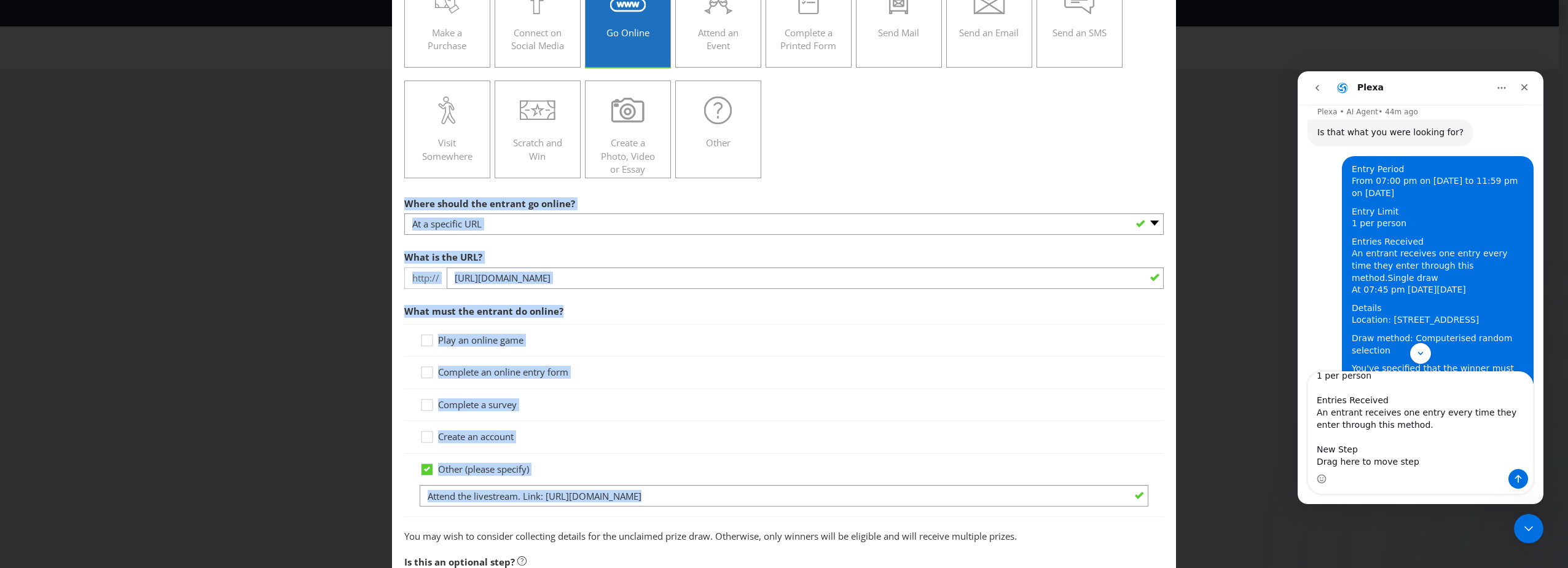
drag, startPoint x: 400, startPoint y: 231, endPoint x: 568, endPoint y: 506, distance: 322.3
click at [568, 506] on main "To enter the entrant must... Make a Purchase Connect on Social Media Go Online …" at bounding box center [784, 302] width 784 height 726
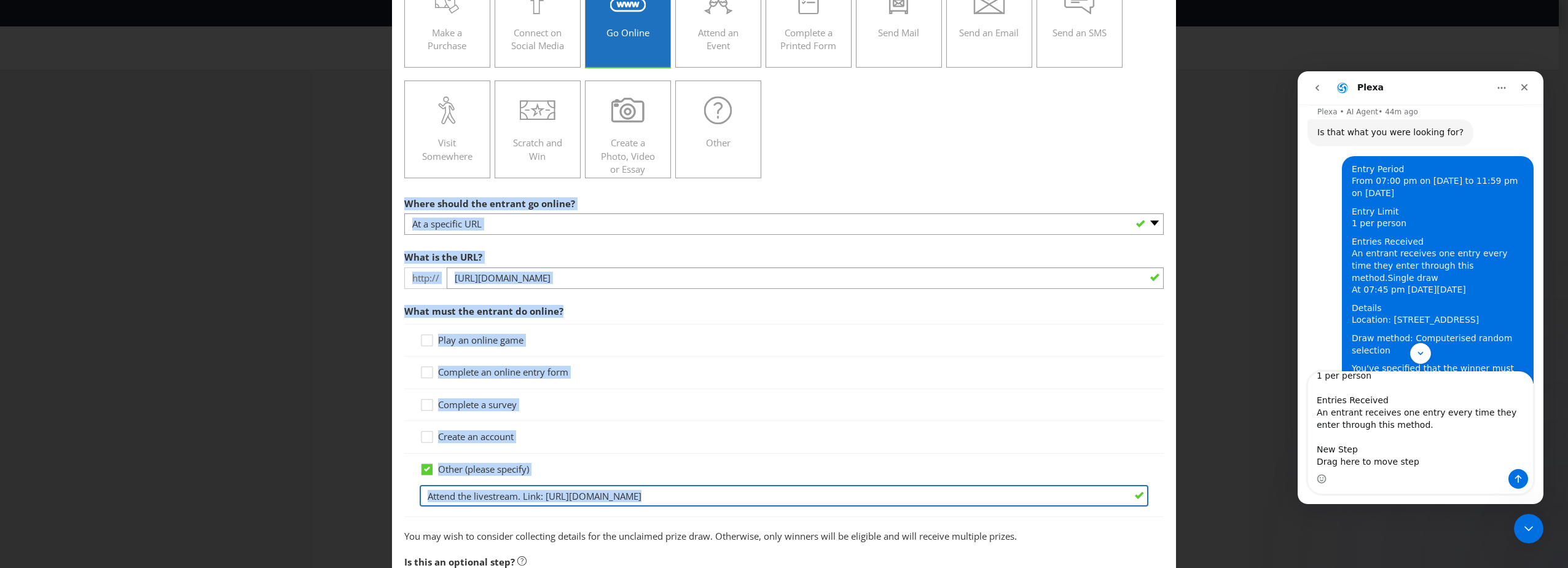
drag, startPoint x: 568, startPoint y: 506, endPoint x: 553, endPoint y: 496, distance: 18.0
copy section "Where should the entrant go online? -- Please select -- At a specific URL Using…"
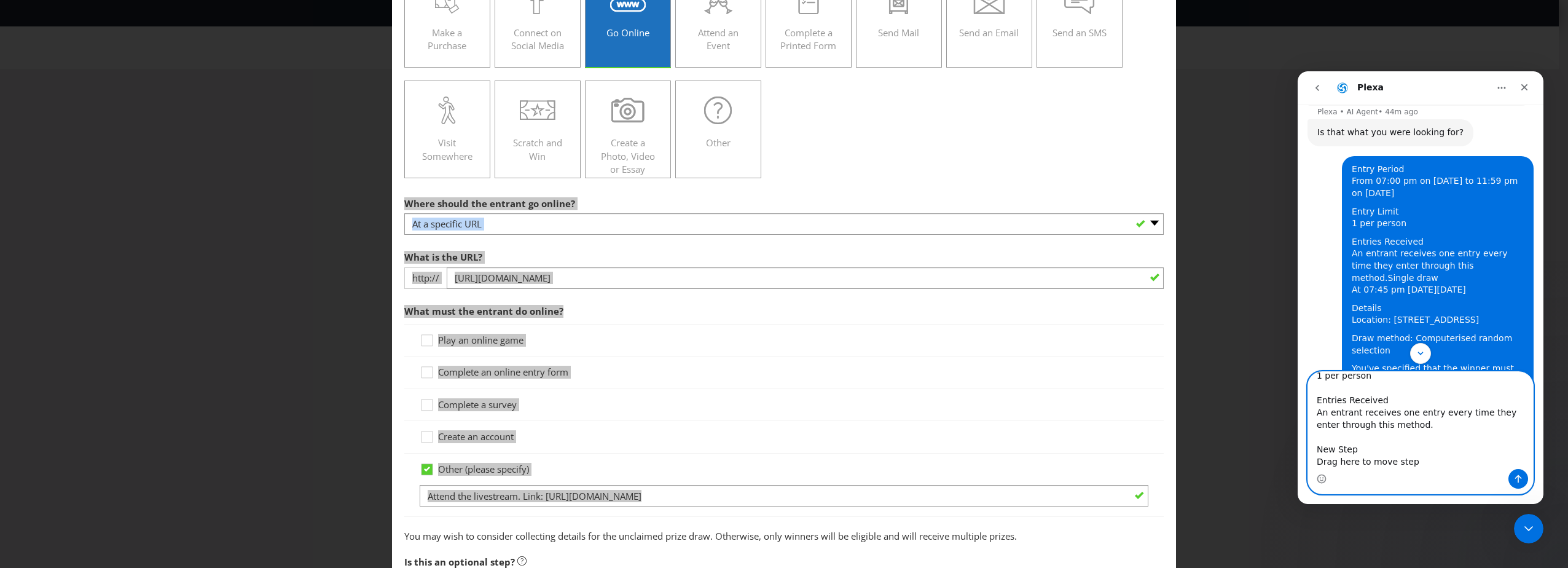
click at [1418, 458] on textarea "Entry Period From 07:00 pm on [DATE] to 07:45 pm on [DATE] Entry Limit 1 per pe…" at bounding box center [1420, 420] width 225 height 97
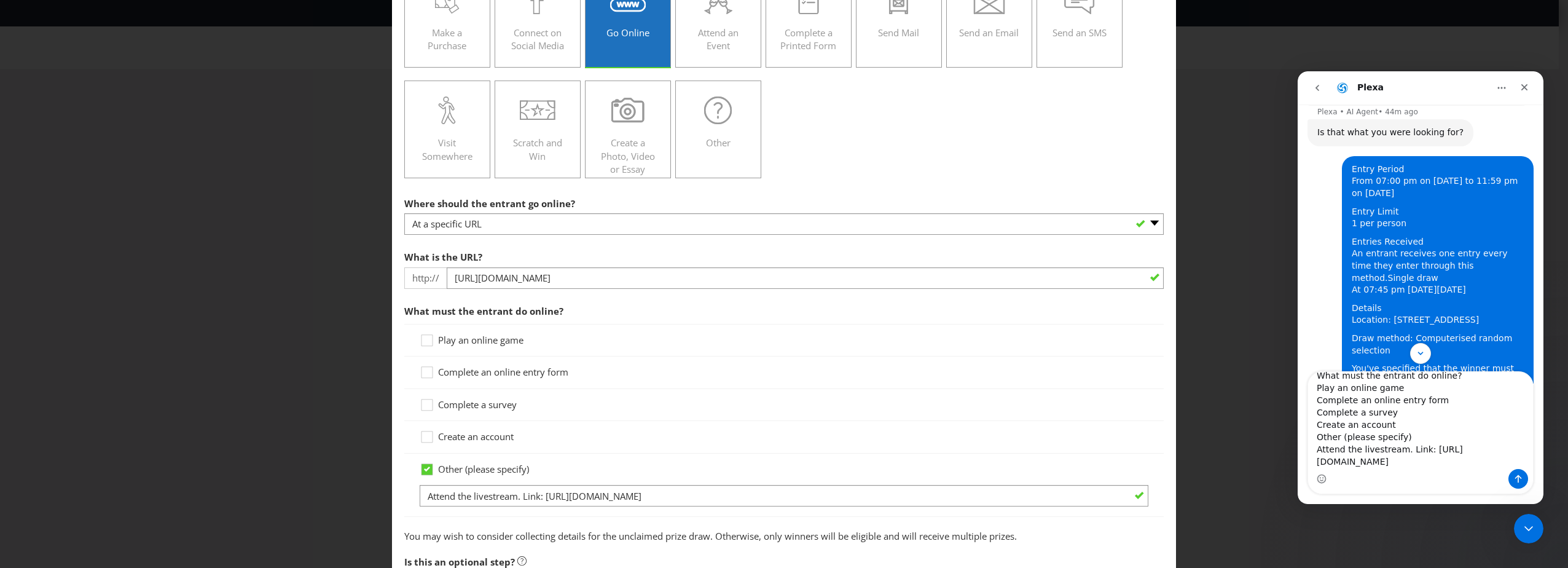
click at [1198, 96] on div "How to Enter To enter the entrant must... Make a Purchase Connect on Social Med…" at bounding box center [784, 284] width 1568 height 568
click at [1225, 100] on div "How to Enter To enter the entrant must... Make a Purchase Connect on Social Med…" at bounding box center [784, 284] width 1568 height 568
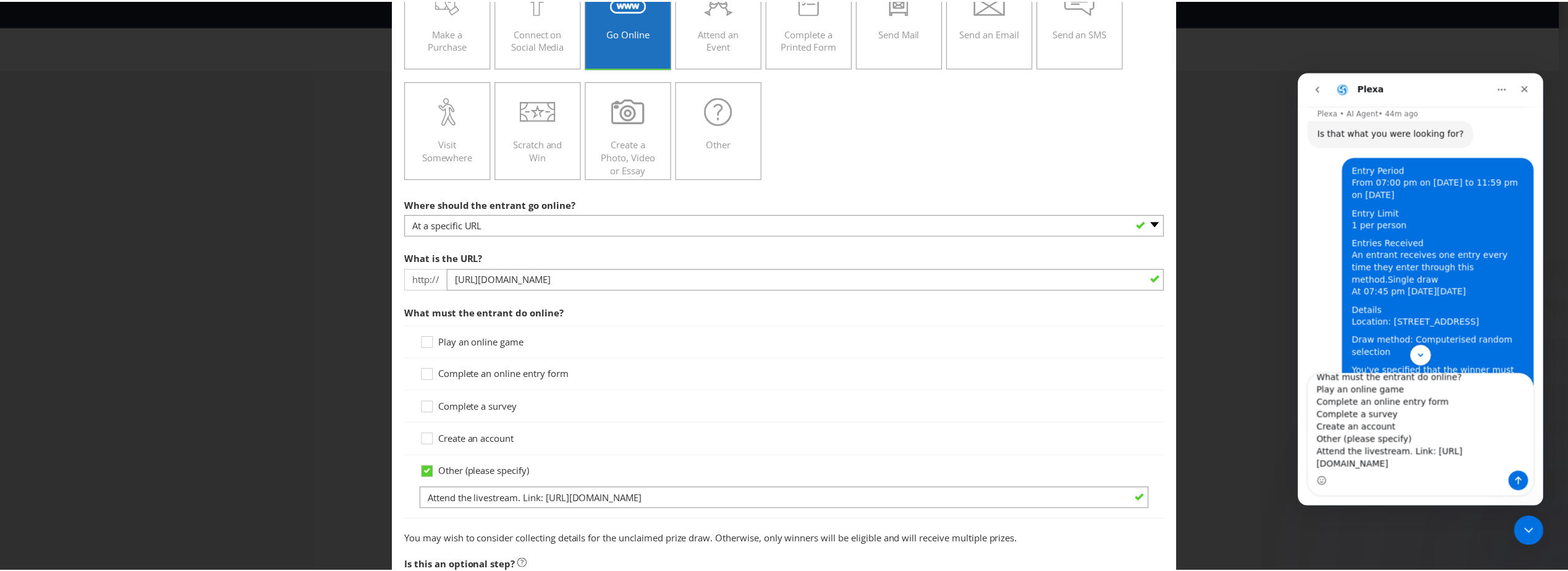
scroll to position [0, 0]
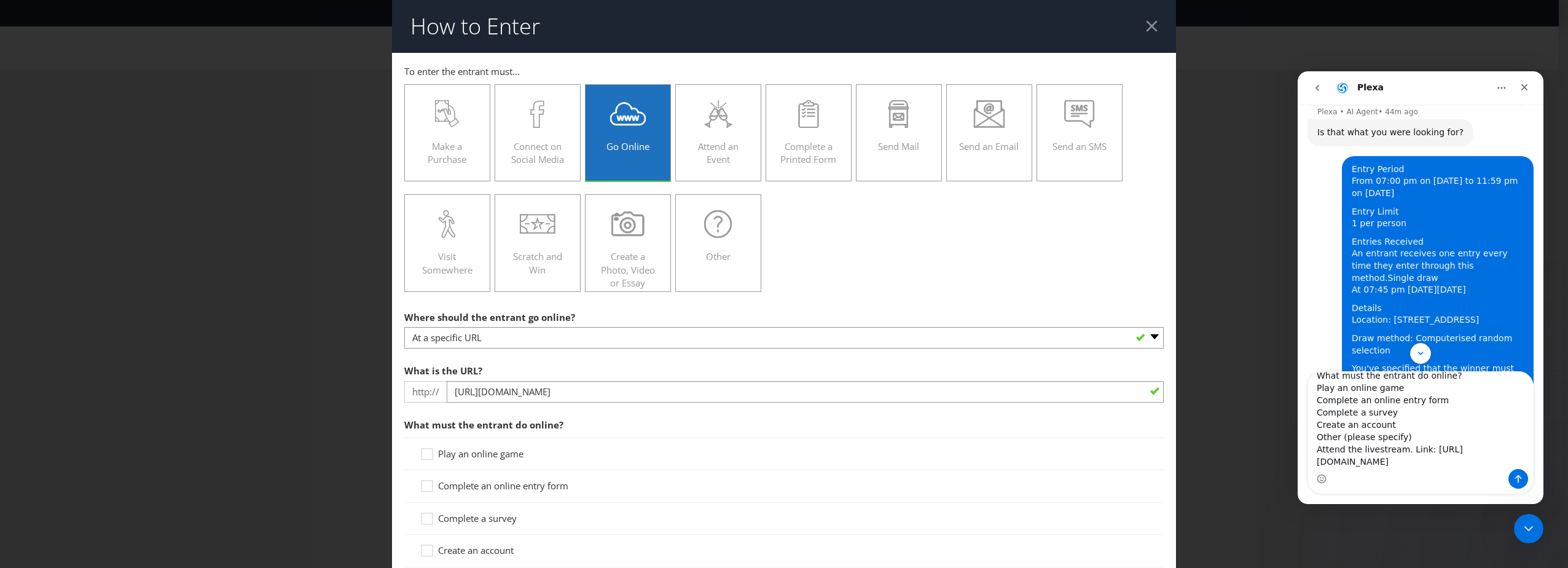
click at [1146, 28] on div at bounding box center [1151, 26] width 12 height 12
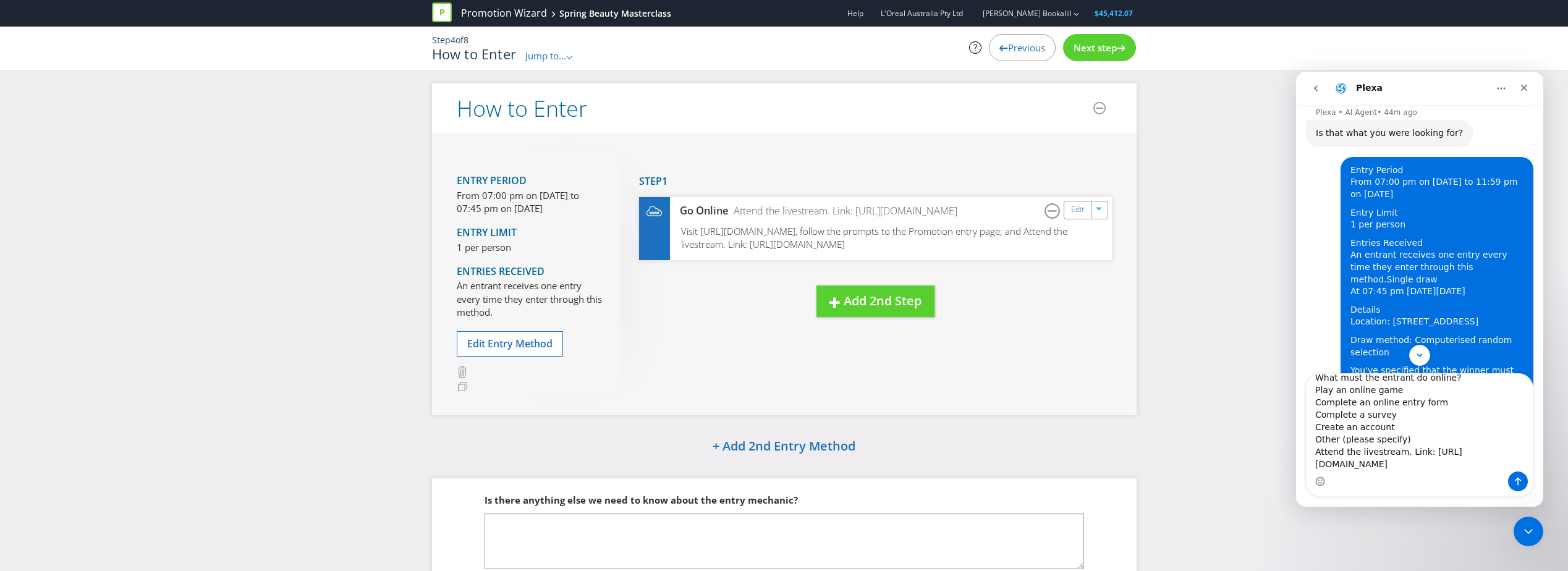
click at [1098, 40] on div "Next step" at bounding box center [1099, 48] width 73 height 27
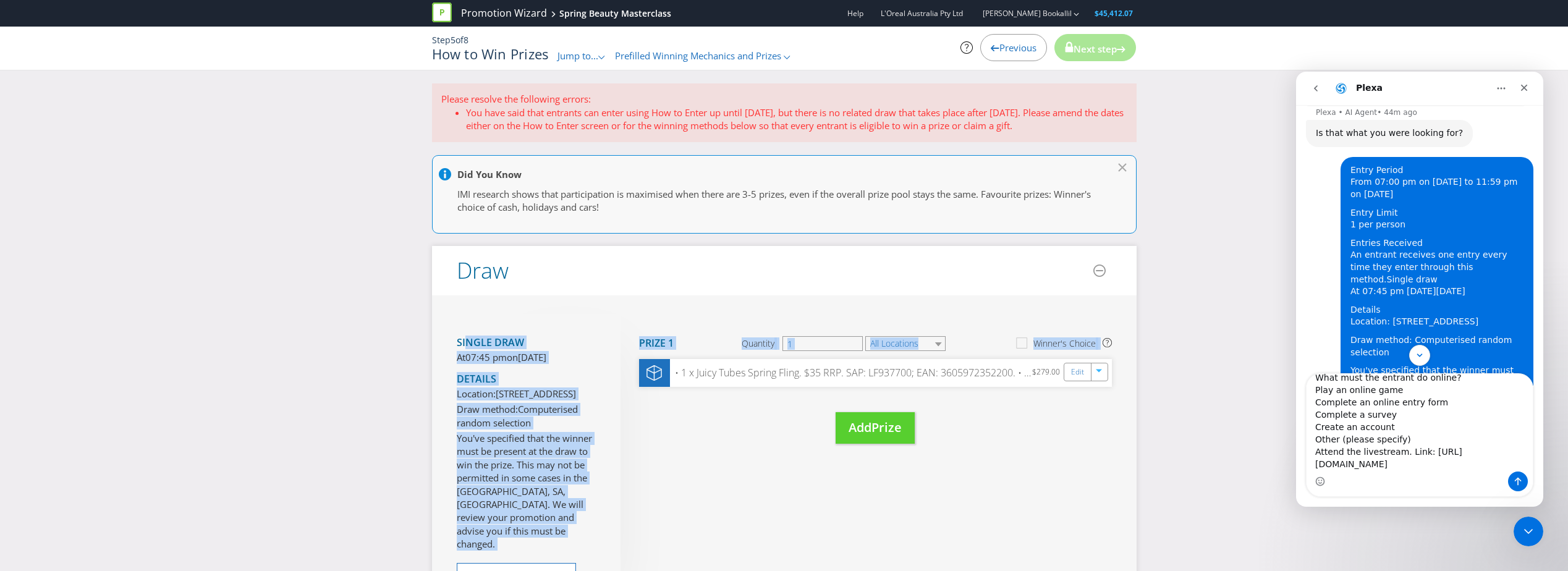
drag, startPoint x: 464, startPoint y: 337, endPoint x: 727, endPoint y: 418, distance: 275.2
click at [727, 418] on div "Single draw At 07:45 pm [DATE][DATE] Details Location: [STREET_ADDRESS] Draw me…" at bounding box center [784, 471] width 704 height 352
drag, startPoint x: 727, startPoint y: 418, endPoint x: 535, endPoint y: 310, distance: 220.3
click at [535, 310] on div "Single draw At 07:45 pm [DATE][DATE] Details Location: [STREET_ADDRESS] Draw me…" at bounding box center [784, 471] width 704 height 352
drag, startPoint x: 453, startPoint y: 340, endPoint x: 1081, endPoint y: 377, distance: 629.1
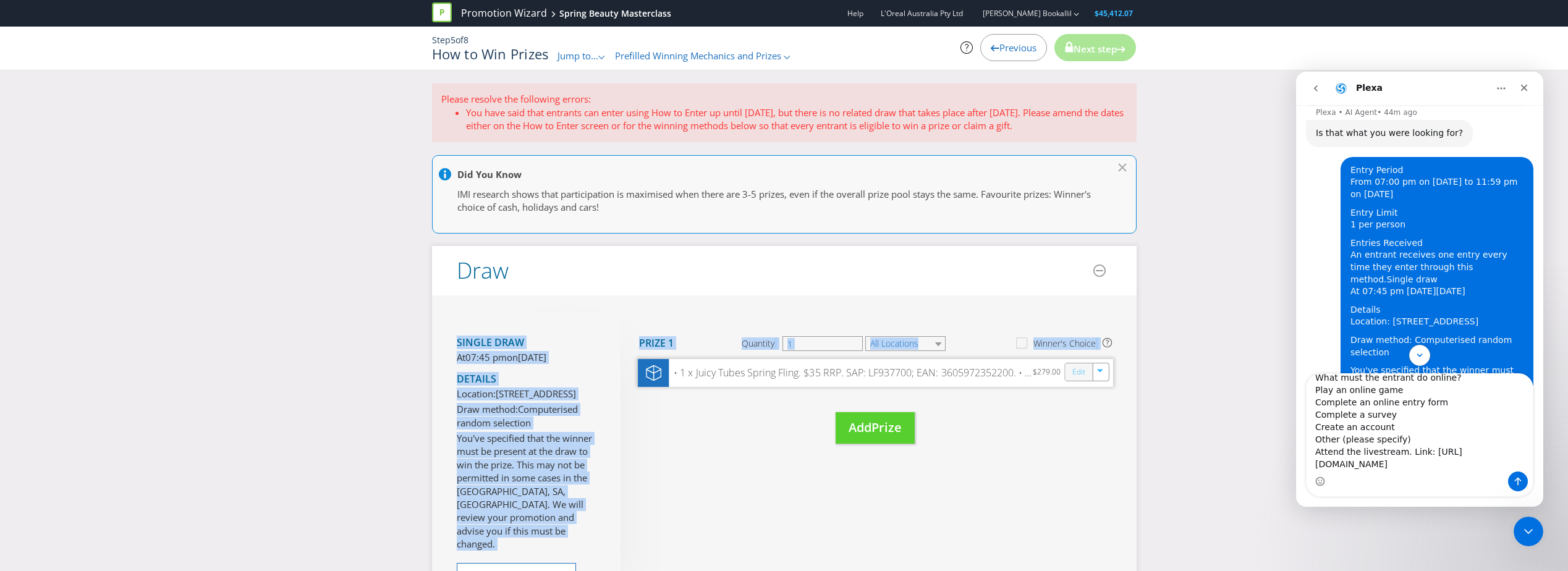
click at [1081, 377] on div "Single draw At 07:45 pm [DATE][DATE] Details Location: [STREET_ADDRESS] Draw me…" at bounding box center [784, 471] width 704 height 352
copy div "Single draw At 07:45 pm [DATE][DATE] Details Location: [STREET_ADDRESS] Draw me…"
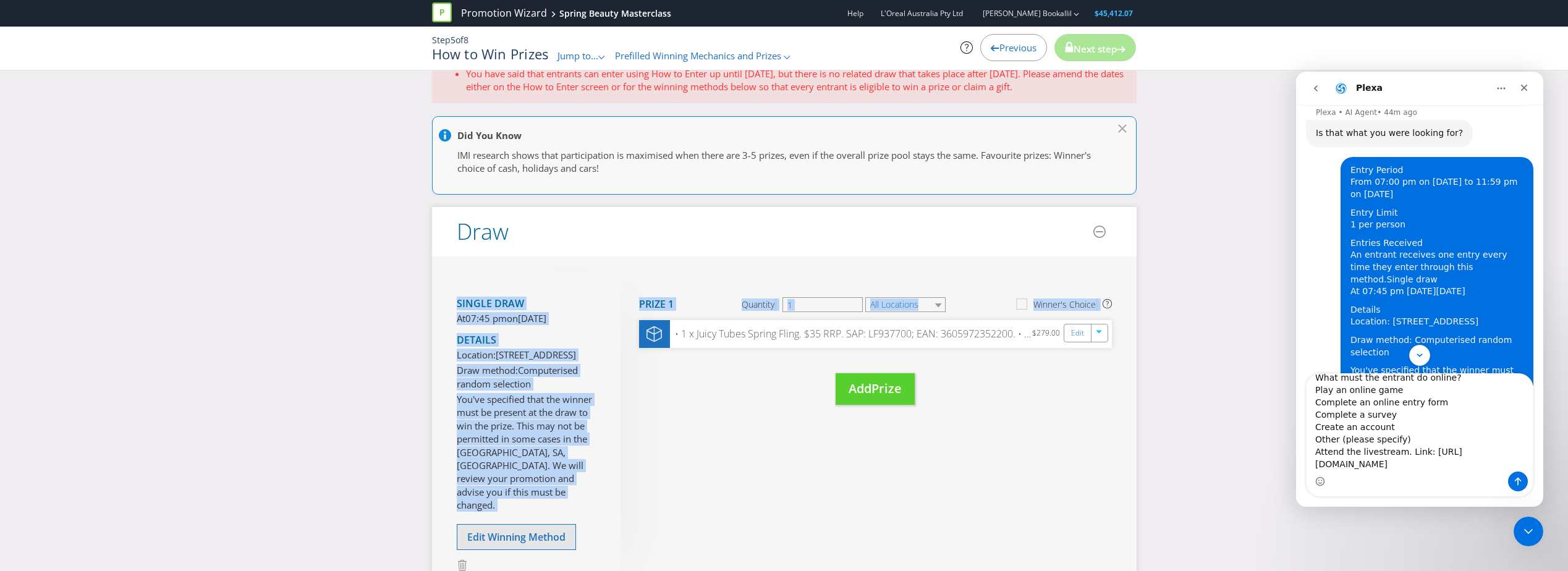
scroll to position [123, 0]
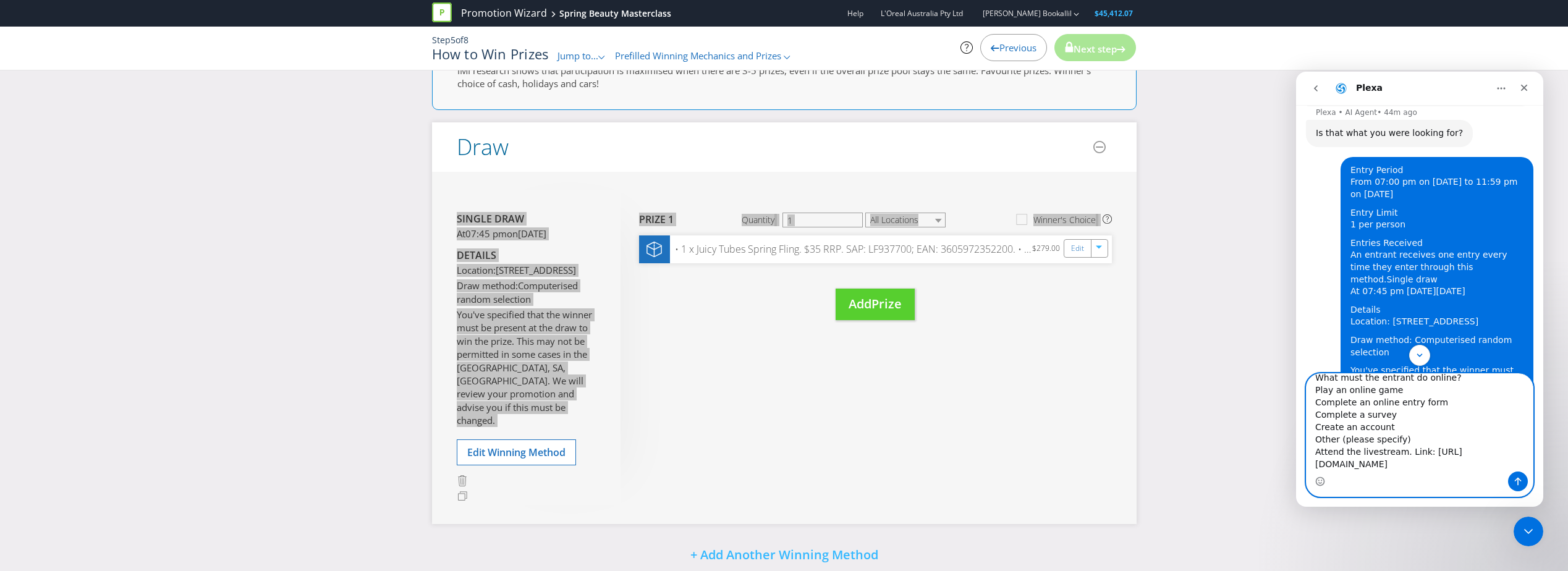
click at [1389, 470] on textarea "Entry Period From 07:00 pm on [DATE] to 07:45 pm on [DATE] Entry Limit 1 per pe…" at bounding box center [1419, 422] width 226 height 98
paste textarea "Single draw At 07:45 pm [DATE][DATE] Details Location: [STREET_ADDRESS] Draw me…"
type textarea "Entry Period From 07:00 pm on [DATE] to 07:45 pm on [DATE] Entry Limit 1 per pe…"
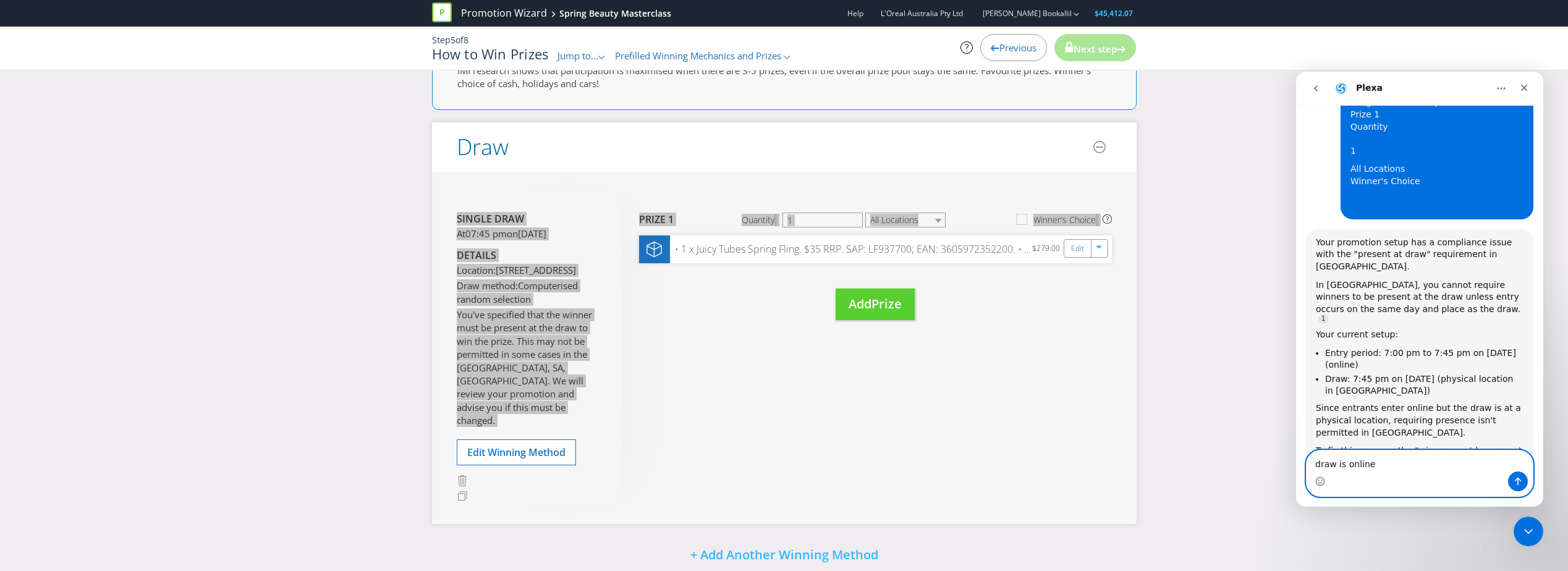
scroll to position [1556, 0]
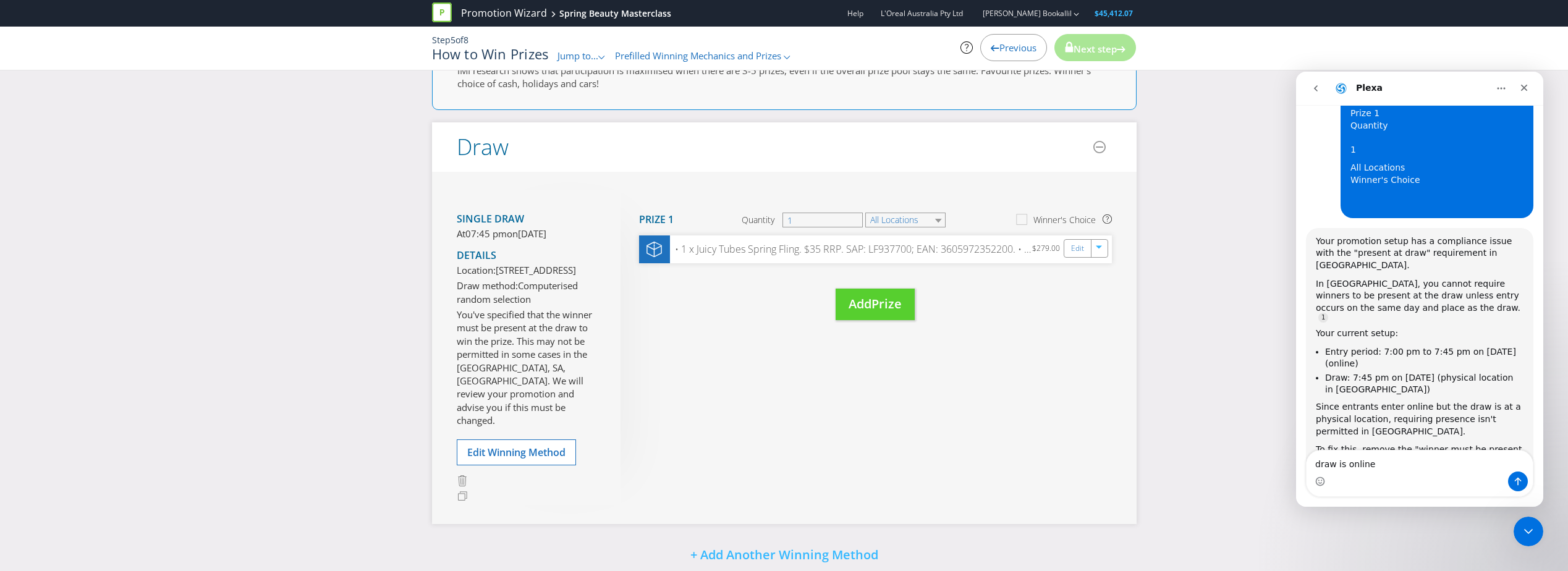
click at [1021, 50] on span "Previous" at bounding box center [1018, 48] width 37 height 12
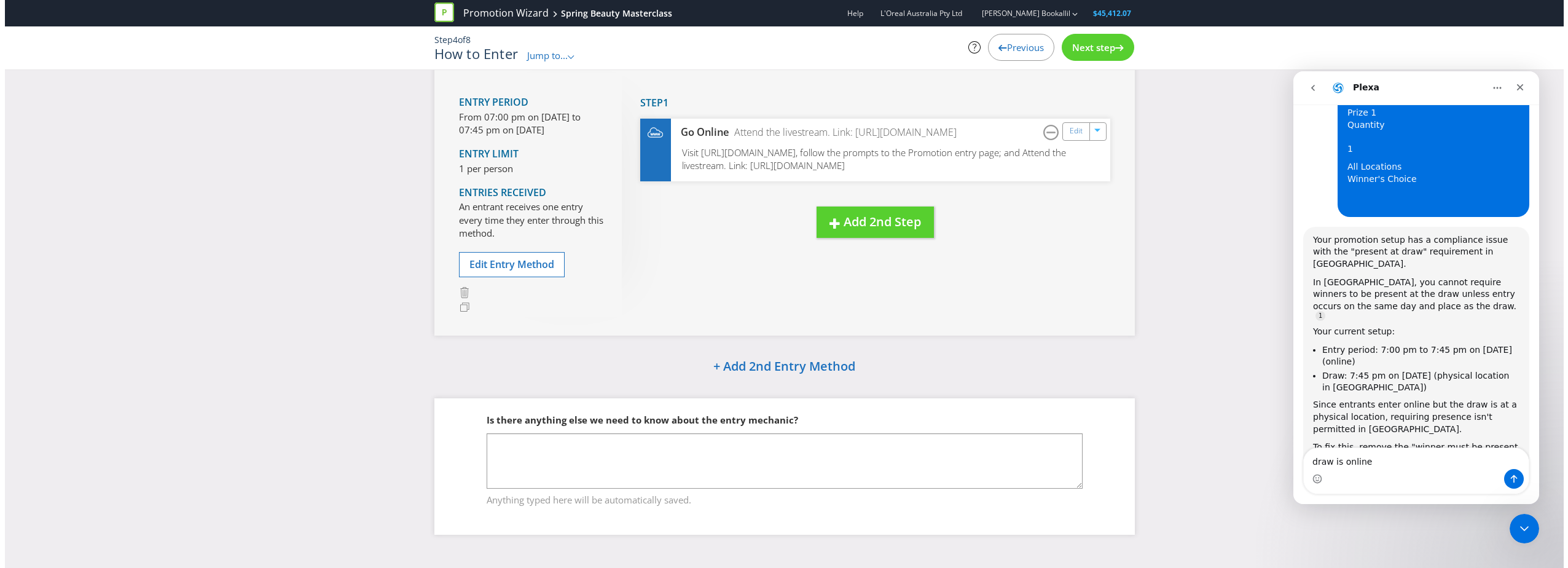
scroll to position [77, 0]
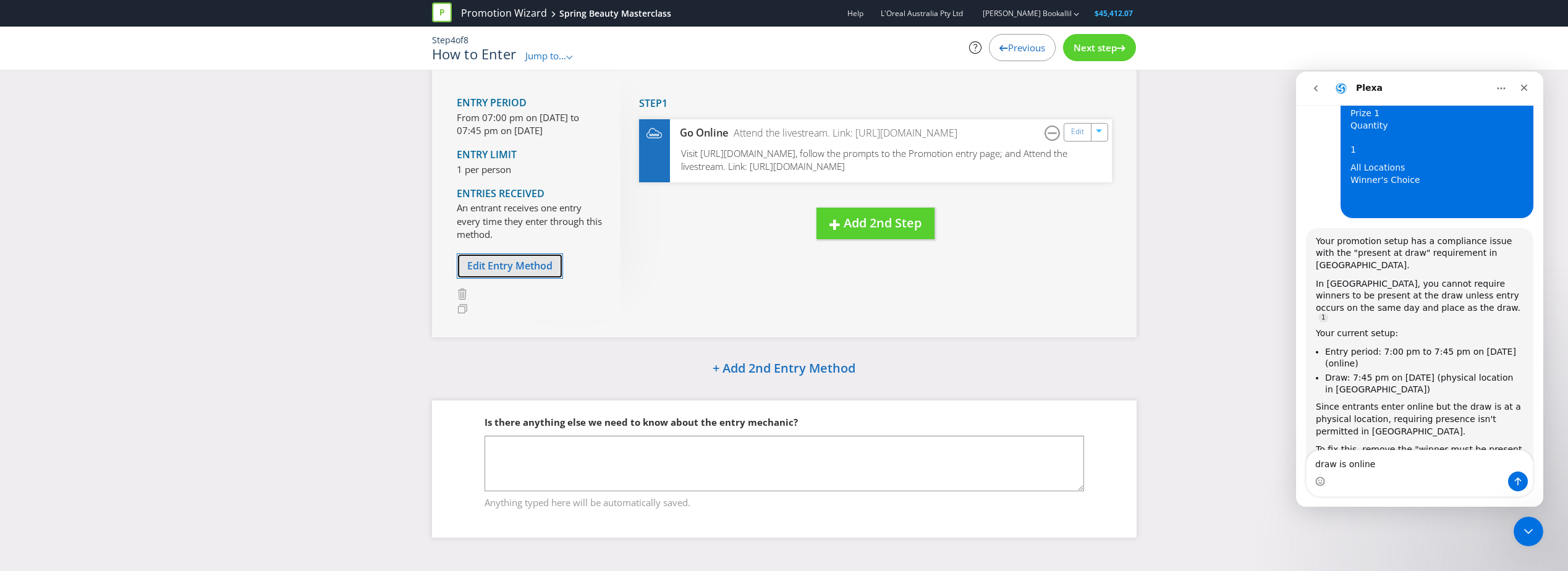
click at [522, 259] on span "Edit Entry Method" at bounding box center [510, 265] width 85 height 14
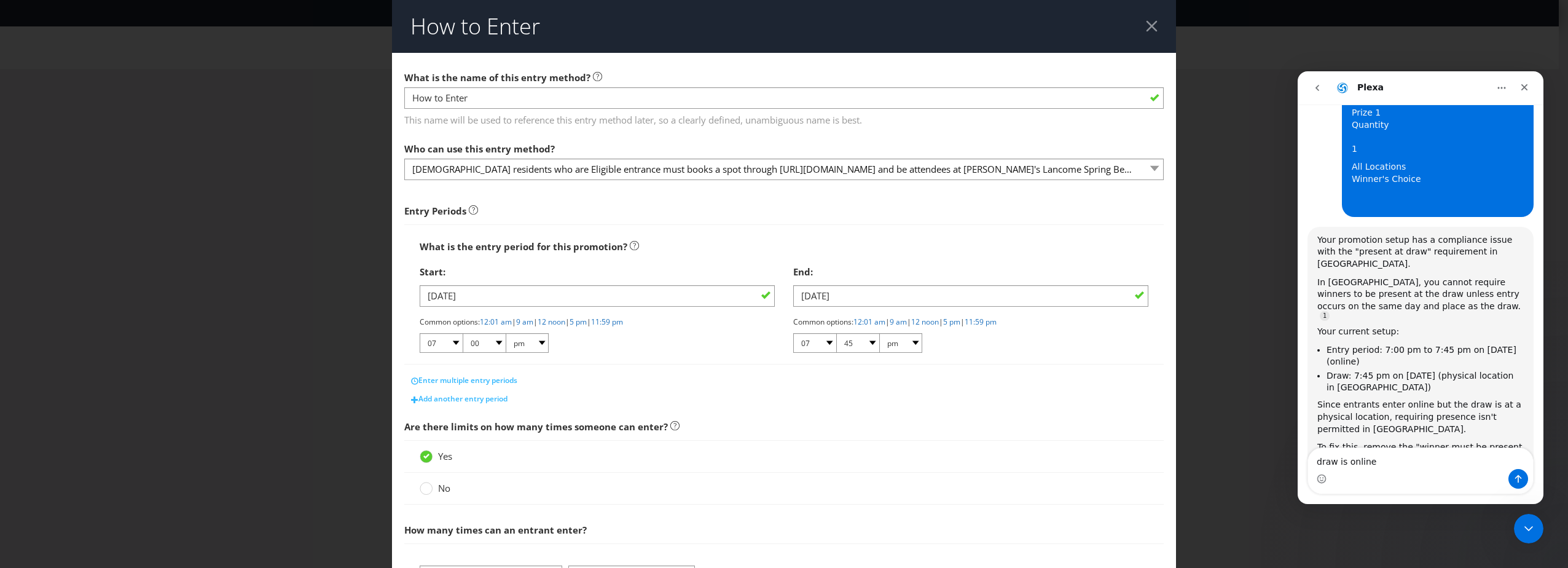
click at [1148, 31] on div at bounding box center [1151, 26] width 12 height 12
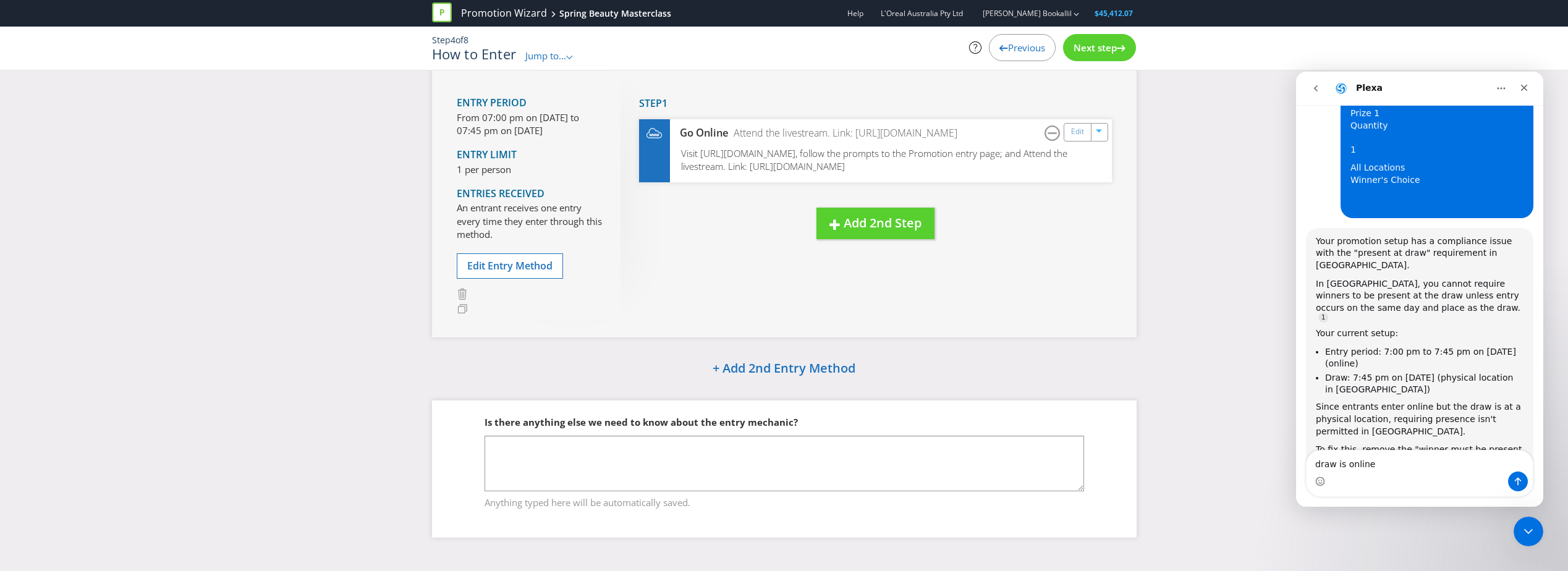
click at [1022, 38] on div "Previous" at bounding box center [1023, 48] width 67 height 27
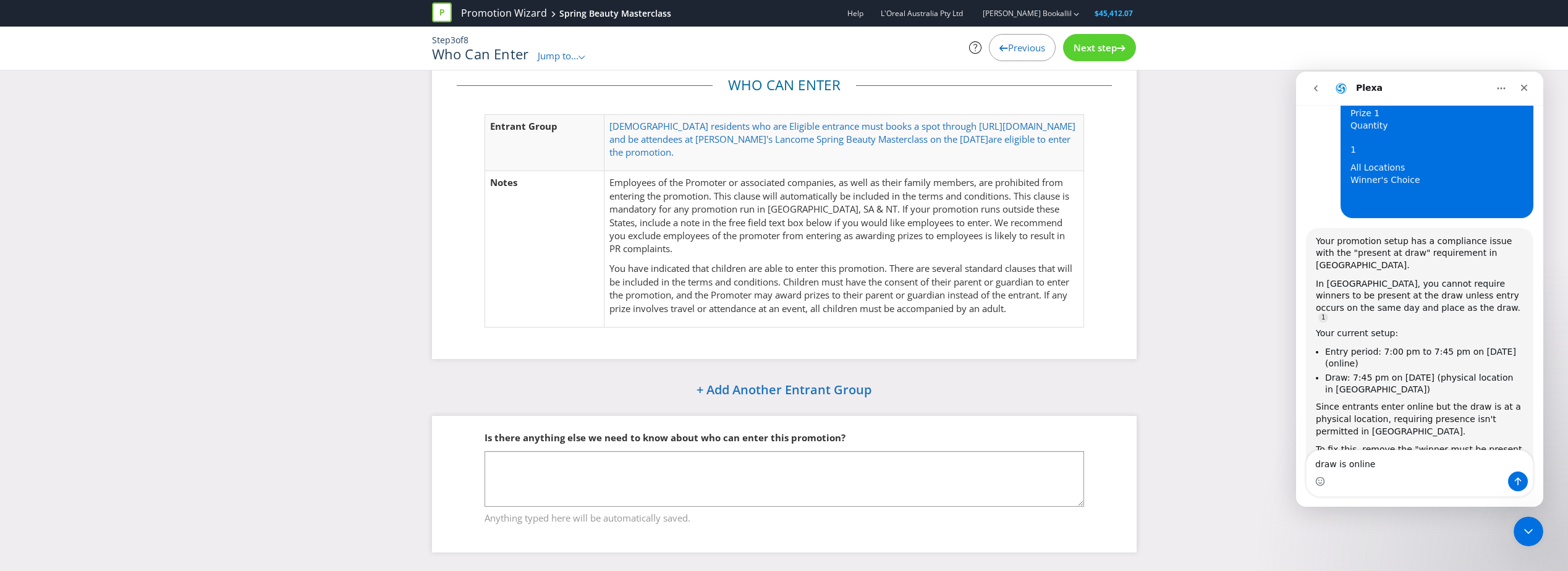
scroll to position [27, 0]
click at [1042, 46] on span "Previous" at bounding box center [1027, 48] width 37 height 12
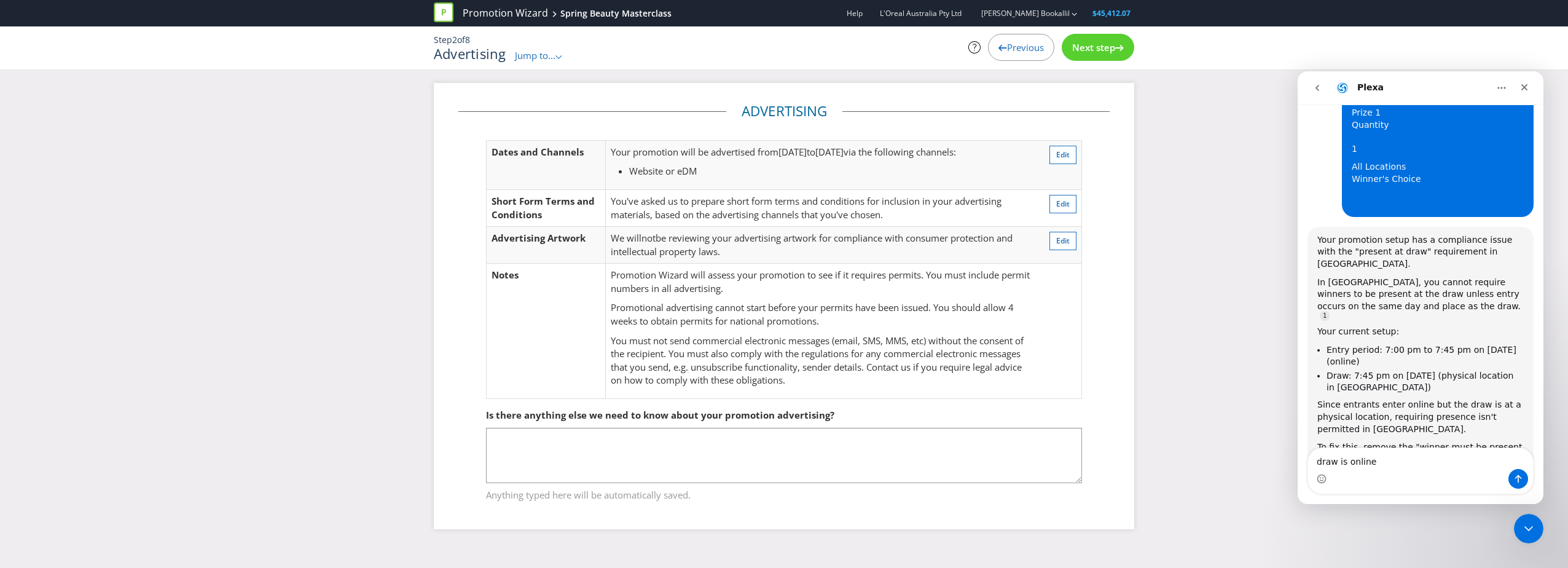
click at [1103, 53] on span "Next step" at bounding box center [1093, 48] width 43 height 12
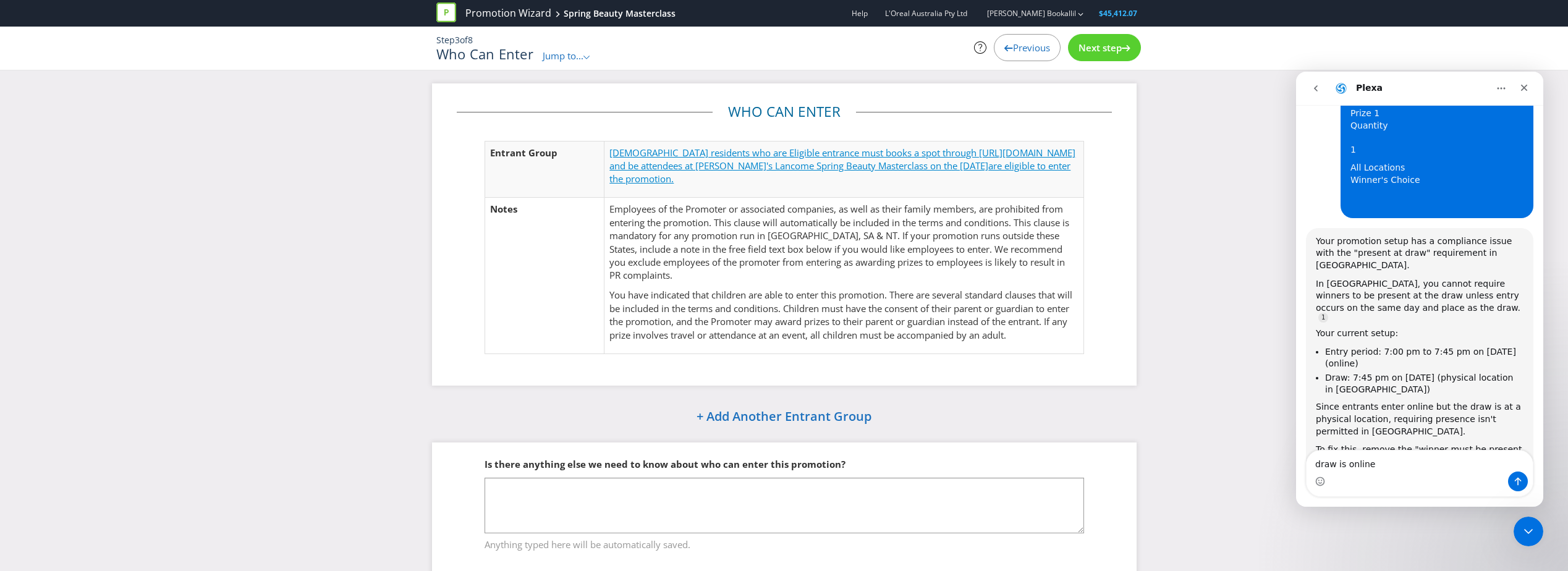
click at [765, 161] on span "[DEMOGRAPHIC_DATA] residents who are Eligible entrance must books a spot throug…" at bounding box center [842, 159] width 466 height 25
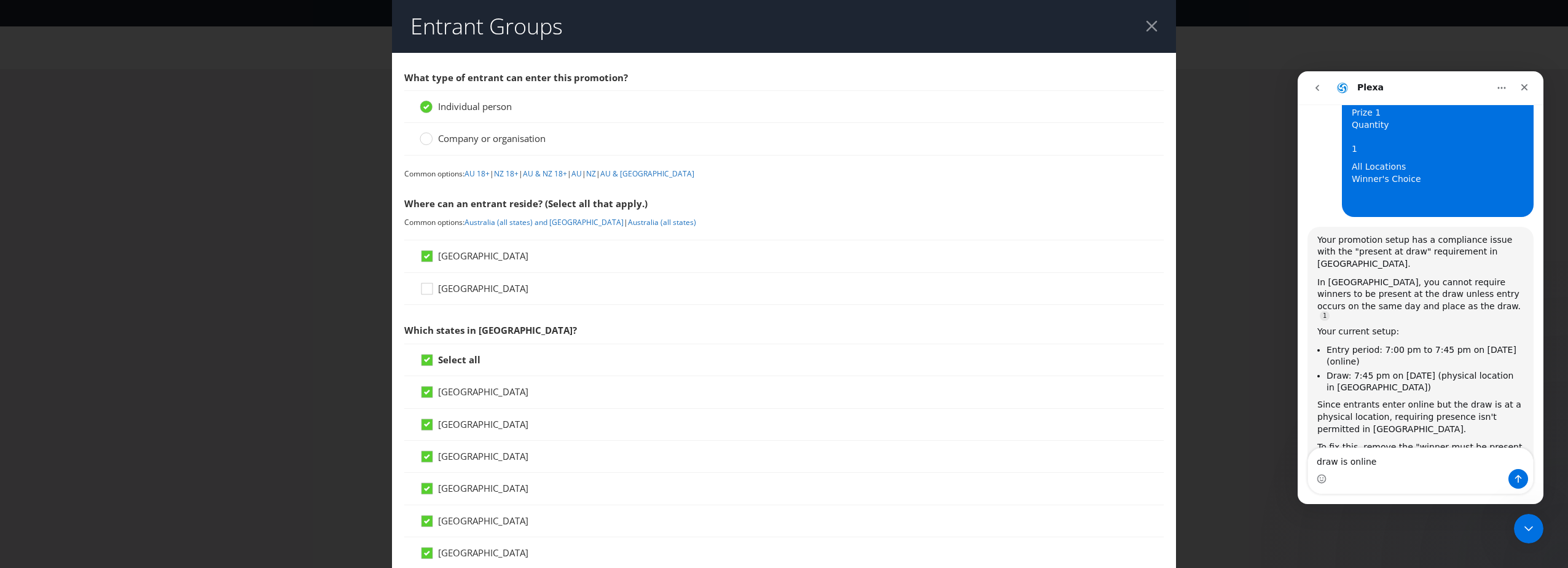
click at [1147, 26] on div at bounding box center [1151, 26] width 12 height 12
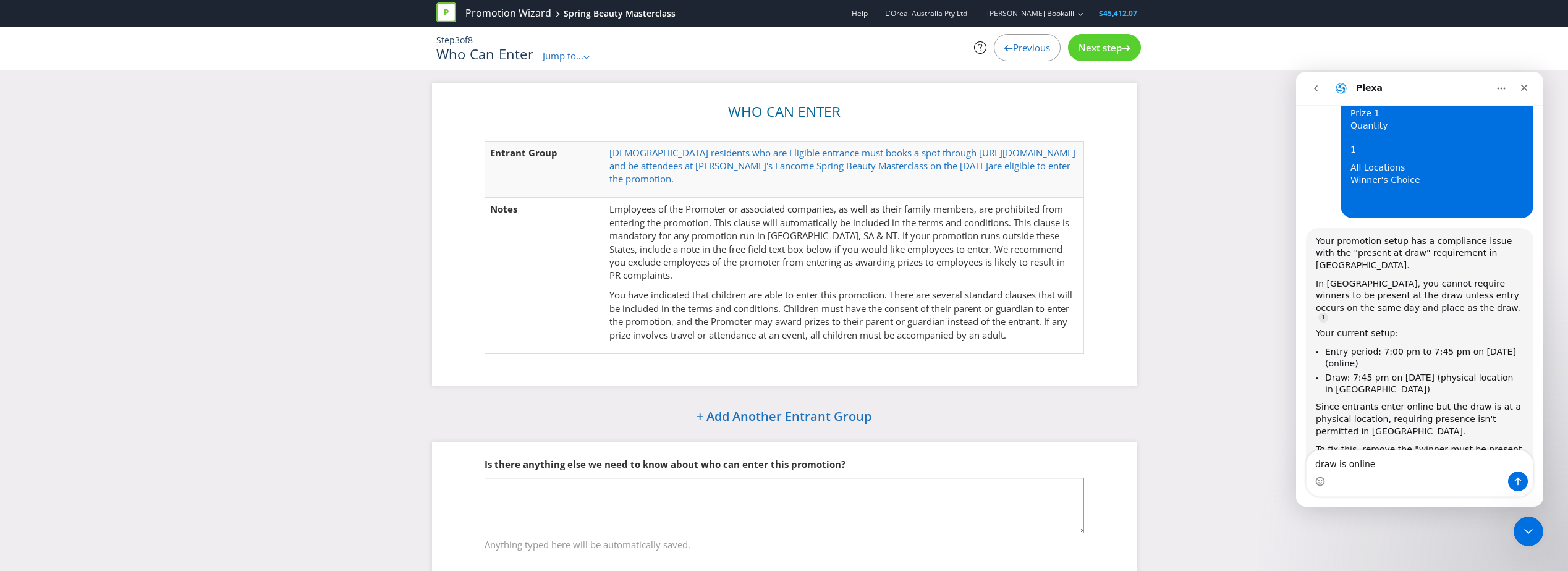
click at [1104, 55] on div "Next step" at bounding box center [1104, 48] width 73 height 27
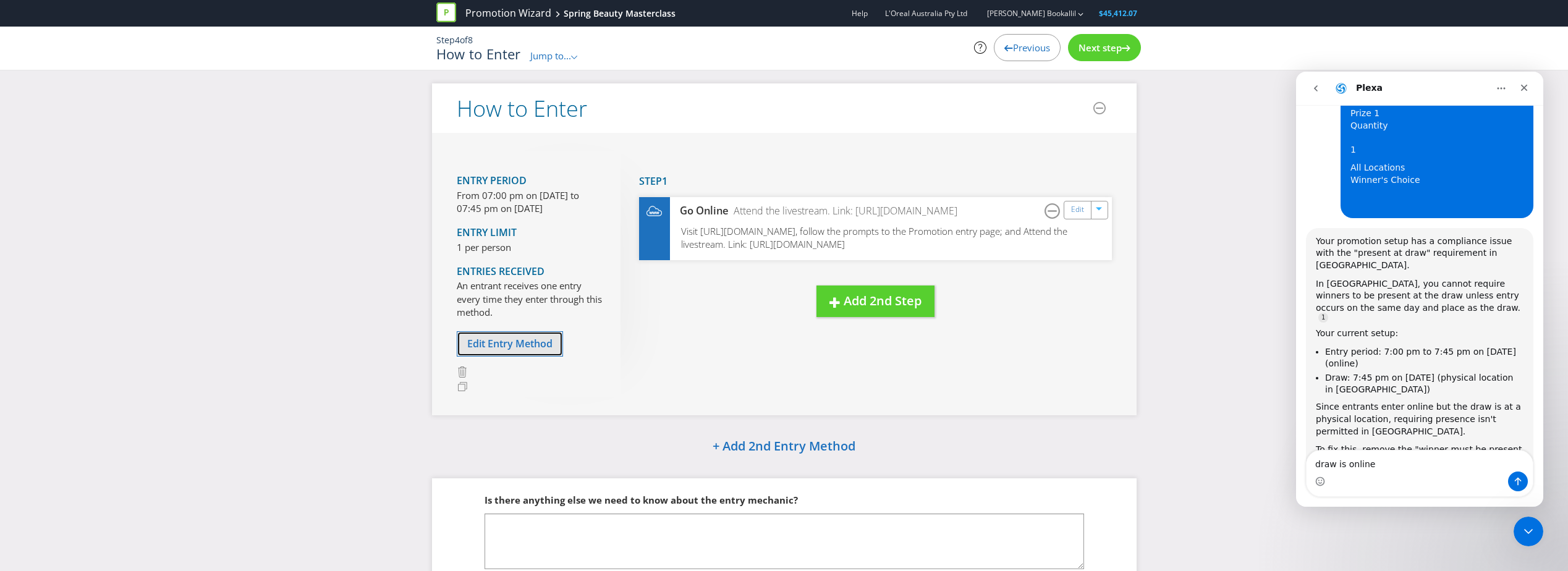
click at [506, 348] on span "Edit Entry Method" at bounding box center [510, 343] width 85 height 14
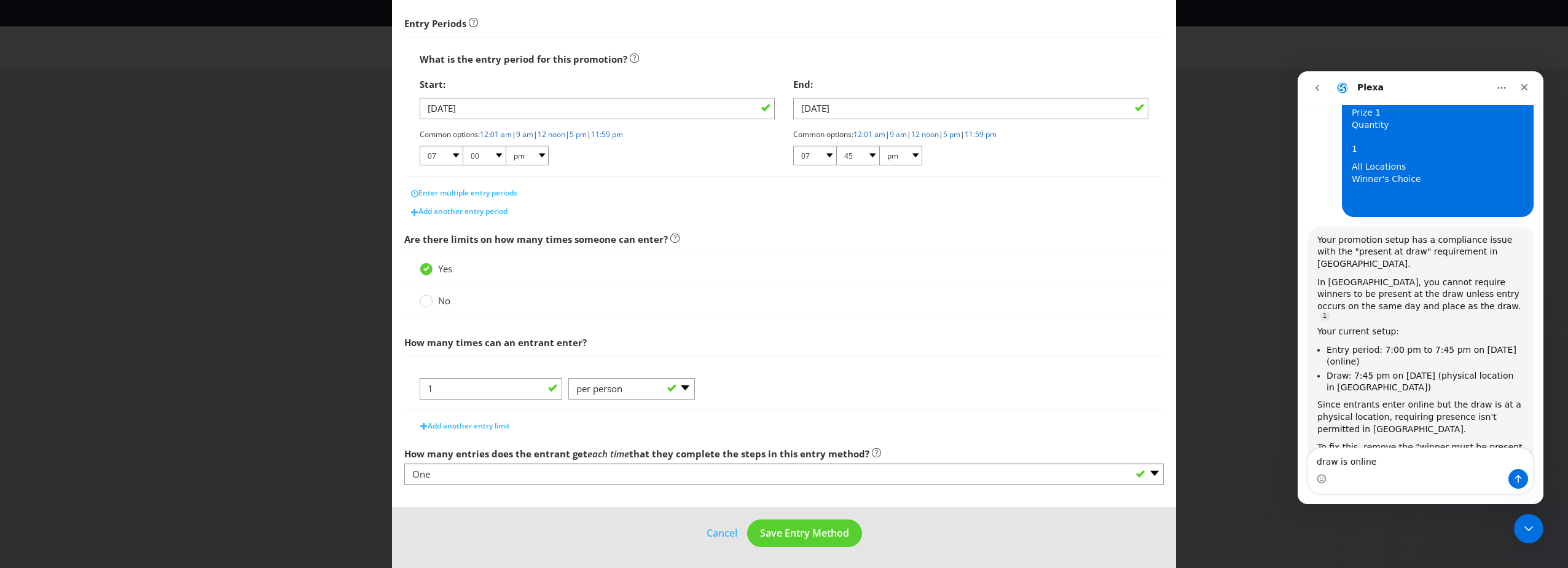
scroll to position [189, 0]
click at [797, 530] on span "Save Entry Method" at bounding box center [804, 531] width 89 height 14
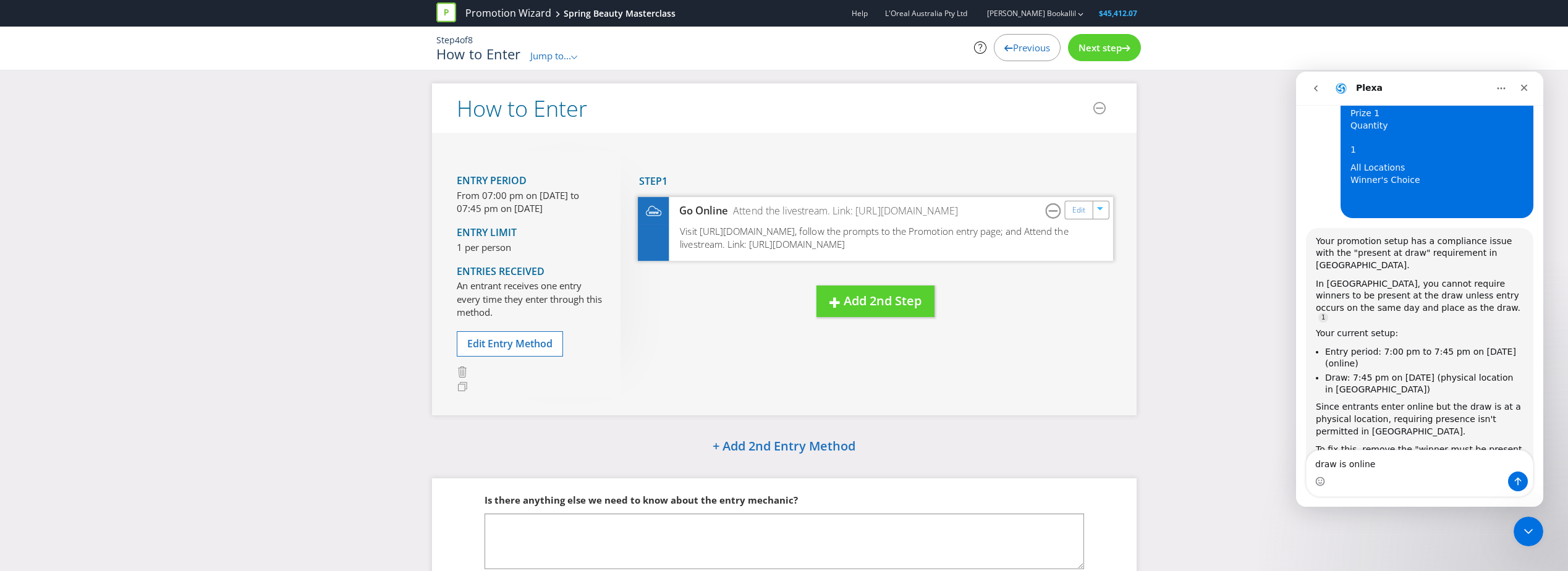
click at [902, 249] on span "Visit [URL][DOMAIN_NAME], follow the prompts to the Promotion entry page; and A…" at bounding box center [874, 237] width 388 height 26
click at [957, 246] on span "Visit [URL][DOMAIN_NAME], follow the prompts to the Promotion entry page; and A…" at bounding box center [874, 237] width 388 height 26
click at [1083, 214] on link "Edit" at bounding box center [1078, 209] width 13 height 14
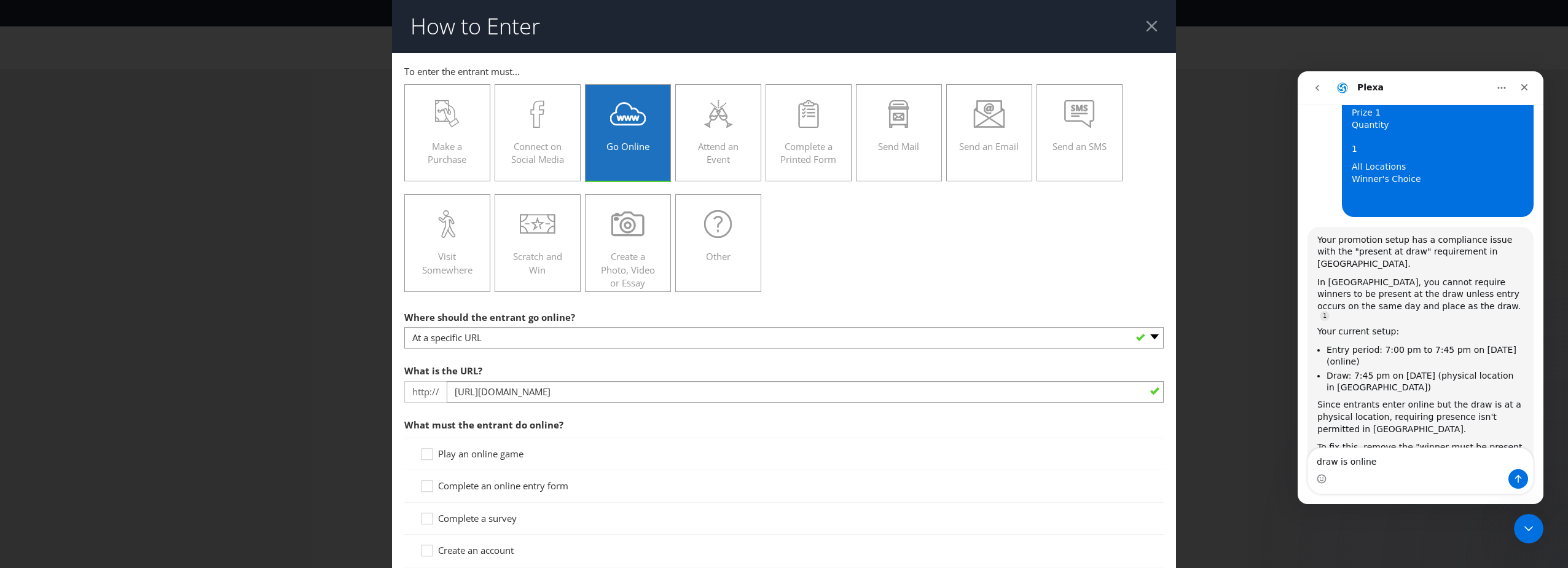
click at [1146, 29] on div at bounding box center [1151, 26] width 12 height 12
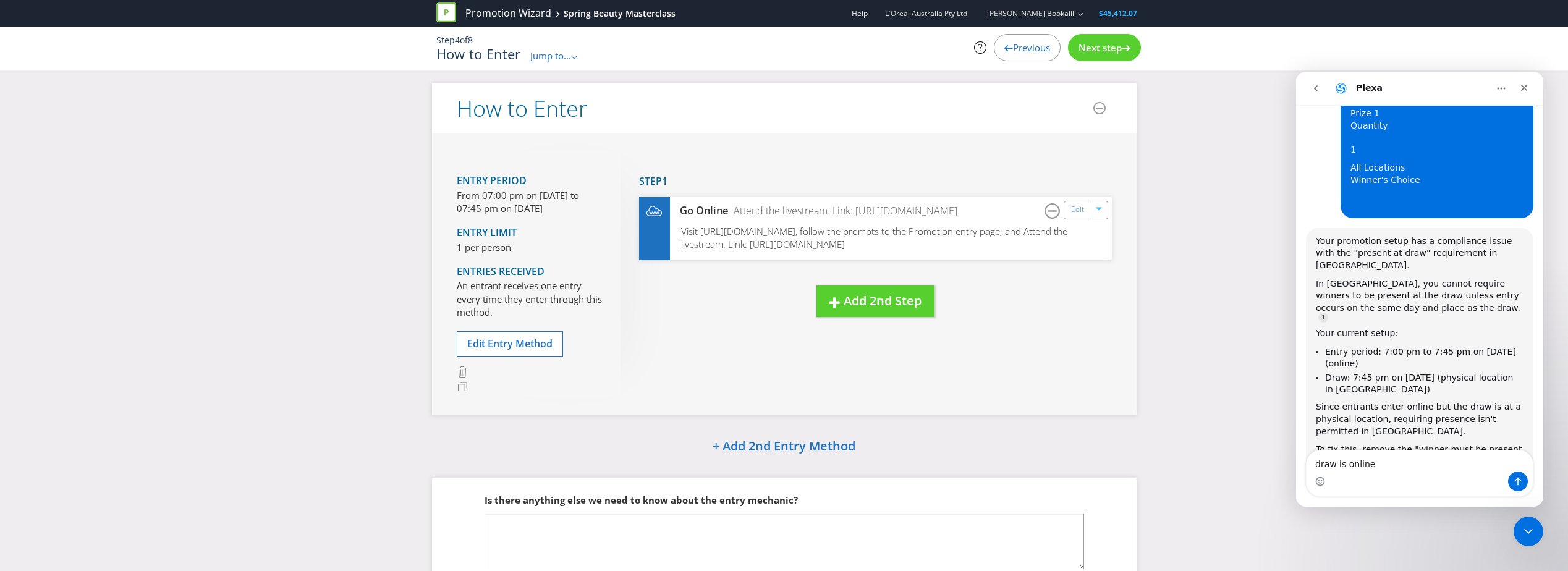
click at [1115, 48] on span "Next step" at bounding box center [1100, 48] width 43 height 12
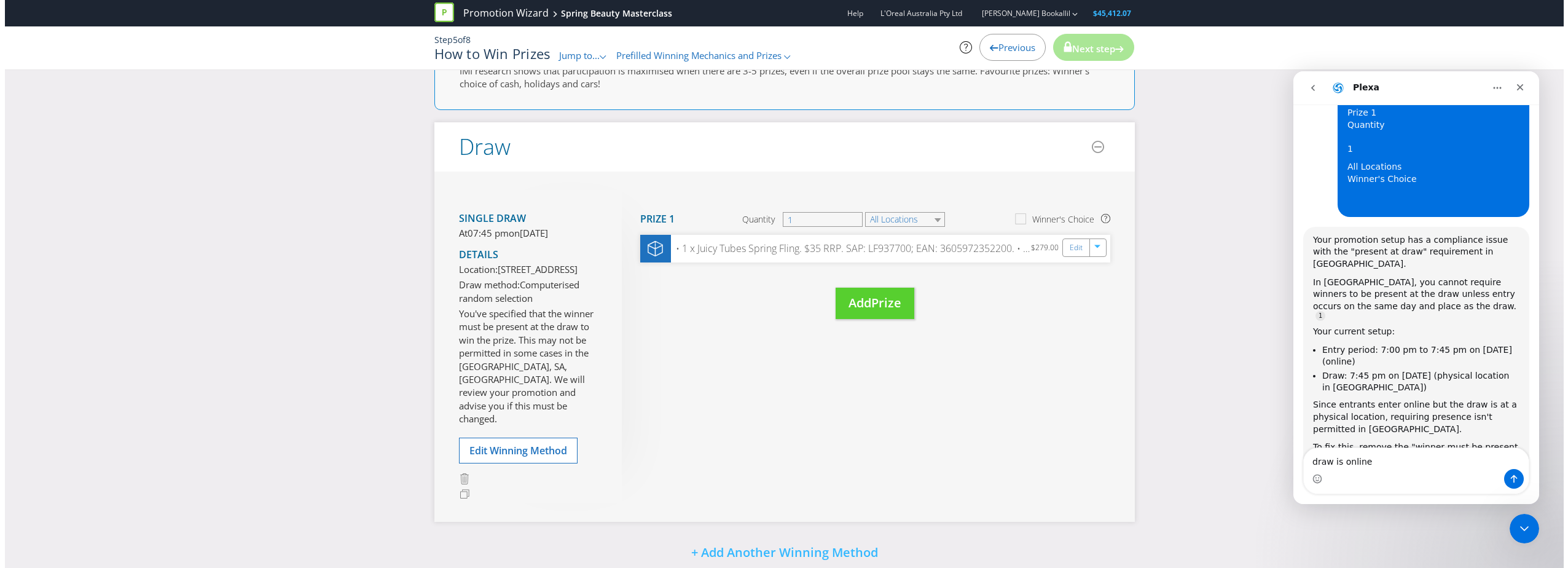
scroll to position [123, 0]
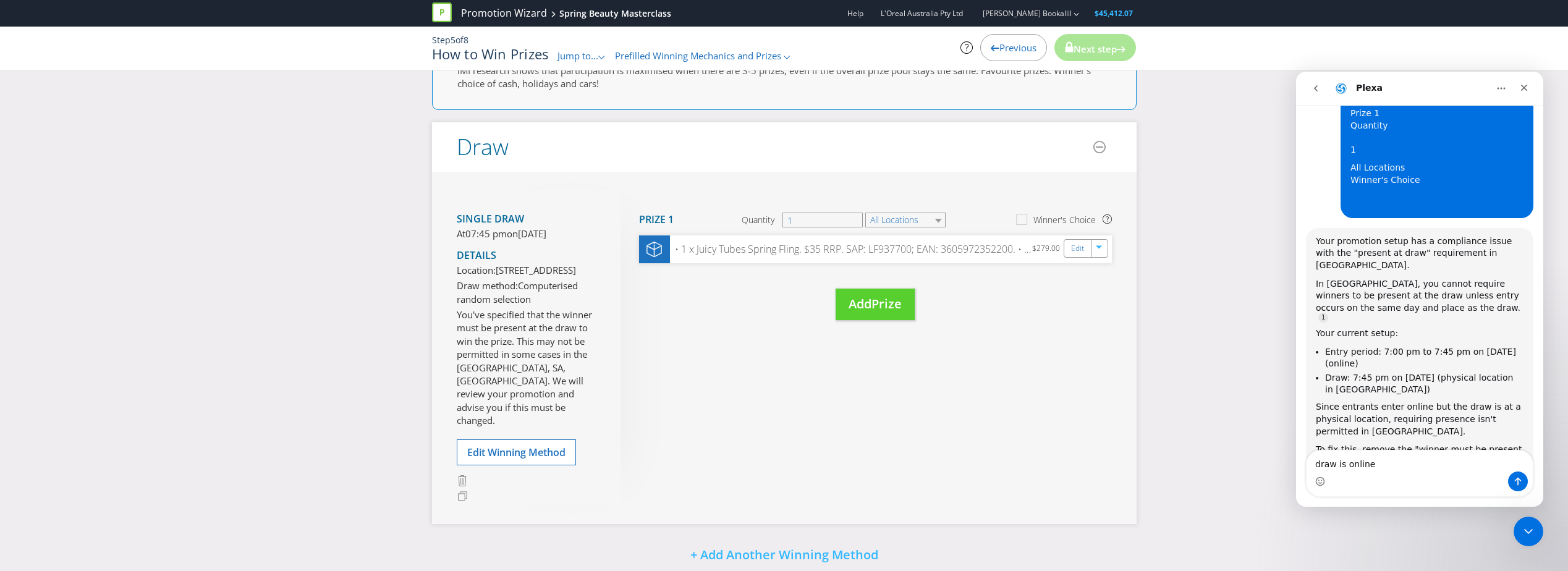
click at [516, 437] on div "Single draw At 07:45 pm [DATE][DATE] Details Location: [STREET_ADDRESS] Draw me…" at bounding box center [539, 348] width 164 height 315
drag, startPoint x: 538, startPoint y: 450, endPoint x: 539, endPoint y: 456, distance: 6.1
click at [539, 456] on span "Edit Winning Method" at bounding box center [517, 452] width 98 height 14
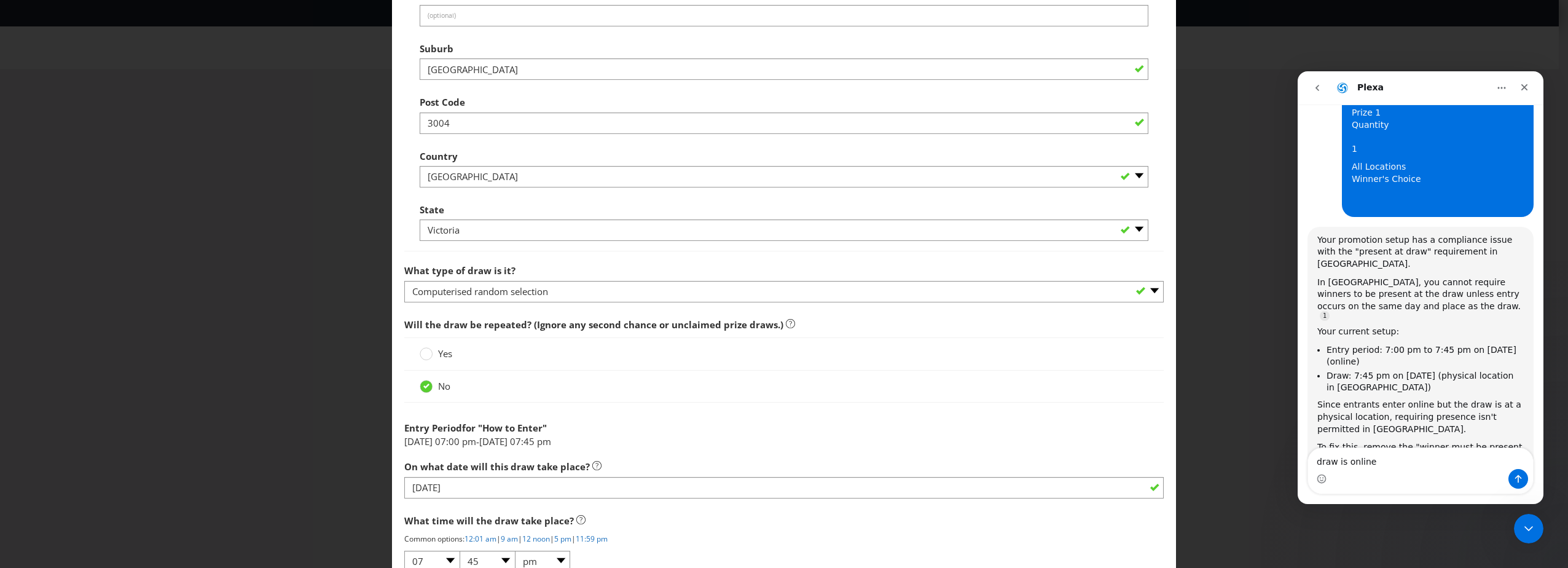
scroll to position [922, 0]
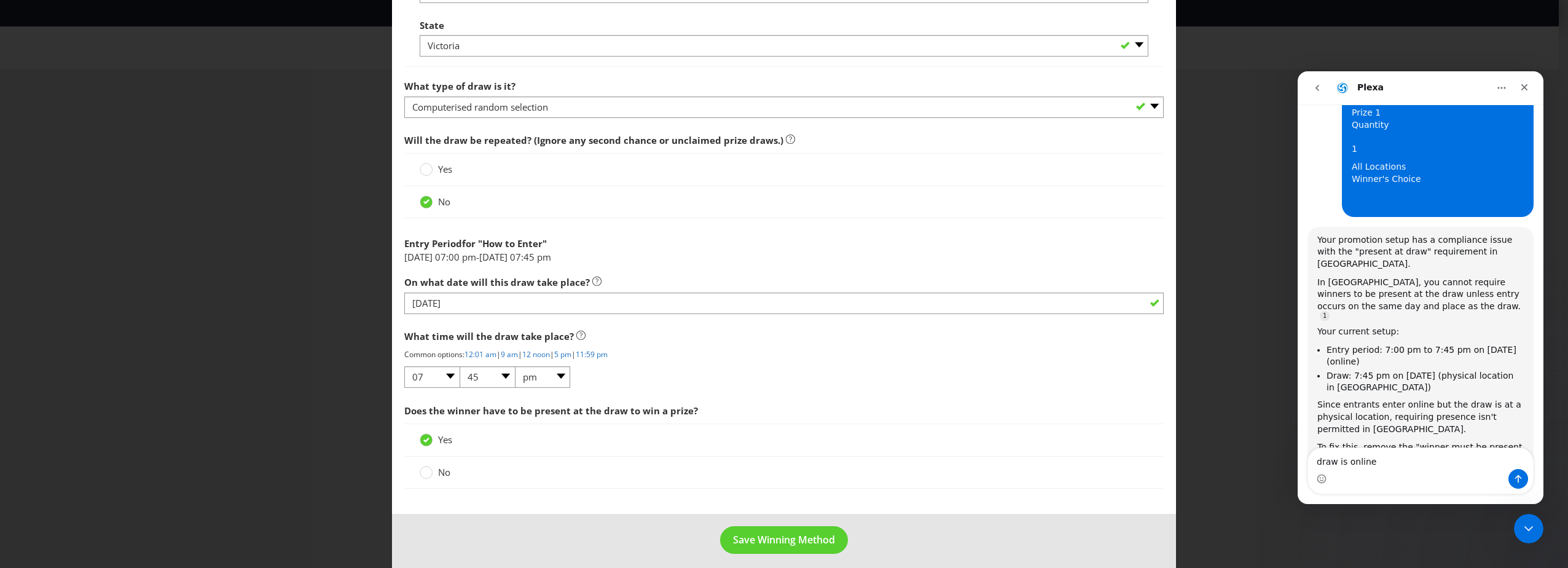
click at [442, 474] on span "No" at bounding box center [444, 472] width 12 height 12
click at [0, 0] on input "No" at bounding box center [0, 0] width 0 height 0
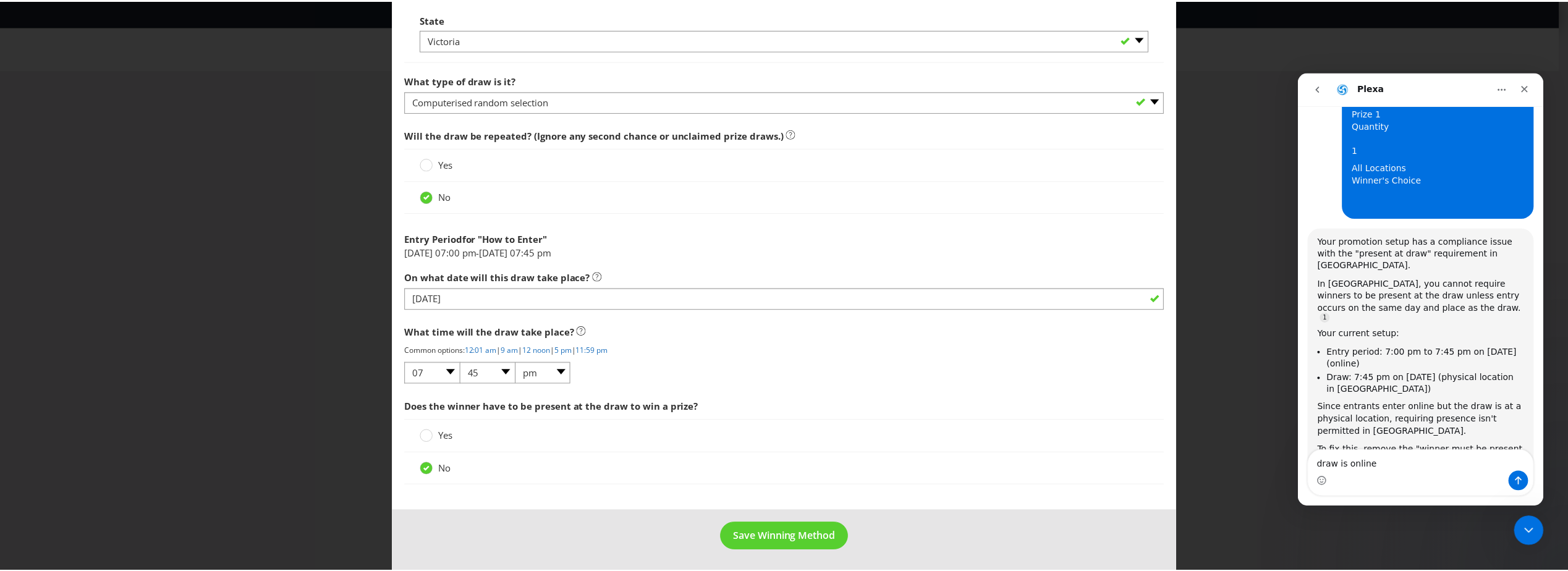
scroll to position [935, 0]
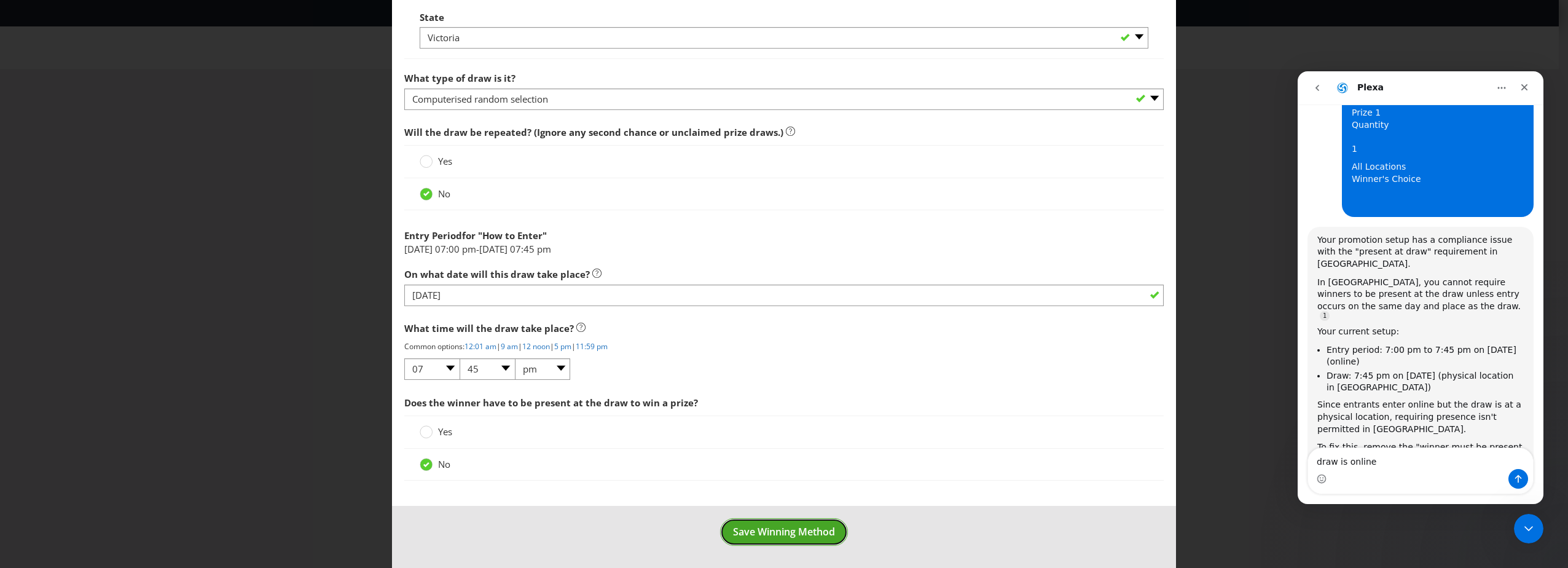
click at [784, 533] on span "Save Winning Method" at bounding box center [784, 531] width 102 height 14
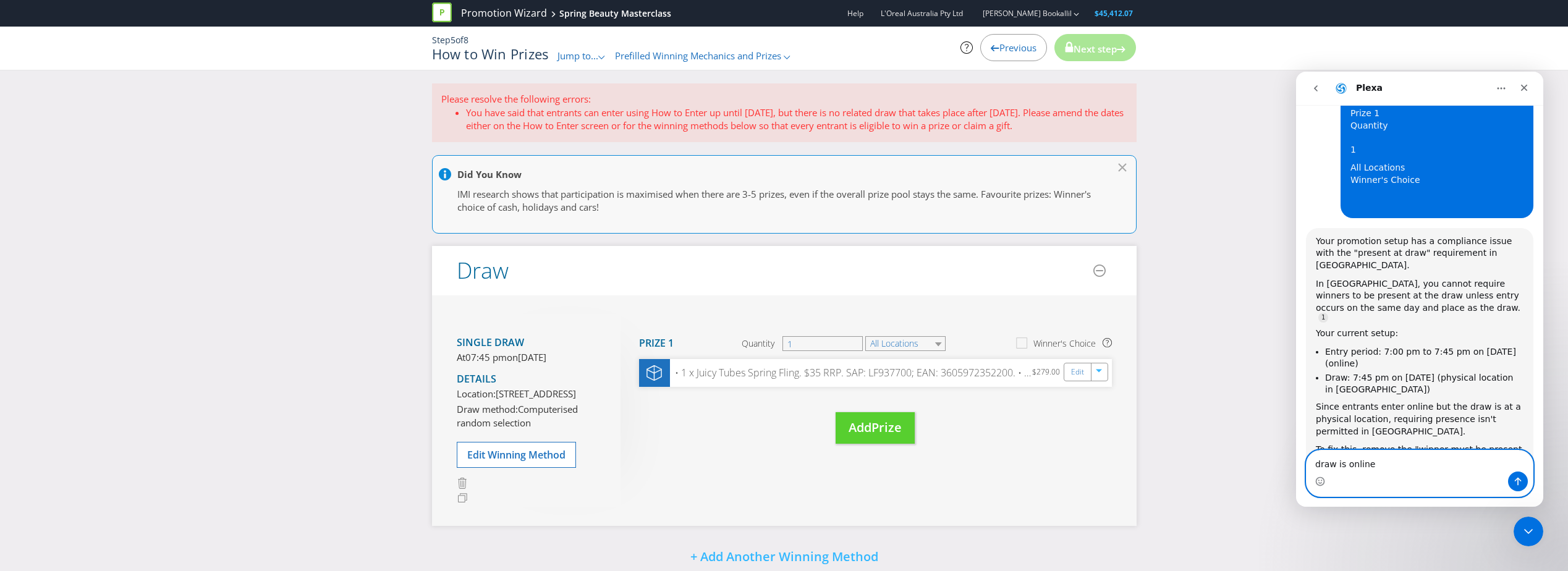
click at [1367, 456] on textarea "draw is online" at bounding box center [1419, 460] width 226 height 21
click at [1394, 473] on div "Intercom messenger" at bounding box center [1419, 481] width 226 height 20
drag, startPoint x: 1394, startPoint y: 473, endPoint x: 1370, endPoint y: 468, distance: 24.5
click at [1370, 469] on div "draw is online draw is online" at bounding box center [1419, 473] width 226 height 46
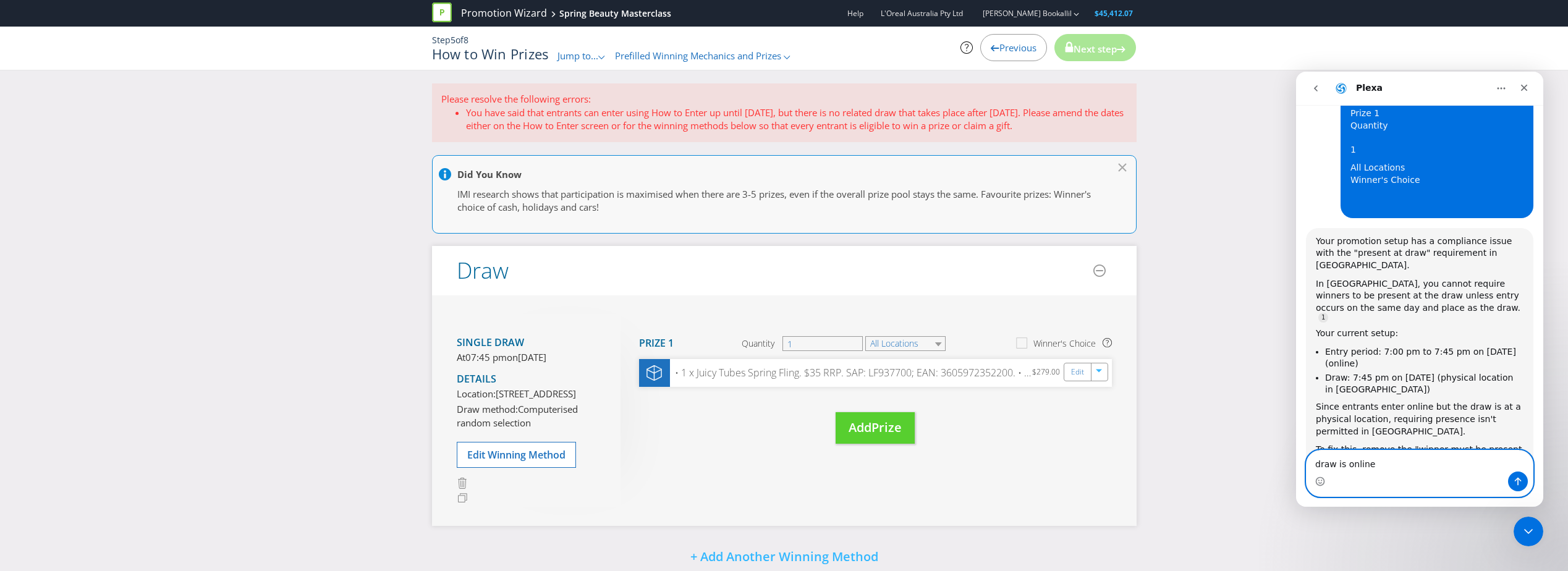
drag, startPoint x: 1376, startPoint y: 465, endPoint x: 1193, endPoint y: 439, distance: 184.8
click html "Plexa 👋 Thank you for contacting Plexus support, you're speaking with FIN! Plex…"
type textarea "that did not fix it unfortunately, still getting same prompt"
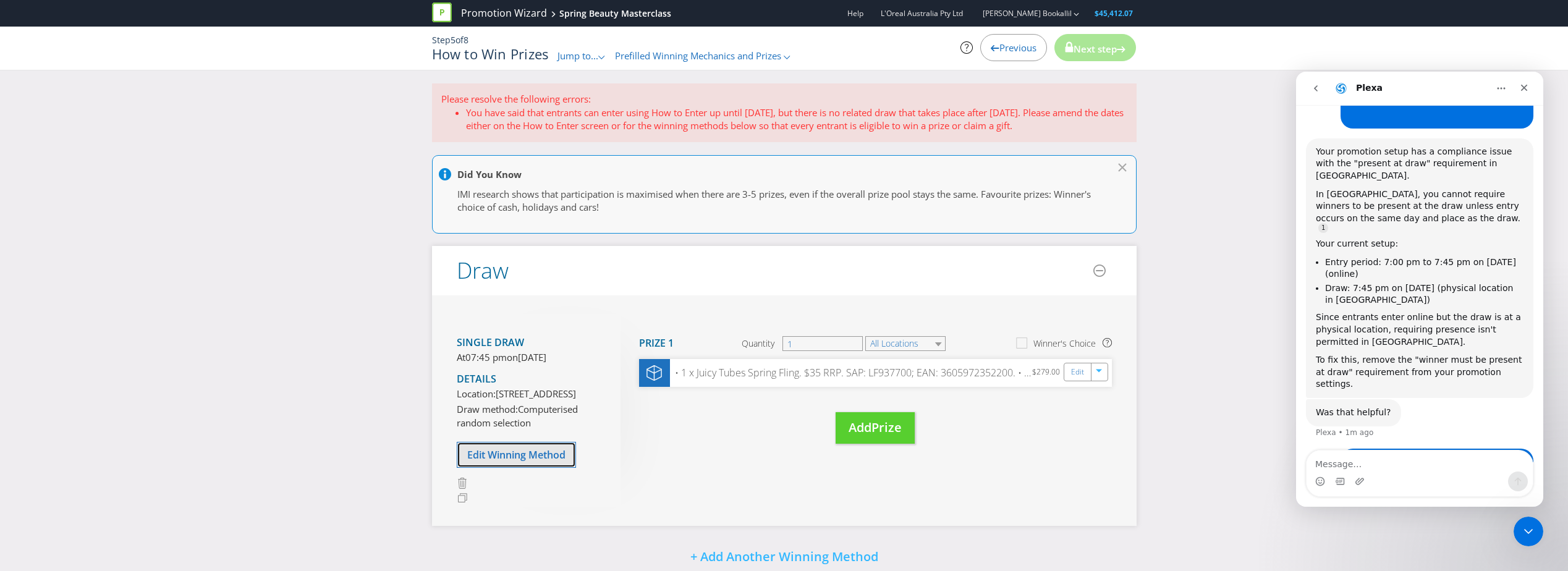
click at [543, 467] on button "Edit Winning Method" at bounding box center [516, 454] width 119 height 26
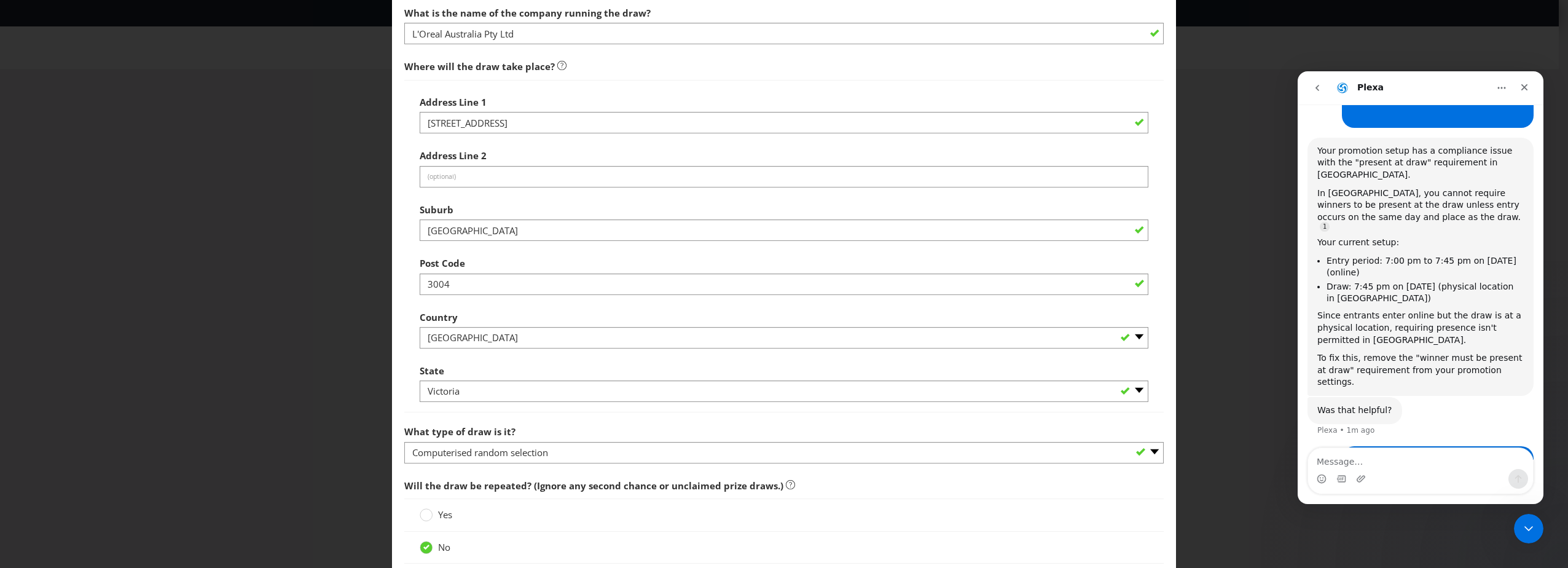
scroll to position [499, 0]
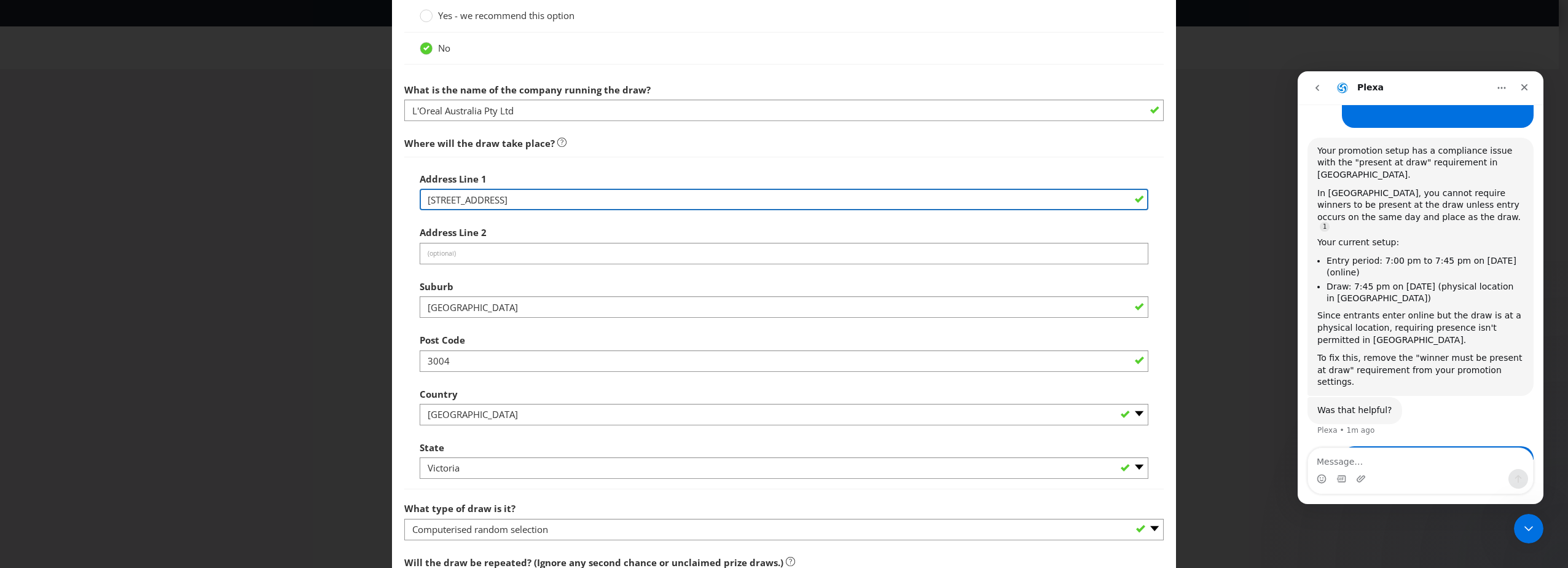
click at [509, 197] on input "[STREET_ADDRESS]" at bounding box center [784, 200] width 729 height 22
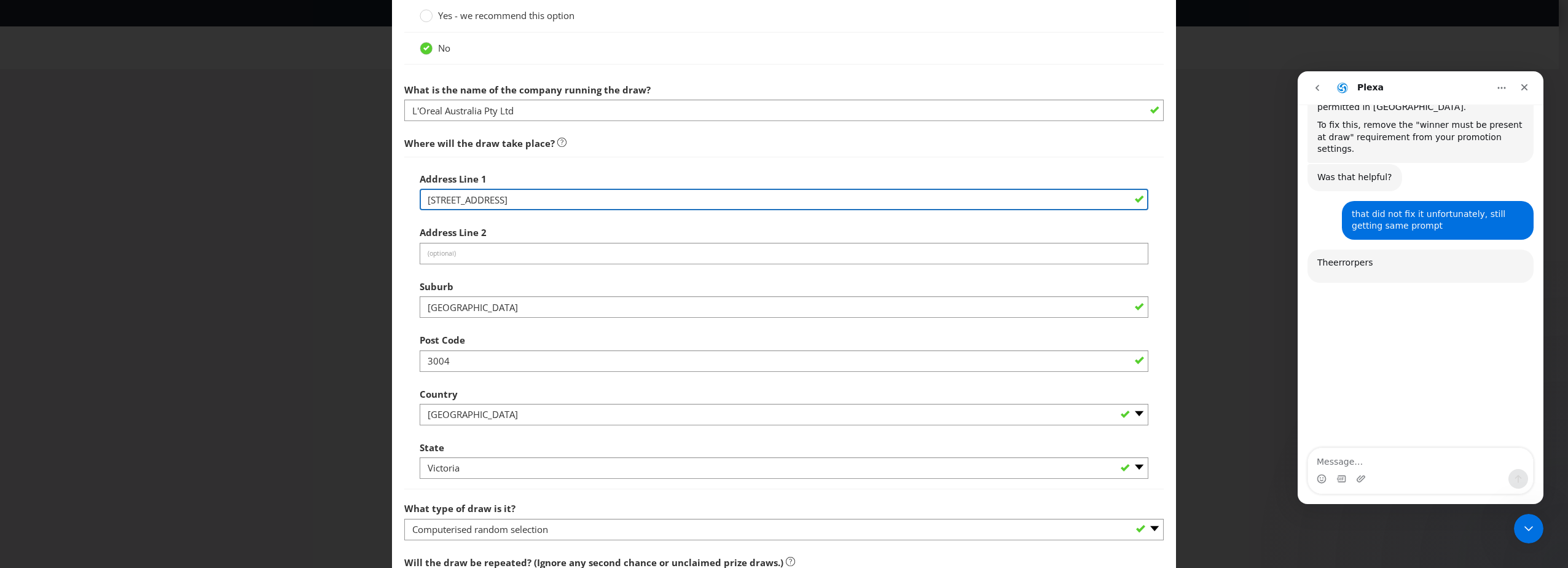
scroll to position [1878, 0]
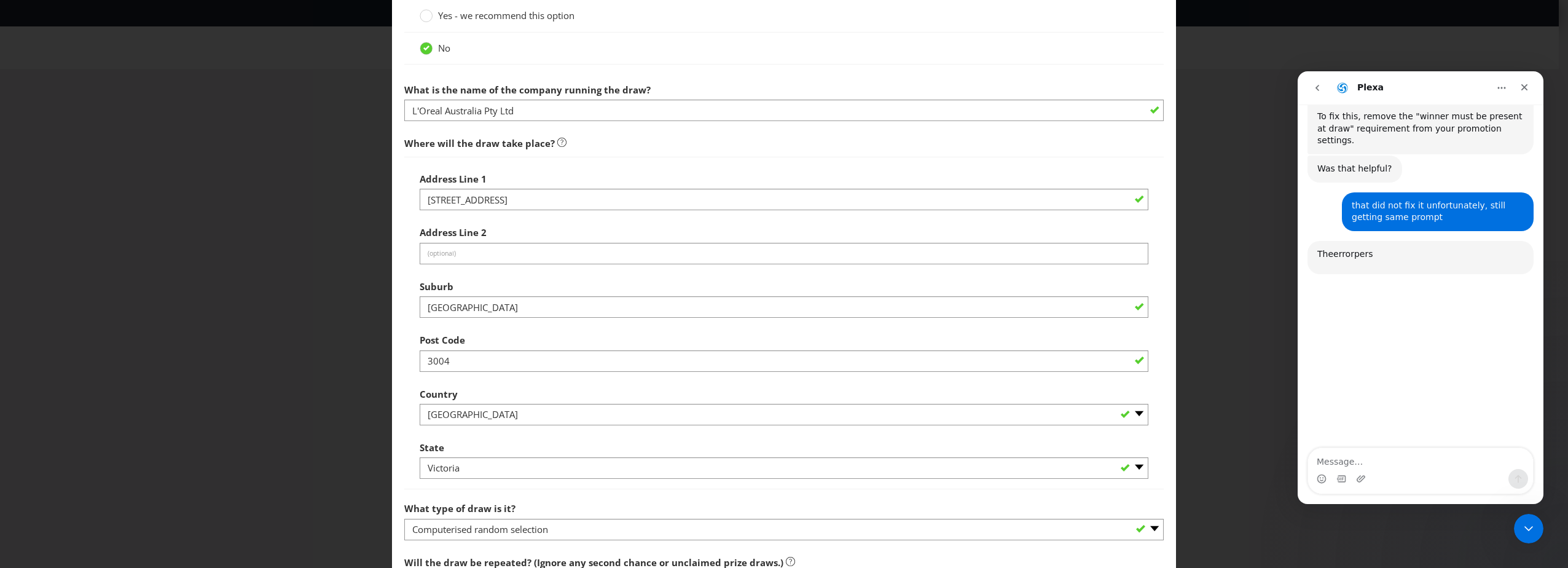
click at [634, 188] on div "Address Line [GEOGRAPHIC_DATA][STREET_ADDRESS]" at bounding box center [784, 188] width 729 height 44
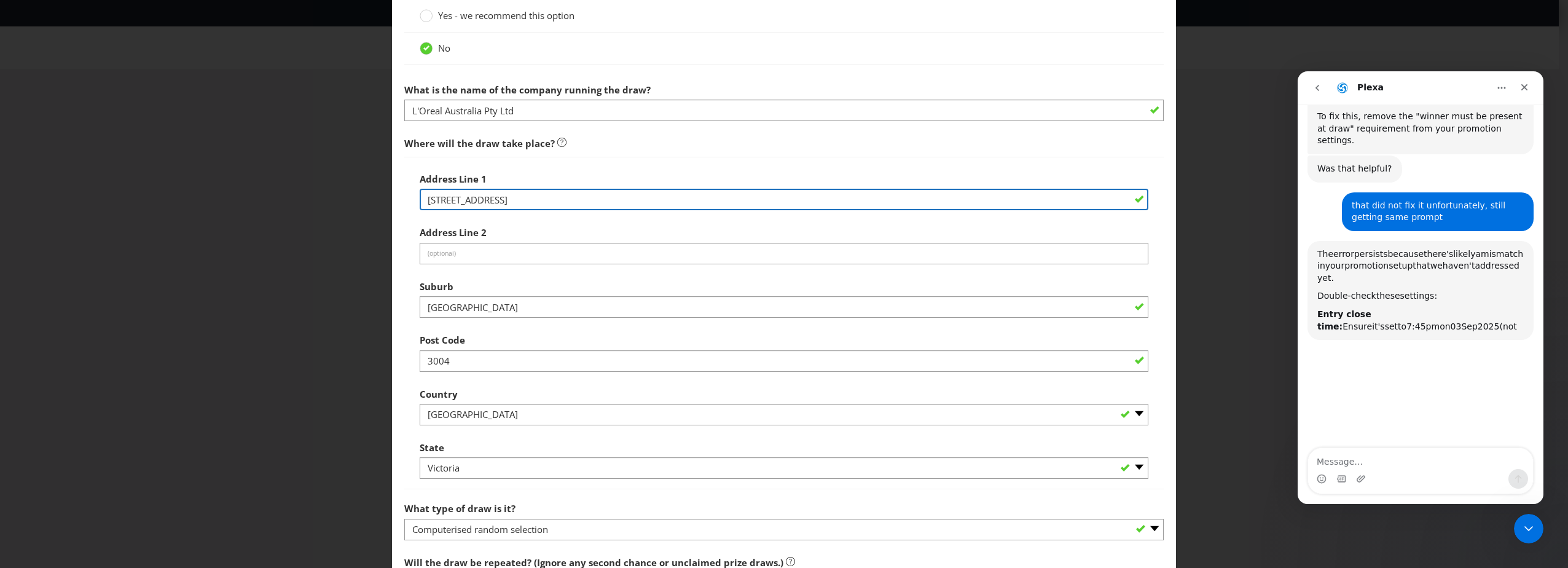
drag, startPoint x: 549, startPoint y: 191, endPoint x: 461, endPoint y: 203, distance: 88.8
click at [394, 198] on main "How to Enter How will the winners be selected? Draw Judging Gift with Purchase …" at bounding box center [784, 245] width 784 height 1383
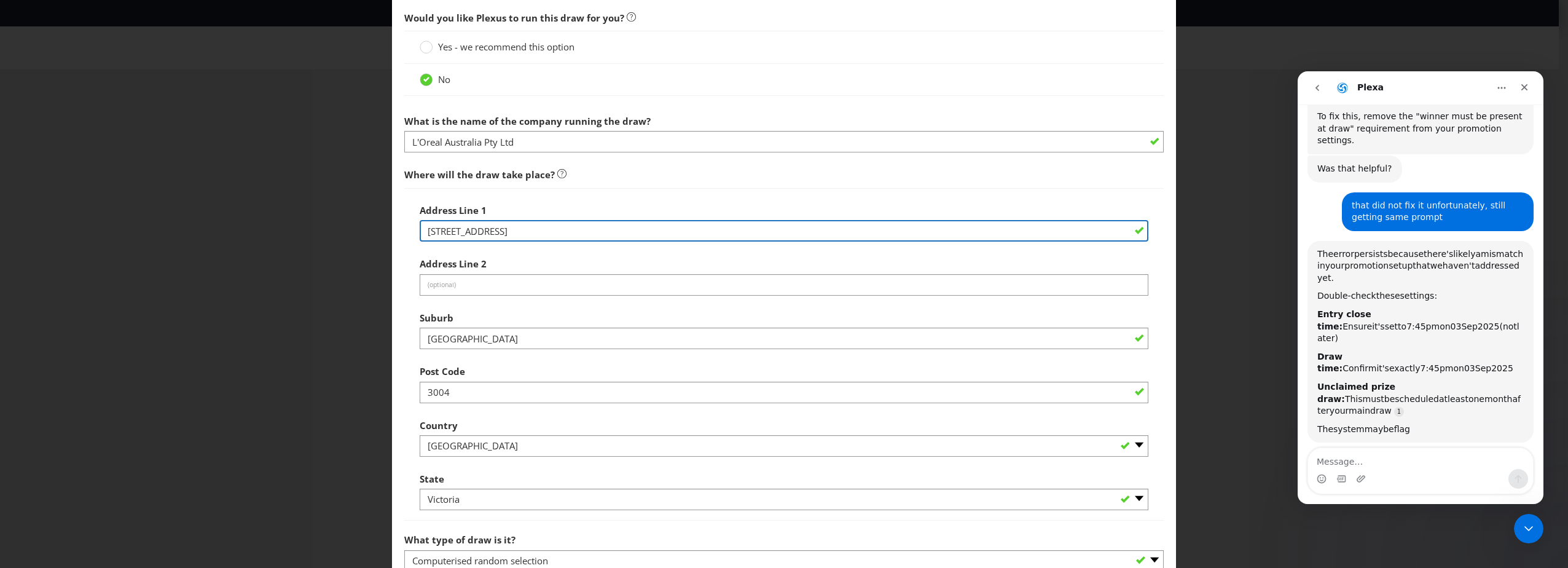
scroll to position [438, 0]
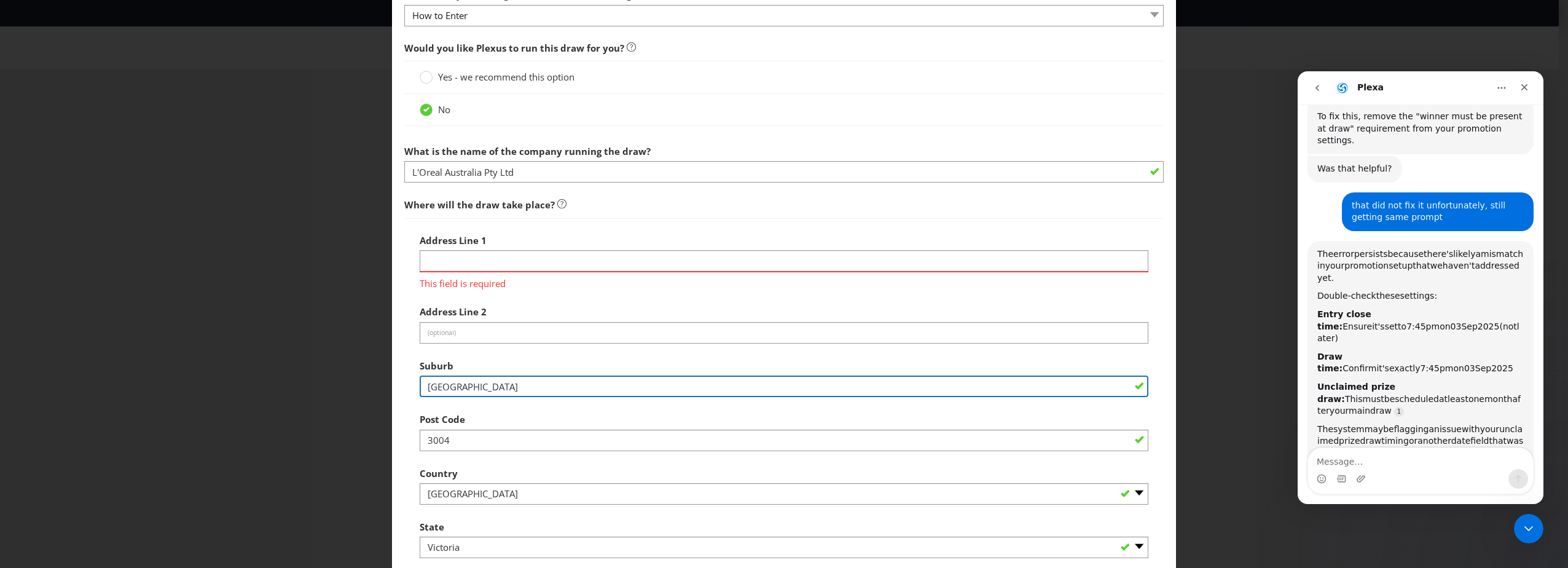
drag, startPoint x: 505, startPoint y: 367, endPoint x: 504, endPoint y: 385, distance: 18.0
click at [505, 367] on div "Suburb [GEOGRAPHIC_DATA]" at bounding box center [784, 375] width 729 height 44
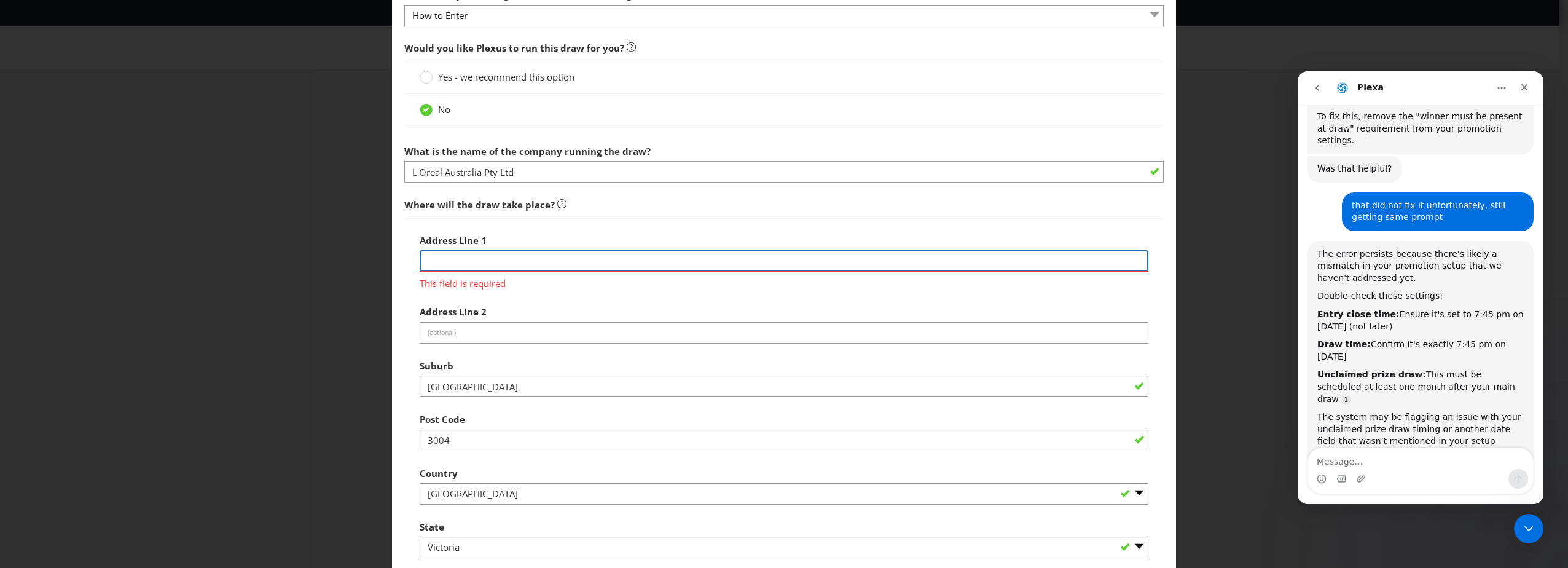
click at [603, 269] on input "text" at bounding box center [784, 261] width 729 height 22
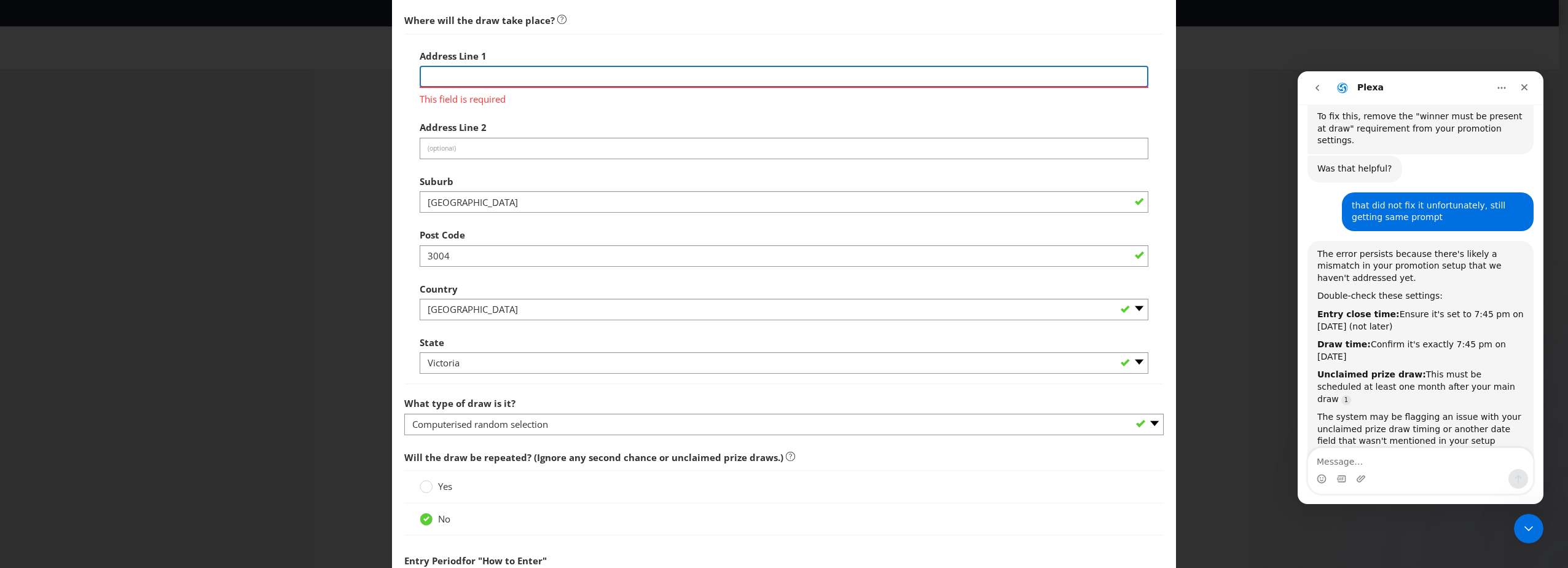
scroll to position [745, 0]
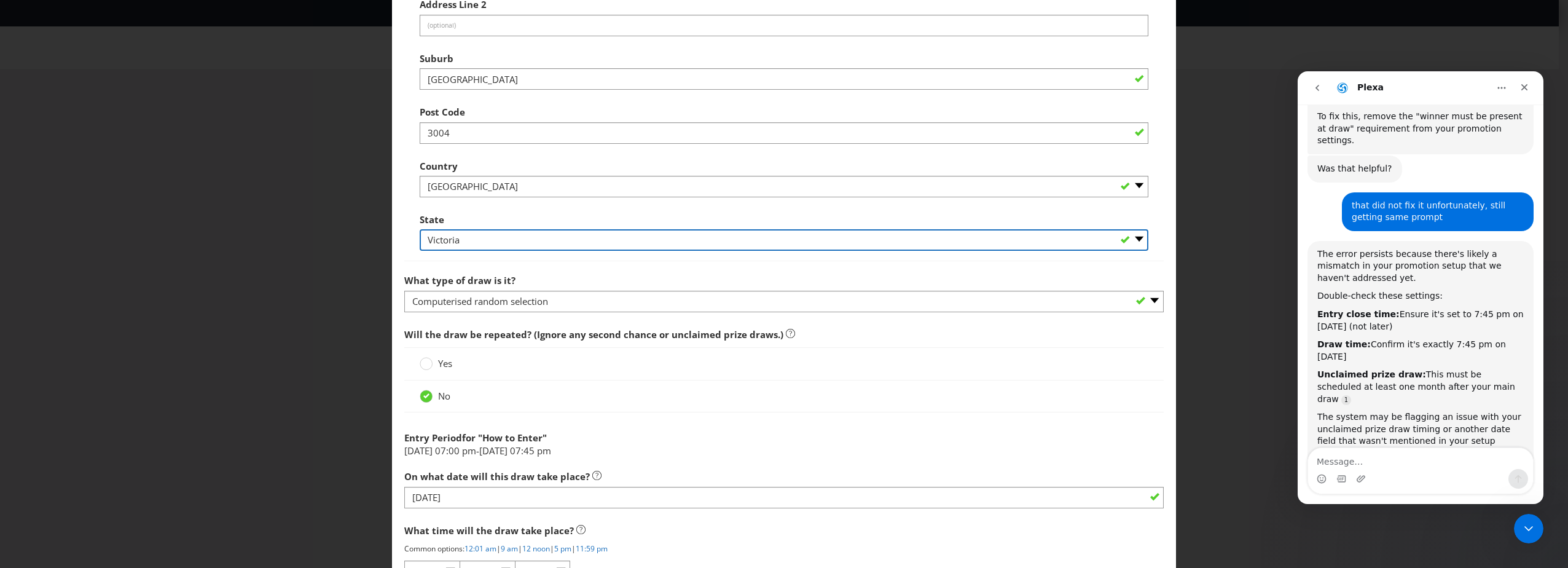
drag, startPoint x: 729, startPoint y: 246, endPoint x: 729, endPoint y: 252, distance: 6.0
click at [729, 246] on select "-- Please Select -- [GEOGRAPHIC_DATA] [GEOGRAPHIC_DATA] [GEOGRAPHIC_DATA] [GEOG…" at bounding box center [784, 240] width 729 height 22
click at [387, 240] on div "Edit Winning Method How to Enter How will the winners be selected? Draw Judging…" at bounding box center [784, 284] width 1568 height 568
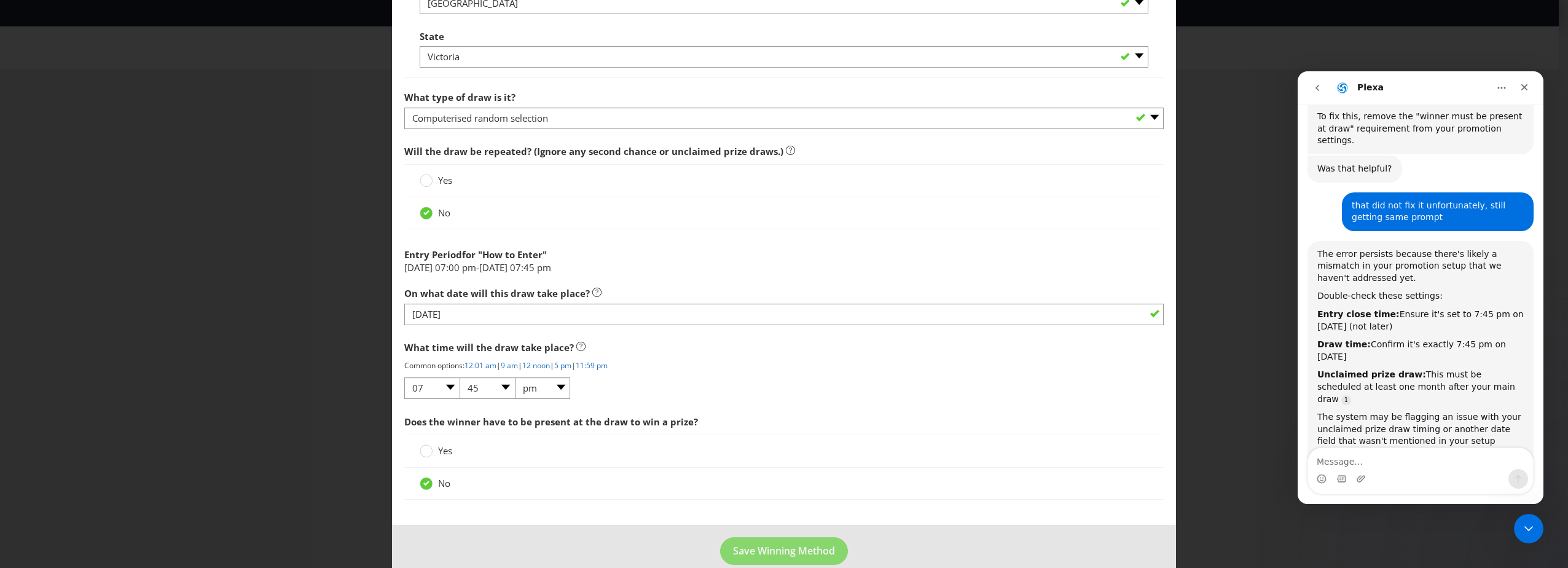
scroll to position [947, 0]
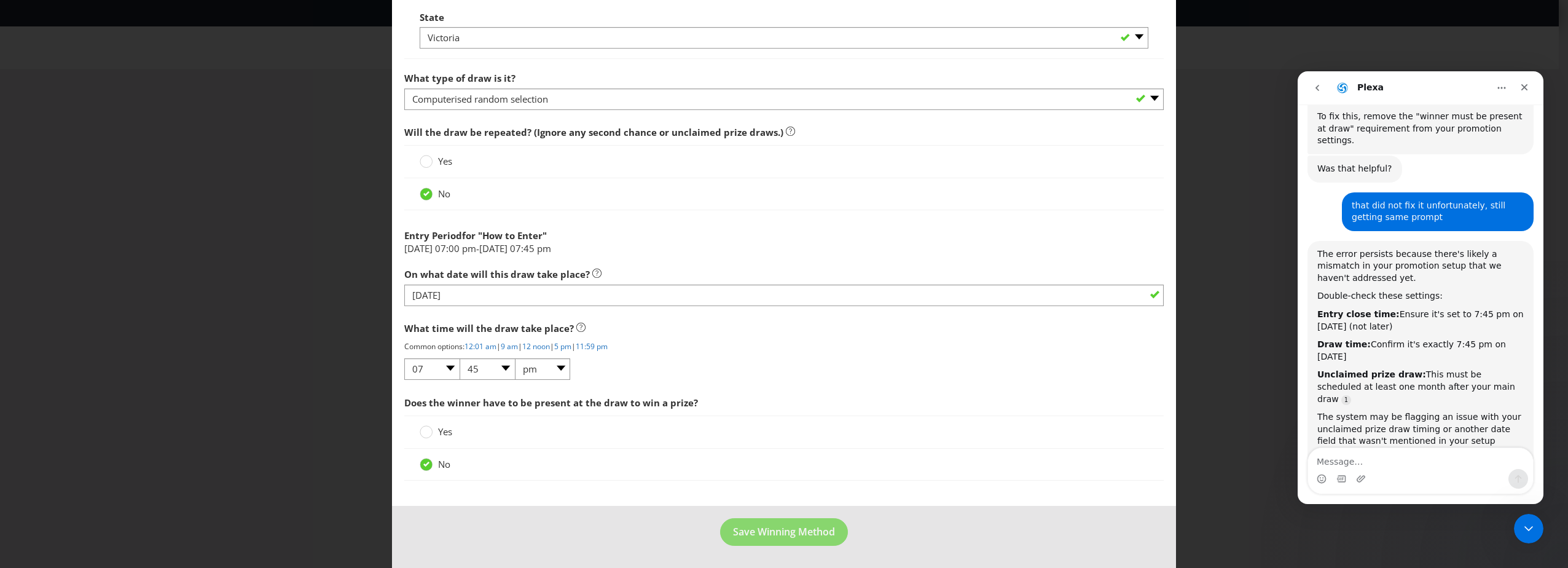
click at [448, 428] on span "Yes" at bounding box center [445, 432] width 14 height 12
click at [0, 0] on input "Yes" at bounding box center [0, 0] width 0 height 0
click at [1351, 395] on link "Source reference 3101719:" at bounding box center [1346, 400] width 9 height 10
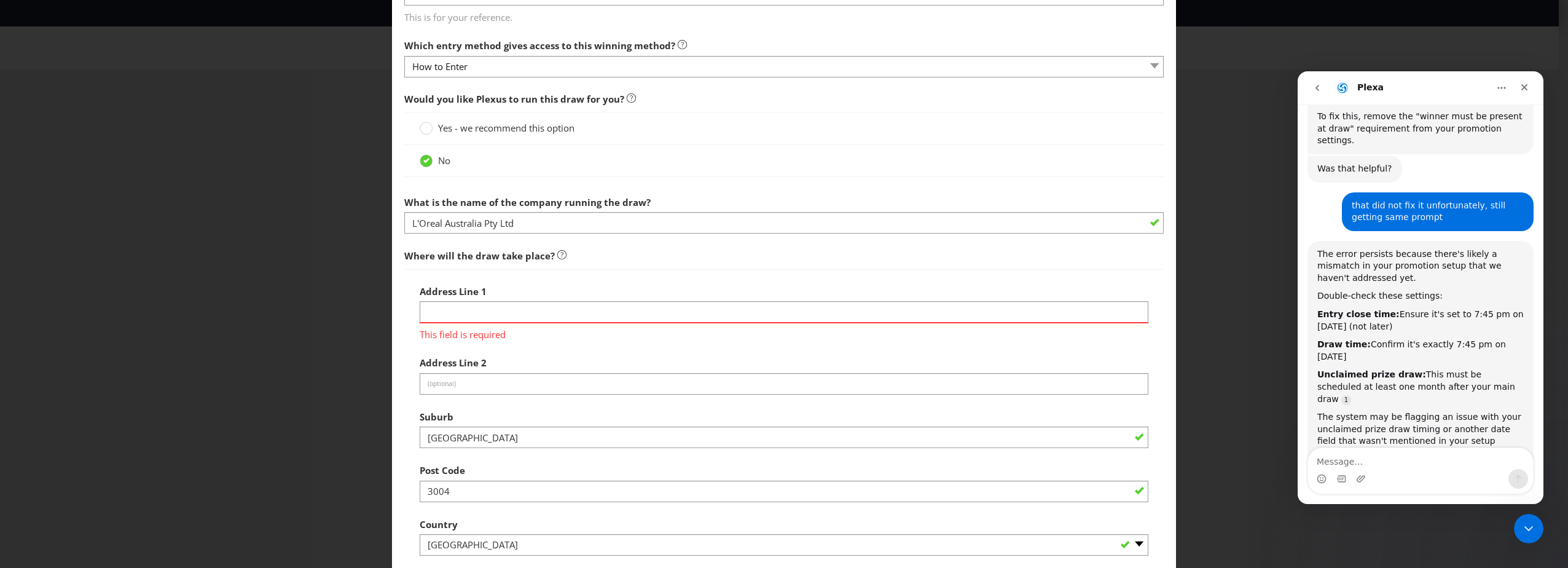
scroll to position [394, 0]
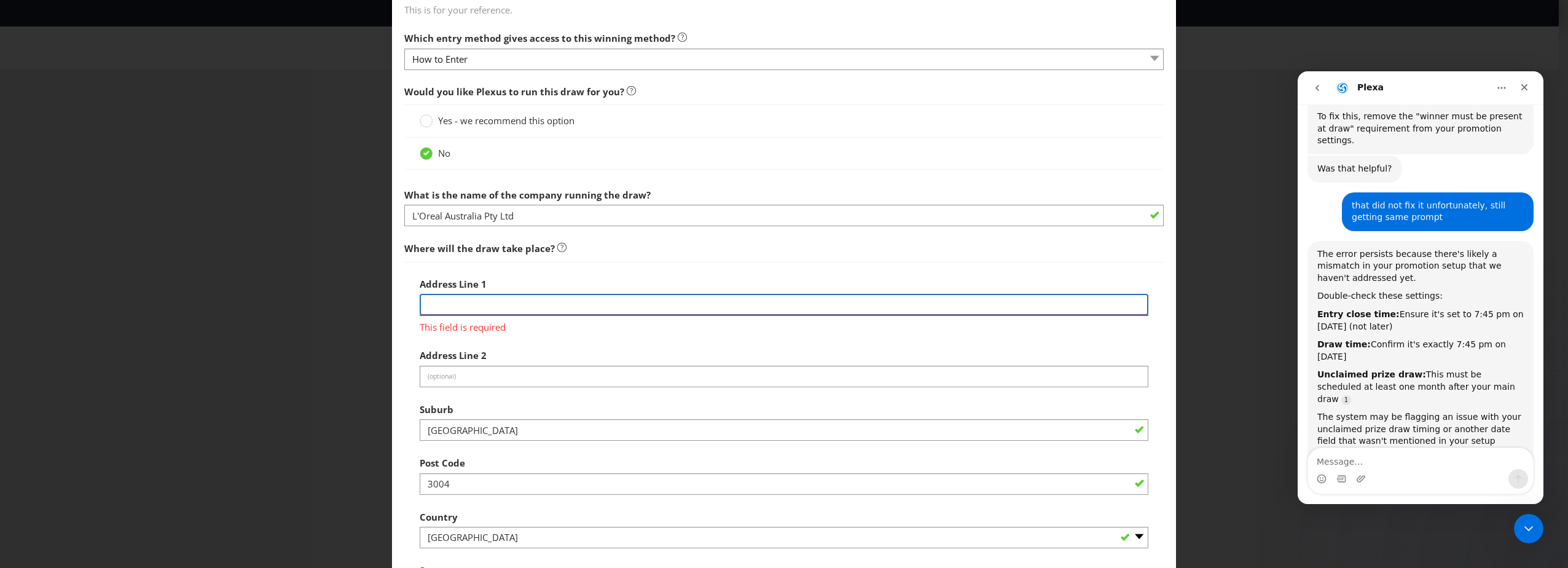
click at [525, 301] on input "text" at bounding box center [784, 305] width 729 height 22
type input "[STREET_ADDRESS]"
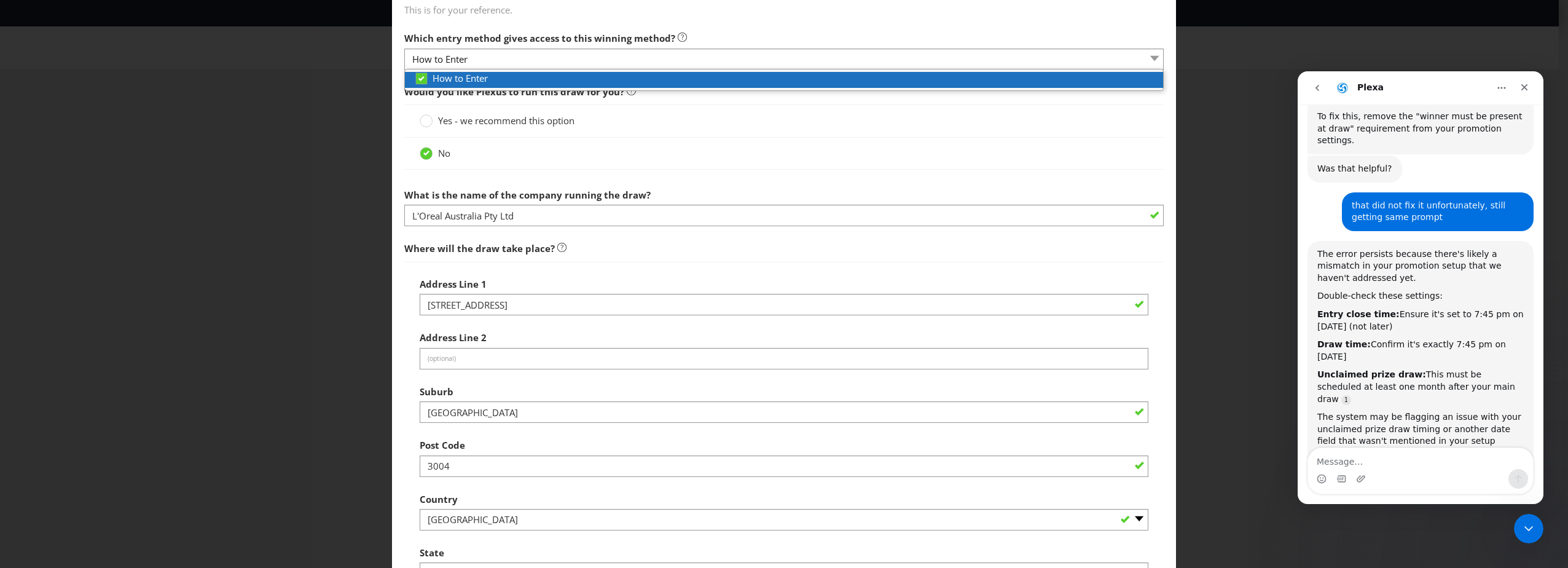
click at [494, 81] on div "How to Enter" at bounding box center [788, 78] width 749 height 13
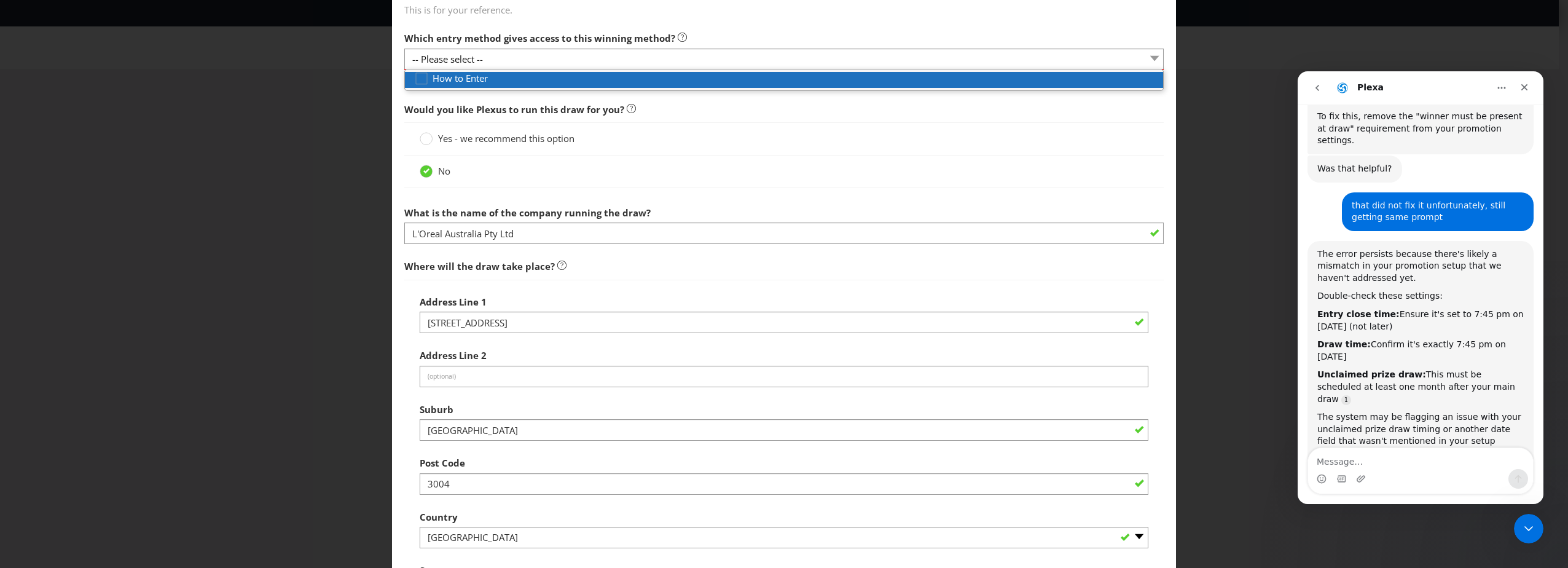
click at [482, 80] on span "How to Enter" at bounding box center [459, 78] width 55 height 12
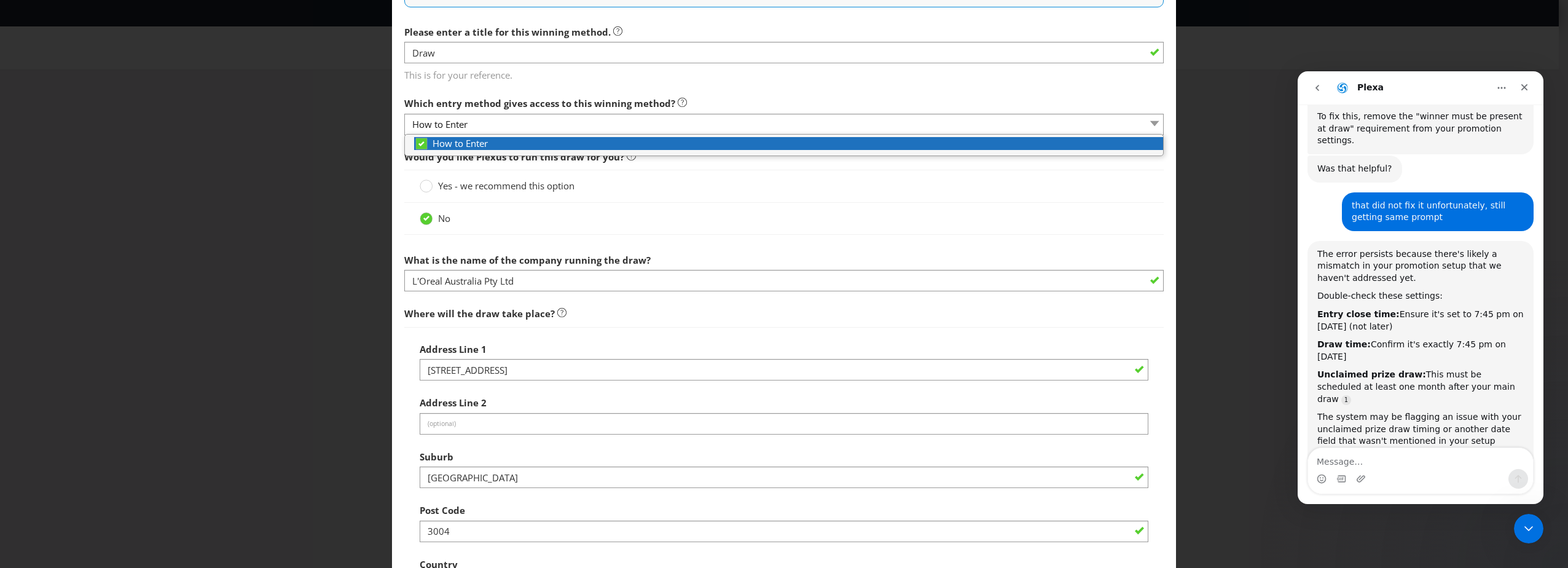
scroll to position [210, 0]
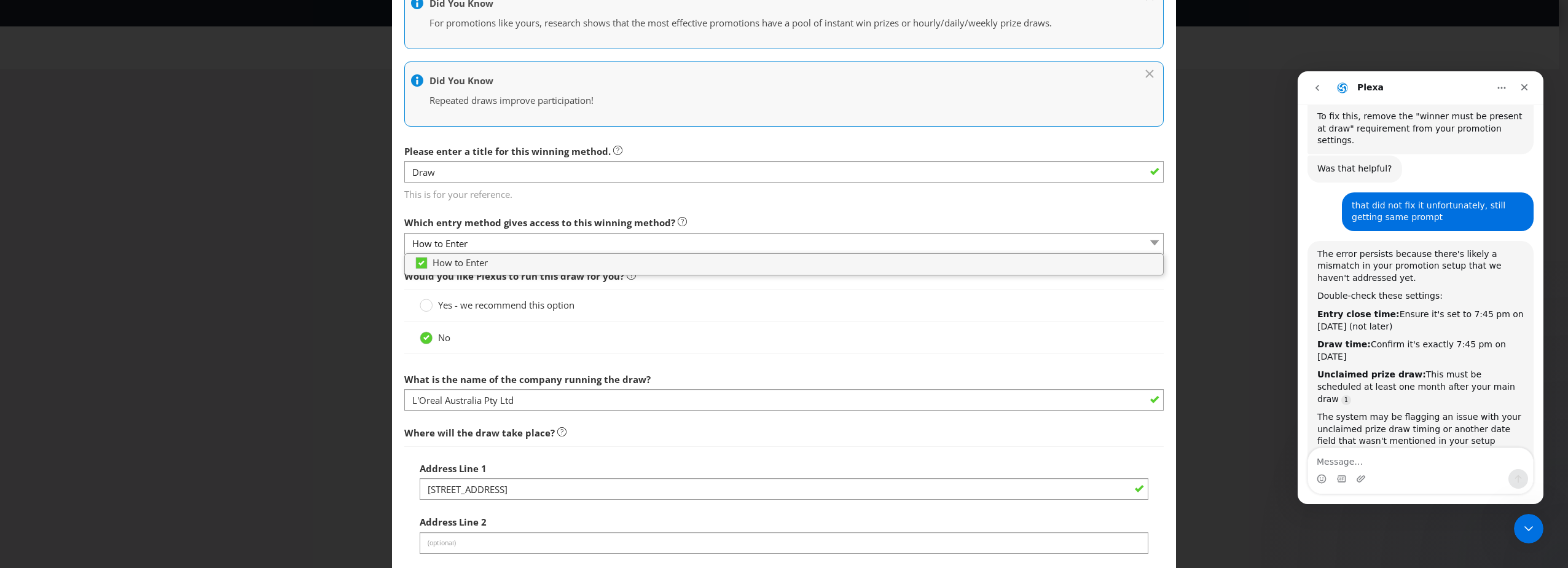
click at [512, 131] on main "How to Enter How will the winners be selected? Draw Judging Gift with Purchase …" at bounding box center [784, 534] width 784 height 1383
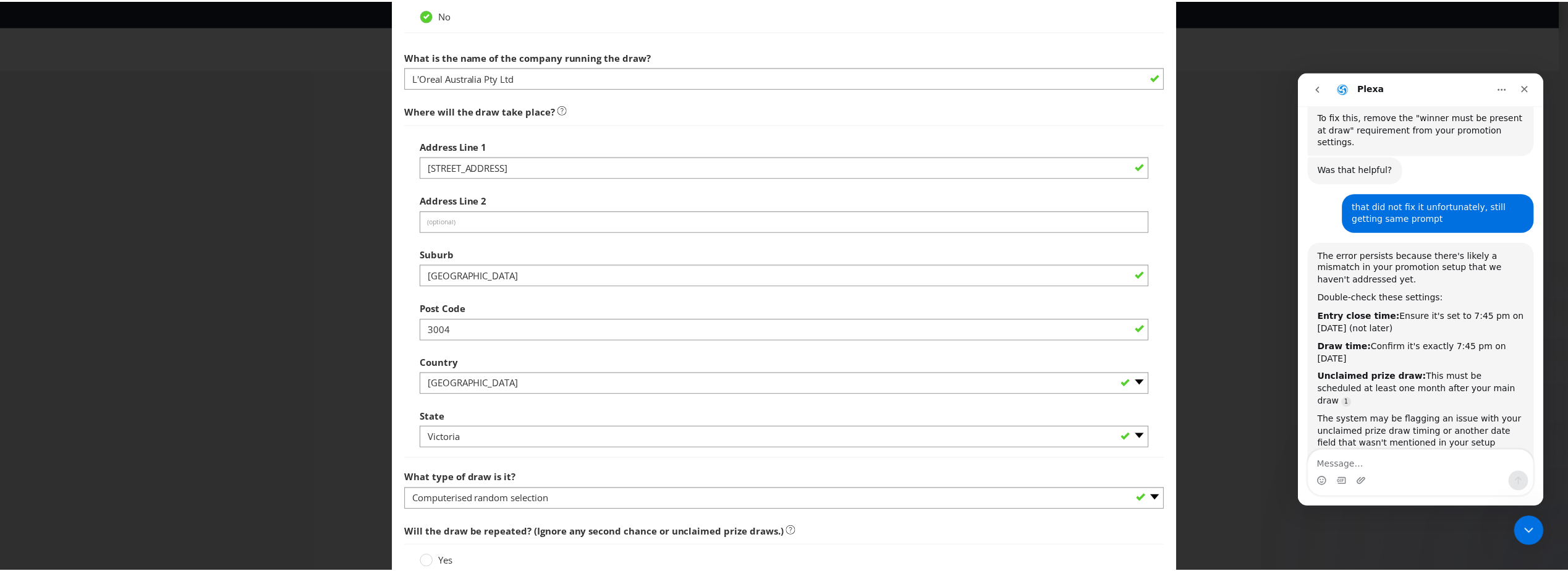
scroll to position [441, 0]
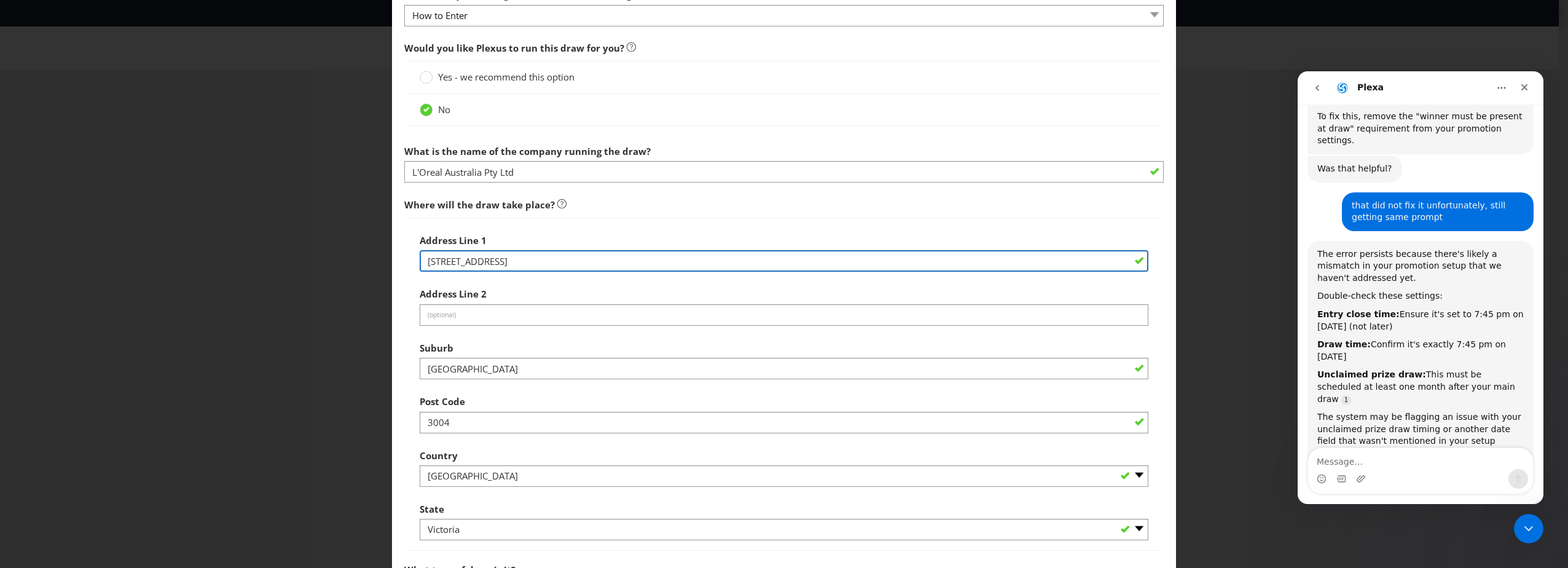
drag, startPoint x: 529, startPoint y: 263, endPoint x: 404, endPoint y: 254, distance: 125.3
click at [404, 254] on div "Address Line [GEOGRAPHIC_DATA] Address Line 2 (optional) Suburb [GEOGRAPHIC_DAT…" at bounding box center [784, 384] width 759 height 333
type input "P"
type input "Online"
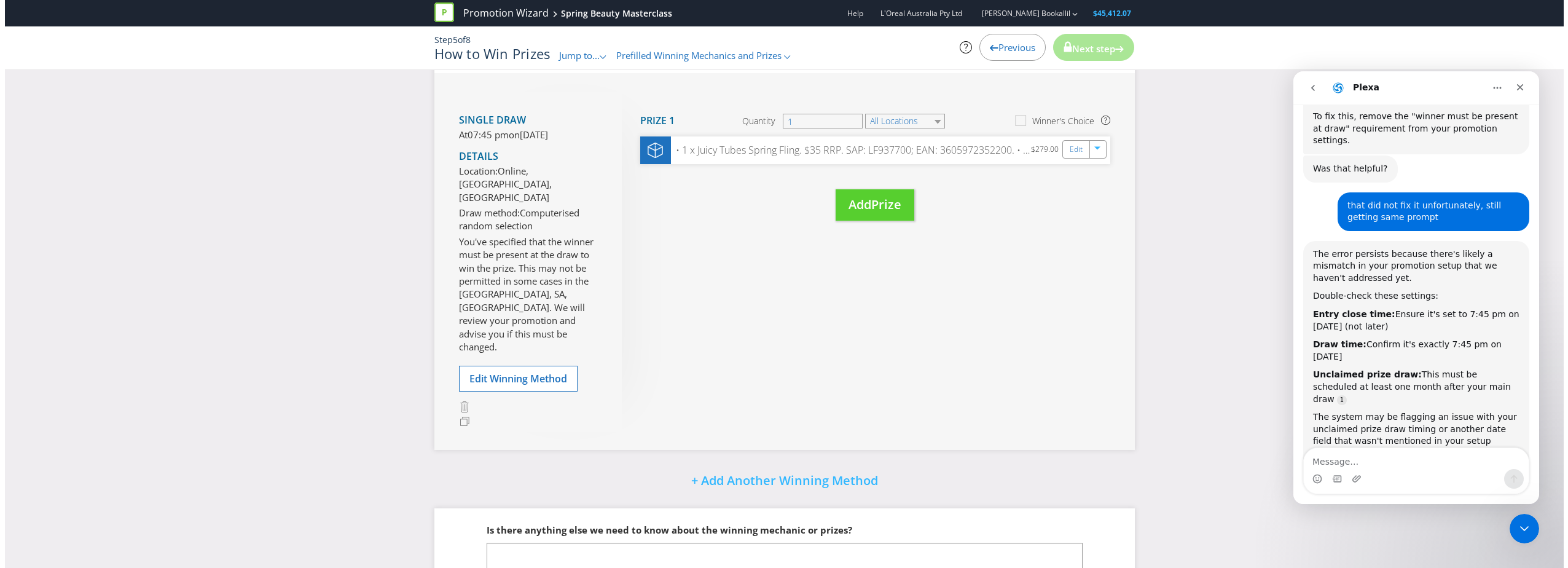
scroll to position [246, 0]
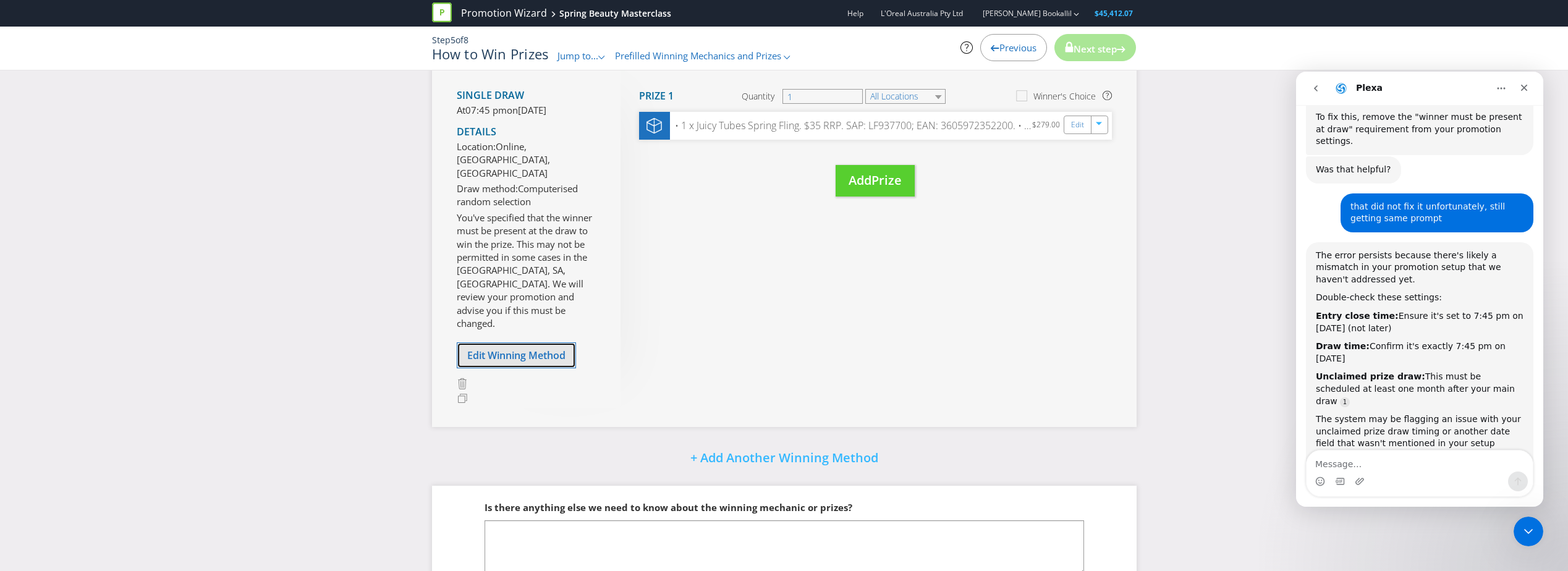
click at [545, 349] on span "Edit Winning Method" at bounding box center [517, 355] width 98 height 14
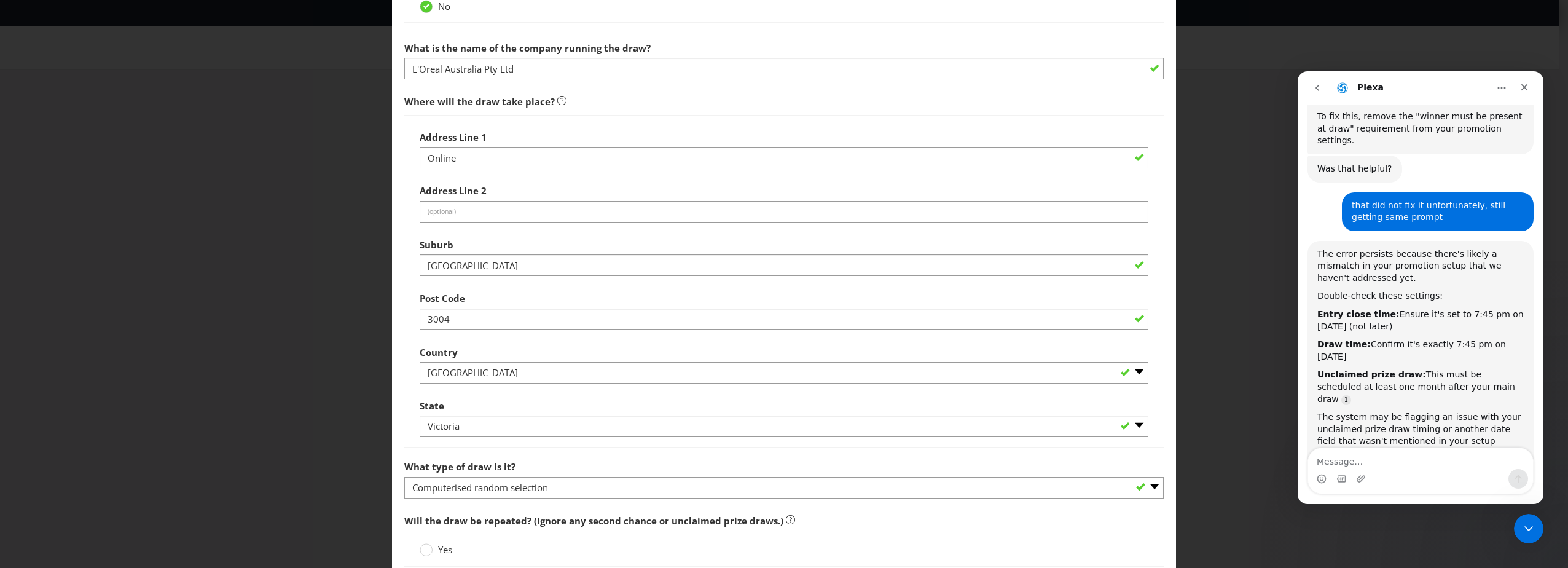
scroll to position [614, 0]
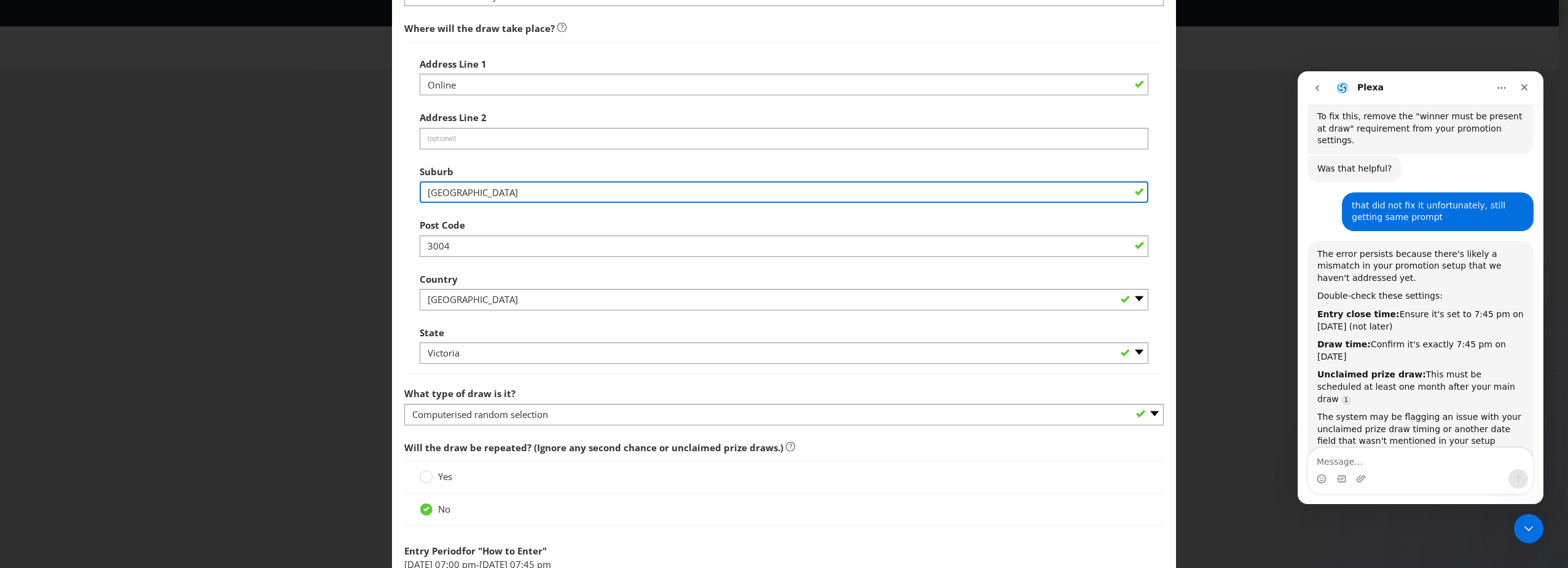
drag, startPoint x: 501, startPoint y: 196, endPoint x: 385, endPoint y: 185, distance: 116.5
click at [385, 185] on div "Edit Winning Method How to Enter How will the winners be selected? Draw Judging…" at bounding box center [784, 284] width 1568 height 568
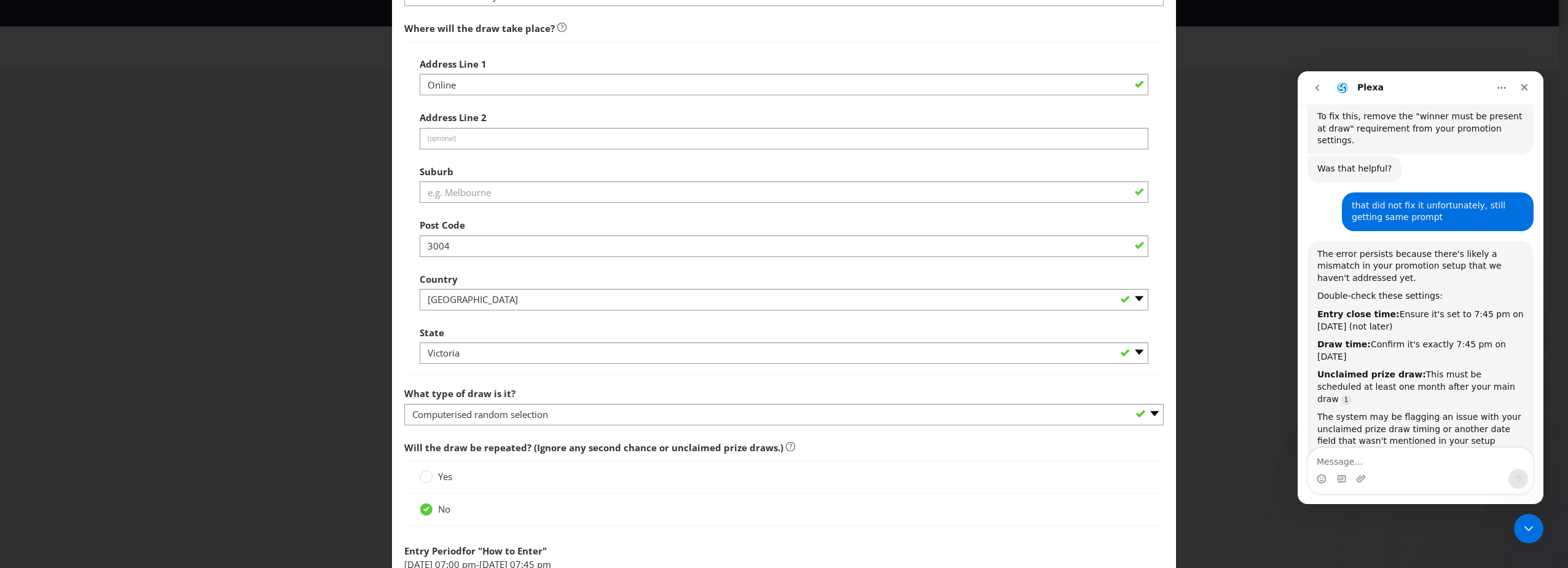
click at [322, 270] on div "Edit Winning Method How to Enter How will the winners be selected? Draw Judging…" at bounding box center [784, 284] width 1568 height 568
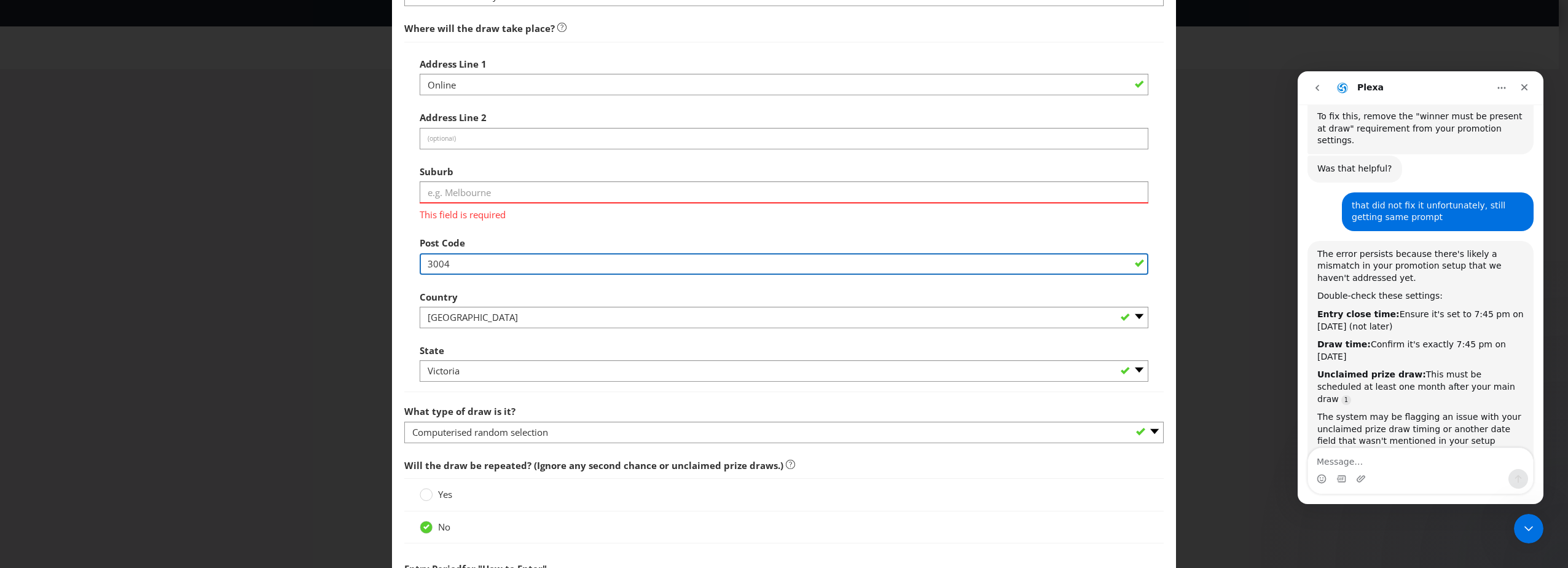
drag, startPoint x: 488, startPoint y: 265, endPoint x: 366, endPoint y: 266, distance: 122.0
click at [366, 266] on div "Edit Winning Method How to Enter How will the winners be selected? Draw Judging…" at bounding box center [784, 284] width 1568 height 568
click at [353, 289] on div "Edit Winning Method How to Enter How will the winners be selected? Draw Judging…" at bounding box center [784, 284] width 1568 height 568
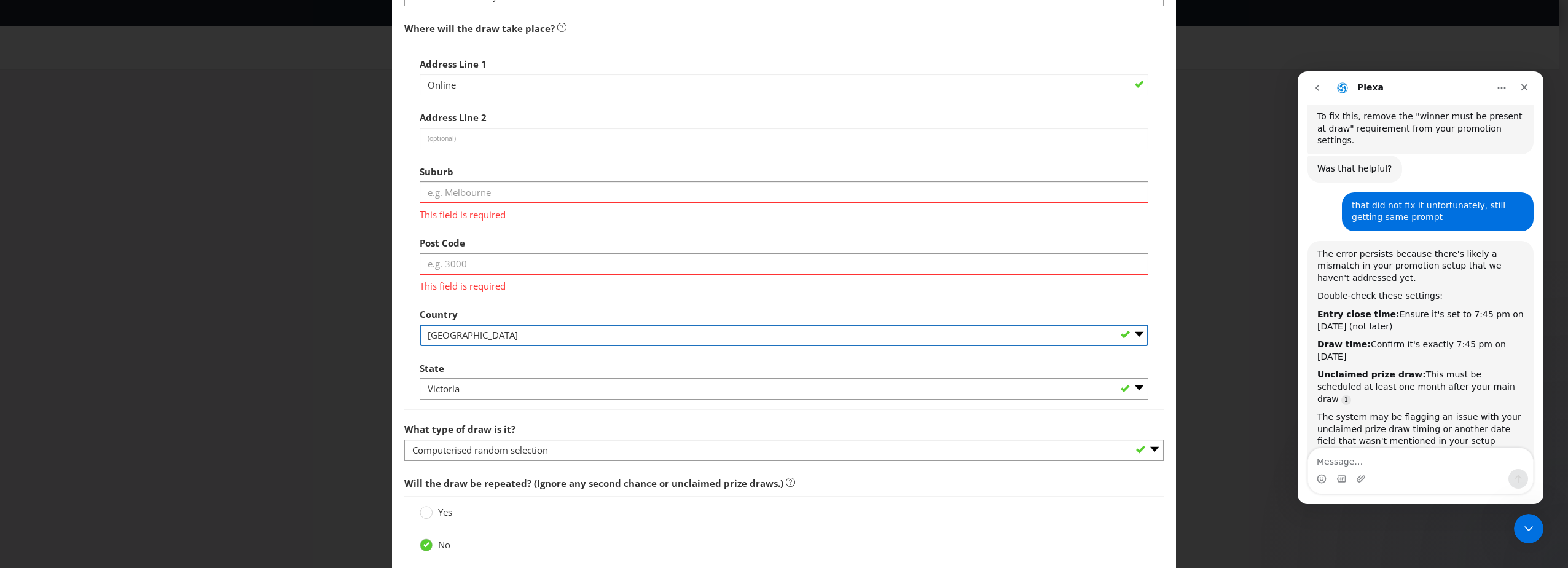
click at [488, 329] on select "-- Please Select [GEOGRAPHIC_DATA] [GEOGRAPHIC_DATA]" at bounding box center [784, 335] width 729 height 22
click at [419, 324] on select "-- Please Select [GEOGRAPHIC_DATA] [GEOGRAPHIC_DATA]" at bounding box center [784, 335] width 729 height 22
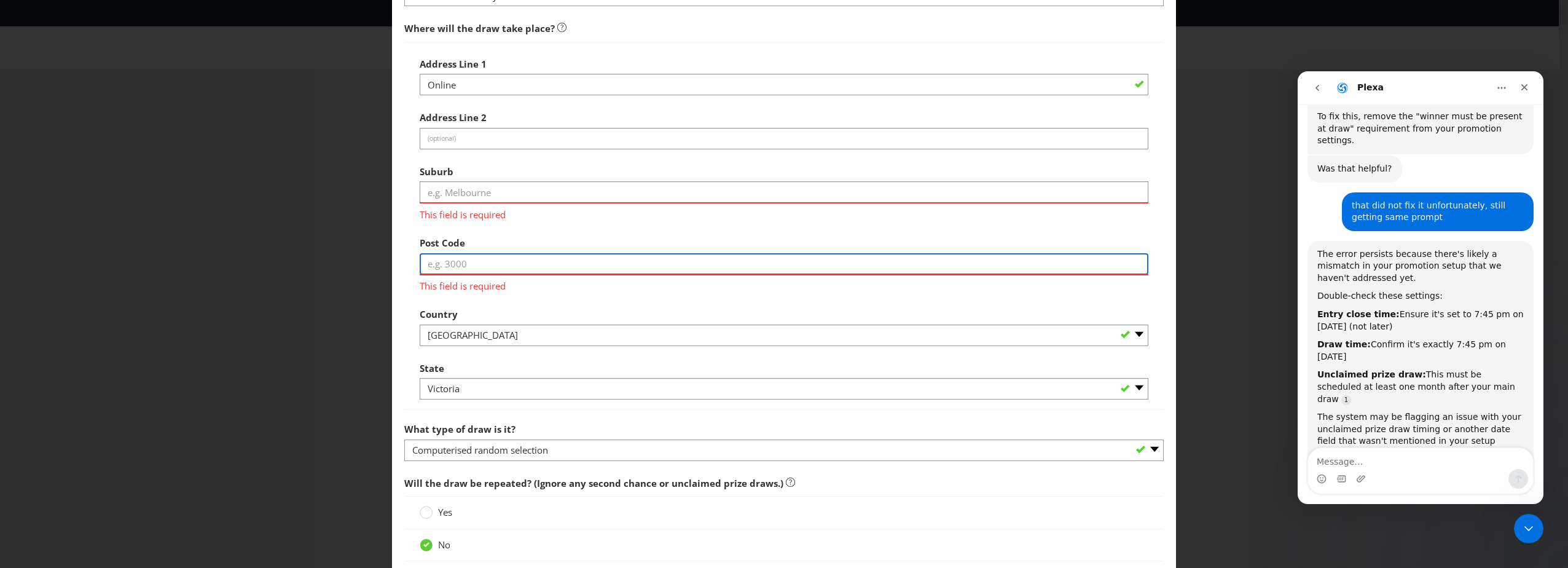
click at [502, 270] on input "text" at bounding box center [784, 264] width 729 height 22
type input "3004"
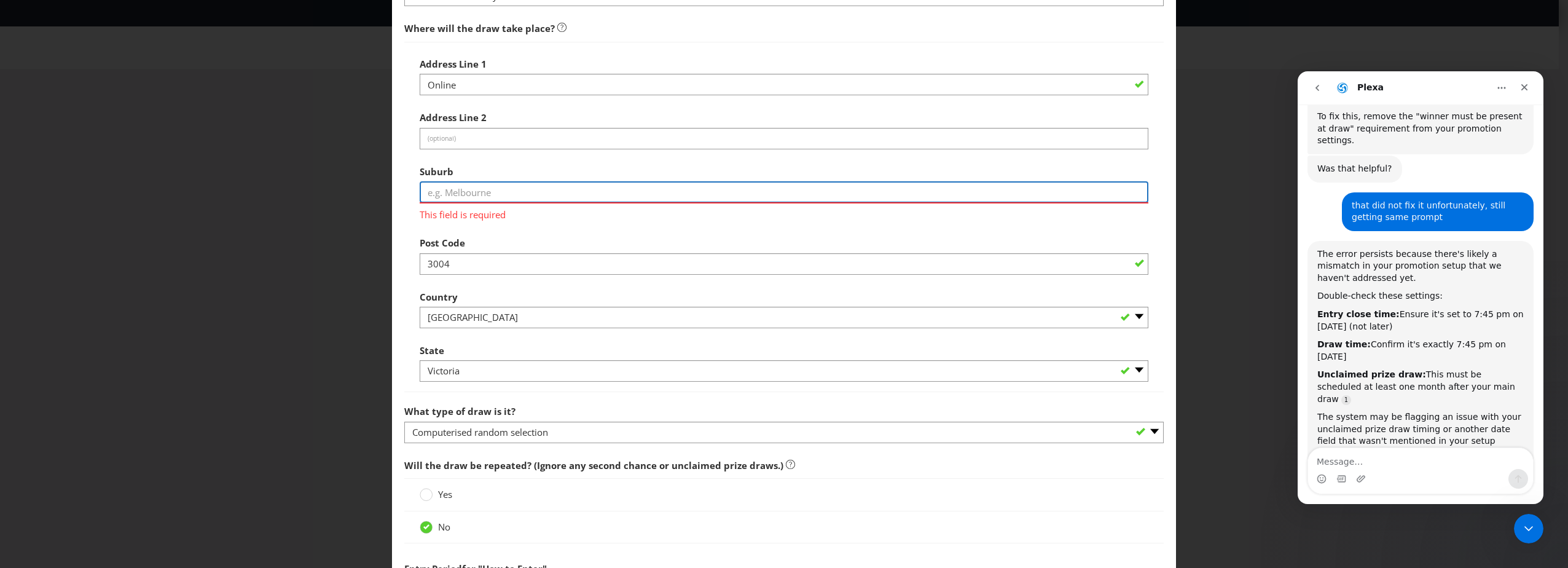
click at [493, 195] on input "text" at bounding box center [784, 192] width 729 height 22
type input "[GEOGRAPHIC_DATA]"
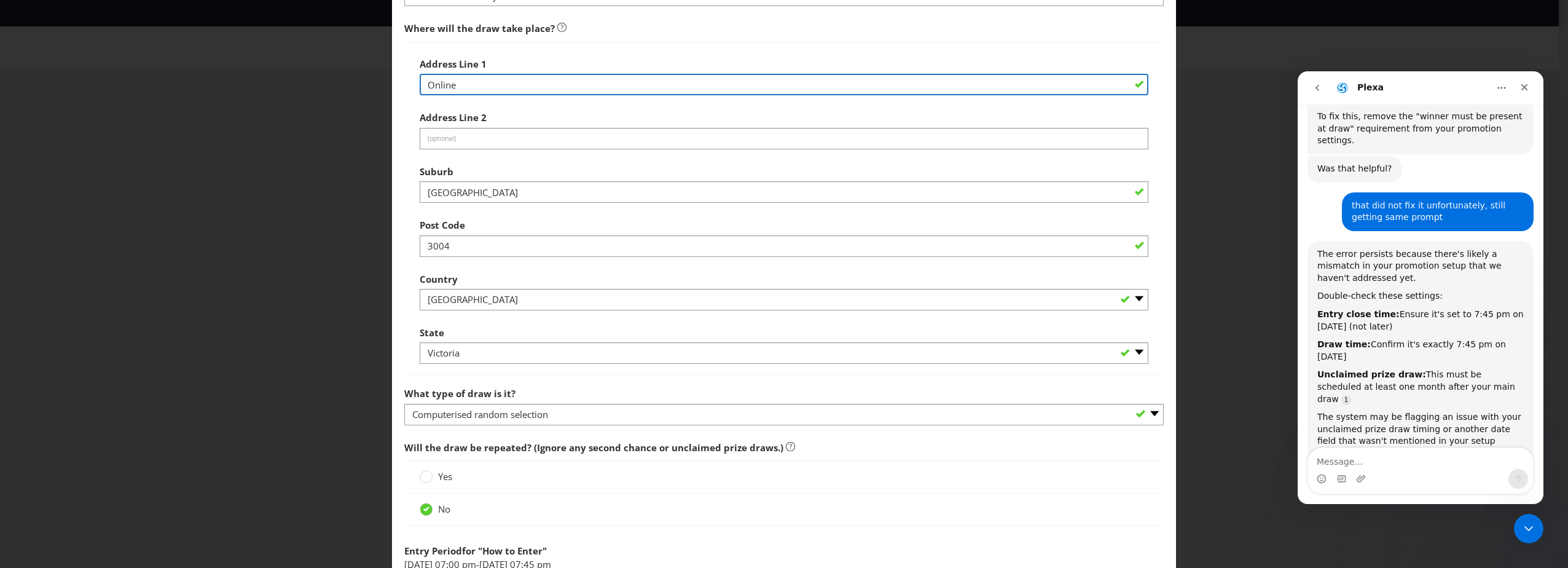
click at [490, 91] on input "Online" at bounding box center [784, 85] width 729 height 22
drag, startPoint x: 465, startPoint y: 87, endPoint x: 398, endPoint y: 69, distance: 69.4
click at [398, 69] on main "How to Enter How will the winners be selected? Draw Judging Gift with Purchase …" at bounding box center [784, 130] width 784 height 1383
type input "S"
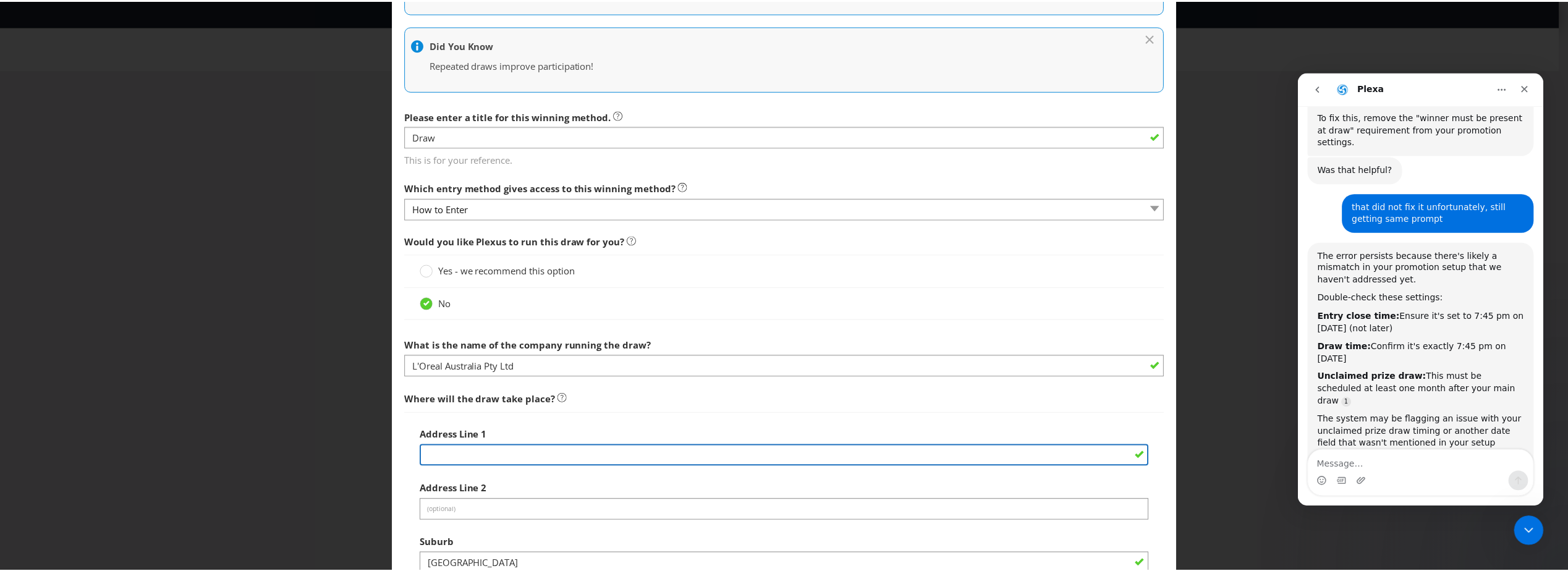
scroll to position [0, 0]
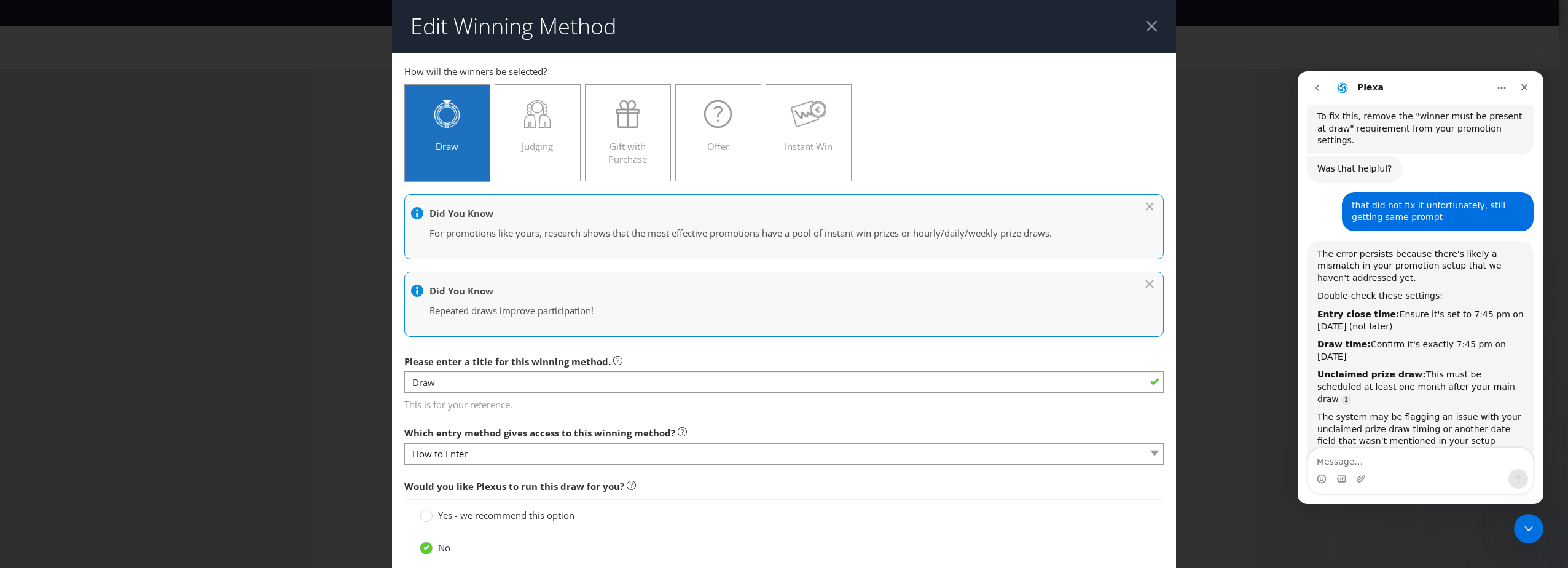
click at [1146, 24] on div at bounding box center [1151, 26] width 12 height 12
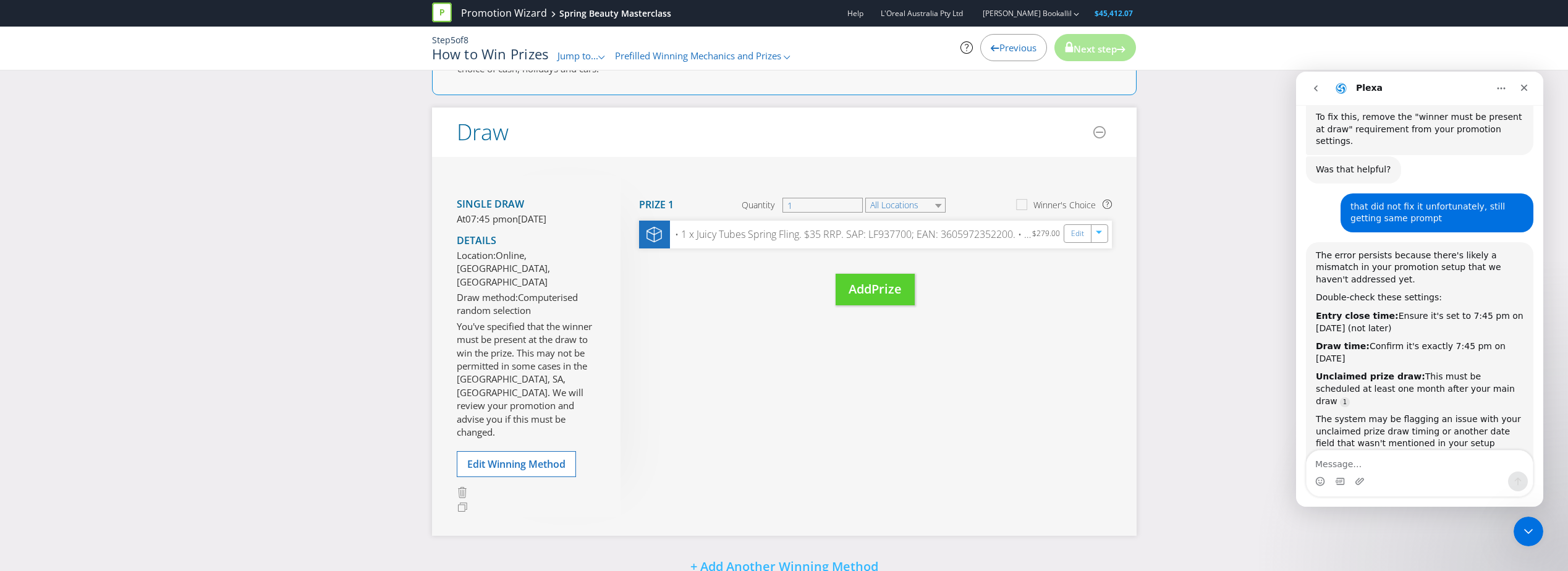
scroll to position [105, 0]
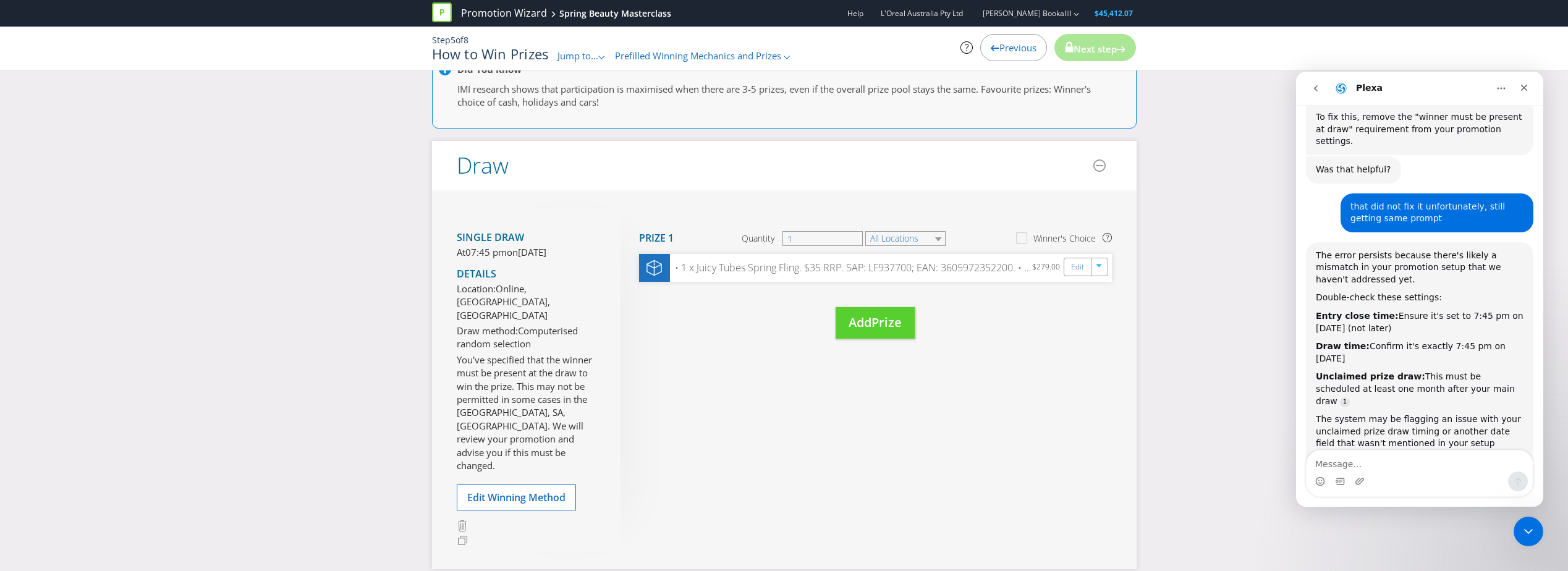
click at [1012, 40] on div "Previous" at bounding box center [1014, 48] width 67 height 27
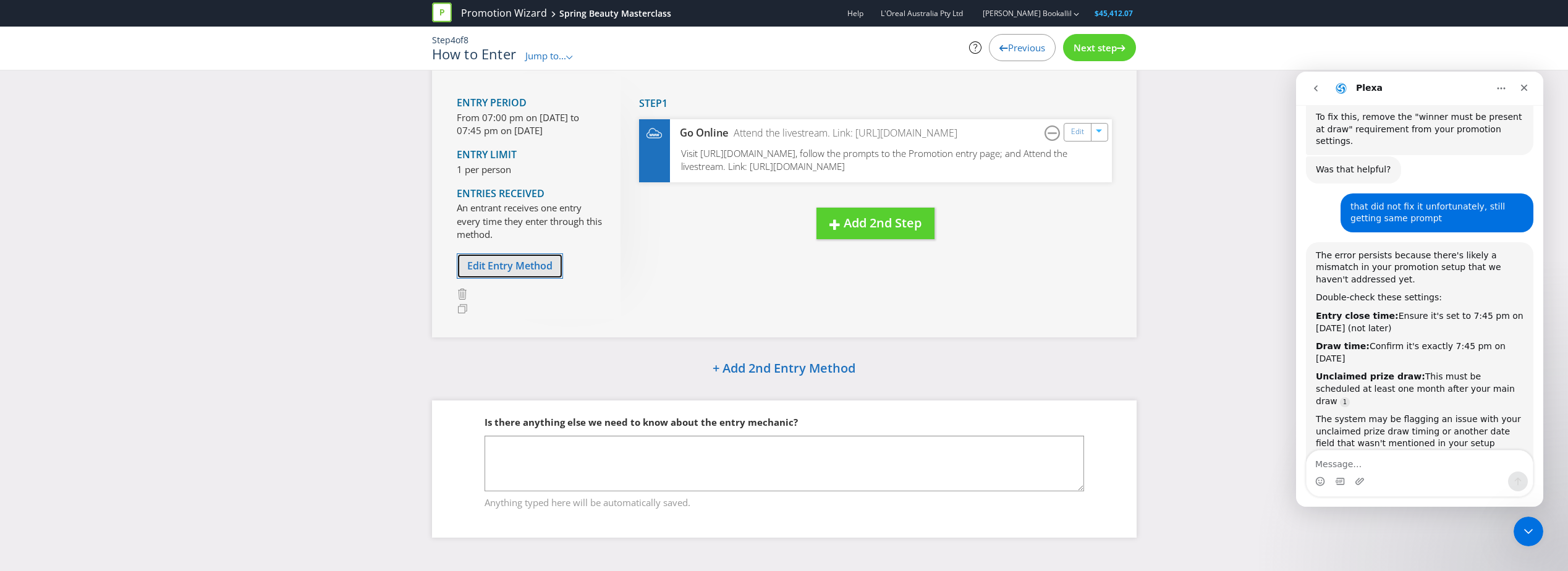
click at [554, 272] on button "Edit Entry Method" at bounding box center [510, 265] width 106 height 25
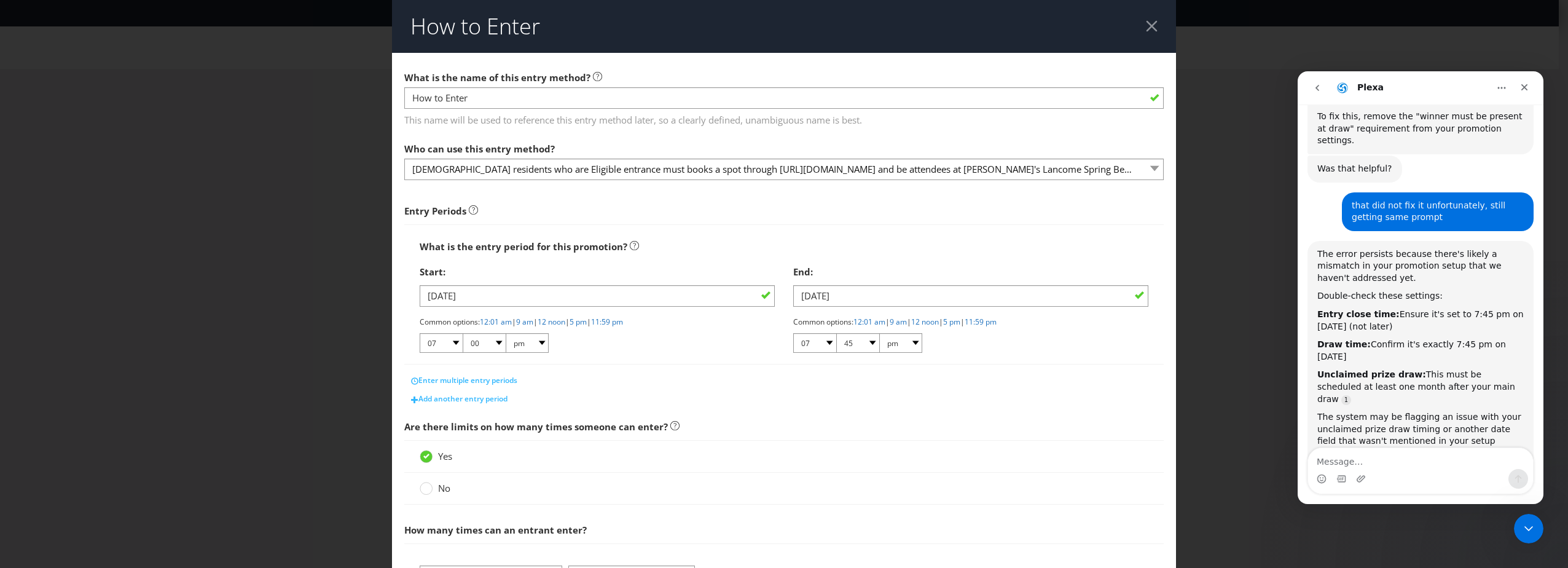
click at [1146, 26] on div at bounding box center [1151, 26] width 12 height 12
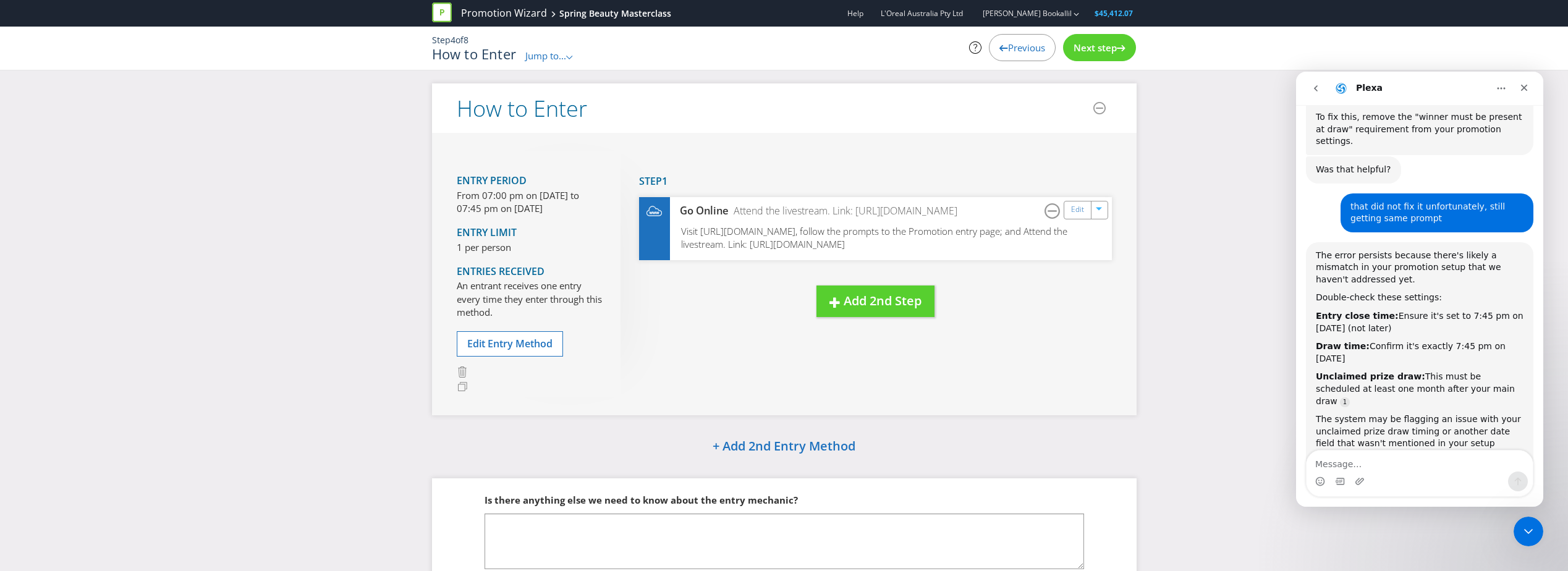
click at [1022, 50] on span "Previous" at bounding box center [1027, 48] width 37 height 12
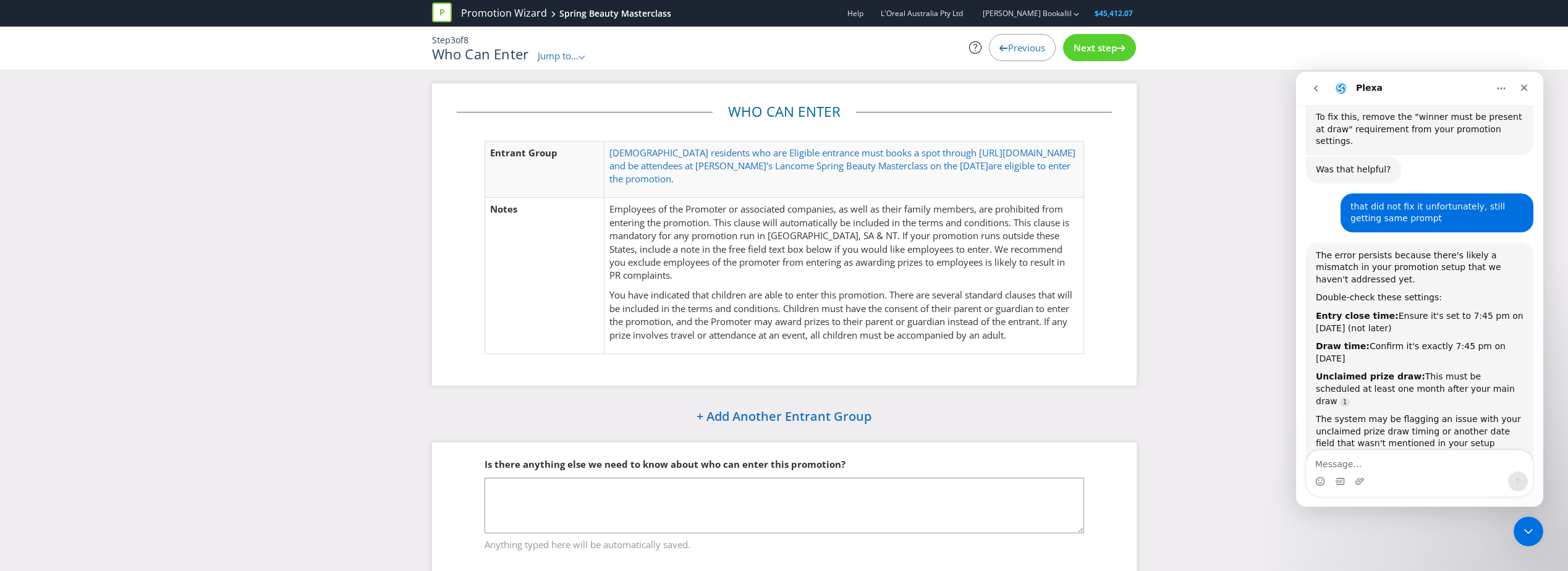
click at [1023, 52] on span "Previous" at bounding box center [1027, 48] width 37 height 12
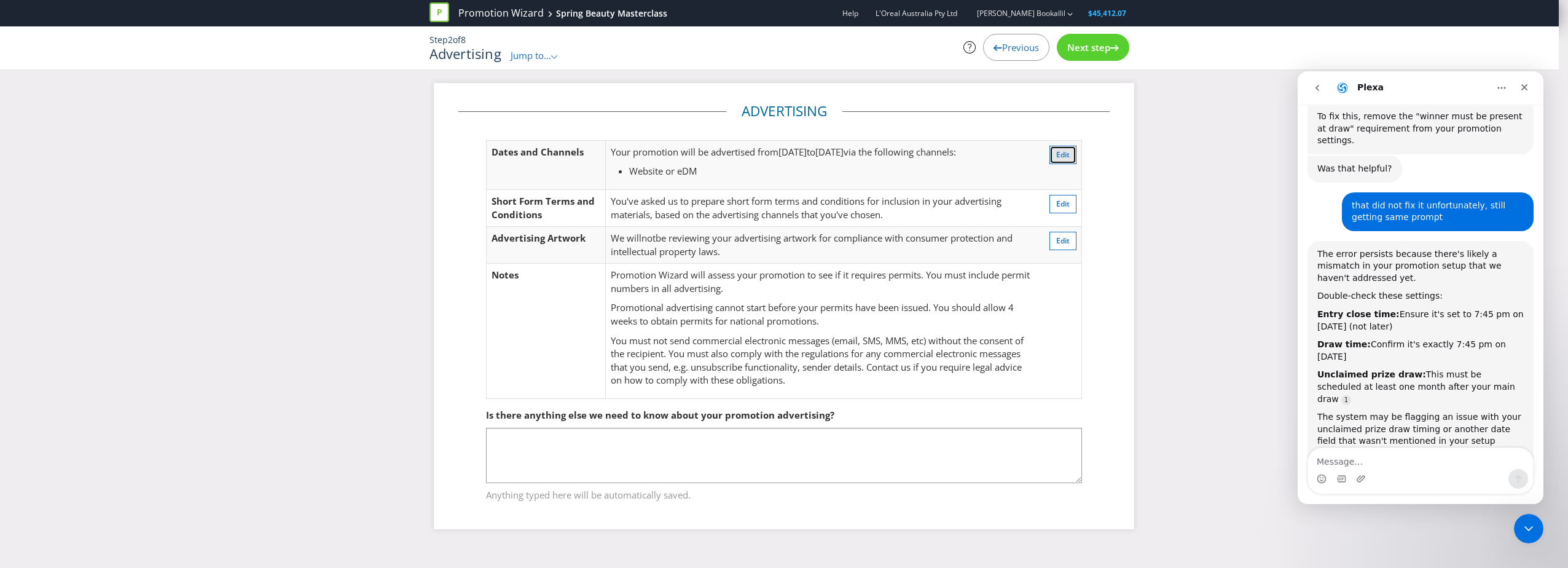
click at [1063, 153] on span "Edit" at bounding box center [1063, 154] width 14 height 10
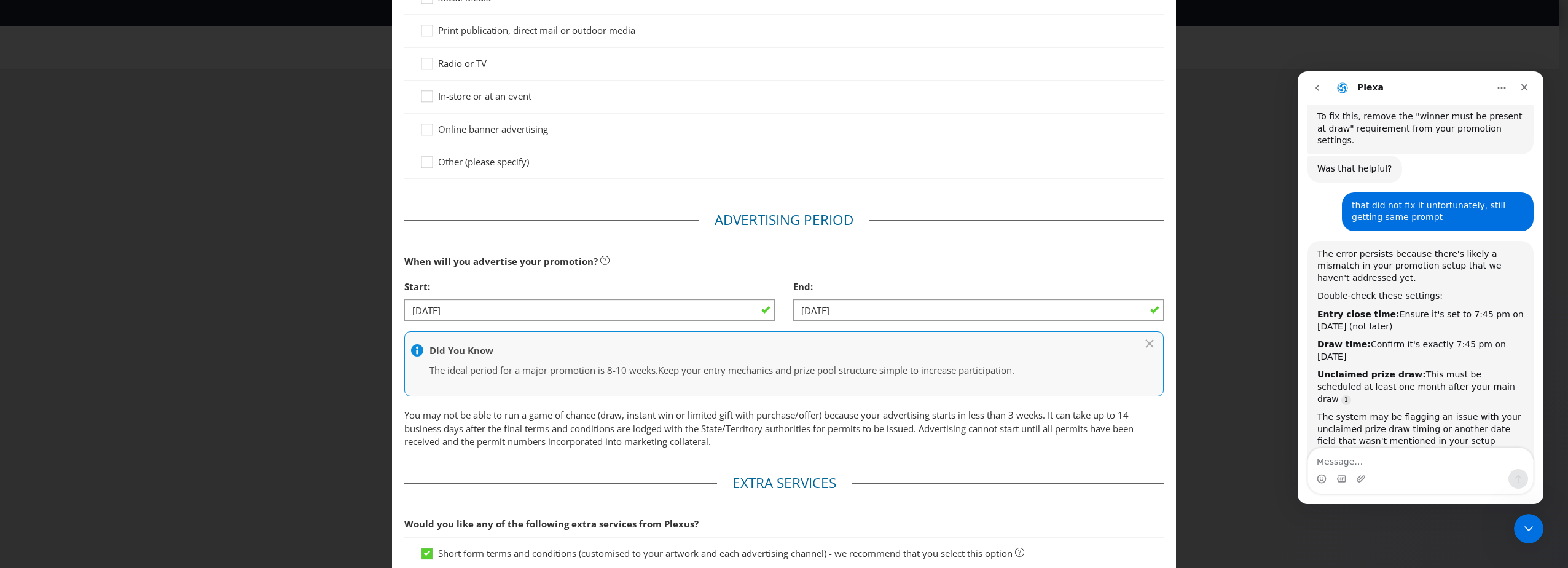
scroll to position [188, 0]
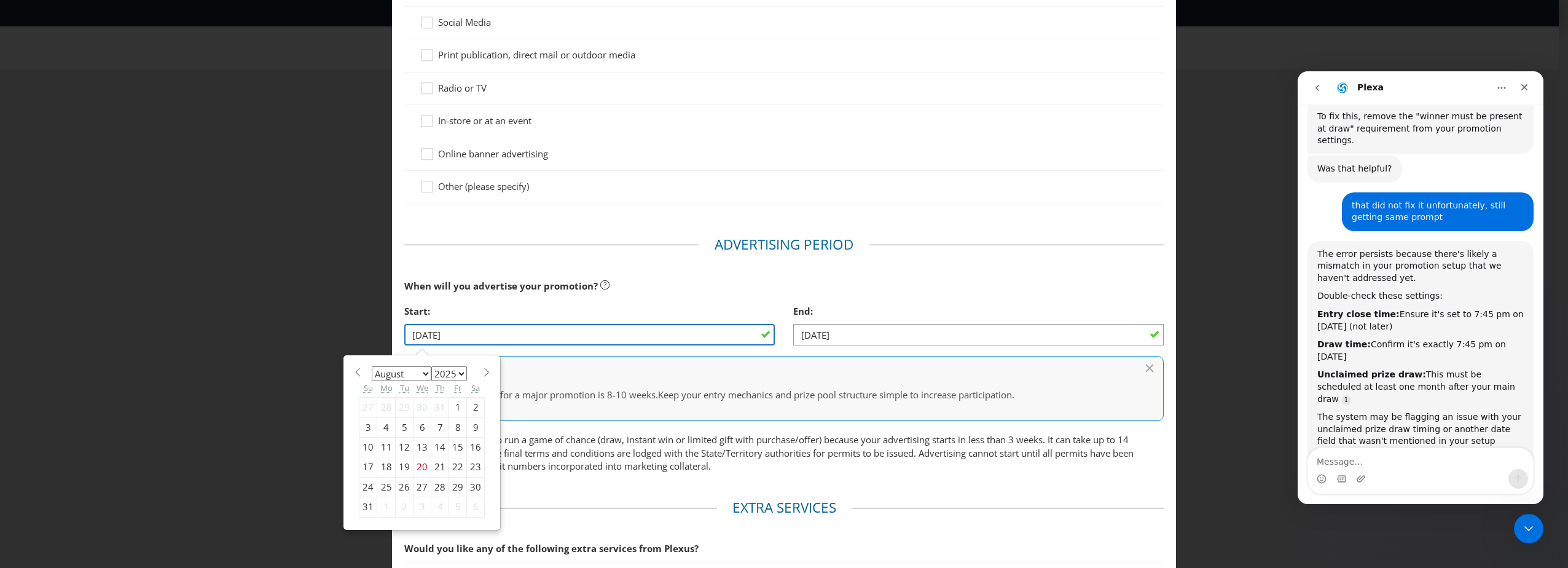
click at [725, 345] on input "[DATE]" at bounding box center [590, 335] width 370 height 22
click at [377, 437] on div "4" at bounding box center [386, 427] width 18 height 20
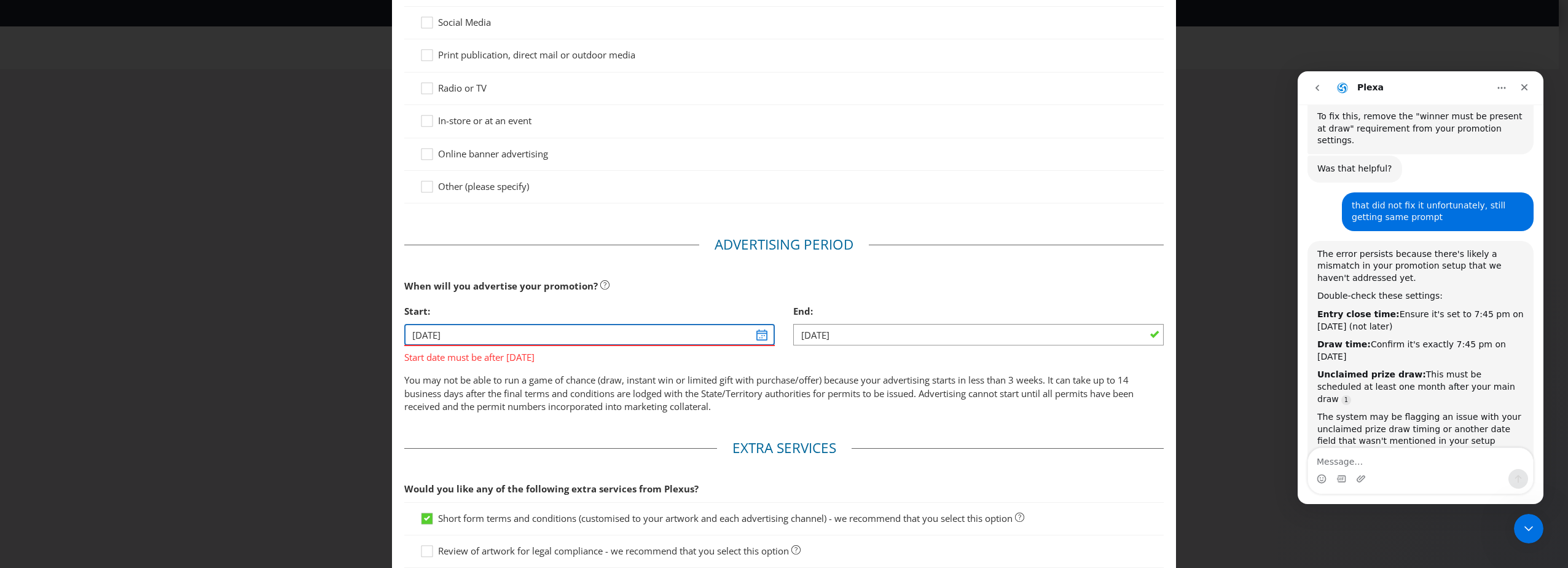
click at [759, 345] on input "[DATE]" at bounding box center [590, 335] width 370 height 22
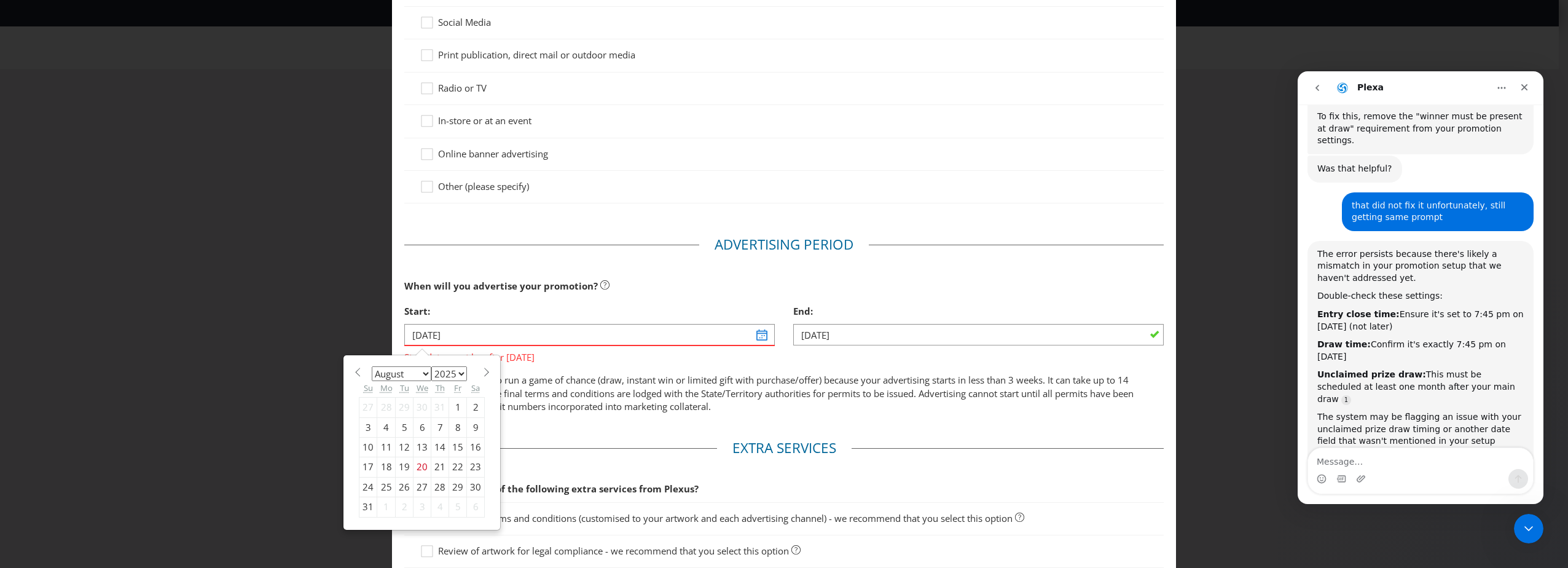
click at [421, 497] on div "27" at bounding box center [422, 487] width 18 height 20
type input "[DATE]"
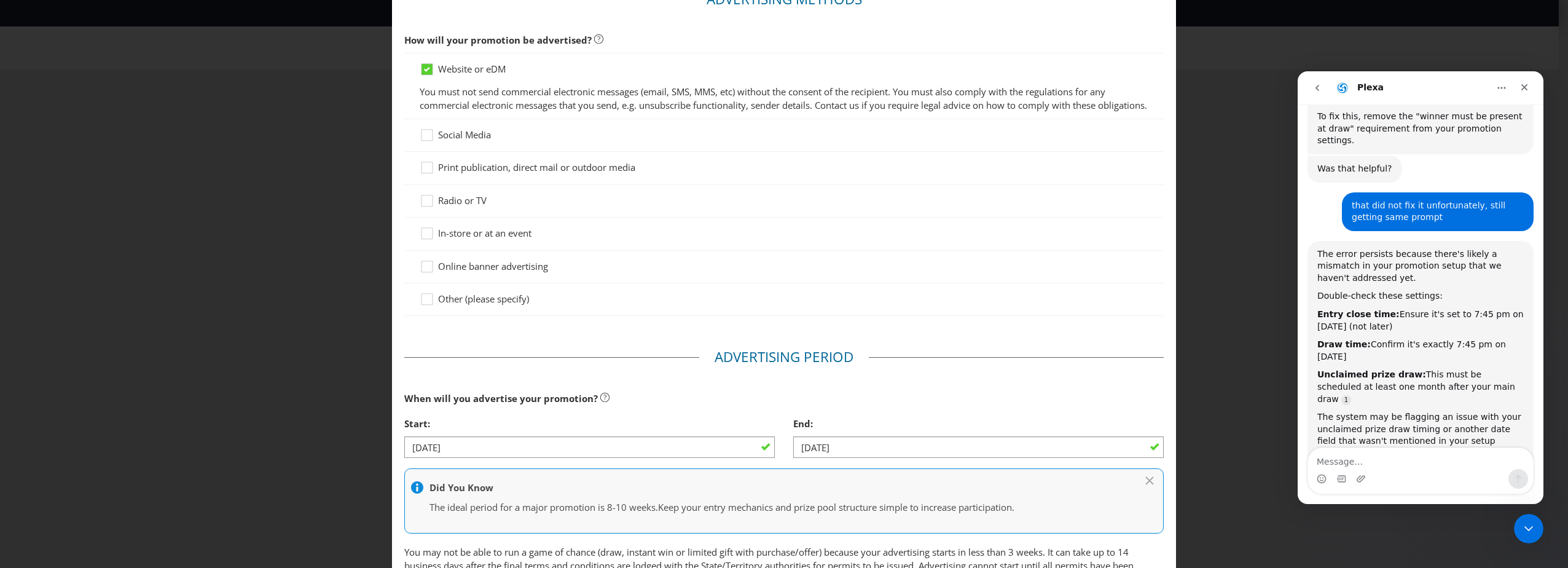
scroll to position [0, 0]
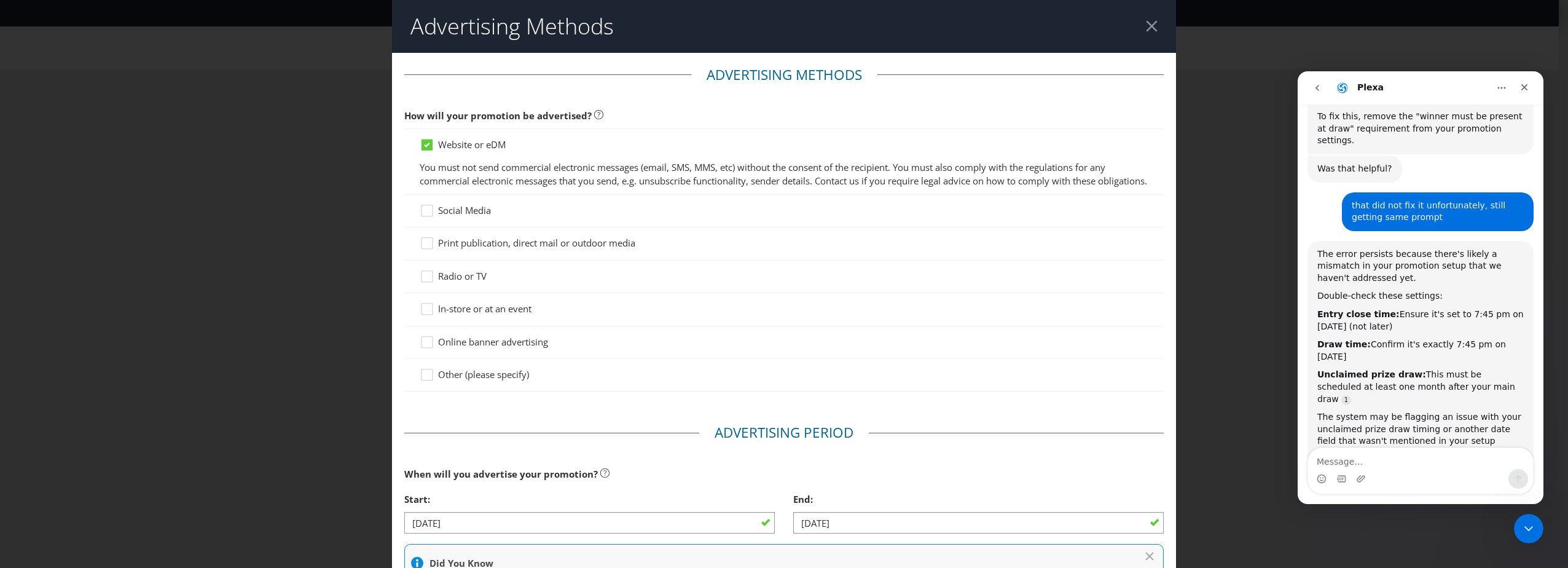
click at [495, 380] on span "Other (please specify)" at bounding box center [484, 374] width 91 height 12
click at [0, 0] on input "Other (please specify)" at bounding box center [0, 0] width 0 height 0
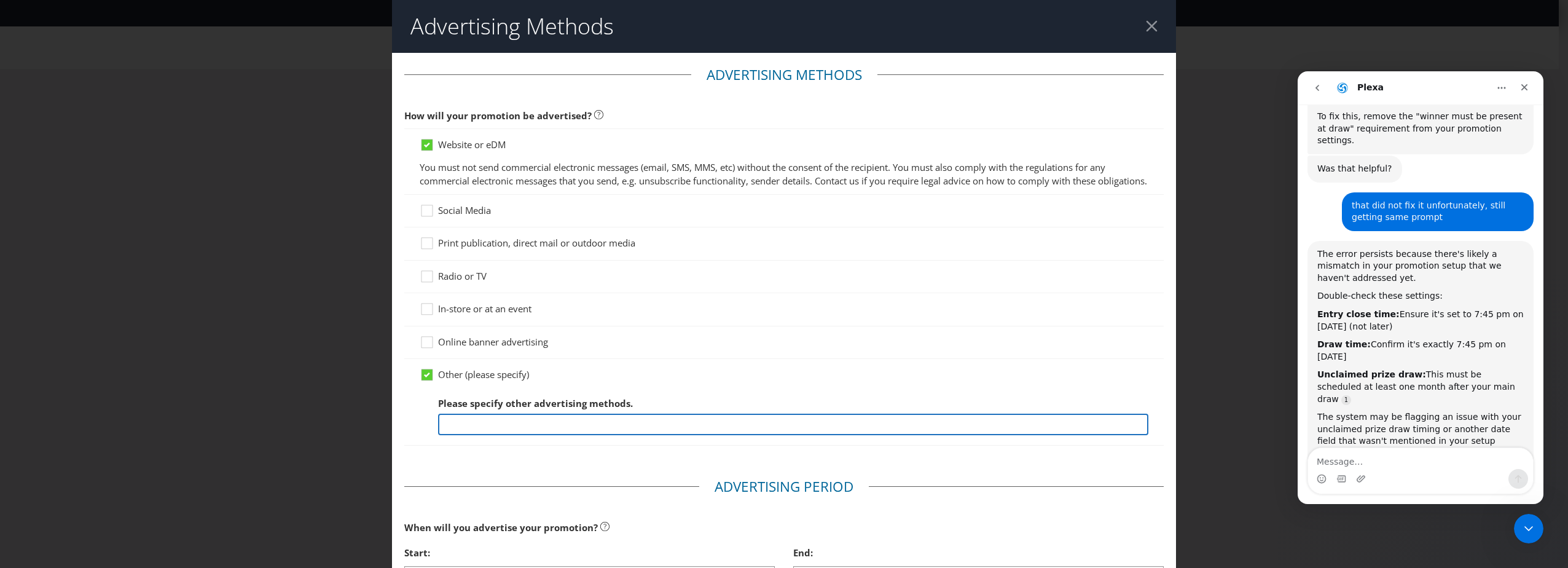
click at [520, 435] on input "text" at bounding box center [793, 424] width 710 height 22
type input "On Lancome EBTW"
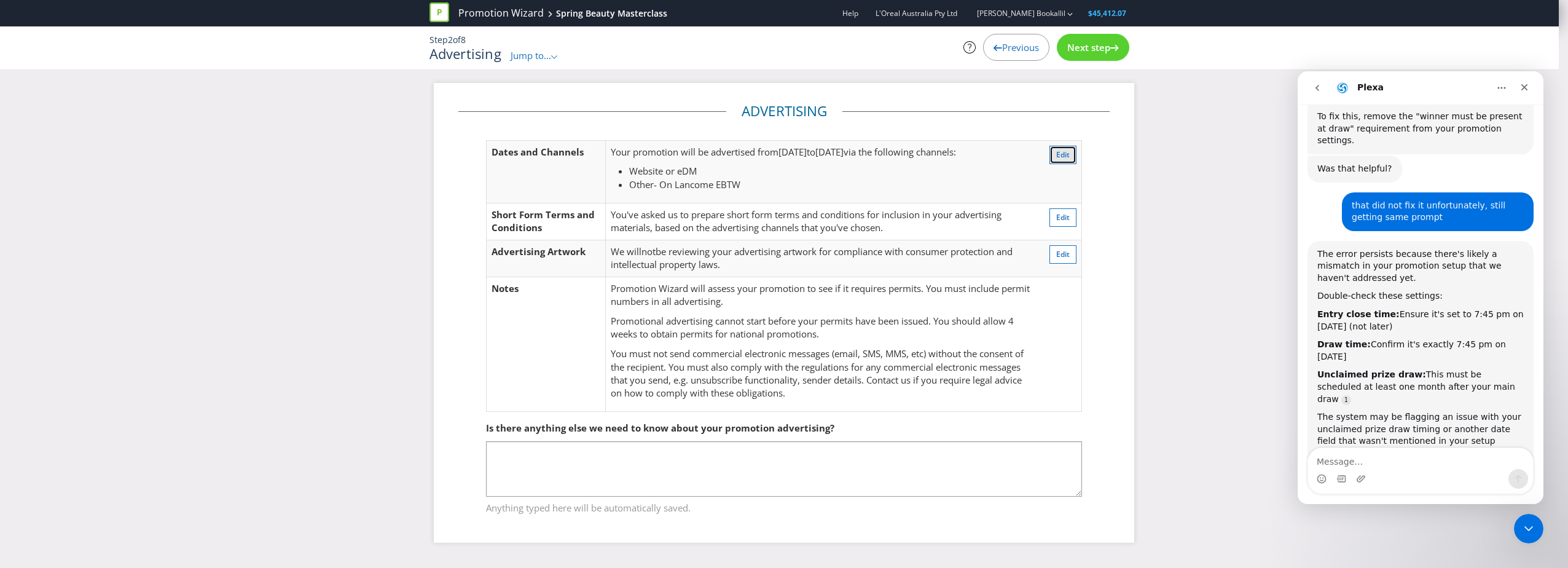
click at [1064, 152] on span "Edit" at bounding box center [1063, 154] width 14 height 10
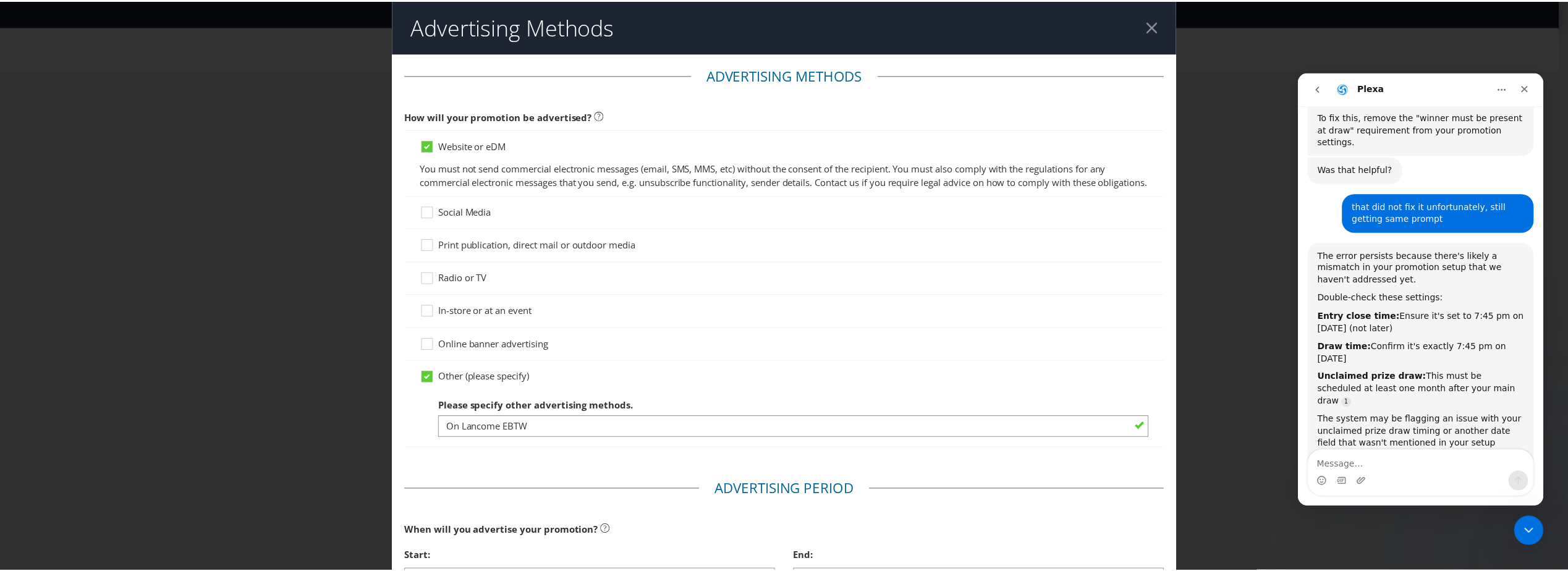
scroll to position [65, 0]
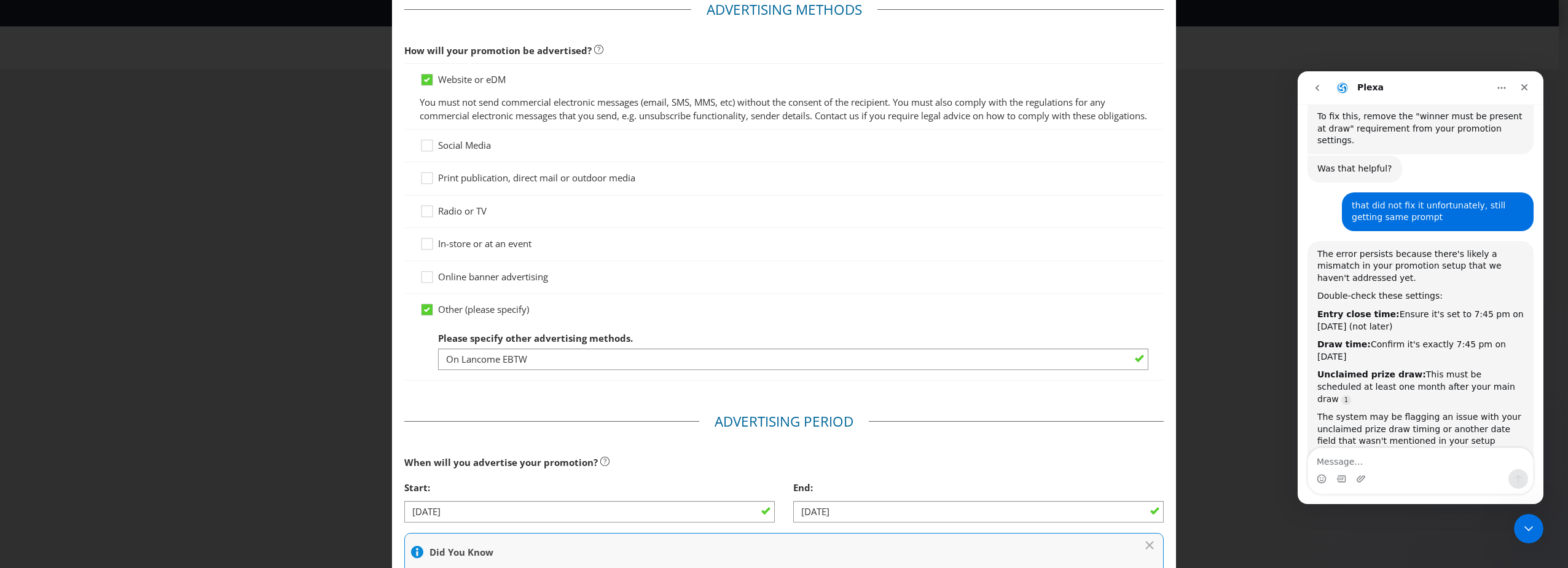
click at [549, 360] on div "Please specify other advertising methods. On Lancome EBTW" at bounding box center [793, 347] width 710 height 44
click at [549, 364] on input "On Lancome EBTW" at bounding box center [793, 359] width 710 height 22
type input "On Lancome EBTQ"
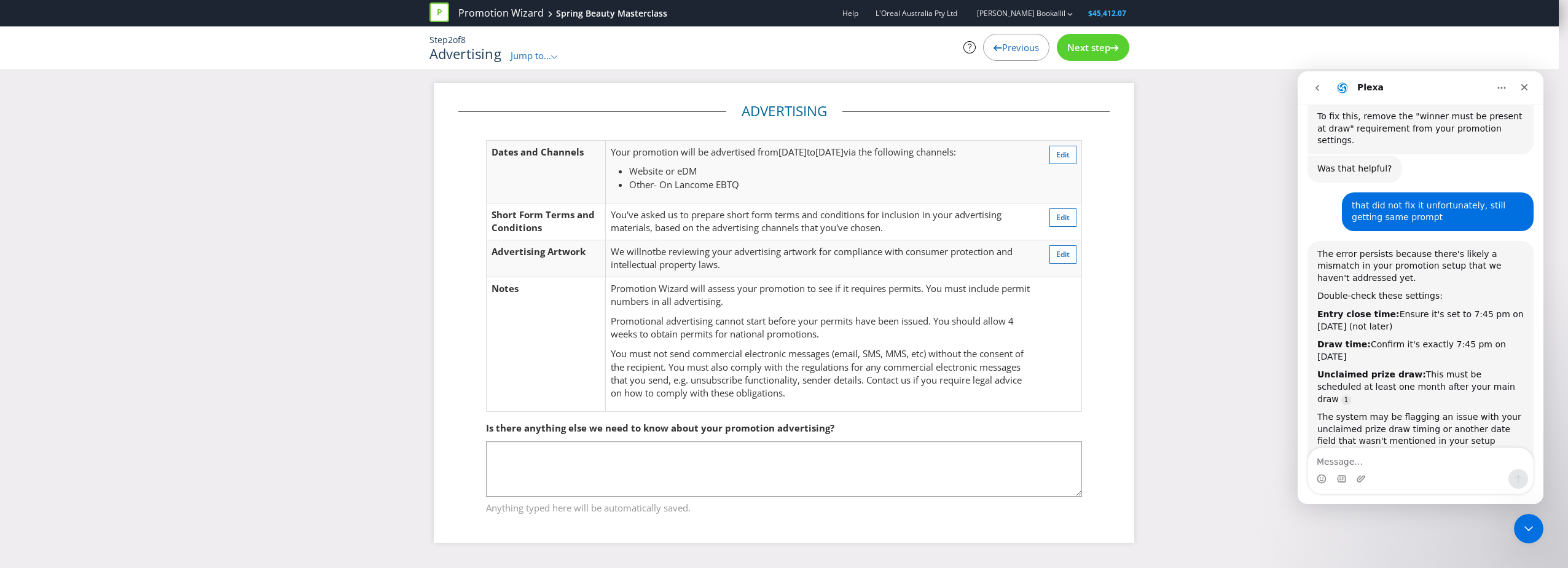
click at [1109, 56] on div "Next step" at bounding box center [1092, 48] width 73 height 27
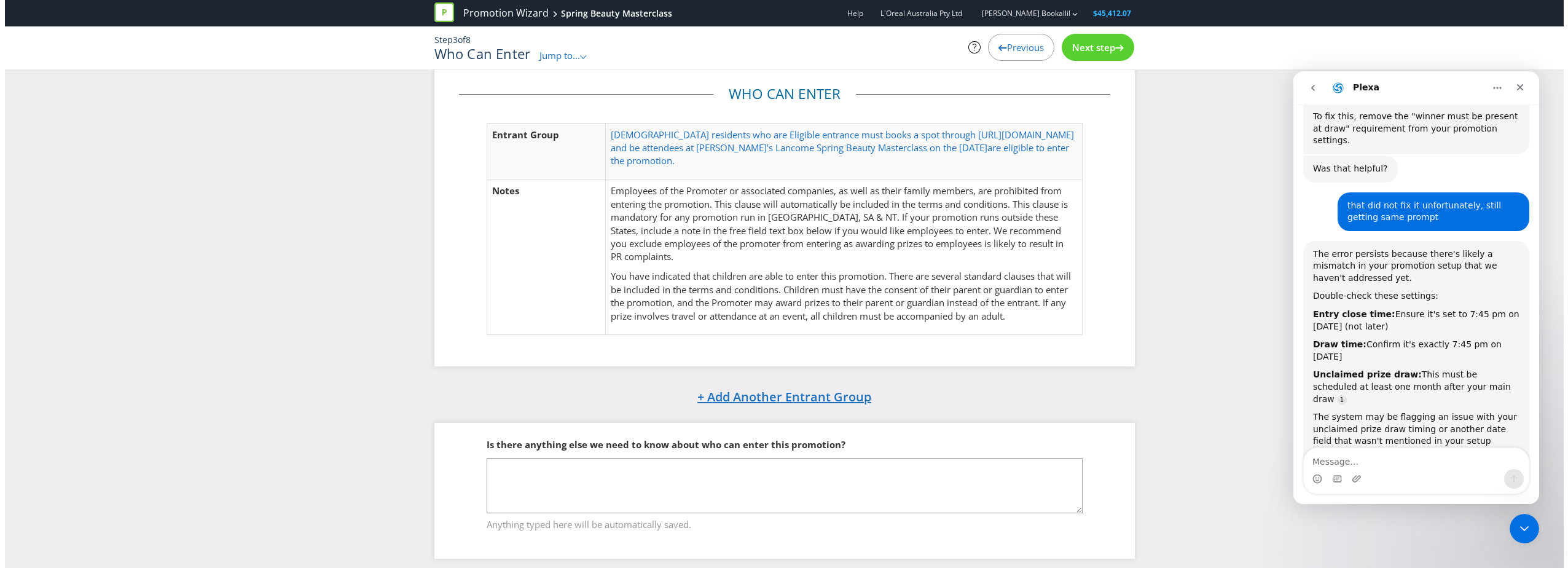
scroll to position [26, 0]
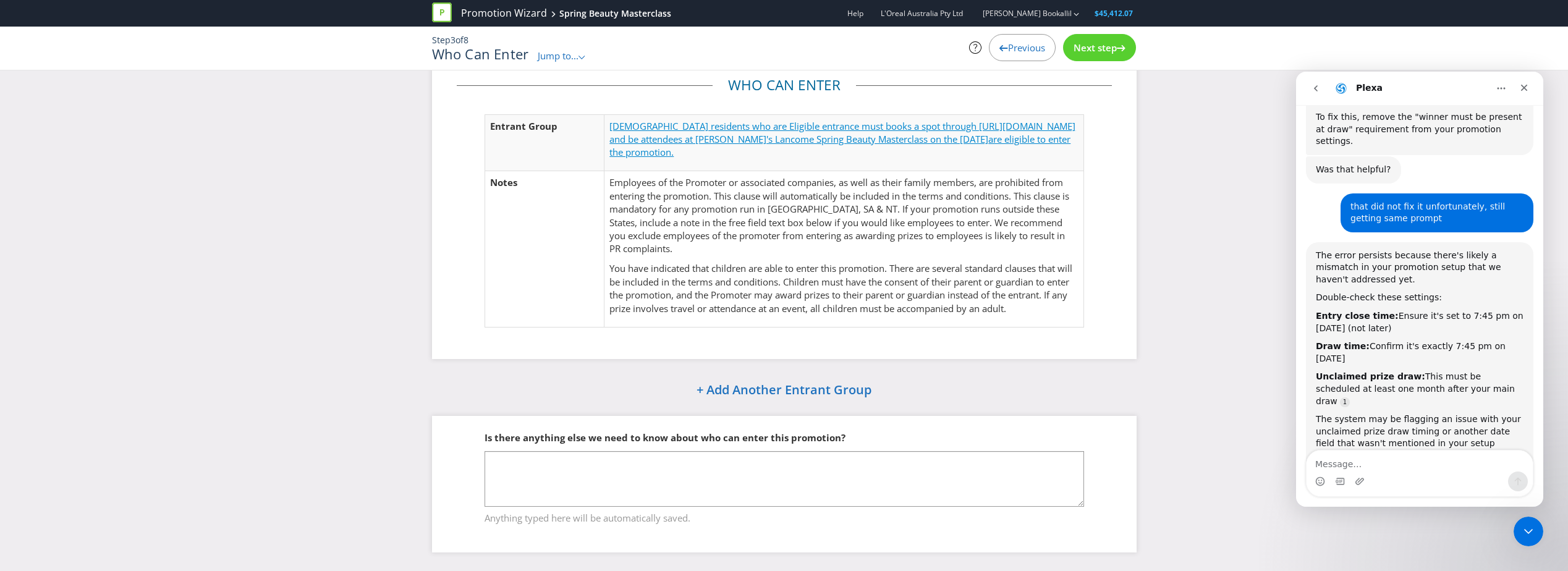
click at [963, 135] on span "[DEMOGRAPHIC_DATA] residents who are Eligible entrance must books a spot throug…" at bounding box center [842, 132] width 466 height 25
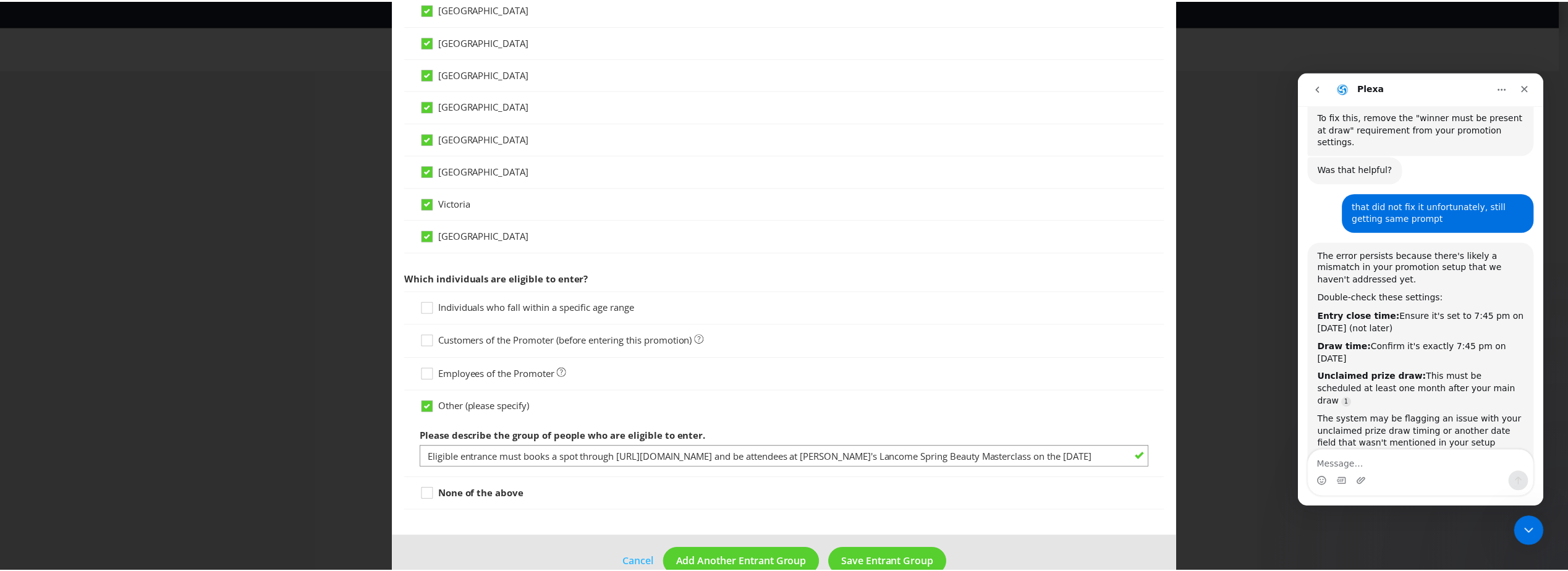
scroll to position [412, 0]
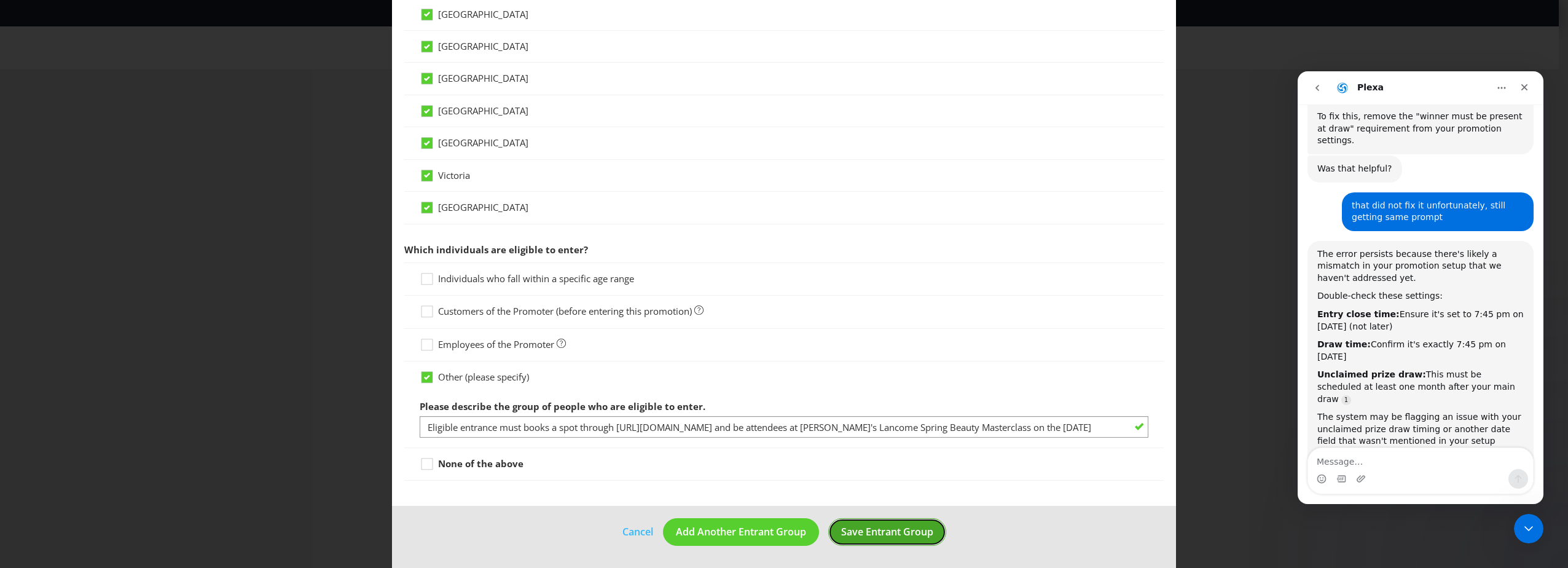
click at [890, 538] on span "Save Entrant Group" at bounding box center [887, 531] width 92 height 14
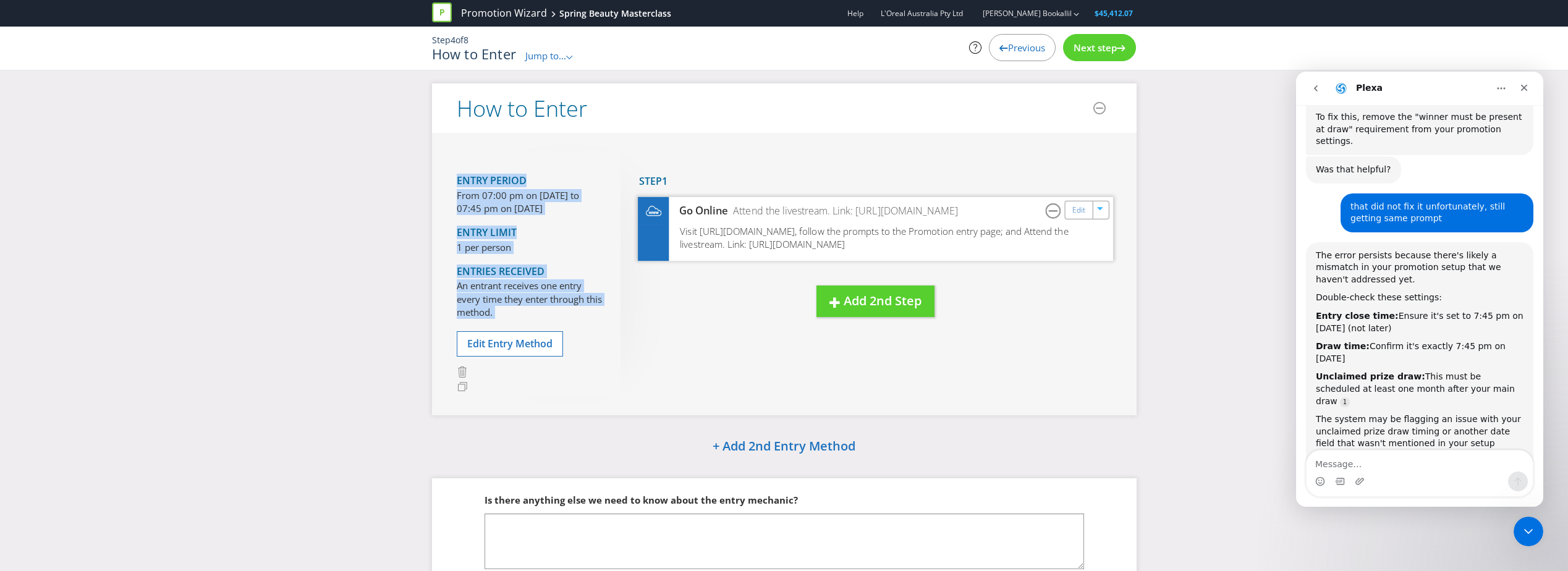
drag, startPoint x: 447, startPoint y: 177, endPoint x: 971, endPoint y: 271, distance: 532.4
click at [971, 271] on div "Entry Period From 07:00 pm on [DATE] to 07:45 pm on [DATE] Entry Limit 1 per pe…" at bounding box center [784, 274] width 704 height 282
copy div "Entry Period From 07:00 pm on [DATE] to 07:45 pm on [DATE] Entry Limit 1 per pe…"
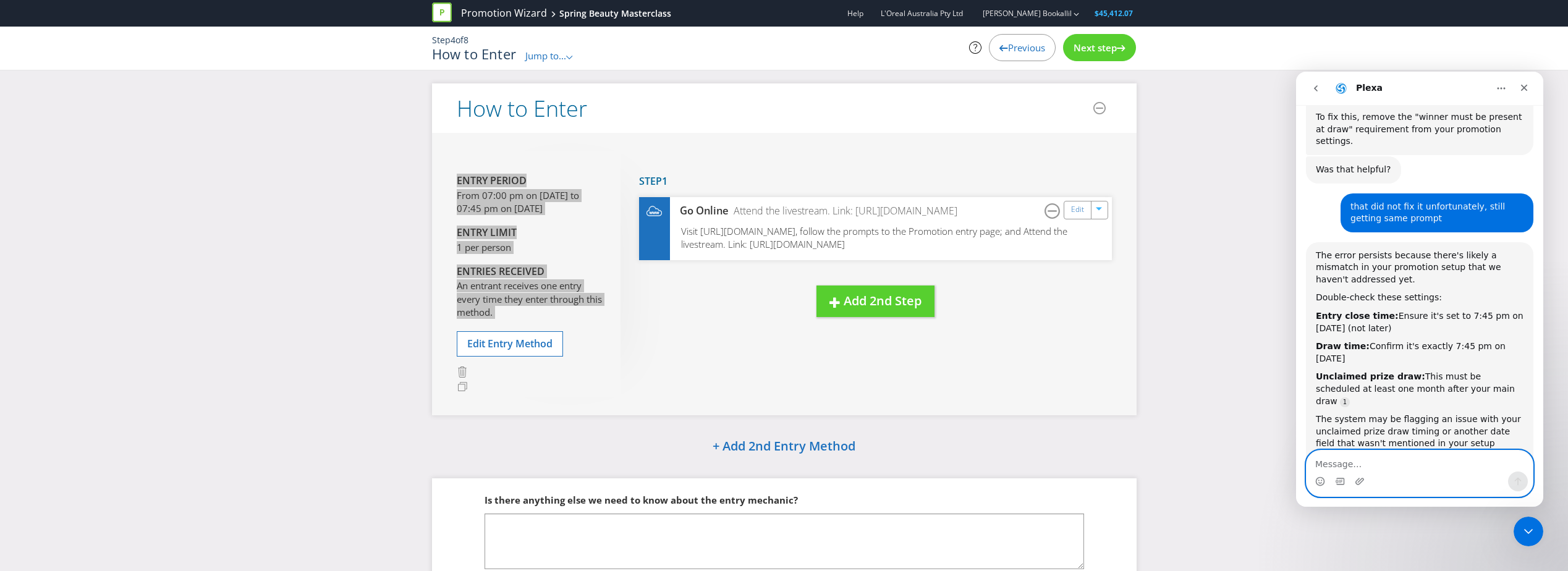
click at [1356, 455] on textarea "Message…" at bounding box center [1419, 460] width 226 height 21
paste textarea "Entry Period From 07:00 pm on [DATE] to 07:45 pm on [DATE] Entry Limit 1 per pe…"
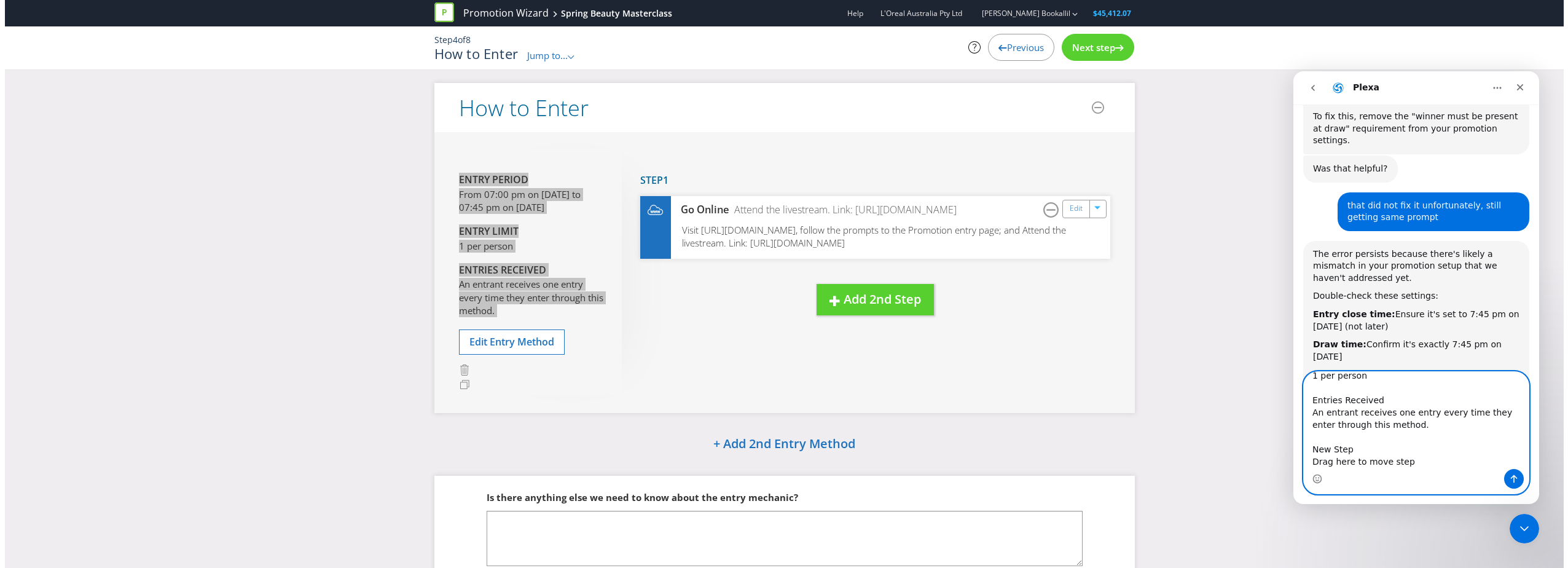
scroll to position [1916, 0]
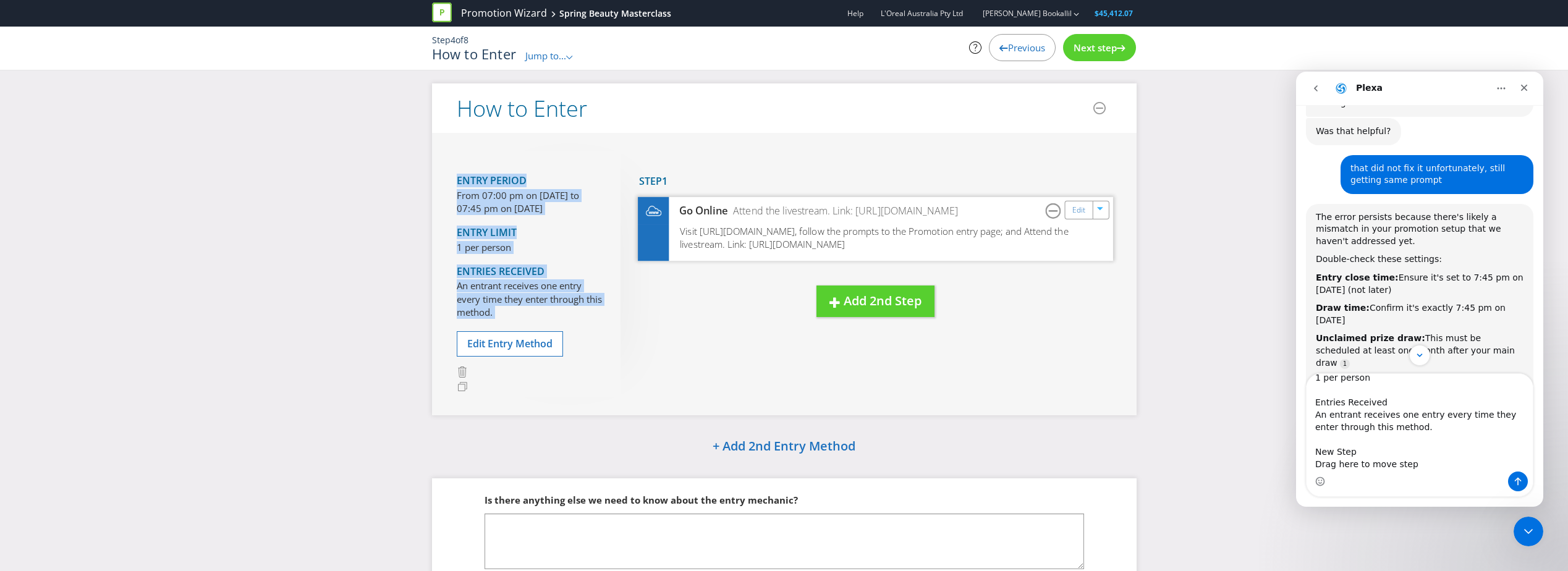
click at [727, 232] on span "Visit [URL][DOMAIN_NAME], follow the prompts to the Promotion entry page; and A…" at bounding box center [874, 237] width 388 height 26
click at [793, 239] on span "Visit [URL][DOMAIN_NAME], follow the prompts to the Promotion entry page; and A…" at bounding box center [874, 237] width 388 height 26
click at [1077, 207] on link "Edit" at bounding box center [1078, 209] width 13 height 14
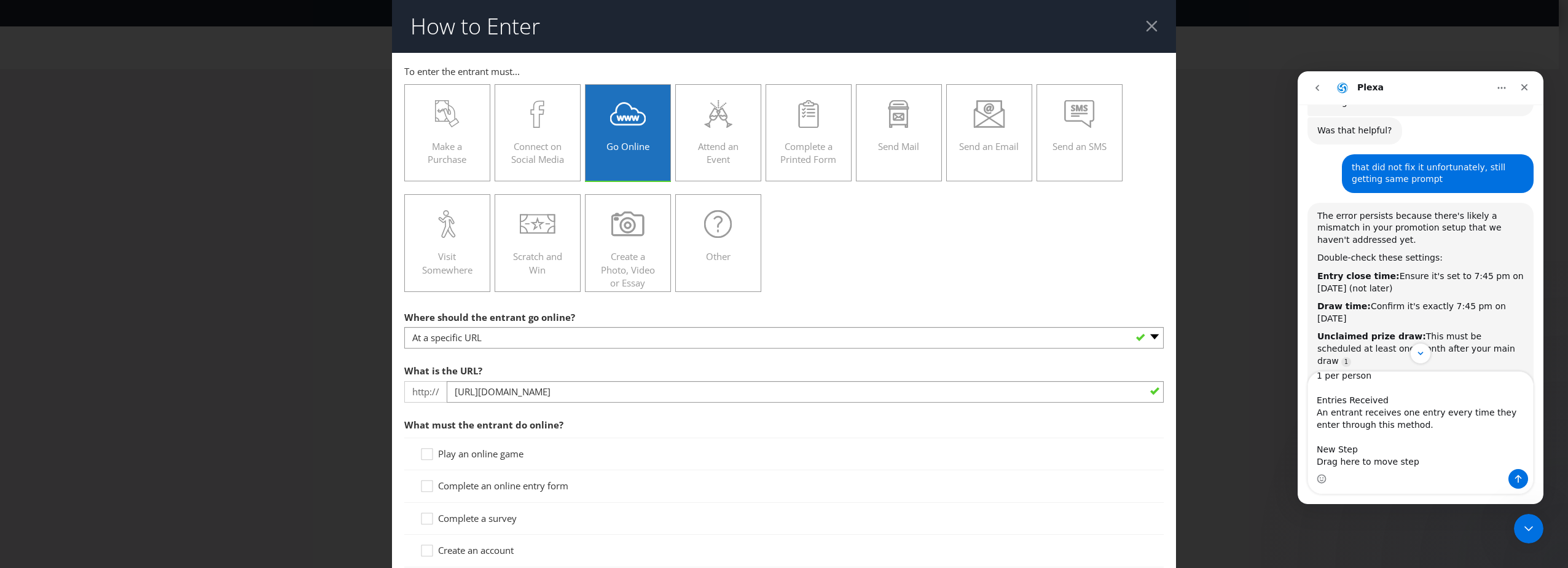
click at [1148, 30] on div at bounding box center [1151, 26] width 12 height 12
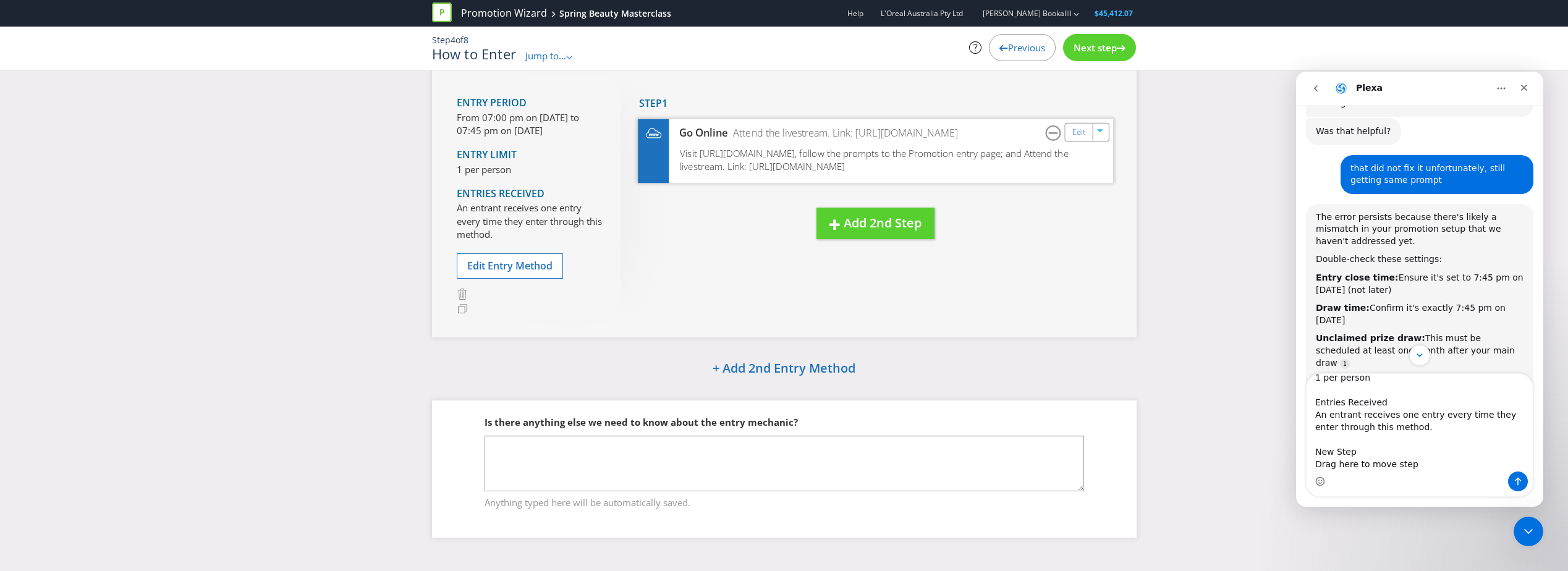
scroll to position [16, 0]
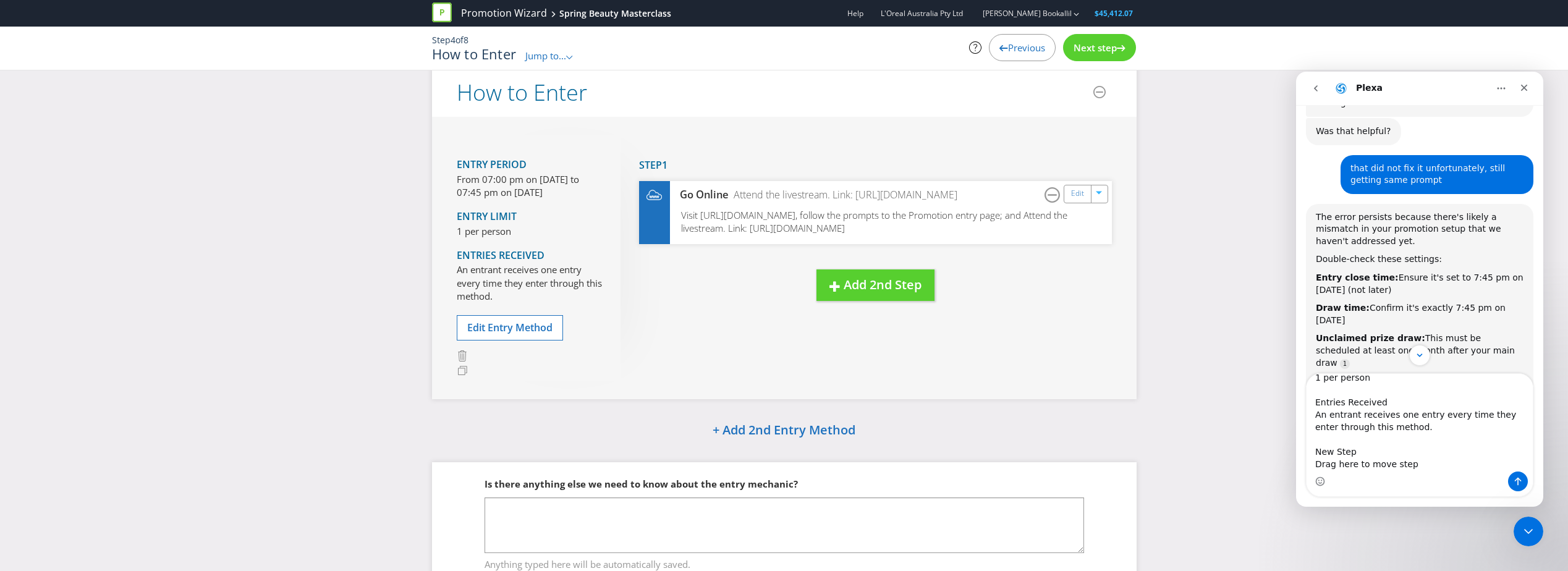
click at [1120, 42] on div at bounding box center [1121, 46] width 9 height 9
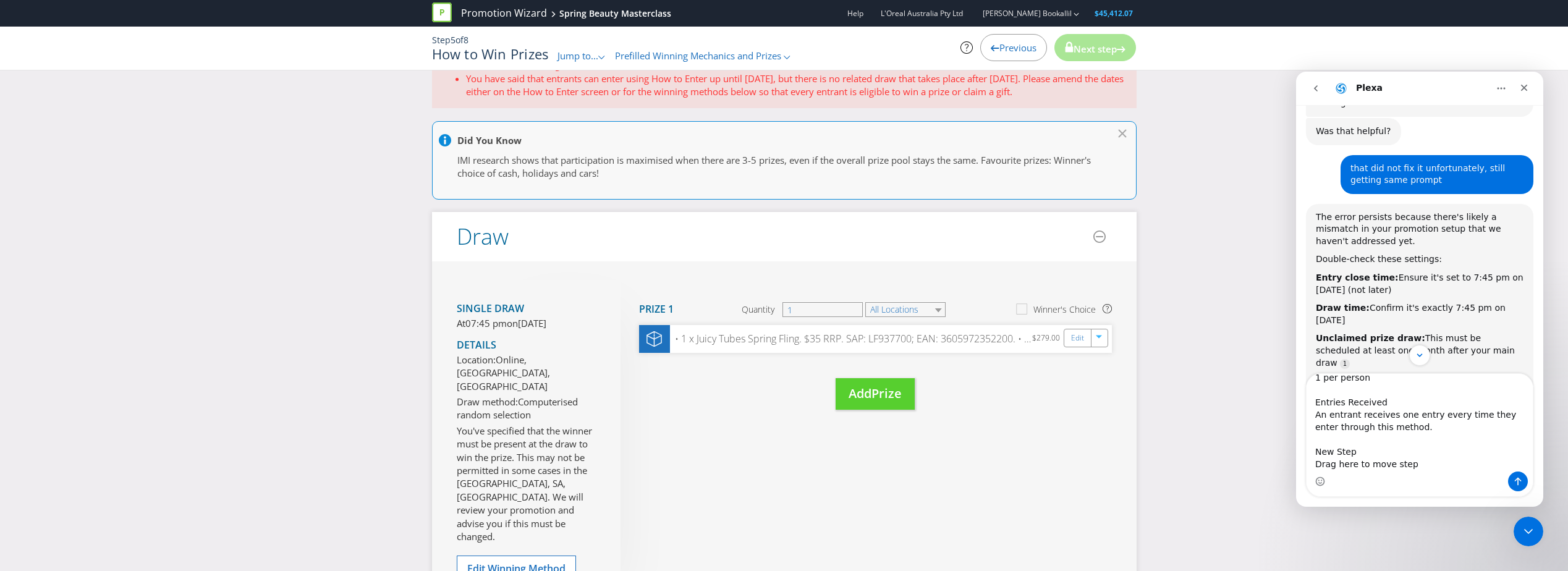
scroll to position [140, 0]
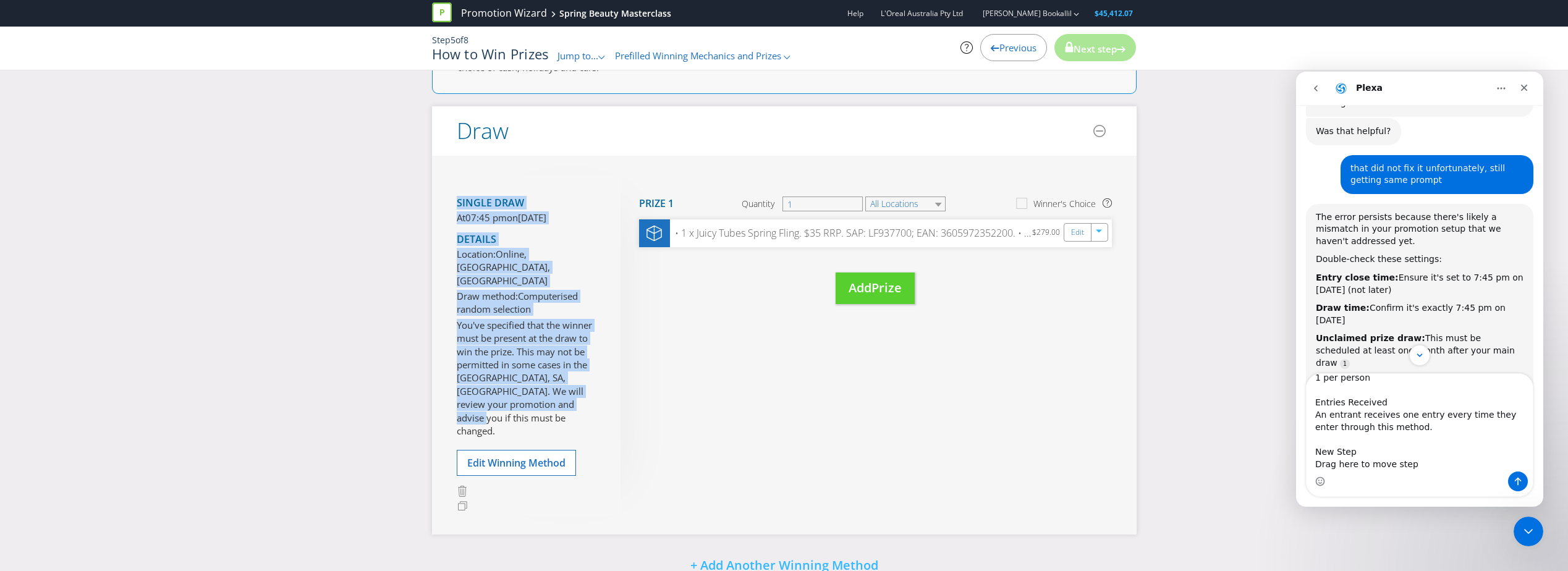
drag, startPoint x: 448, startPoint y: 196, endPoint x: 572, endPoint y: 407, distance: 244.7
click at [572, 407] on div "Single draw At 07:45 pm [DATE][DATE] Details Location: Online, [GEOGRAPHIC_DATA…" at bounding box center [784, 345] width 704 height 379
drag, startPoint x: 572, startPoint y: 407, endPoint x: 507, endPoint y: 358, distance: 81.4
copy section "Single draw At 07:45 pm [DATE][DATE] Details Location: Online, [GEOGRAPHIC_DATA…"
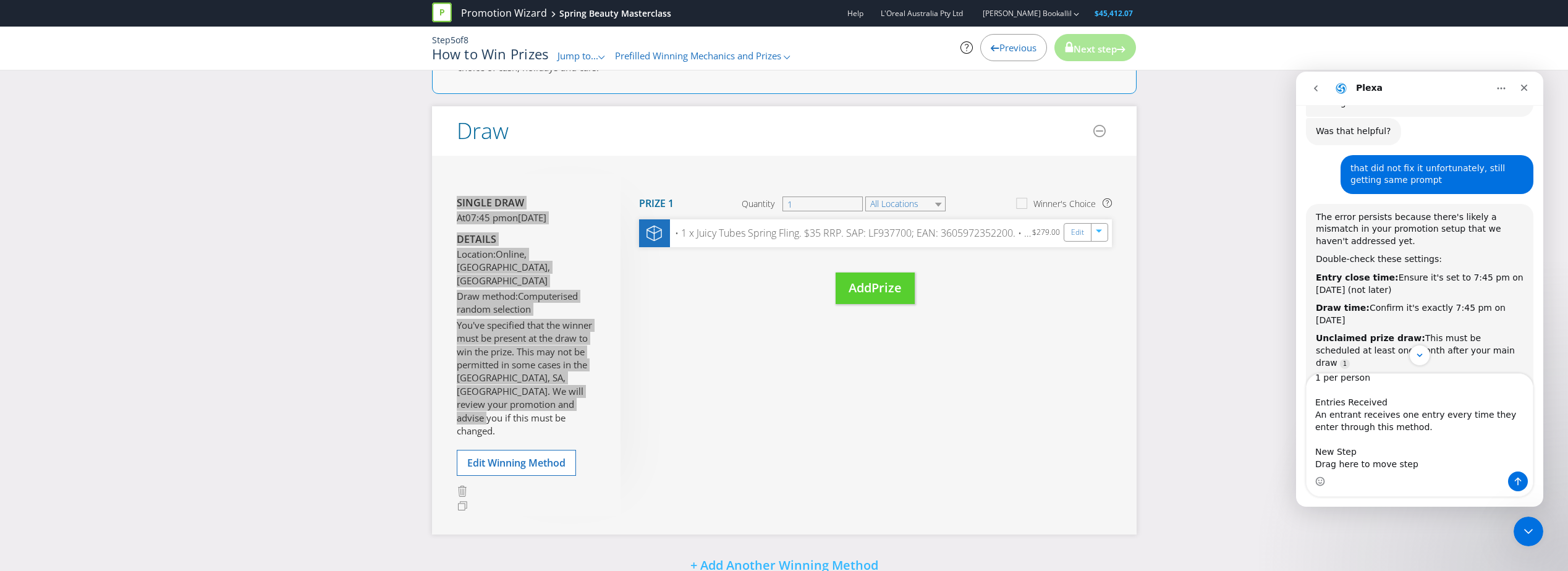
click at [1384, 485] on div "Intercom messenger" at bounding box center [1419, 481] width 226 height 20
click at [1372, 466] on textarea "Entry Period From 07:00 pm on [DATE] to 07:45 pm on [DATE] Entry Limit 1 per pe…" at bounding box center [1419, 422] width 226 height 98
paste textarea "Single draw At 07:45 pm [DATE][DATE] Details Location: Online, [GEOGRAPHIC_DATA…"
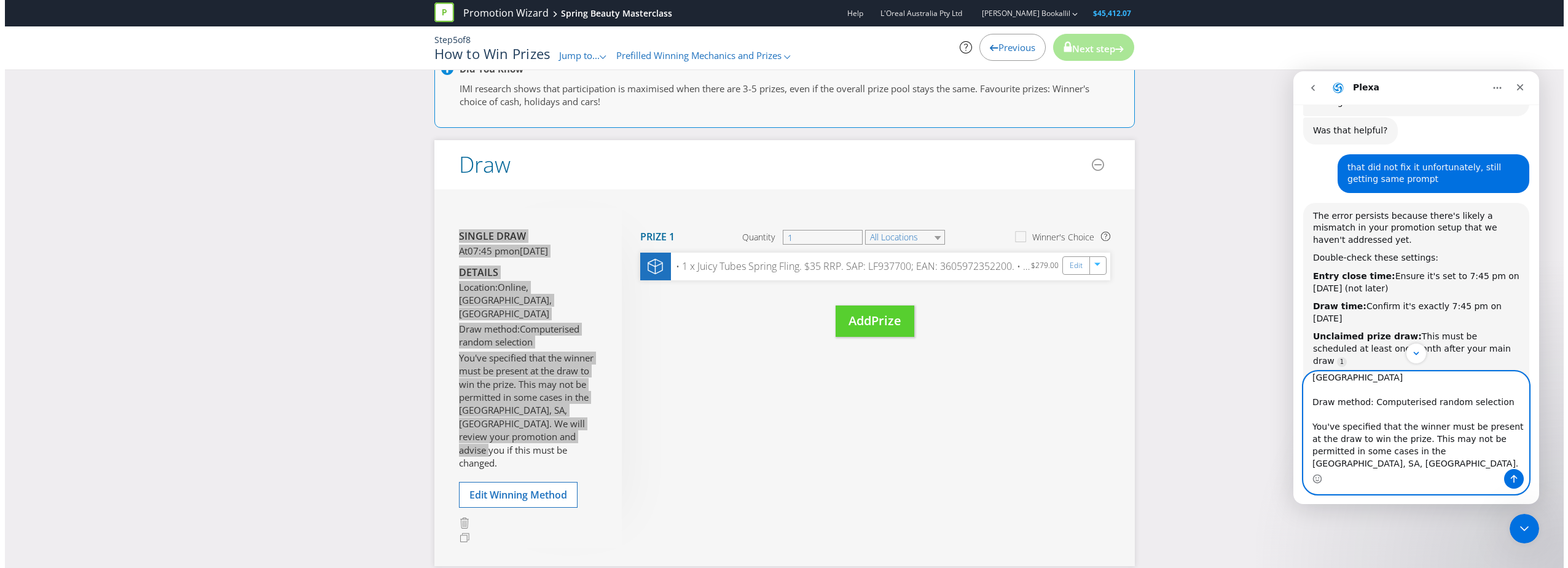
scroll to position [289, 0]
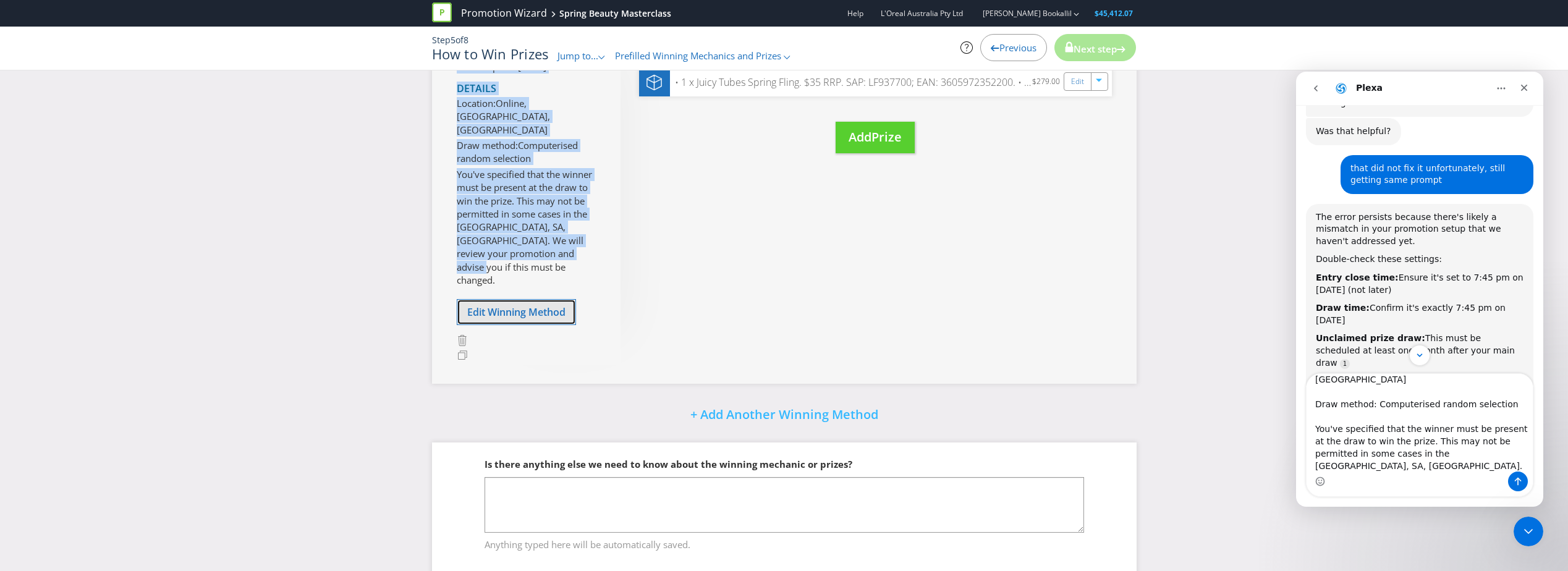
click at [545, 305] on span "Edit Winning Method" at bounding box center [517, 312] width 98 height 14
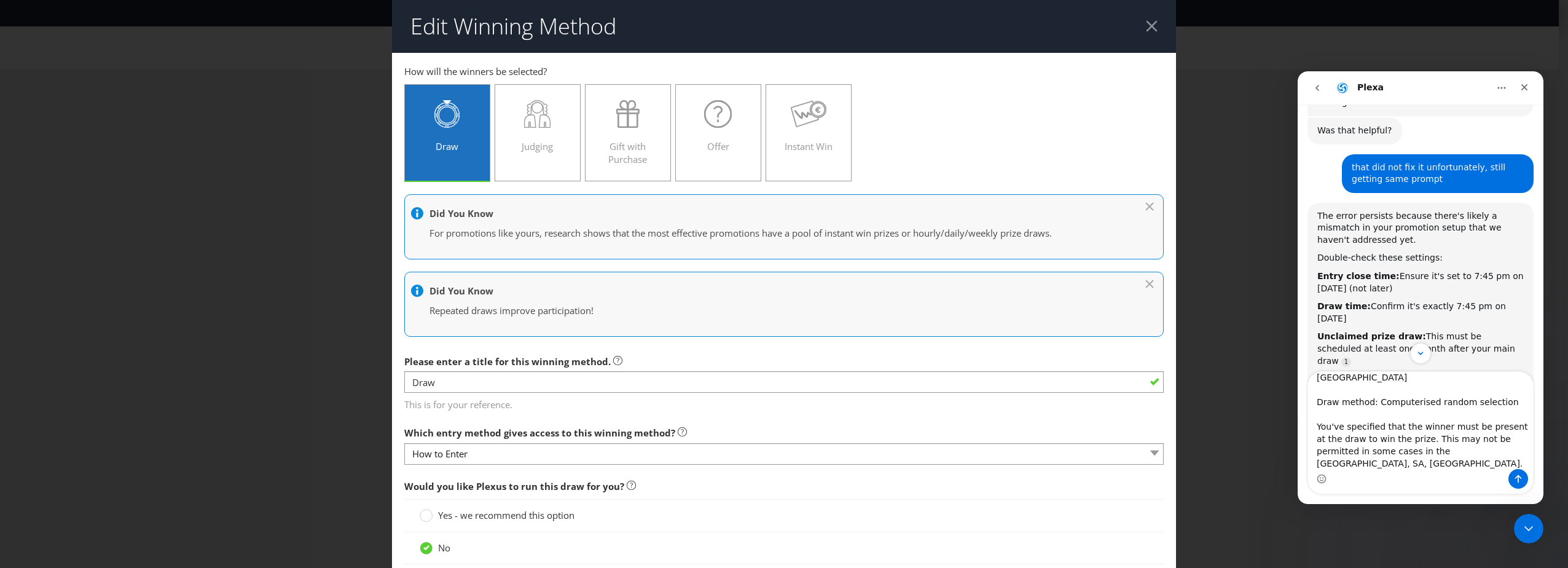
click at [1372, 472] on div "Intercom messenger" at bounding box center [1420, 478] width 225 height 20
click at [1369, 465] on textarea "Entry Period From 07:00 pm on [DATE] to 07:45 pm on [DATE] Entry Limit 1 per pe…" at bounding box center [1420, 420] width 225 height 97
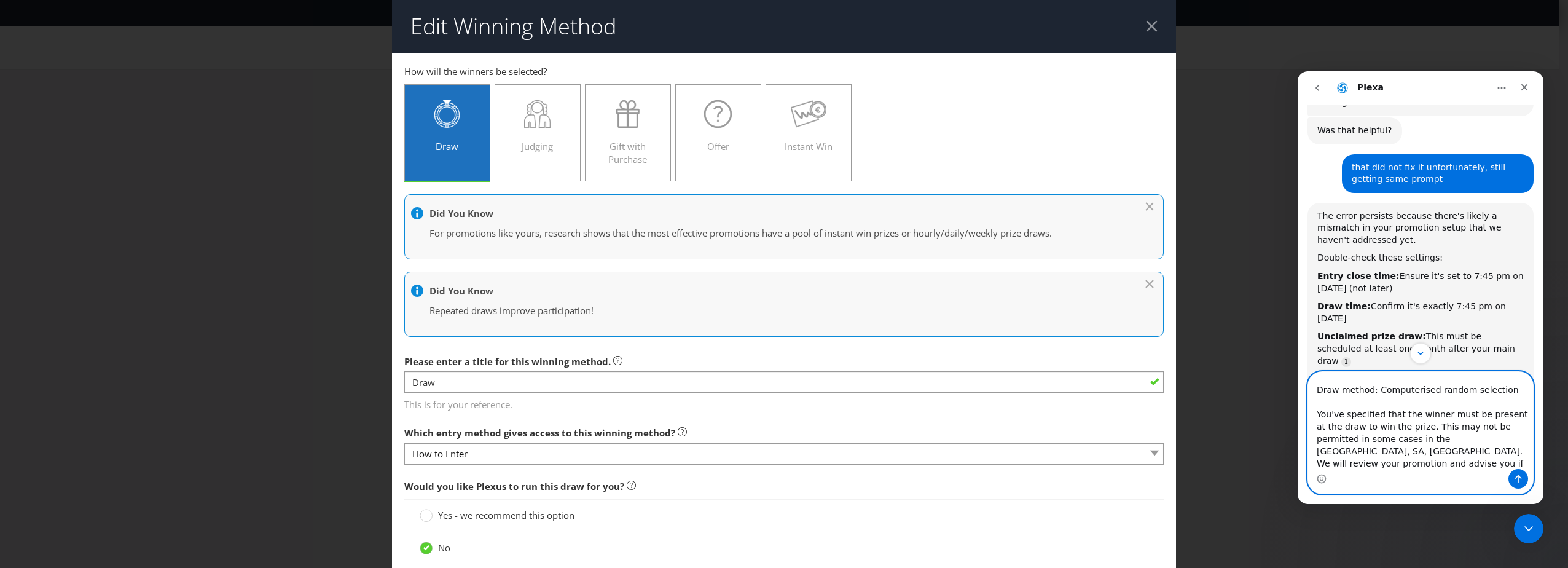
type textarea "Entry Period From 07:00 pm on [DATE] to 07:45 pm on [DATE] Entry Limit 1 per pe…"
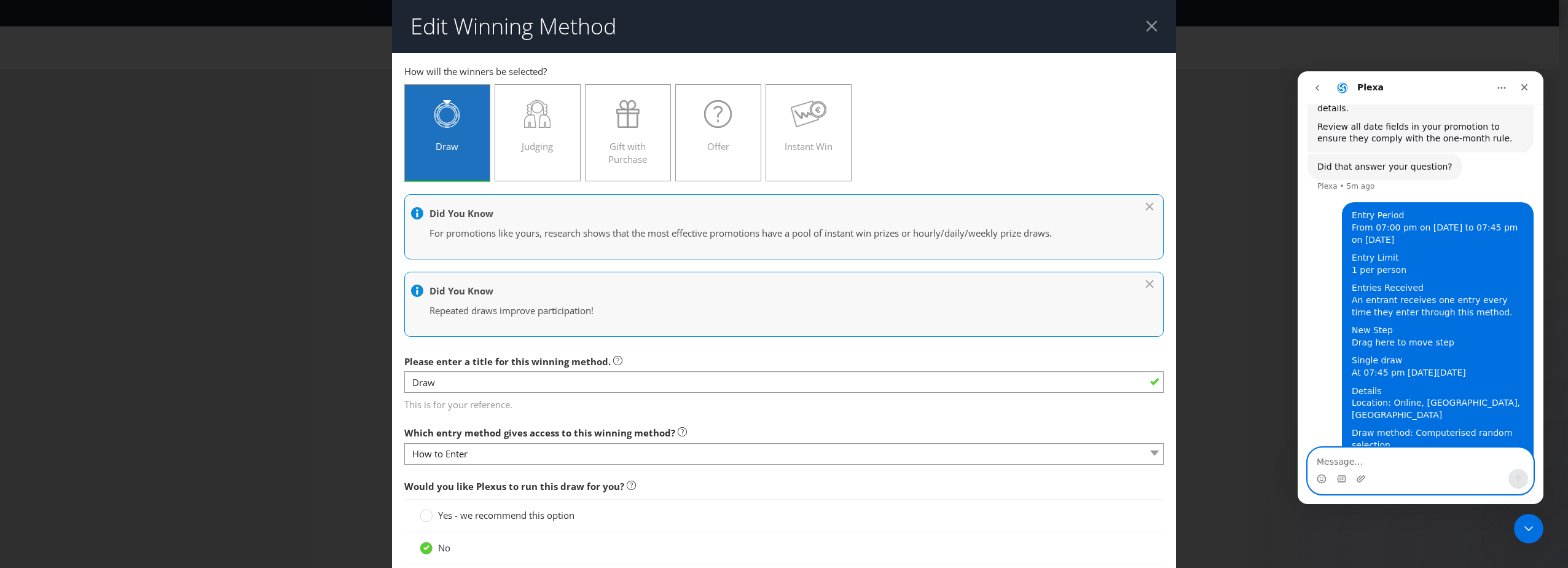
scroll to position [2263, 0]
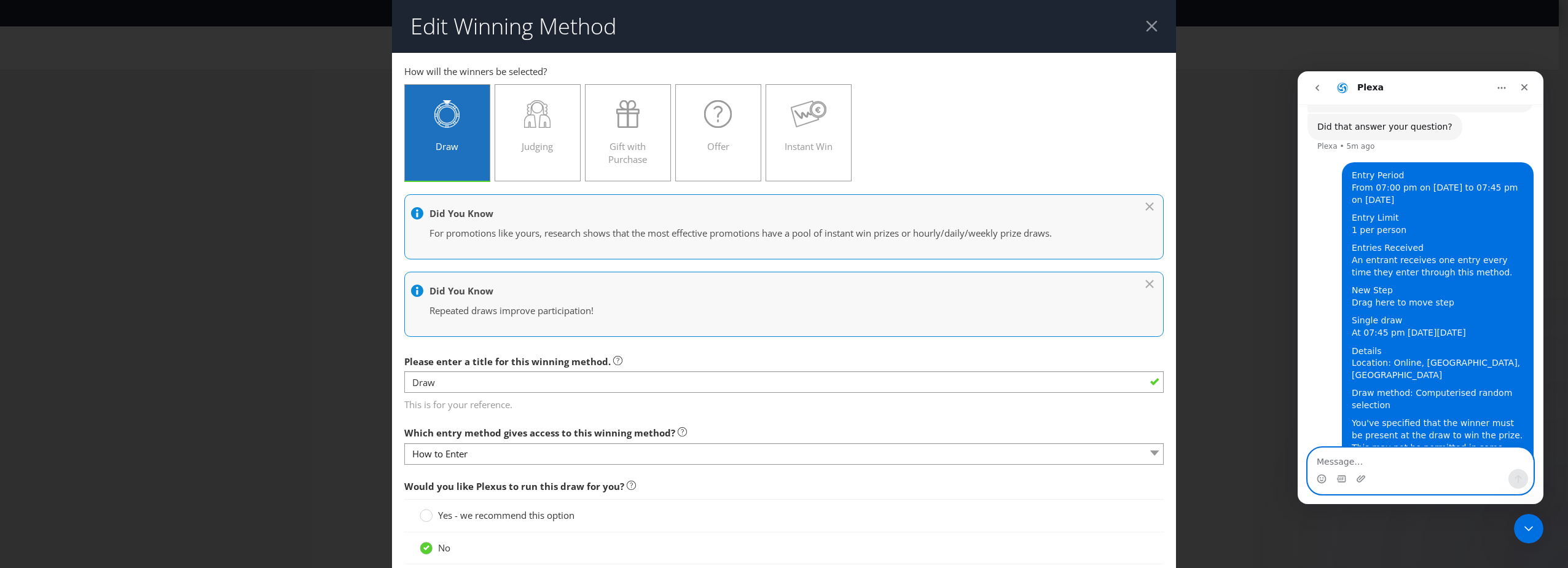
click at [1369, 465] on textarea "Message…" at bounding box center [1420, 458] width 225 height 21
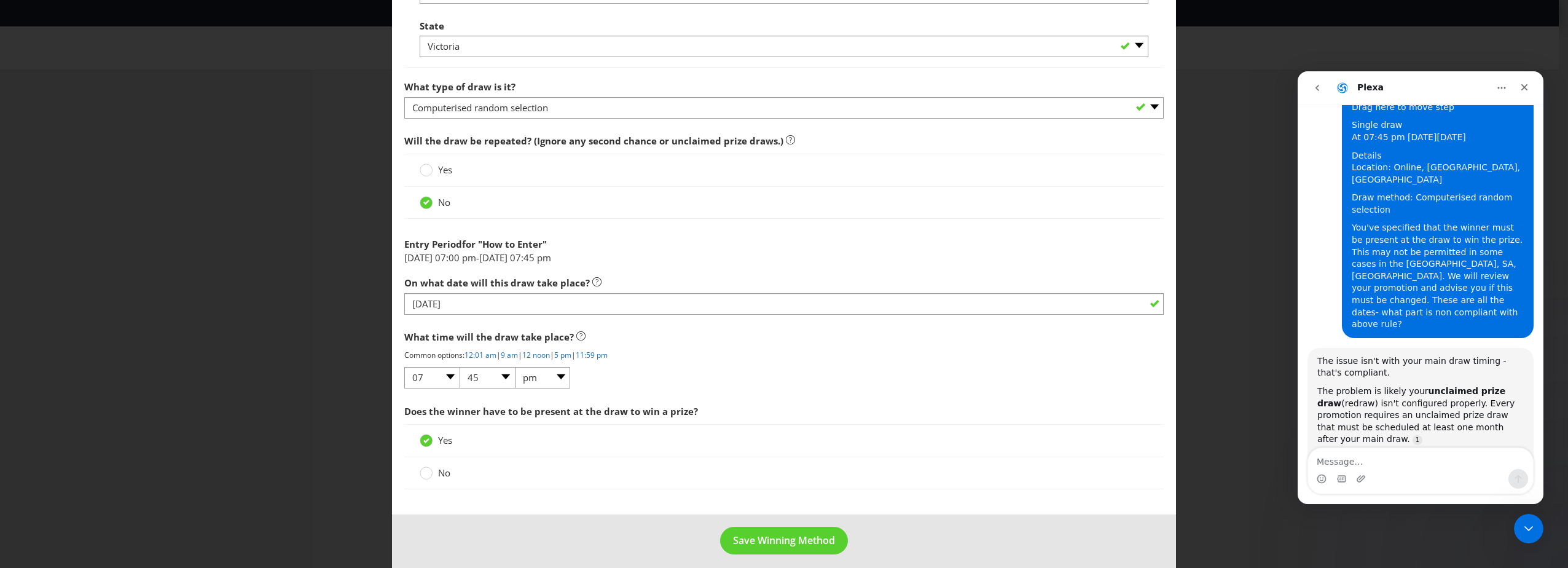
scroll to position [922, 0]
click at [438, 172] on span "Yes" at bounding box center [445, 169] width 14 height 12
click at [0, 0] on input "Yes" at bounding box center [0, 0] width 0 height 0
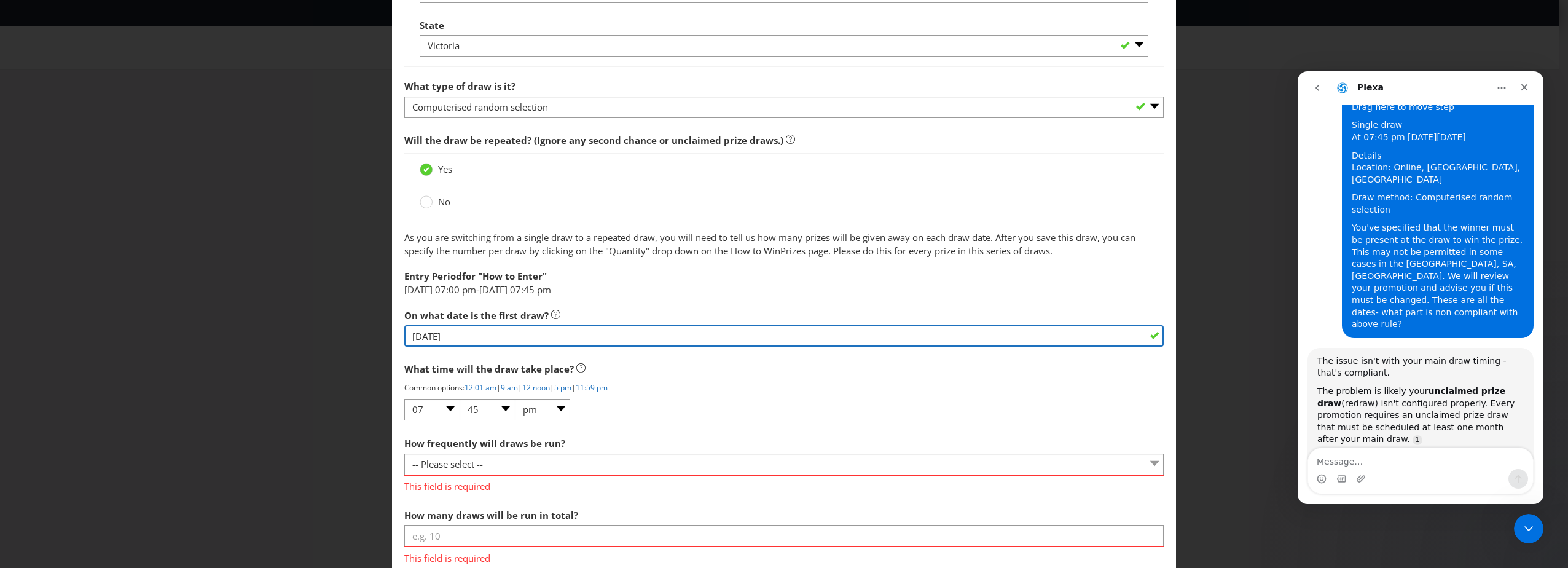
click at [481, 334] on input "[DATE]" at bounding box center [784, 336] width 759 height 22
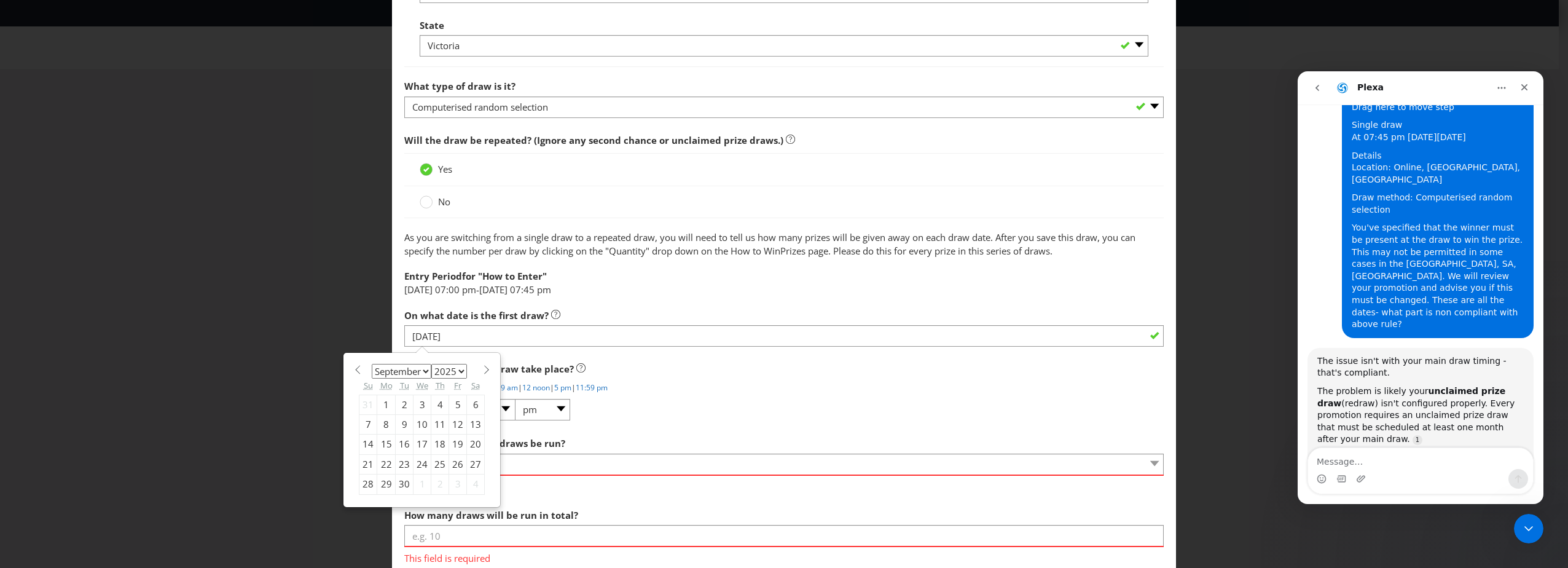
click at [815, 391] on p "Common options: 12:01 am | 9 am | 12 noon | 5 pm | 11:59 pm" at bounding box center [784, 387] width 759 height 10
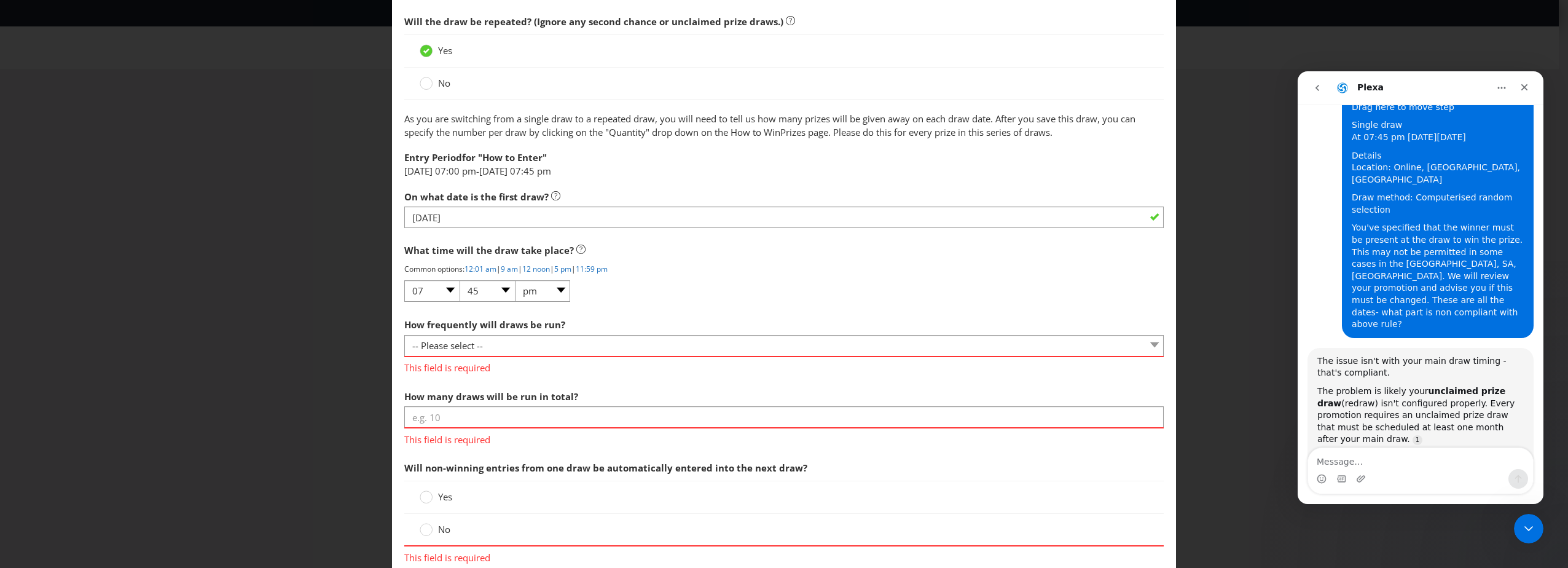
scroll to position [1044, 0]
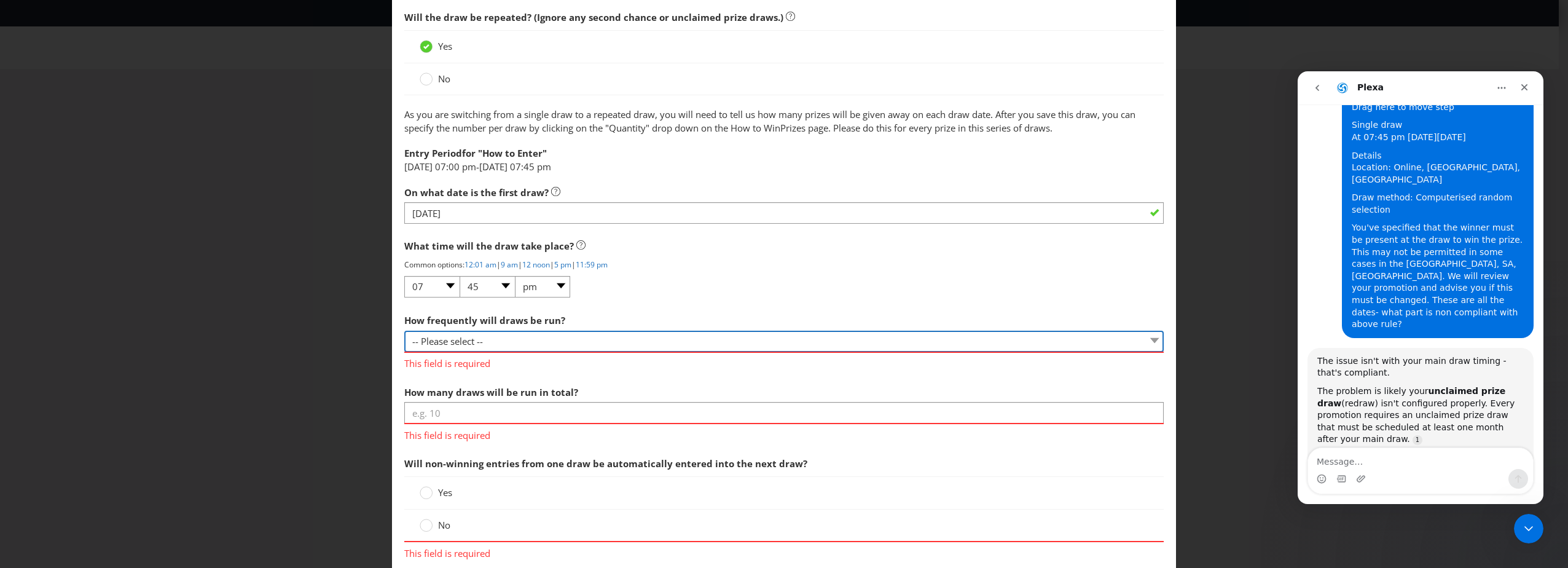
click at [531, 345] on select "-- Please select -- Hourly Daily Weekly Fortnightly Monthly Every 3 Months Irre…" at bounding box center [784, 341] width 759 height 22
click at [666, 236] on span "What time will the draw take place?" at bounding box center [784, 246] width 759 height 25
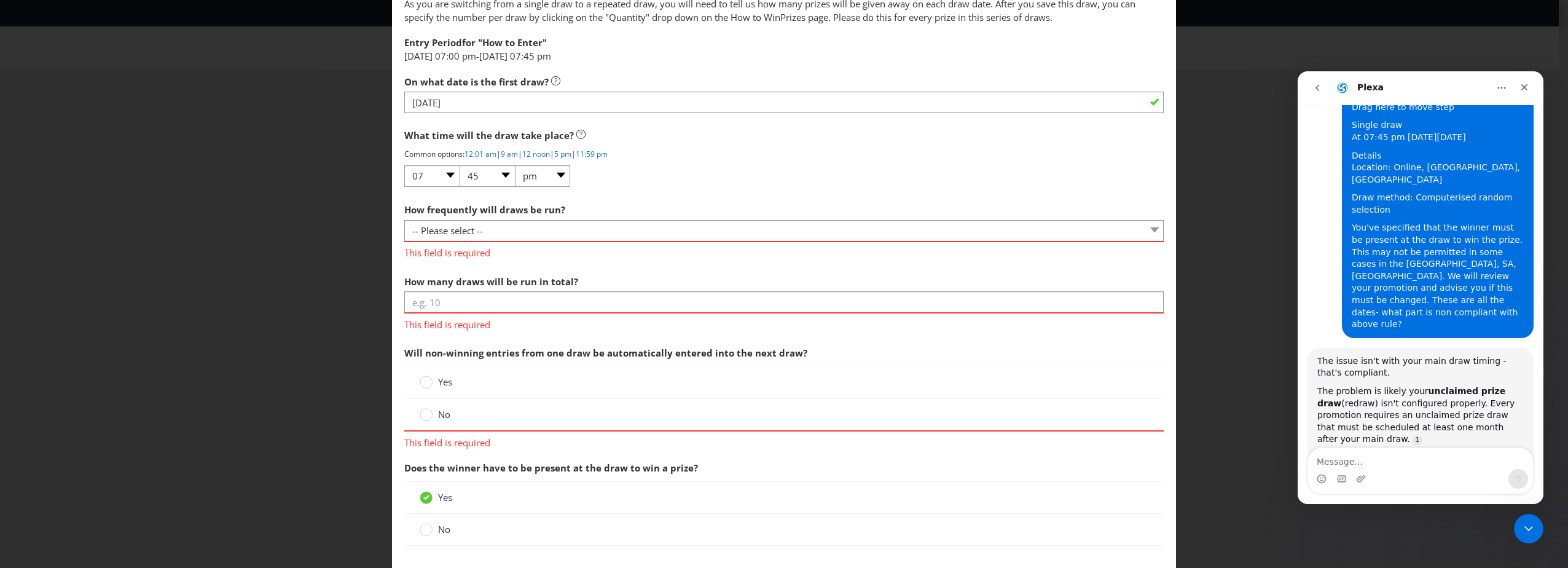
scroll to position [1167, 0]
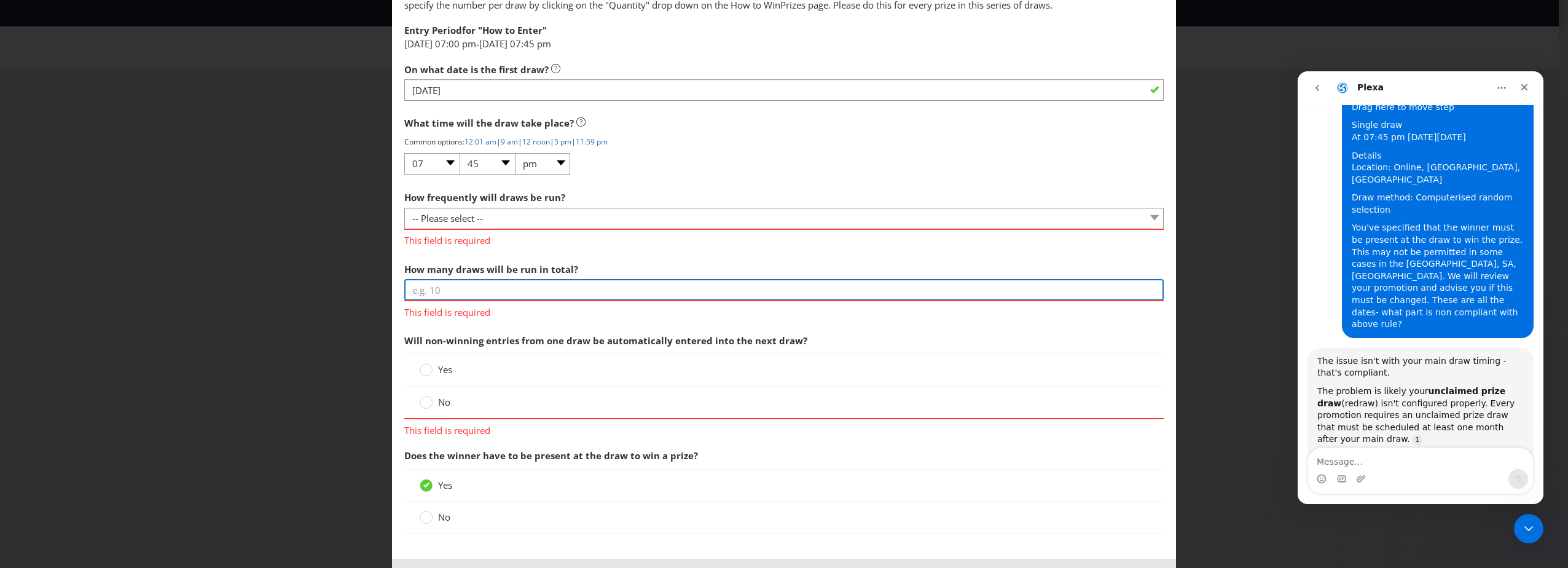
click at [558, 284] on input "number" at bounding box center [784, 290] width 759 height 22
type input "1"
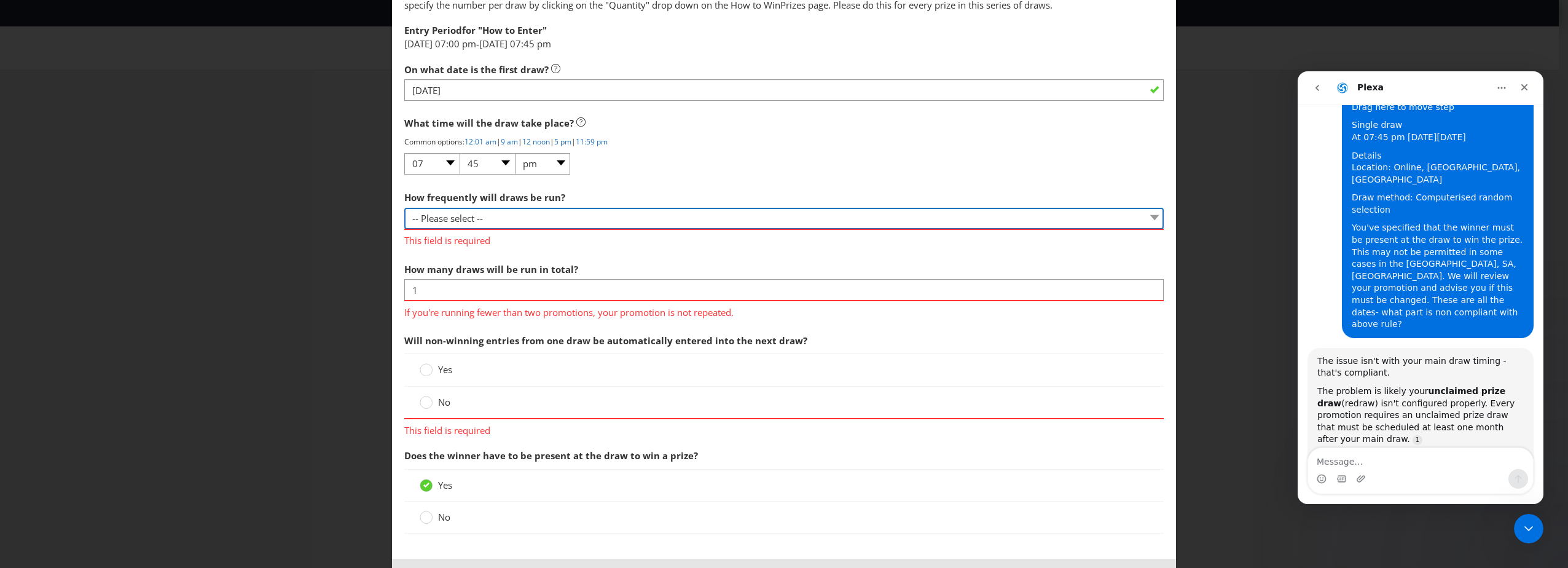
click at [480, 221] on select "-- Please select -- Hourly Daily Weekly Fortnightly Monthly Every 3 Months Irre…" at bounding box center [784, 219] width 759 height 22
select select "HOURLY"
click at [404, 208] on select "-- Please select -- Hourly Daily Weekly Fortnightly Monthly Every 3 Months Irre…" at bounding box center [784, 219] width 759 height 22
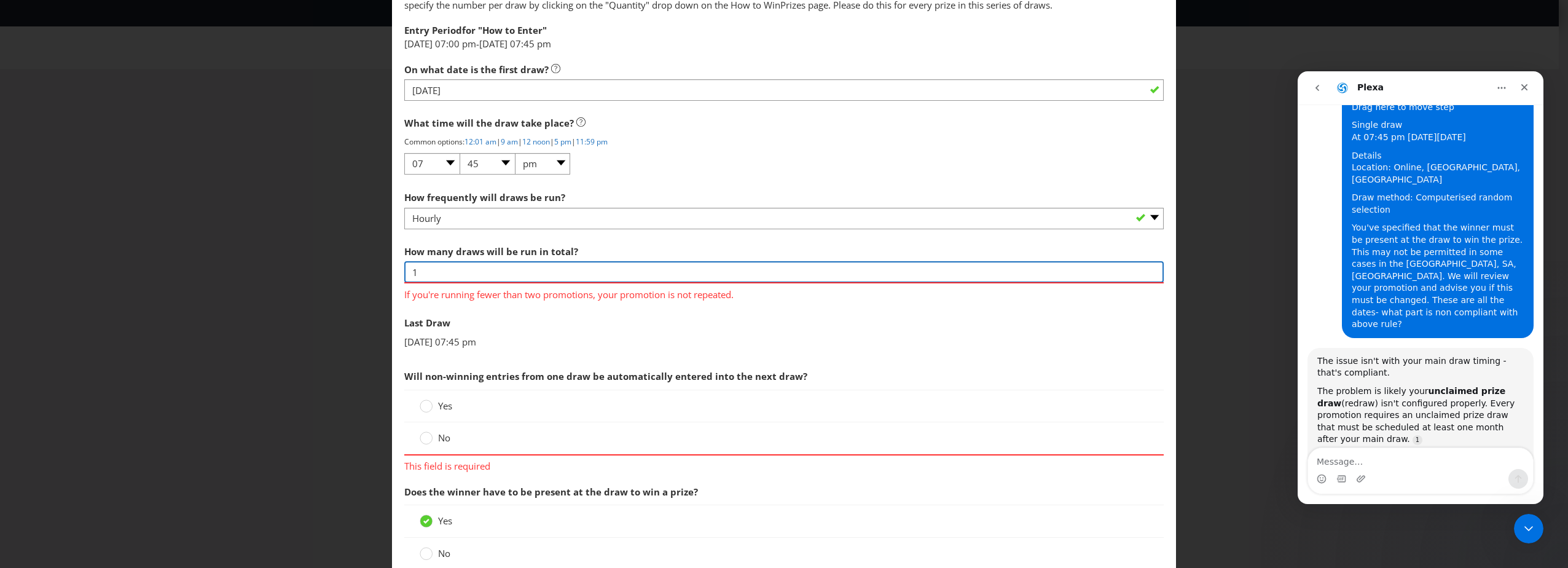
click at [474, 276] on input "1" at bounding box center [784, 272] width 759 height 22
type input "2"
type input "[DATE] 08:45 pm"
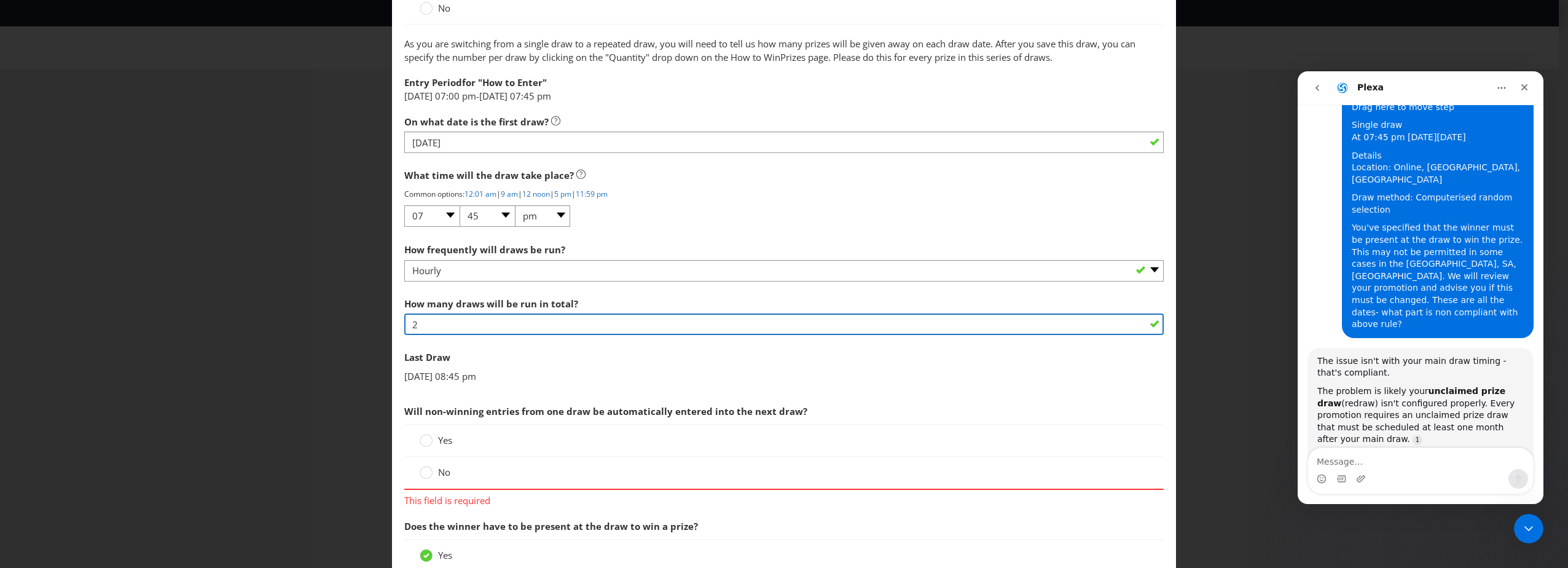
scroll to position [1044, 0]
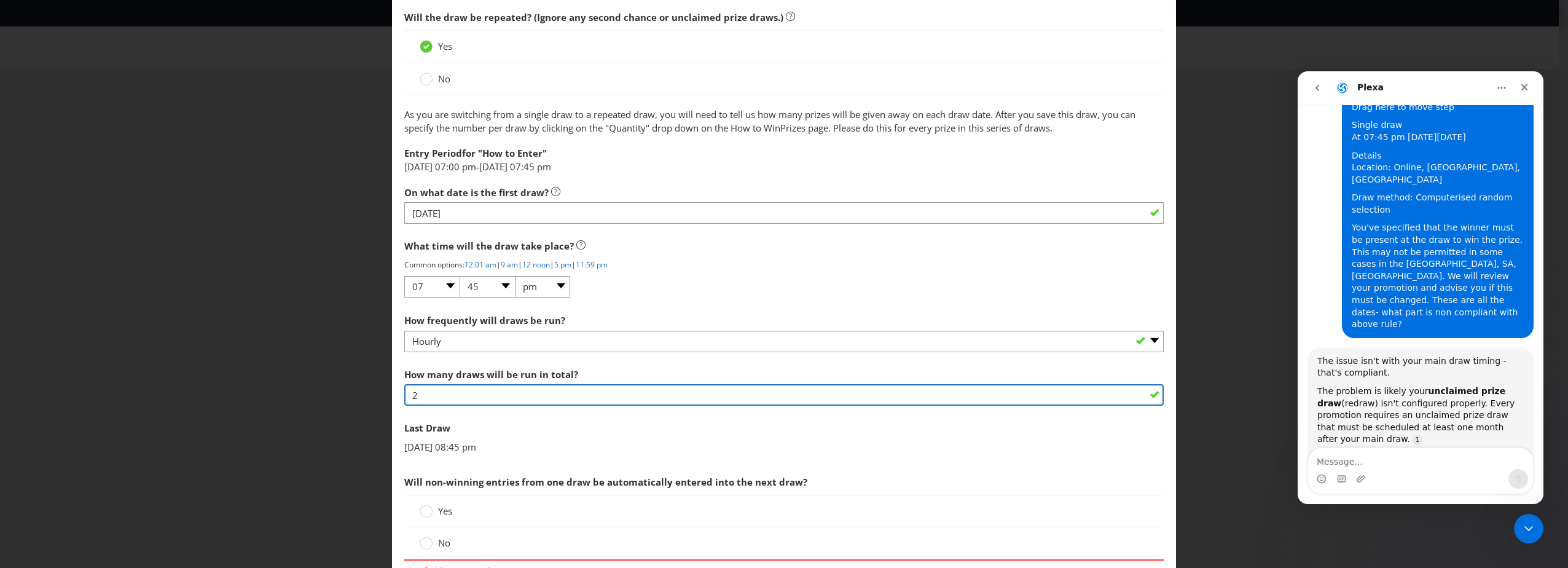
type input "2"
click at [443, 75] on span "No" at bounding box center [444, 79] width 12 height 12
click at [0, 0] on input "No" at bounding box center [0, 0] width 0 height 0
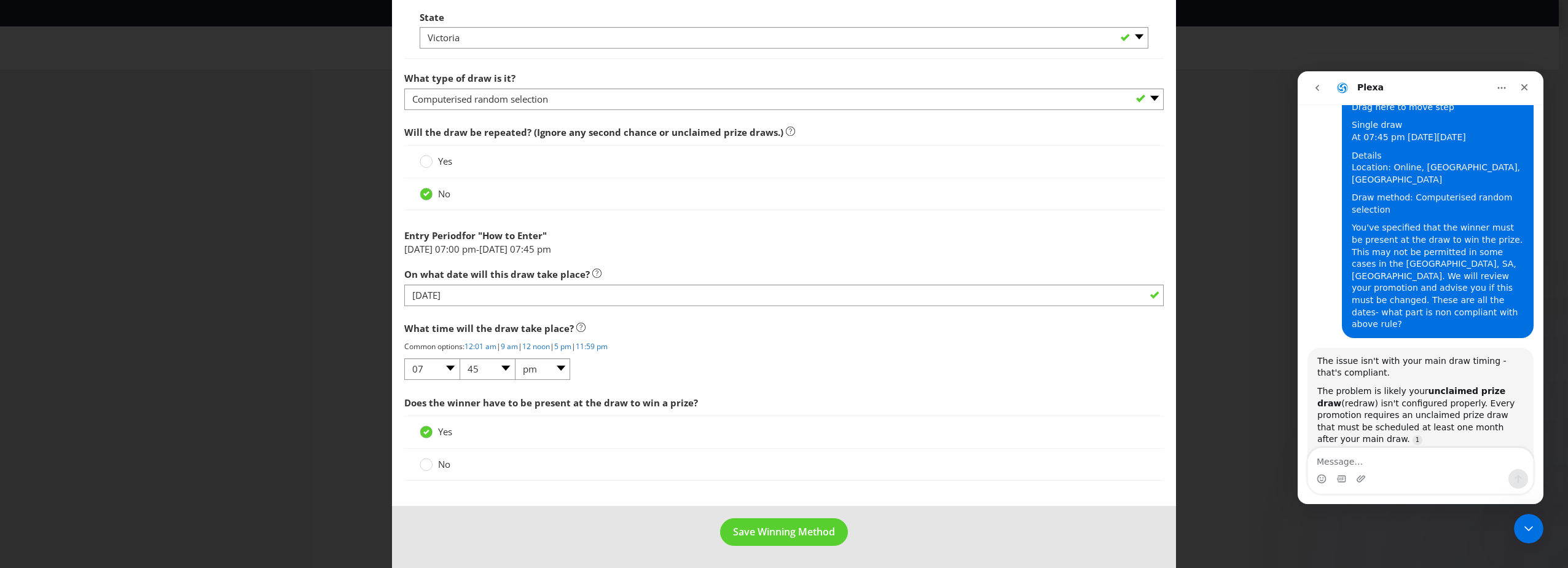
scroll to position [930, 0]
click at [434, 467] on label "No" at bounding box center [436, 464] width 33 height 13
click at [0, 0] on input "No" at bounding box center [0, 0] width 0 height 0
click at [803, 525] on span "Save Winning Method" at bounding box center [784, 531] width 102 height 14
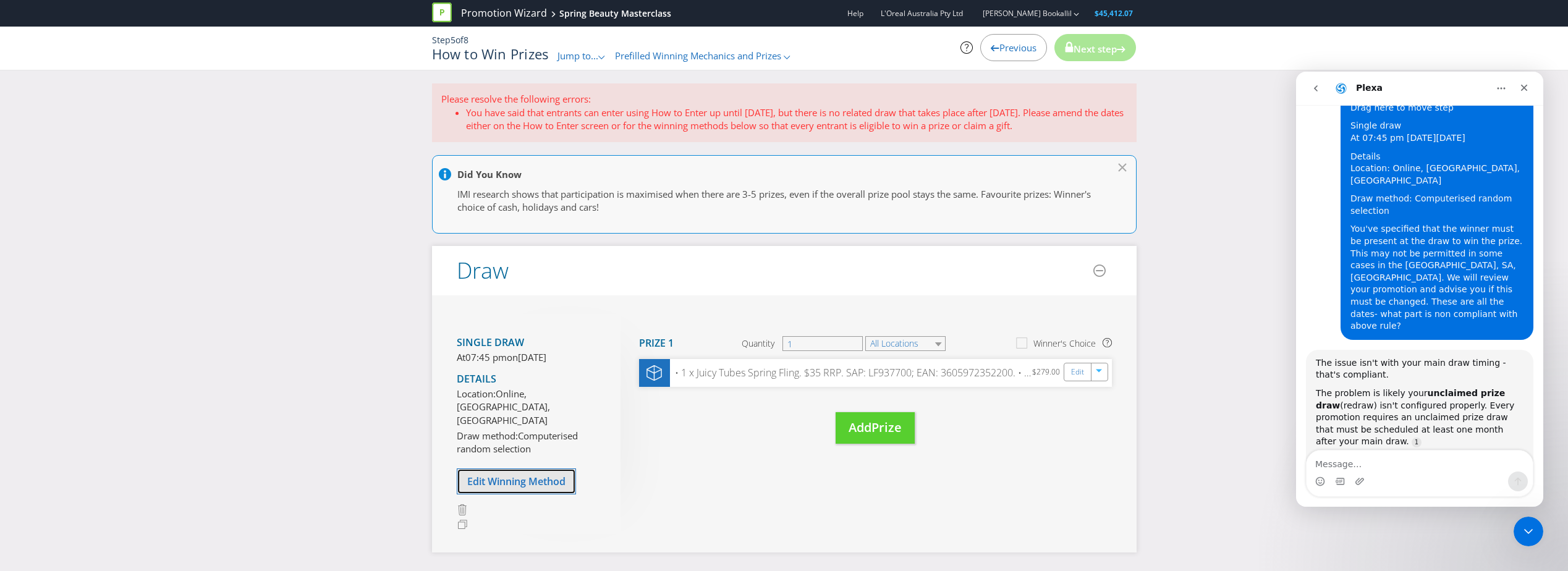
click at [523, 485] on span "Edit Winning Method" at bounding box center [517, 481] width 98 height 14
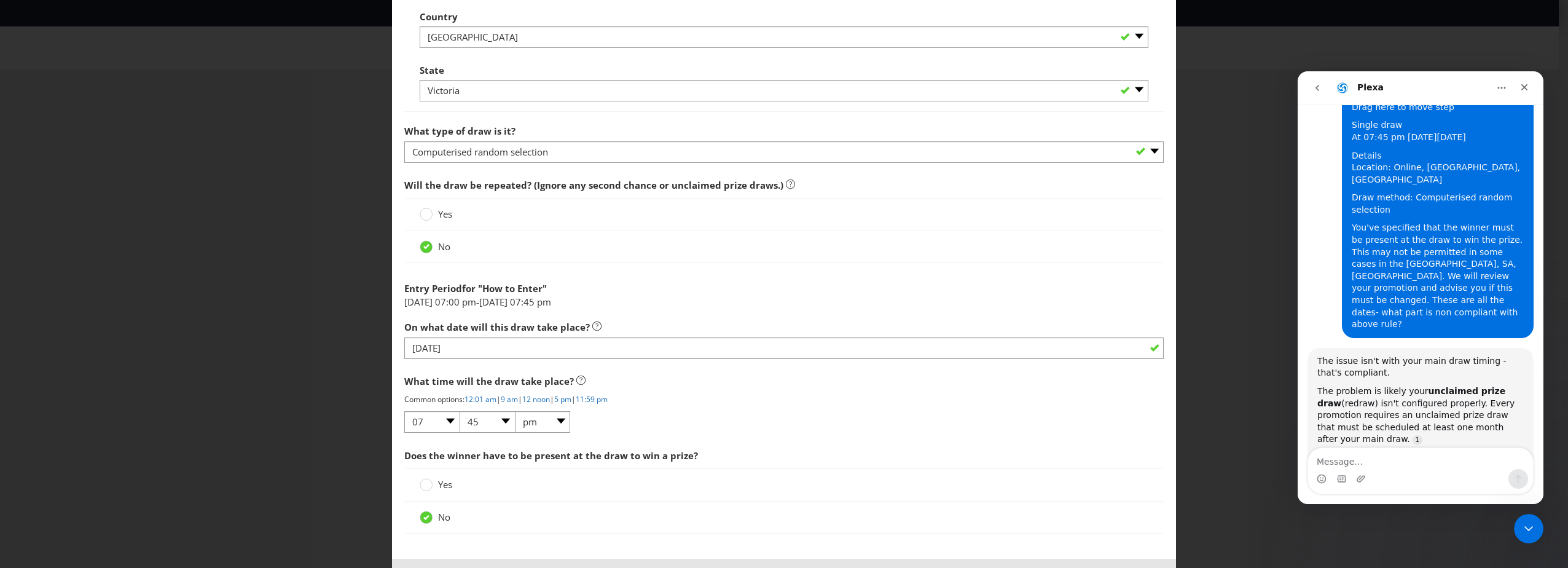
scroll to position [745, 0]
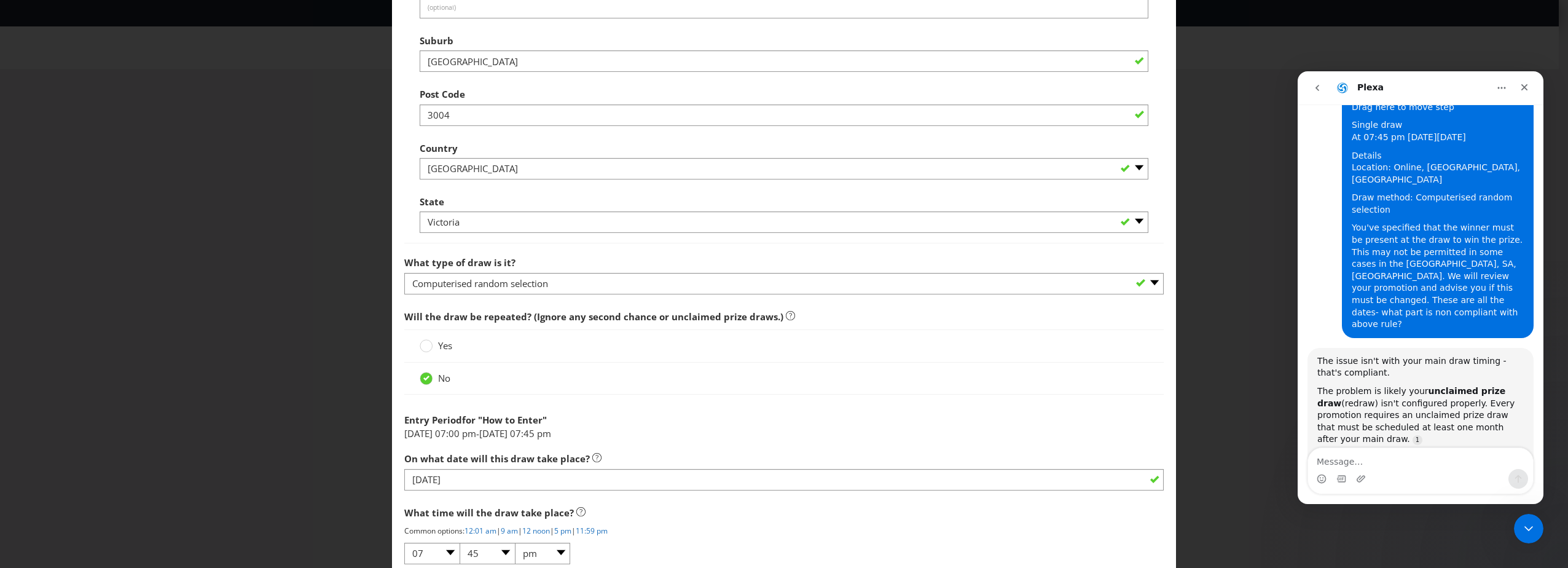
click at [1389, 470] on div "Intercom messenger" at bounding box center [1420, 478] width 225 height 20
click at [1364, 457] on textarea "Message…" at bounding box center [1420, 458] width 225 height 21
type textarea "it won't be repeated though?"
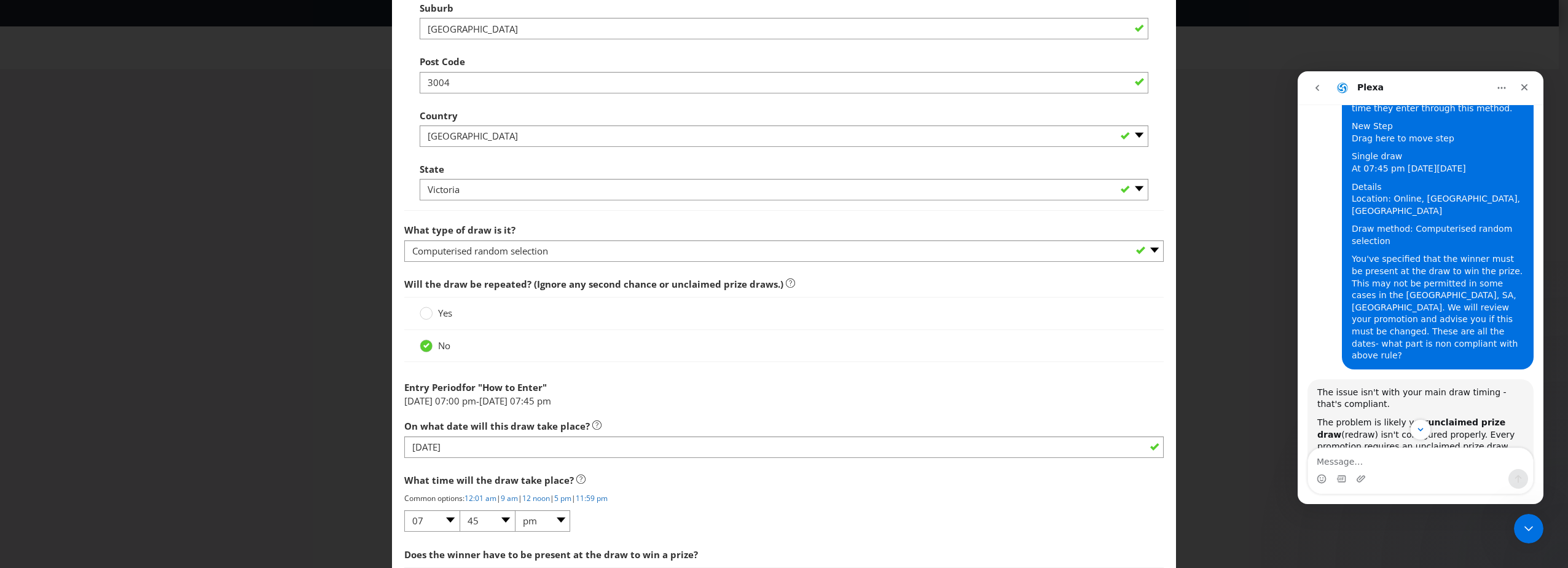
scroll to position [839, 0]
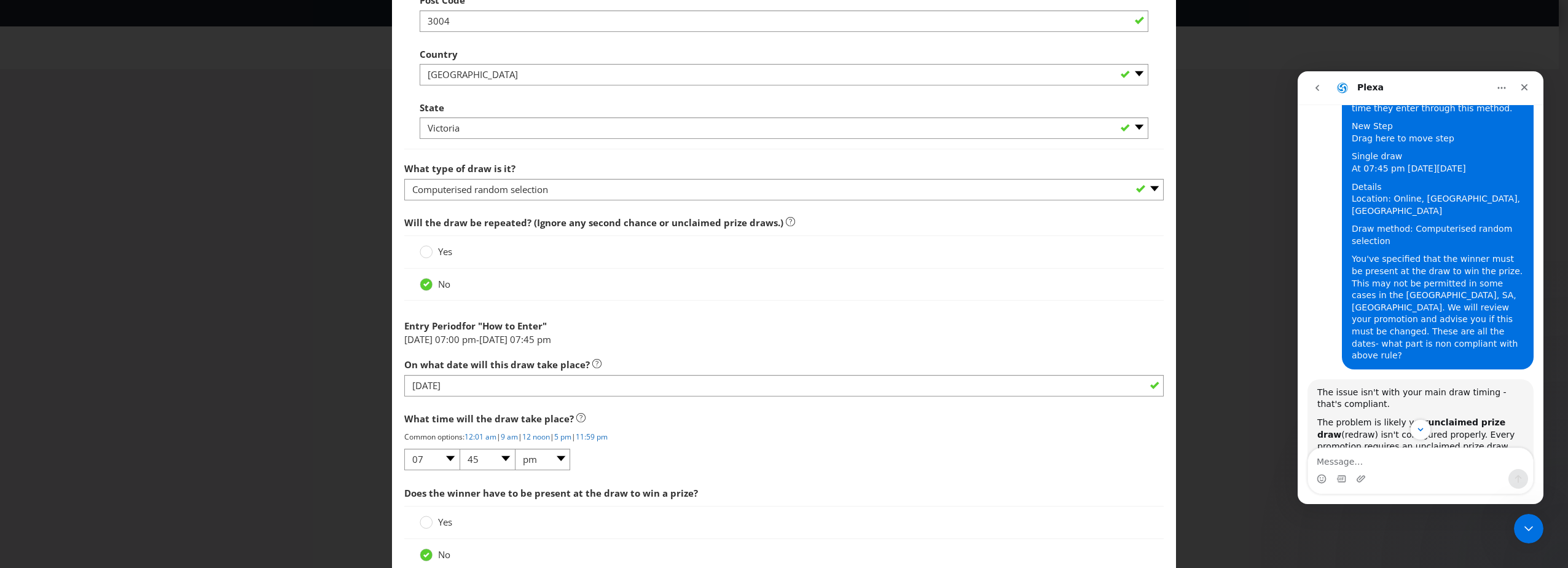
click at [614, 226] on span "Will the draw be repeated? (Ignore any second chance or unclaimed prize draws.)" at bounding box center [594, 223] width 379 height 12
copy div "Will the draw be repeated? (Ignore any second chance or unclaimed prize draws.)"
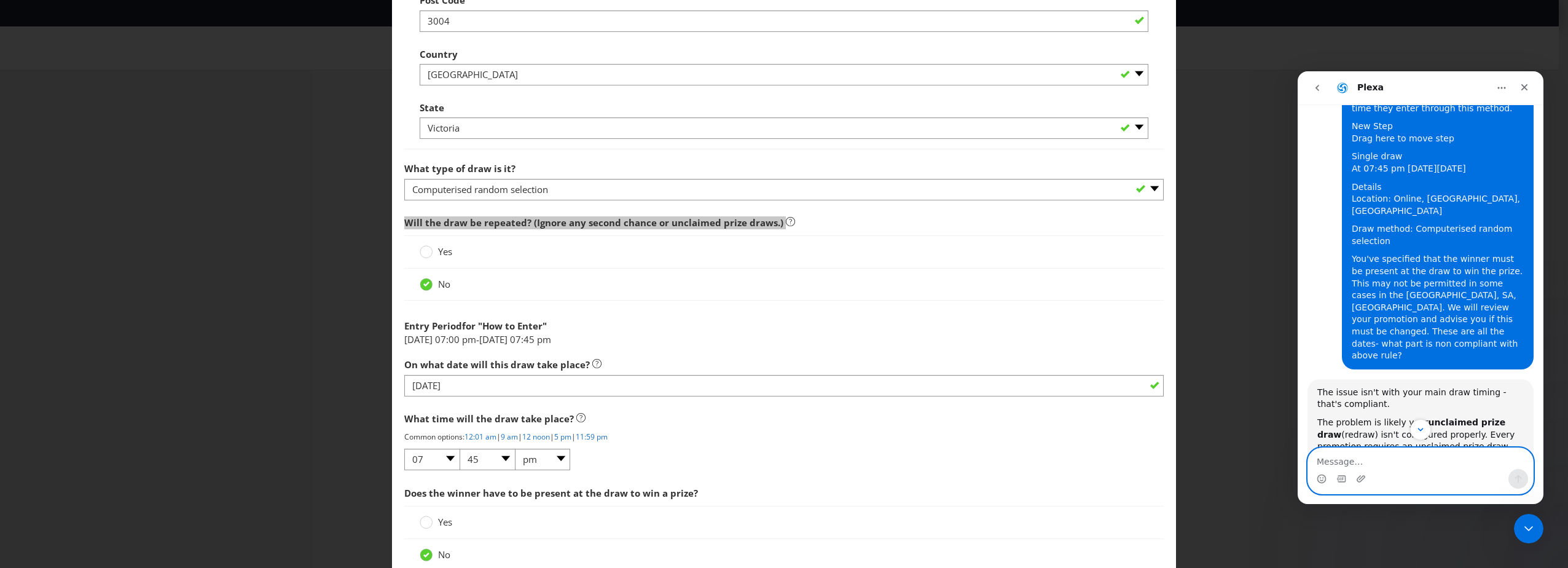
click at [1407, 466] on textarea "Message…" at bounding box center [1420, 458] width 225 height 21
paste textarea "Will the draw be repeated? (Ignore any second chance or unclaimed prize draws.)"
type textarea "so this field should be yes and not no? Will the draw be repeated? (Ignore any …"
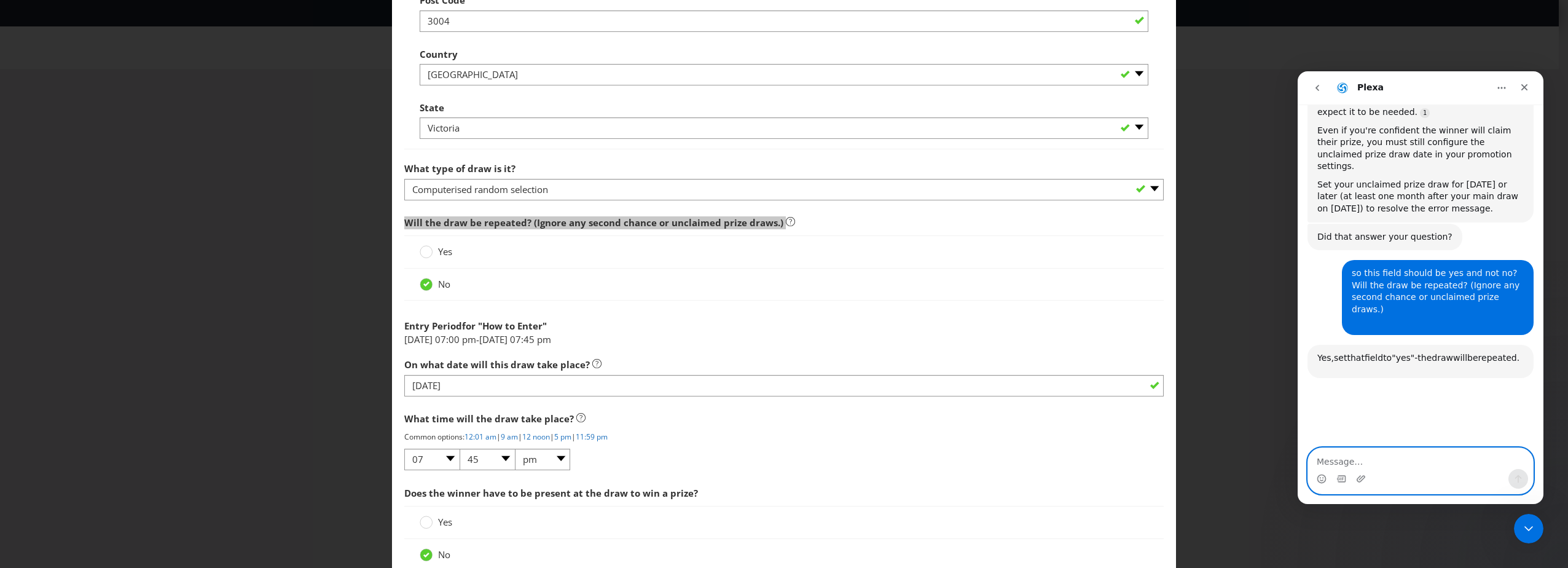
scroll to position [2987, 0]
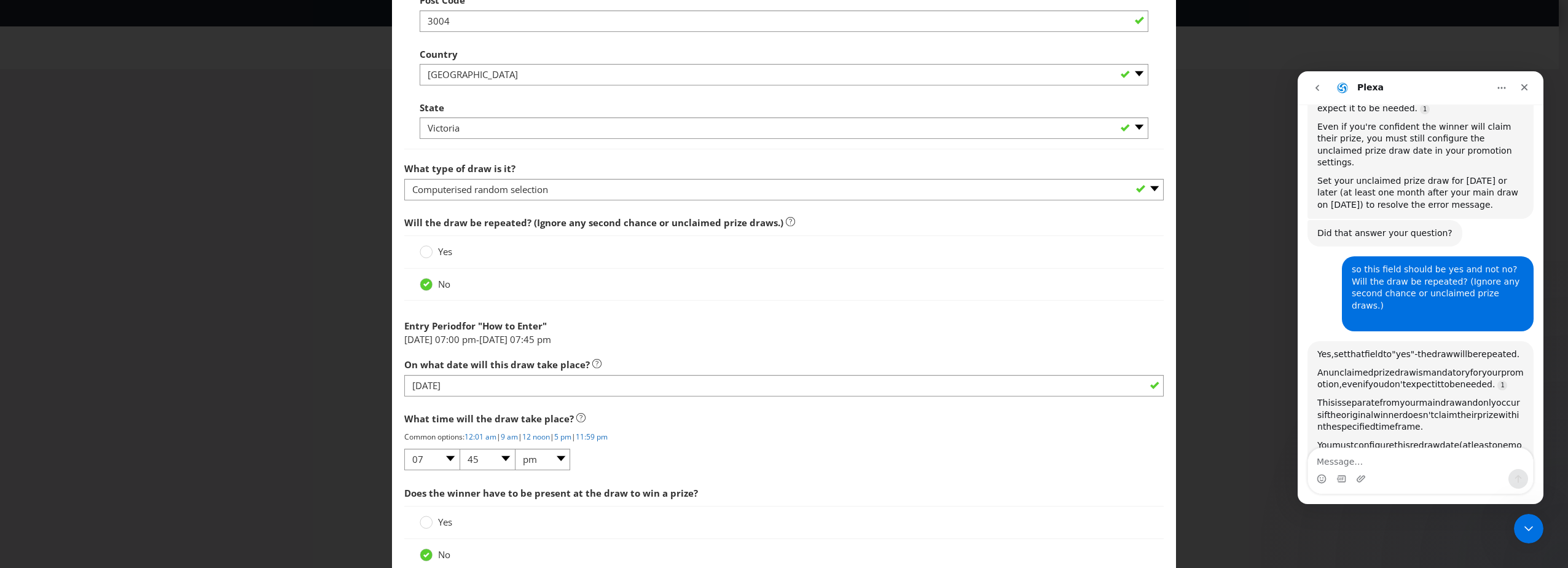
click at [445, 257] on span "Yes" at bounding box center [445, 251] width 14 height 12
click at [0, 0] on input "Yes" at bounding box center [0, 0] width 0 height 0
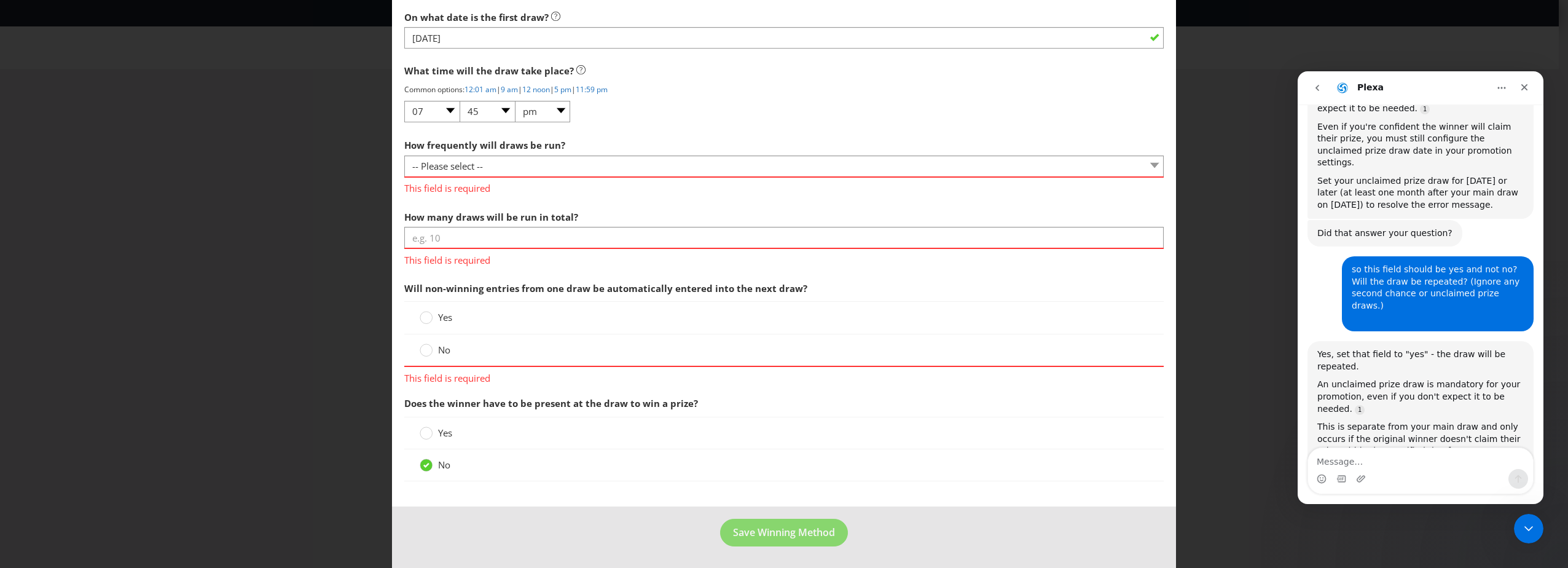
scroll to position [1220, 0]
drag, startPoint x: 1312, startPoint y: 295, endPoint x: 1517, endPoint y: 329, distance: 207.8
click at [1517, 341] on div "Yes, set that field to "yes" - the draw will be repeated. An unclaimed prize dr…" at bounding box center [1420, 430] width 226 height 178
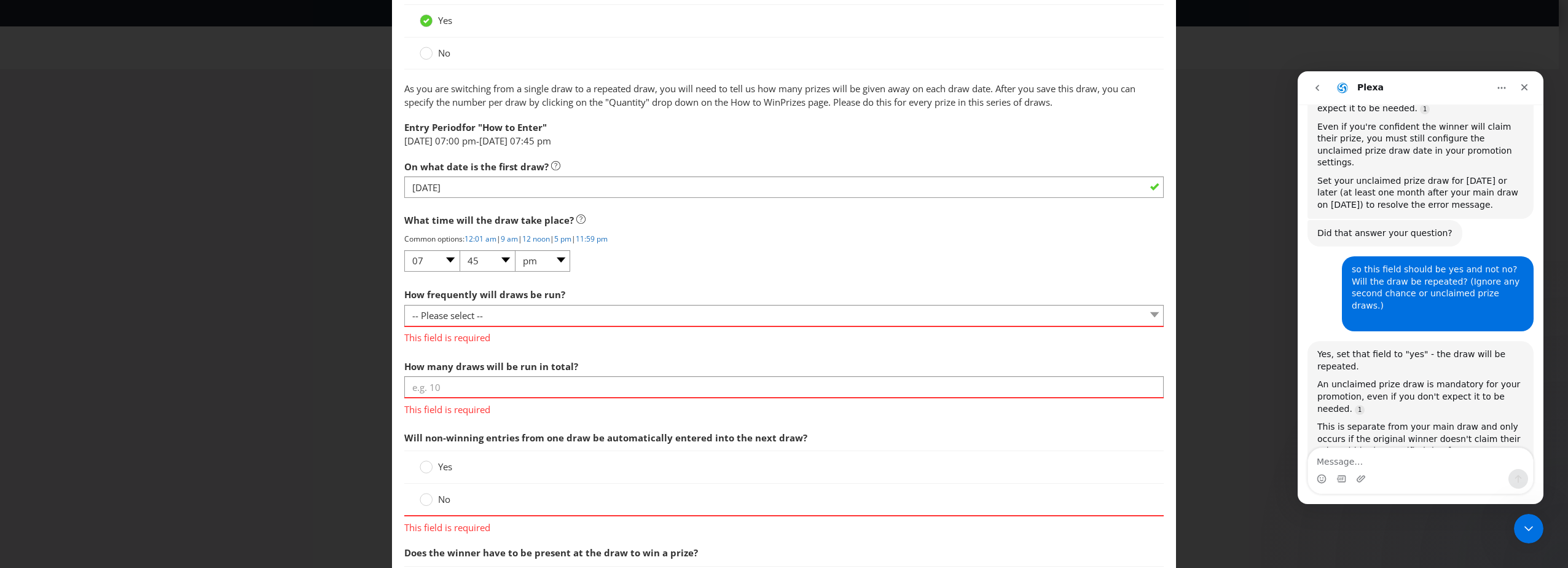
scroll to position [1097, 0]
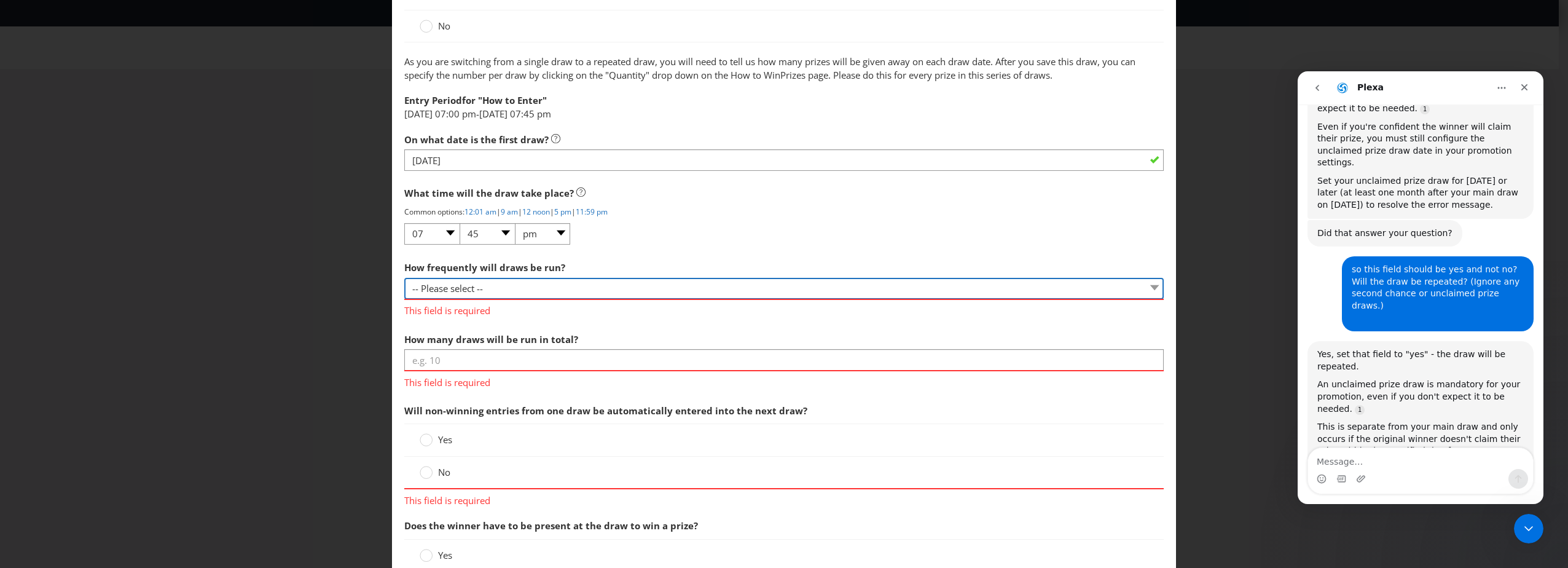
click at [476, 283] on select "-- Please select -- Hourly Daily Weekly Fortnightly Monthly Every 3 Months Irre…" at bounding box center [784, 288] width 759 height 22
select select "IRREGULAR"
click at [404, 278] on select "-- Please select -- Hourly Daily Weekly Fortnightly Monthly Every 3 Months Irre…" at bounding box center [784, 288] width 759 height 22
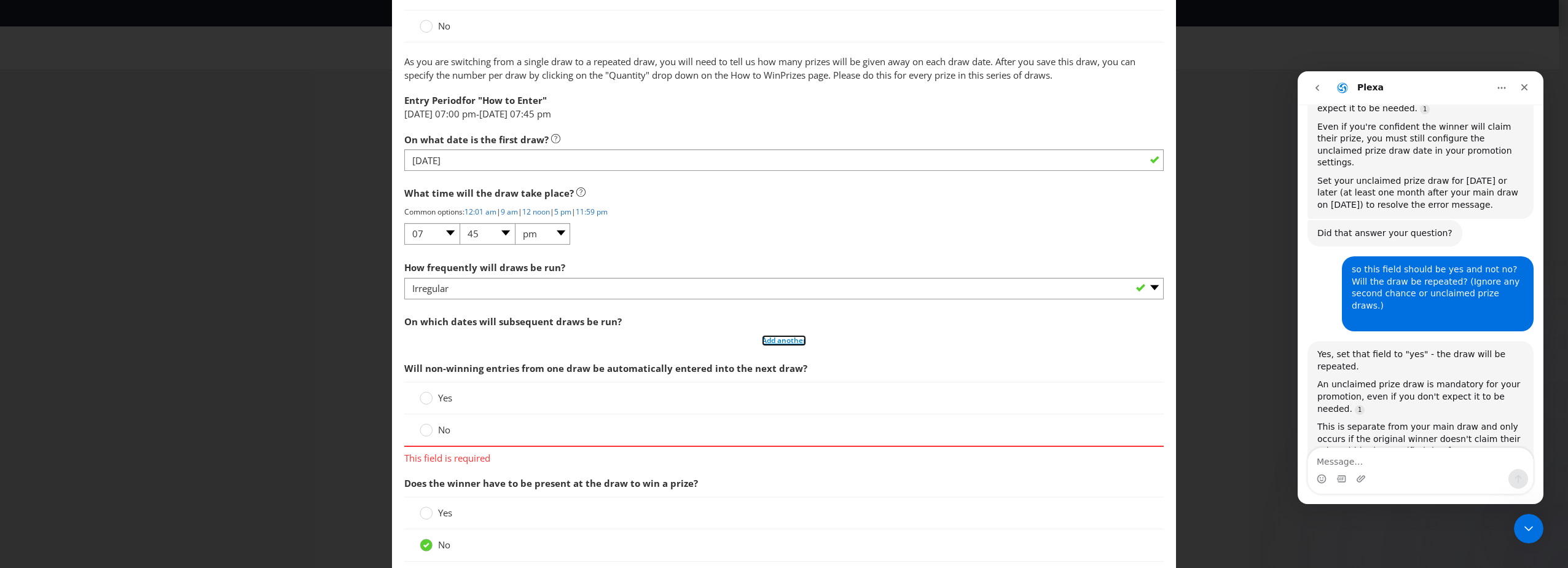
click at [782, 337] on span "Add another" at bounding box center [784, 339] width 44 height 10
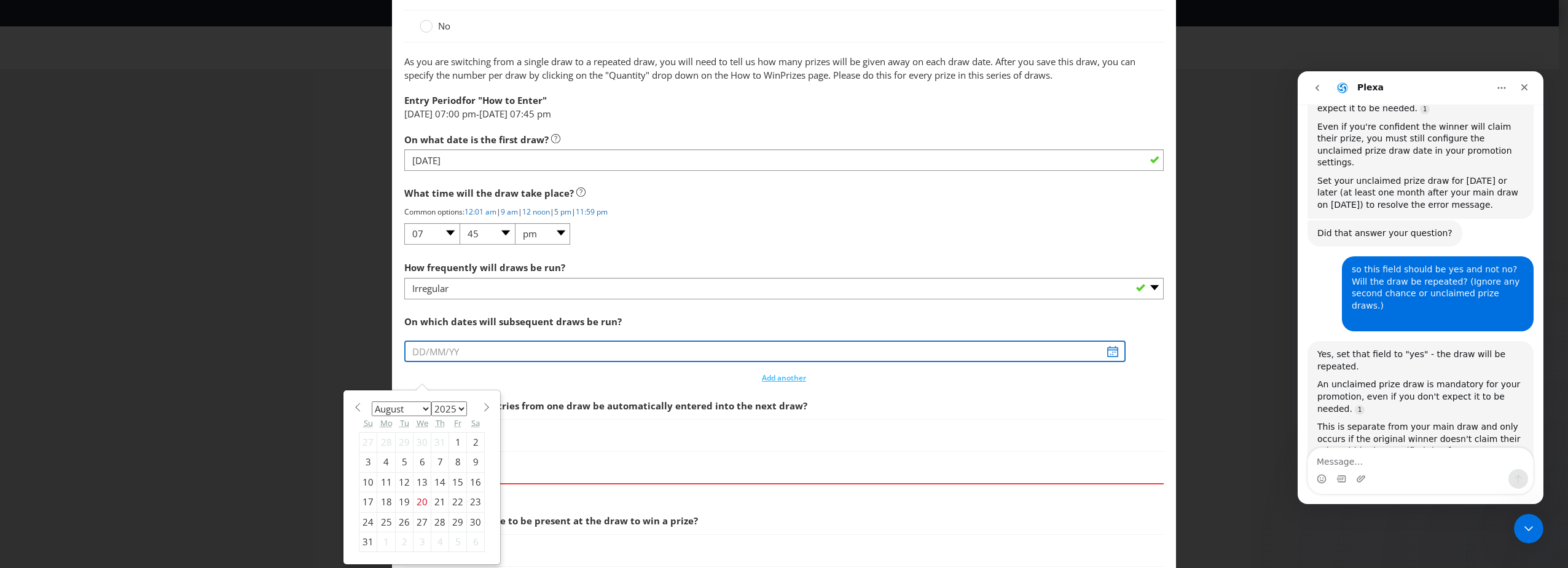
click at [423, 346] on input "text" at bounding box center [765, 352] width 721 height 22
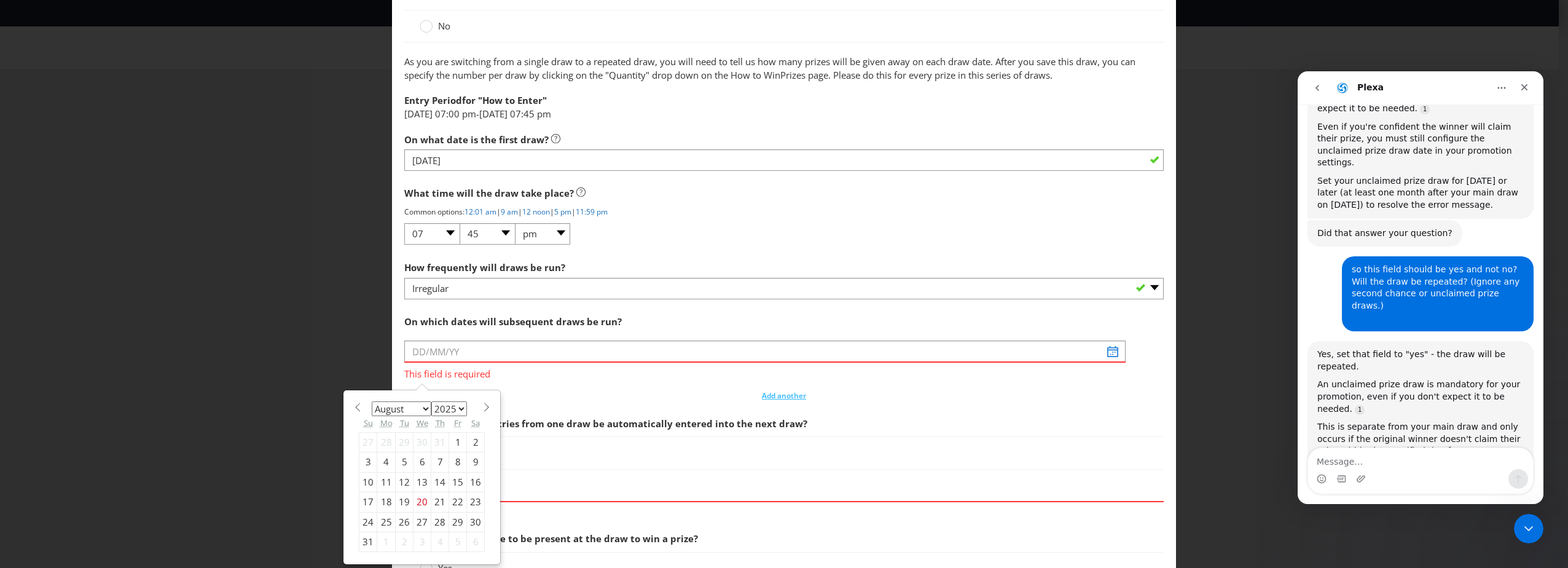
click at [424, 409] on select "January February March April May June July August September October November De…" at bounding box center [402, 409] width 60 height 15
select select "9"
click at [372, 401] on select "January February March April May June July August September October November De…" at bounding box center [402, 409] width 60 height 15
click at [457, 442] on div "3" at bounding box center [458, 442] width 18 height 20
type input "[DATE]"
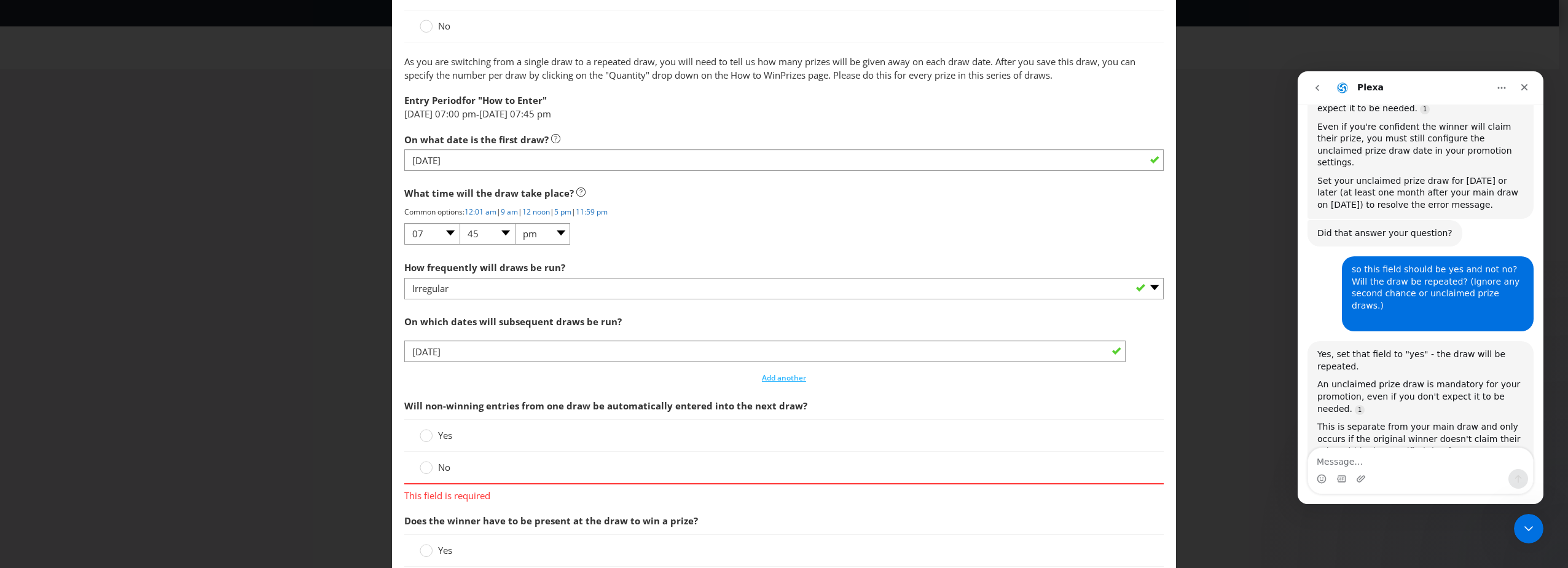
scroll to position [1159, 0]
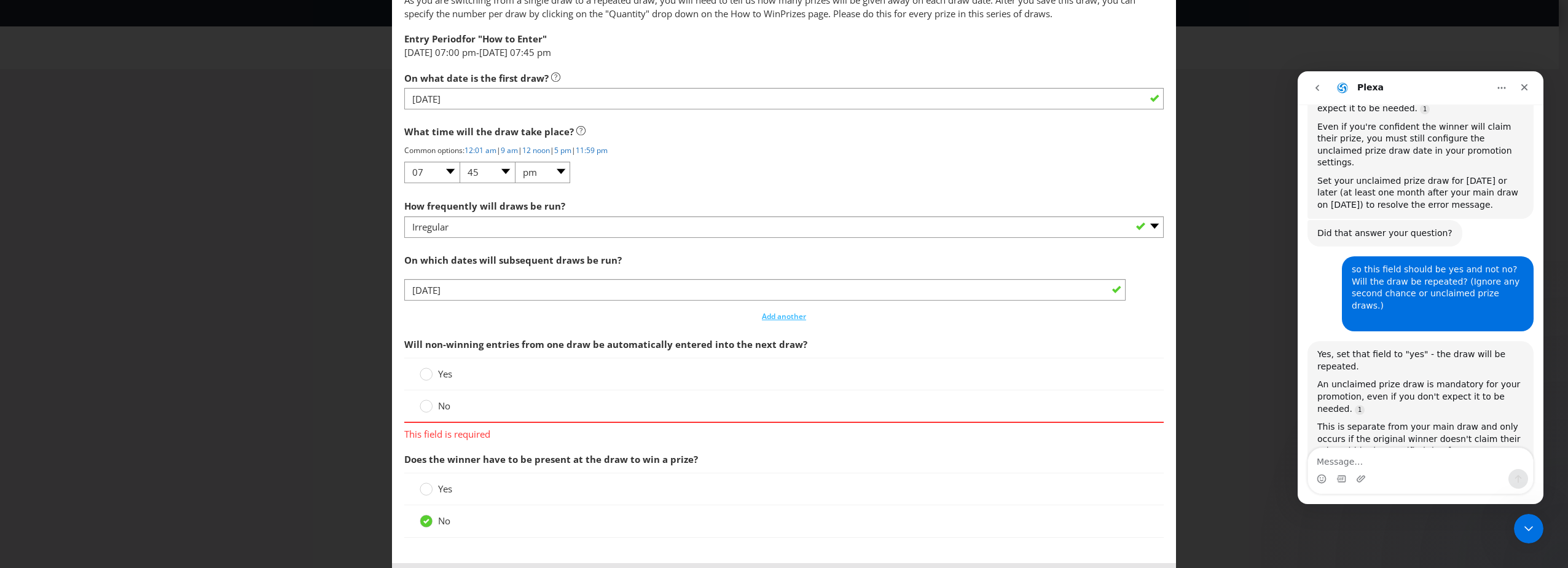
click at [438, 378] on span "Yes" at bounding box center [445, 373] width 14 height 12
click at [0, 0] on input "Yes" at bounding box center [0, 0] width 0 height 0
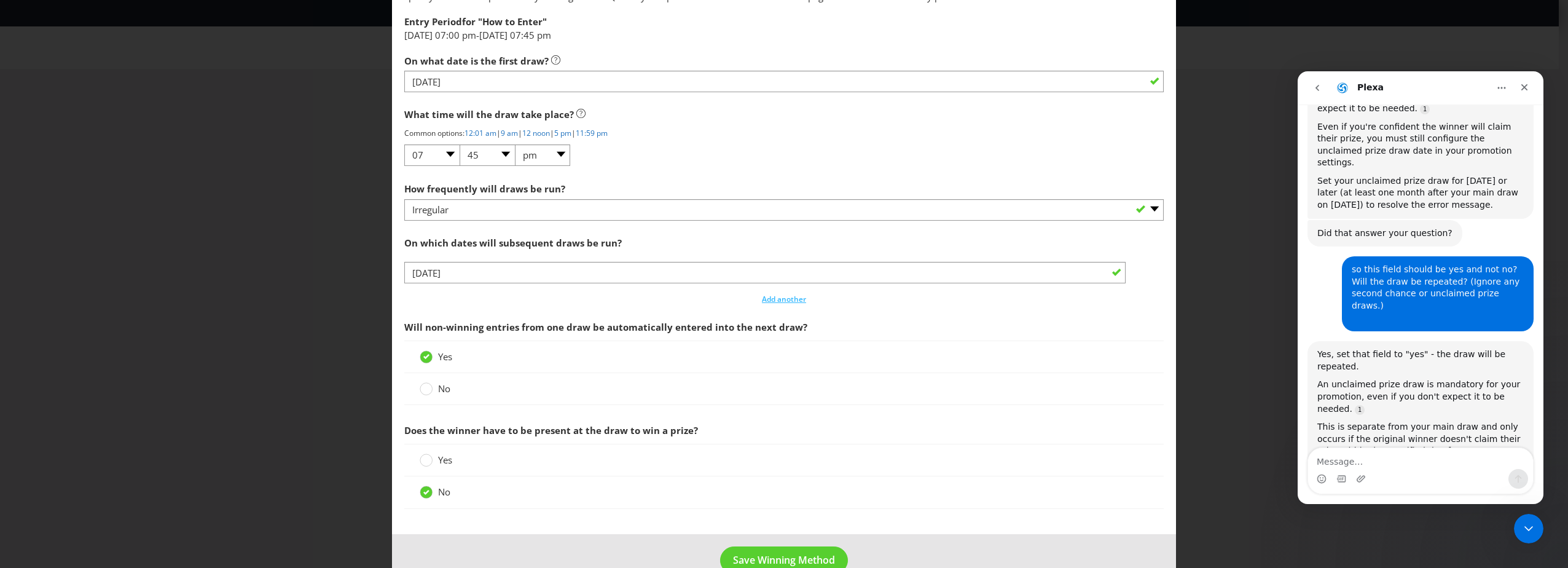
scroll to position [1205, 0]
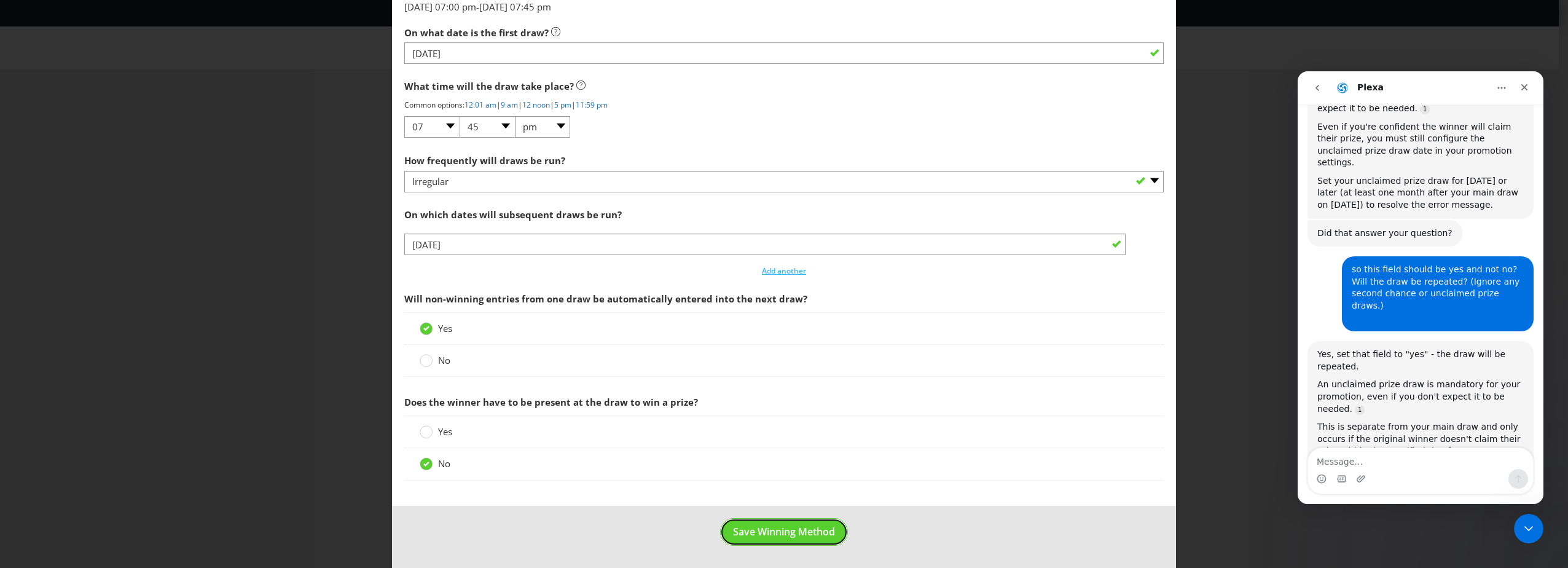
click at [801, 518] on button "Save Winning Method" at bounding box center [784, 531] width 128 height 28
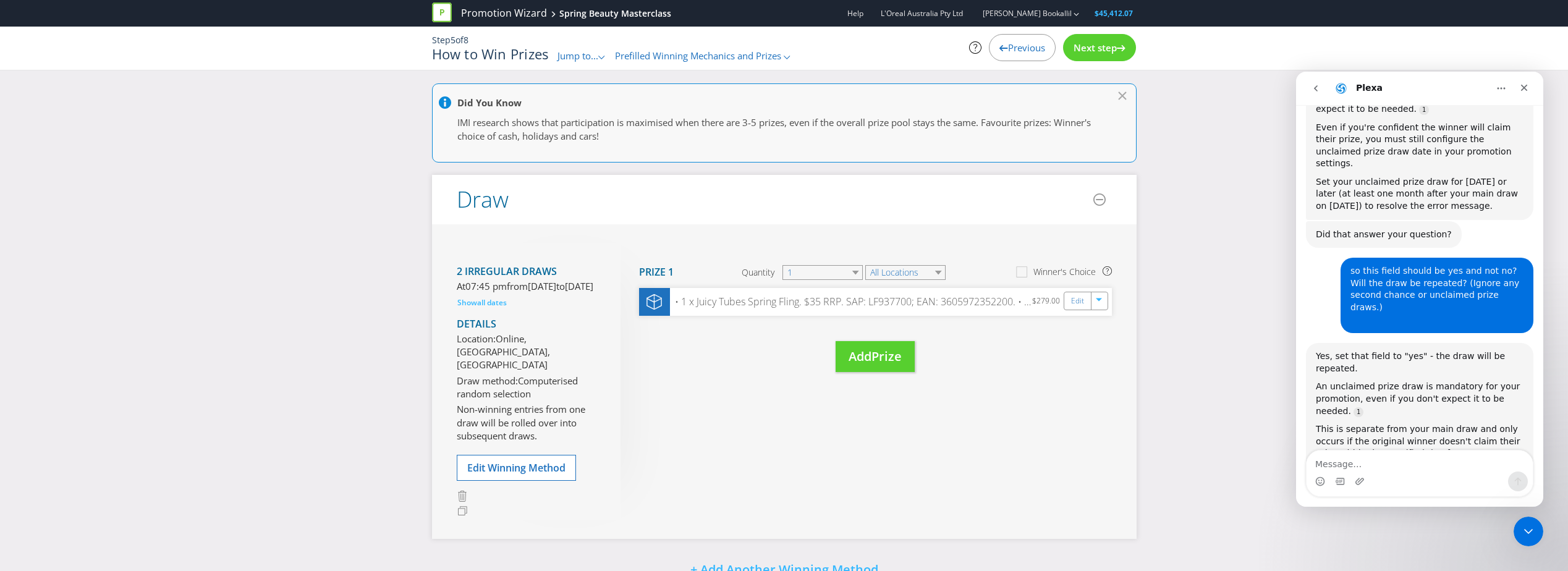
click at [1102, 50] on span "Next step" at bounding box center [1095, 48] width 43 height 12
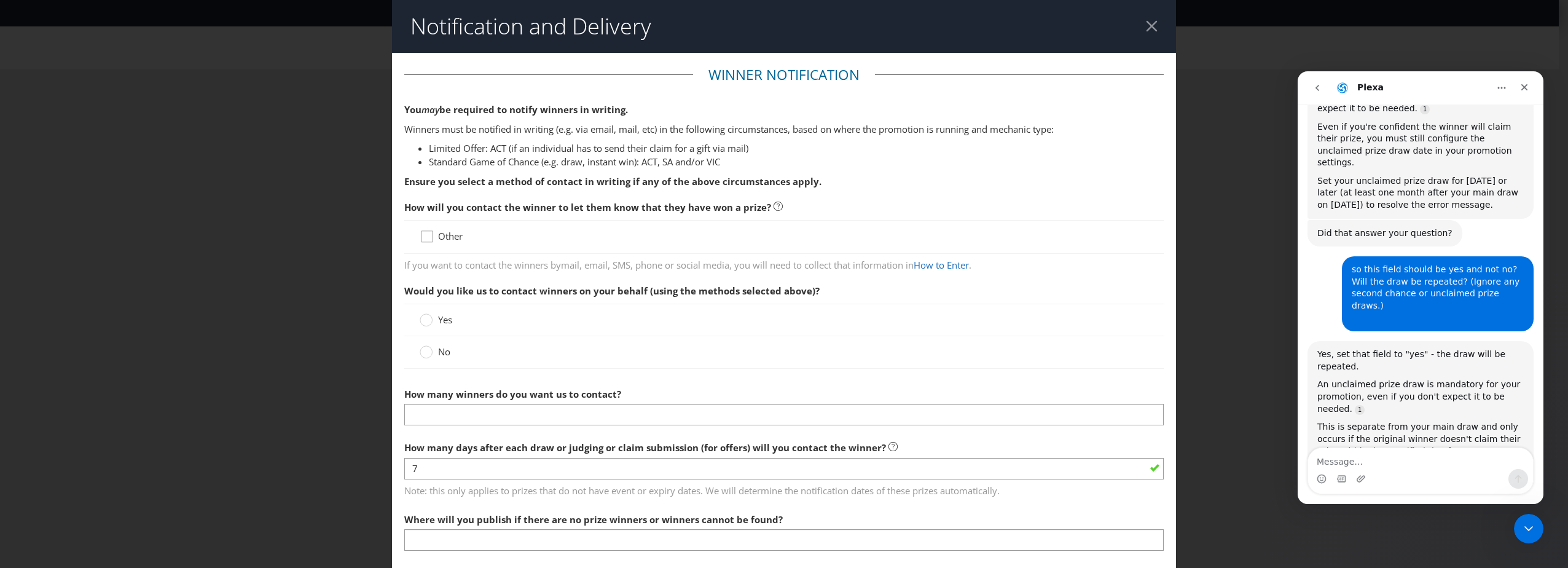
click at [421, 238] on icon at bounding box center [428, 239] width 18 height 18
click at [0, 0] on input "Other" at bounding box center [0, 0] width 0 height 0
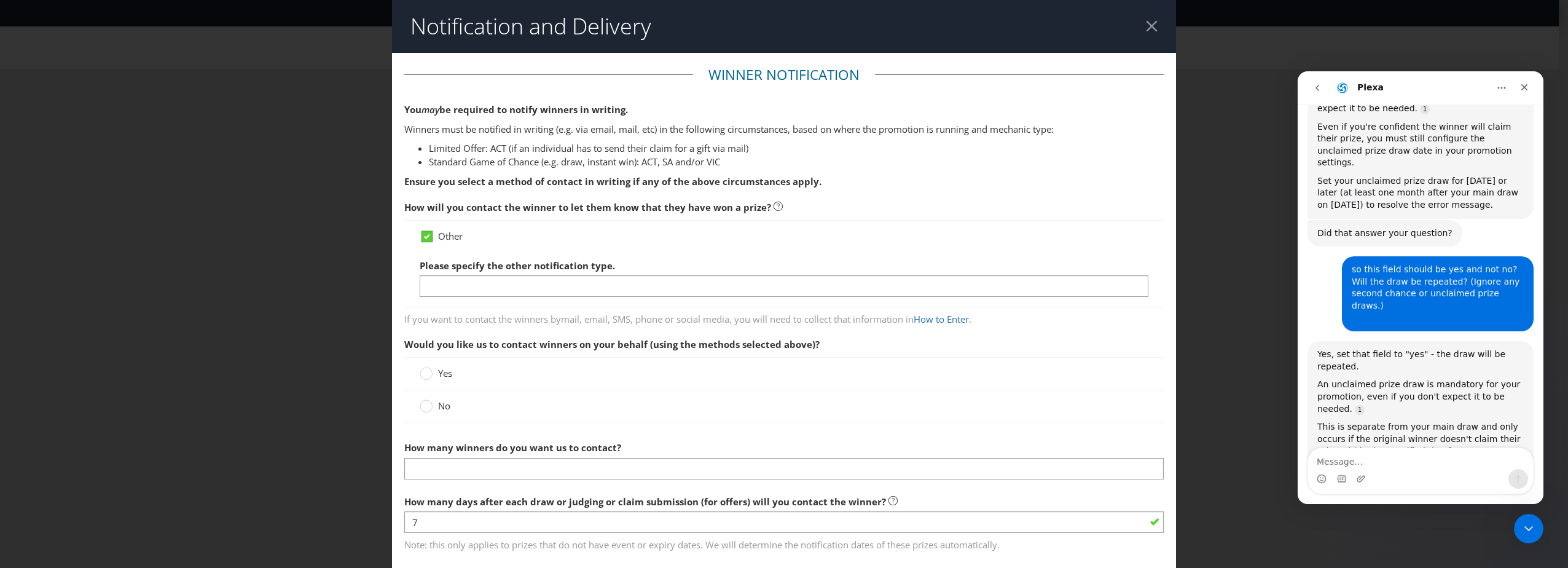
click at [425, 238] on icon at bounding box center [427, 236] width 6 height 5
click at [0, 0] on input "Other" at bounding box center [0, 0] width 0 height 0
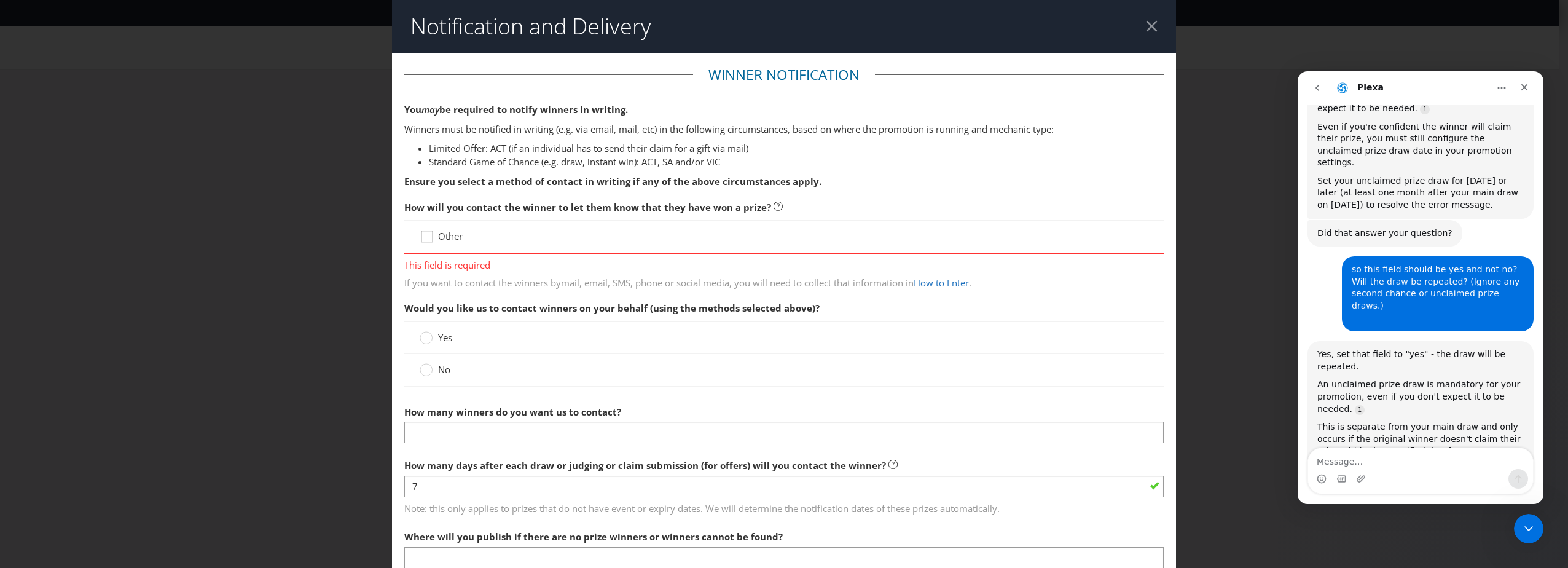
click at [425, 238] on icon at bounding box center [428, 239] width 18 height 18
click at [0, 0] on input "Other" at bounding box center [0, 0] width 0 height 0
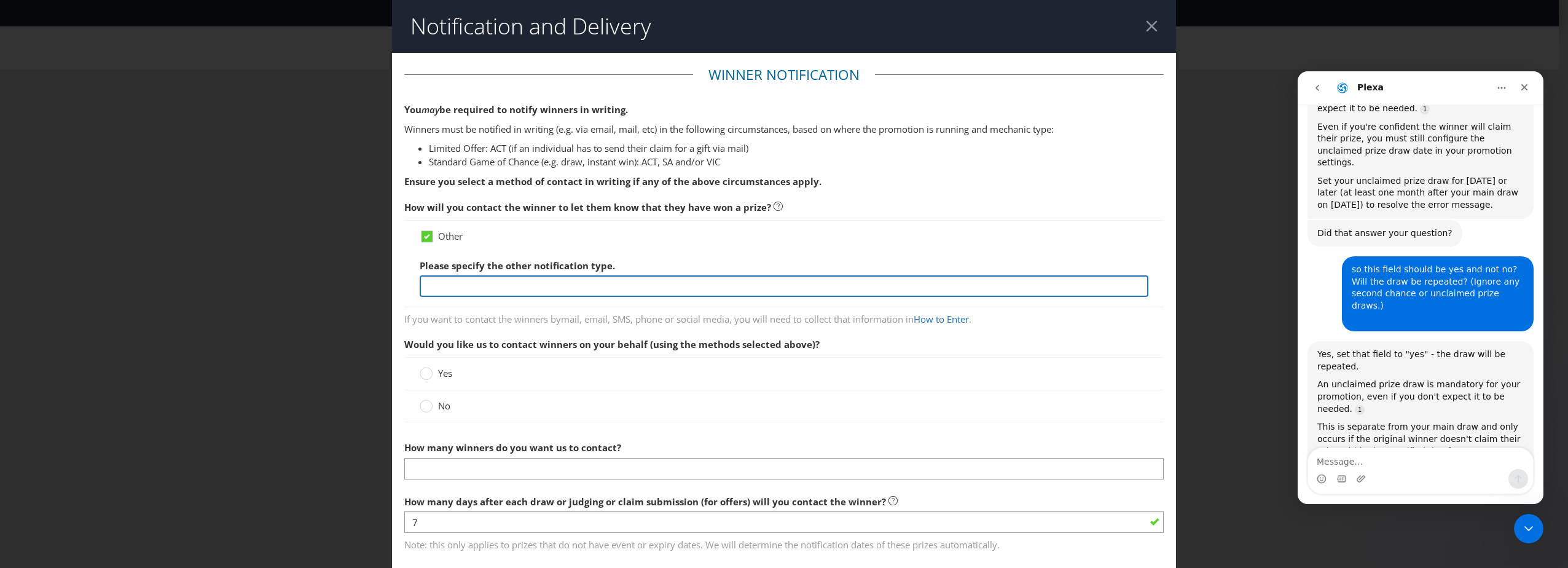
click at [478, 284] on input "text" at bounding box center [784, 286] width 729 height 22
paste input "The winner will be contacted via In writing, within seven (7) days of the draw."
type input "The winner will be contacted via In writing, within seven (7) days of the draw."
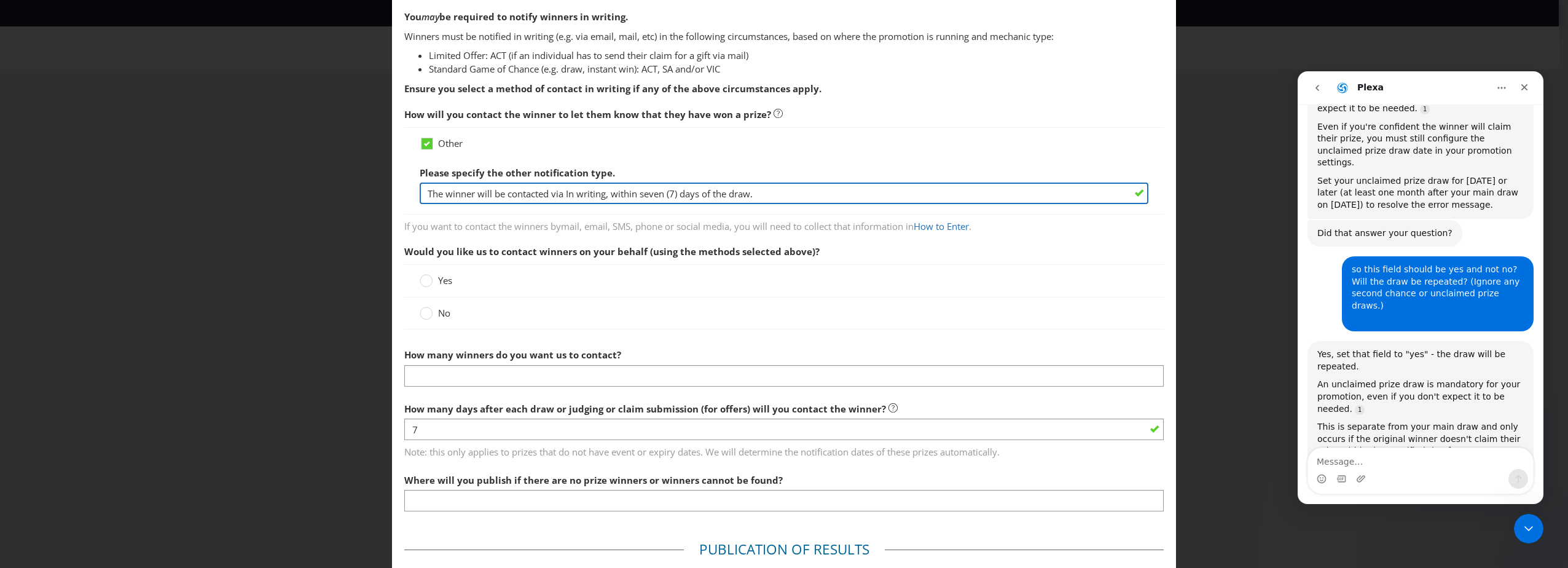
scroll to position [123, 0]
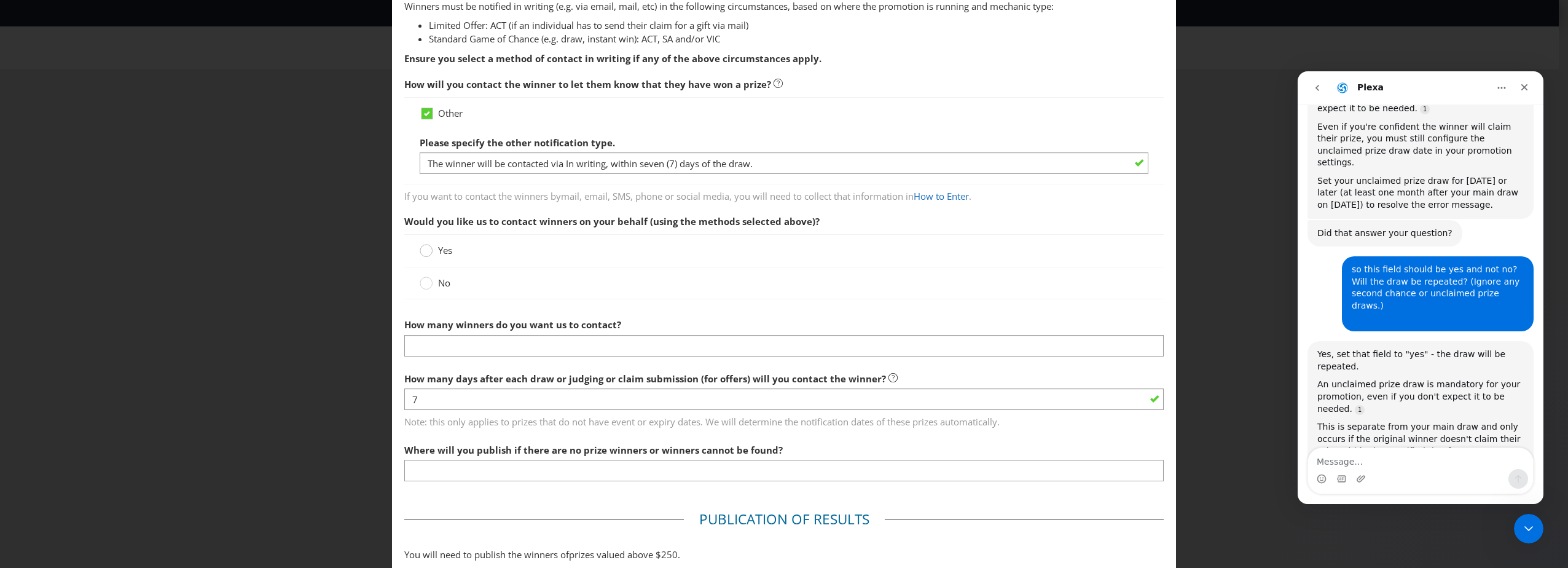
click at [427, 252] on circle at bounding box center [426, 250] width 12 height 12
click at [0, 0] on input "Yes" at bounding box center [0, 0] width 0 height 0
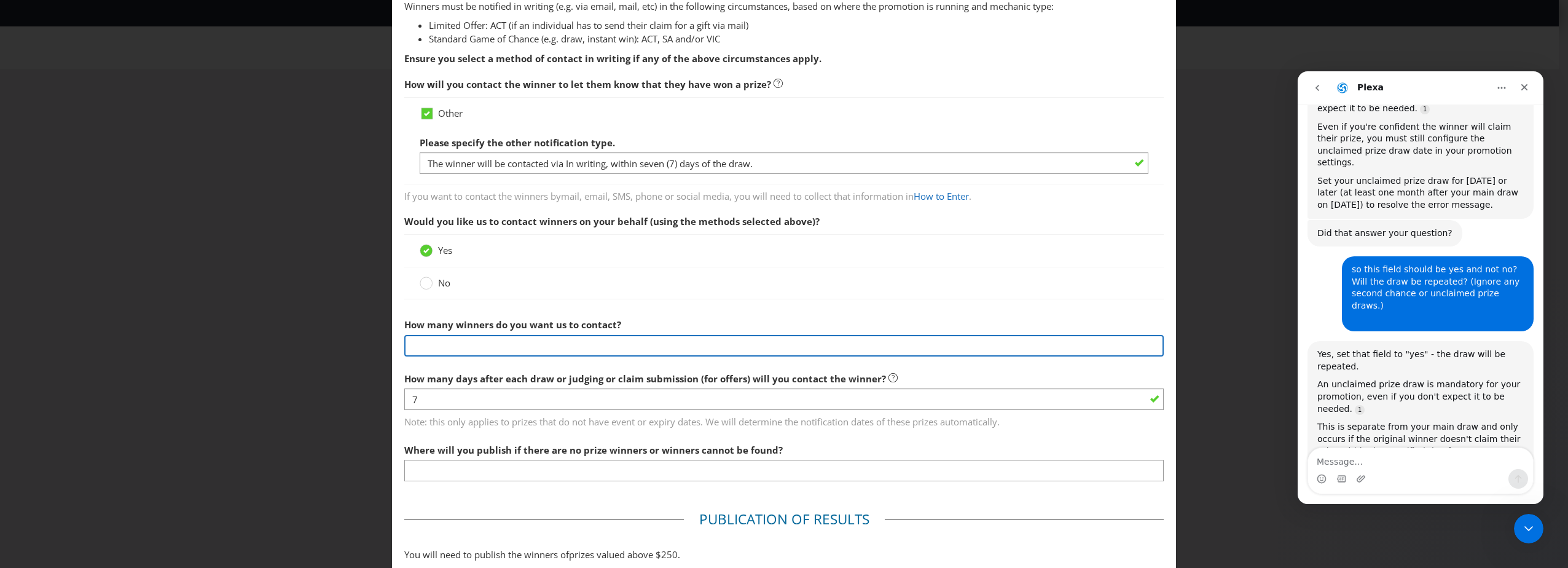
click at [512, 336] on input "text" at bounding box center [784, 345] width 759 height 22
type input "1"
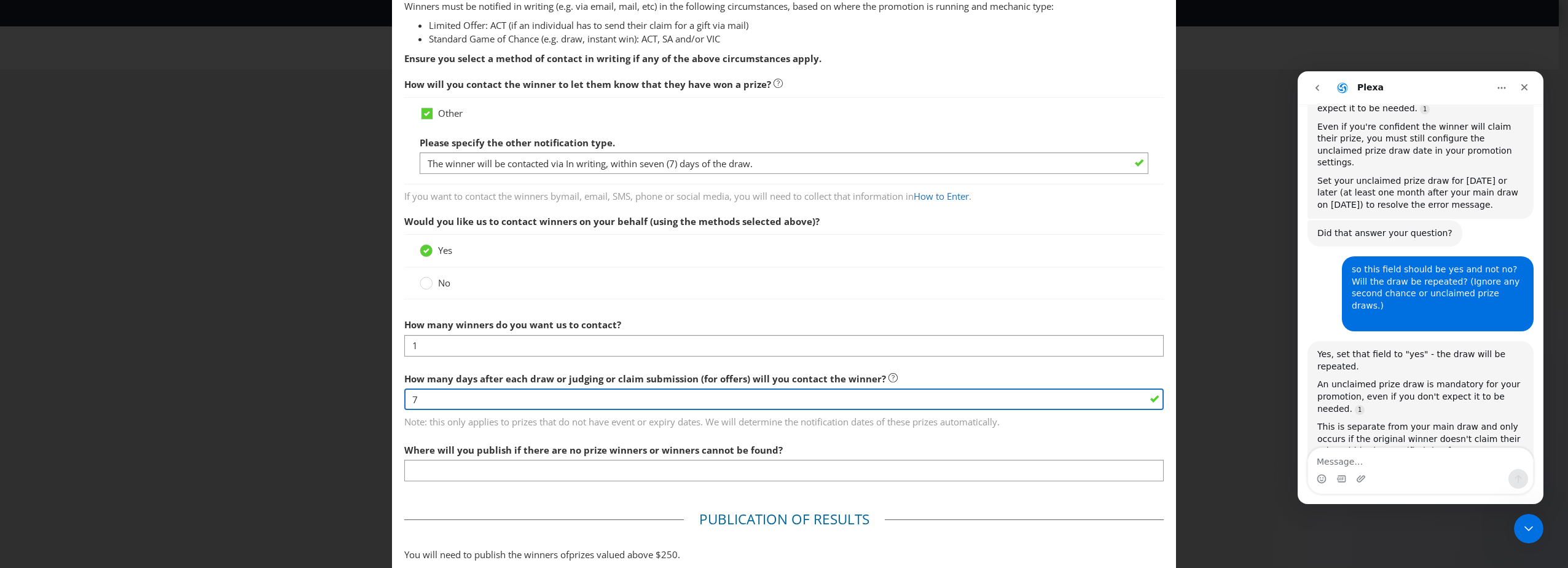
click at [628, 389] on input "7" at bounding box center [784, 399] width 759 height 22
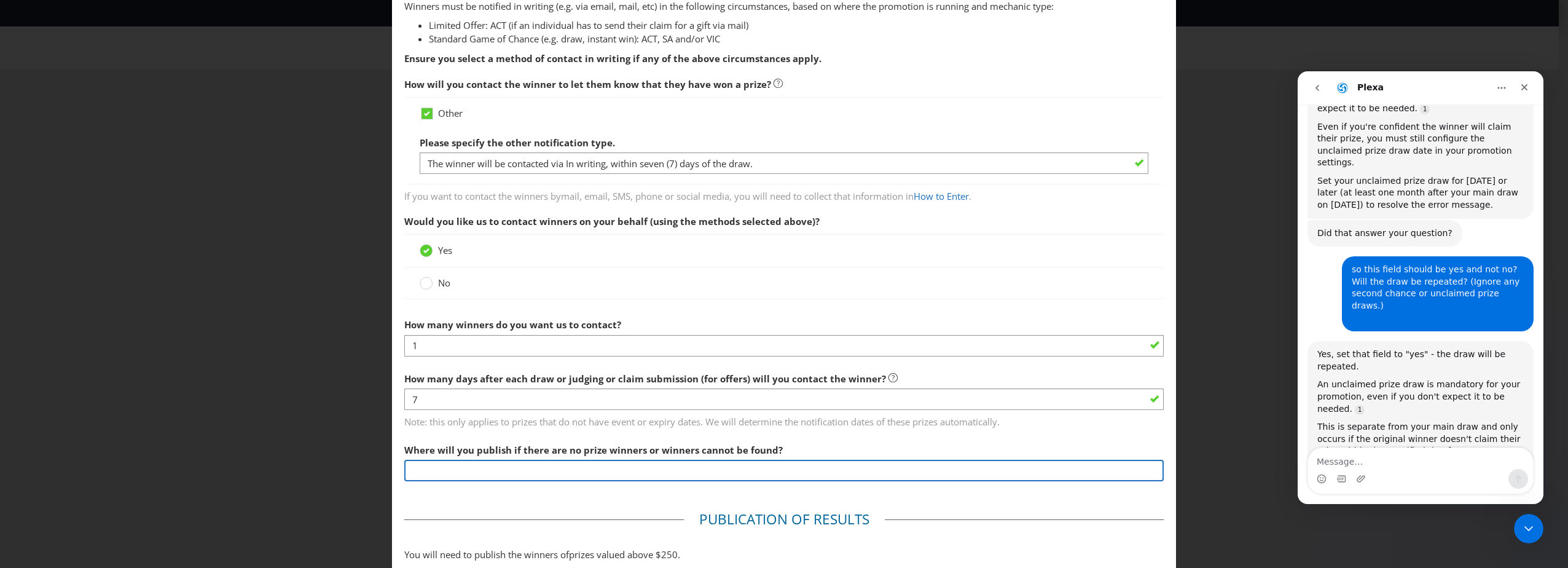
click at [482, 479] on input "text" at bounding box center [784, 470] width 759 height 22
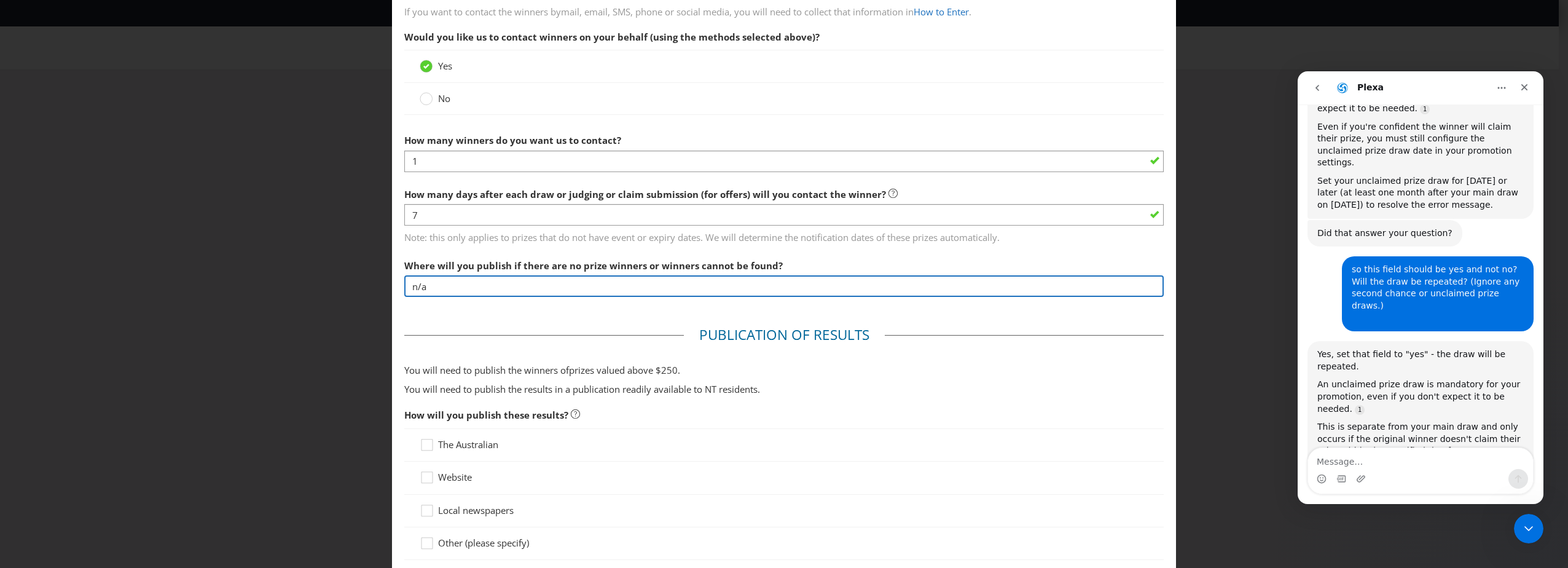
type input "n/a"
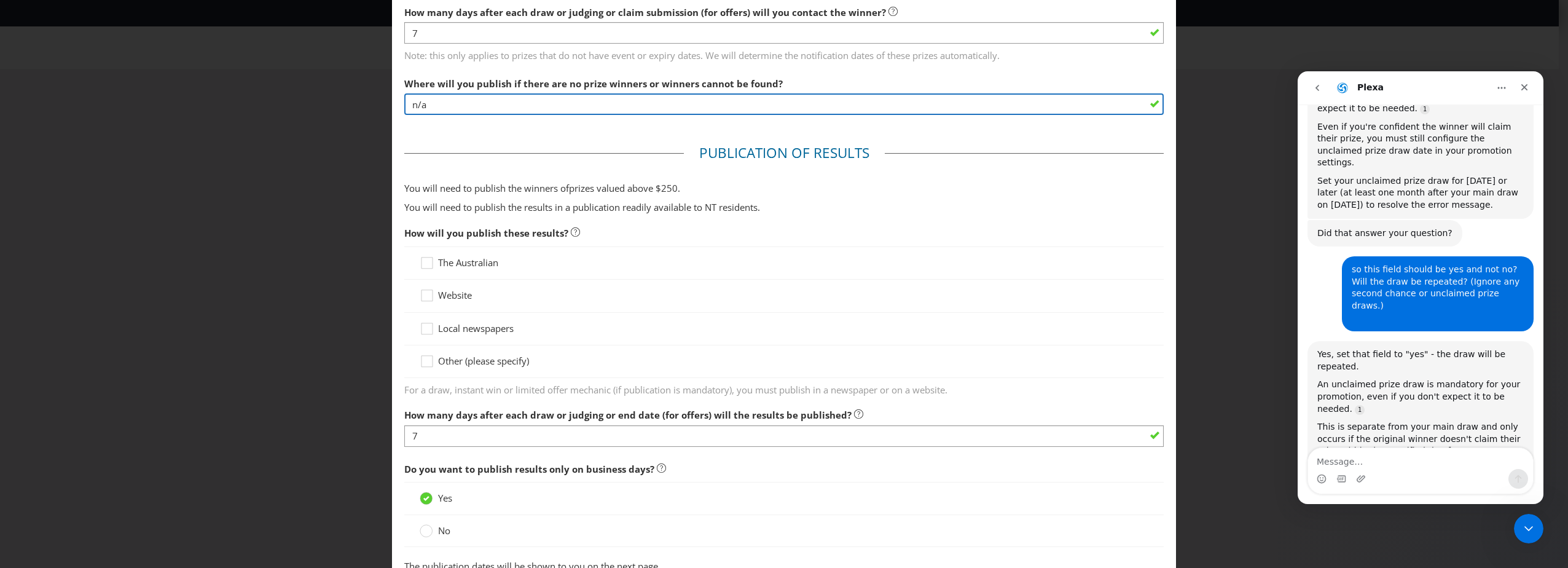
scroll to position [491, 0]
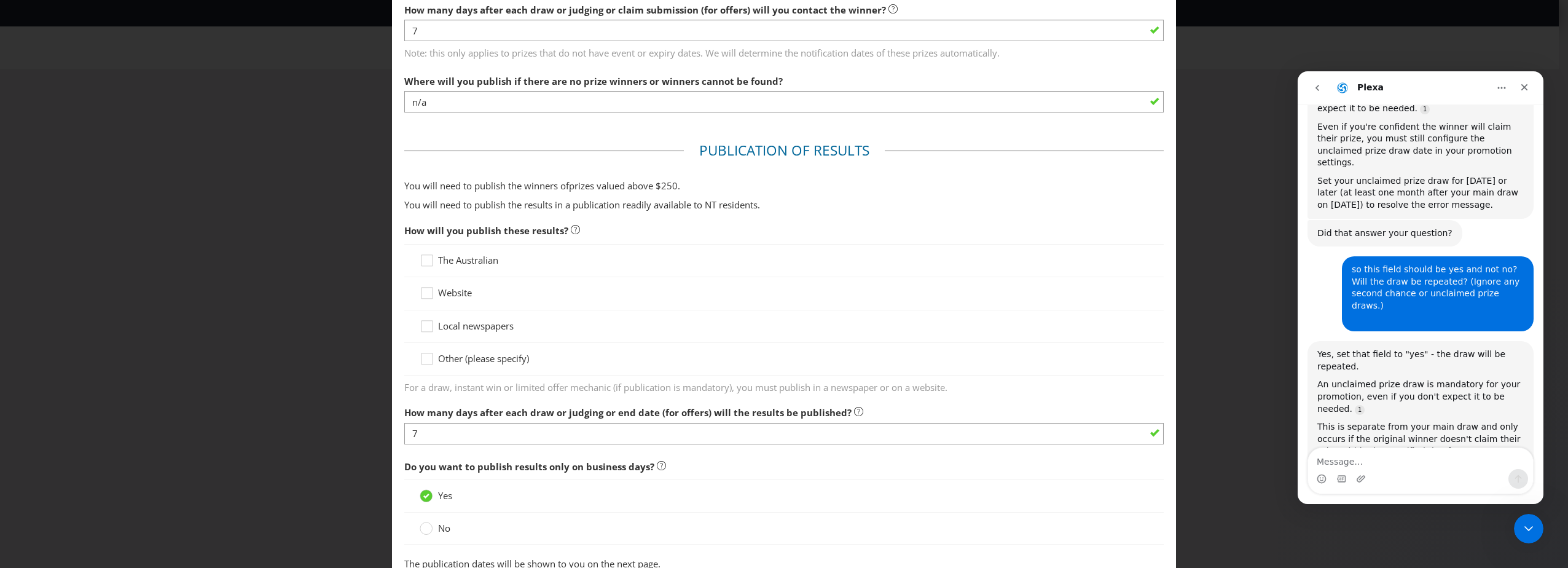
click at [478, 364] on span "Other (please specify)" at bounding box center [484, 358] width 91 height 12
click at [0, 0] on input "Other (please specify)" at bounding box center [0, 0] width 0 height 0
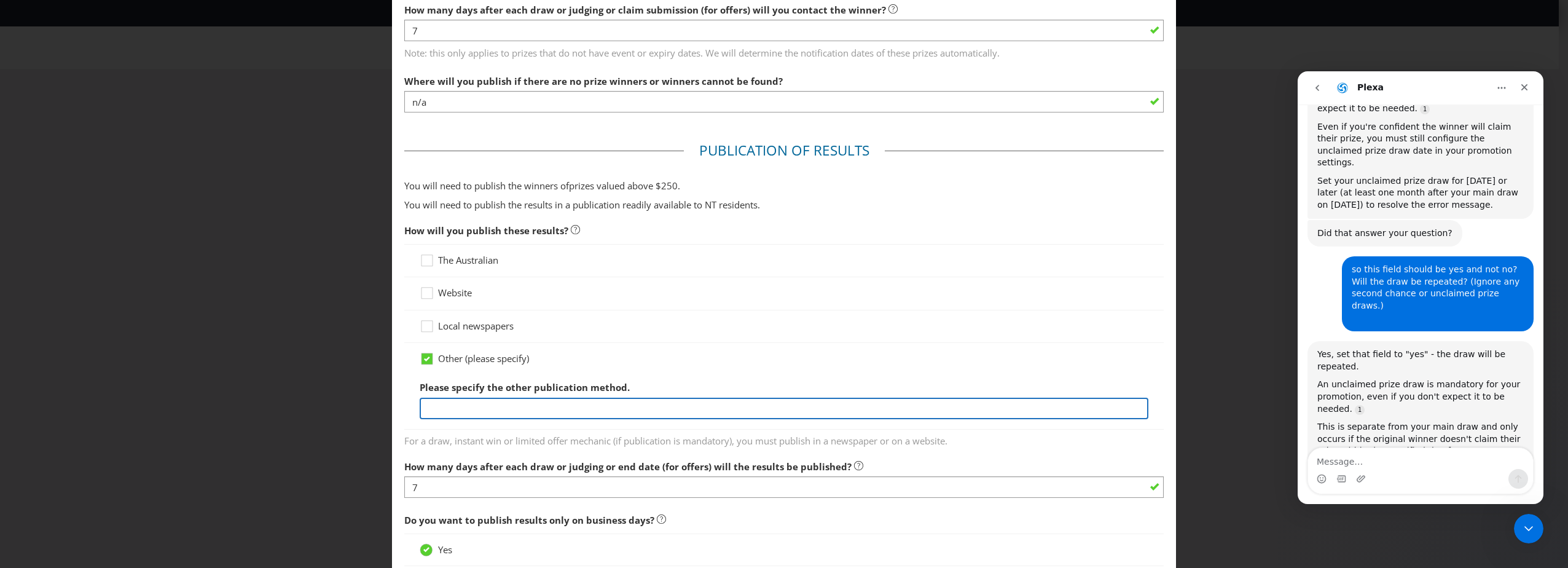
click at [486, 405] on input "text" at bounding box center [784, 409] width 729 height 22
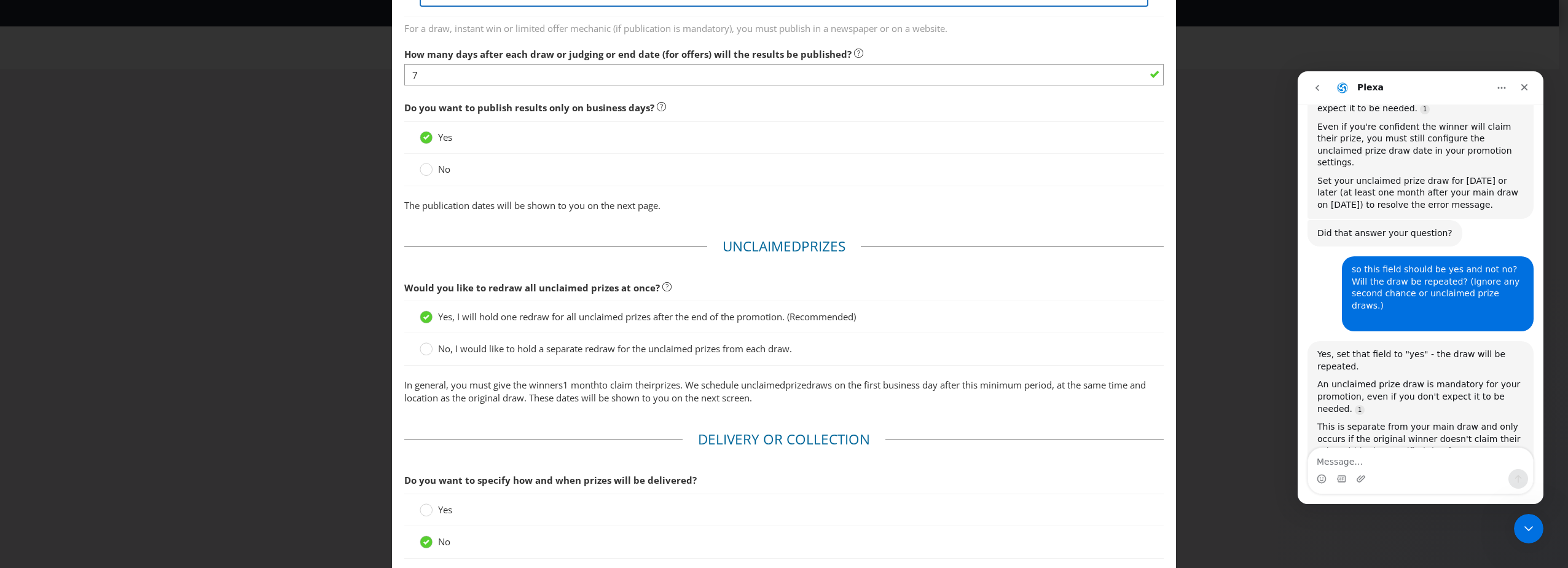
scroll to position [877, 0]
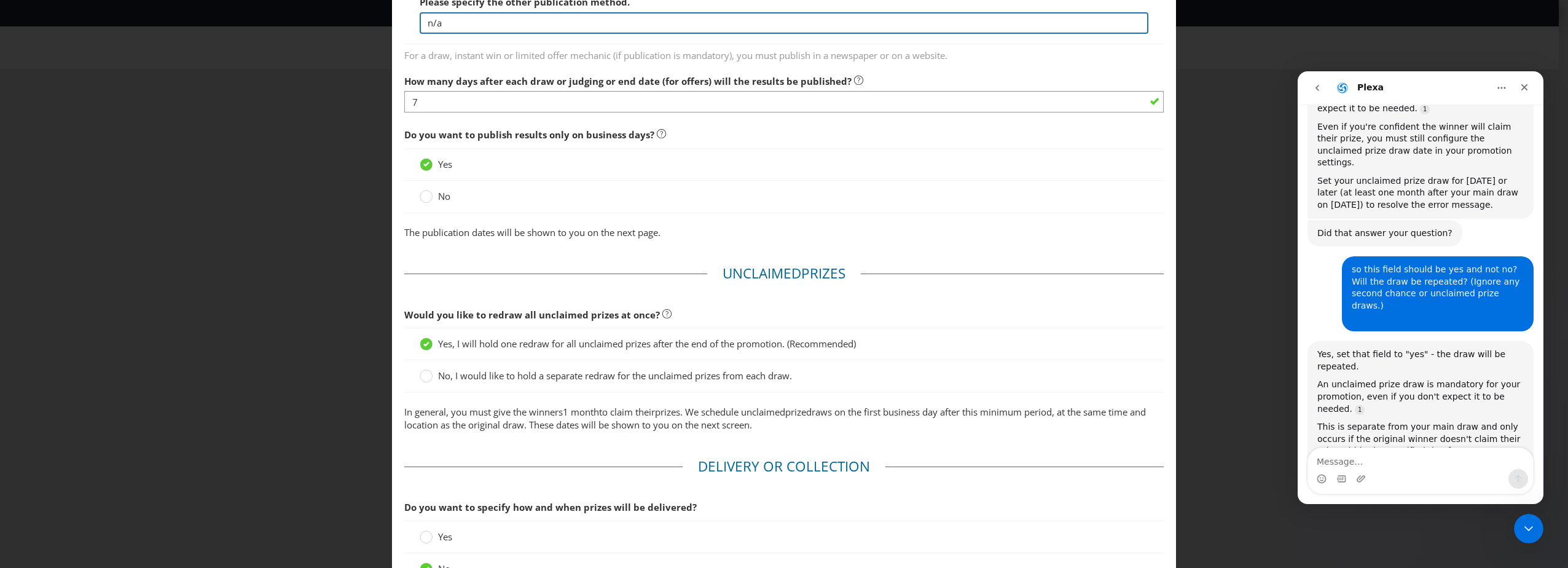
type input "n/a"
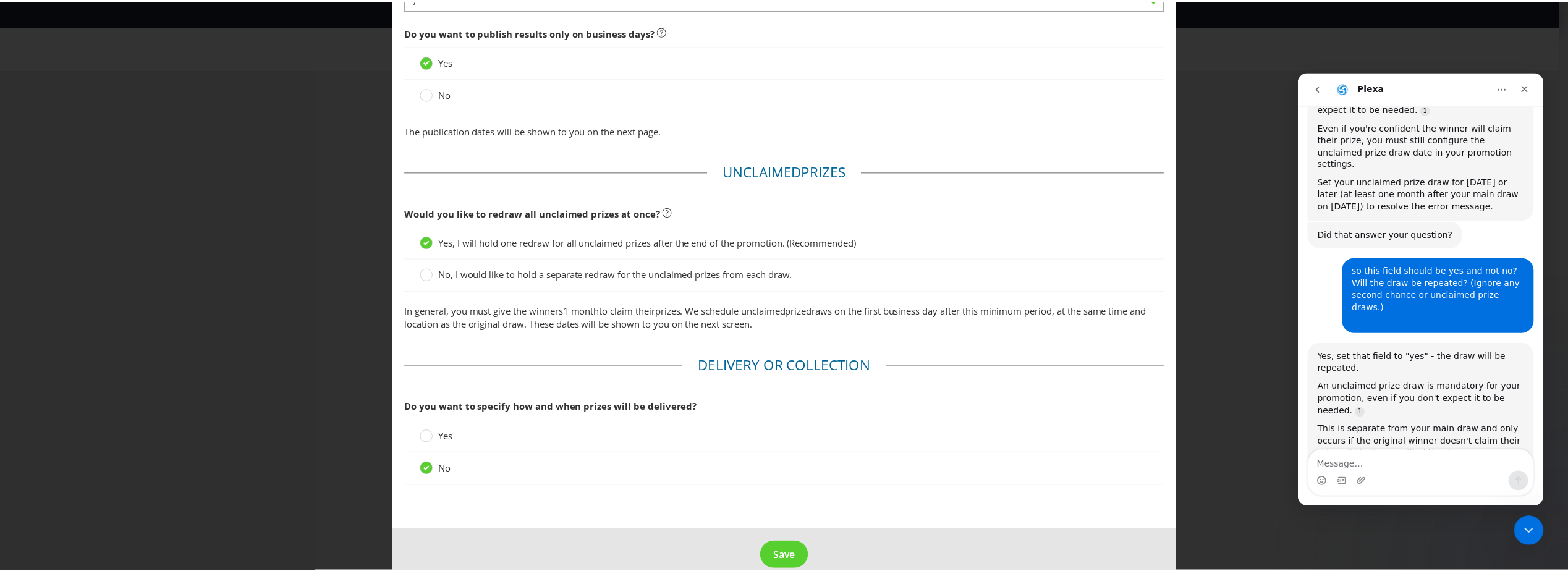
scroll to position [1005, 0]
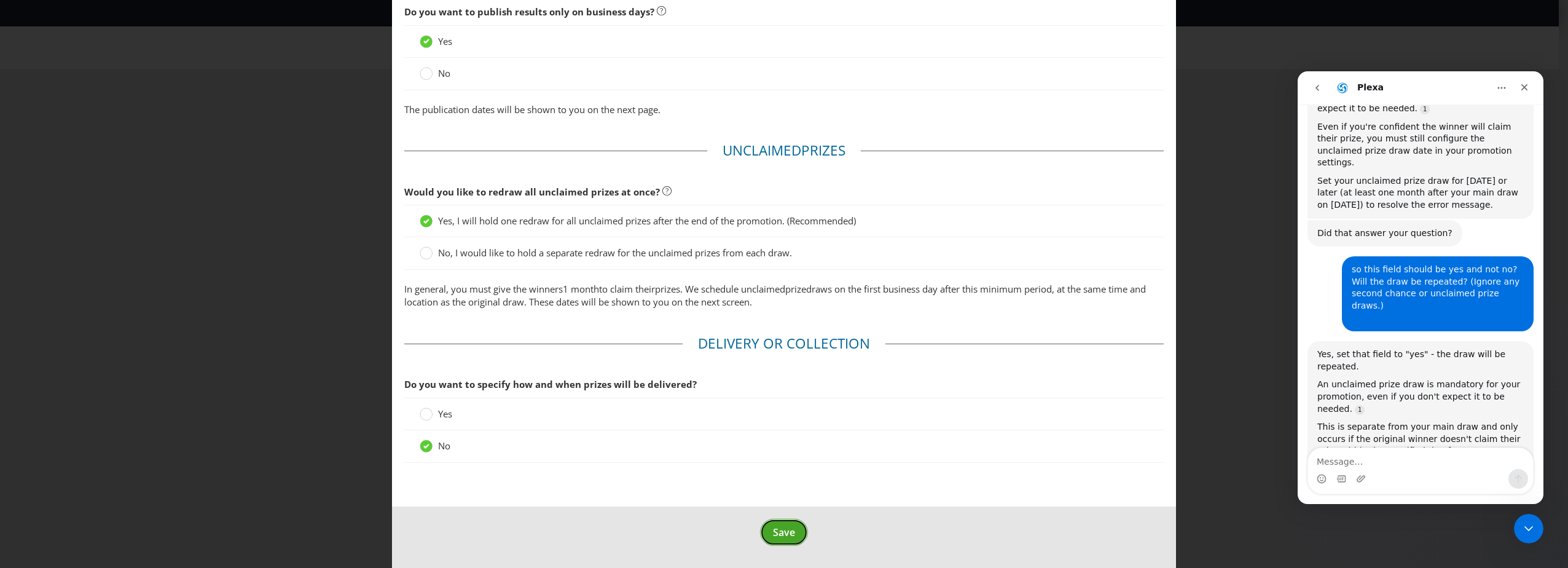
click at [773, 532] on span "Save" at bounding box center [784, 532] width 22 height 14
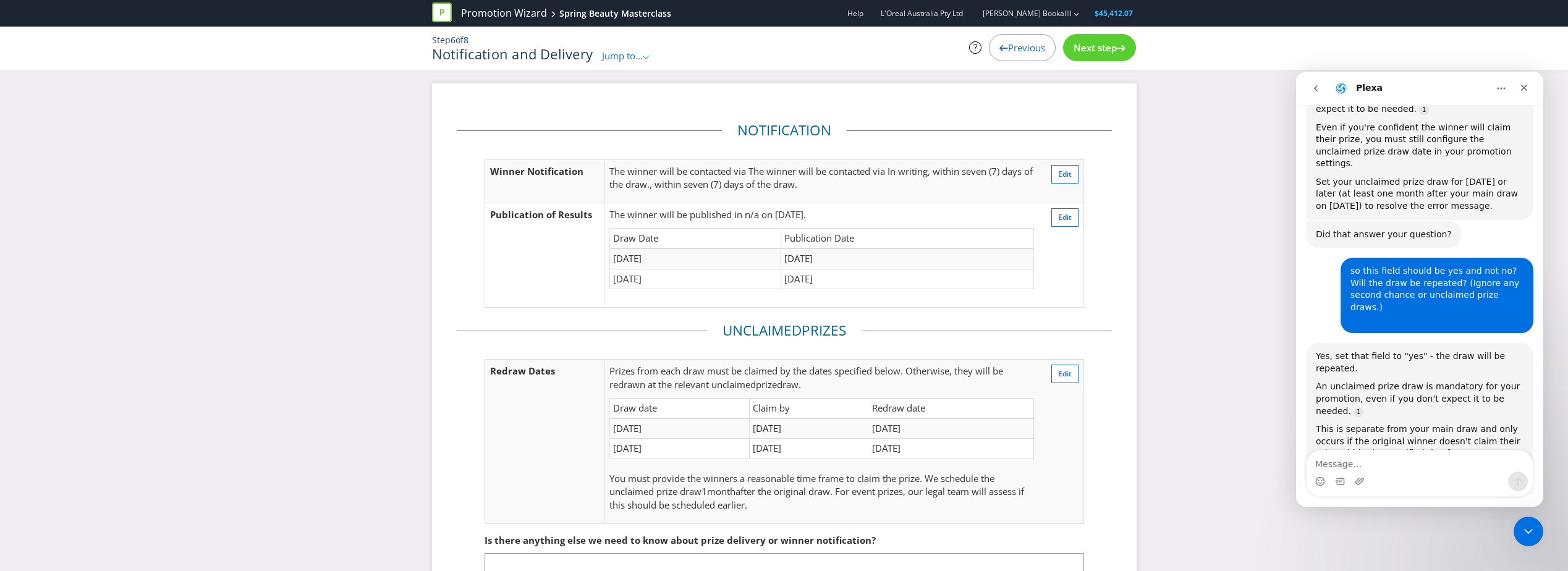
scroll to position [102, 0]
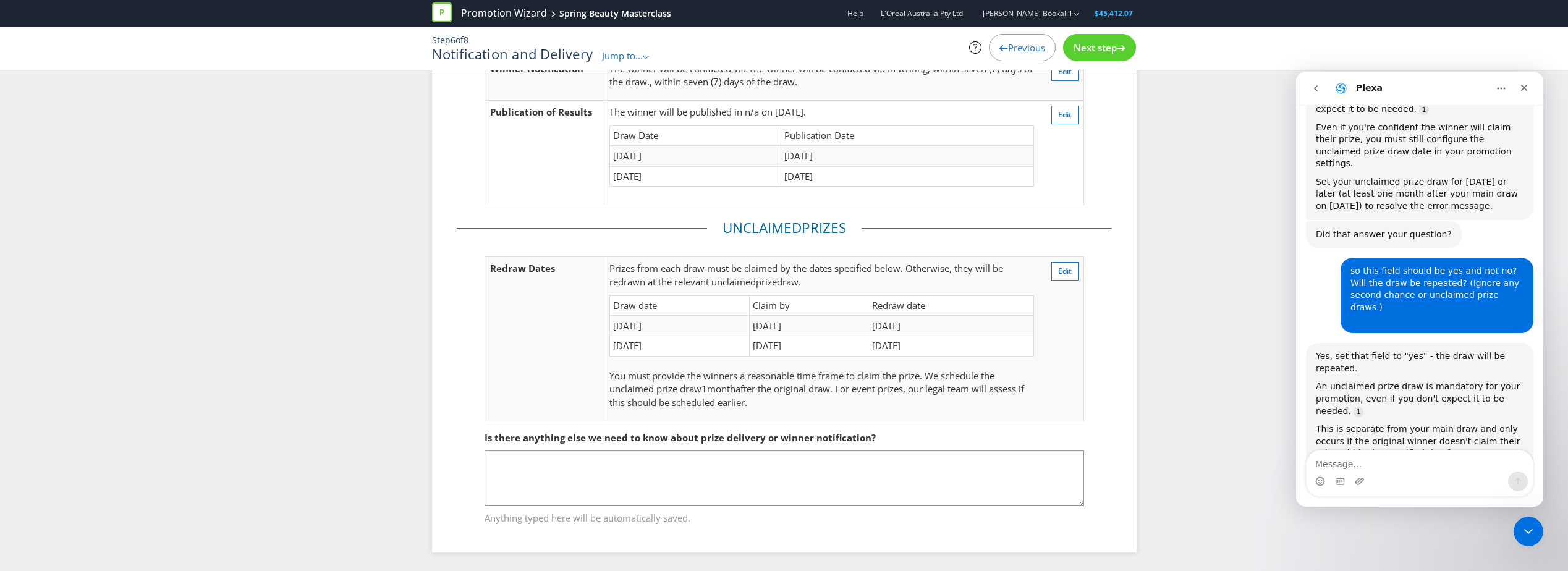
click at [1109, 44] on span "Next step" at bounding box center [1095, 48] width 43 height 12
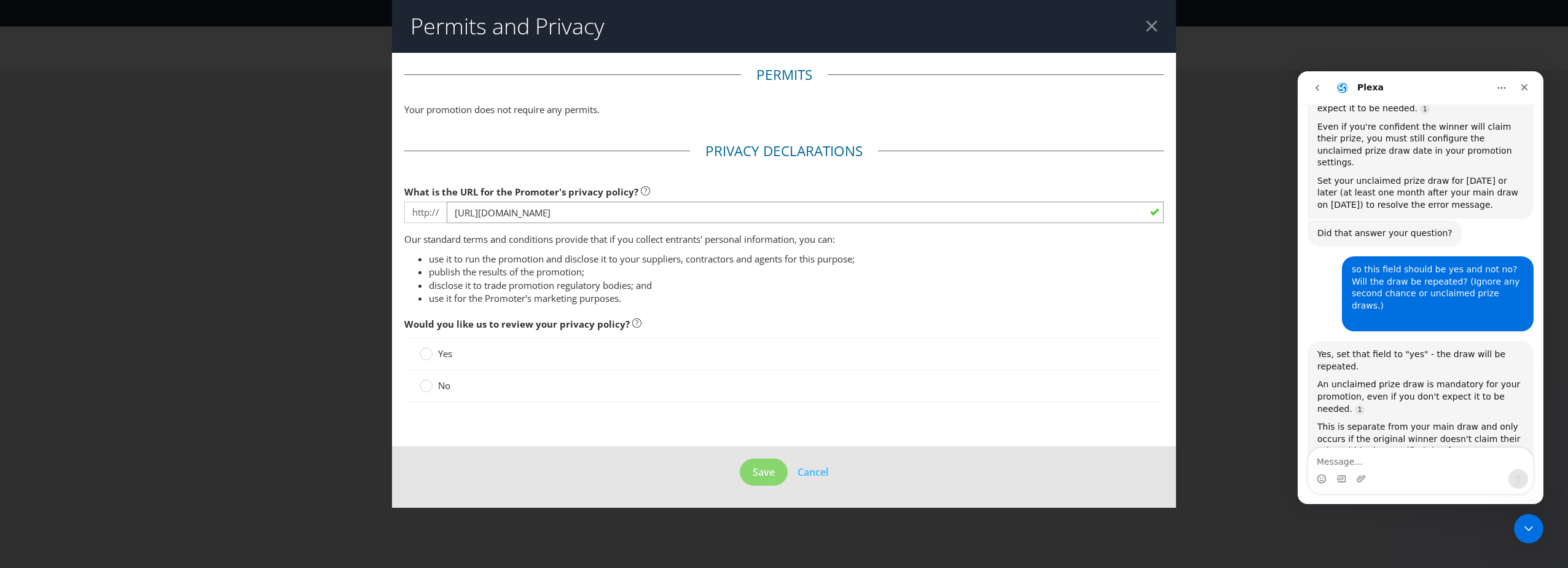
click at [440, 385] on span "No" at bounding box center [444, 385] width 12 height 12
click at [0, 0] on input "No" at bounding box center [0, 0] width 0 height 0
click at [759, 474] on span "Save" at bounding box center [763, 472] width 22 height 14
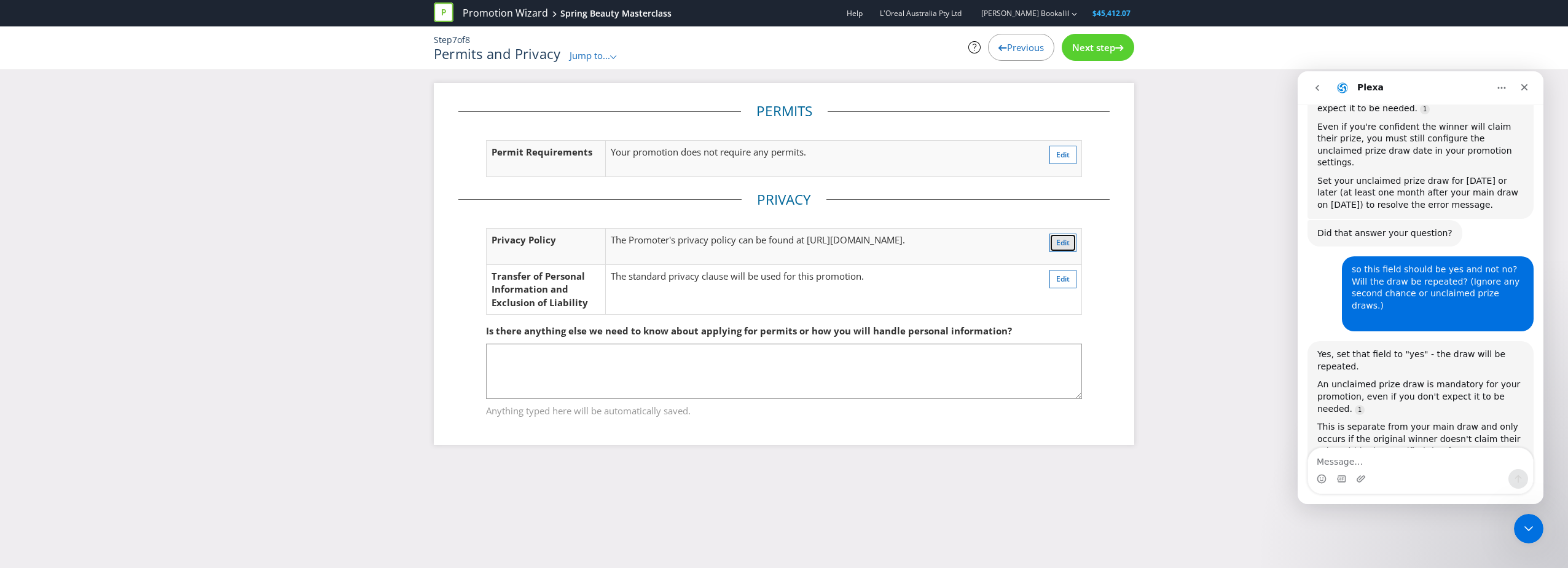
click at [1072, 242] on button "Edit" at bounding box center [1063, 242] width 27 height 18
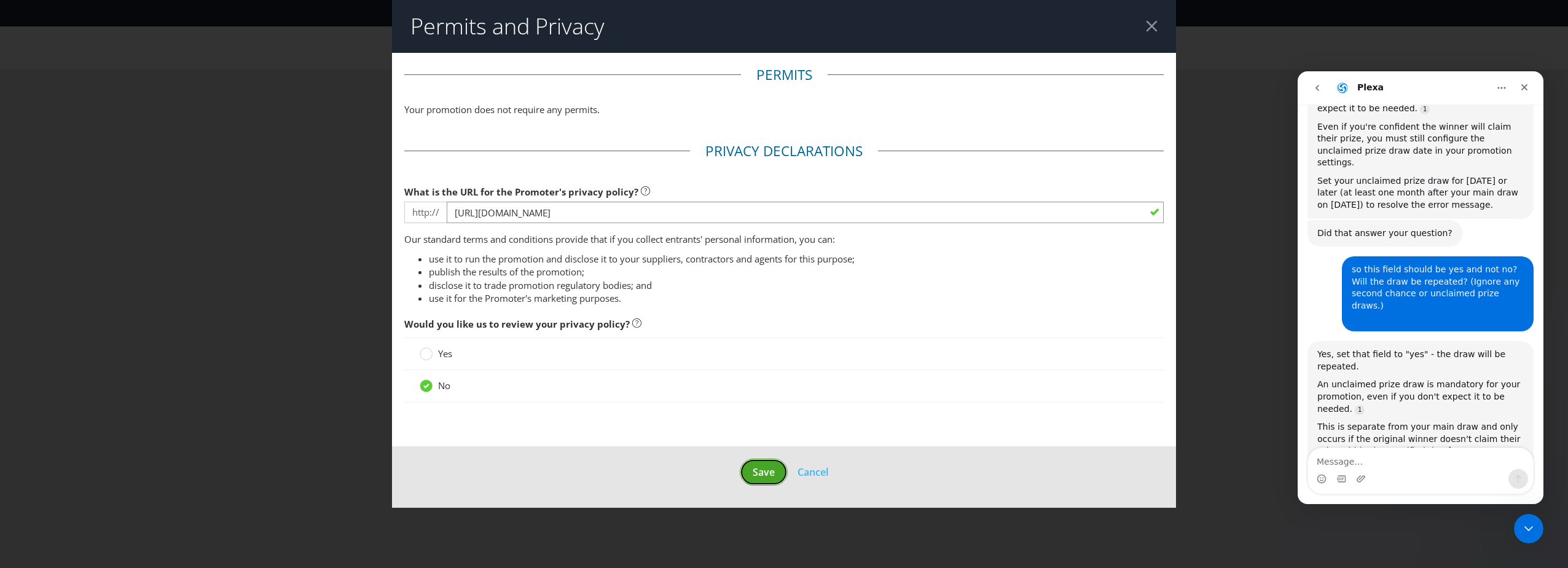
click at [774, 478] on button "Save" at bounding box center [763, 472] width 48 height 28
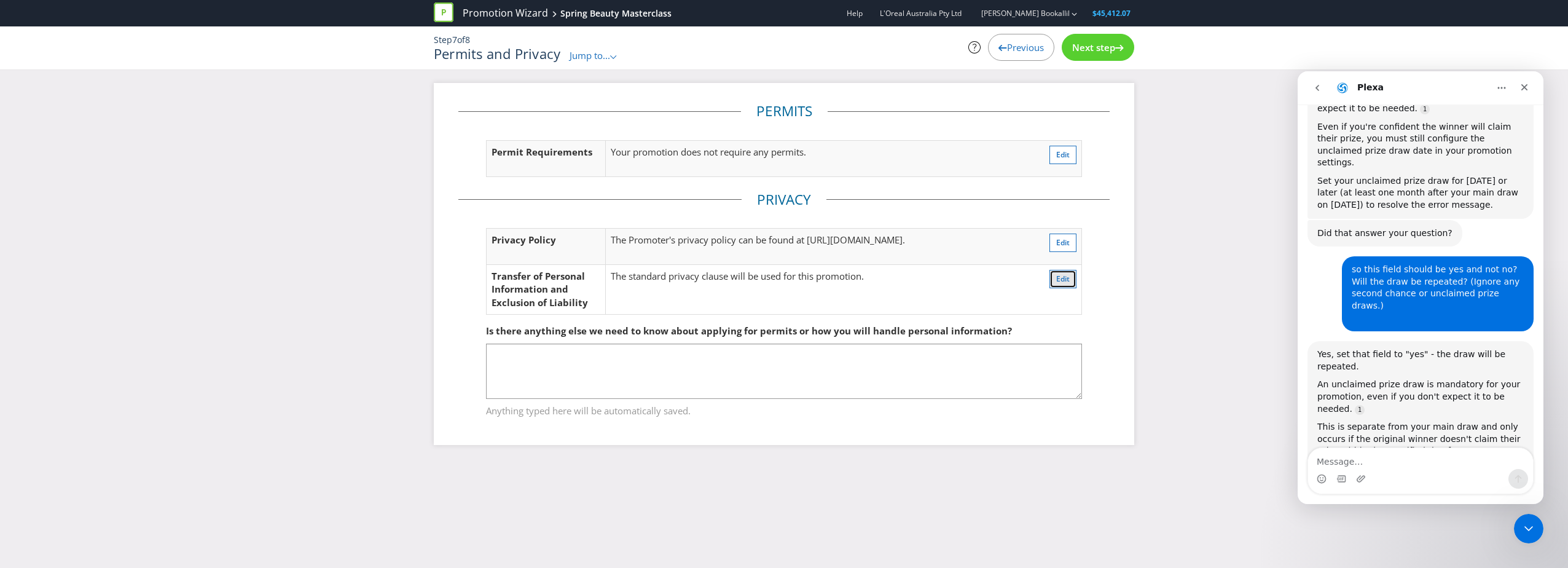
click at [1067, 276] on span "Edit" at bounding box center [1063, 278] width 14 height 10
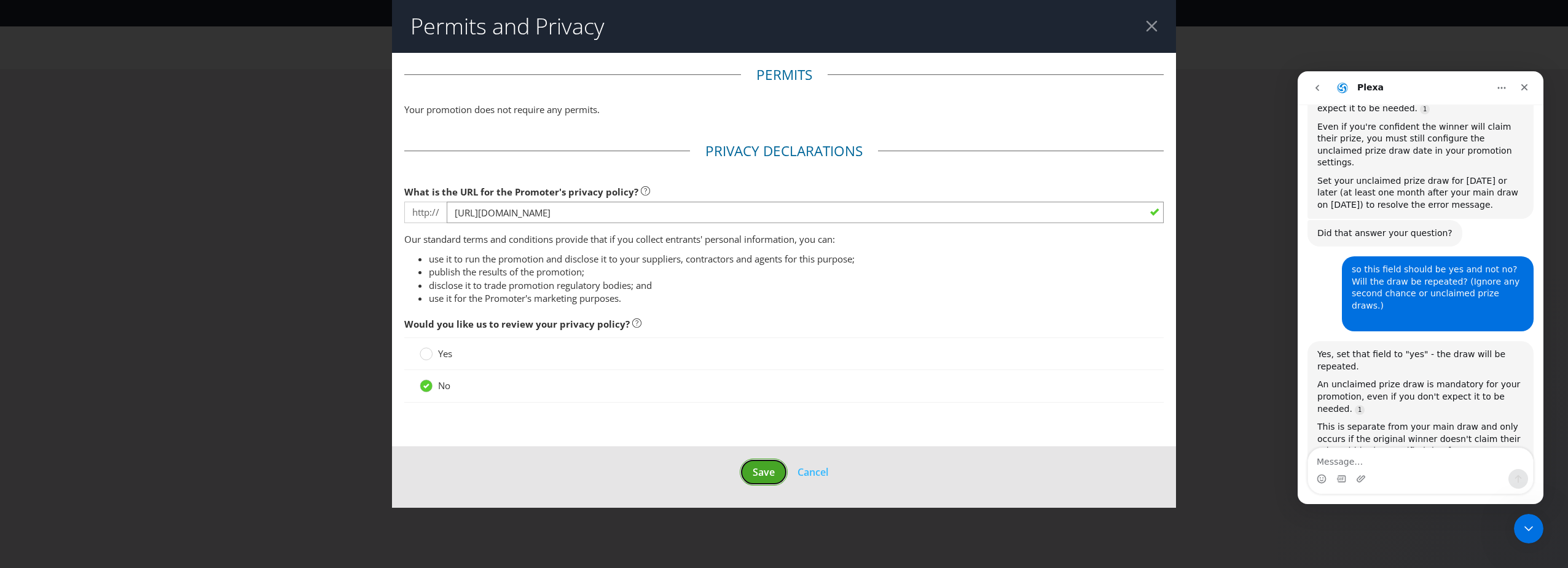
click at [761, 483] on button "Save" at bounding box center [763, 472] width 48 height 28
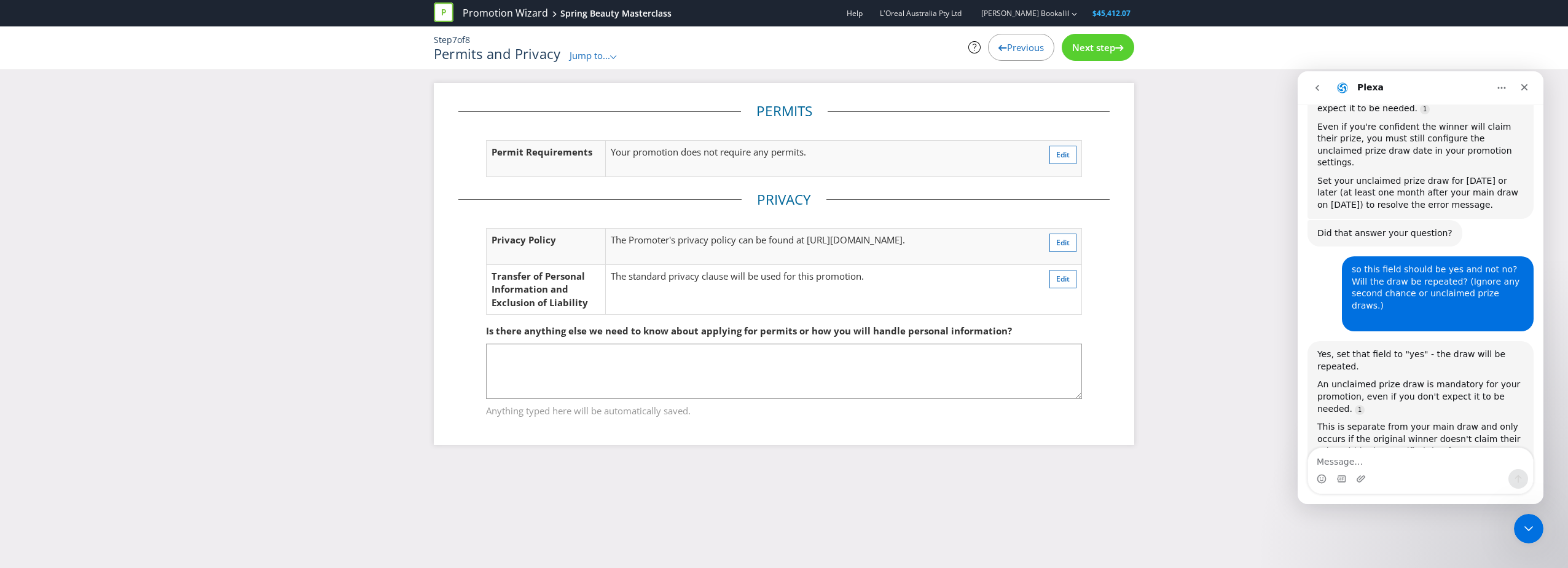
click at [1079, 52] on span "Next step" at bounding box center [1093, 48] width 43 height 12
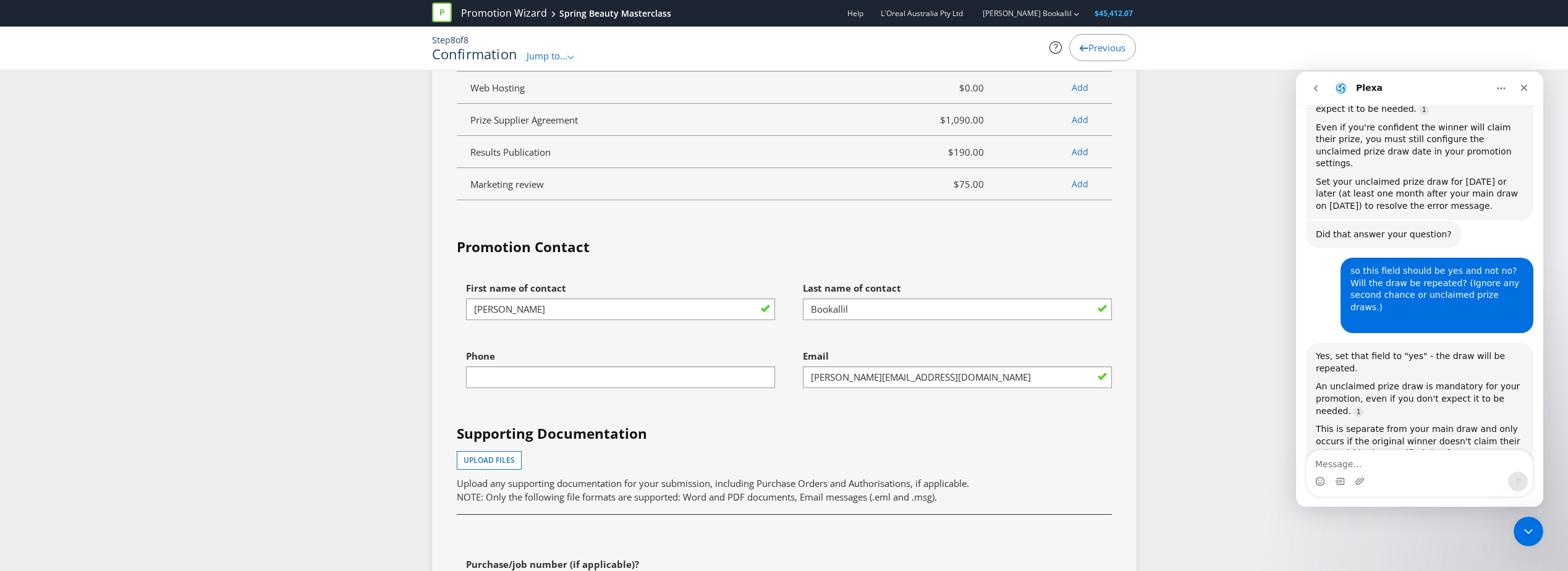
scroll to position [3397, 0]
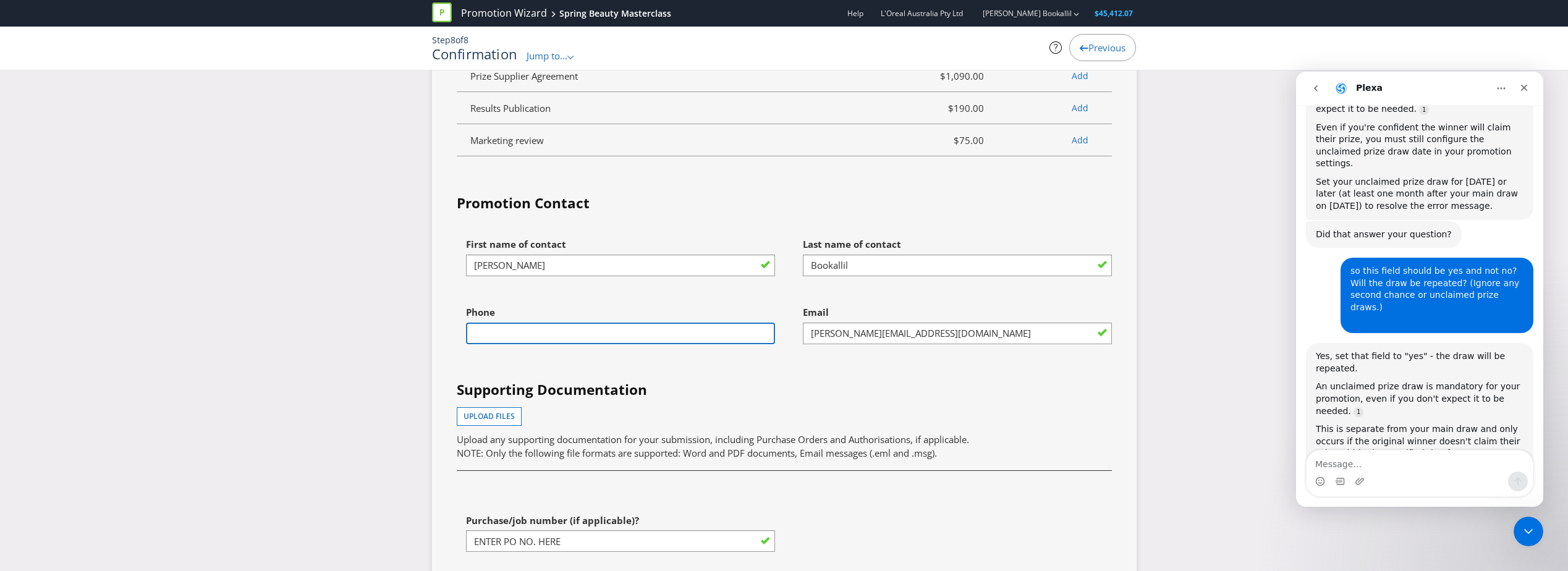
click at [539, 344] on input "text" at bounding box center [621, 334] width 309 height 22
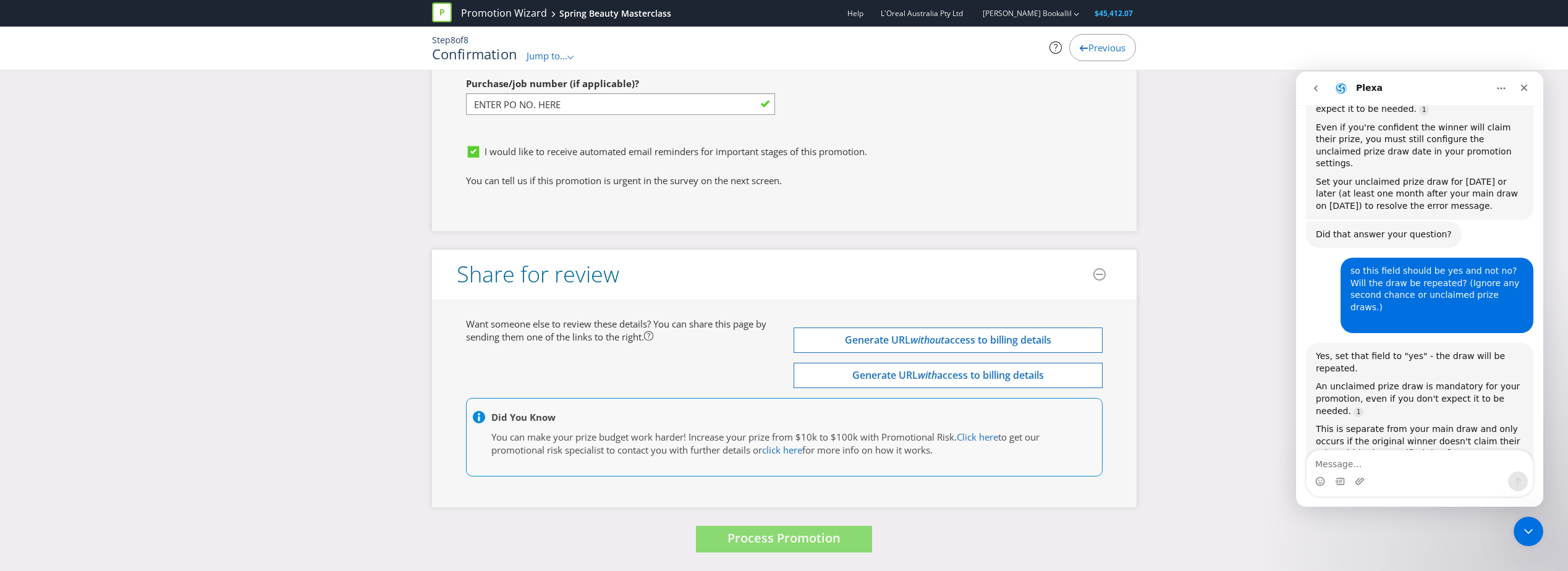
scroll to position [3848, 0]
click at [750, 538] on span "Process Promotion" at bounding box center [784, 538] width 113 height 16
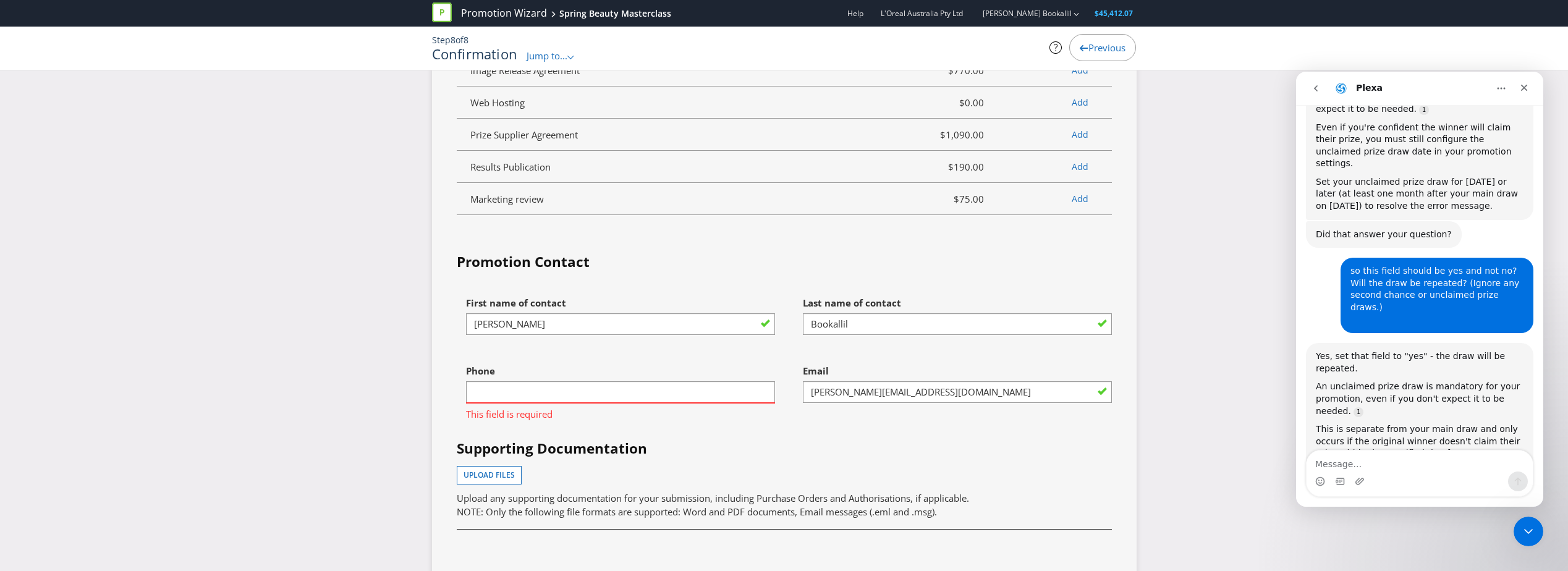
scroll to position [3343, 0]
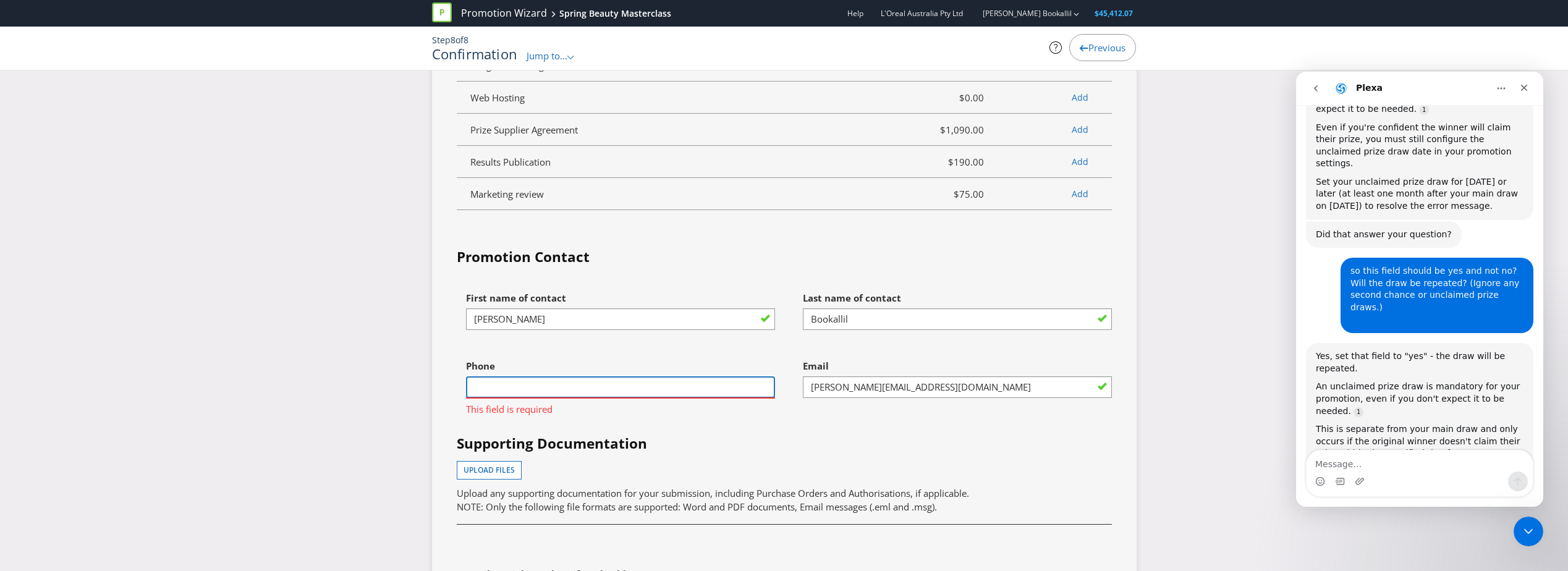
click at [555, 391] on input "text" at bounding box center [621, 387] width 309 height 22
type input "0409027777"
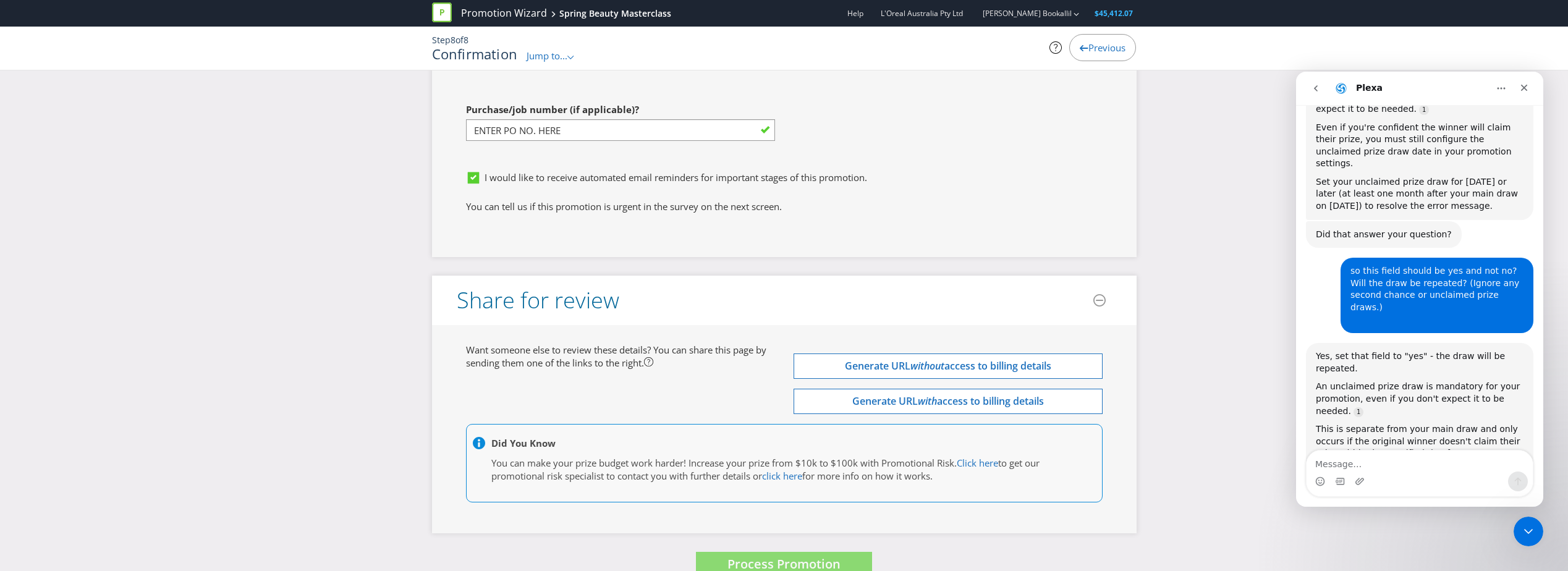
scroll to position [3848, 0]
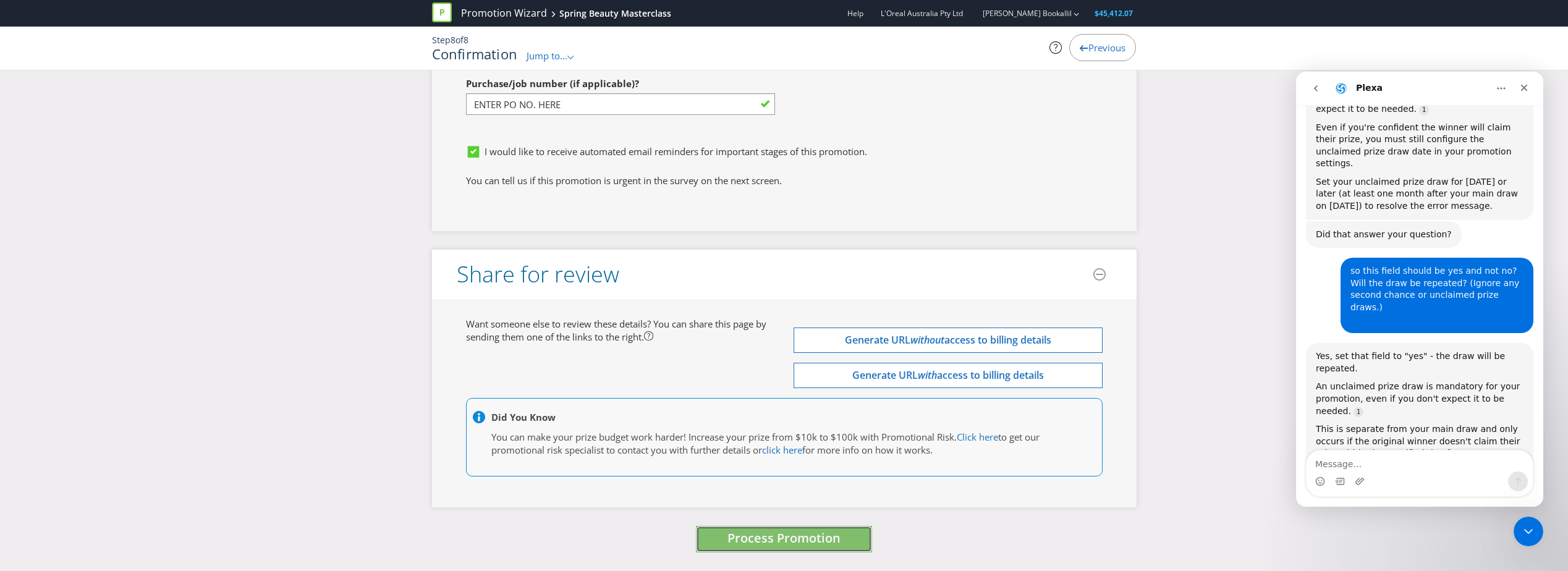
click at [834, 544] on span "Process Promotion" at bounding box center [784, 538] width 113 height 16
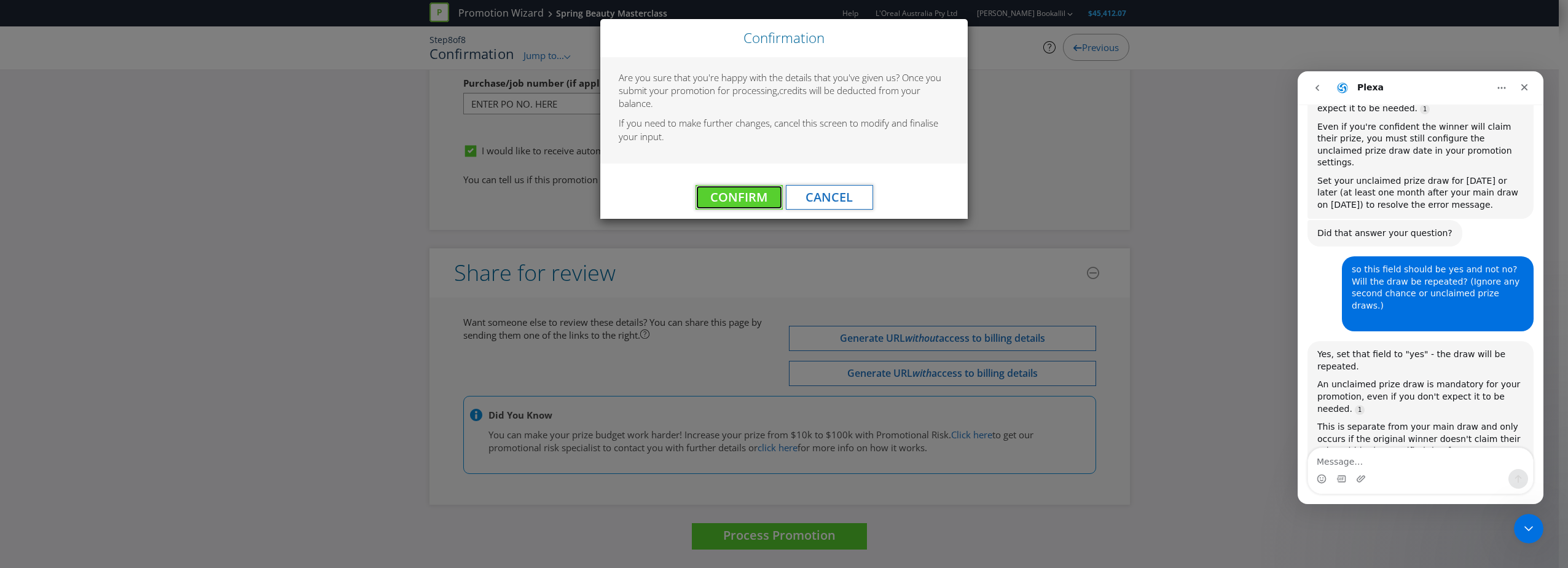
drag, startPoint x: 743, startPoint y: 200, endPoint x: 769, endPoint y: 289, distance: 92.7
click at [769, 289] on div "Confirmation Are you sure that you're happy with the details that you've given …" at bounding box center [784, 284] width 1568 height 568
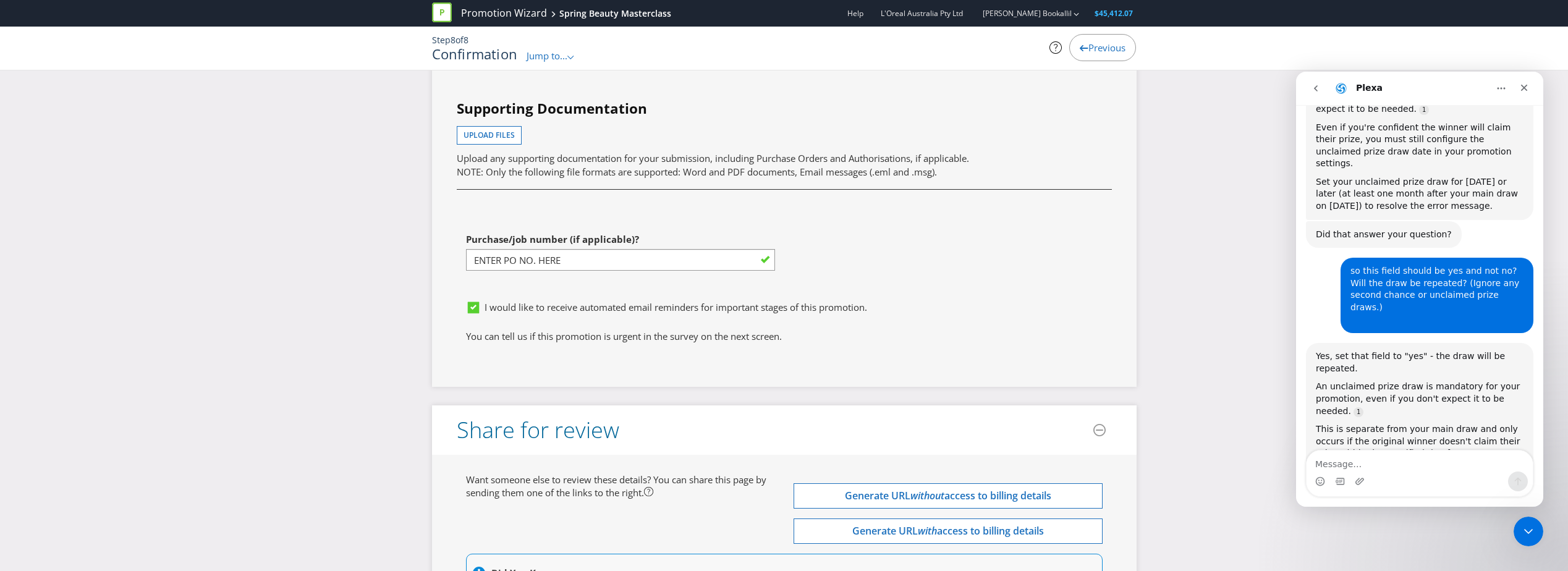
scroll to position [3663, 0]
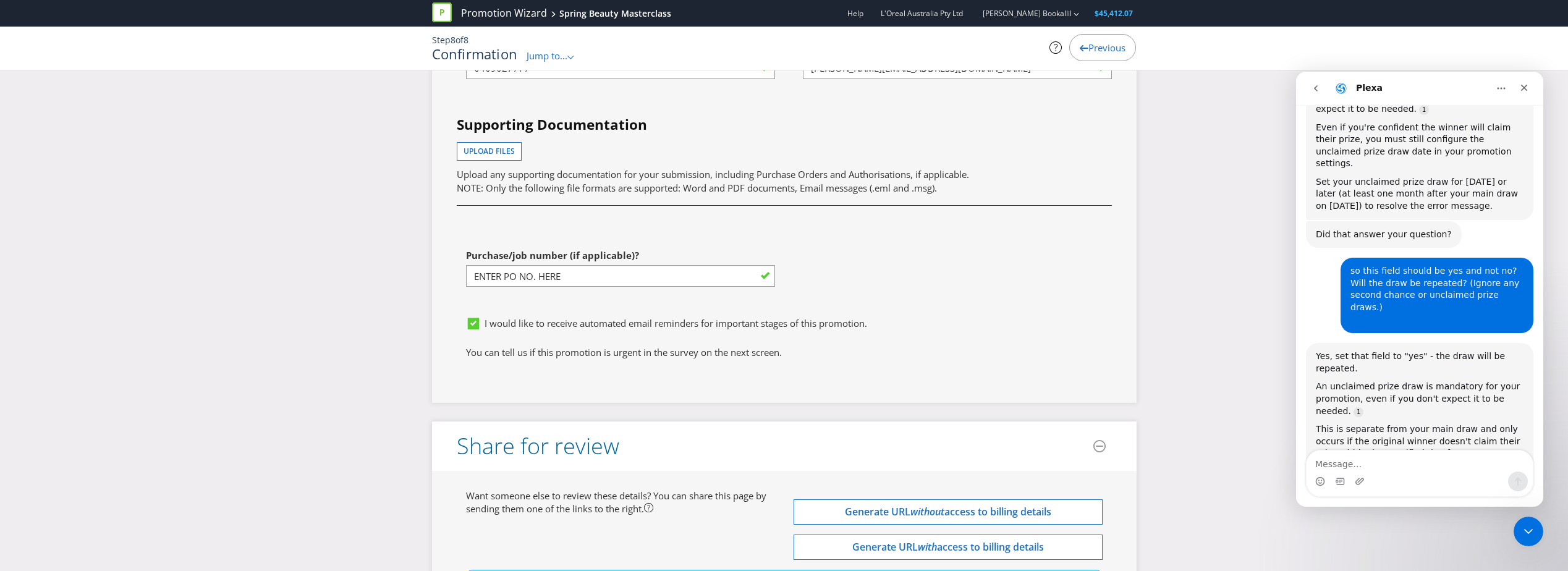
click at [466, 330] on icon at bounding box center [475, 326] width 18 height 18
click at [0, 0] on input "I would like to receive automated email reminders for important stages of this …" at bounding box center [0, 0] width 0 height 0
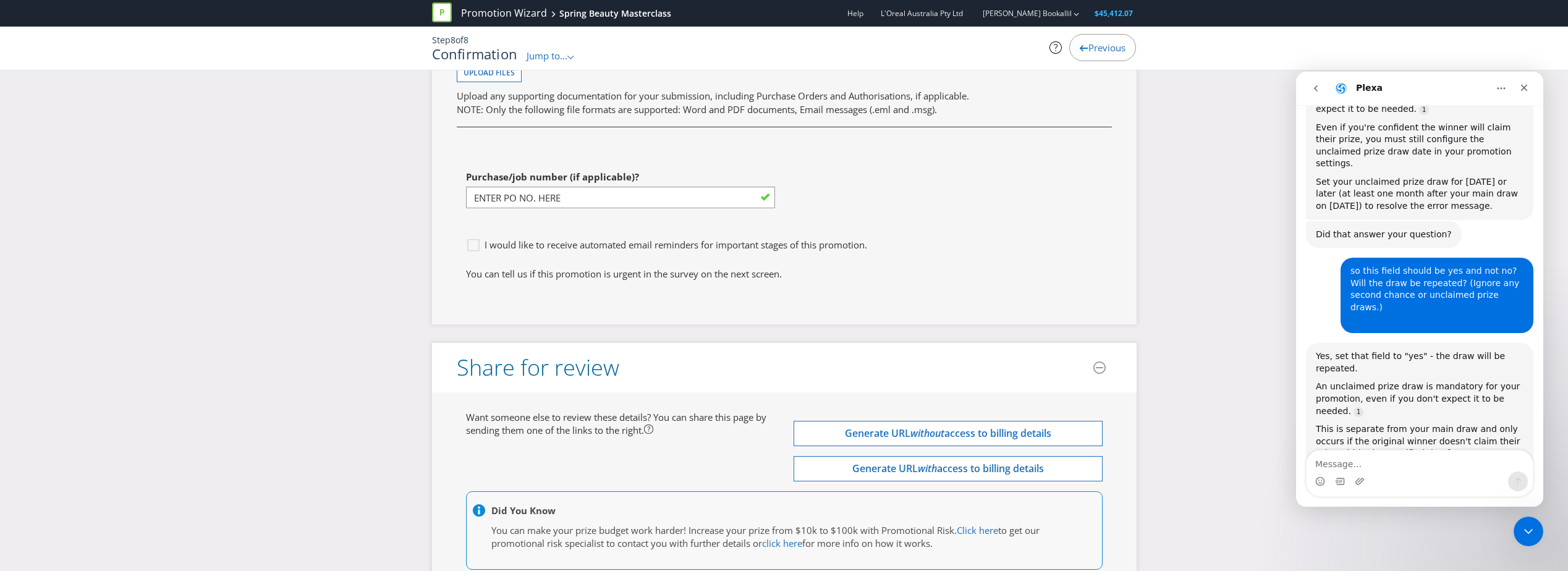
scroll to position [3848, 0]
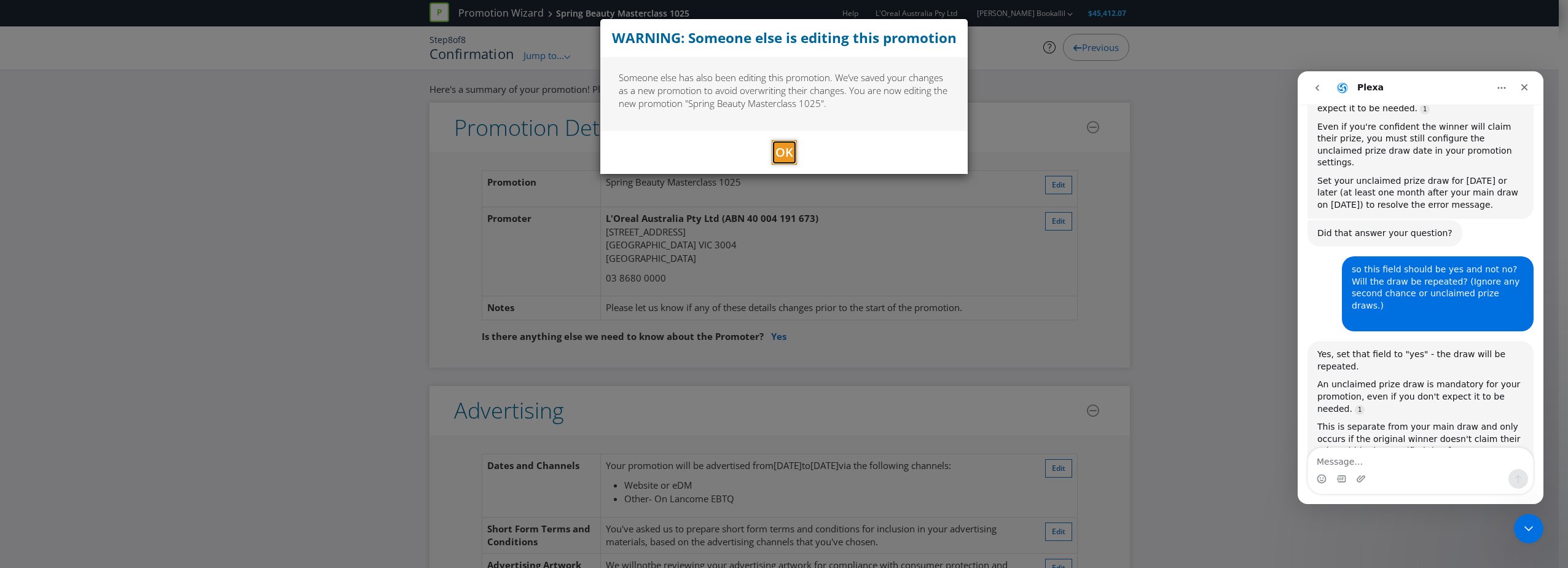
click at [777, 154] on span "OK" at bounding box center [784, 152] width 18 height 16
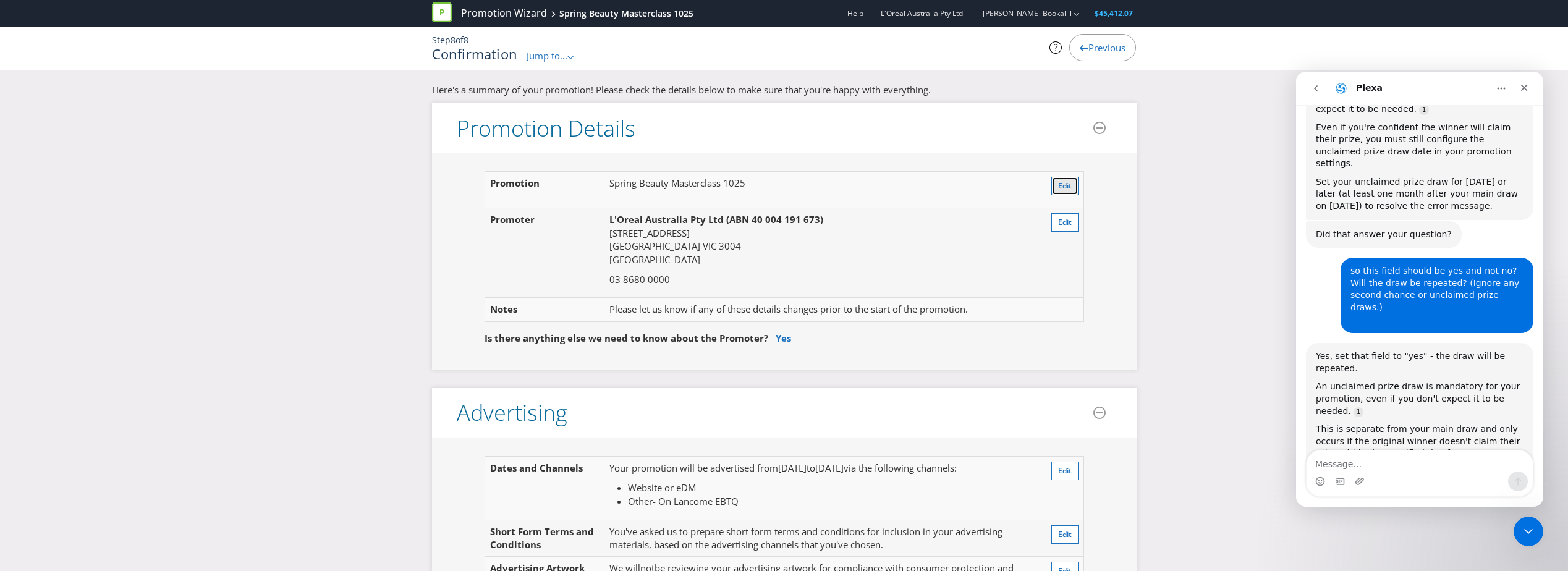
click at [1070, 185] on span "Edit" at bounding box center [1065, 185] width 14 height 10
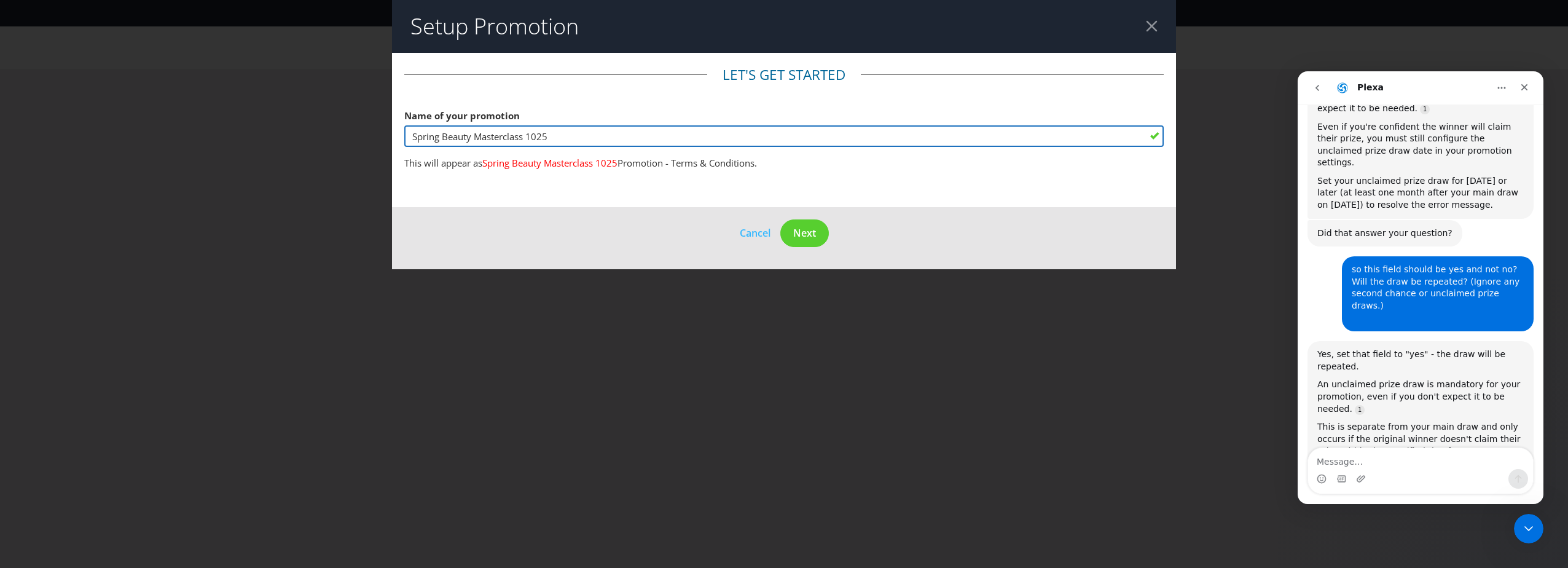
click at [556, 135] on input "Spring Beauty Masterclass 1025" at bounding box center [784, 136] width 759 height 22
drag, startPoint x: 563, startPoint y: 140, endPoint x: 529, endPoint y: 135, distance: 34.4
click at [529, 135] on input "Spring Beauty Masterclass 1025" at bounding box center [784, 136] width 759 height 22
type input "Spring Beauty Masterclass 030925"
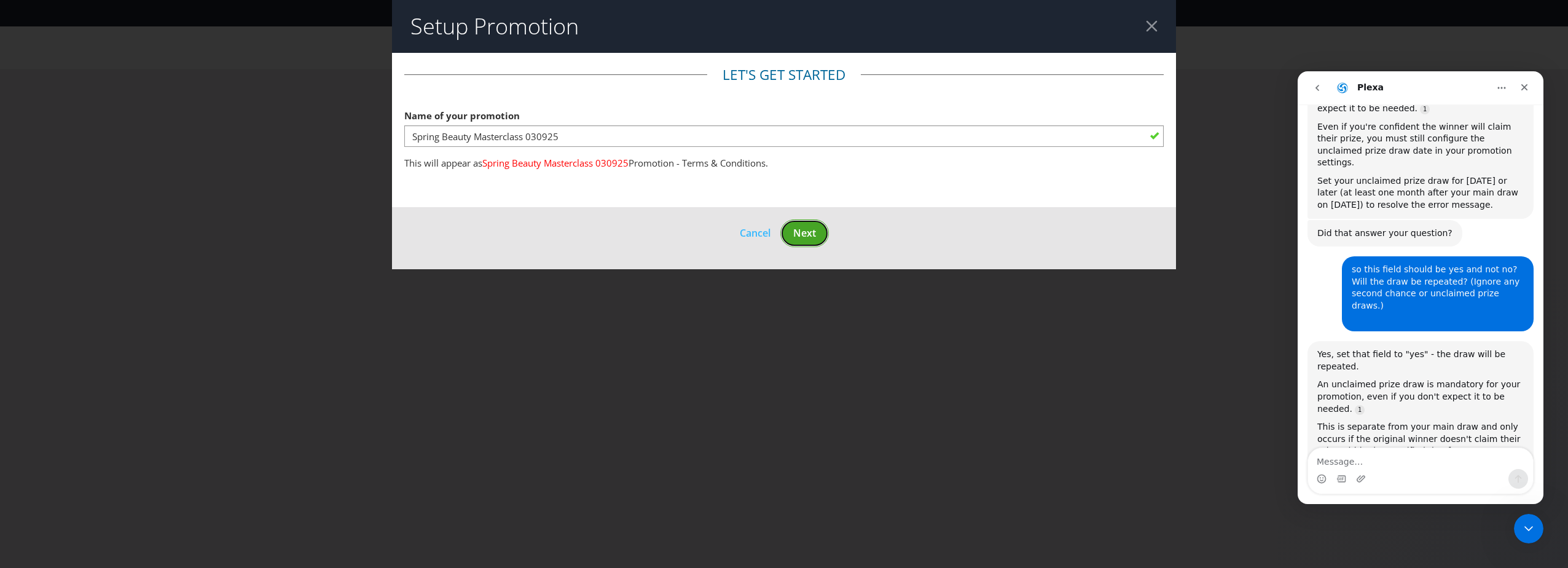
click at [825, 234] on button "Next" at bounding box center [805, 233] width 49 height 28
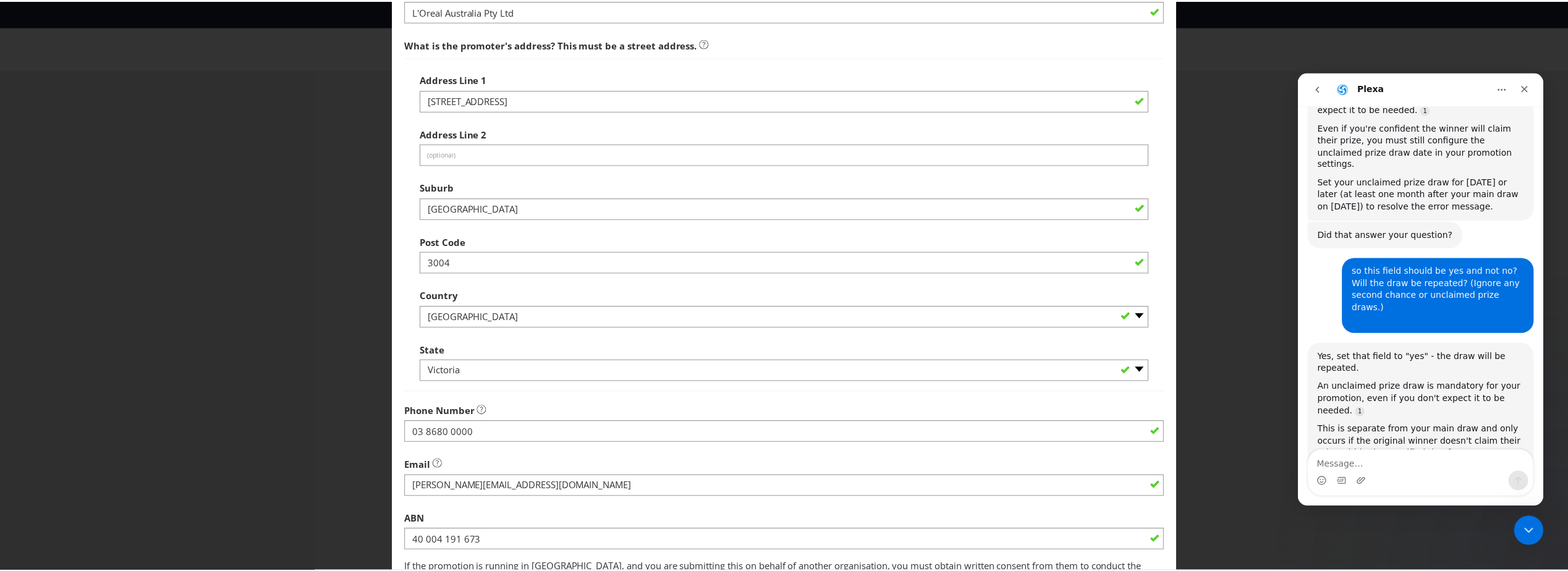
scroll to position [222, 0]
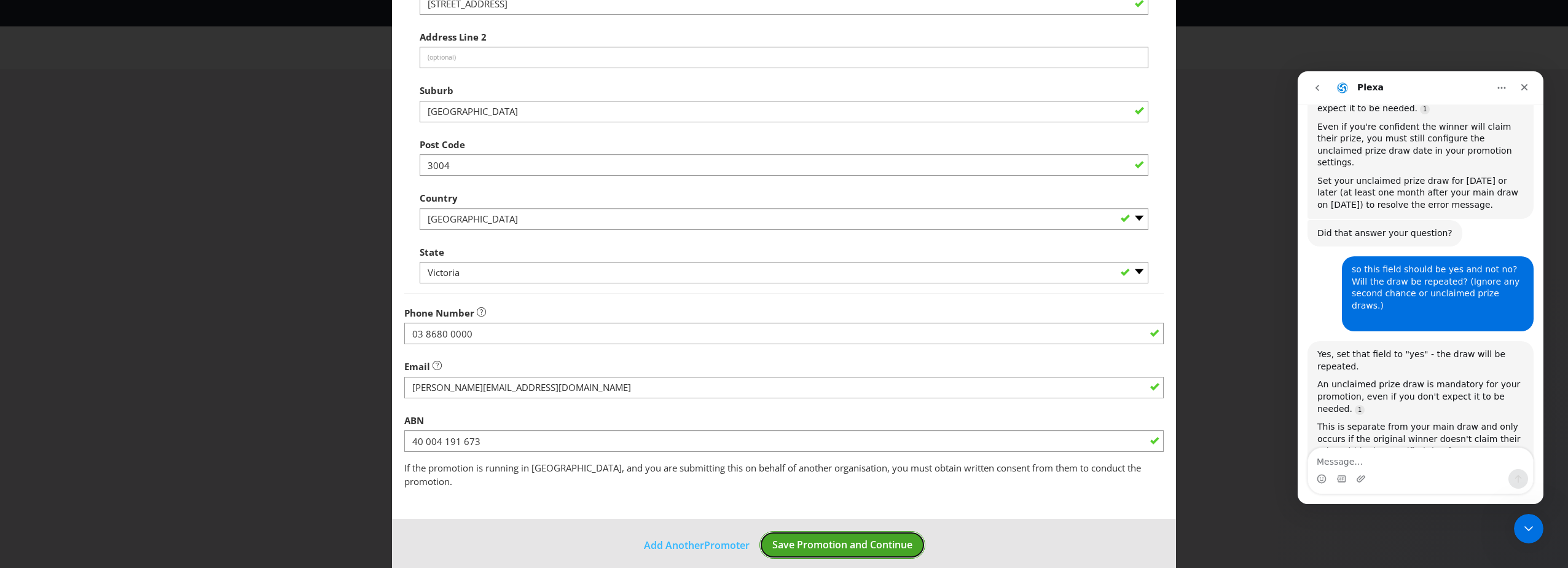
click at [863, 537] on span "Save Promotion and Continue" at bounding box center [842, 544] width 140 height 14
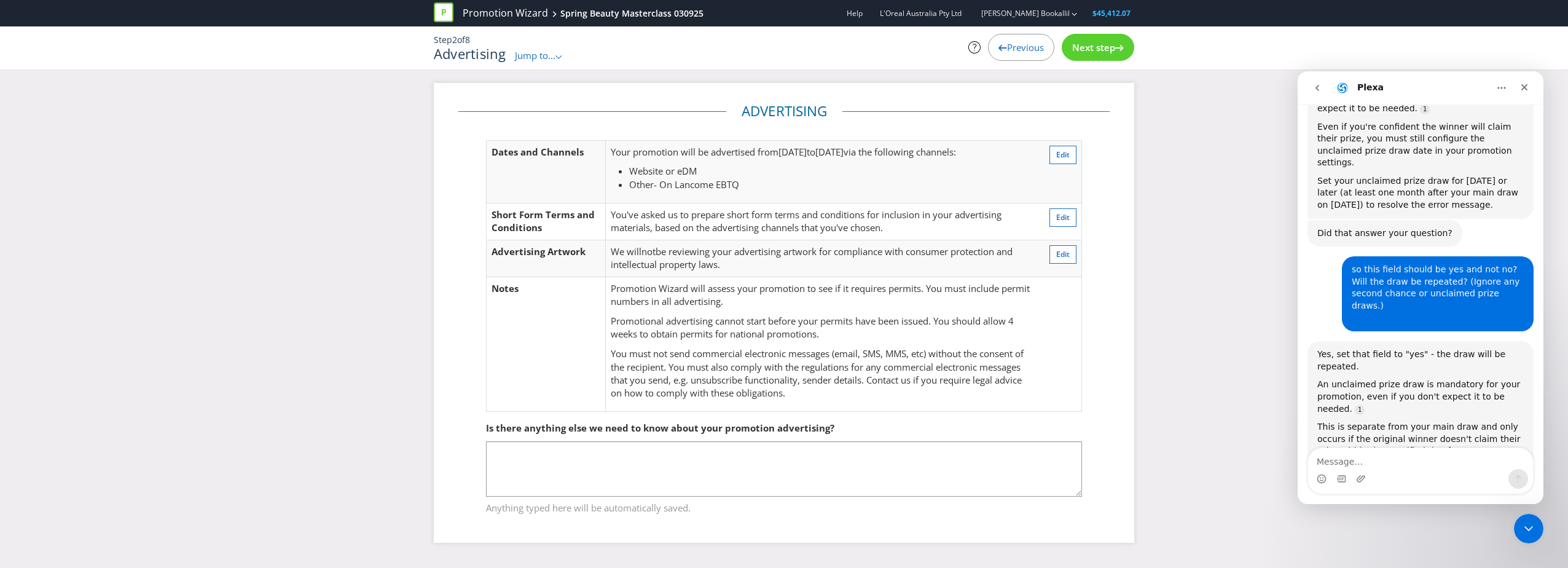
click at [1101, 45] on span "Next step" at bounding box center [1093, 48] width 43 height 12
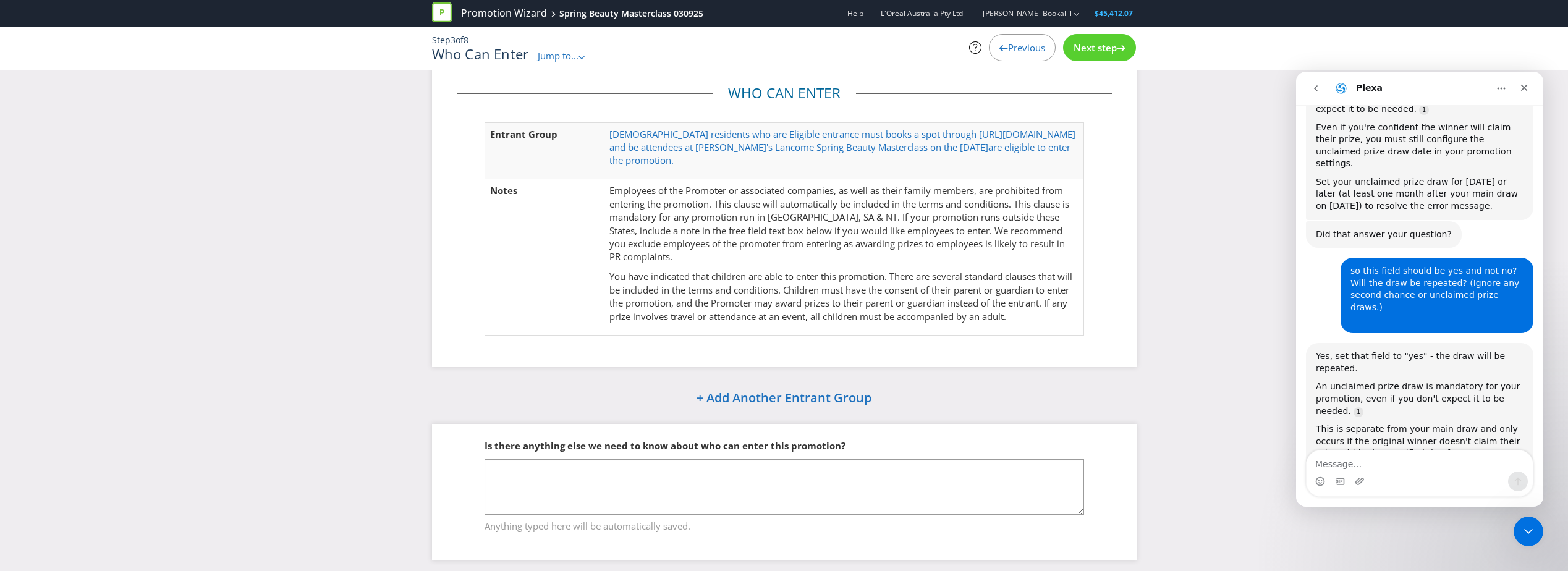
scroll to position [27, 0]
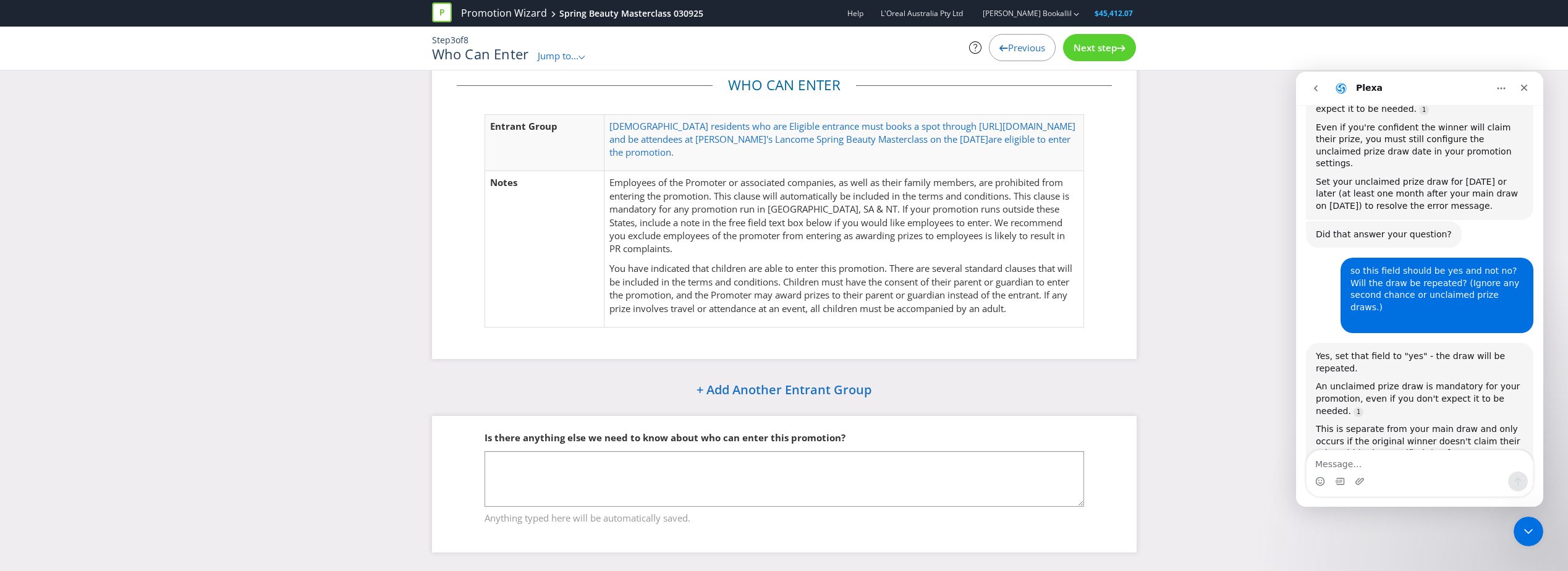
click at [1102, 35] on div "Next step" at bounding box center [1099, 48] width 73 height 27
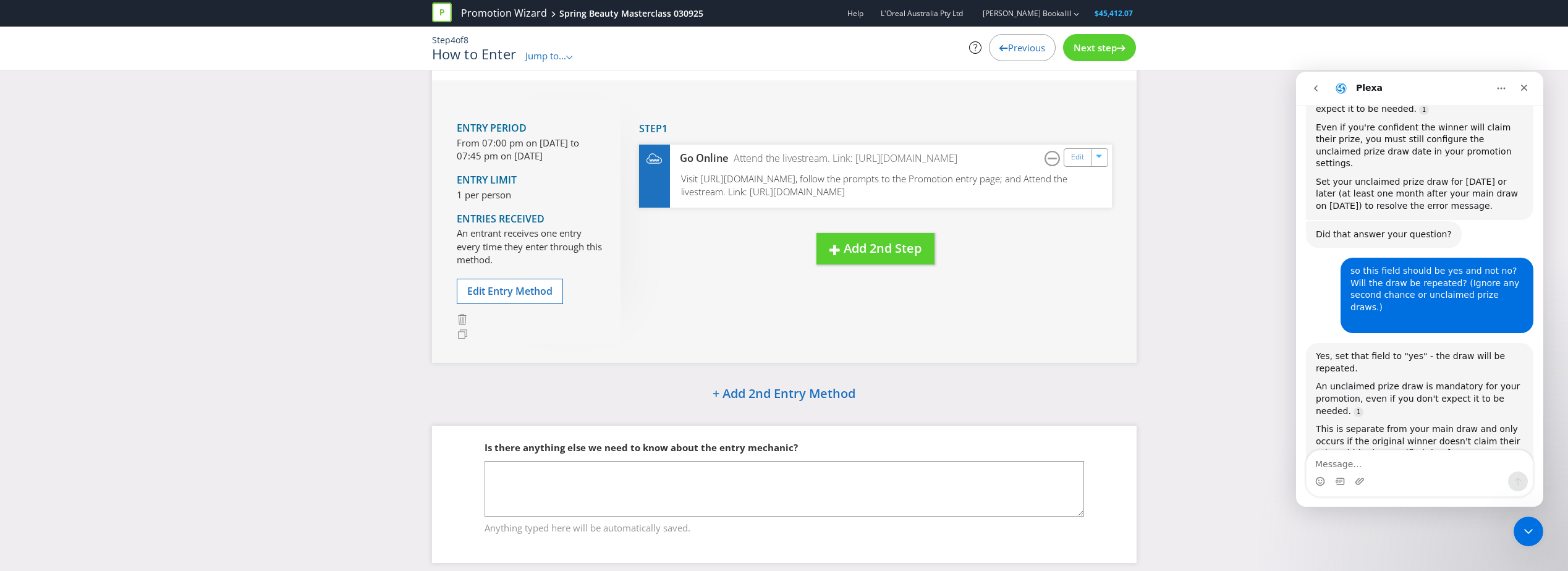
scroll to position [78, 0]
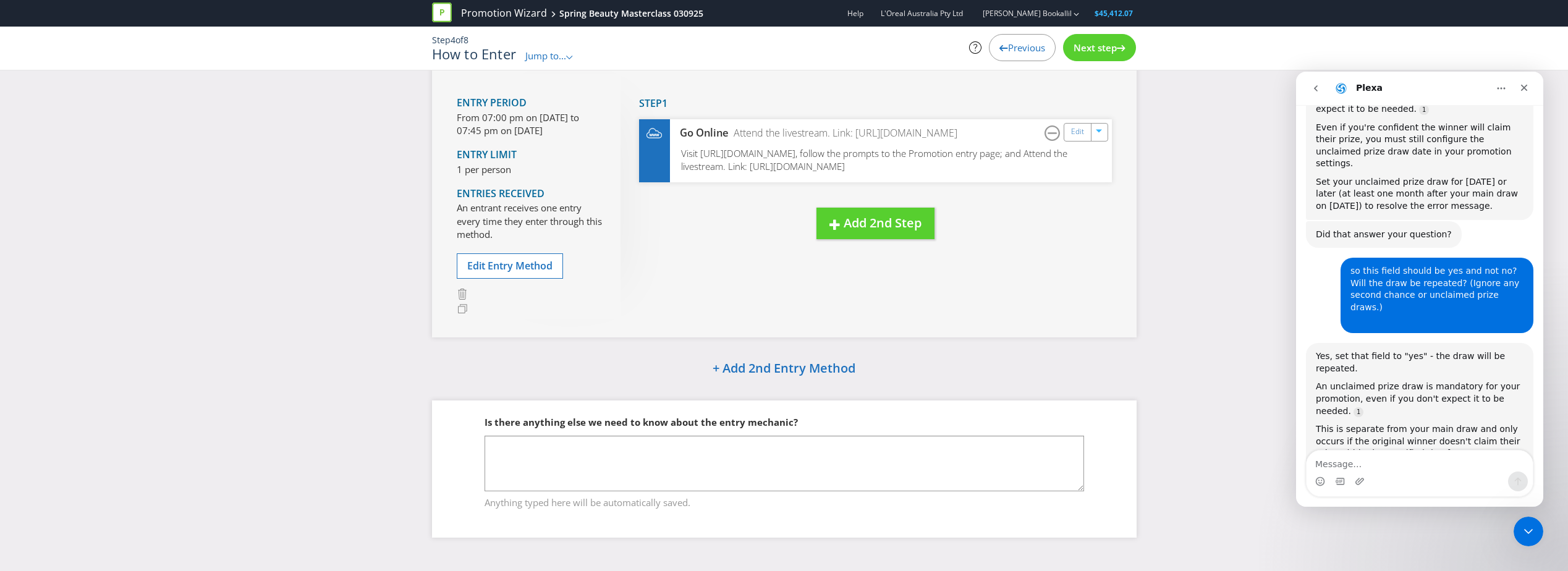
click at [1109, 53] on span "Next step" at bounding box center [1095, 48] width 43 height 12
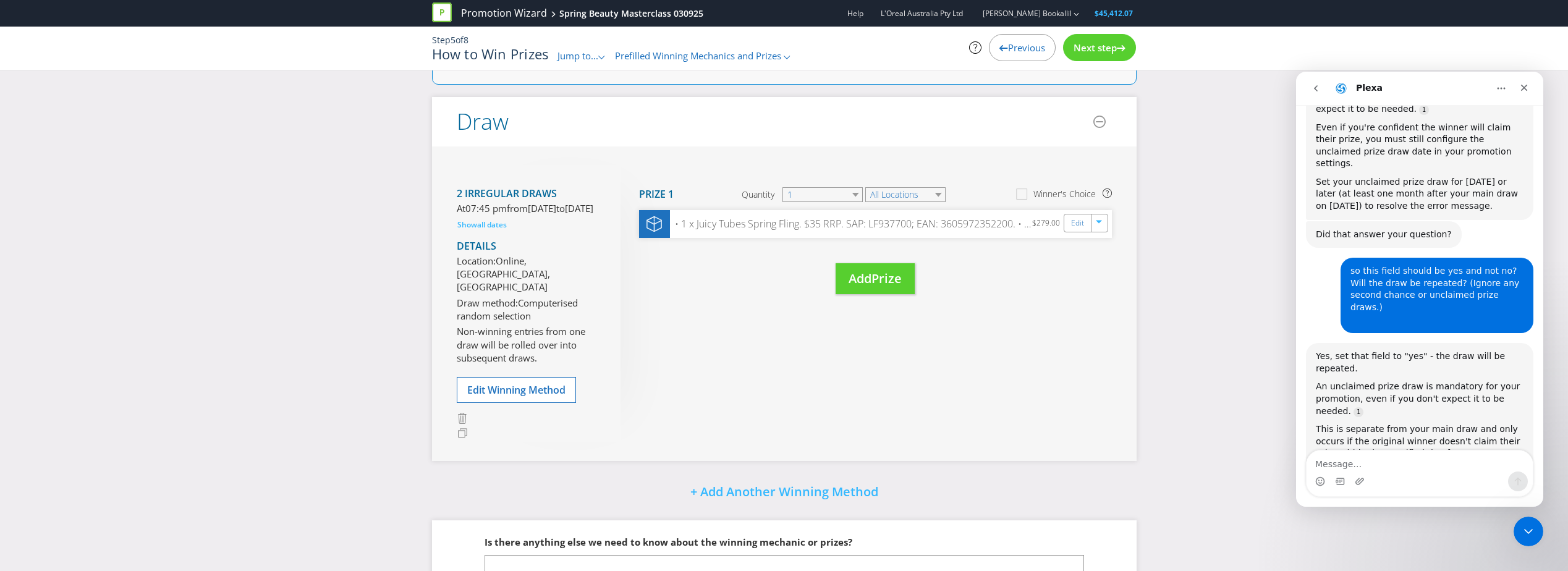
click at [1109, 53] on span "Next step" at bounding box center [1095, 48] width 43 height 12
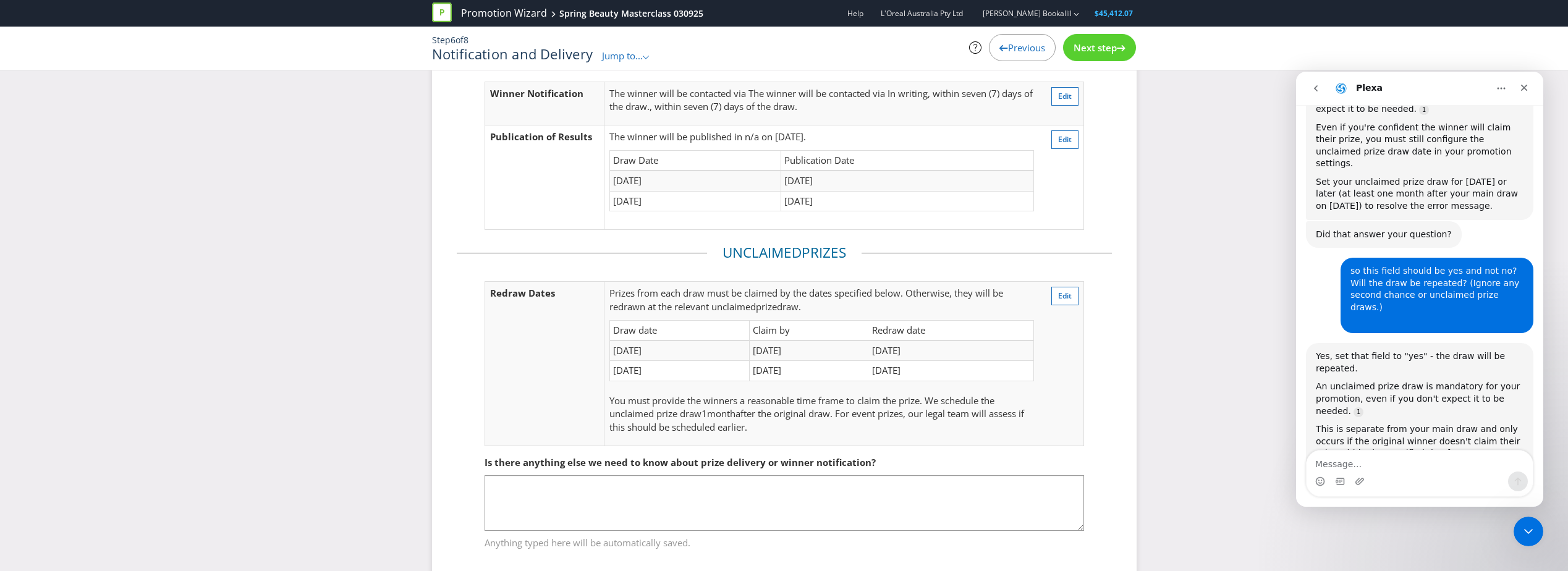
click at [1109, 53] on span "Next step" at bounding box center [1095, 48] width 43 height 12
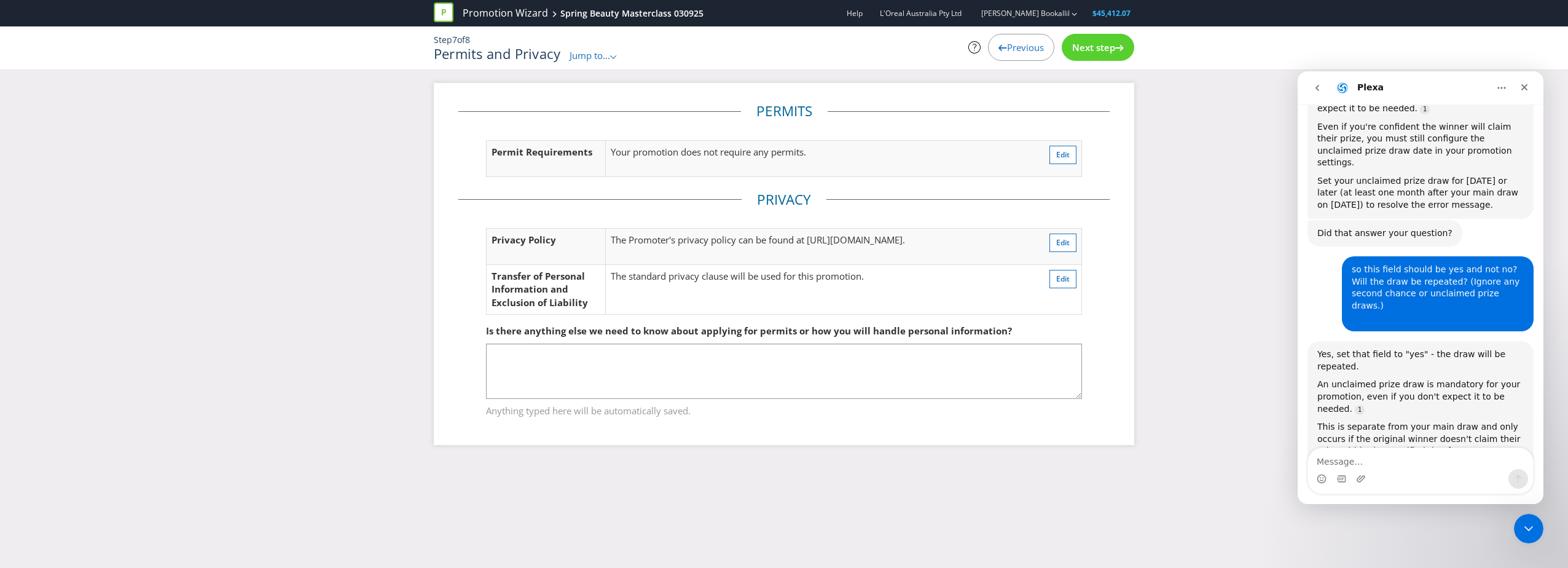
click at [1102, 52] on span "Next step" at bounding box center [1093, 48] width 43 height 12
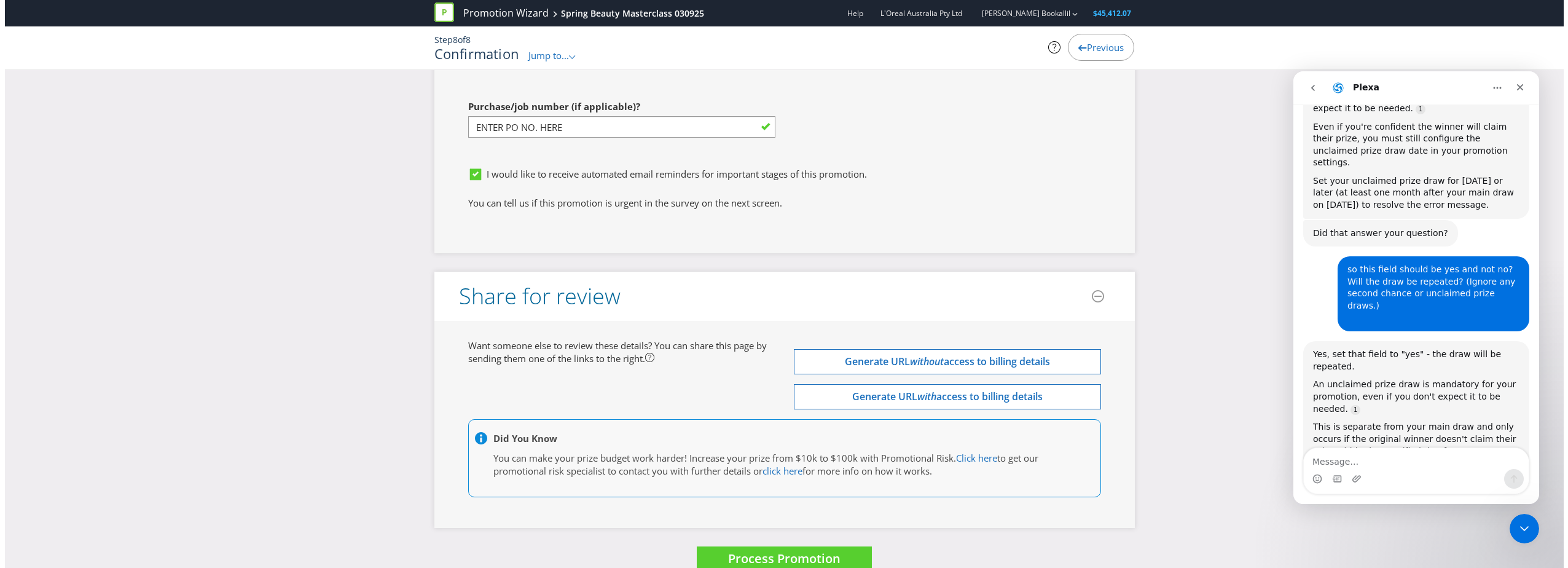
scroll to position [3827, 0]
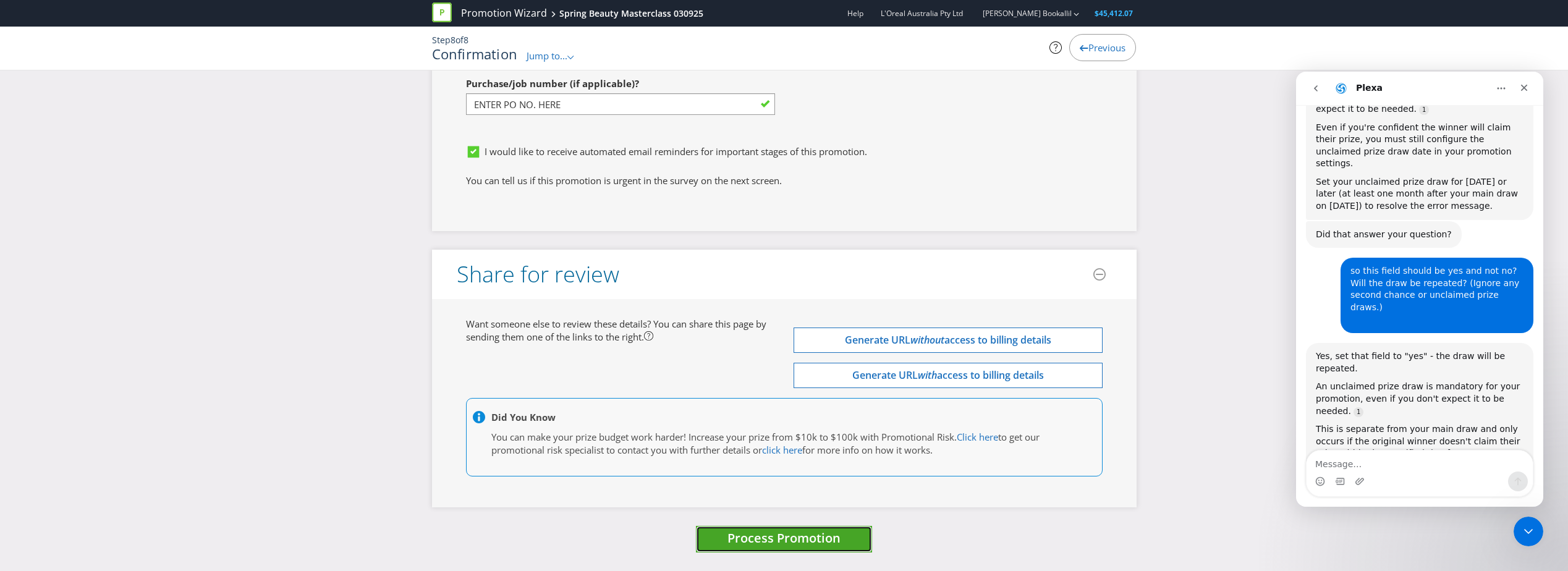
click at [794, 539] on span "Process Promotion" at bounding box center [784, 538] width 113 height 16
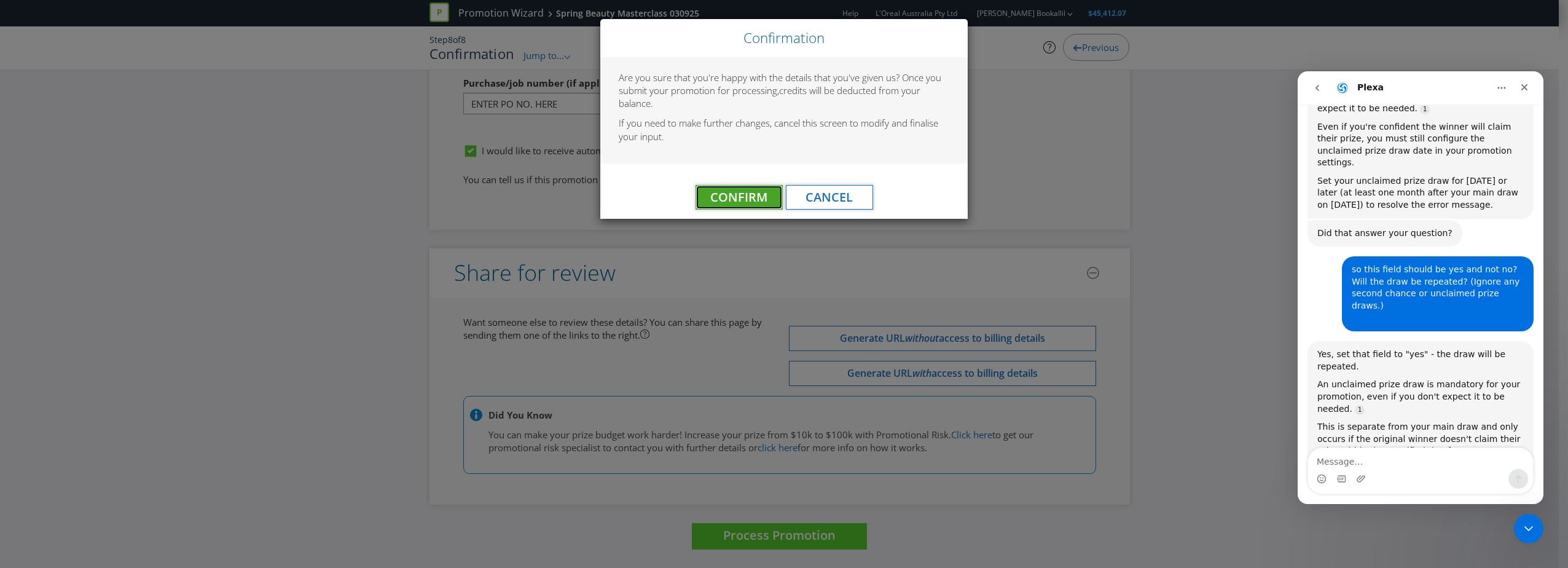
click at [754, 199] on span "Confirm" at bounding box center [739, 197] width 57 height 16
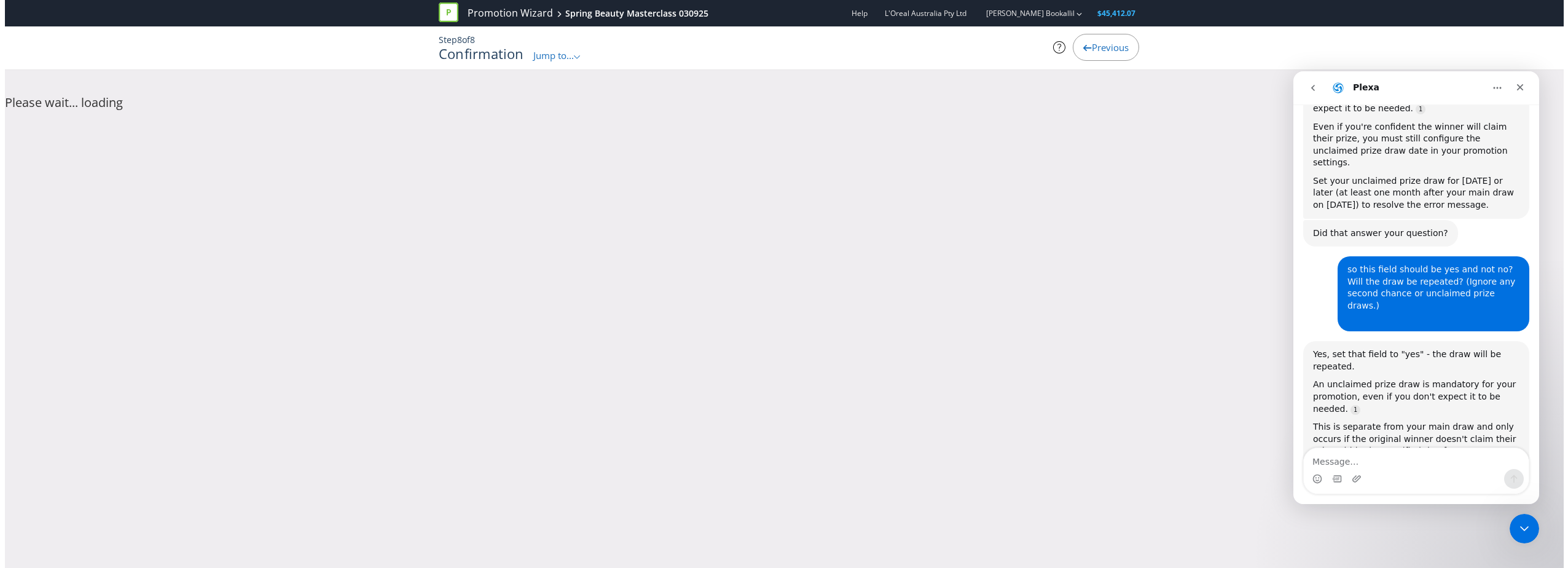
scroll to position [0, 0]
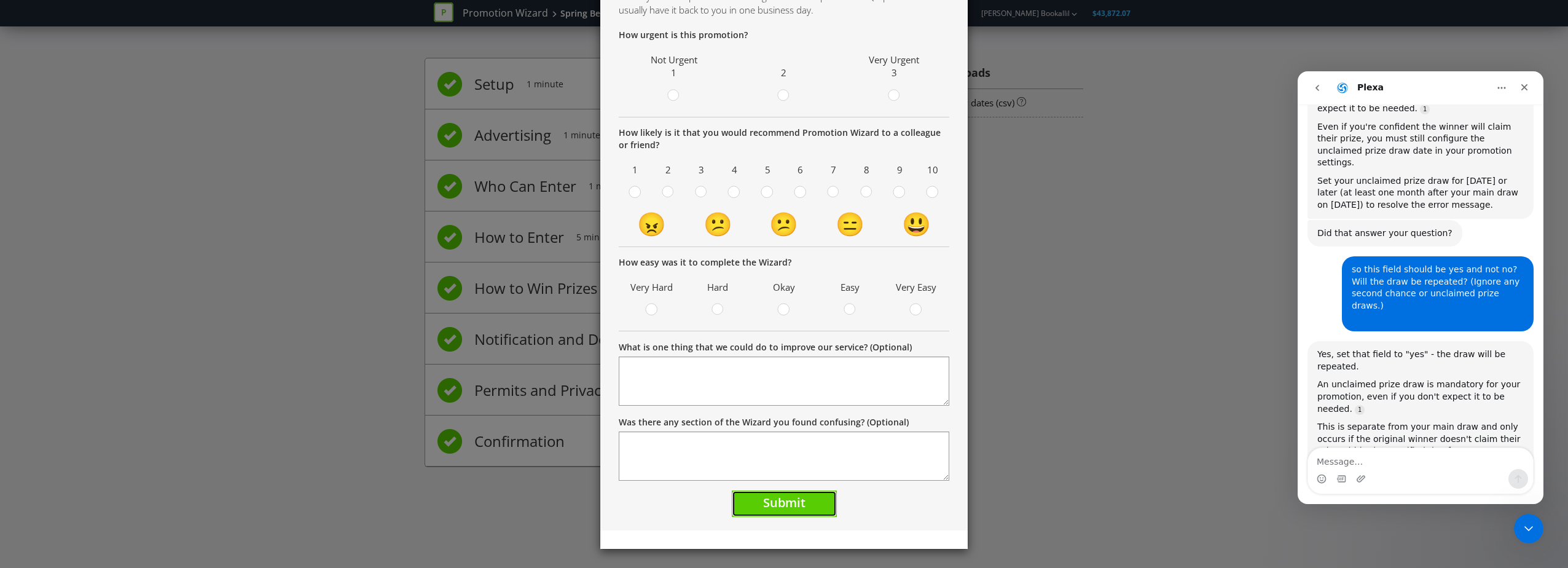
click at [809, 505] on button "Submit" at bounding box center [784, 504] width 105 height 26
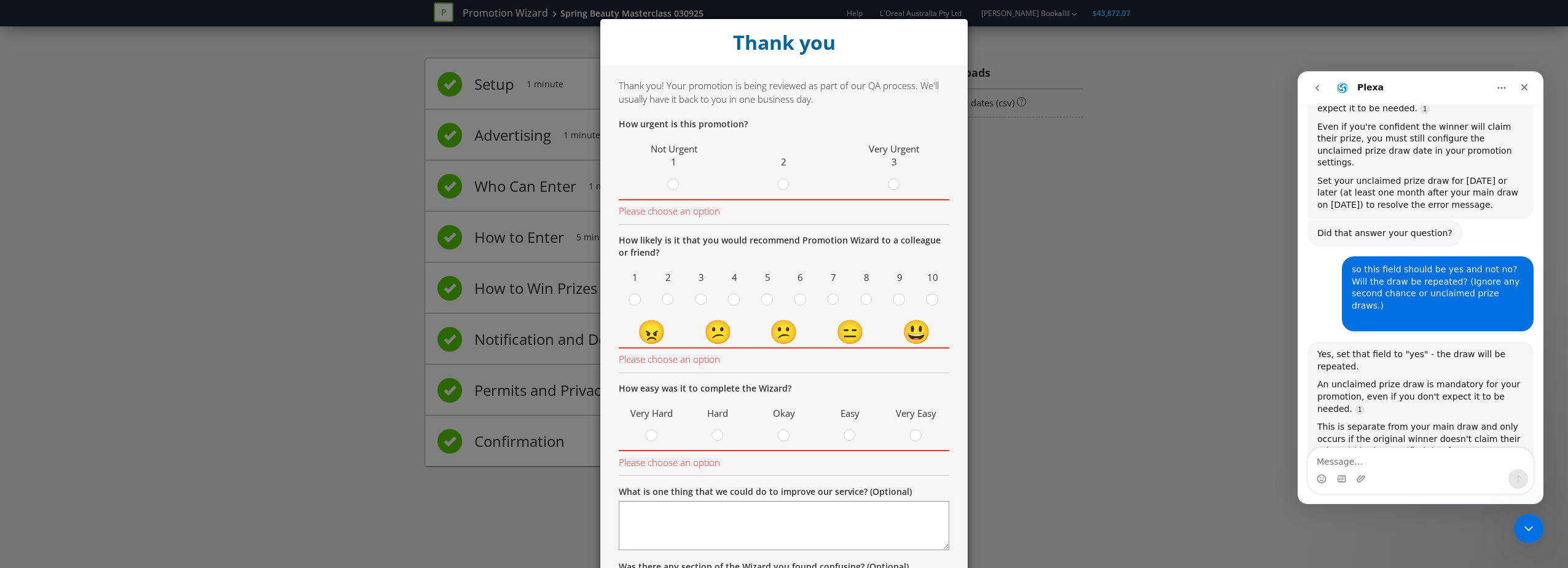
click at [1040, 275] on div "Thank you Thank you! Your promotion is being reviewed as part of our QA process…" at bounding box center [784, 284] width 1568 height 568
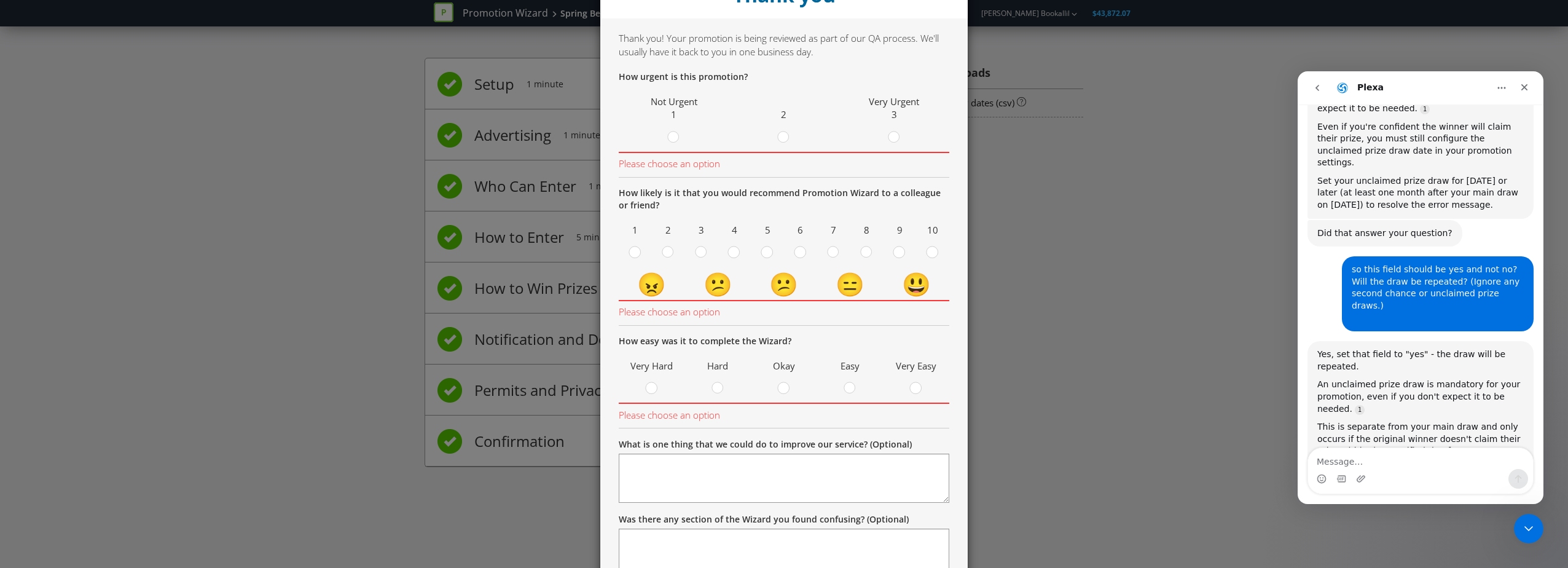
scroll to position [145, 0]
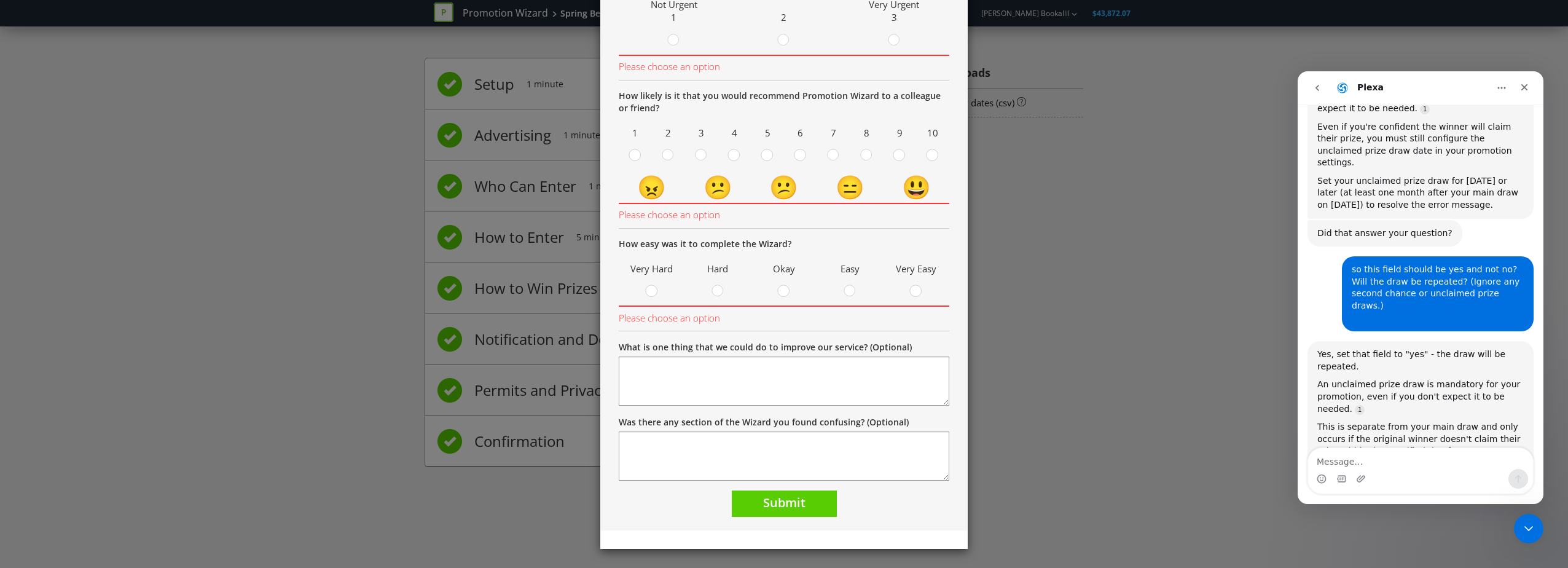
click at [772, 491] on form "How urgent is this promotion? Not Urgent 1 2 Very Urgent 3 Please choose an opt…" at bounding box center [784, 245] width 330 height 543
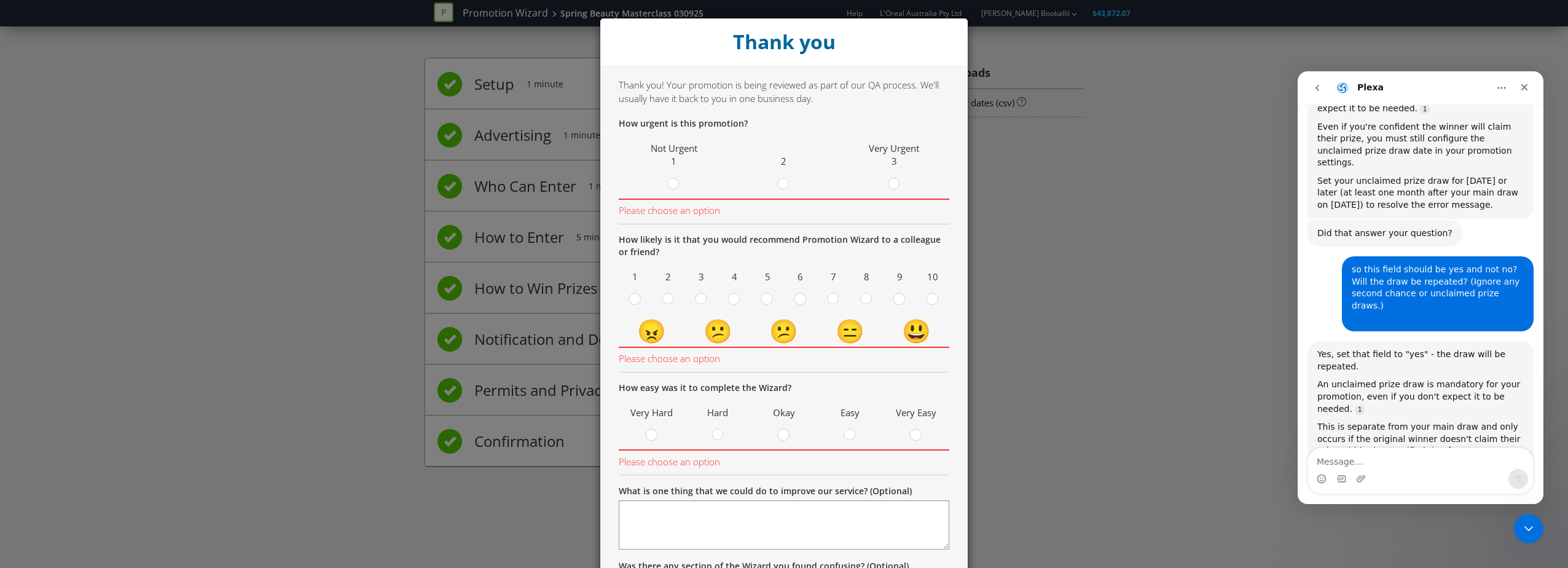
scroll to position [0, 0]
click at [669, 191] on div at bounding box center [673, 186] width 12 height 16
click at [0, 0] on input "radio" at bounding box center [0, 0] width 0 height 0
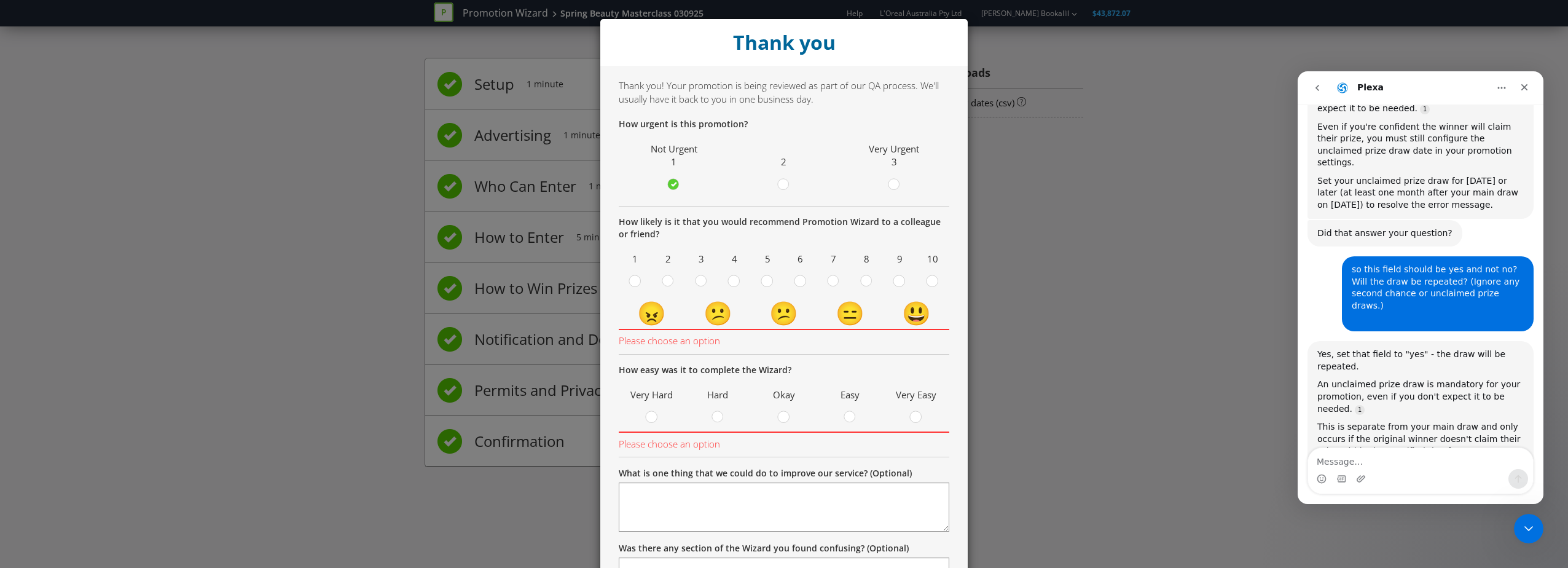
click at [773, 183] on label at bounding box center [784, 186] width 21 height 16
click at [0, 0] on input "radio" at bounding box center [0, 0] width 0 height 0
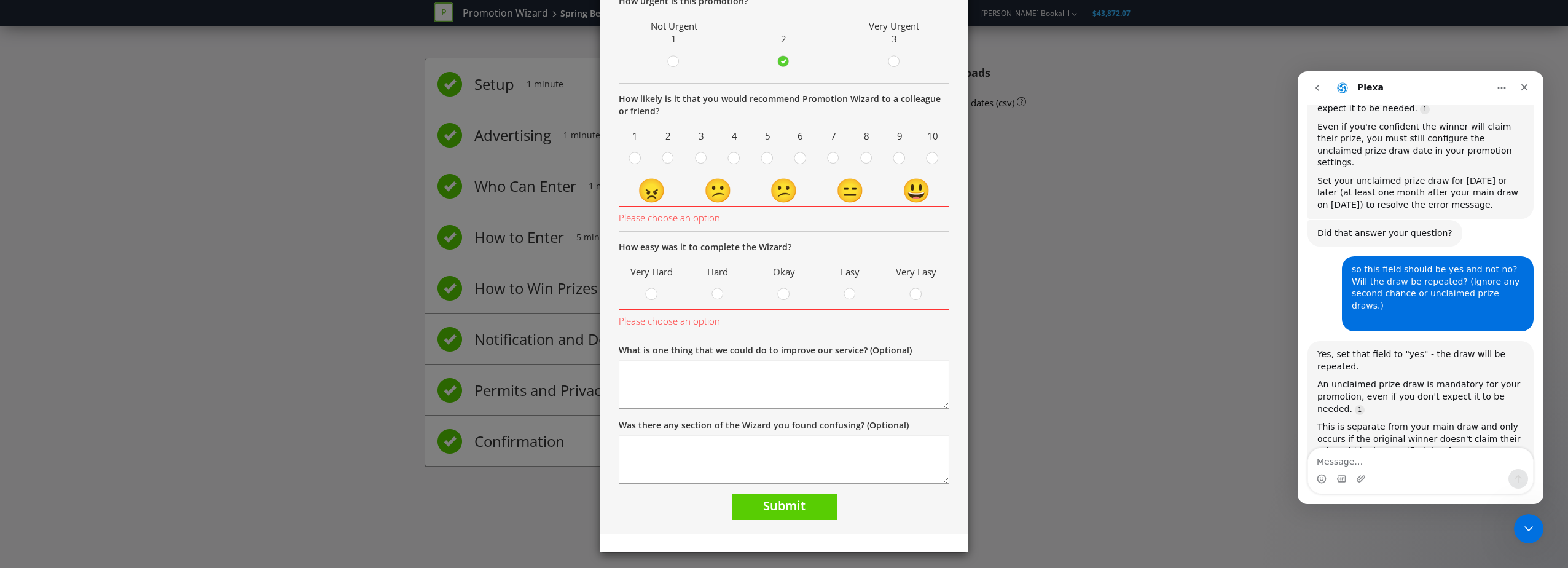
click at [740, 159] on span at bounding box center [741, 160] width 3 height 12
click at [0, 0] on input "radio" at bounding box center [0, 0] width 0 height 0
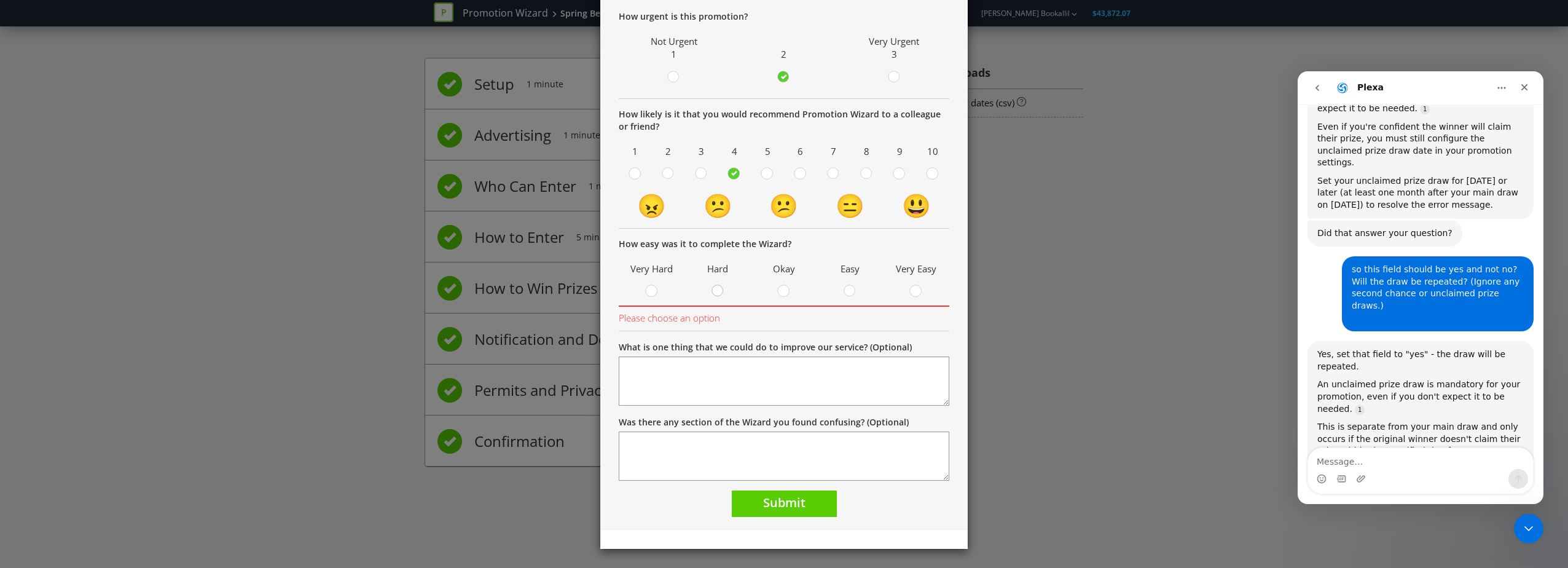
click at [717, 292] on circle at bounding box center [717, 290] width 11 height 11
click at [0, 0] on input "radio" at bounding box center [0, 0] width 0 height 0
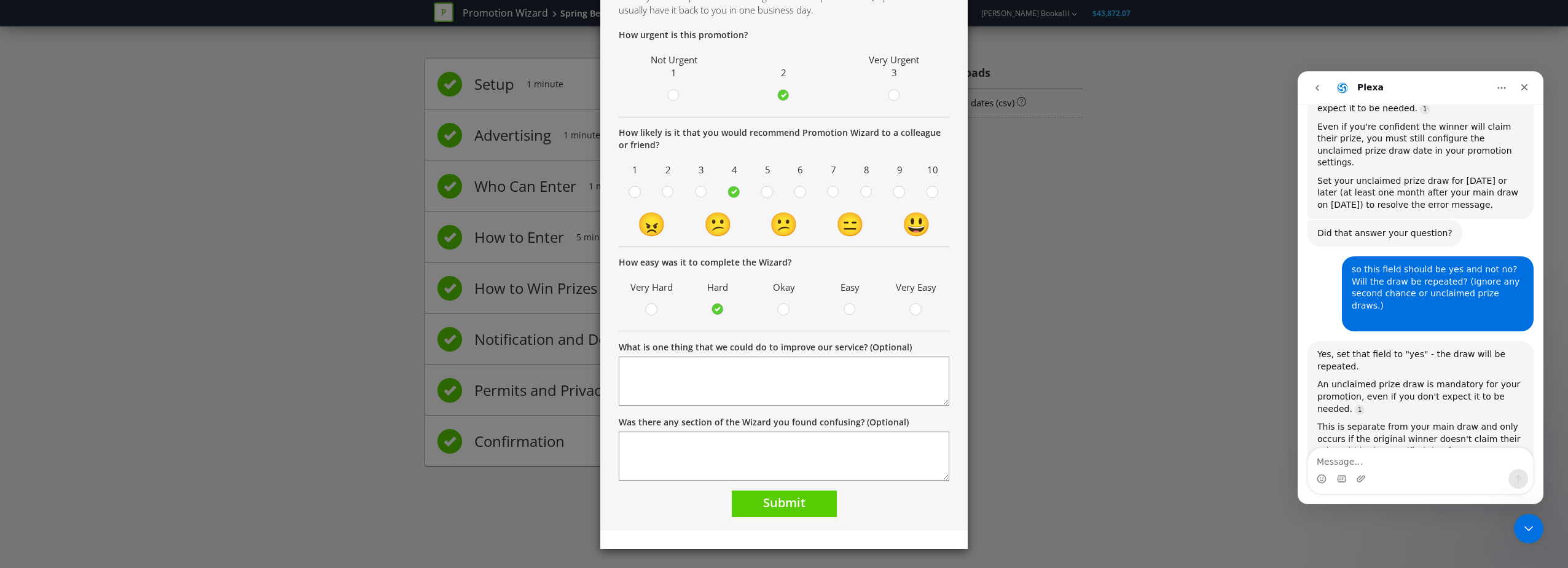
scroll to position [89, 0]
click at [803, 491] on button "Submit" at bounding box center [784, 504] width 105 height 26
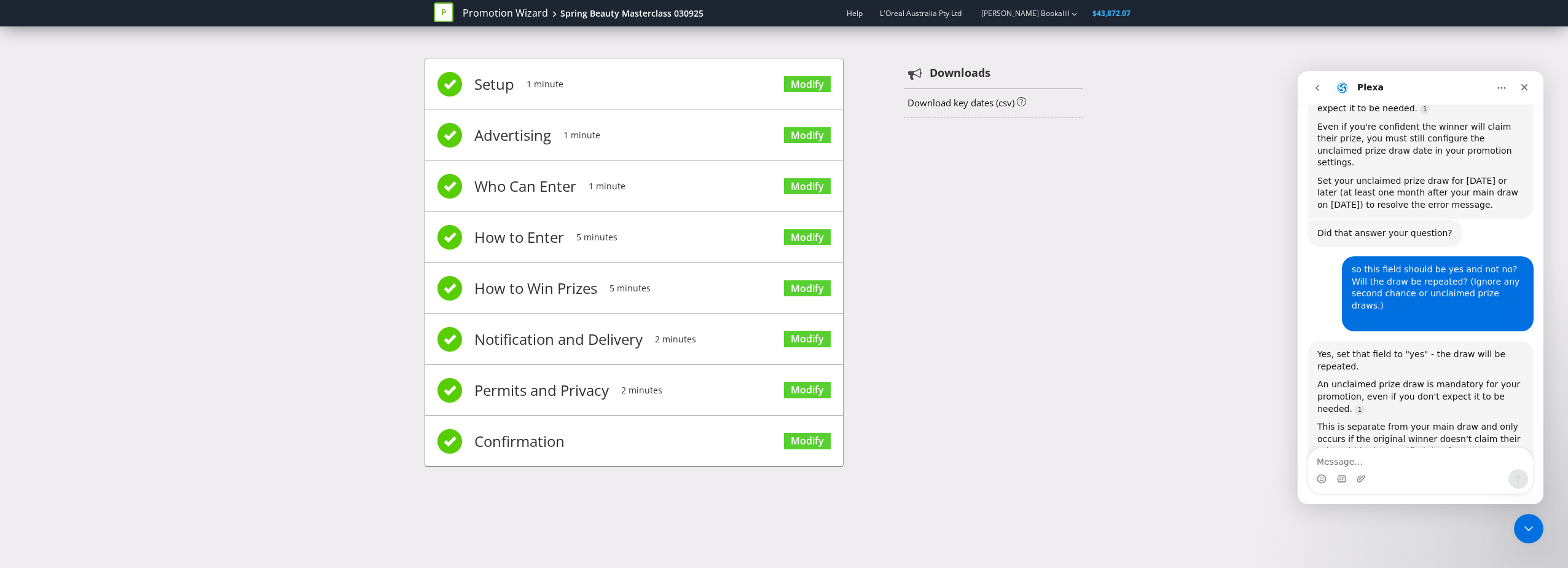
click at [1174, 435] on div "Setup 1 minute Modify Advertising 1 minute Modify Who Can Enter 1 minute Modify…" at bounding box center [784, 268] width 1568 height 458
drag, startPoint x: 1174, startPoint y: 435, endPoint x: 1244, endPoint y: 360, distance: 102.6
click at [1244, 360] on div "Setup 1 minute Modify Advertising 1 minute Modify Who Can Enter 1 minute Modify…" at bounding box center [784, 268] width 1568 height 458
click at [1528, 88] on icon "Close" at bounding box center [1524, 87] width 9 height 10
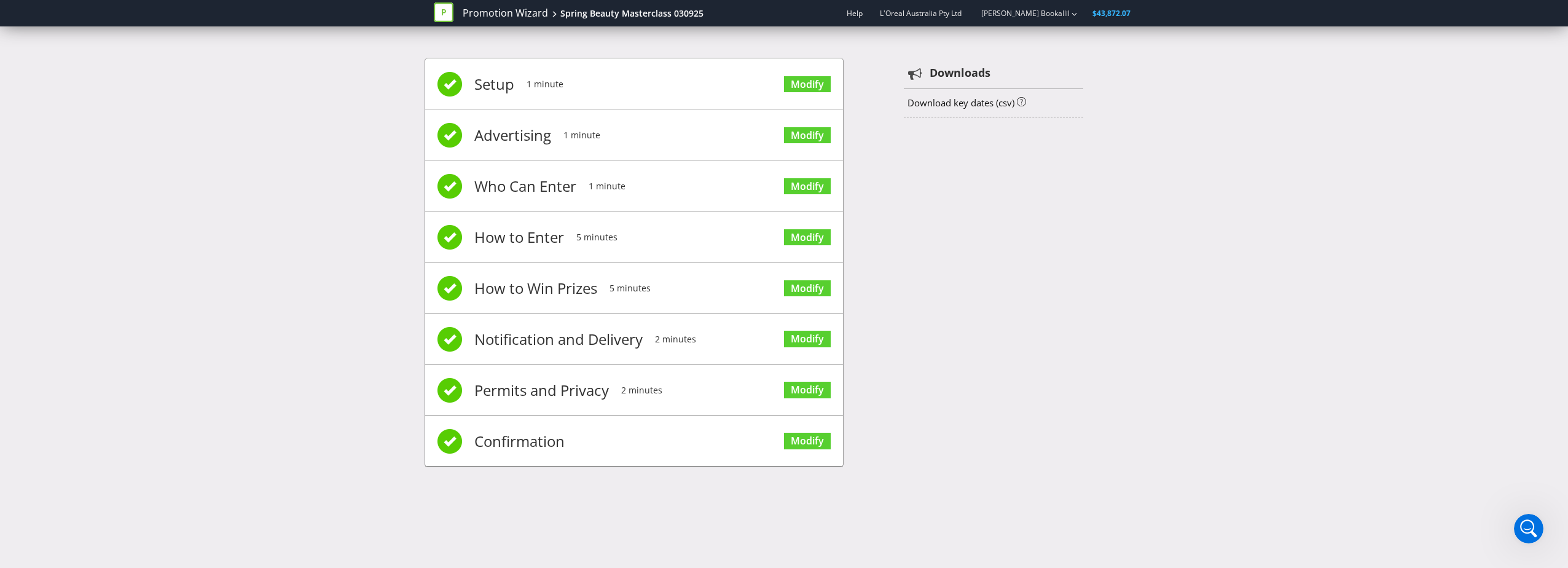
scroll to position [2915, 0]
click at [478, 10] on link "Promotion Wizard" at bounding box center [505, 13] width 85 height 14
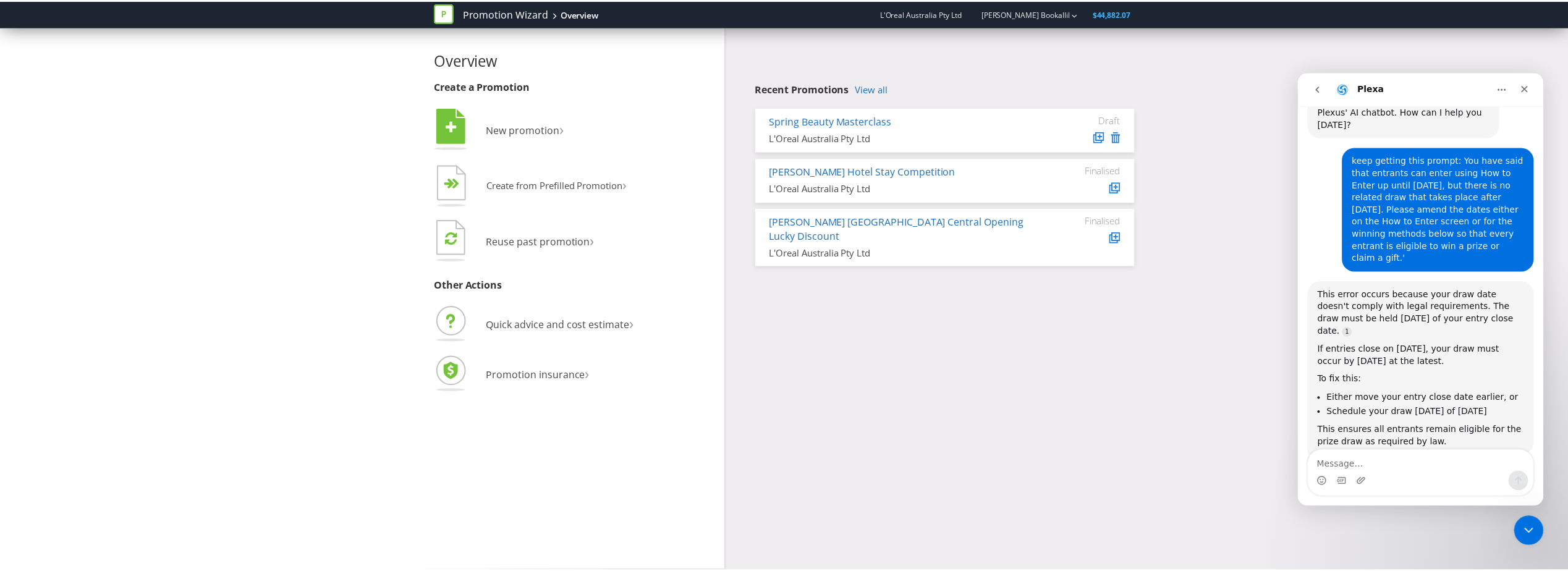
scroll to position [80, 0]
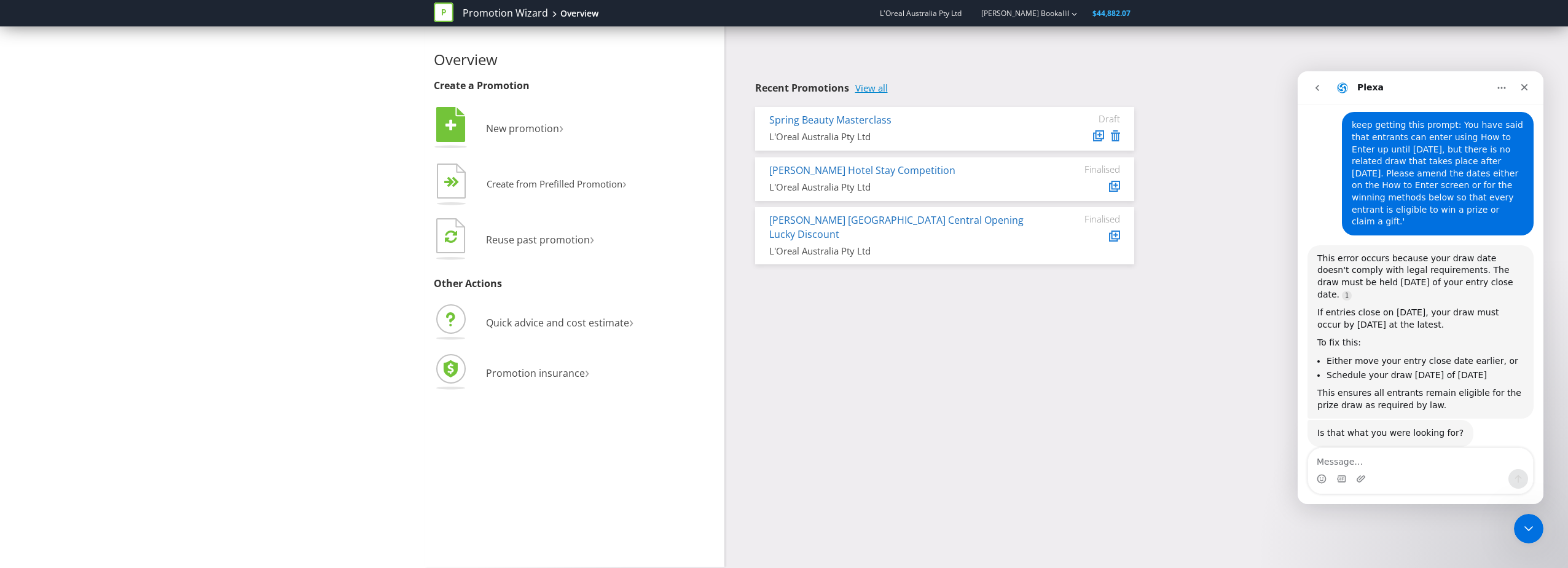
click at [881, 84] on link "View all" at bounding box center [871, 88] width 33 height 10
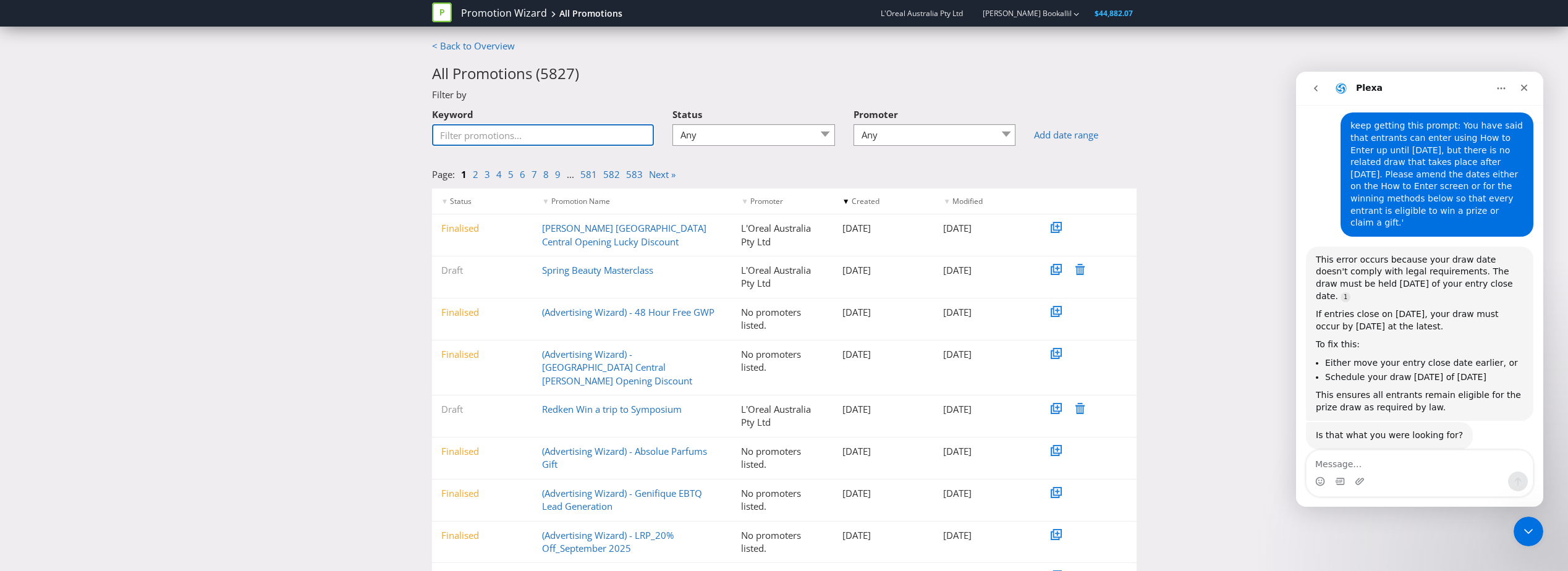
click at [550, 132] on input "Keyword" at bounding box center [543, 135] width 223 height 22
type input "com["
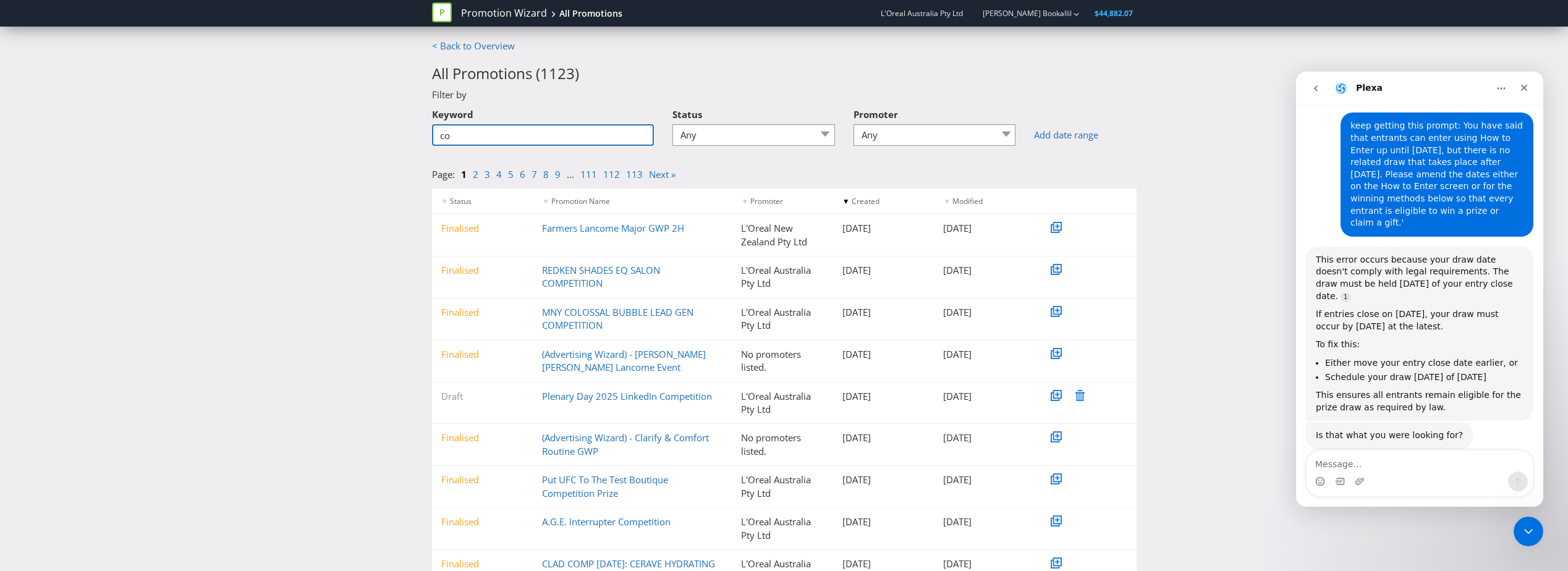
type input "c"
type input "l"
click at [749, 76] on h2 "All Promotions ( 1123 )" at bounding box center [784, 74] width 704 height 16
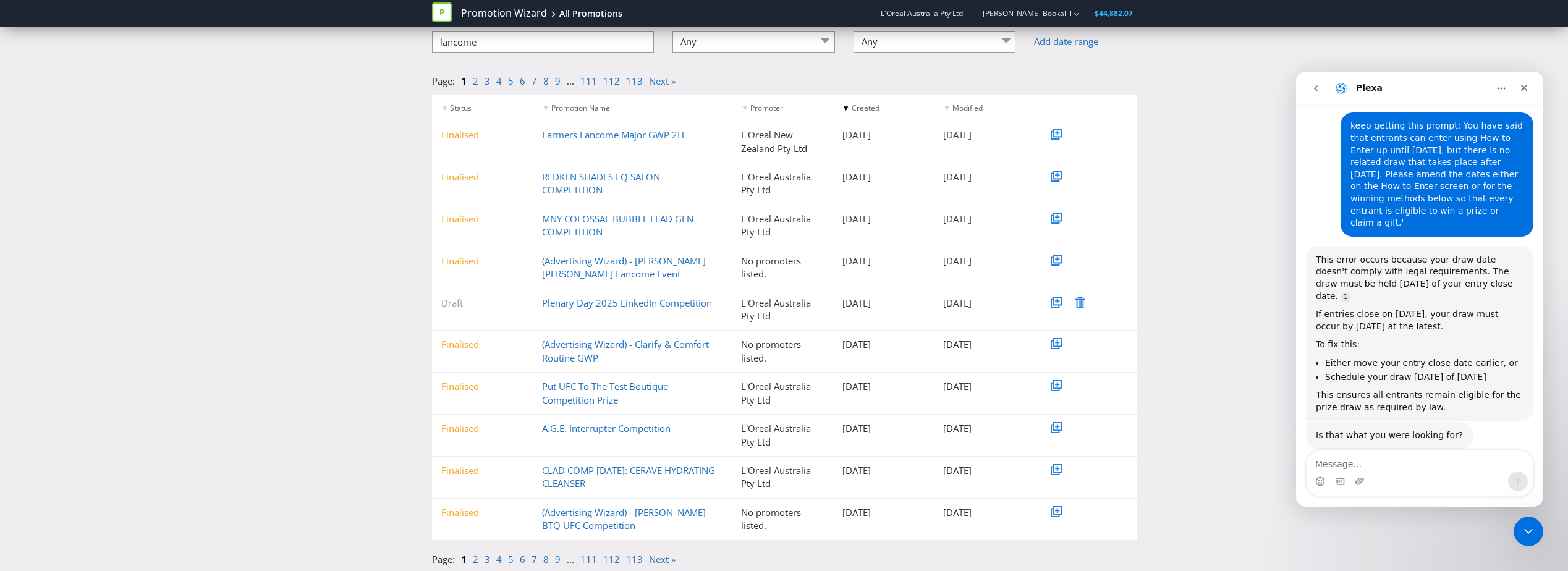
scroll to position [95, 0]
click at [510, 38] on div "Promotion Wizard All Promotions L'Oreal Australia Pty Ltd Mathew Bookallil $44,…" at bounding box center [784, 20] width 1568 height 40
click at [474, 48] on input "lancome" at bounding box center [543, 40] width 223 height 22
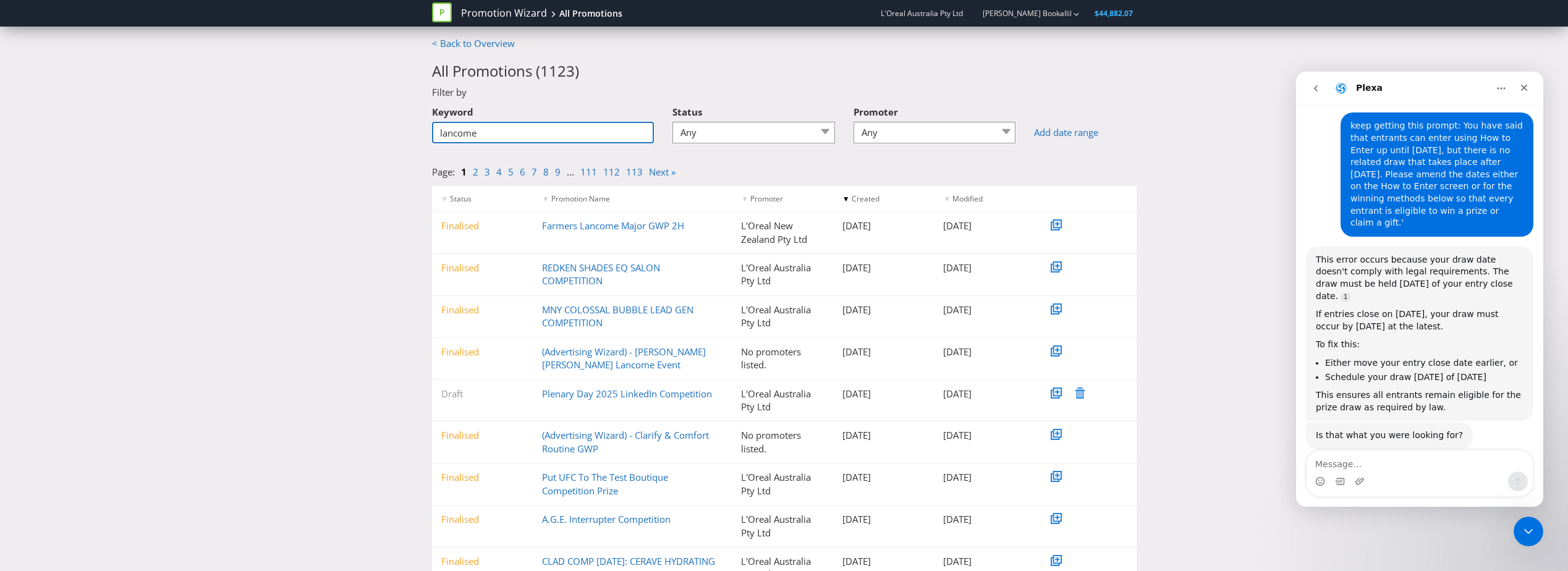
scroll to position [0, 0]
type input "l"
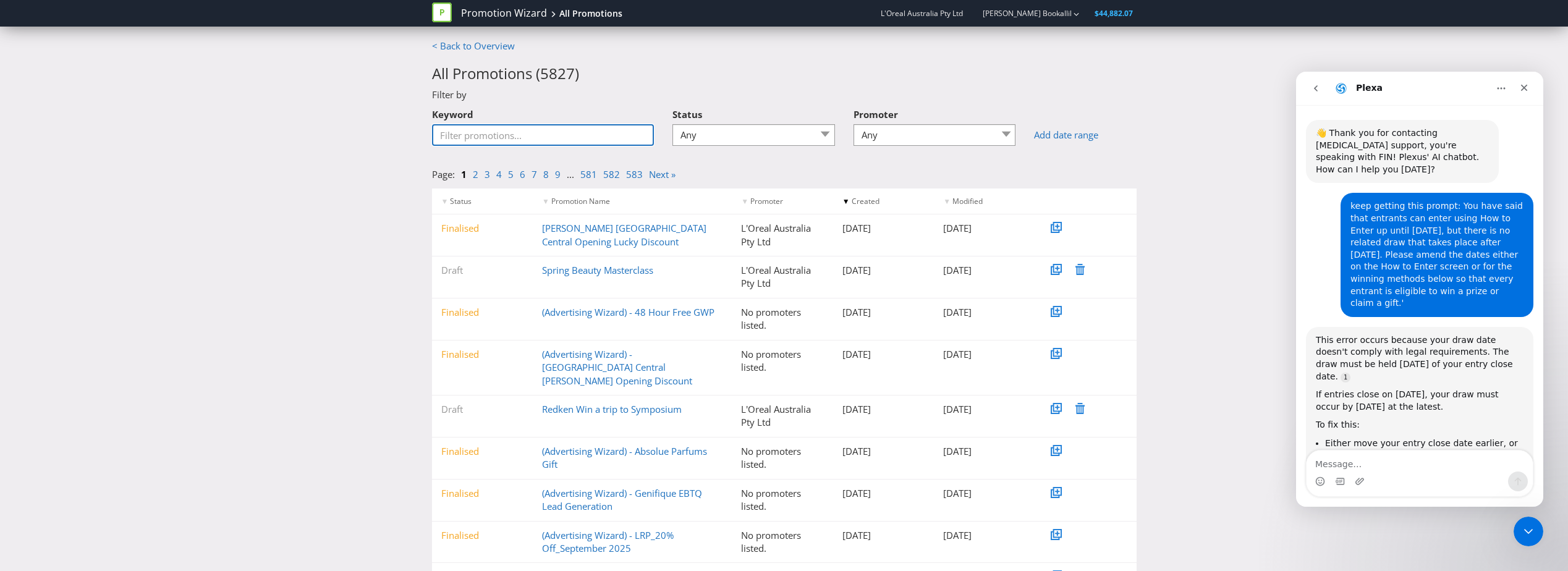
click at [565, 143] on input "Keyword" at bounding box center [543, 135] width 223 height 22
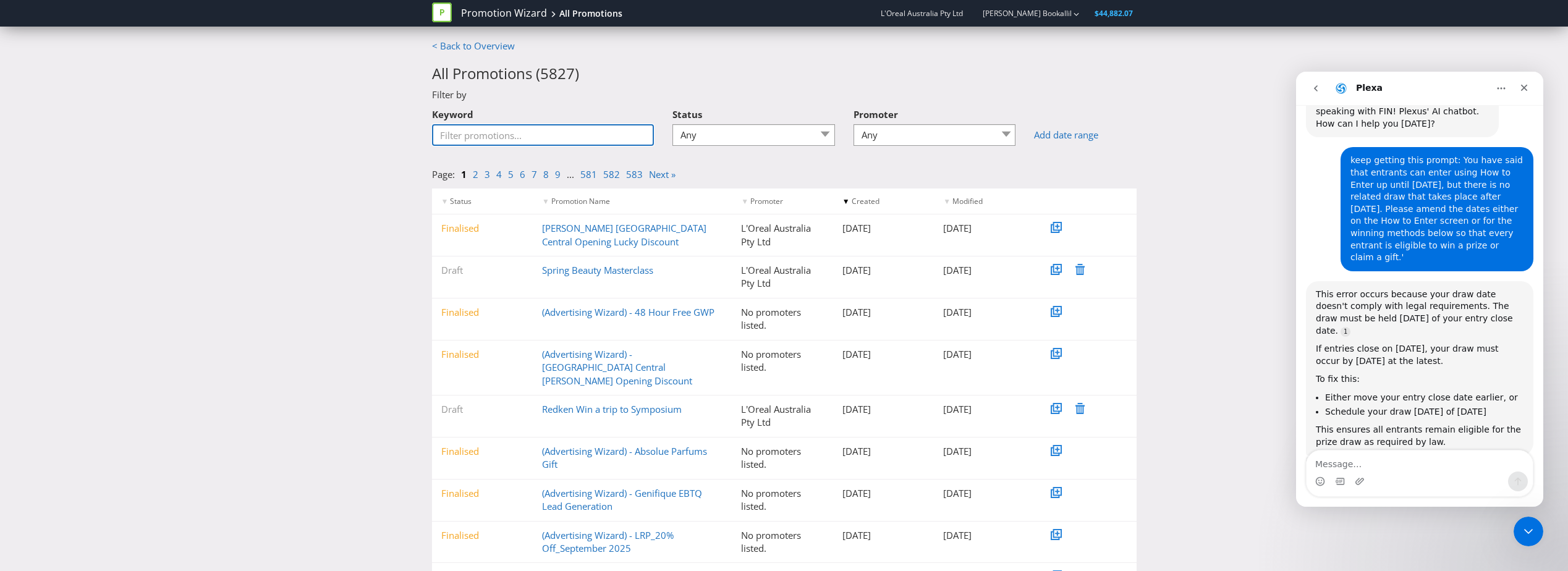
scroll to position [80, 0]
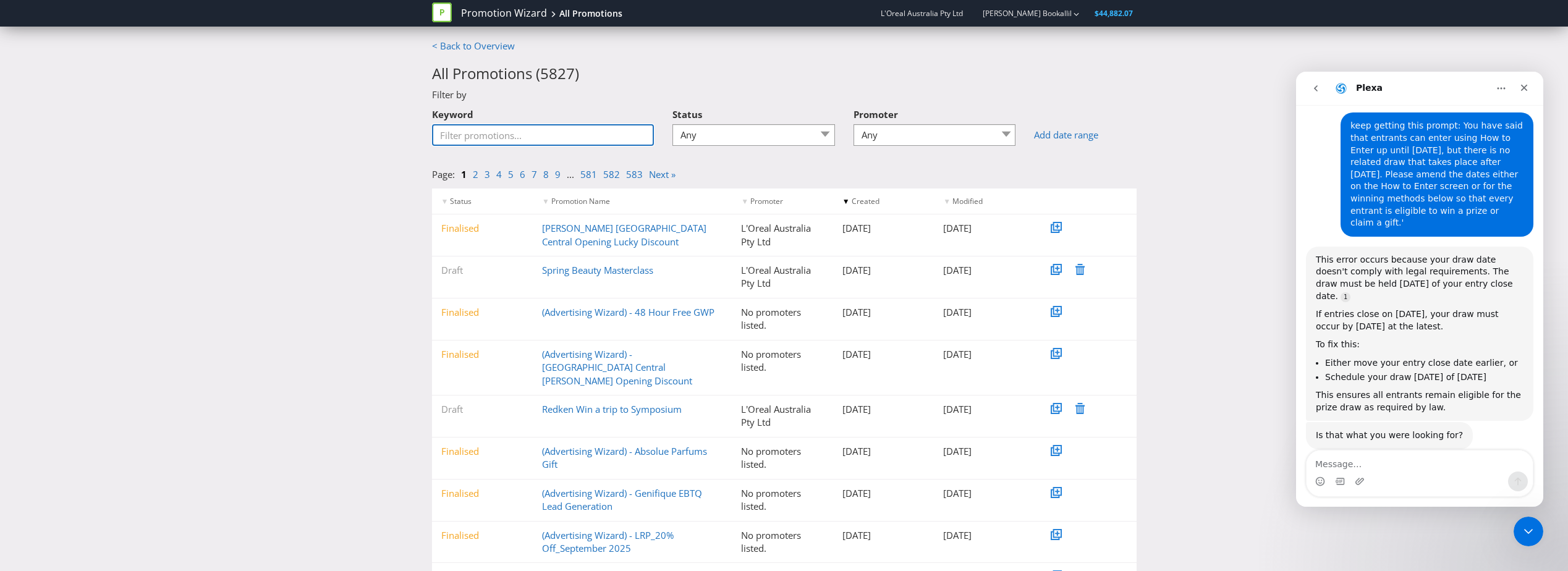
click at [547, 128] on input "Keyword" at bounding box center [543, 135] width 223 height 22
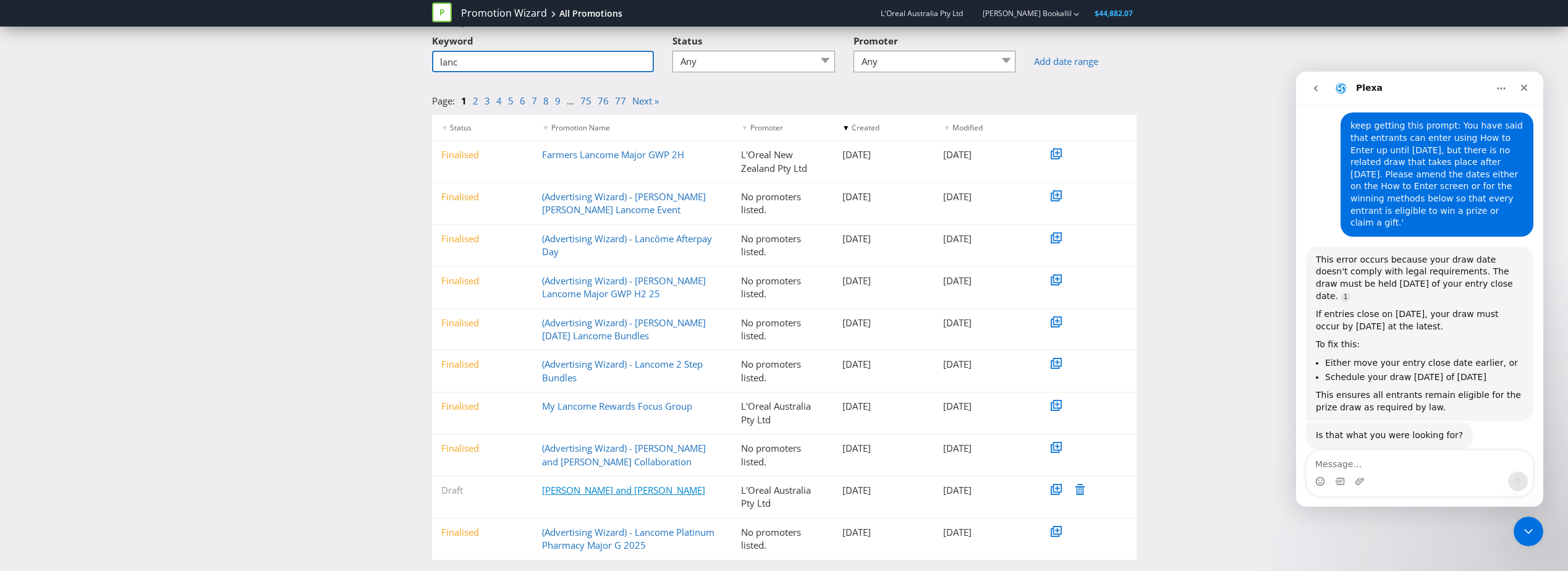
scroll to position [95, 0]
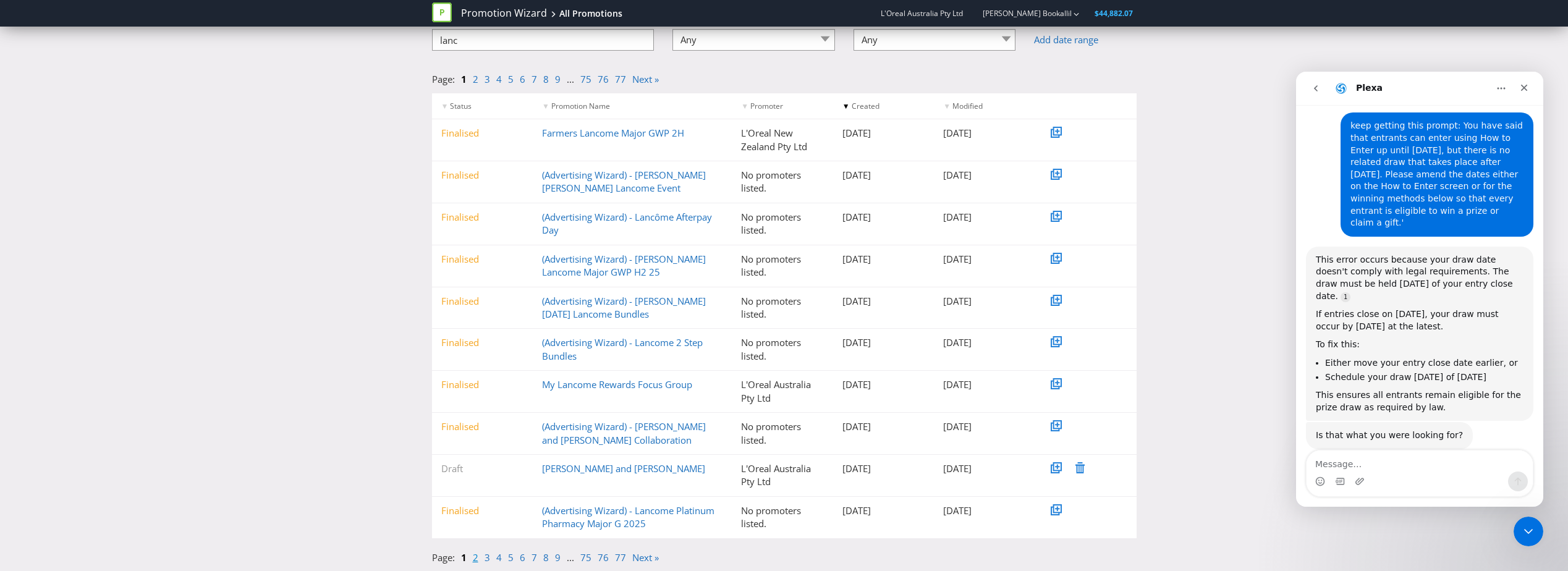
click at [473, 556] on link "2" at bounding box center [476, 557] width 5 height 12
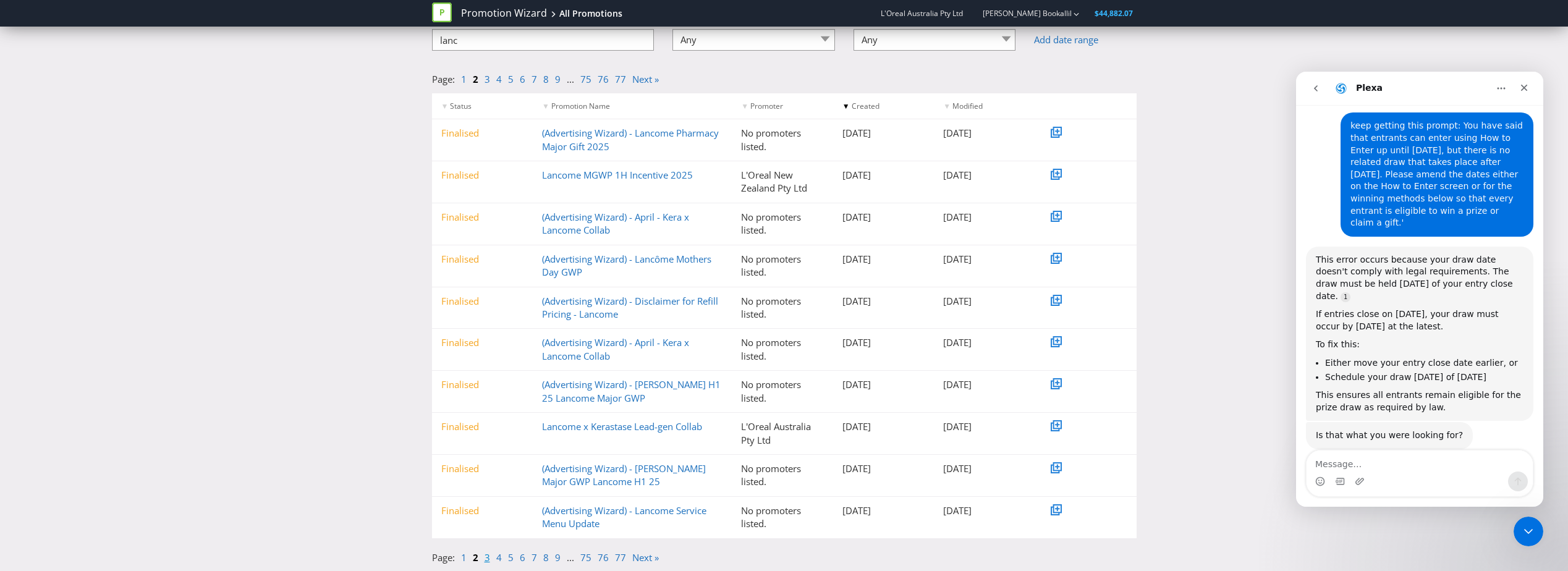
click at [487, 556] on link "3" at bounding box center [487, 557] width 5 height 12
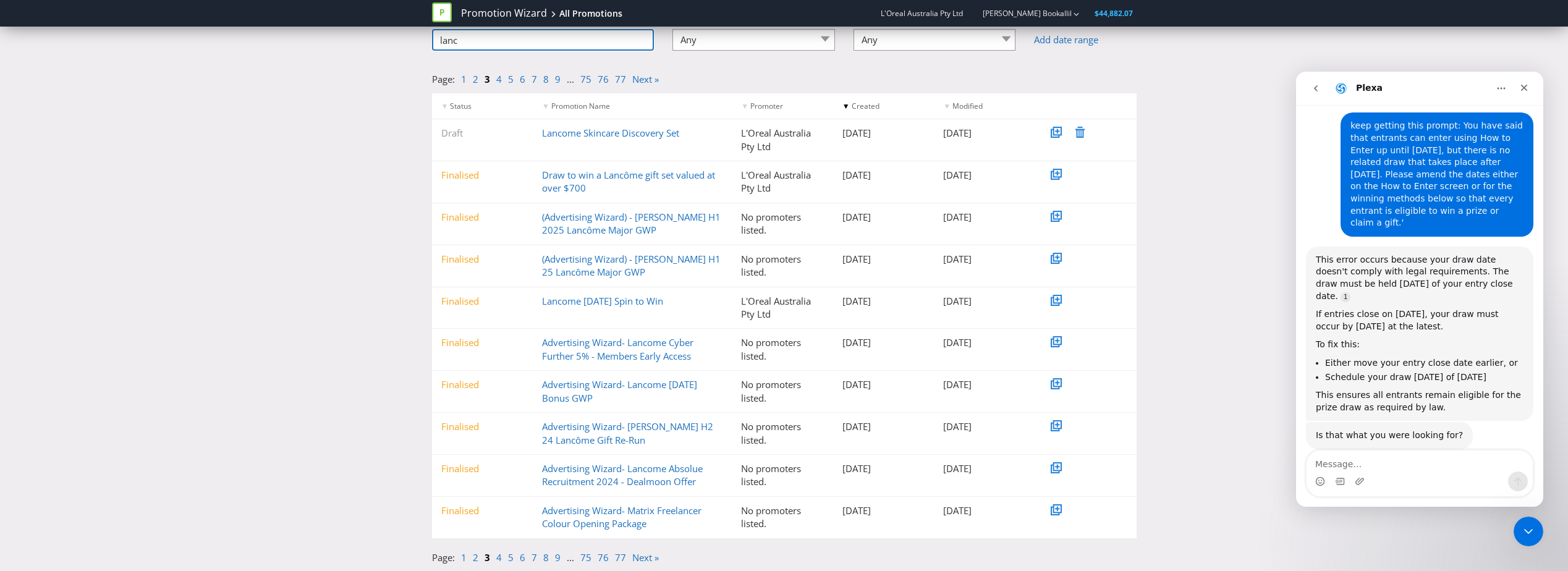
drag, startPoint x: 481, startPoint y: 44, endPoint x: 369, endPoint y: 41, distance: 112.0
click at [369, 41] on div "< Back to Overview All Promotions ( 761 ) Filter by Keyword lanc Status Any Dra…" at bounding box center [784, 258] width 1568 height 626
type input "renergie"
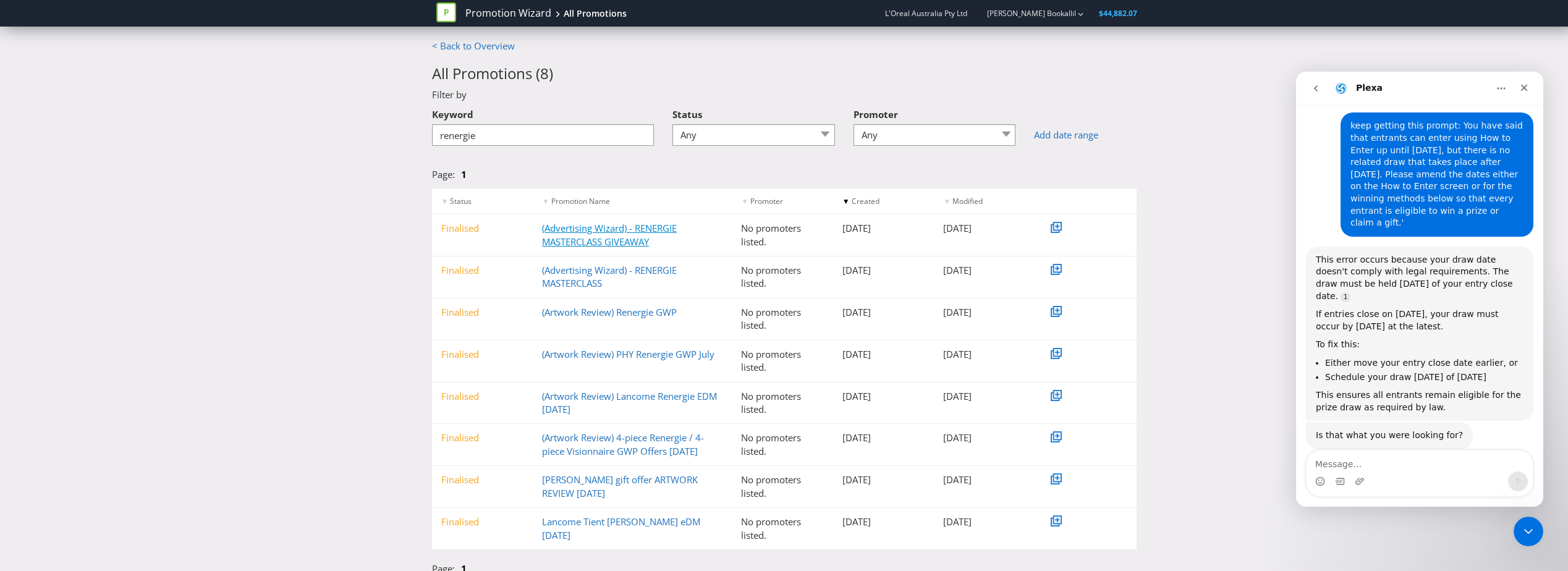
click at [625, 236] on link "(Advertising Wizard) - RENERGIE MASTERCLASS GIVEAWAY" at bounding box center [609, 234] width 134 height 25
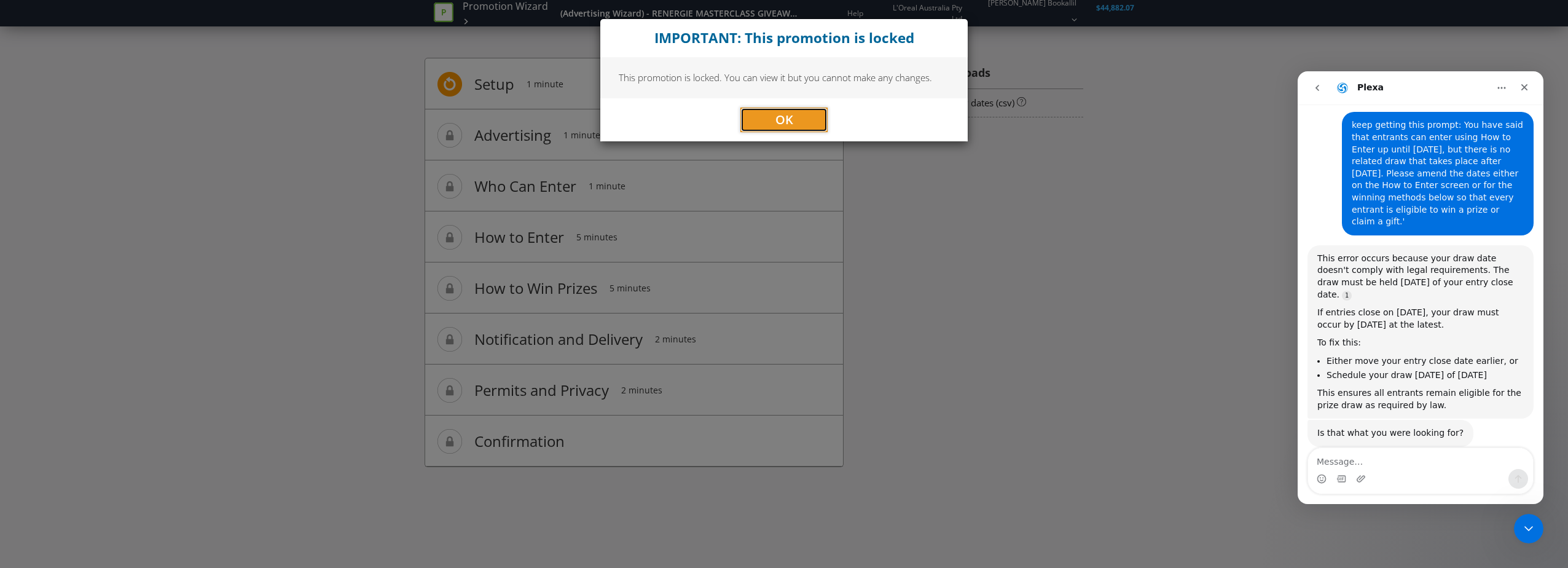
click at [745, 114] on button "OK" at bounding box center [784, 119] width 88 height 24
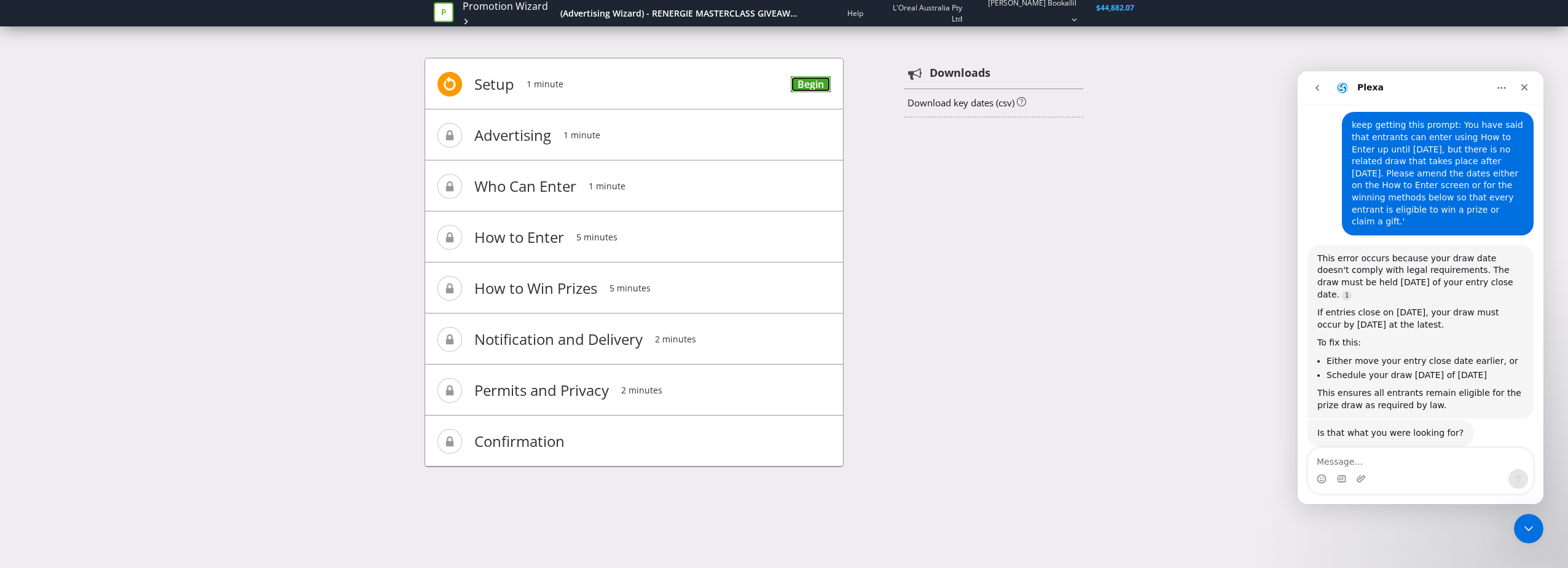
click at [828, 82] on link "Begin" at bounding box center [810, 84] width 40 height 16
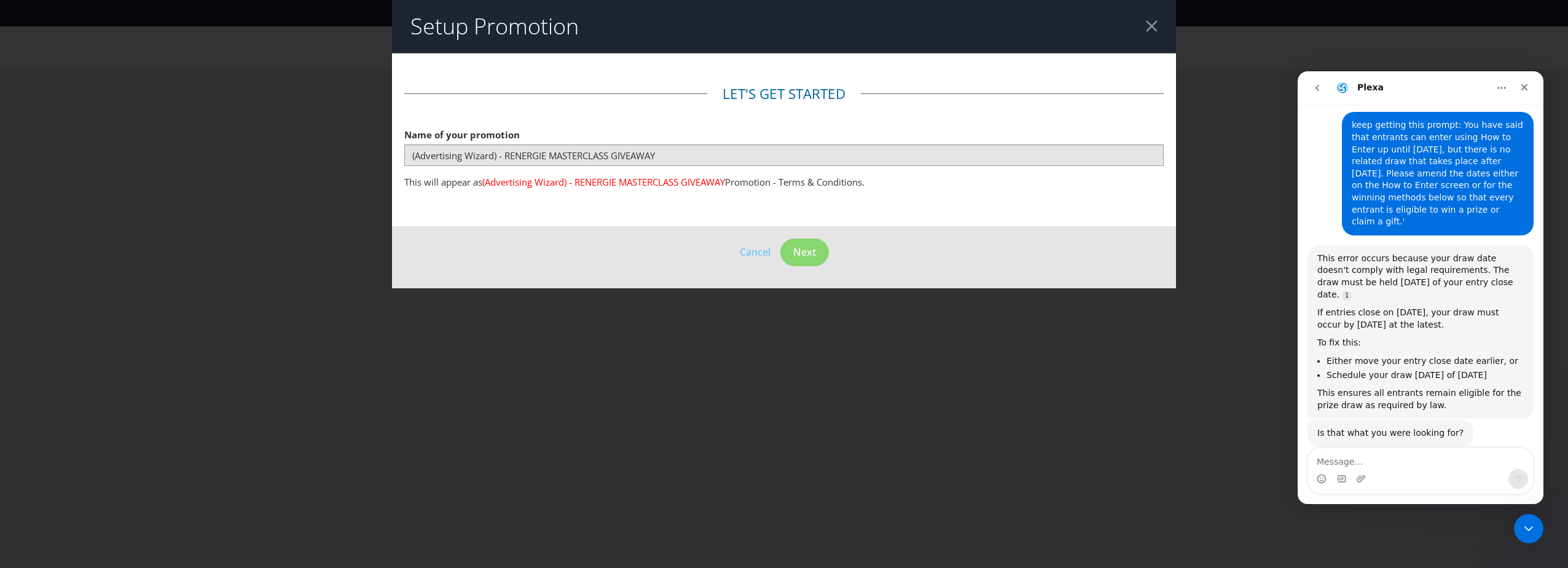
click at [1153, 25] on div at bounding box center [1151, 26] width 12 height 12
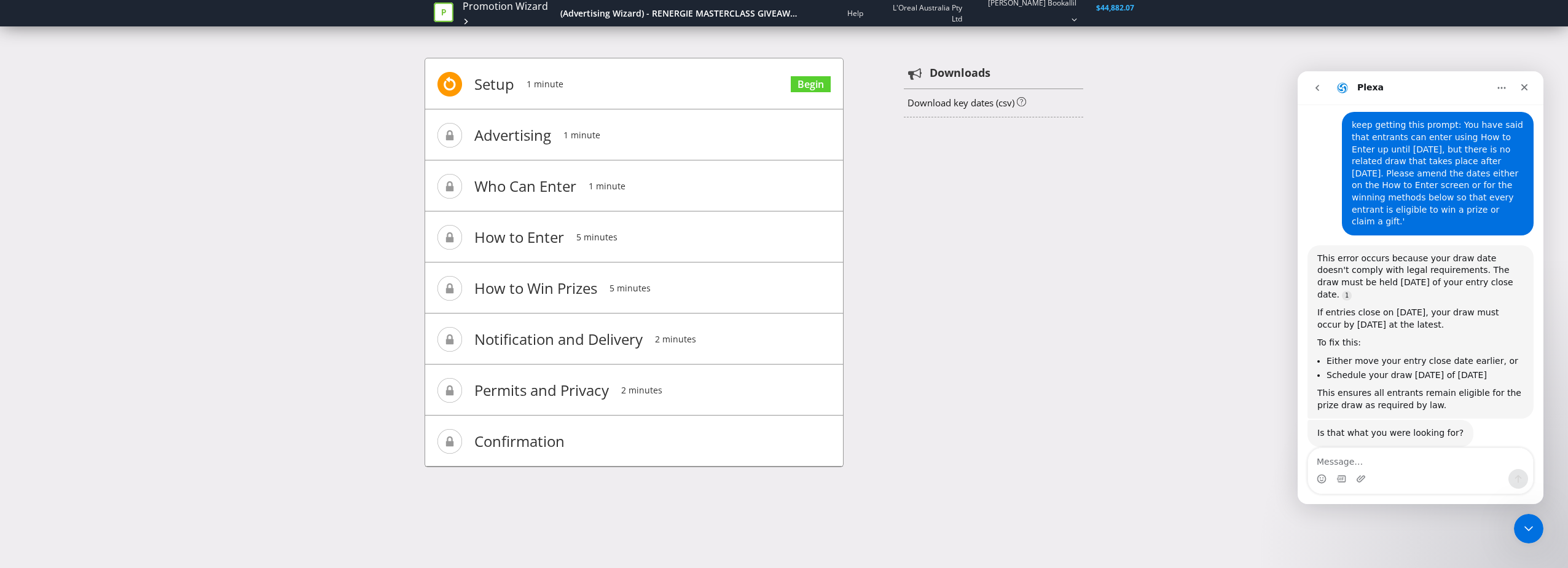
click at [511, 123] on span "Advertising" at bounding box center [512, 135] width 77 height 49
click at [476, 140] on span "Advertising" at bounding box center [512, 135] width 77 height 49
drag, startPoint x: 476, startPoint y: 140, endPoint x: 698, endPoint y: 143, distance: 222.0
click at [698, 143] on li "Advertising 1 minute" at bounding box center [634, 134] width 418 height 51
click at [821, 86] on link "Begin" at bounding box center [810, 84] width 40 height 16
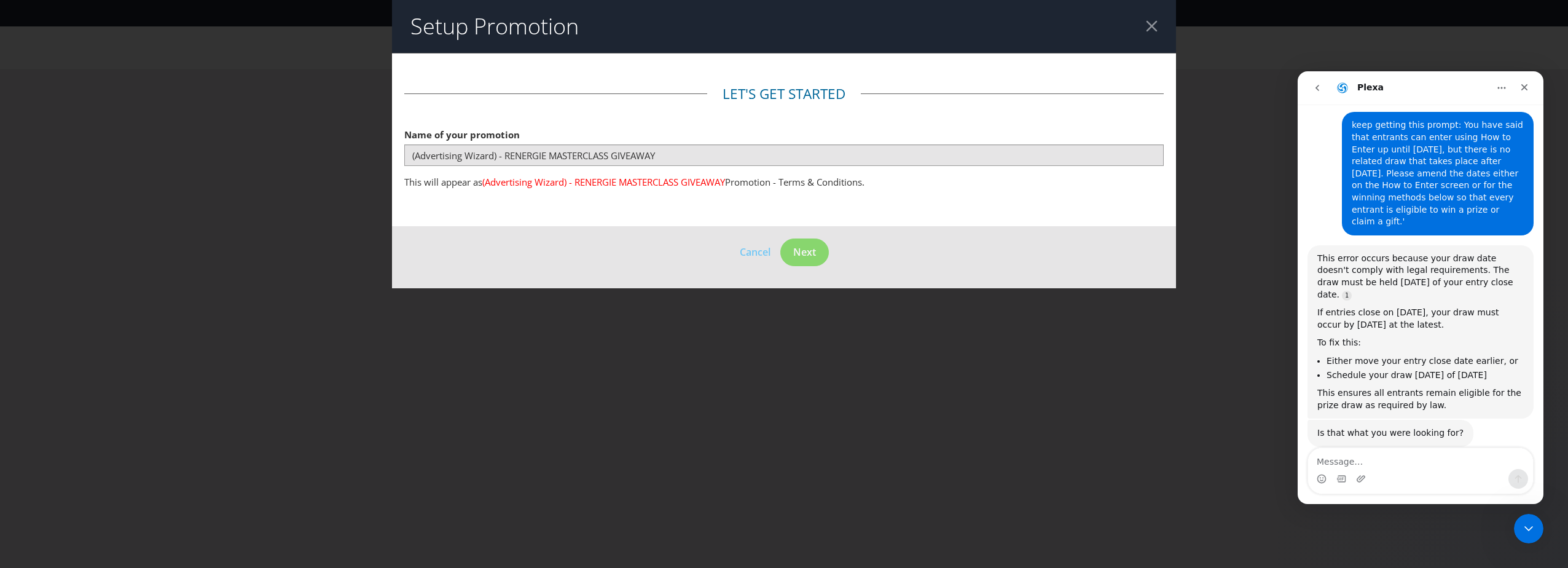
click at [1153, 18] on header "Setup Promotion" at bounding box center [784, 26] width 784 height 53
click at [1149, 26] on header "Setup Promotion" at bounding box center [784, 26] width 784 height 53
click at [1153, 26] on div at bounding box center [1151, 26] width 12 height 12
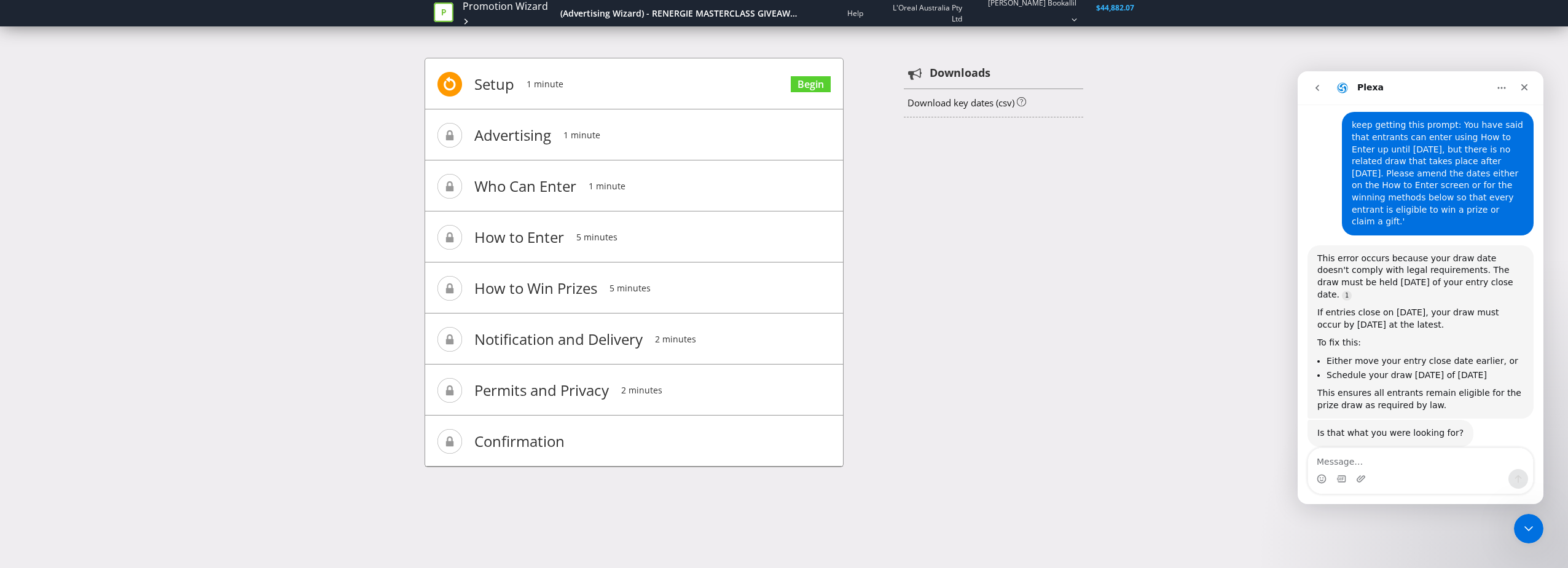
click at [1025, 280] on div "Setup 1 minute Begin Advertising 1 minute Who Can Enter 1 minute How to Enter 5…" at bounding box center [784, 268] width 719 height 458
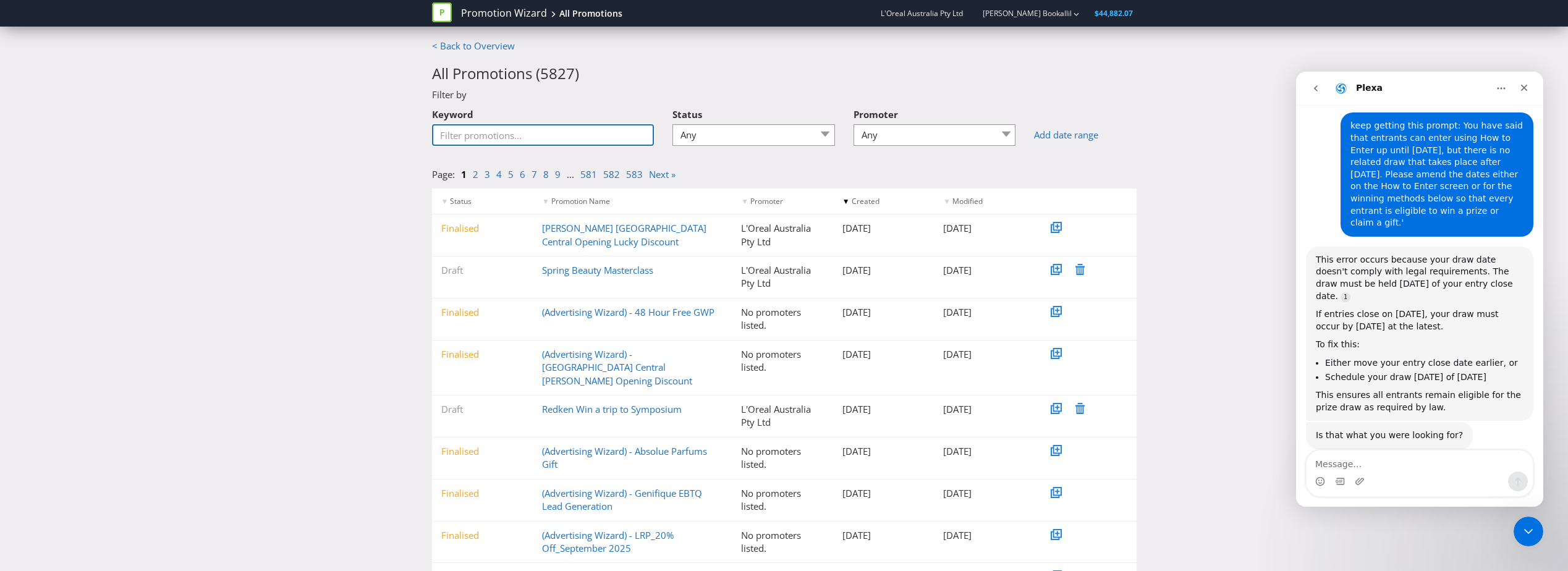
click at [513, 136] on input "Keyword" at bounding box center [543, 135] width 223 height 22
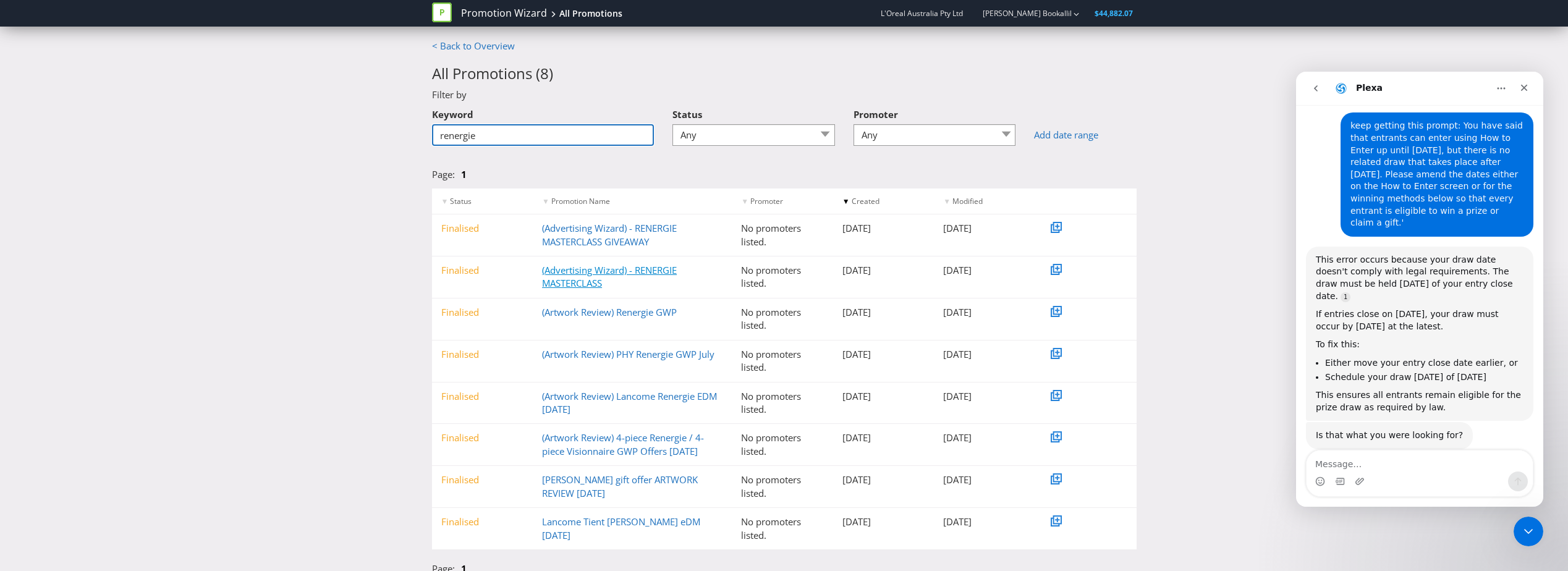
type input "renergie"
click at [652, 272] on link "(Advertising Wizard) - RENERGIE MASTERCLASS" at bounding box center [609, 276] width 134 height 25
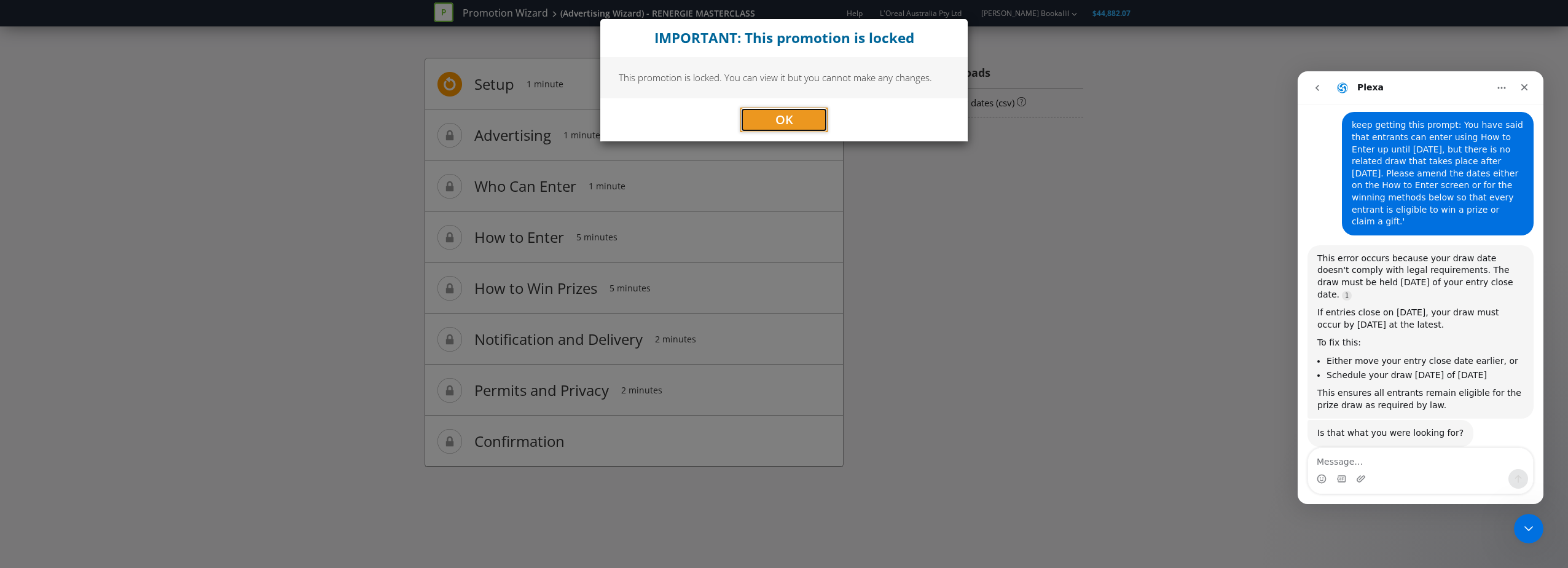
click at [756, 113] on button "OK" at bounding box center [784, 119] width 88 height 24
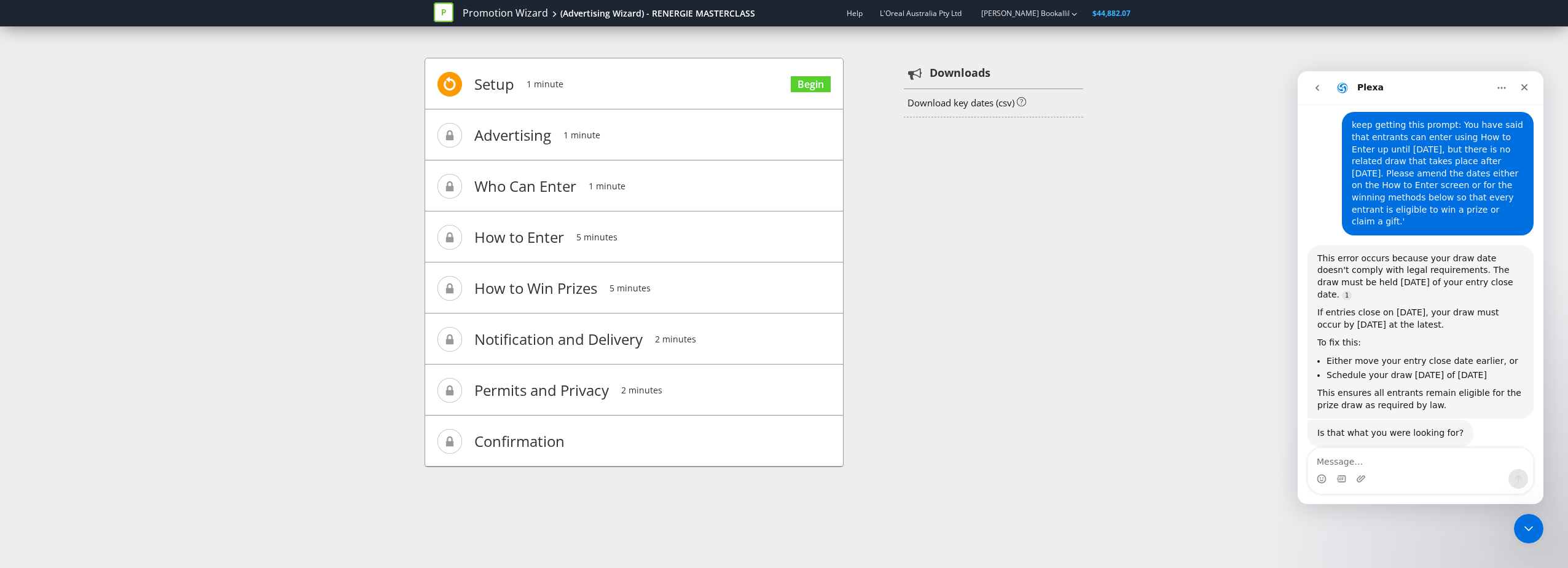
click at [505, 140] on span "Advertising" at bounding box center [512, 135] width 77 height 49
click at [667, 140] on li "Advertising 1 minute" at bounding box center [634, 134] width 418 height 51
click at [783, 81] on li "Setup 1 minute Begin" at bounding box center [634, 83] width 418 height 51
click at [807, 81] on link "Begin" at bounding box center [810, 84] width 40 height 16
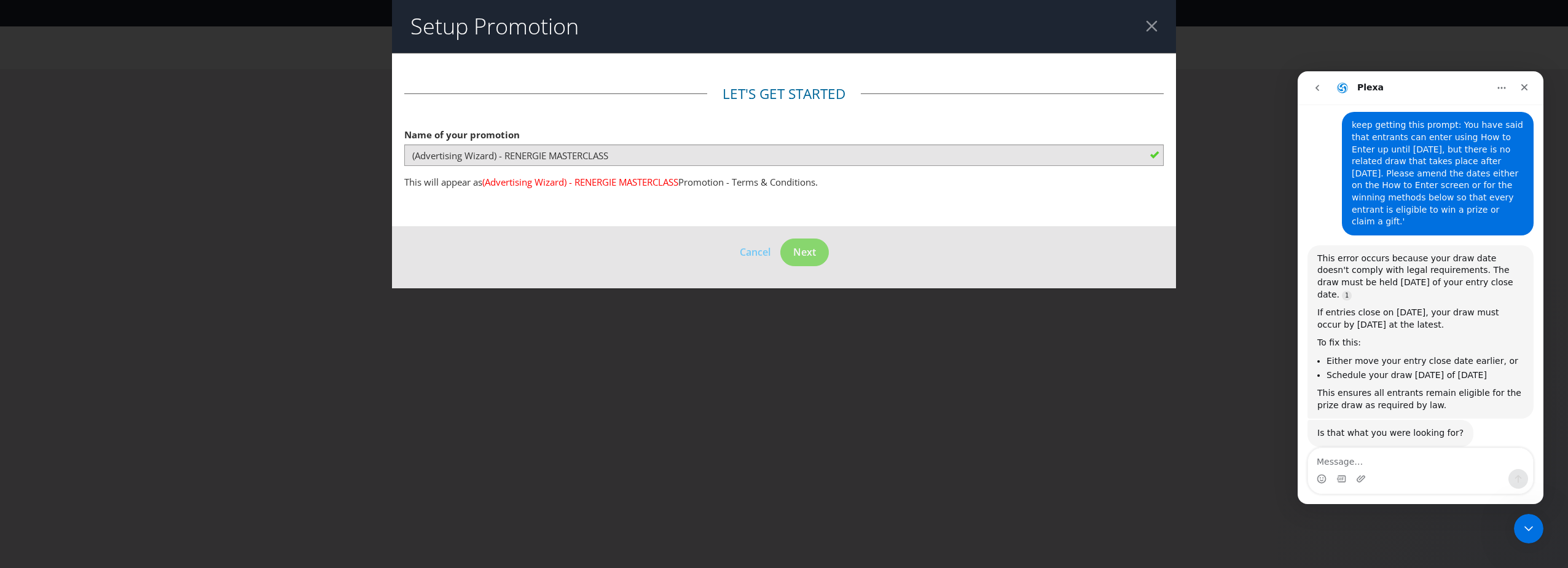
click at [1147, 24] on div at bounding box center [1151, 26] width 12 height 12
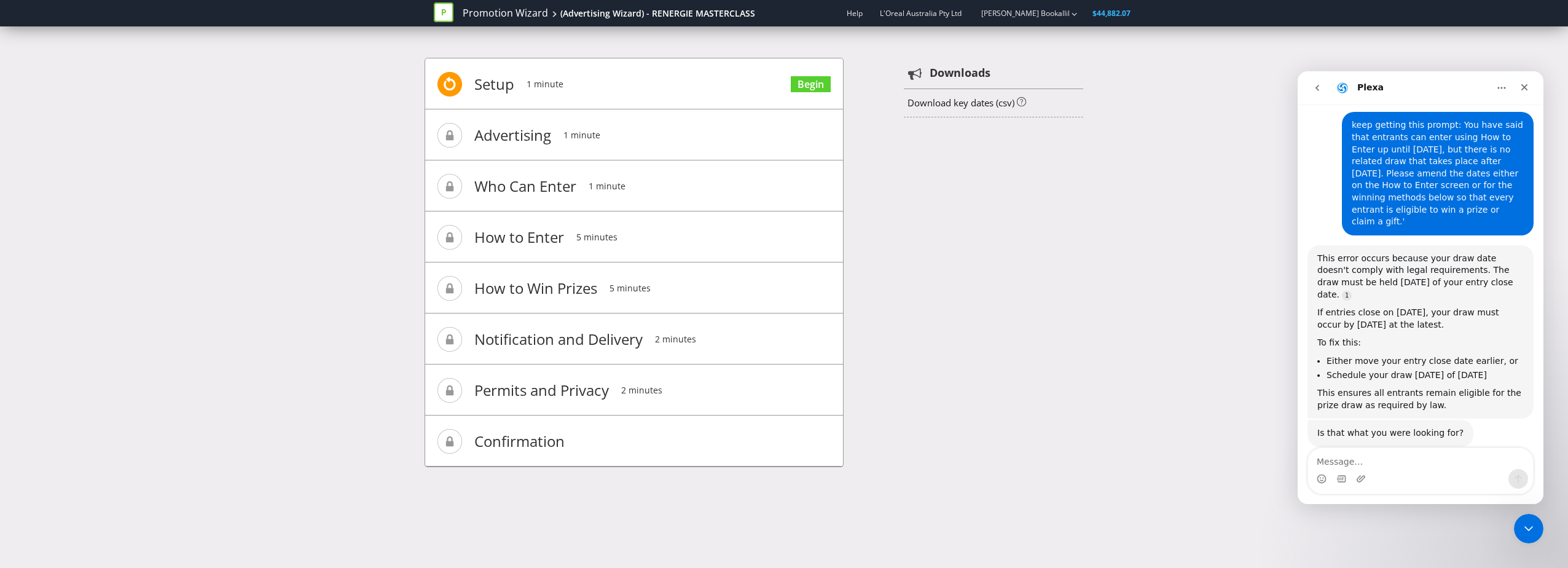
click at [543, 444] on span "Confirmation" at bounding box center [519, 441] width 90 height 49
click at [451, 388] on span at bounding box center [450, 390] width 24 height 24
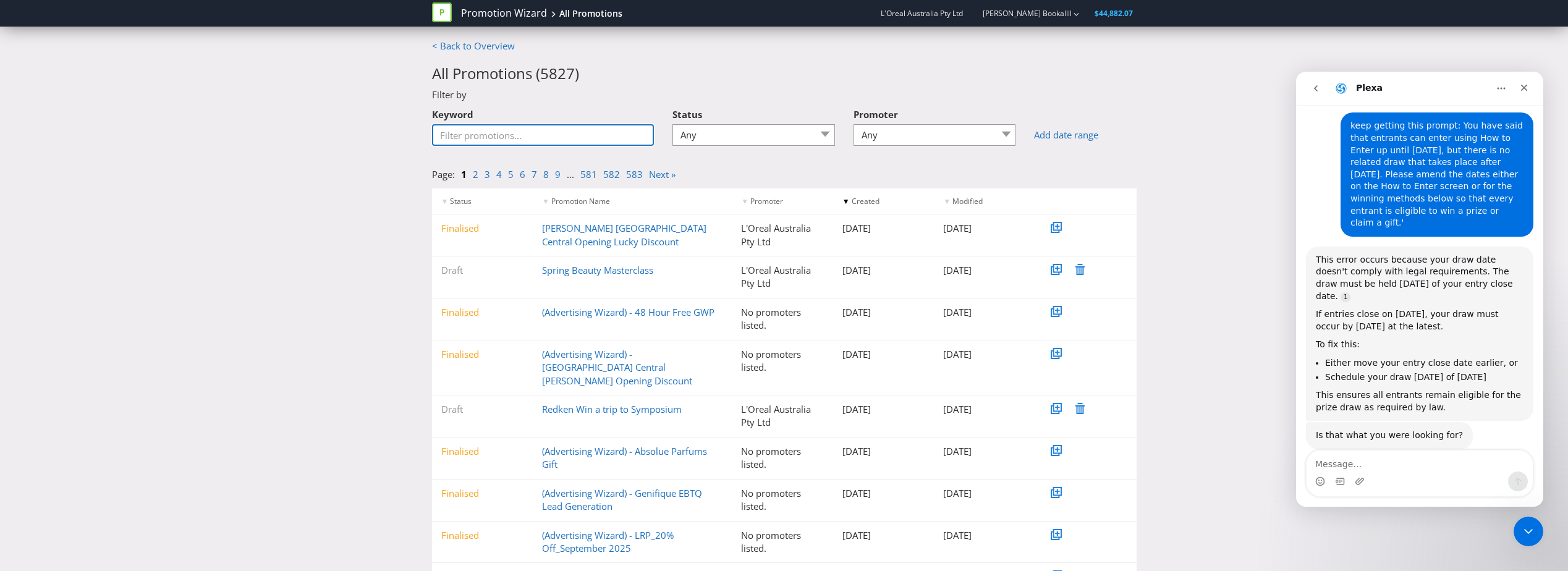
click at [494, 133] on input "Keyword" at bounding box center [543, 135] width 223 height 22
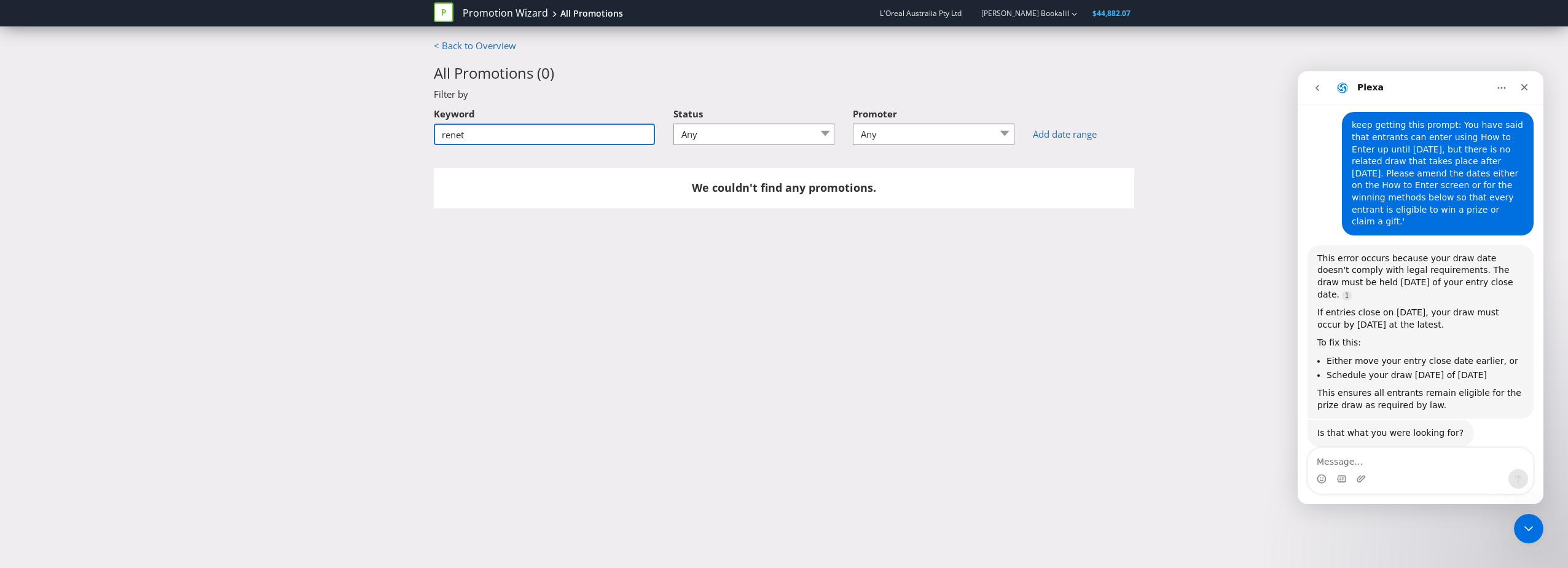
type input "renergie"
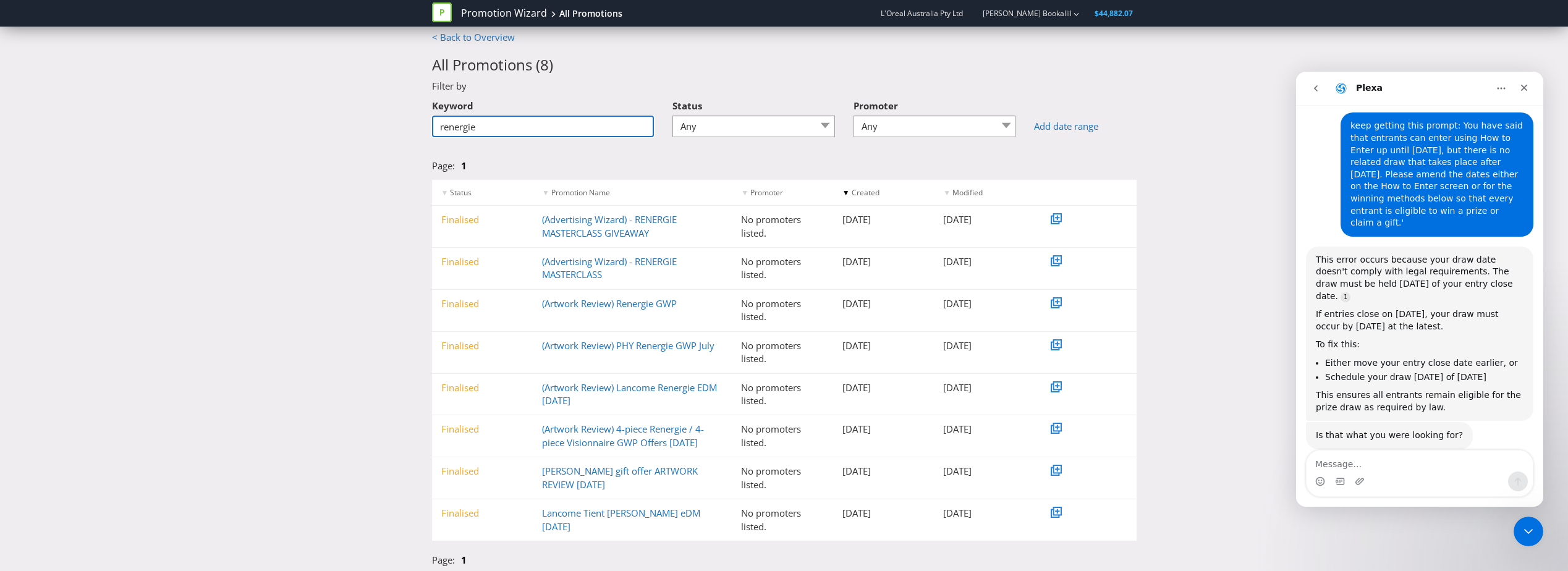
scroll to position [11, 0]
drag, startPoint x: 427, startPoint y: 125, endPoint x: 395, endPoint y: 118, distance: 32.8
click at [395, 118] on div "< Back to Overview All Promotions ( 8 ) Filter by Keyword renergie Status Any D…" at bounding box center [784, 299] width 1568 height 542
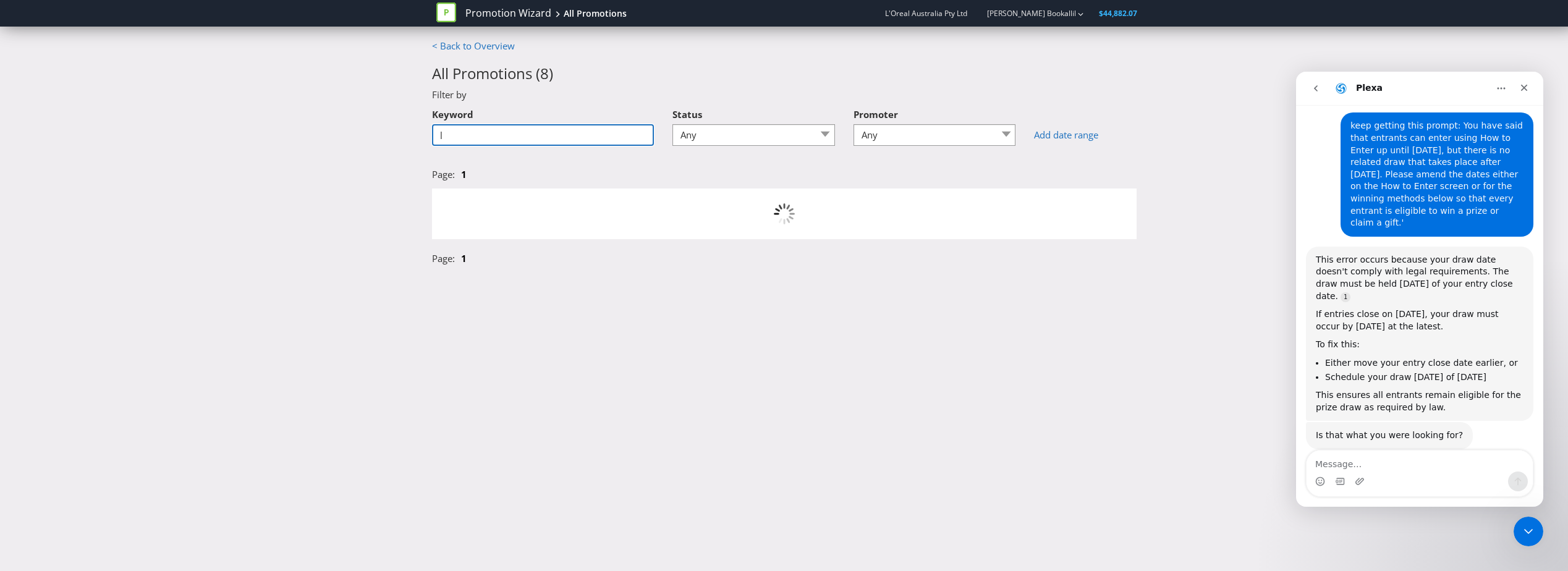
scroll to position [0, 0]
type input "lead"
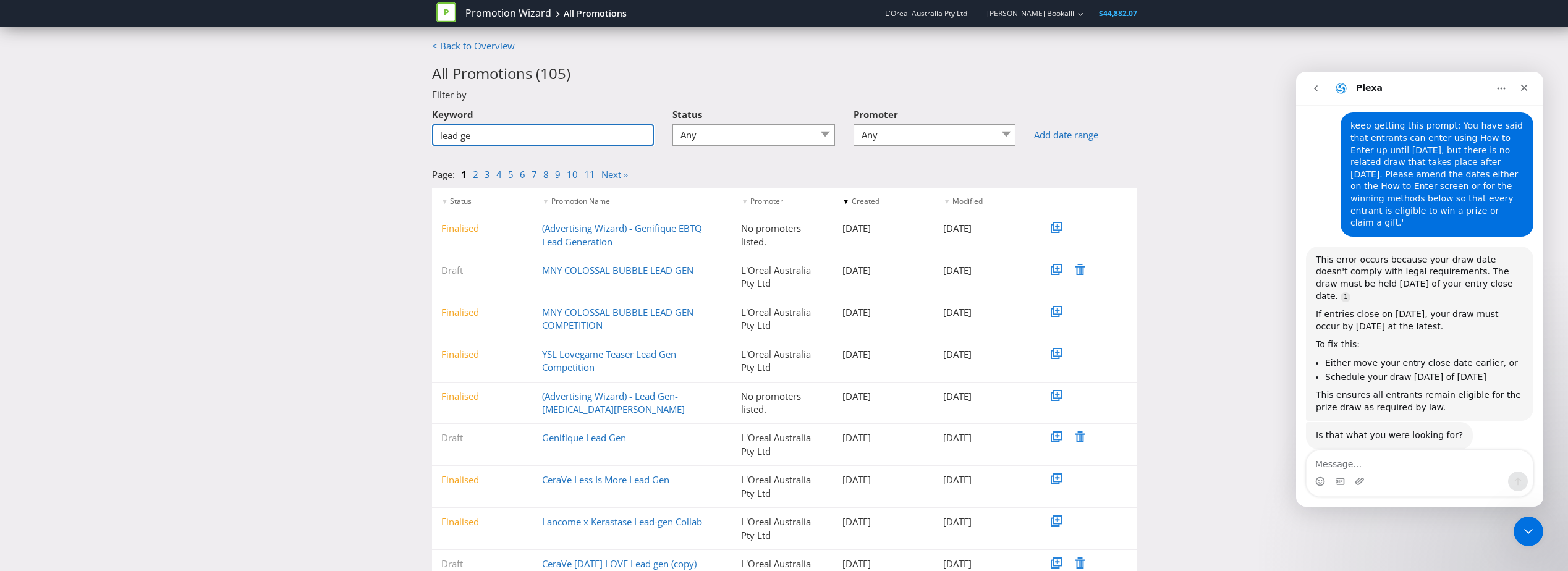
type input "lead gen"
drag, startPoint x: 491, startPoint y: 130, endPoint x: 394, endPoint y: 121, distance: 97.4
click at [394, 121] on div "< Back to Overview All Promotions ( 101 ) Filter by Keyword lead gen Status Any…" at bounding box center [784, 353] width 1568 height 626
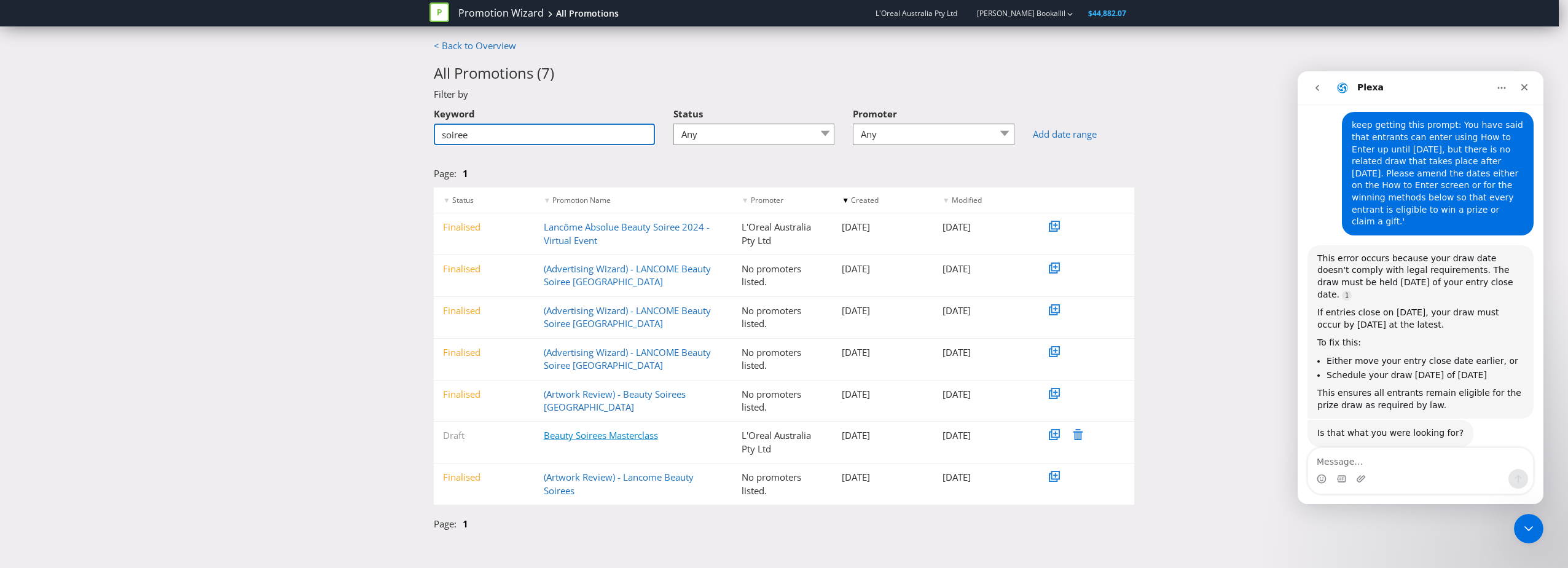
type input "soiree"
click at [634, 433] on link "Beauty Soirees Masterclass" at bounding box center [600, 435] width 114 height 12
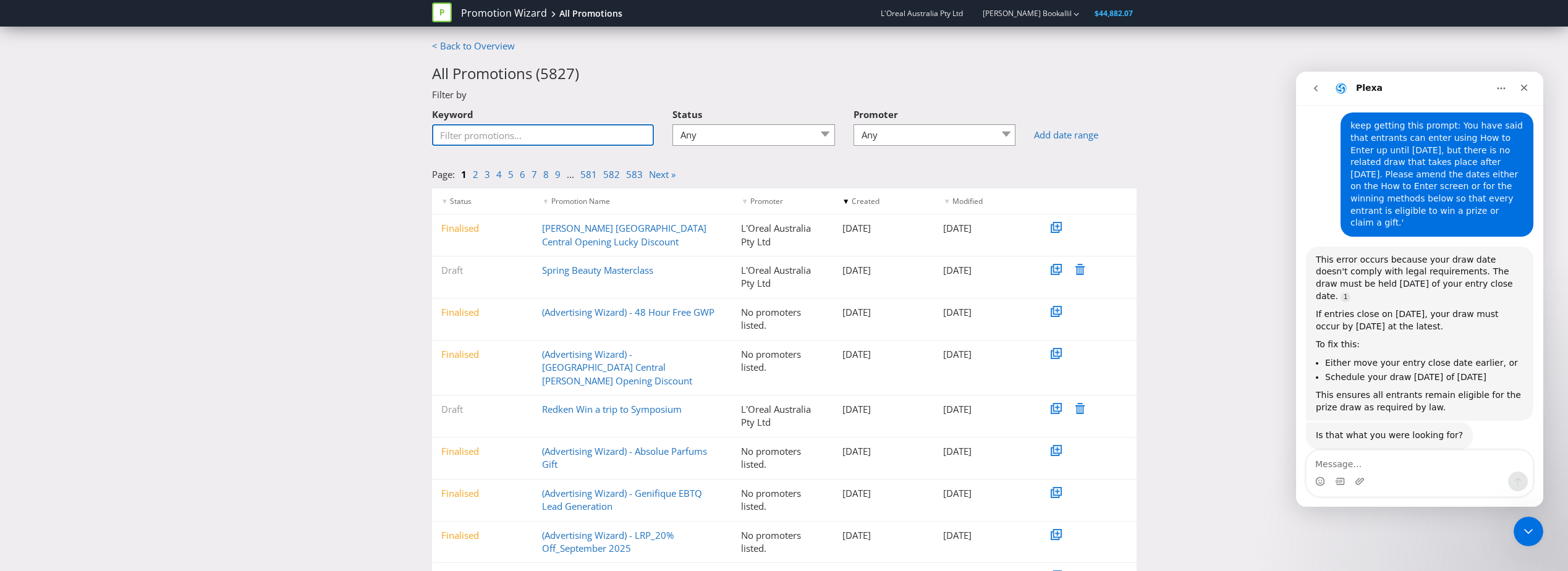
click at [522, 133] on input "Keyword" at bounding box center [543, 135] width 223 height 22
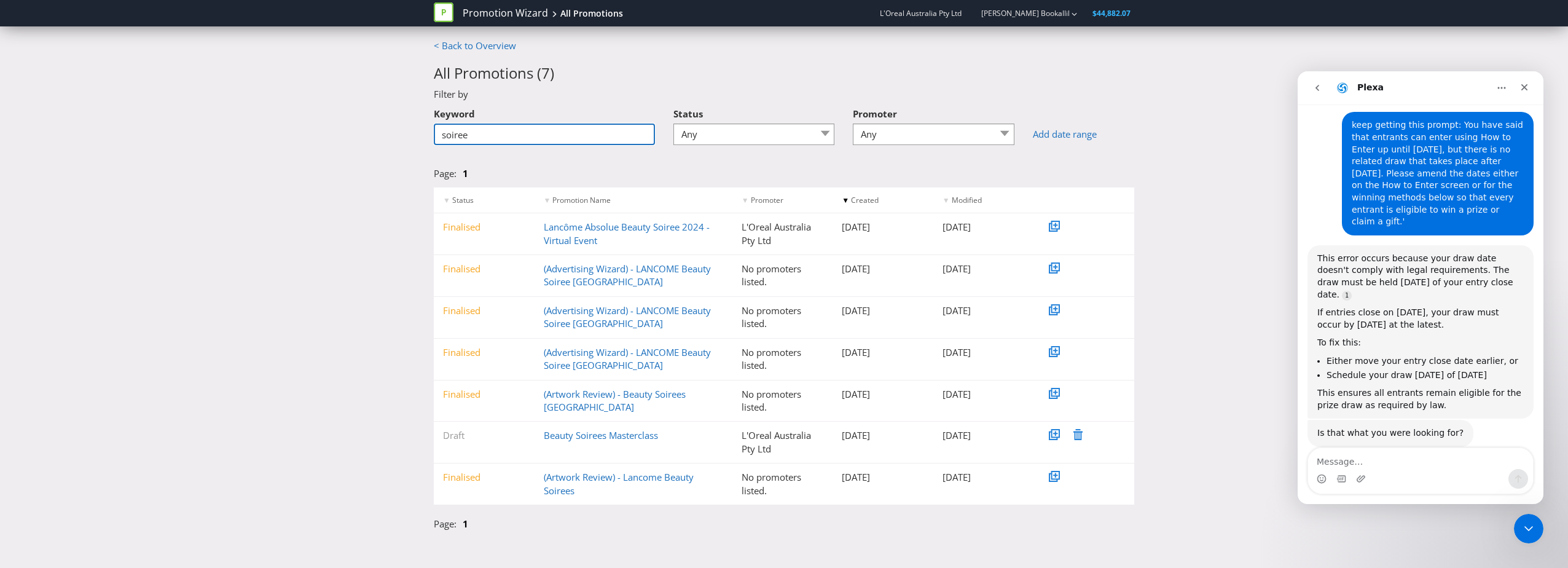
type input "soiree"
click at [621, 235] on div "Lancôme Absolue Beauty Soiree 2024 - Virtual Event" at bounding box center [634, 233] width 198 height 26
click at [622, 225] on link "Lancôme Absolue Beauty Soiree 2024 - Virtual Event" at bounding box center [626, 233] width 166 height 25
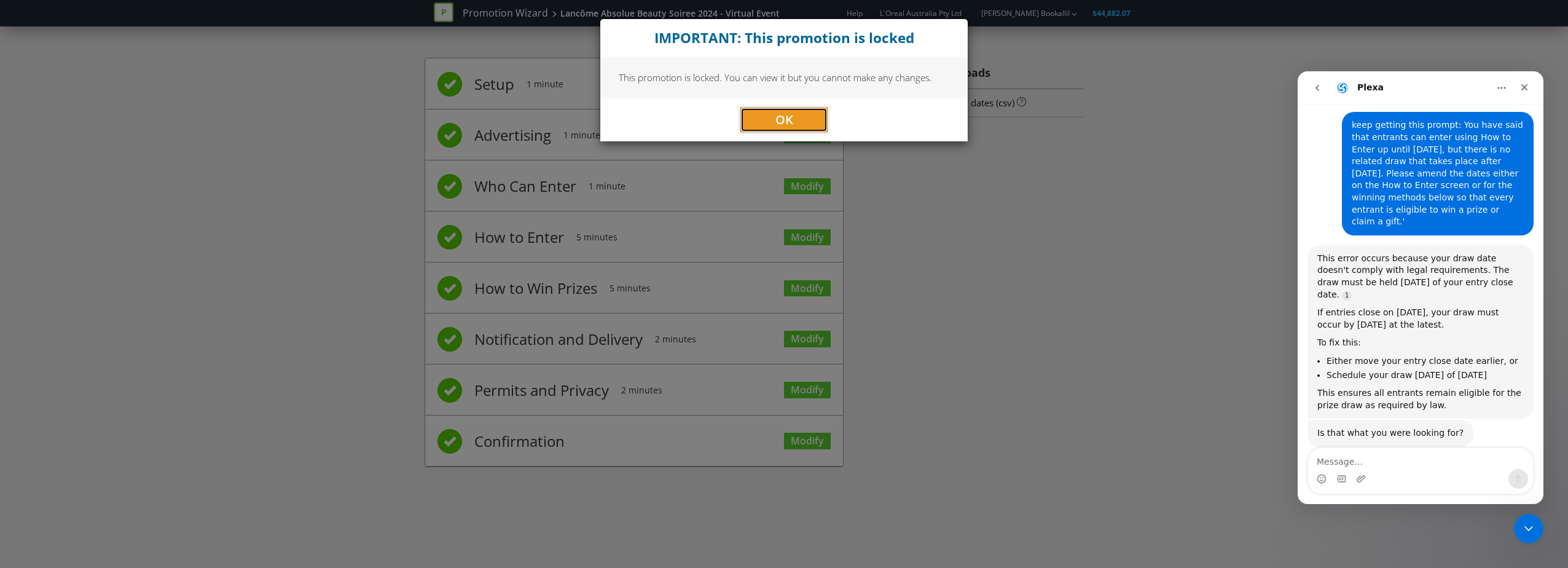
click at [765, 111] on button "OK" at bounding box center [784, 119] width 88 height 24
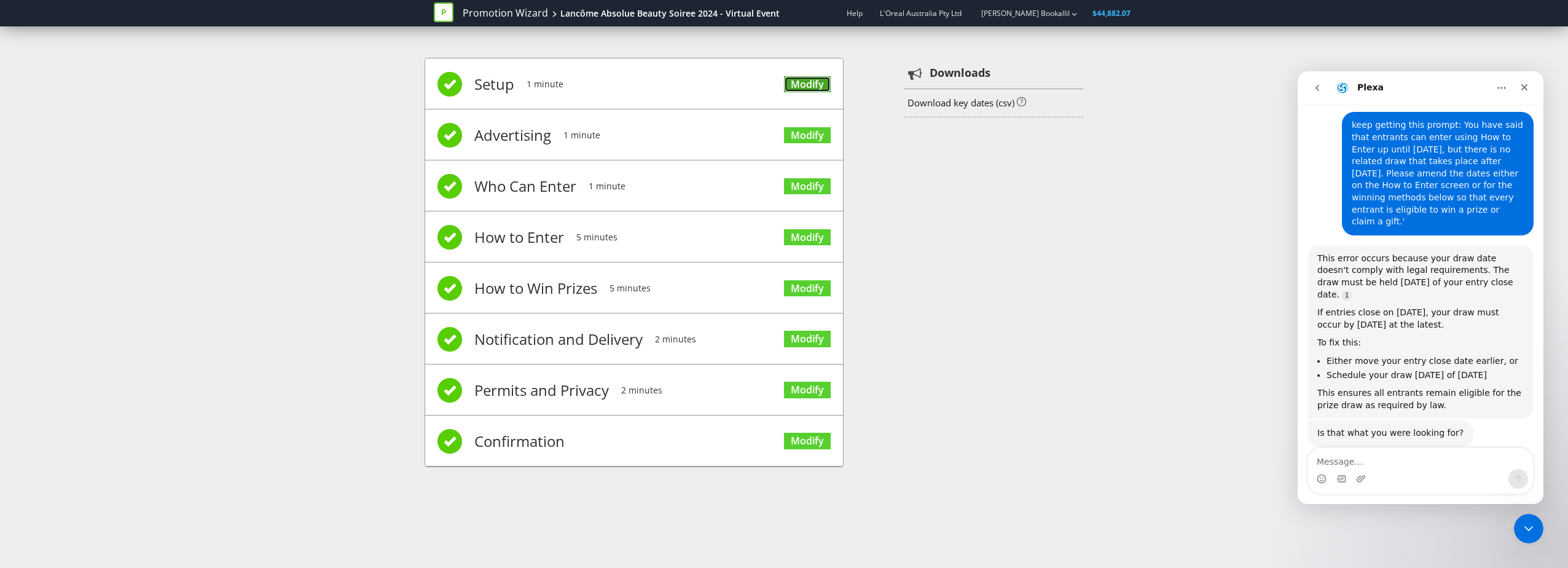
click at [825, 81] on link "Modify" at bounding box center [807, 84] width 47 height 16
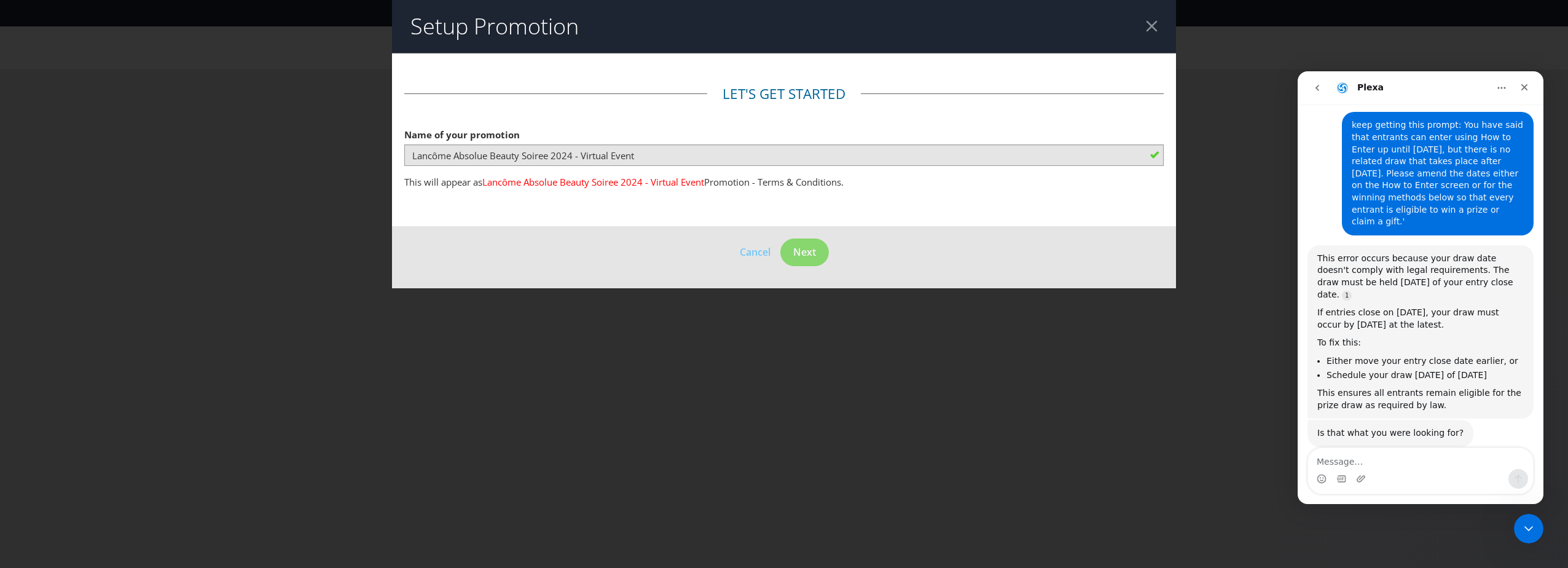
click at [1158, 25] on header "Setup Promotion" at bounding box center [784, 26] width 784 height 53
click at [1143, 28] on header "Setup Promotion" at bounding box center [784, 26] width 784 height 53
click at [1150, 26] on div at bounding box center [1151, 26] width 12 height 12
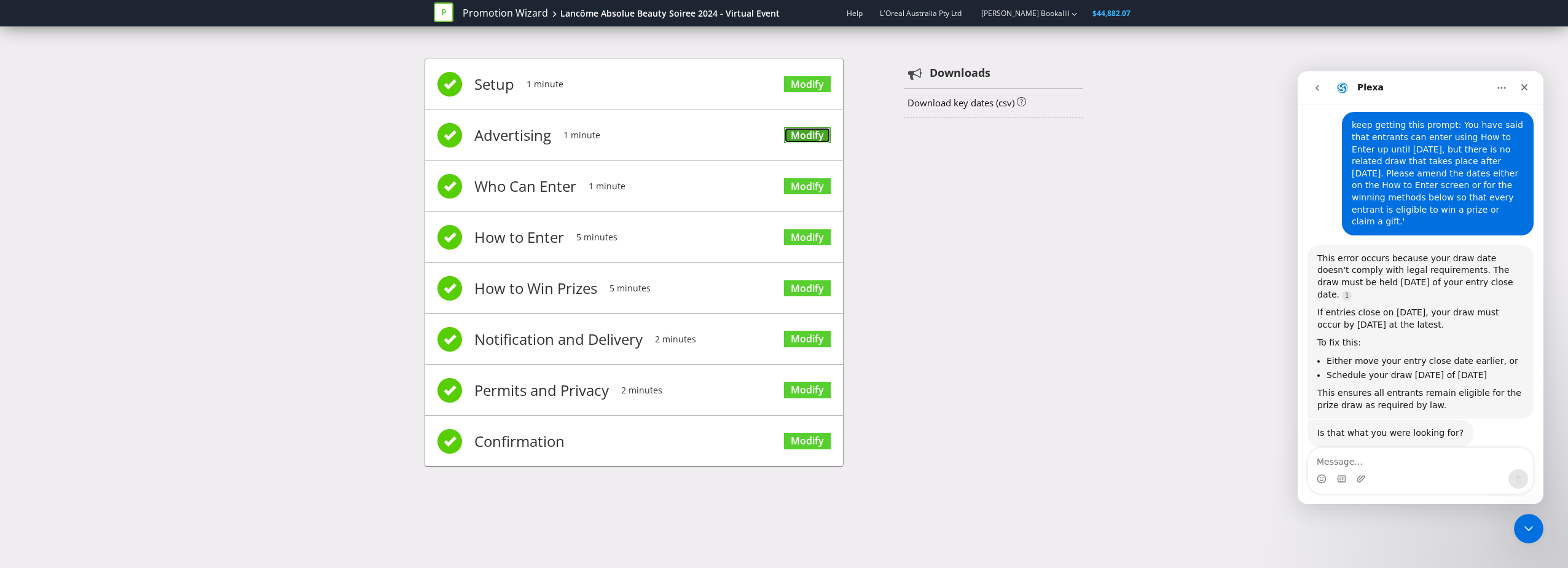
click at [814, 127] on link "Modify" at bounding box center [807, 135] width 47 height 16
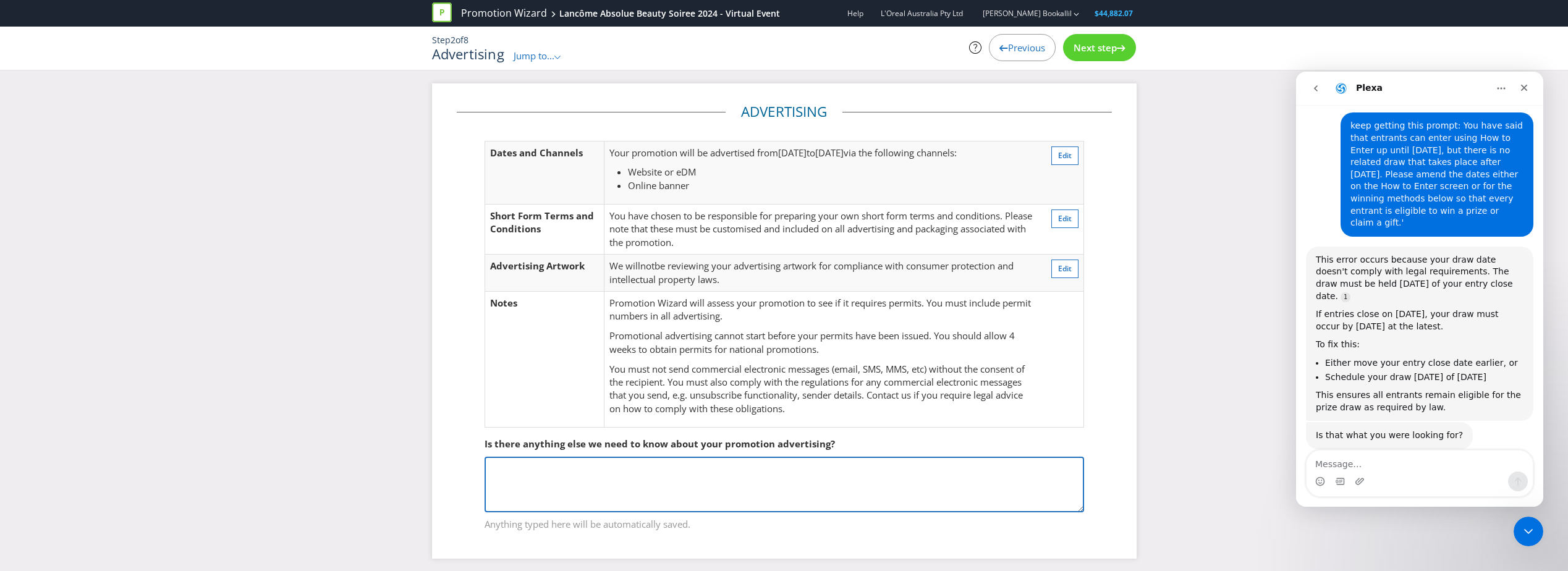
click at [636, 460] on textarea at bounding box center [784, 484] width 599 height 55
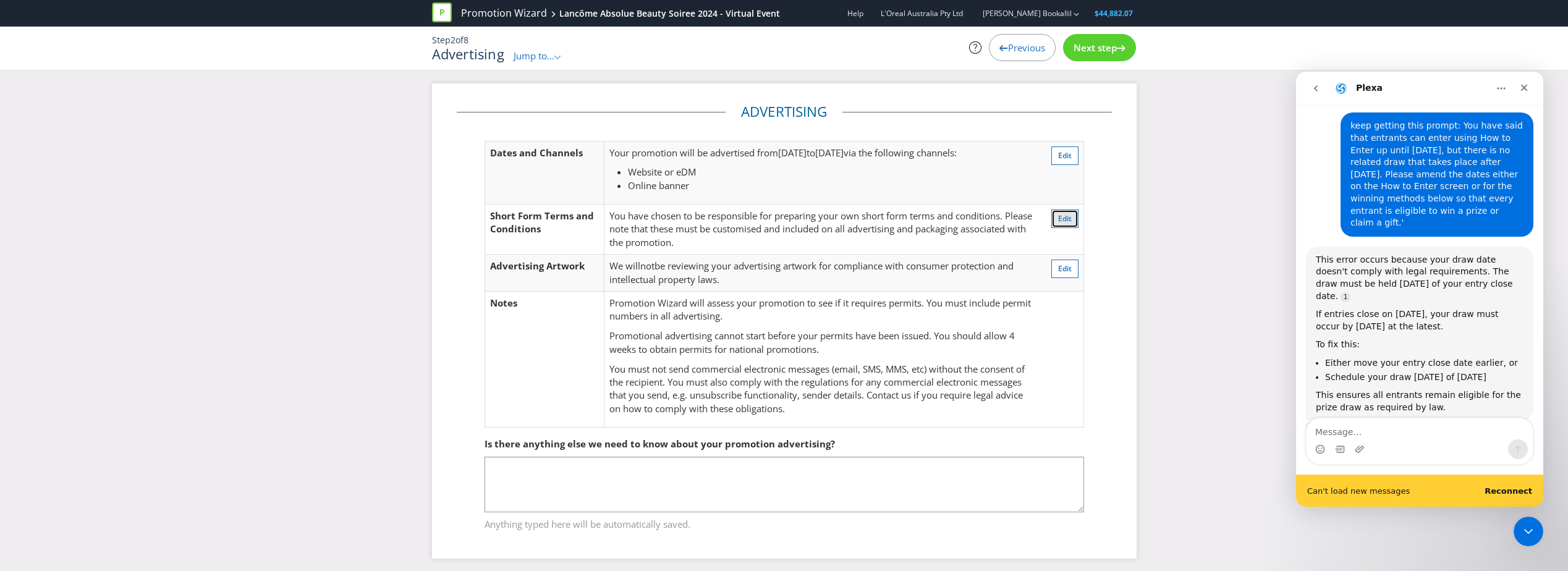
click at [1068, 218] on span "Edit" at bounding box center [1065, 218] width 14 height 10
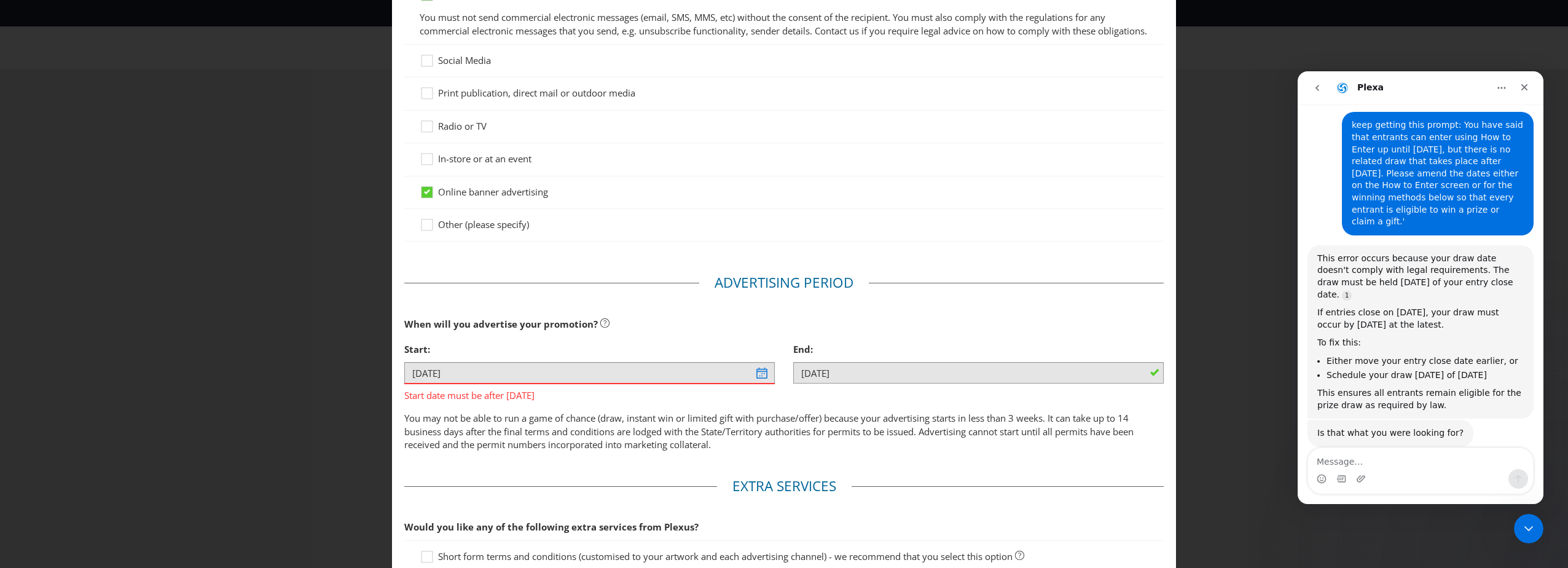
scroll to position [168, 0]
click at [1161, 100] on main "Advertising Methods How will your promotion be advertised? Website or eDM You m…" at bounding box center [784, 290] width 784 height 774
click at [1212, 88] on div "Advertising Methods Advertising Methods How will your promotion be advertised? …" at bounding box center [784, 284] width 1568 height 568
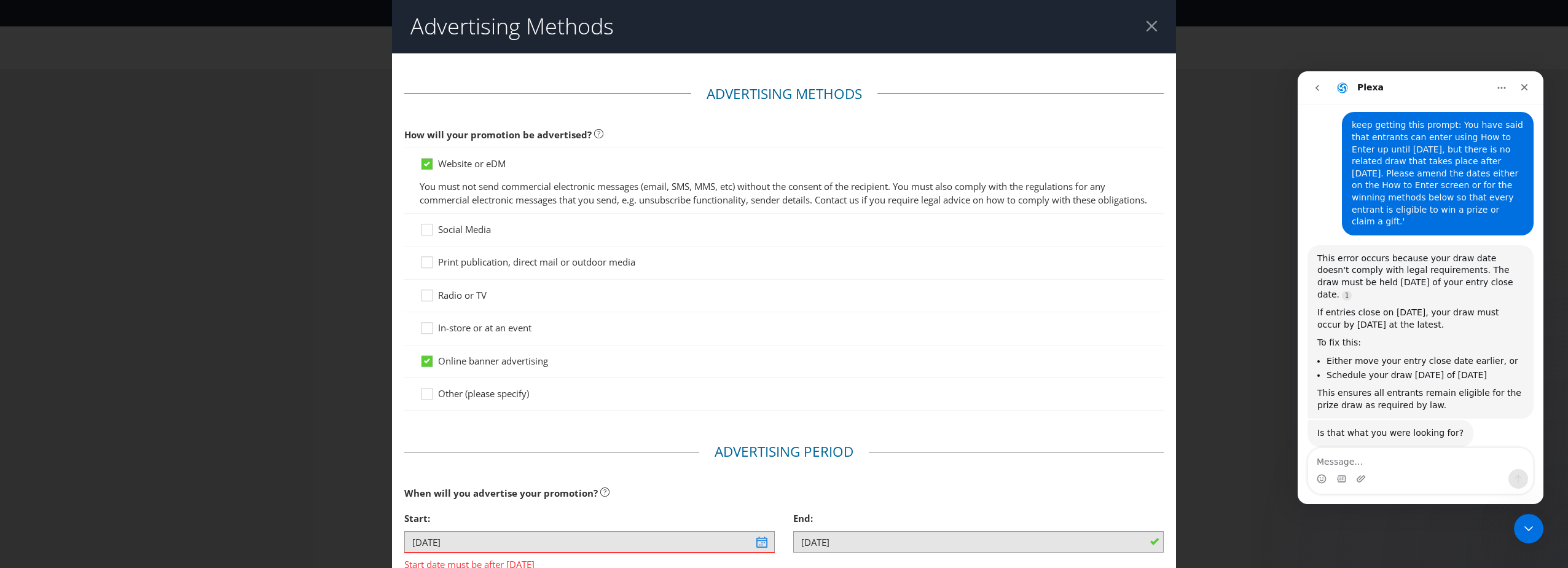
click at [1138, 26] on header "Advertising Methods" at bounding box center [784, 26] width 784 height 53
click at [1152, 14] on header "Advertising Methods" at bounding box center [784, 26] width 784 height 53
click at [1146, 23] on div at bounding box center [1151, 26] width 12 height 12
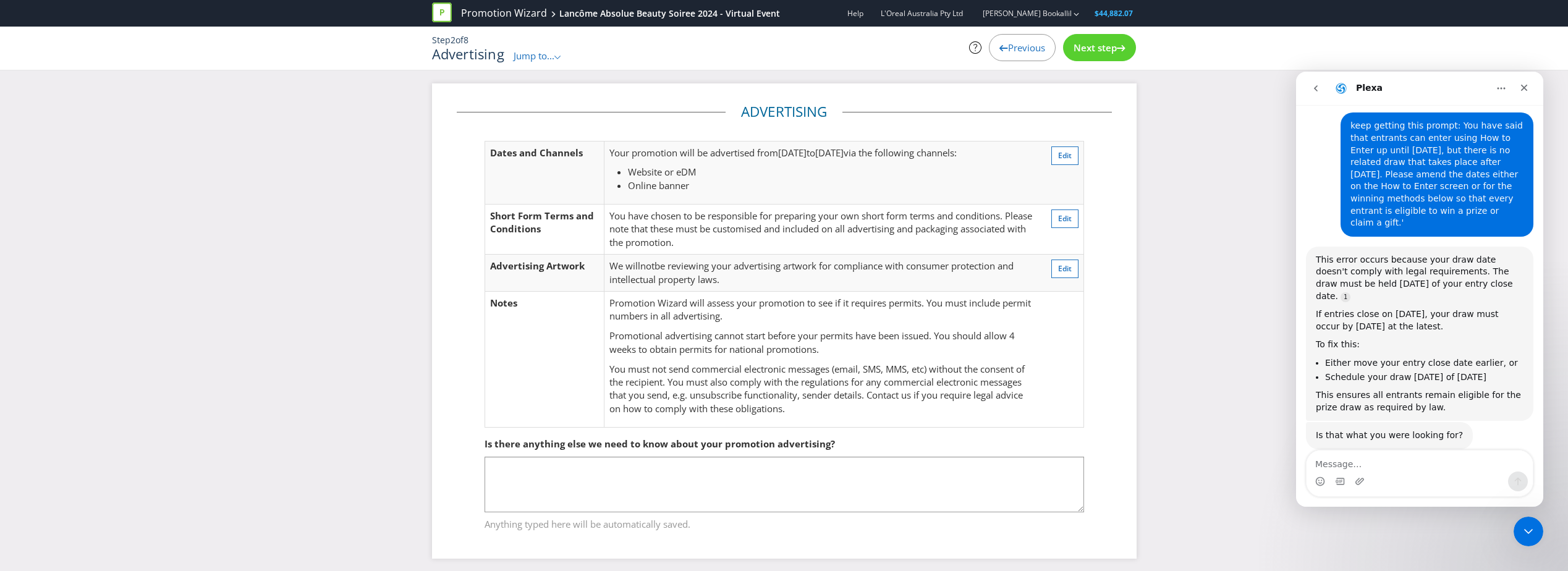
drag, startPoint x: 1108, startPoint y: 55, endPoint x: 1105, endPoint y: 45, distance: 10.4
click at [1106, 48] on div "Next step" at bounding box center [1099, 48] width 73 height 27
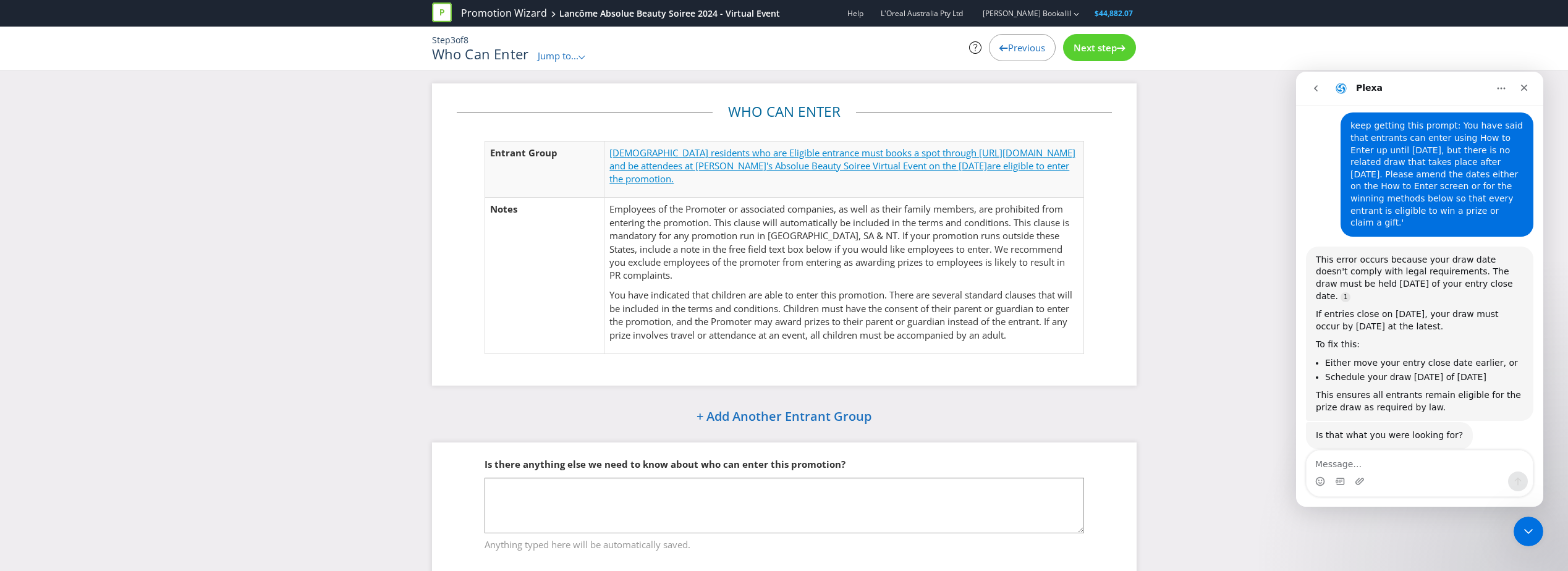
click at [805, 171] on span "Australian residents who are Eligible entrance must books a spot through https:…" at bounding box center [842, 159] width 466 height 25
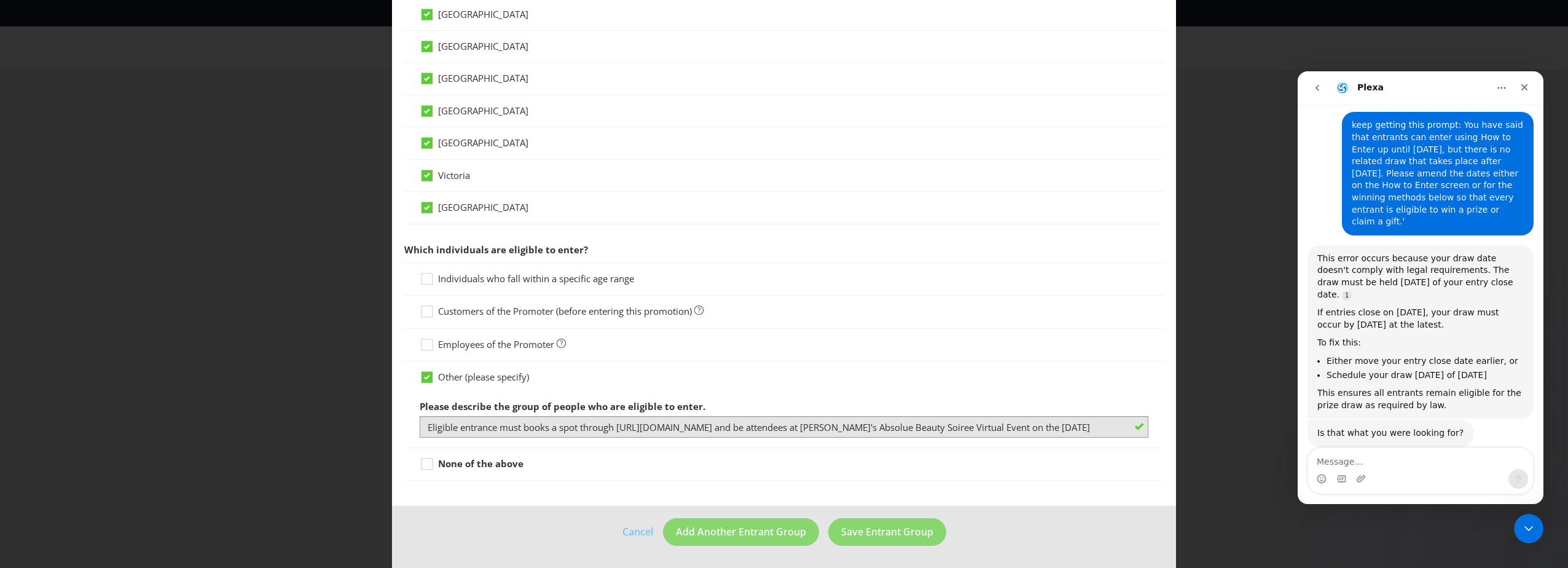
scroll to position [0, 109]
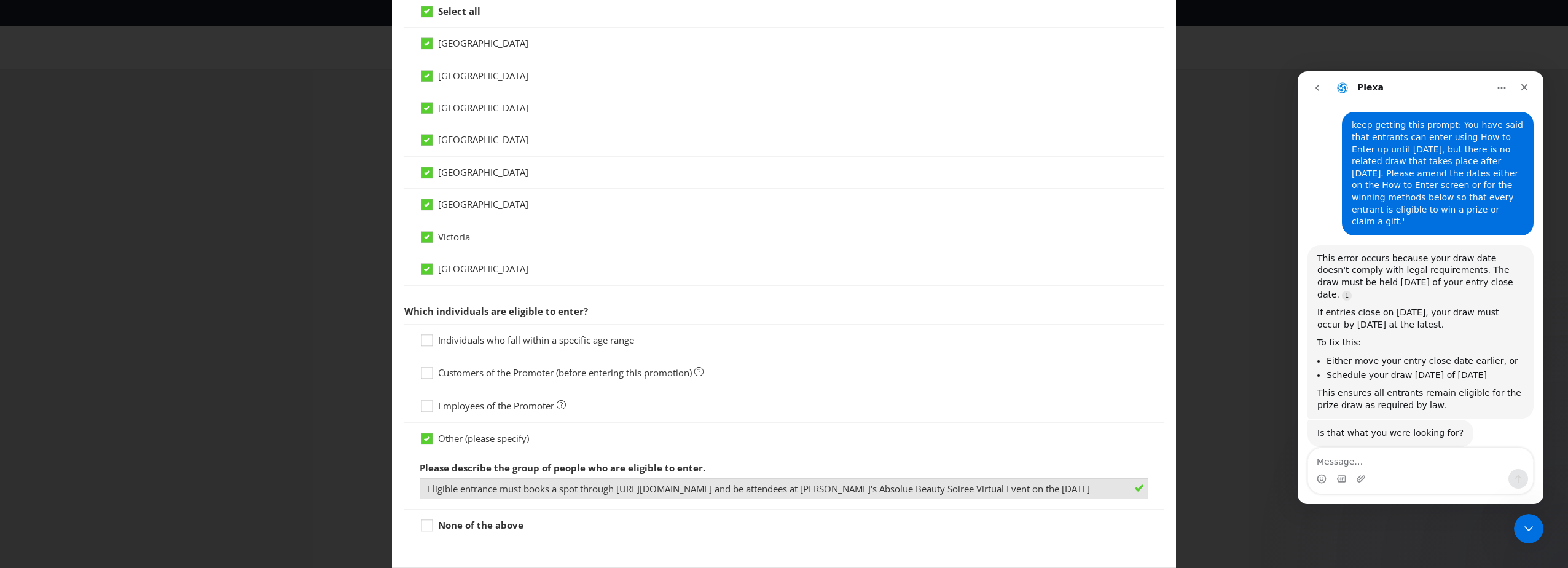
click at [1169, 259] on div "Entrant Groups What type of entrant can enter this promotion? Individual person…" at bounding box center [784, 284] width 1568 height 568
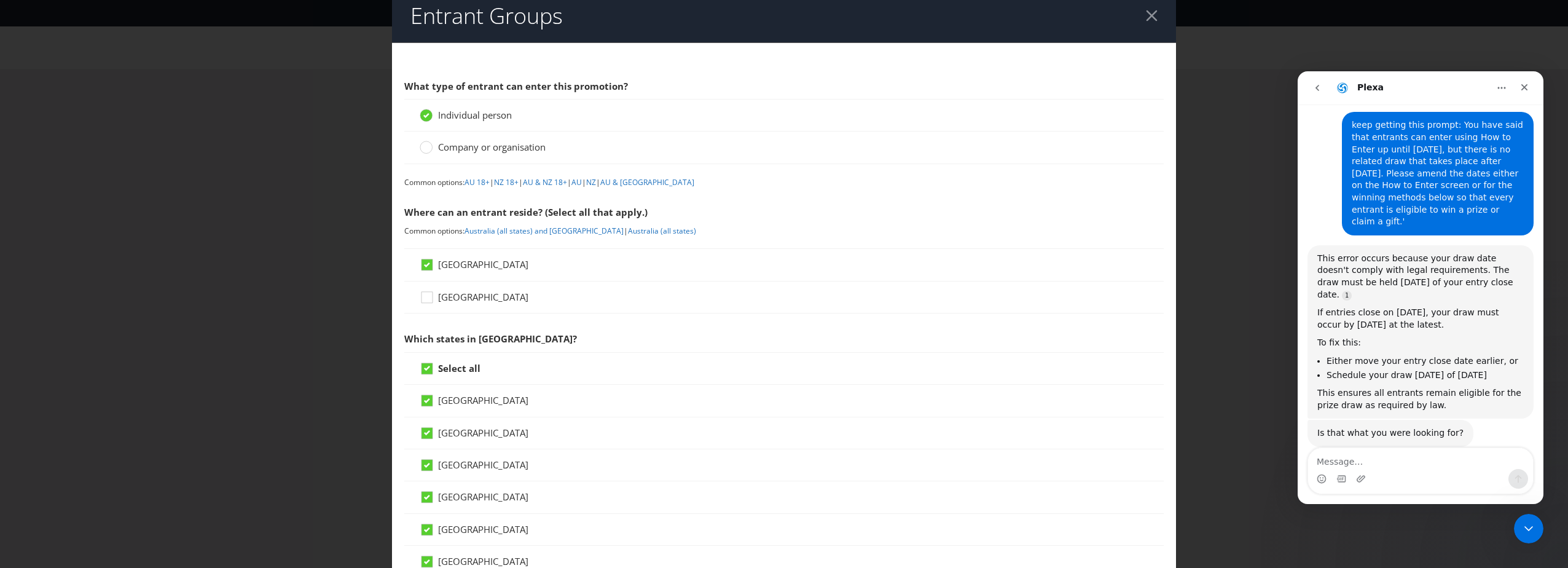
scroll to position [0, 0]
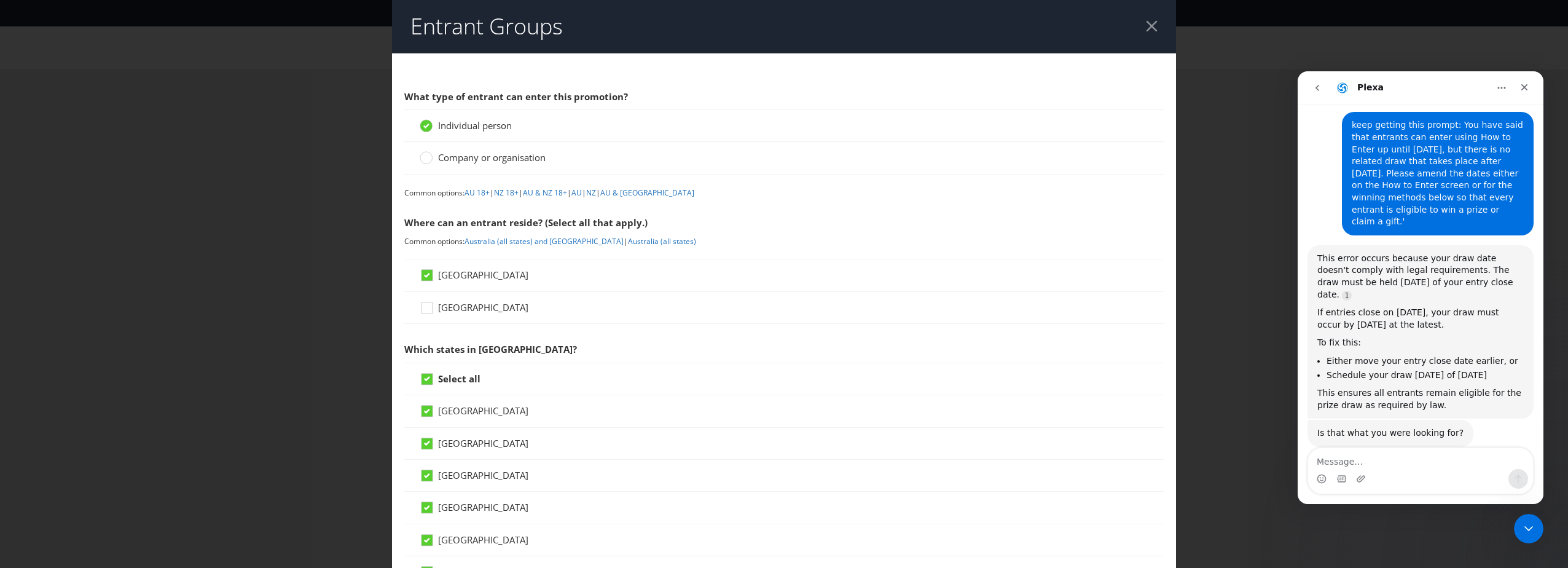
click at [1138, 22] on header "Entrant Groups" at bounding box center [784, 26] width 784 height 53
click at [1146, 22] on div at bounding box center [1151, 26] width 12 height 12
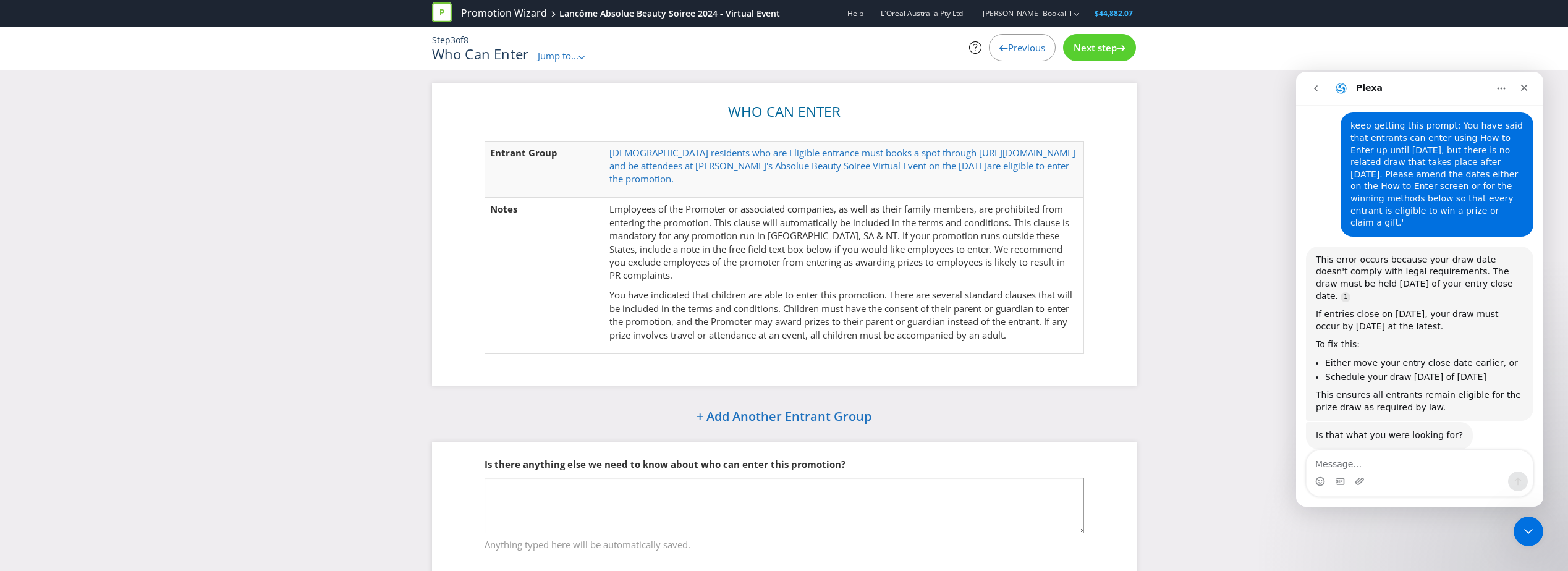
click at [1127, 45] on div "Next step" at bounding box center [1099, 48] width 73 height 27
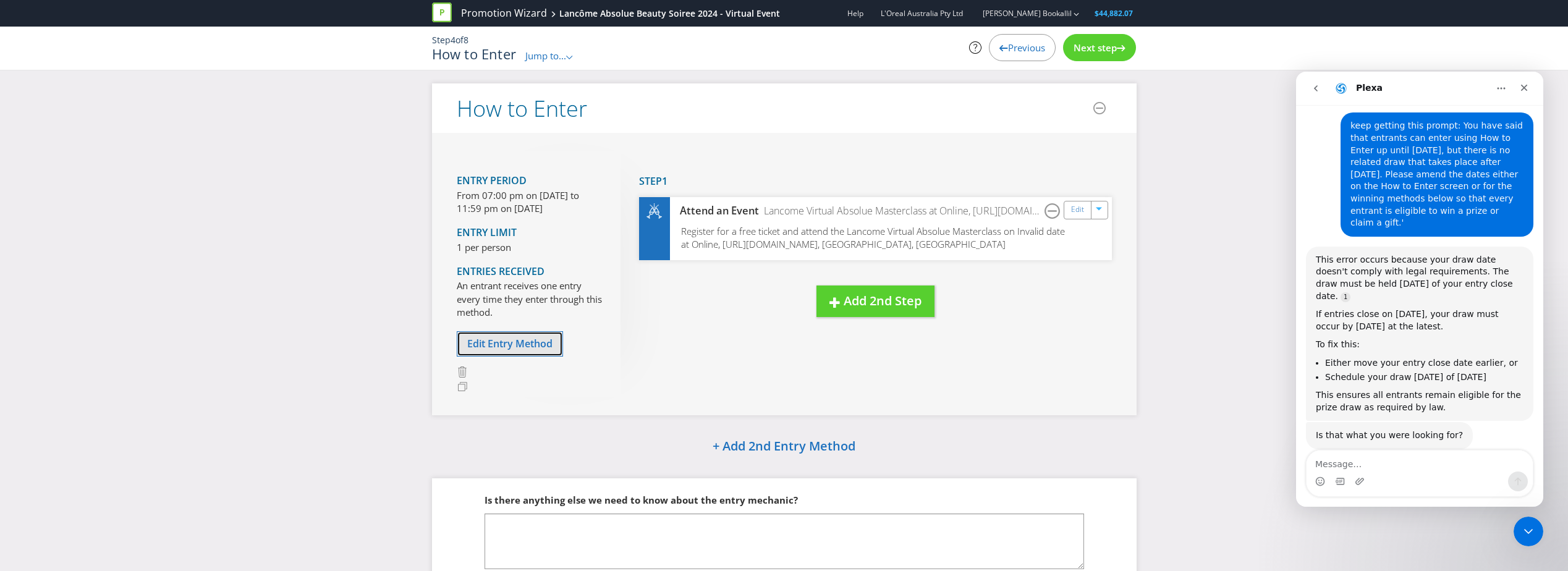
click at [535, 344] on span "Edit Entry Method" at bounding box center [510, 343] width 85 height 14
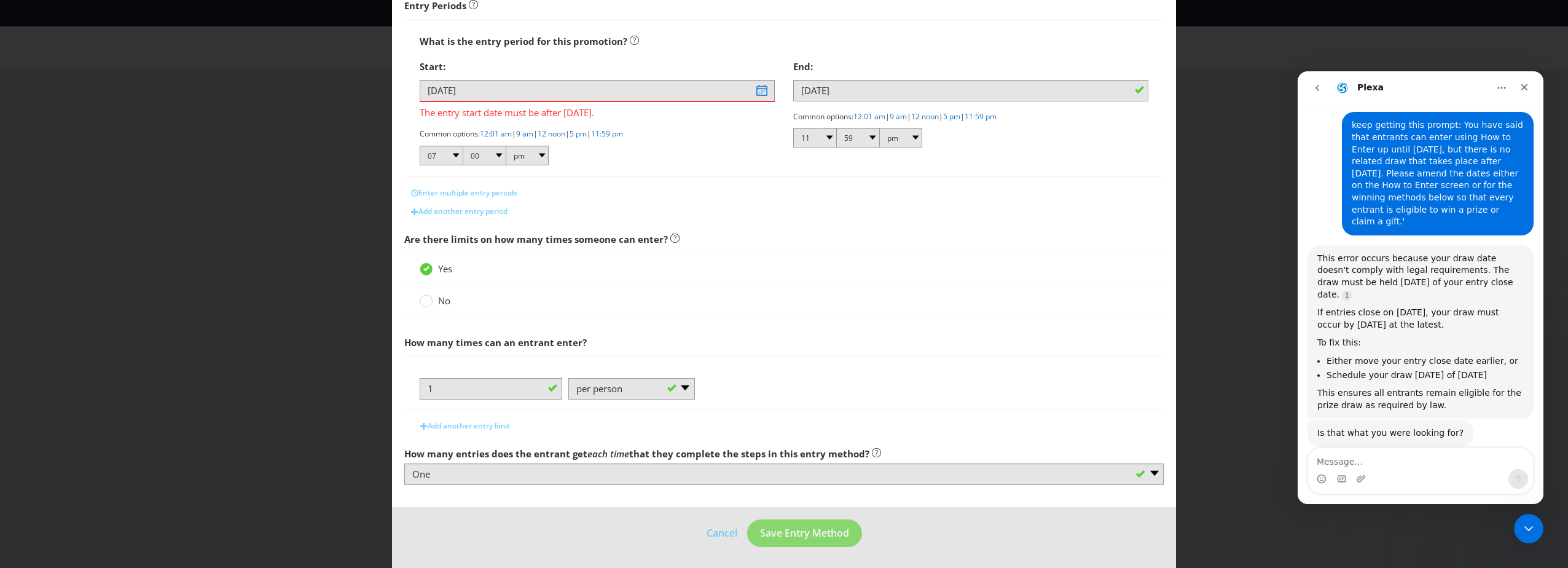
scroll to position [225, 0]
drag, startPoint x: 1187, startPoint y: 113, endPoint x: 1218, endPoint y: 200, distance: 92.4
click at [1187, 114] on div "How to Enter What is the name of this entry method? How to Enter This name will…" at bounding box center [784, 284] width 1568 height 568
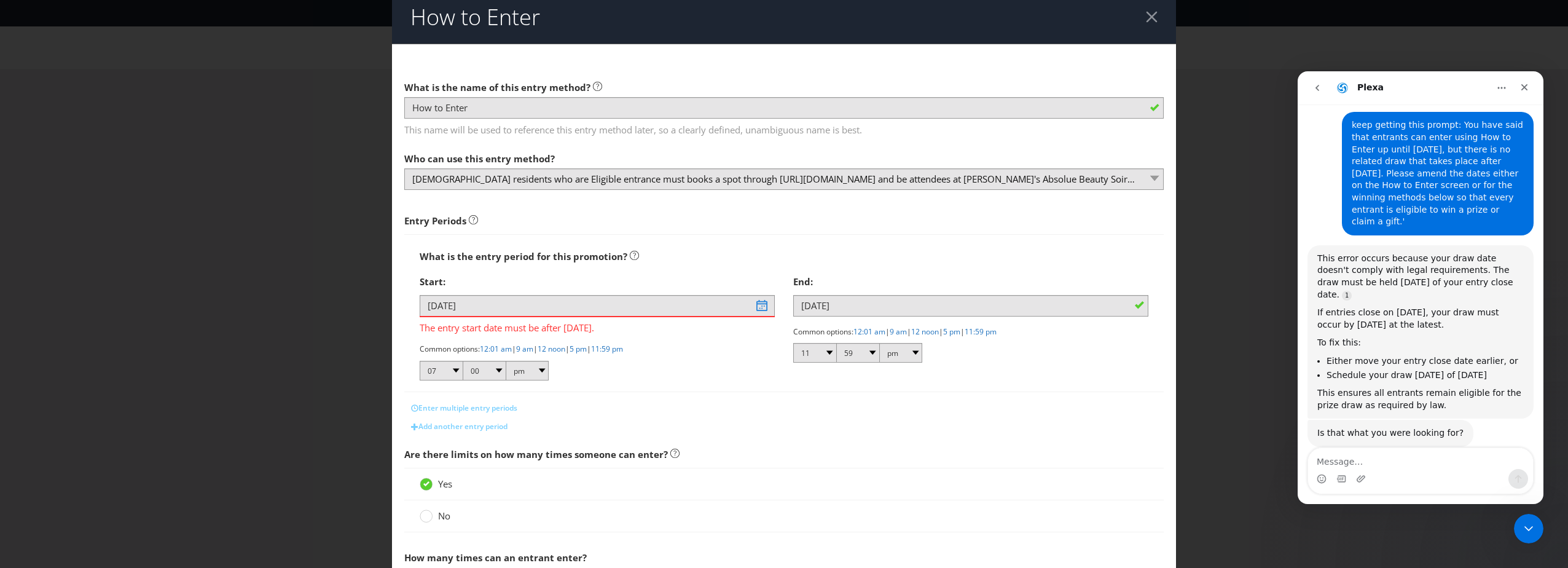
scroll to position [0, 0]
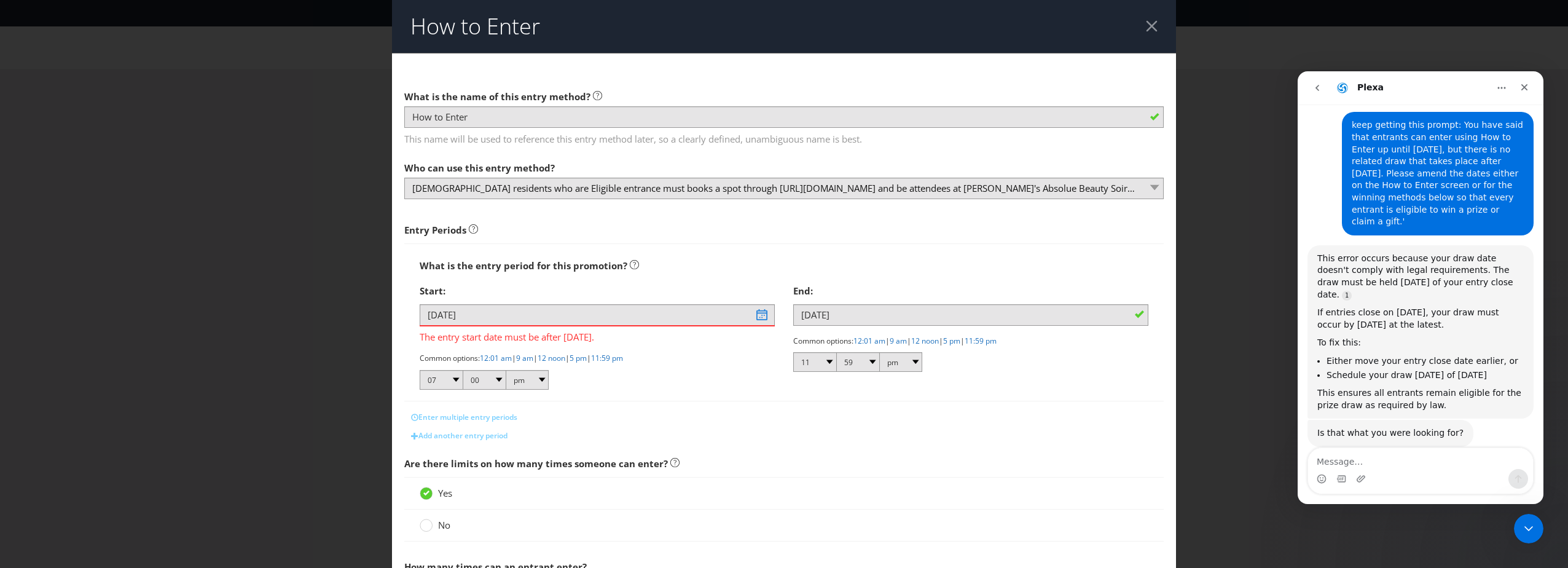
click at [1146, 29] on div at bounding box center [1151, 26] width 12 height 12
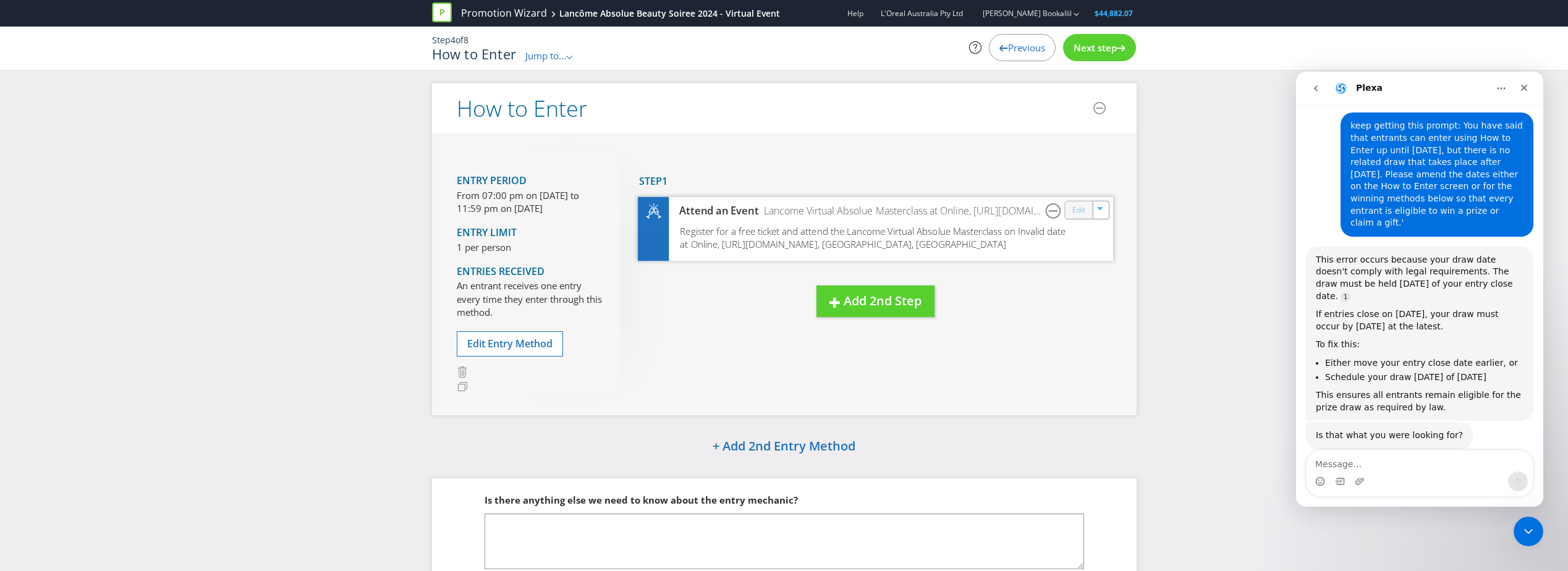
click at [1077, 216] on link "Edit" at bounding box center [1078, 209] width 13 height 14
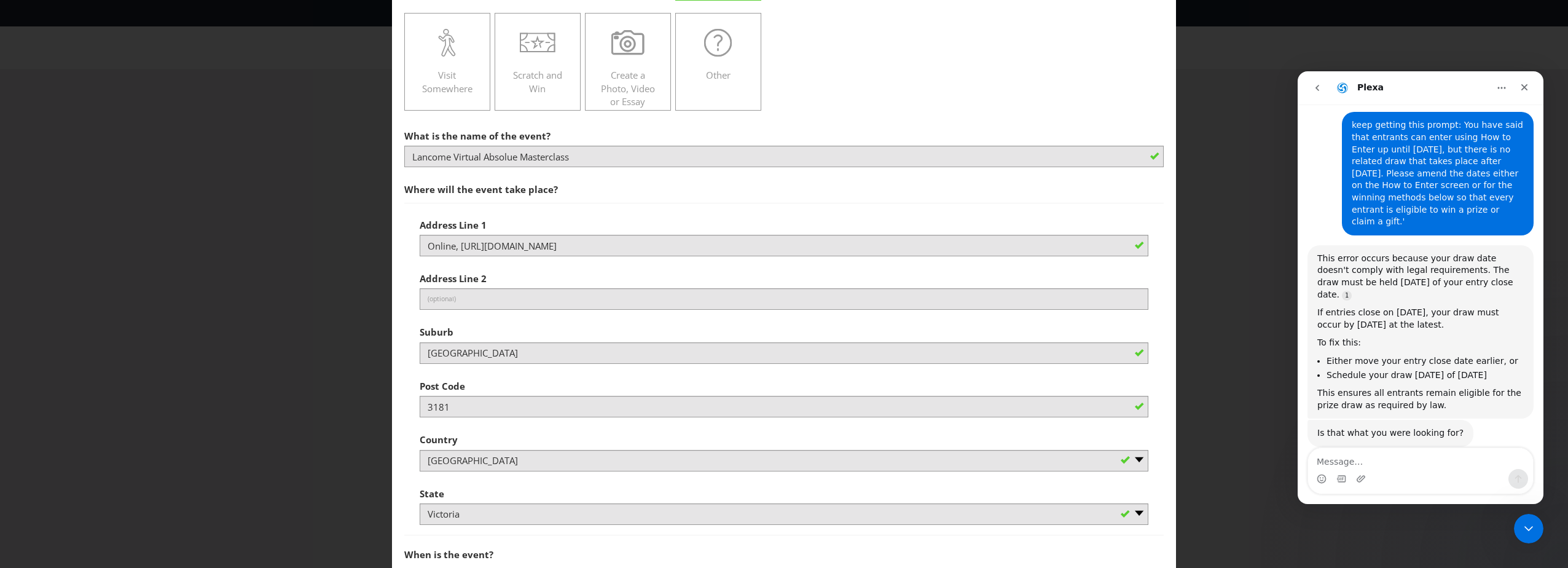
scroll to position [246, 0]
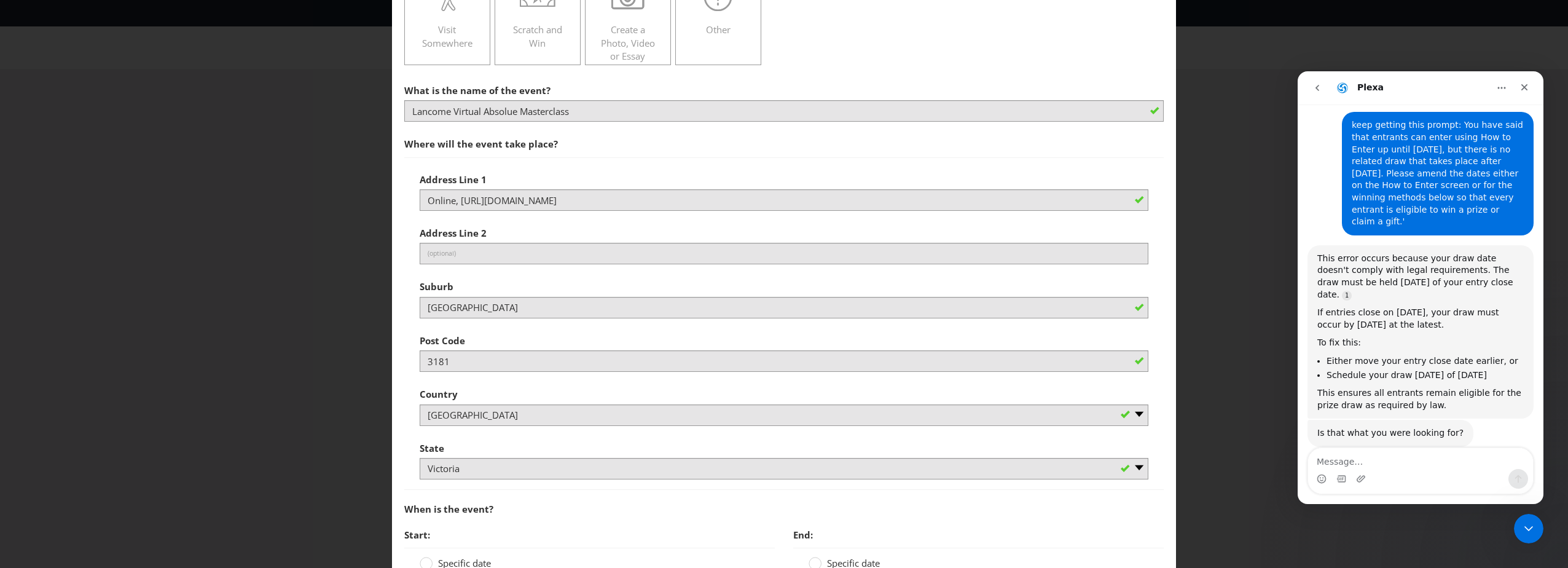
click at [398, 174] on main "To enter the entrant must... Make a Purchase Connect on Social Media Go Online …" at bounding box center [784, 348] width 784 height 1044
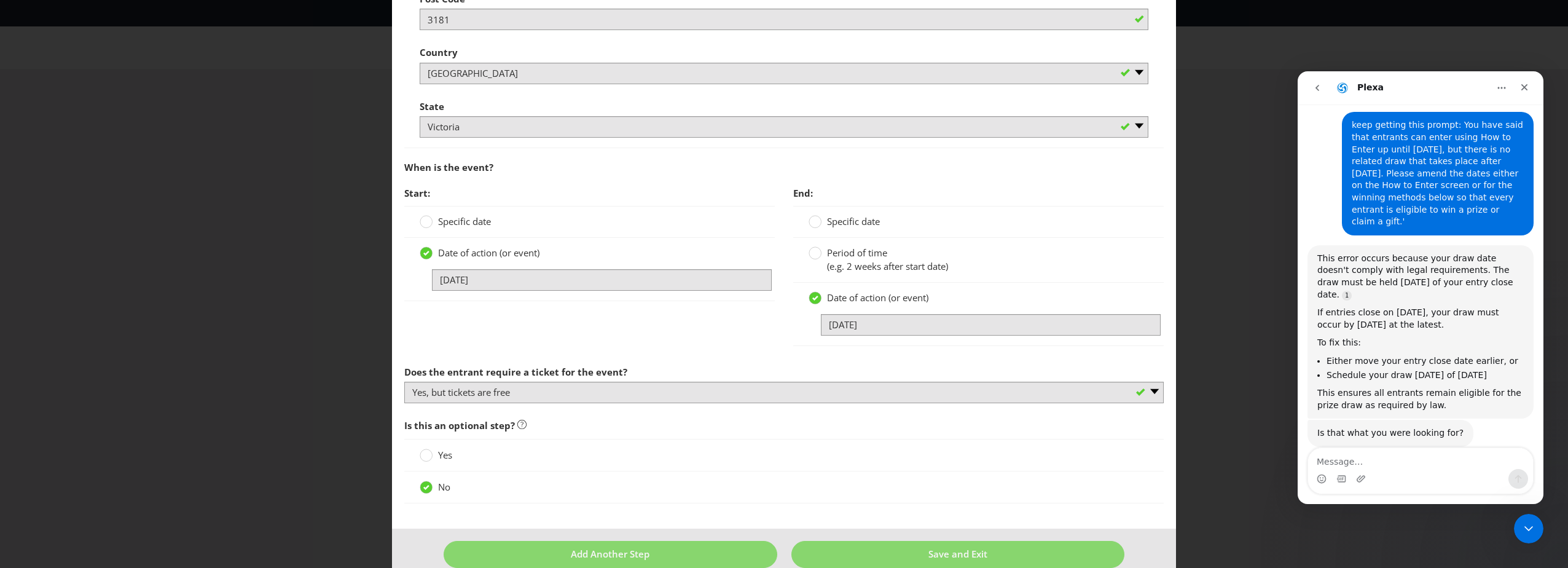
scroll to position [609, 0]
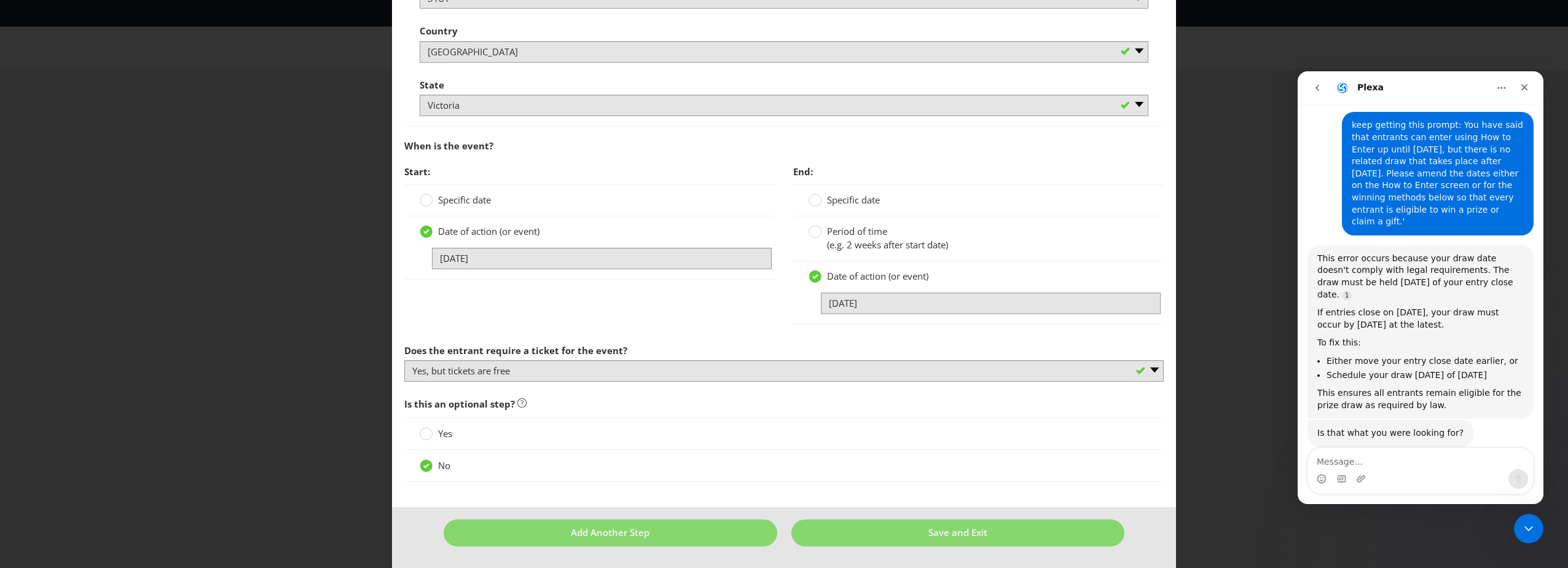
click at [1200, 328] on div "How to Enter To enter the entrant must... Make a Purchase Connect on Social Med…" at bounding box center [784, 284] width 1568 height 568
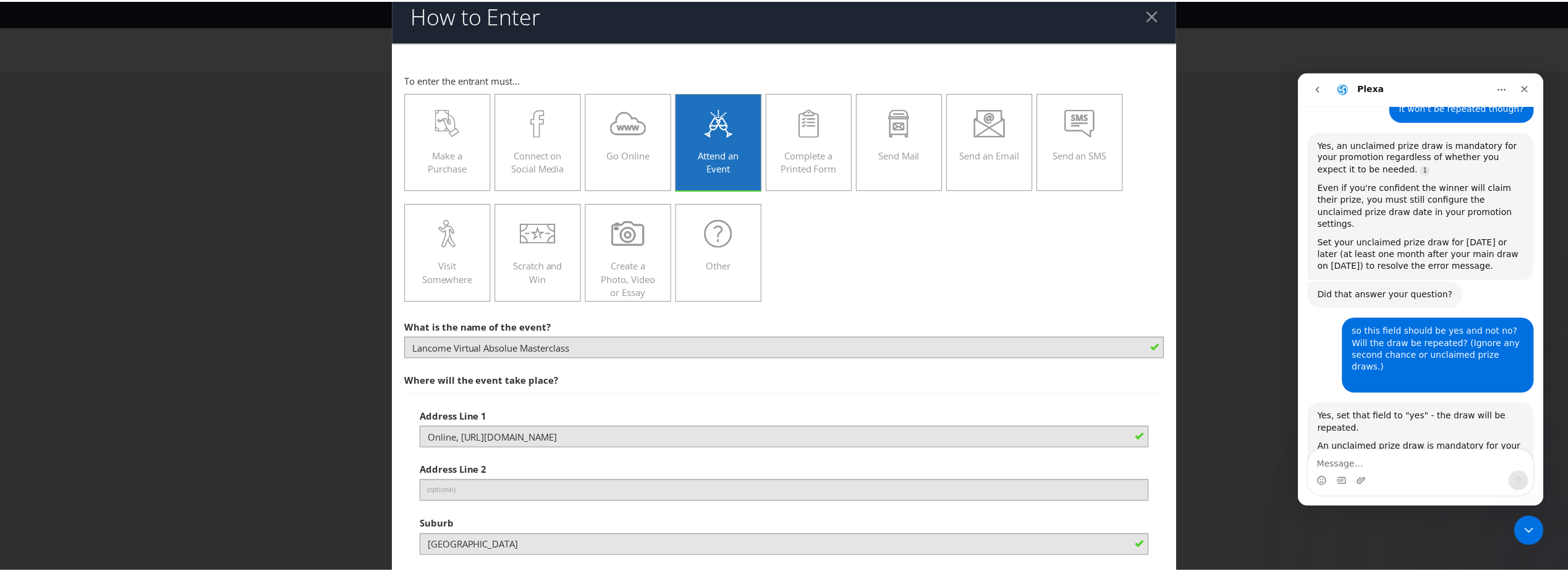
scroll to position [0, 0]
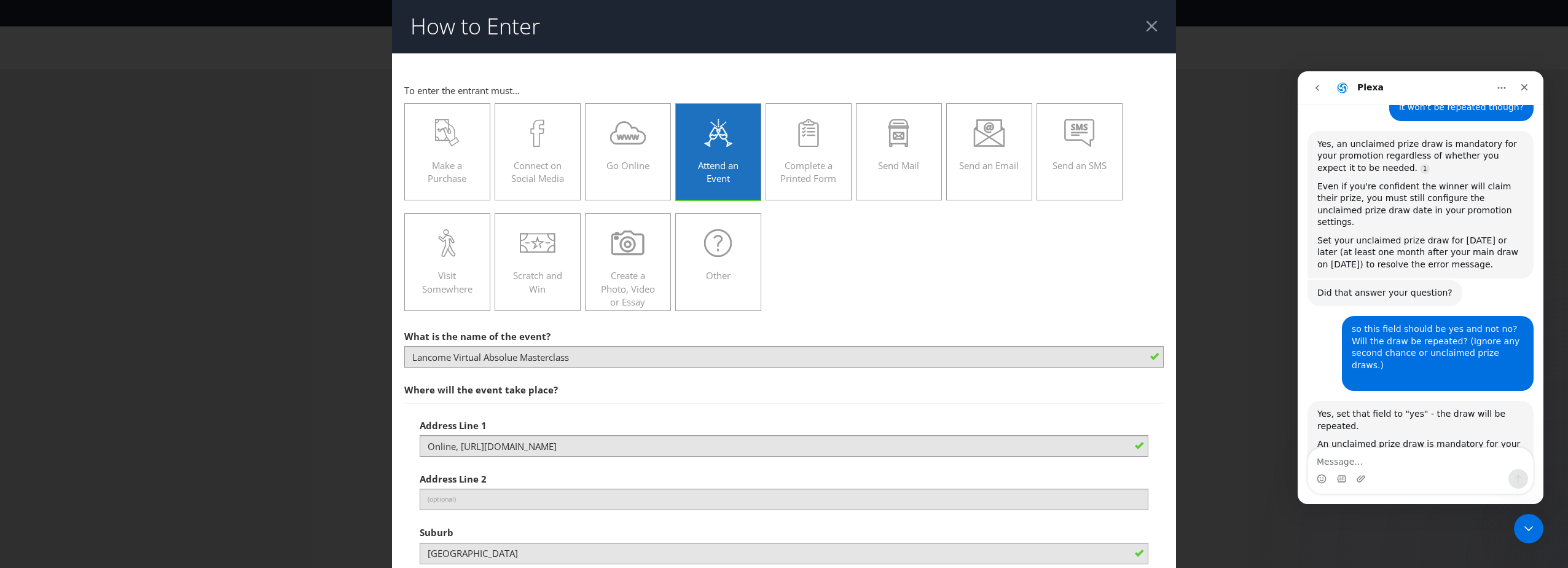
click at [1151, 33] on header "How to Enter" at bounding box center [784, 26] width 784 height 53
click at [1147, 28] on div at bounding box center [1151, 26] width 12 height 12
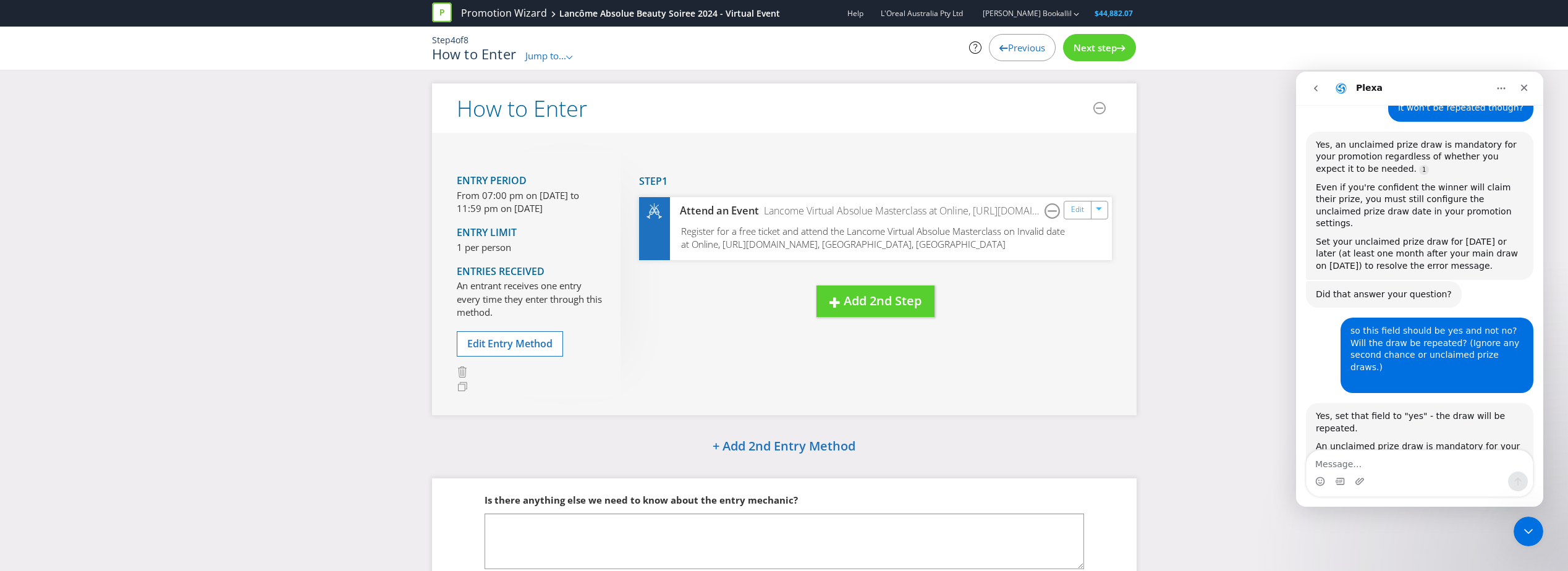
click at [1082, 42] on span "Next step" at bounding box center [1095, 48] width 43 height 12
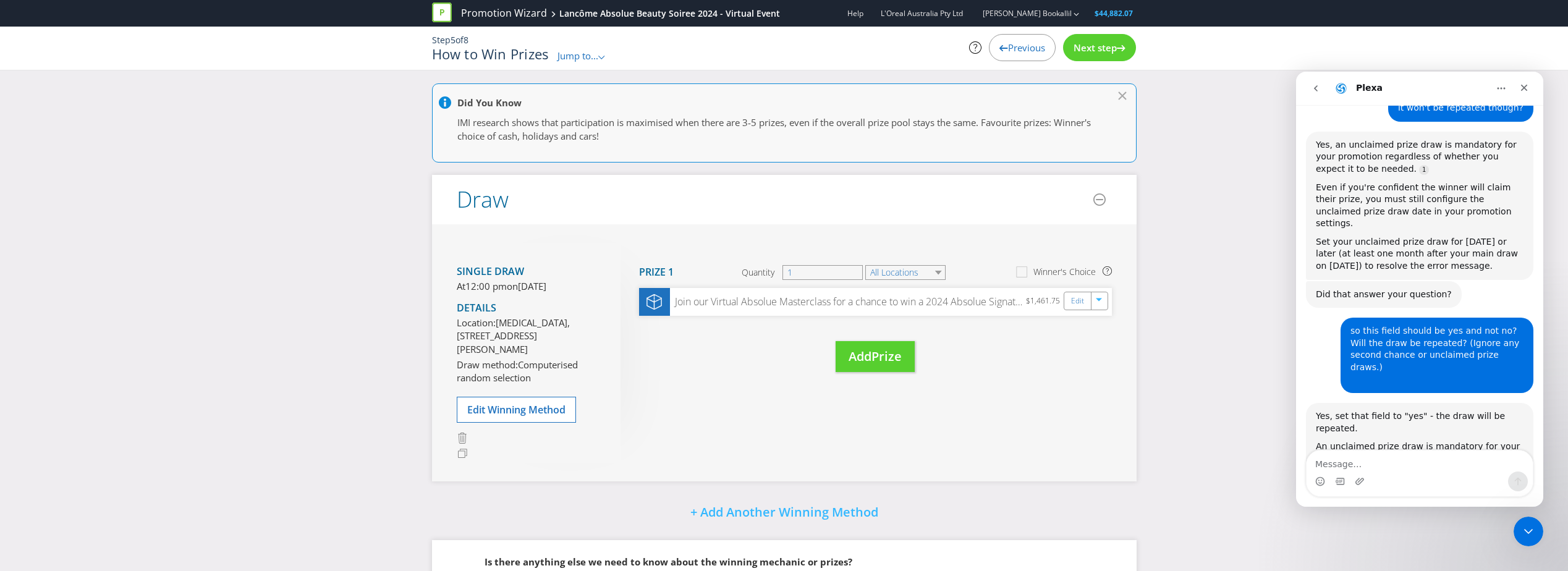
click at [1086, 41] on div "Next step" at bounding box center [1099, 48] width 73 height 27
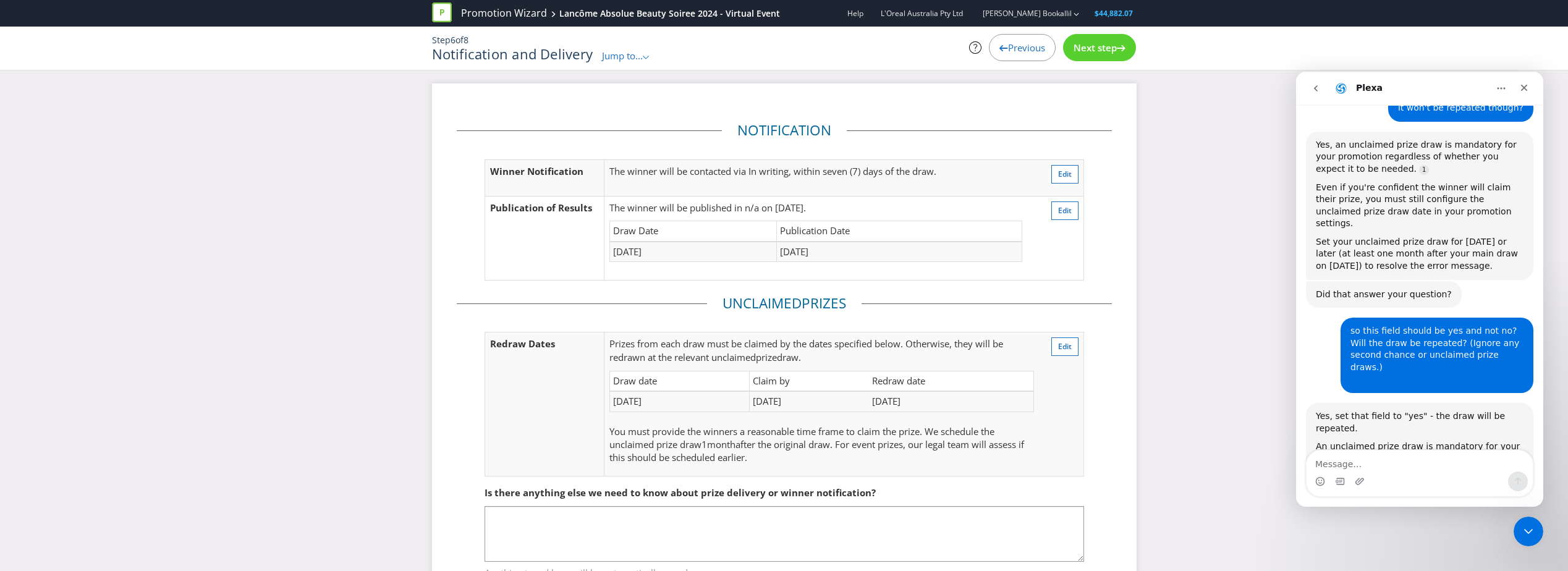
click at [761, 209] on p "The winner will be published in n/a on 30/10/24." at bounding box center [816, 207] width 413 height 13
click at [622, 171] on p "The winner will be contacted via In writing, within seven (7) days of the draw." at bounding box center [816, 171] width 413 height 13
drag, startPoint x: 622, startPoint y: 171, endPoint x: 706, endPoint y: 173, distance: 84.0
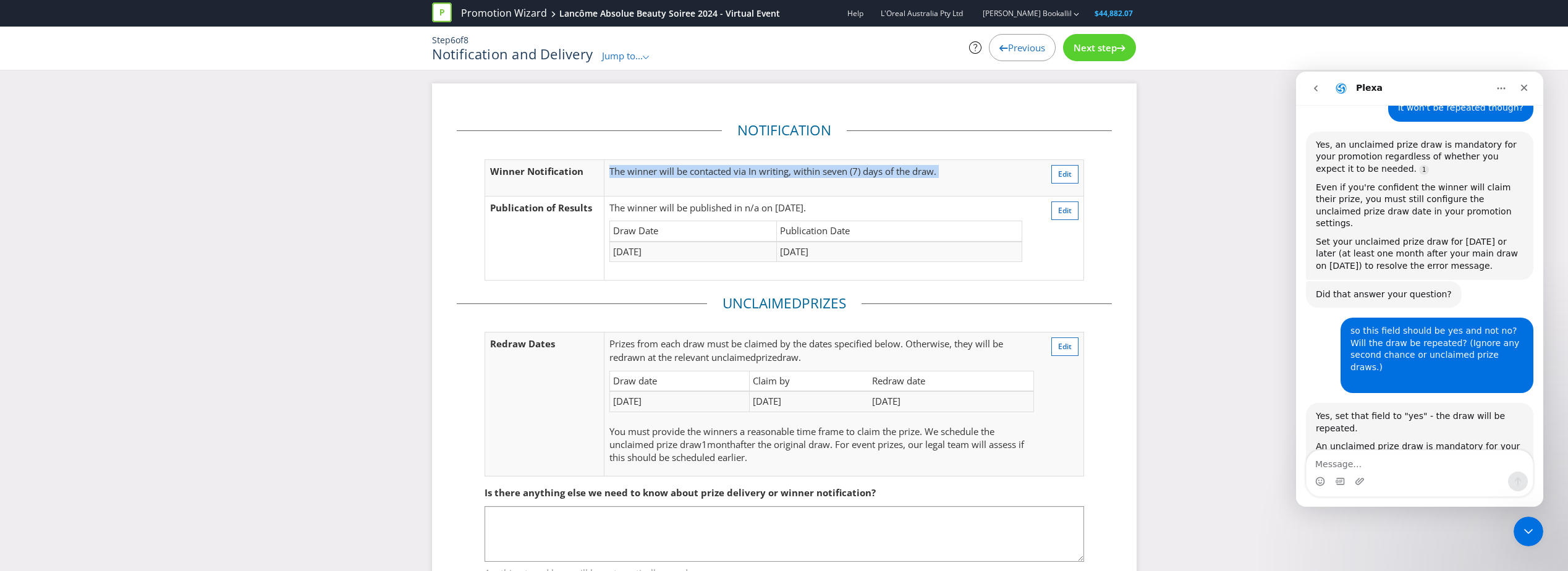
copy tr "The winner will be contacted via In writing, within seven (7) days of the draw.…"
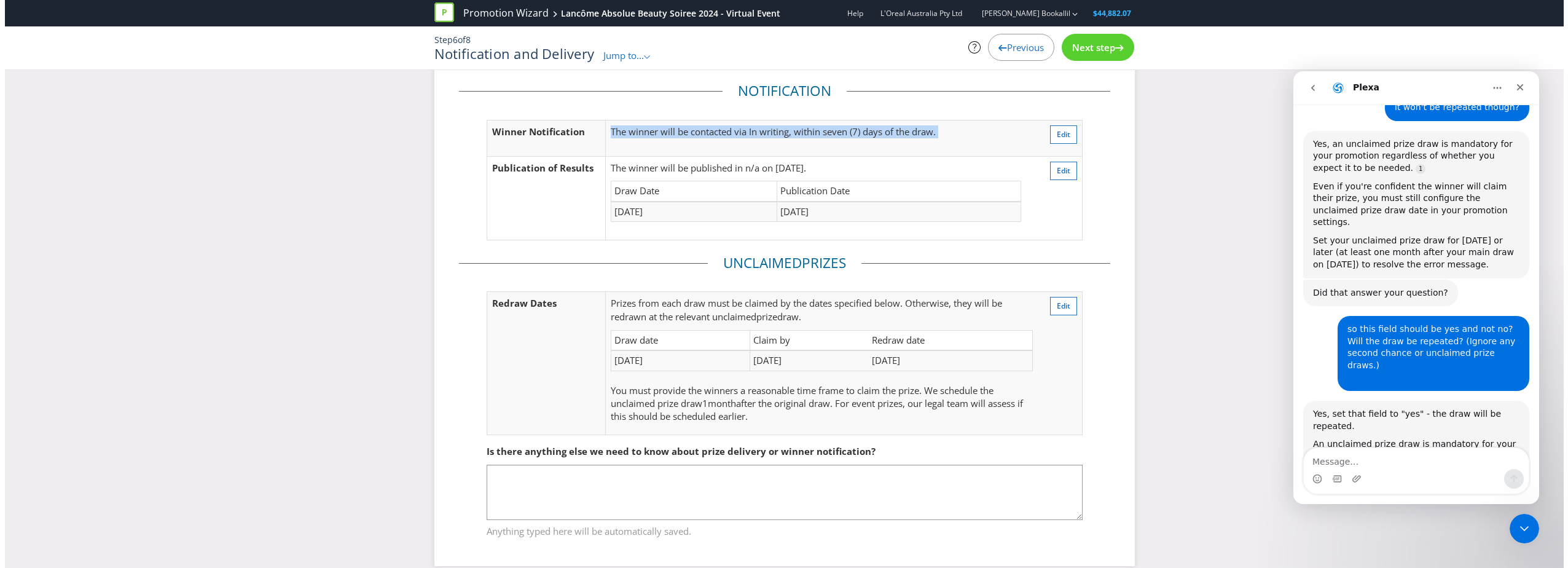
scroll to position [55, 0]
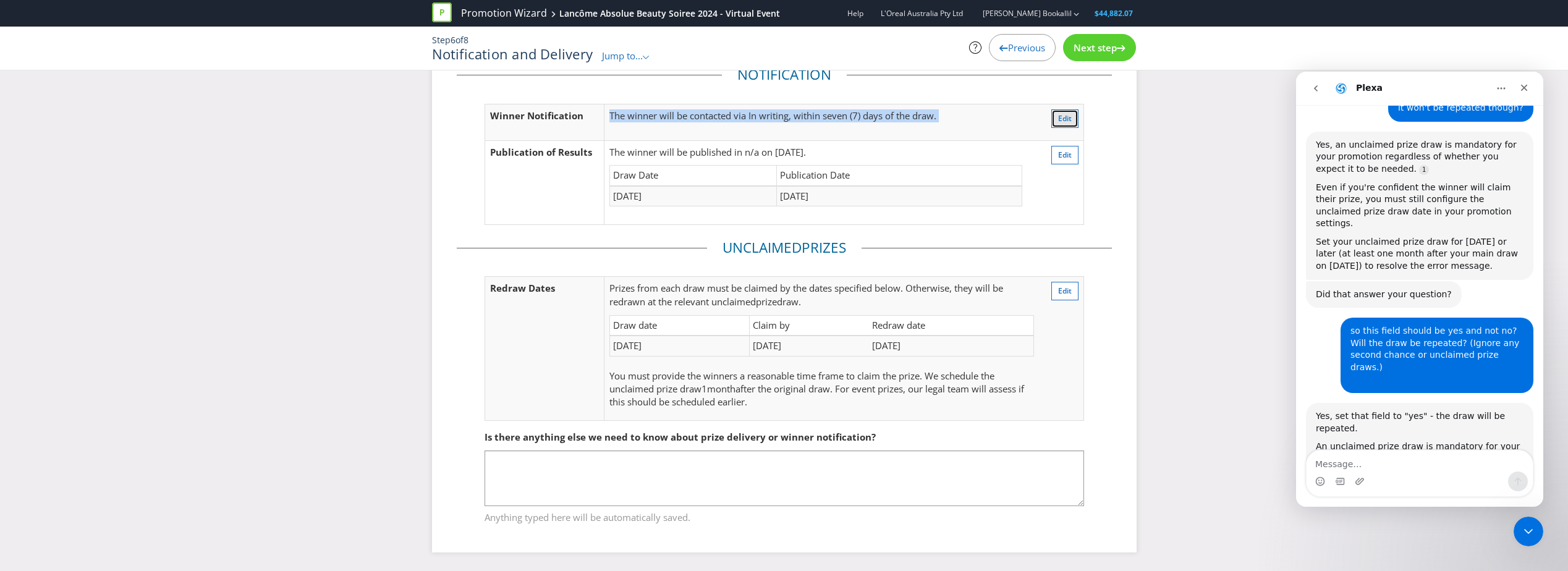
click at [1061, 118] on span "Edit" at bounding box center [1065, 118] width 14 height 10
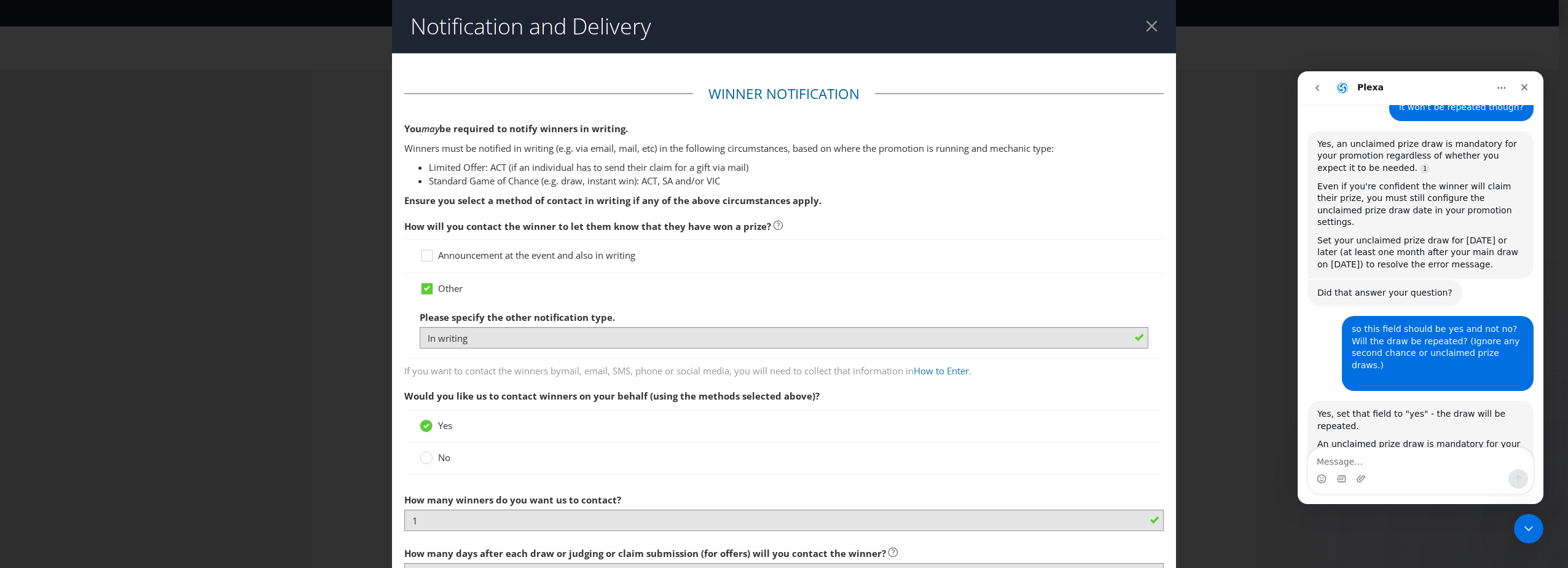
click at [1148, 22] on div at bounding box center [1151, 26] width 12 height 12
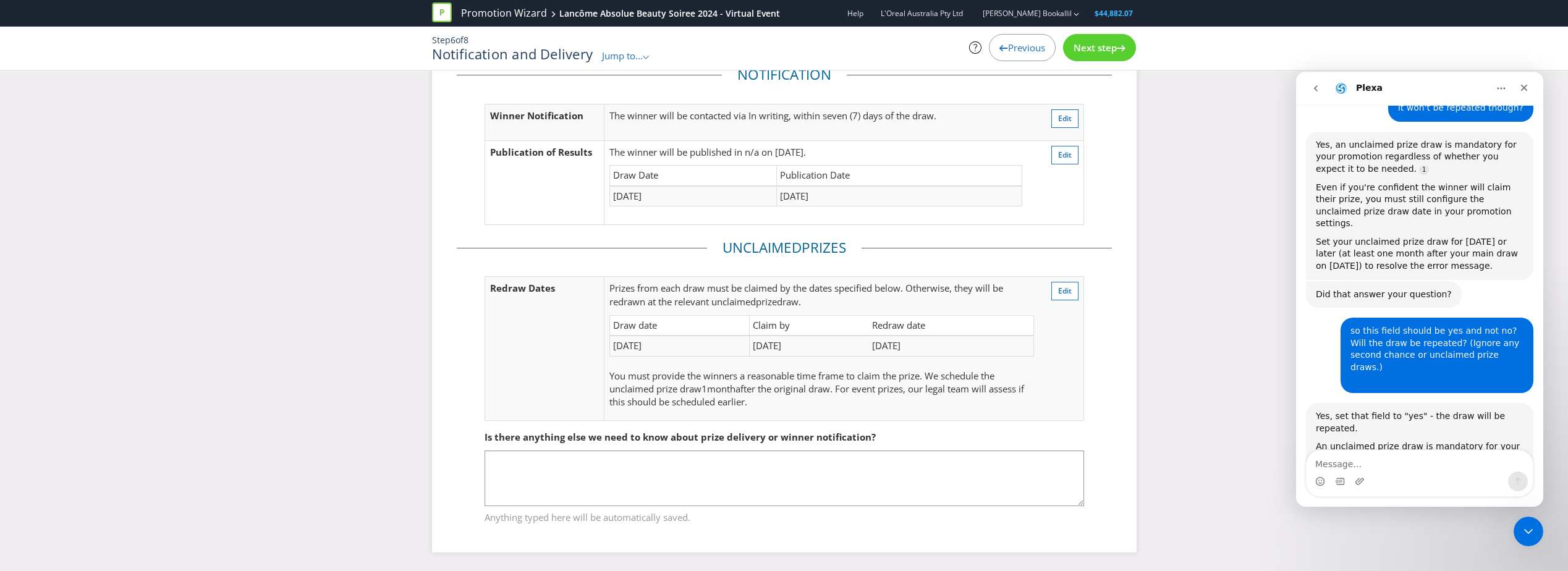
click at [1095, 50] on span "Next step" at bounding box center [1095, 48] width 43 height 12
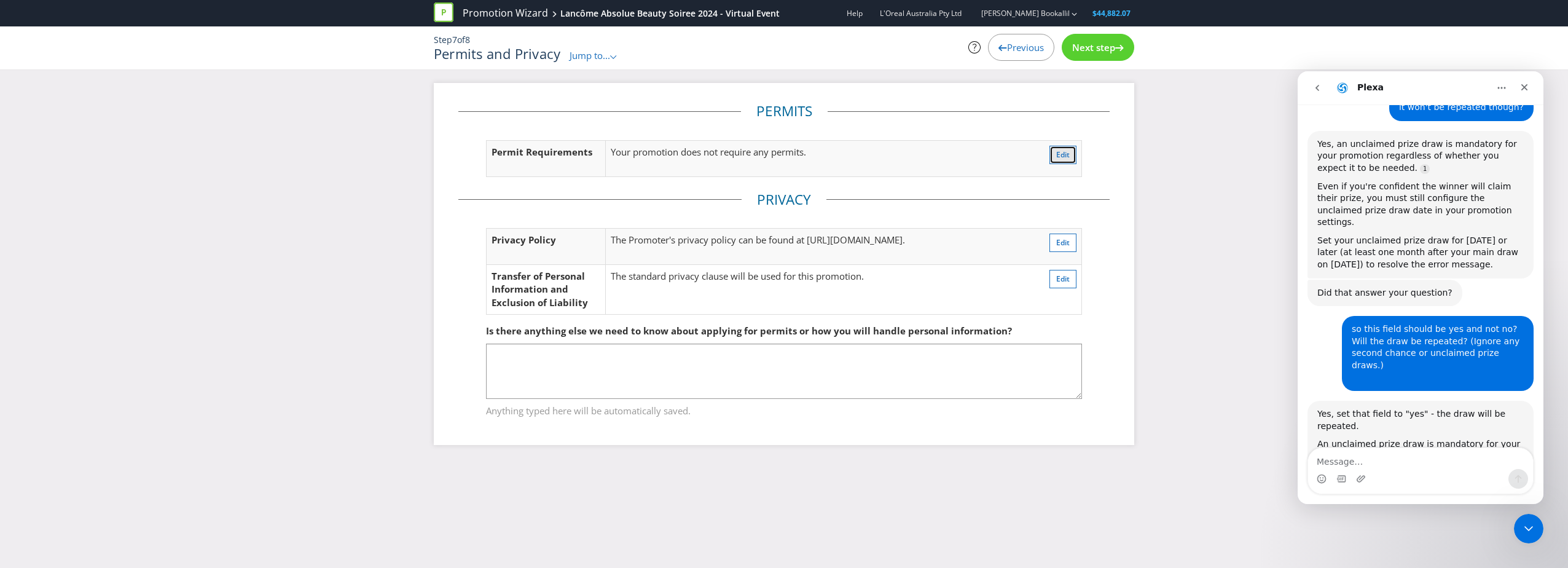
click at [1059, 157] on span "Edit" at bounding box center [1063, 154] width 14 height 10
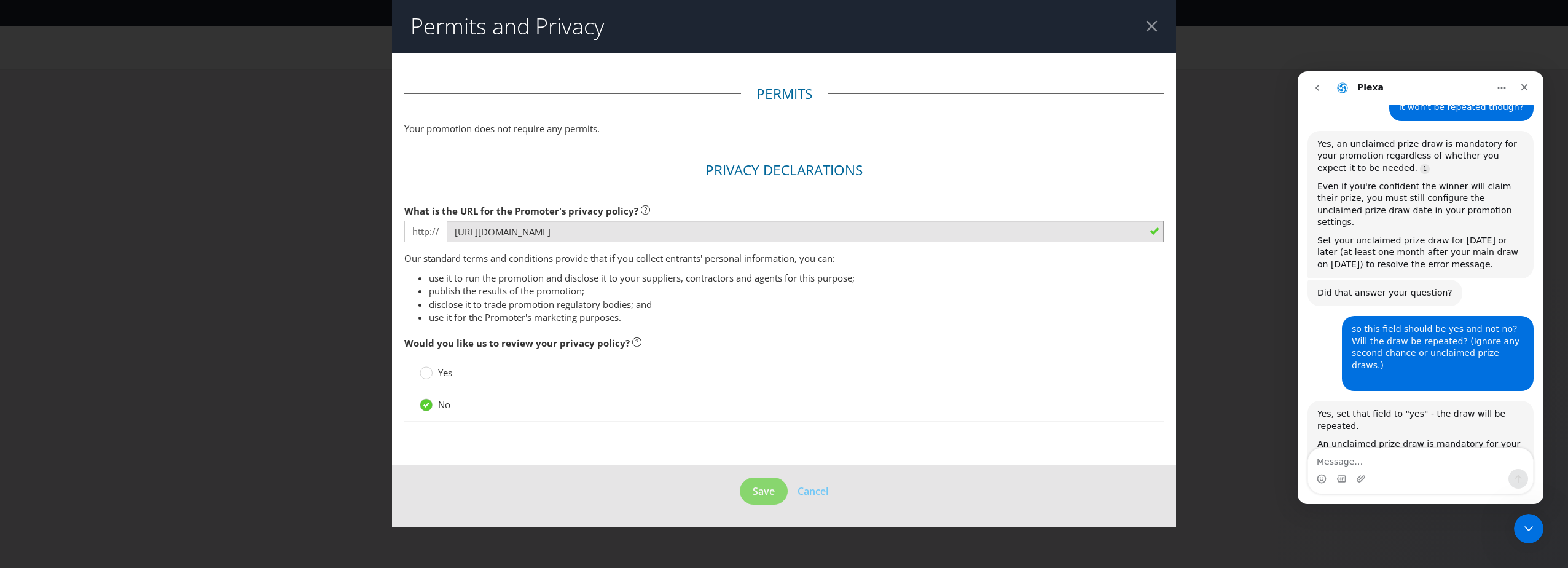
click at [1150, 29] on div at bounding box center [1151, 26] width 12 height 12
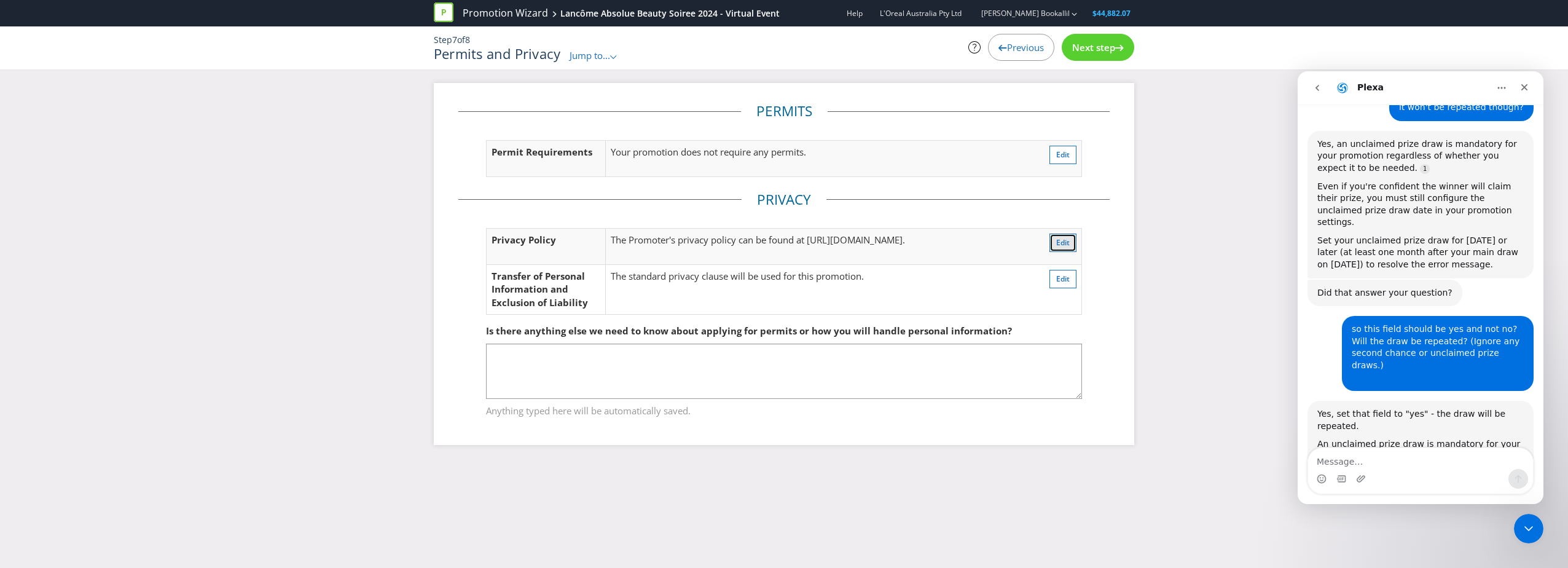
click at [1067, 247] on span "Edit" at bounding box center [1063, 242] width 14 height 10
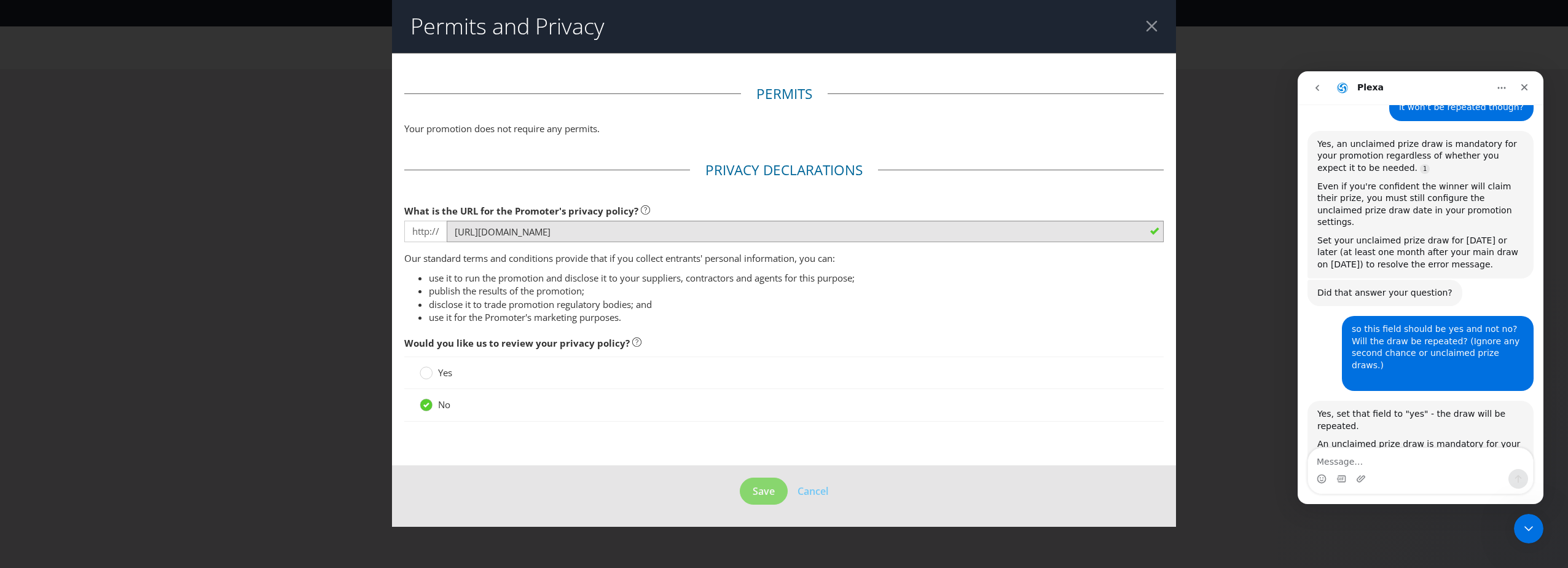
click at [1143, 27] on header "Permits and Privacy" at bounding box center [784, 26] width 784 height 53
drag, startPoint x: 1147, startPoint y: 36, endPoint x: 1145, endPoint y: 26, distance: 10.2
click at [1147, 35] on header "Permits and Privacy" at bounding box center [784, 26] width 784 height 53
click at [1145, 26] on header "Permits and Privacy" at bounding box center [784, 26] width 784 height 53
click at [1158, 26] on header "Permits and Privacy" at bounding box center [784, 26] width 784 height 53
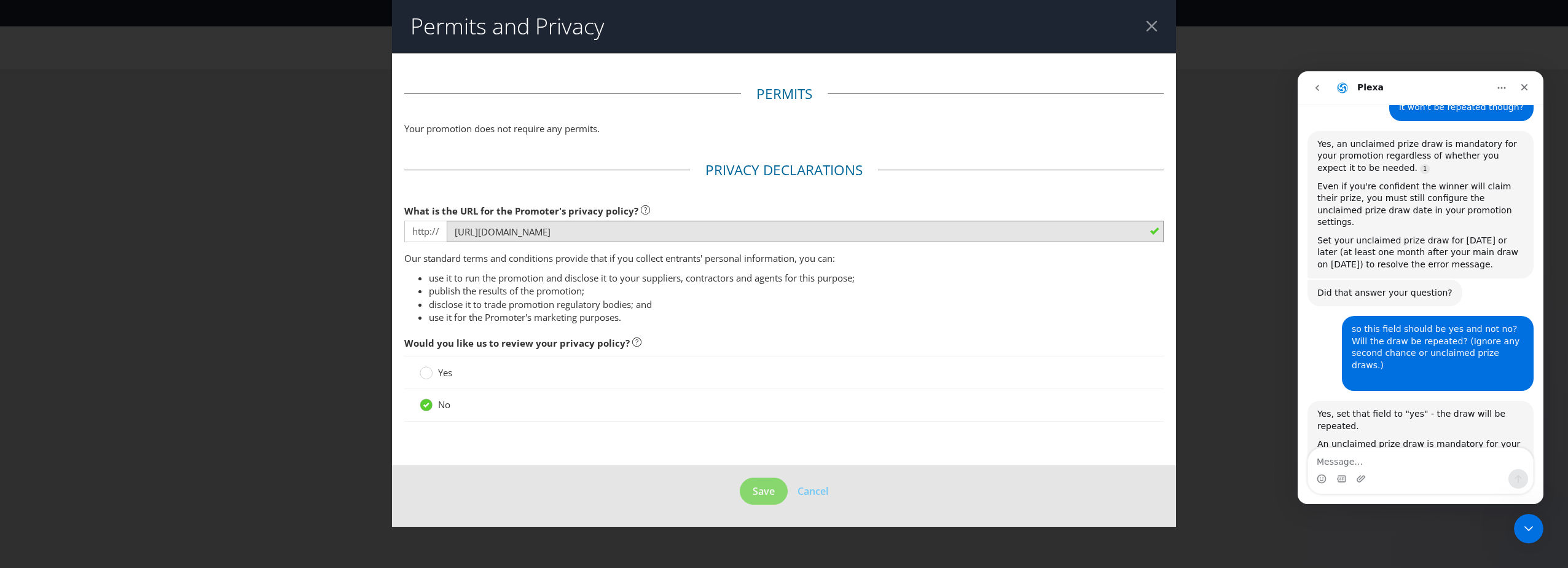
click at [1149, 24] on div at bounding box center [1151, 26] width 12 height 12
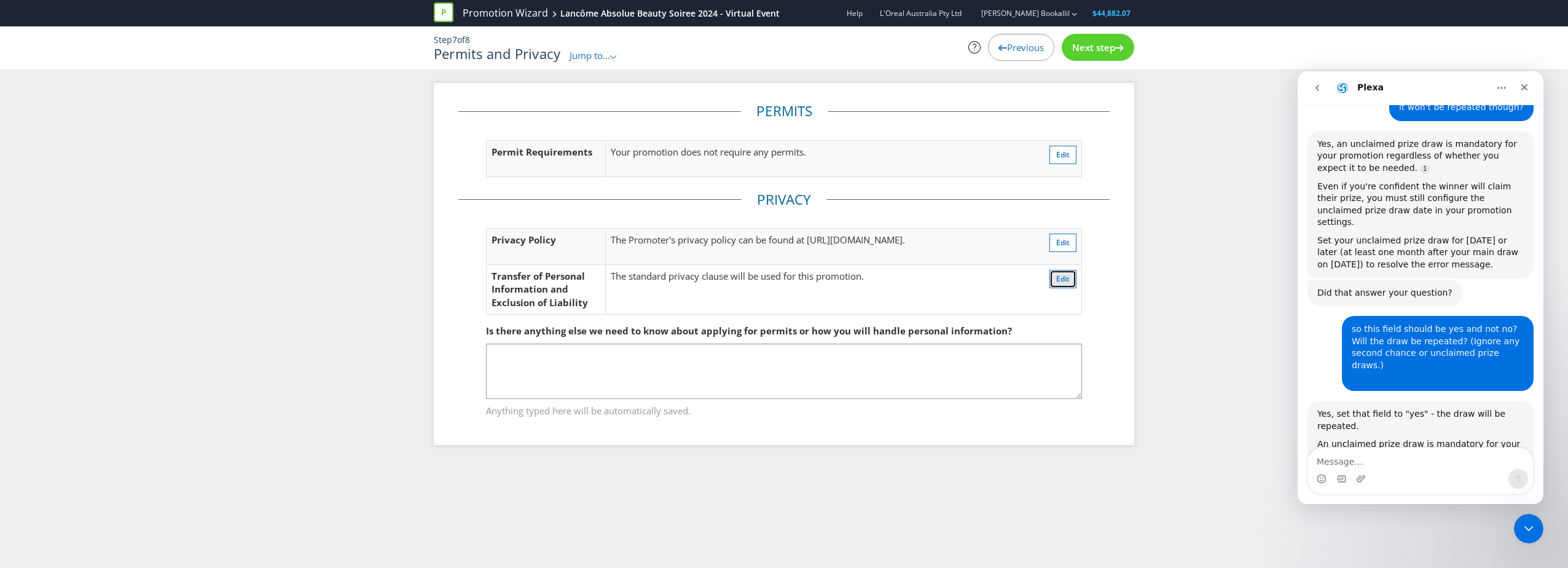
click at [1070, 288] on button "Edit" at bounding box center [1063, 279] width 27 height 18
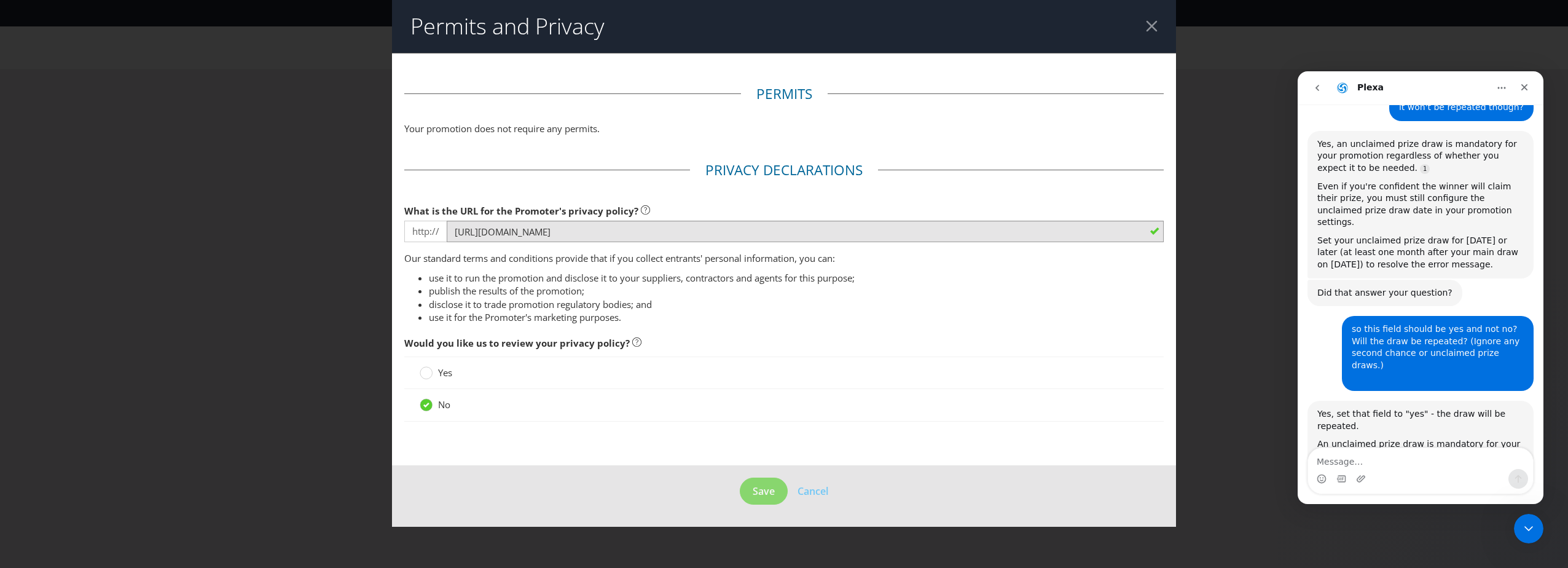
click at [1157, 24] on header "Permits and Privacy" at bounding box center [784, 26] width 784 height 53
click at [1157, 26] on div at bounding box center [1151, 26] width 12 height 12
